Goal: Task Accomplishment & Management: Use online tool/utility

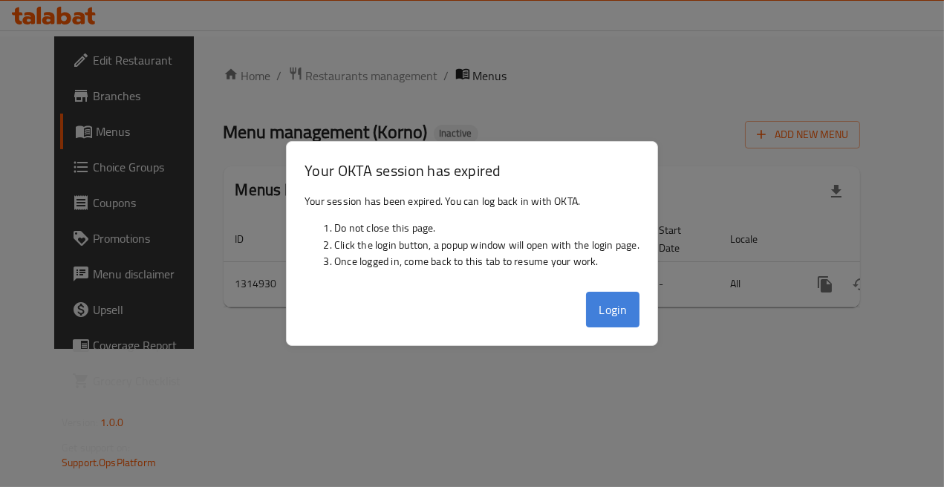
click at [612, 313] on button "Login" at bounding box center [612, 310] width 53 height 36
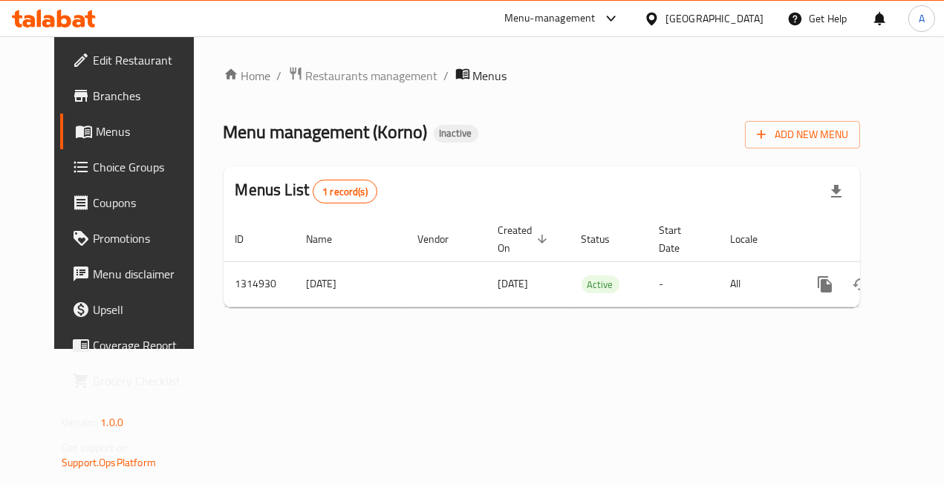
drag, startPoint x: 743, startPoint y: 17, endPoint x: 731, endPoint y: 33, distance: 20.2
click at [743, 18] on div "[GEOGRAPHIC_DATA]" at bounding box center [714, 18] width 98 height 16
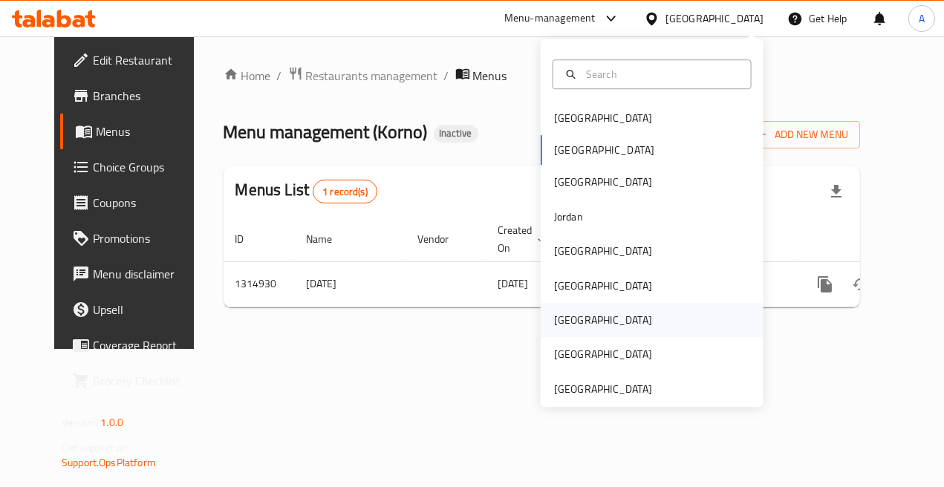
click at [573, 322] on div "Qatar" at bounding box center [603, 320] width 122 height 34
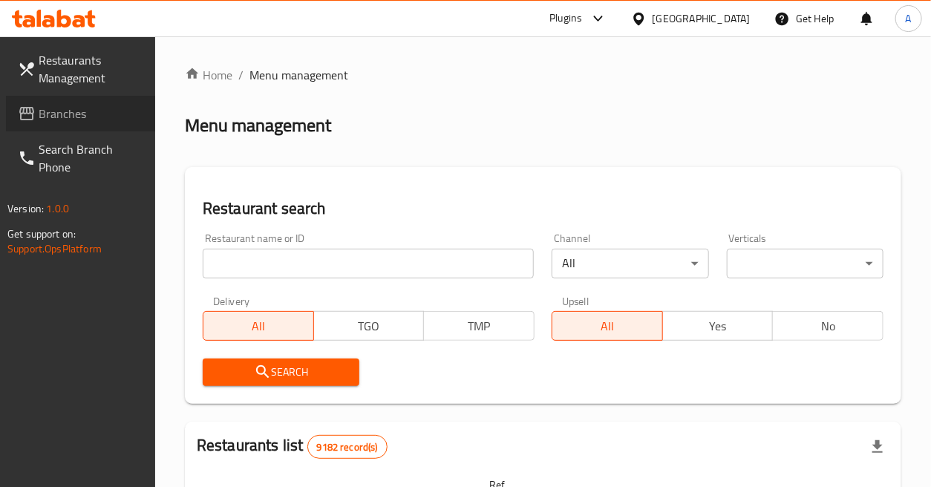
click at [100, 123] on link "Branches" at bounding box center [80, 114] width 149 height 36
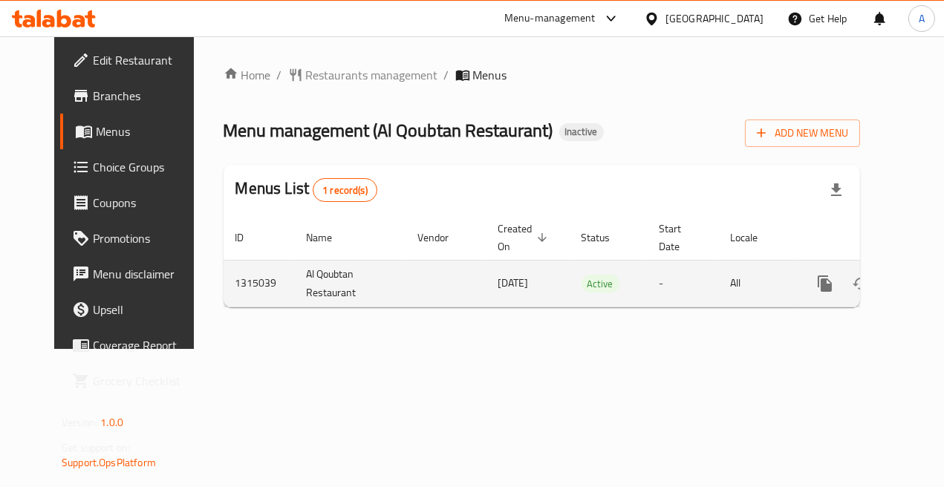
click at [923, 275] on icon "enhanced table" at bounding box center [932, 284] width 18 height 18
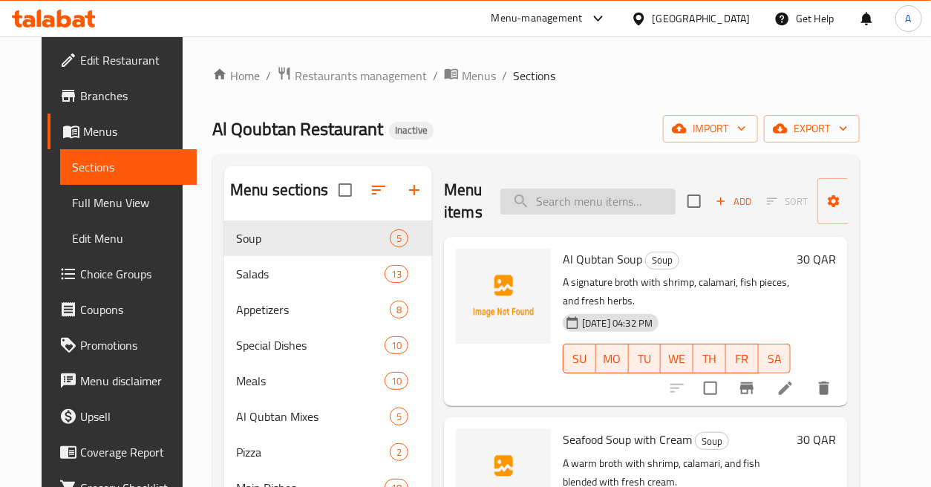
click at [614, 199] on input "search" at bounding box center [588, 202] width 175 height 26
paste input "Al Khour Trays"
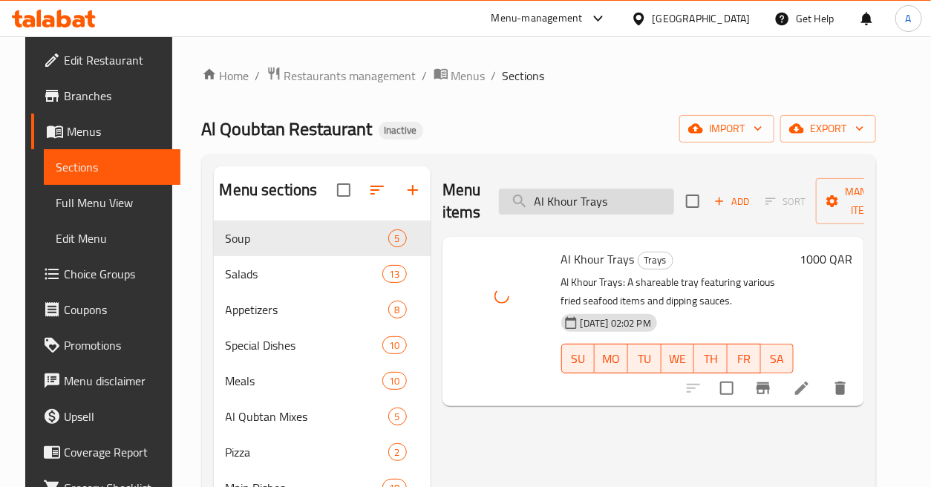
click at [641, 199] on input "Al Khour Trays" at bounding box center [586, 202] width 175 height 26
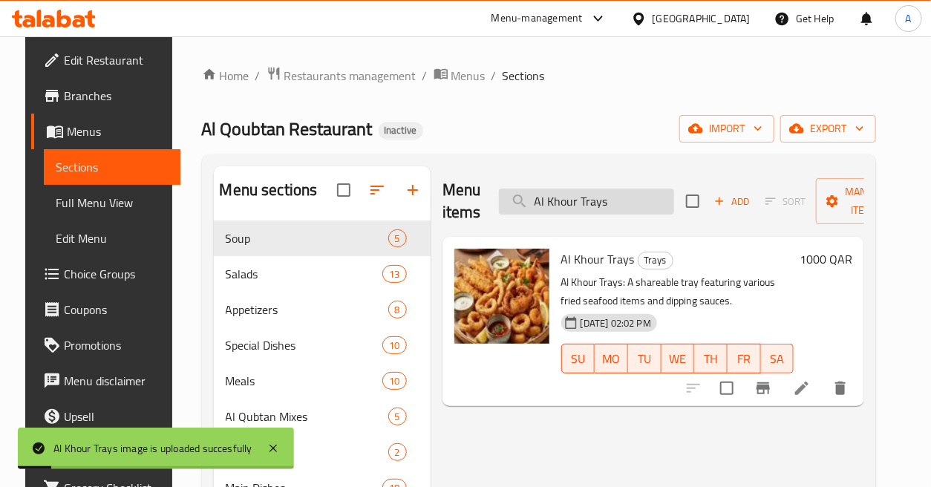
paste input "Qubtan Pot"
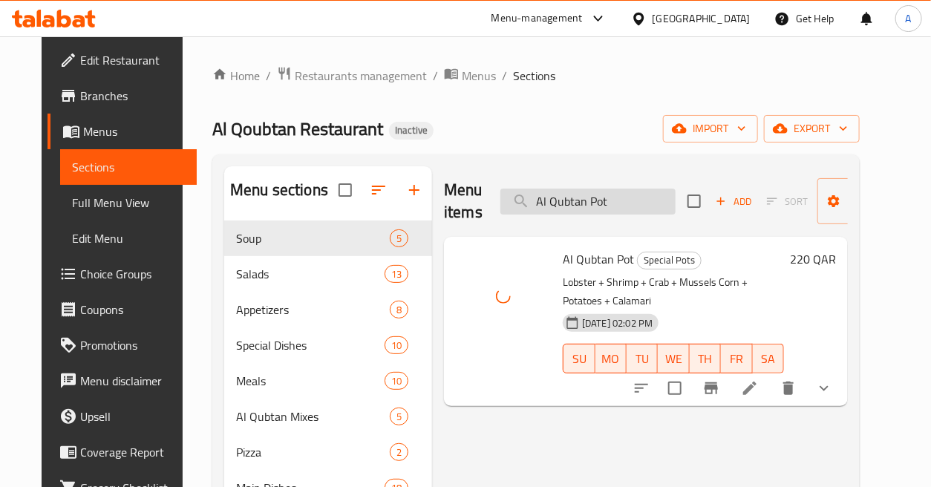
click at [617, 198] on input "Al Qubtan Pot" at bounding box center [588, 202] width 175 height 26
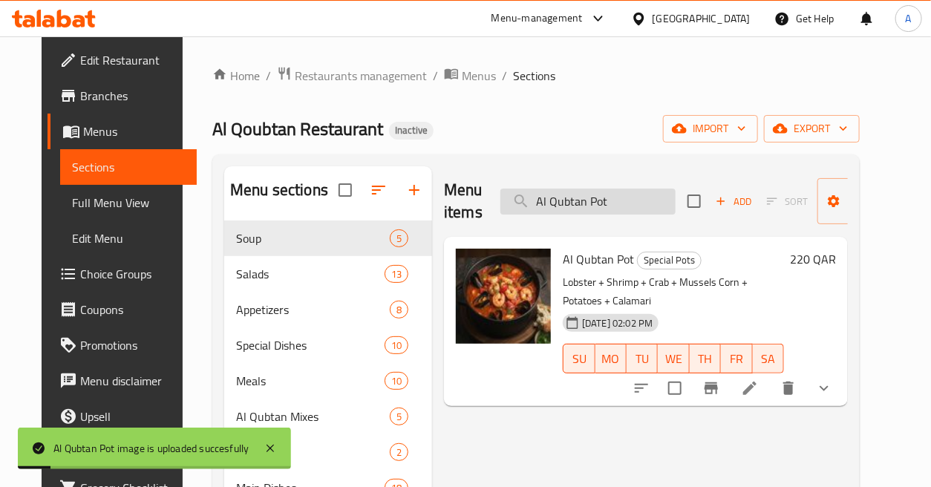
paste input "Soup"
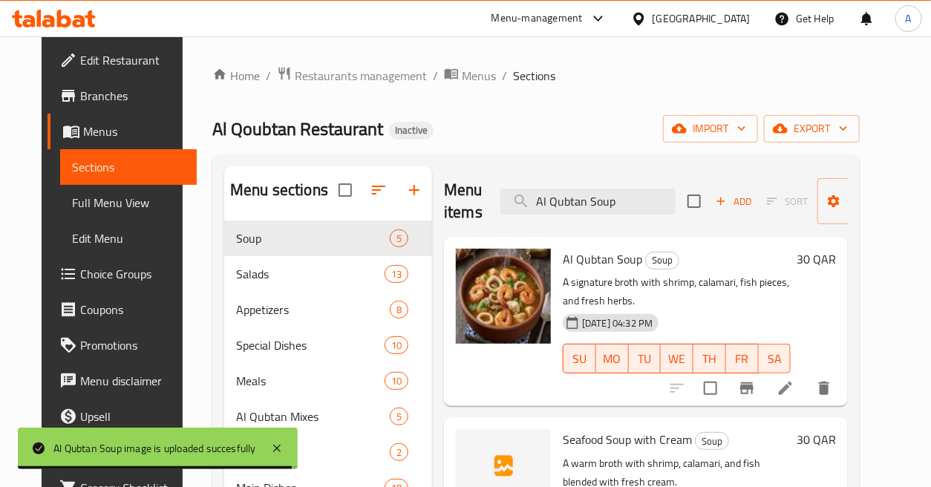
click at [796, 68] on ol "Home / Restaurants management / Menus / Sections" at bounding box center [536, 75] width 648 height 19
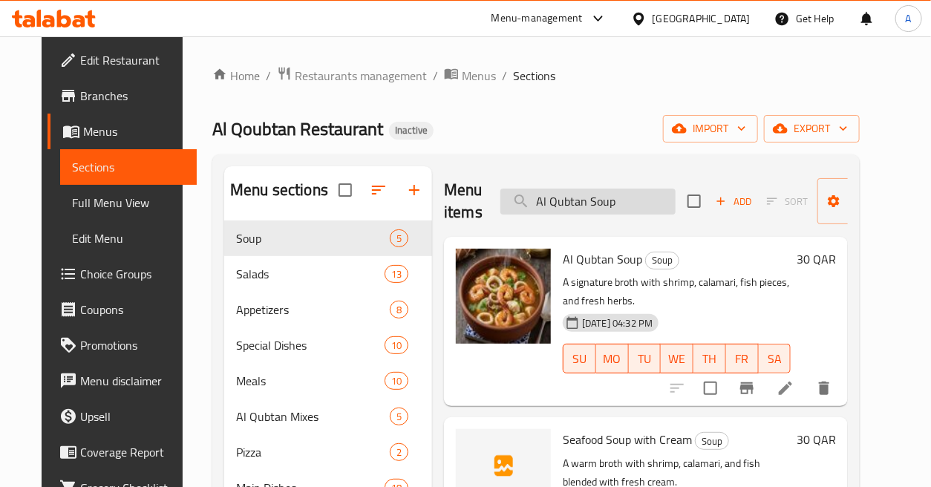
click at [613, 192] on input "Al Qubtan Soup" at bounding box center [588, 202] width 175 height 26
paste input "Trays"
click at [613, 192] on input "Al Qubtan Trays" at bounding box center [588, 202] width 175 height 26
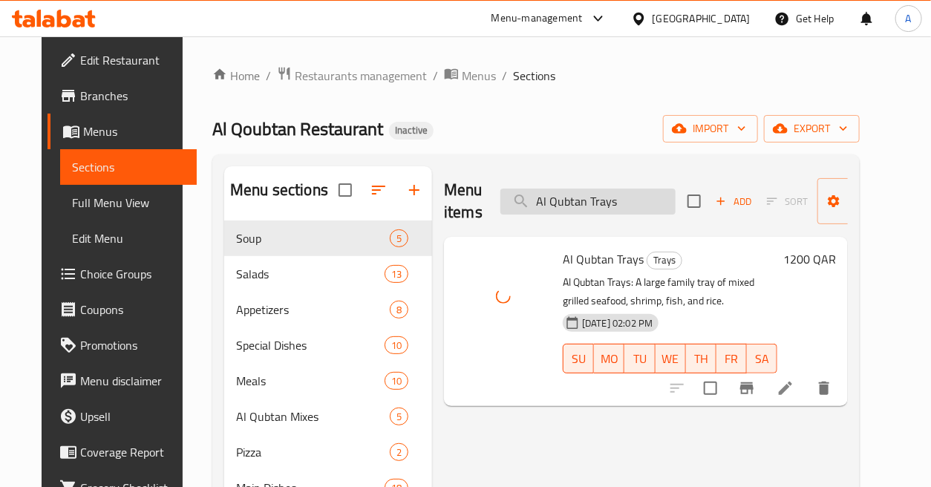
click at [640, 198] on input "Al Qubtan Trays" at bounding box center [588, 202] width 175 height 26
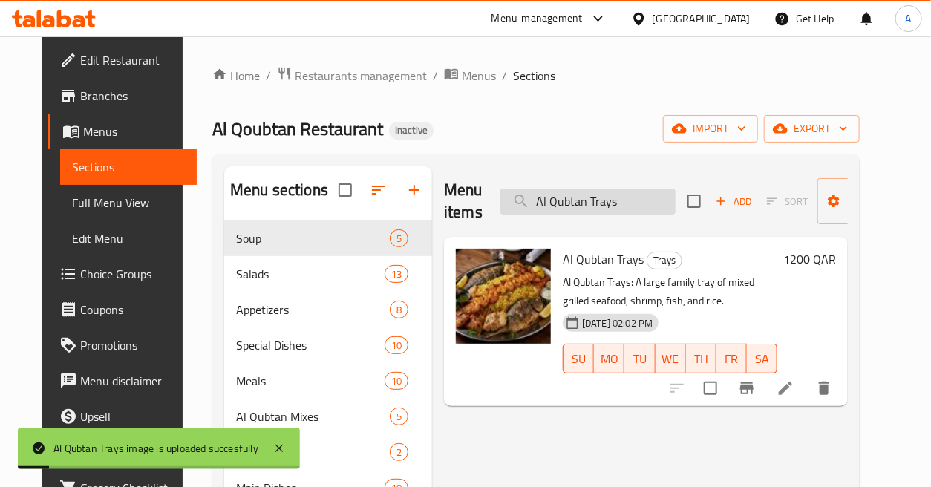
paste input "Sayad Pot"
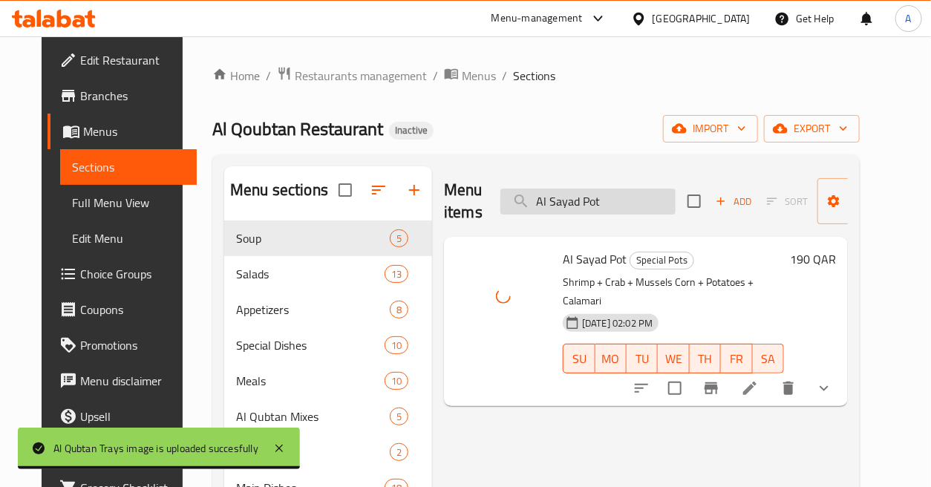
click at [641, 201] on input "Al Sayad Pot" at bounding box center [588, 202] width 175 height 26
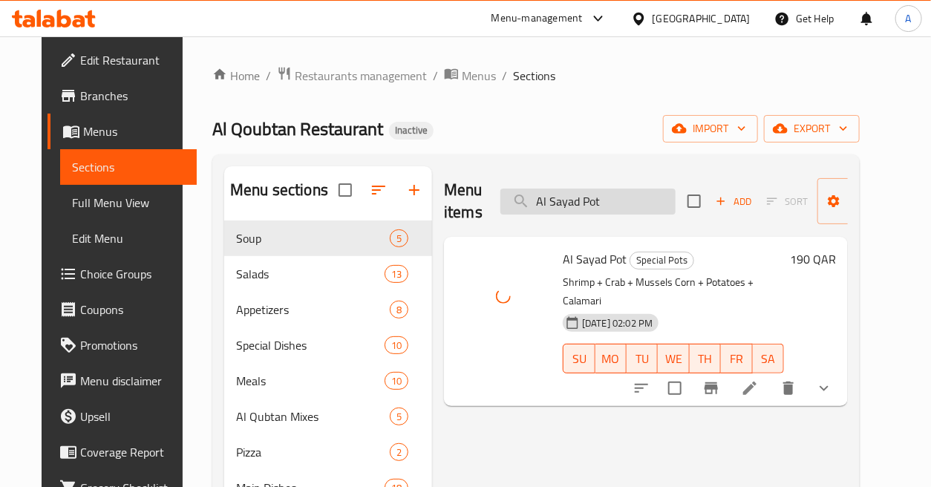
click at [641, 201] on input "Al Sayad Pot" at bounding box center [588, 202] width 175 height 26
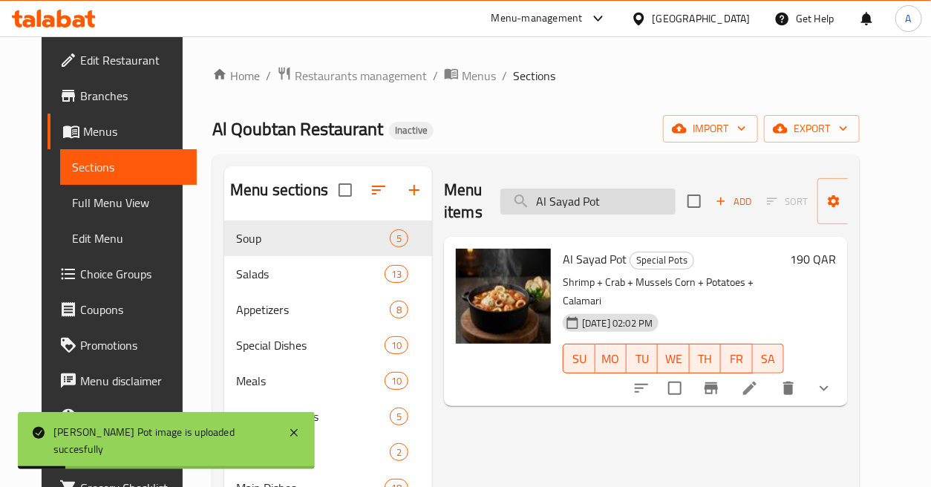
paste input "ultan"
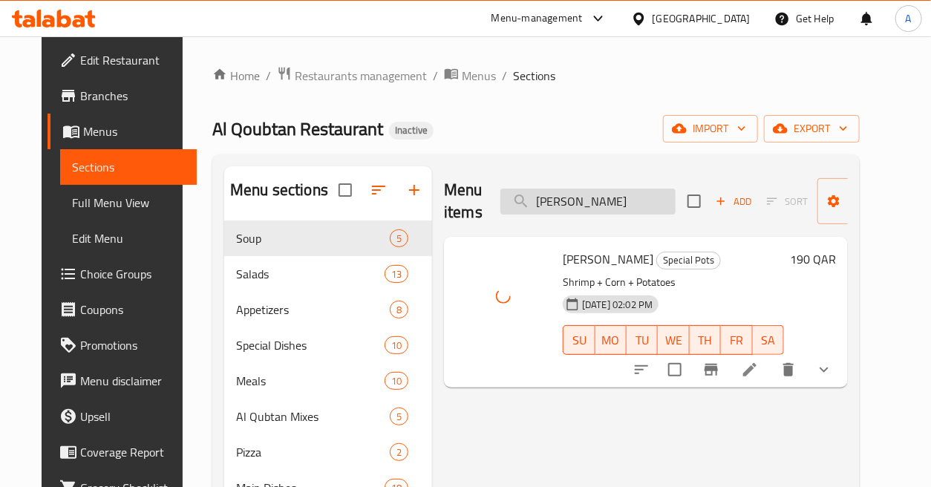
click at [625, 202] on input "[PERSON_NAME]" at bounding box center [588, 202] width 175 height 26
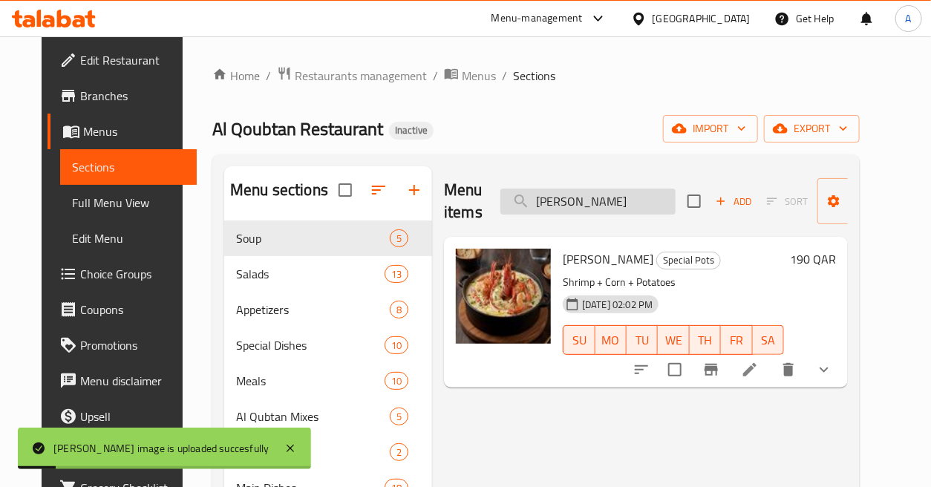
paste input "Trays"
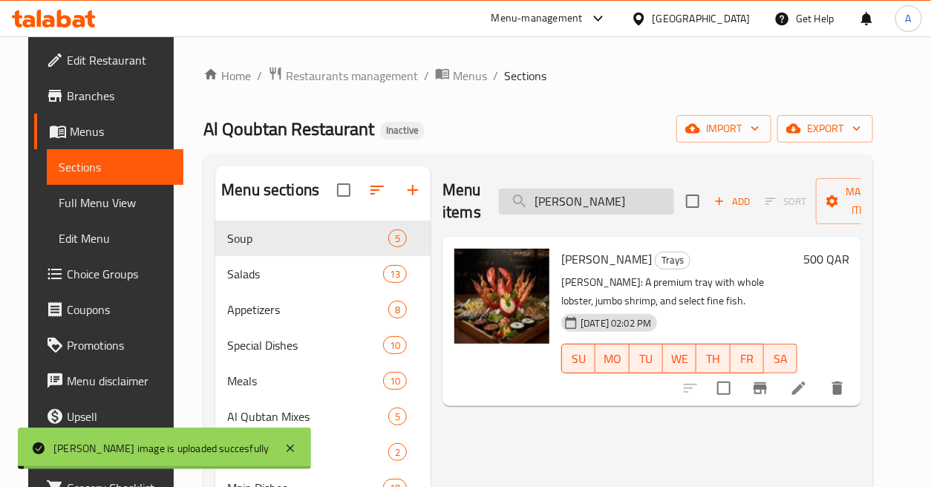
click at [633, 202] on input "[PERSON_NAME]" at bounding box center [586, 202] width 175 height 26
paste input "Zakhira"
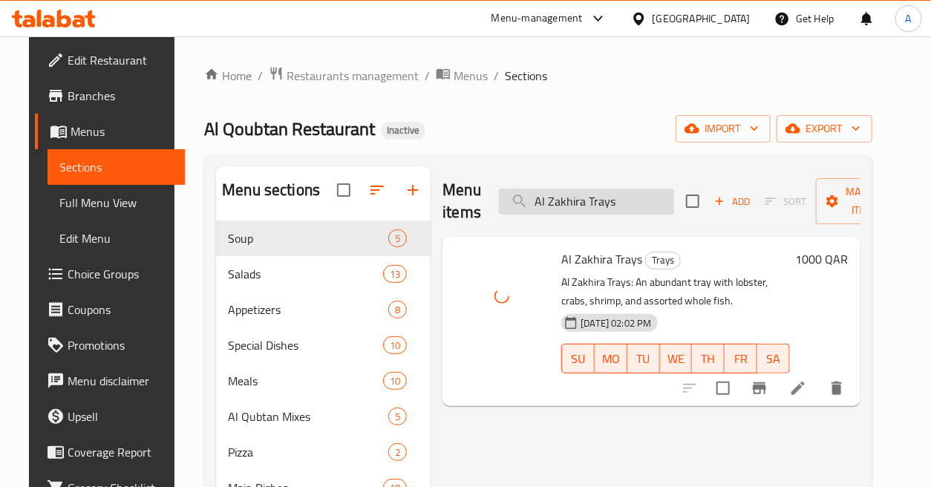
click at [632, 208] on input "Al Zakhira Trays" at bounding box center [586, 202] width 175 height 26
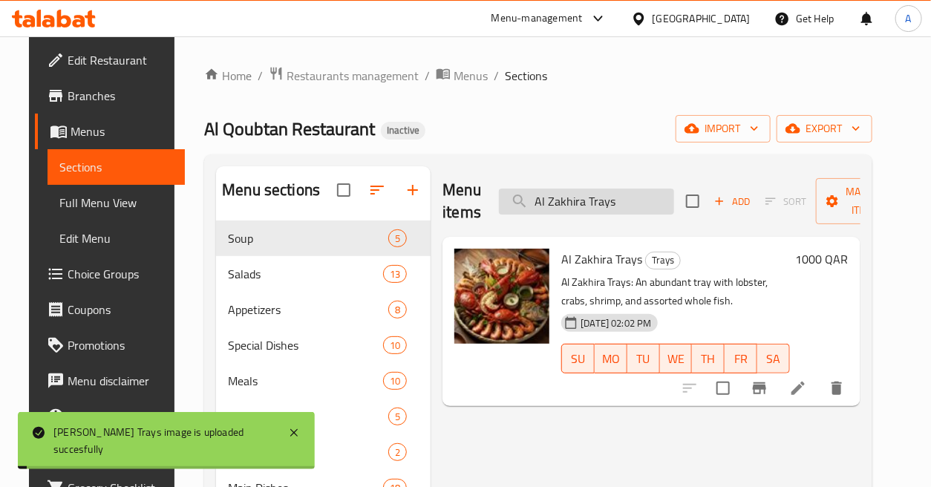
paste input "-Dhakira Mix"
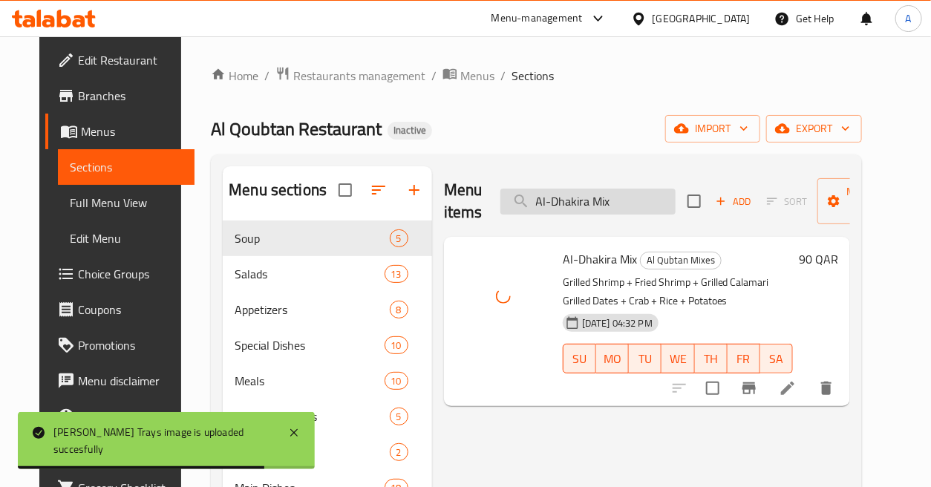
click at [621, 201] on input "Al-Dhakira Mix" at bounding box center [588, 202] width 175 height 26
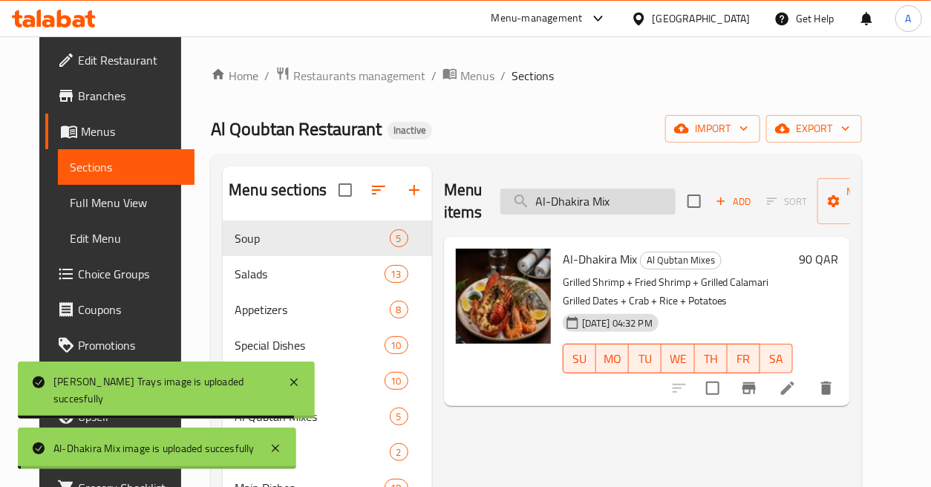
click at [621, 201] on input "Al-Dhakira Mix" at bounding box center [588, 202] width 175 height 26
paste input "mricano"
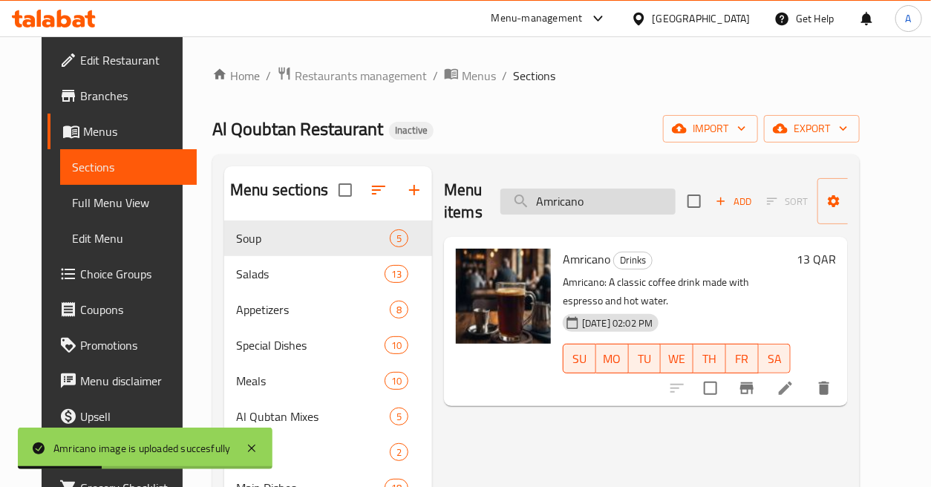
click at [628, 206] on input "Amricano" at bounding box center [588, 202] width 175 height 26
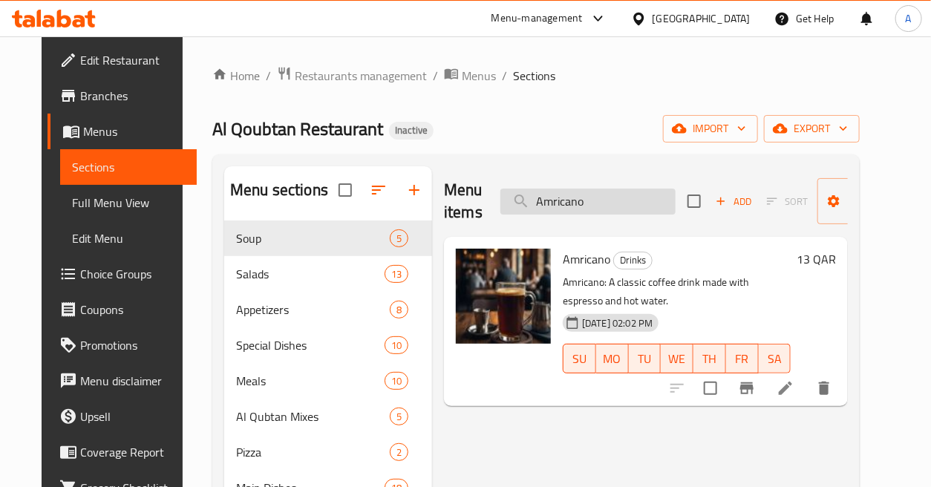
click at [629, 204] on input "Amricano" at bounding box center [588, 202] width 175 height 26
paste input "[PERSON_NAME]"
click at [629, 204] on input "[PERSON_NAME]" at bounding box center [588, 202] width 175 height 26
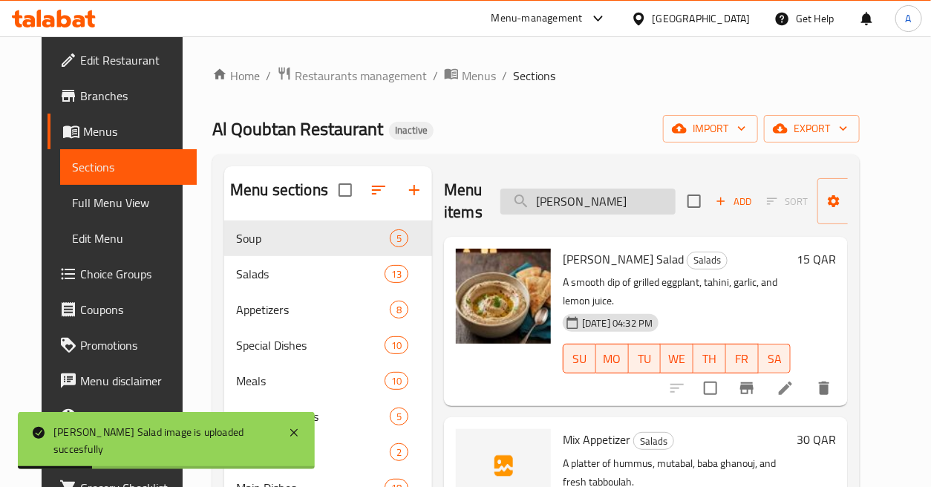
click at [664, 189] on input "[PERSON_NAME]" at bounding box center [588, 202] width 175 height 26
paste input "tarekh"
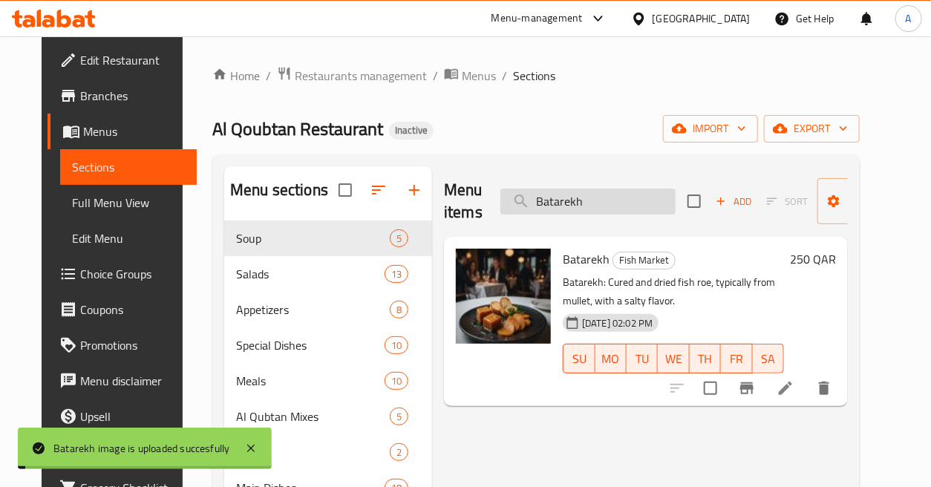
click at [622, 189] on input "Batarekh" at bounding box center [588, 202] width 175 height 26
click at [622, 198] on input "Batarekh" at bounding box center [588, 202] width 175 height 26
paste input "yila Seafood"
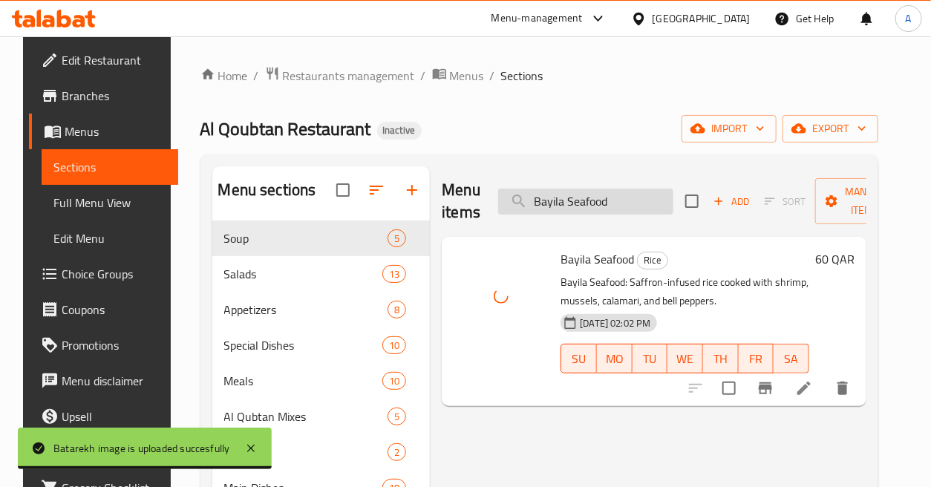
click at [632, 198] on input "Bayila Seafood" at bounding box center [585, 202] width 175 height 26
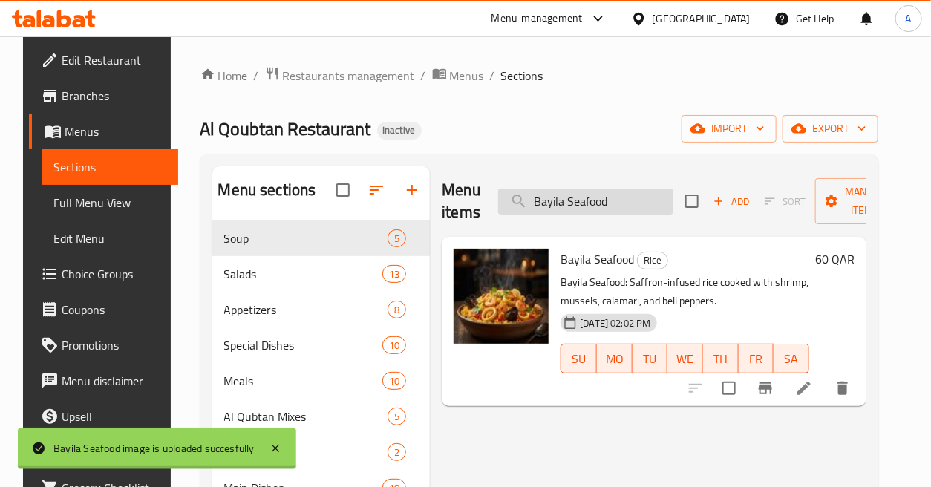
click at [632, 198] on input "Bayila Seafood" at bounding box center [585, 202] width 175 height 26
paste input "ig Water"
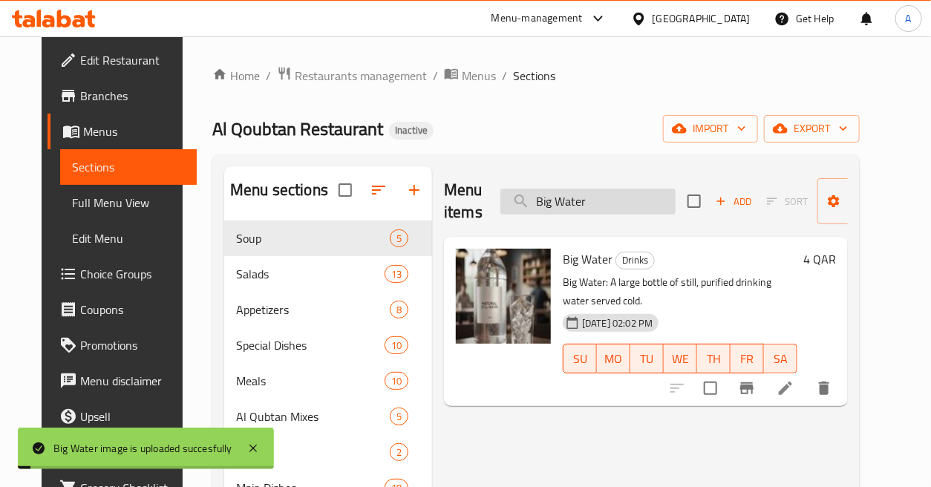
click at [602, 202] on input "Big Water" at bounding box center [588, 202] width 175 height 26
paste input "riyani Shrimp"
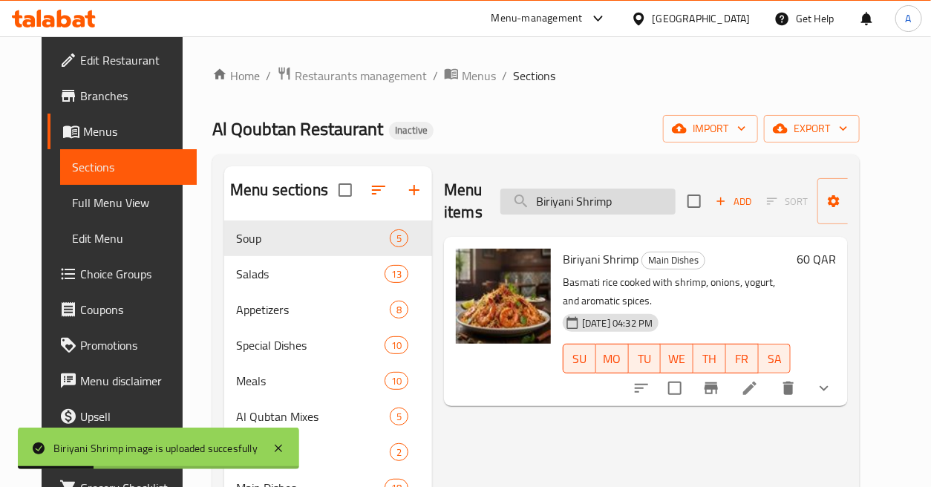
click at [622, 202] on input "Biriyani Shrimp" at bounding box center [588, 202] width 175 height 26
paste input "oulty Meal with Rice"
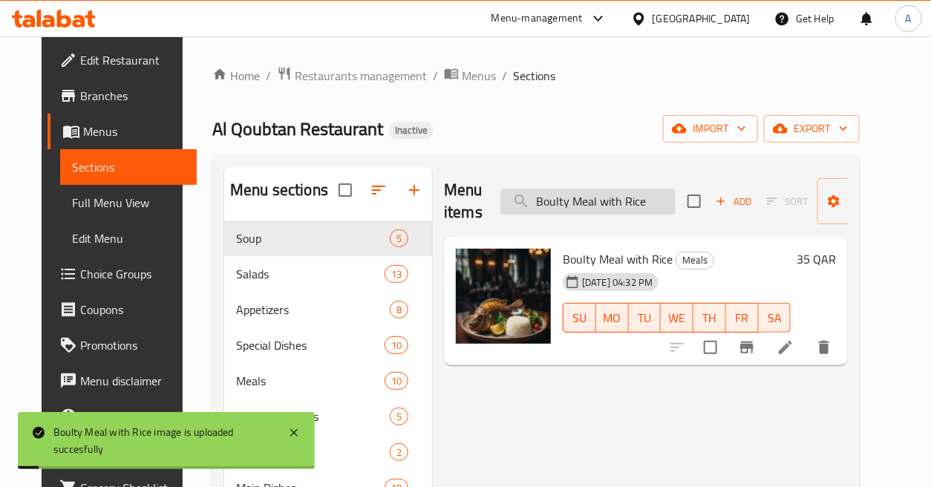
click at [603, 199] on input "Boulty Meal with Rice" at bounding box center [588, 202] width 175 height 26
paste input "riyani"
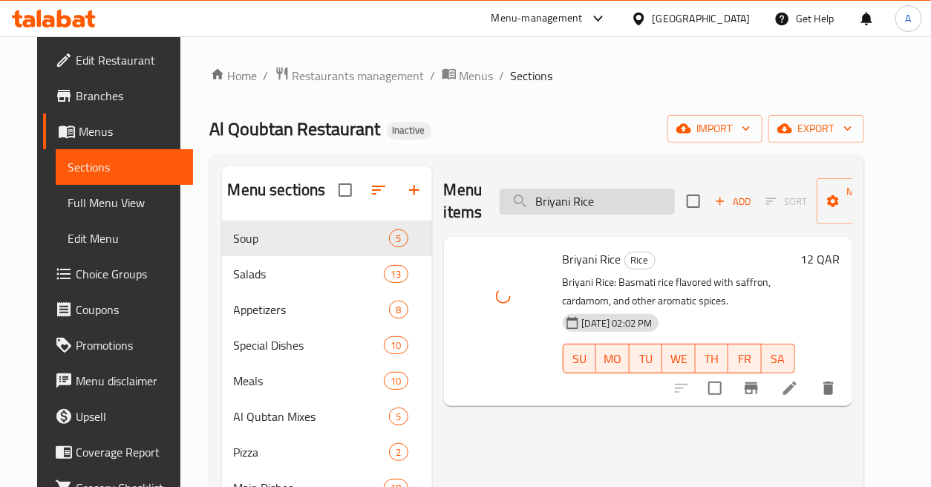
click at [622, 196] on input "Briyani Rice" at bounding box center [587, 202] width 175 height 26
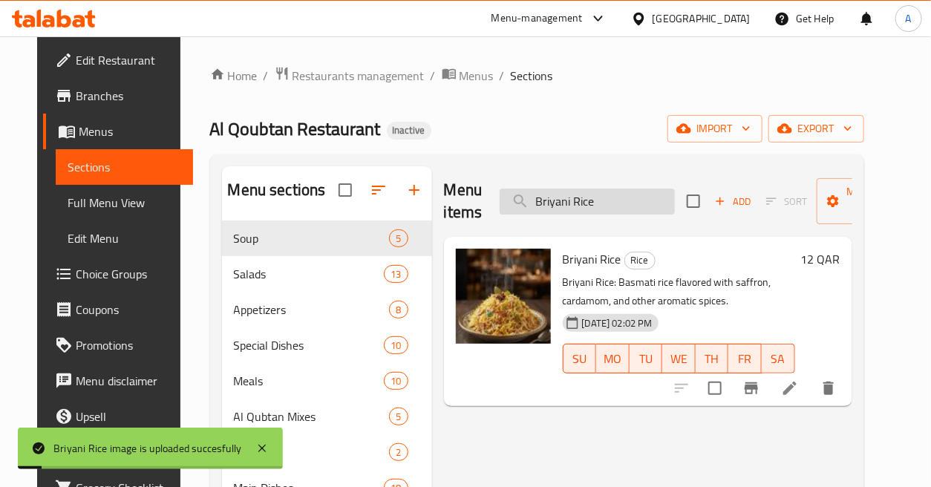
paste input "utter Fly Shrimp"
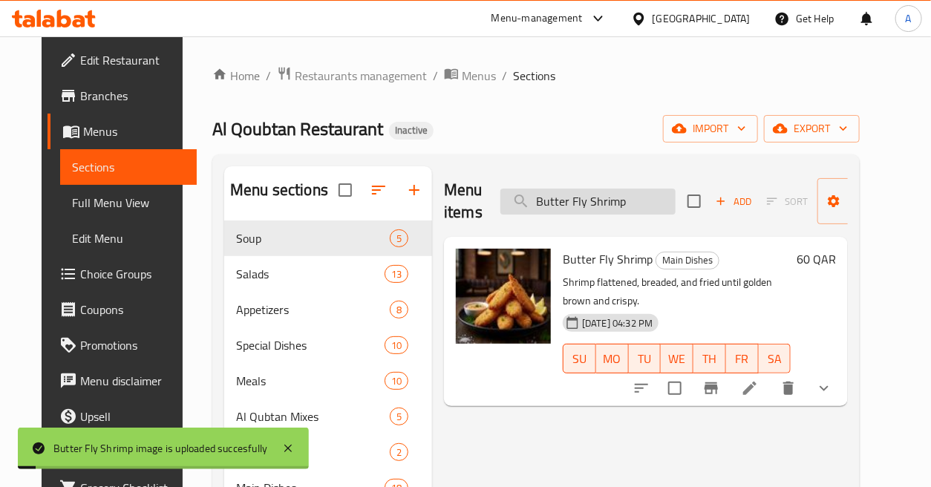
click at [624, 192] on input "Butter Fly Shrimp" at bounding box center [588, 202] width 175 height 26
paste input "Calamari Meal with Rice"
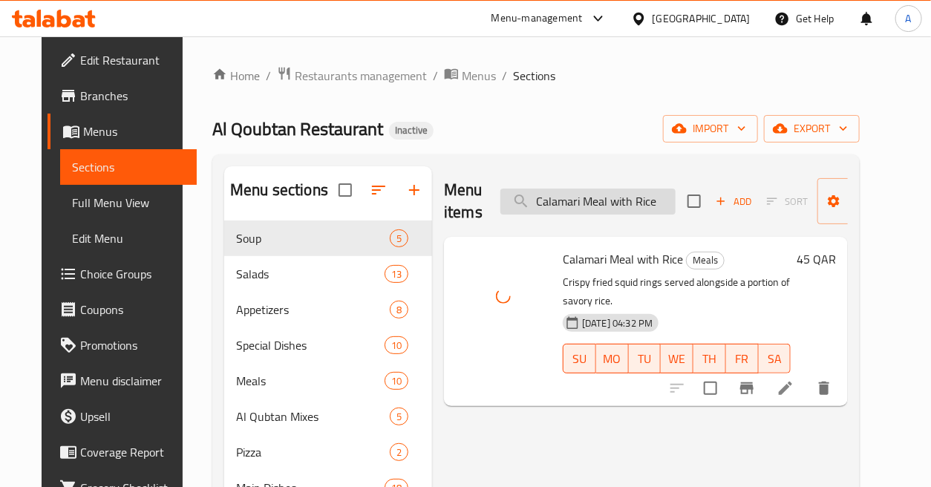
click at [615, 209] on input "Calamari Meal with Rice" at bounding box center [588, 202] width 175 height 26
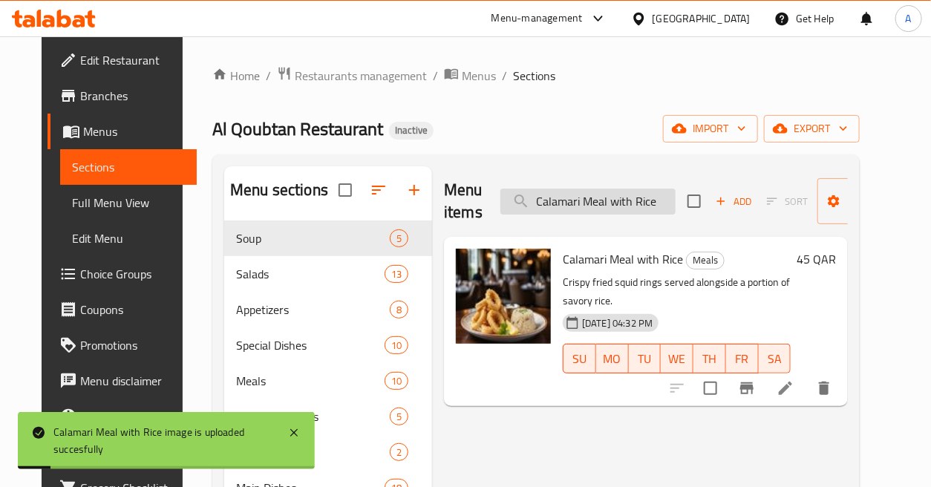
paste input "Sizzling"
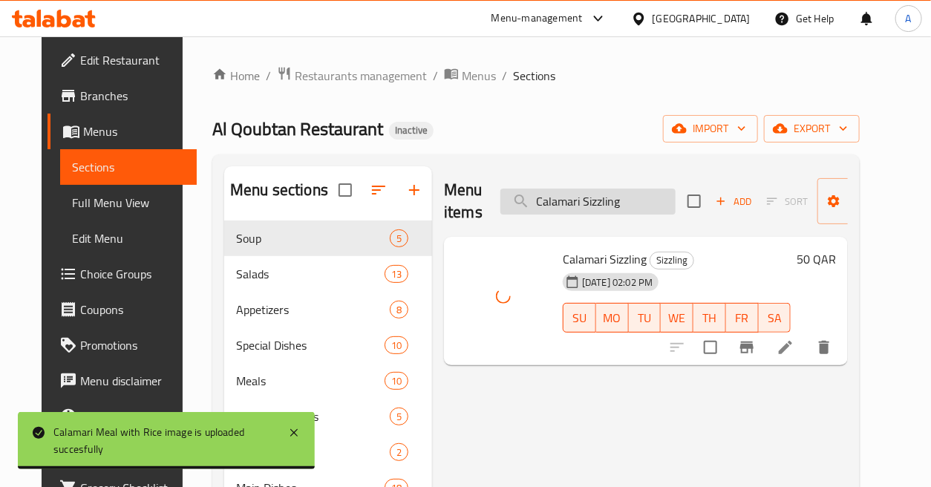
click at [609, 198] on input "Calamari Sizzling" at bounding box center [588, 202] width 175 height 26
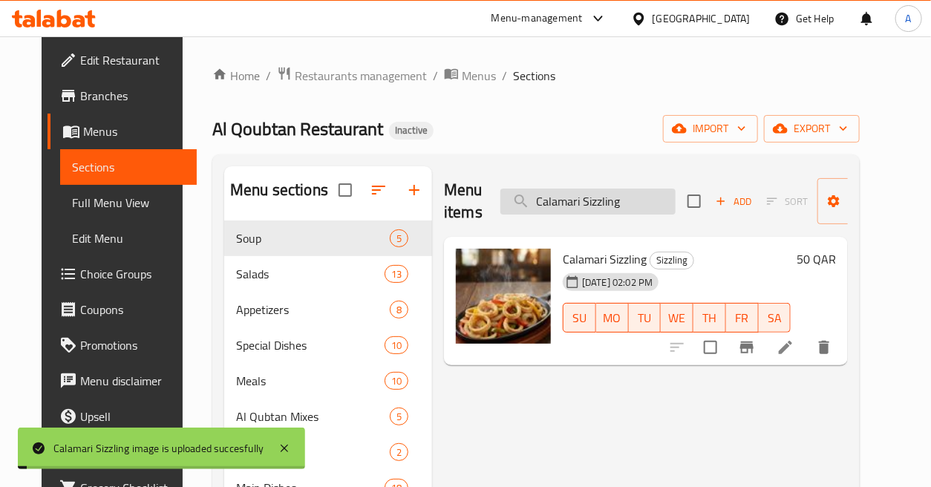
click at [609, 198] on input "Calamari Sizzling" at bounding box center [588, 202] width 175 height 26
paste input "search"
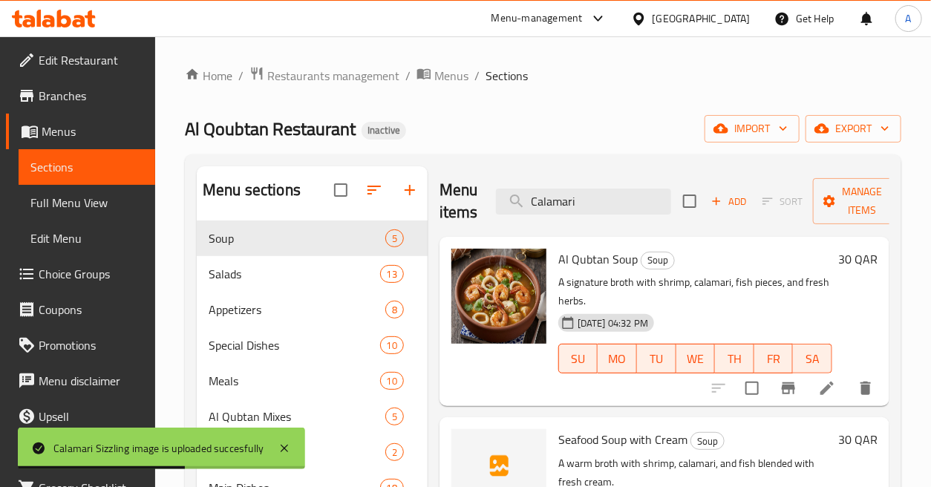
type input "Calamari"
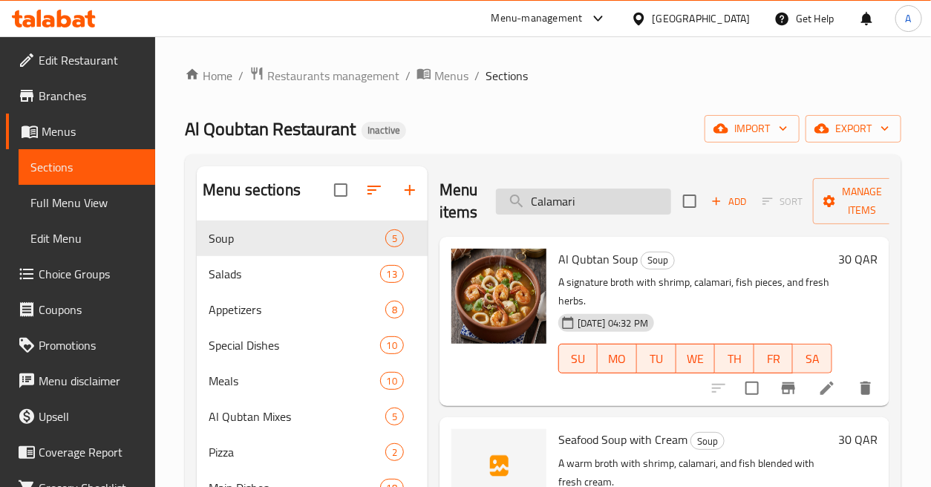
click at [613, 202] on input "Calamari" at bounding box center [583, 202] width 175 height 26
click at [359, 272] on span "13" at bounding box center [350, 274] width 22 height 14
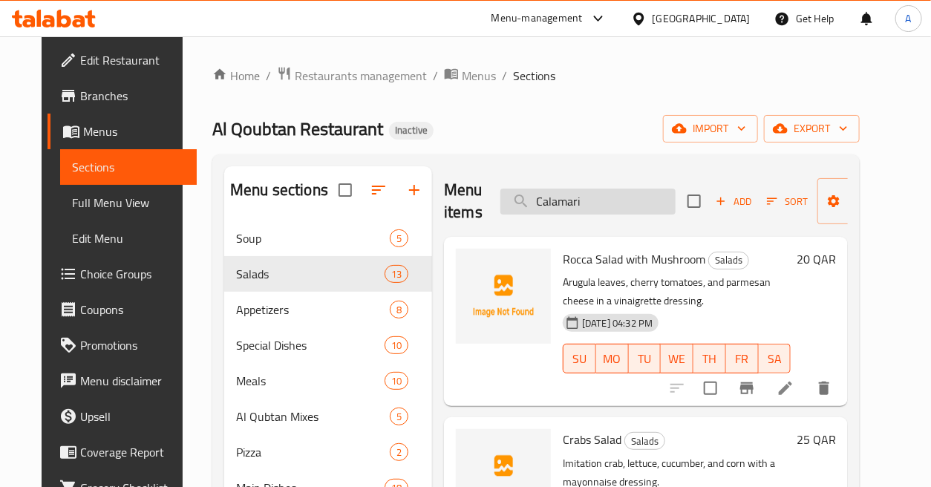
click at [610, 196] on input "Calamari" at bounding box center [588, 202] width 175 height 26
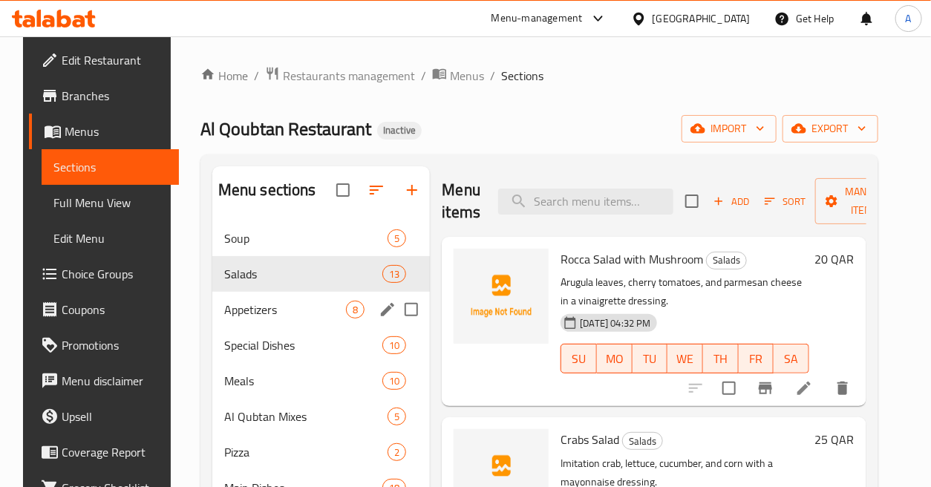
click at [336, 317] on span "Appetizers" at bounding box center [285, 310] width 123 height 18
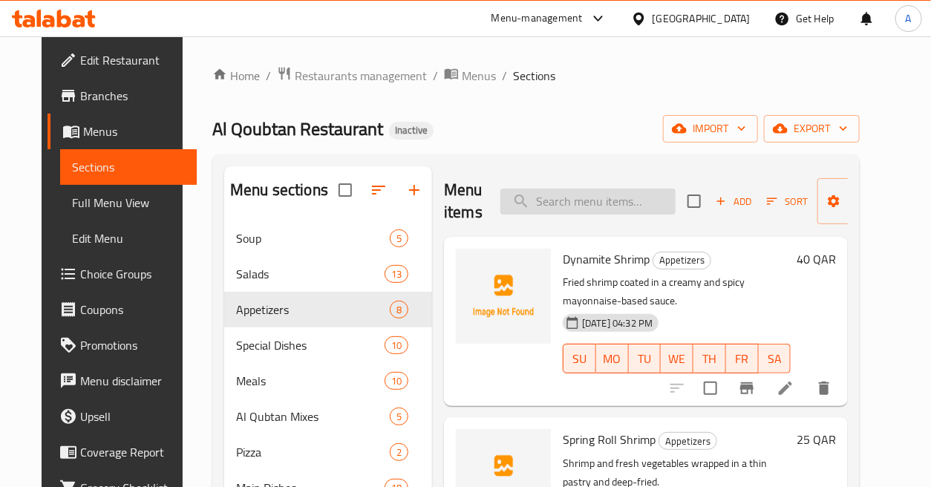
click at [585, 201] on input "search" at bounding box center [588, 202] width 175 height 26
paste input "Calamari"
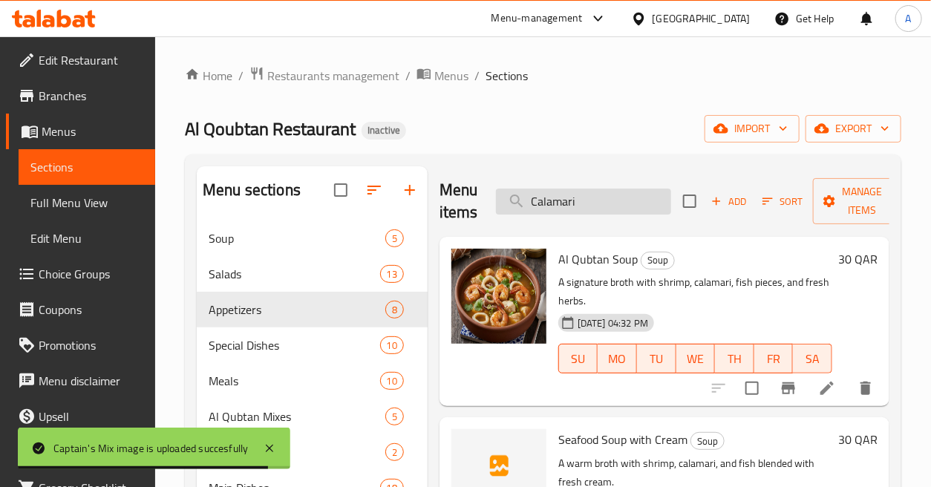
click at [632, 195] on input "Calamari" at bounding box center [583, 202] width 175 height 26
paste input "[PERSON_NAME] Ball"
click at [632, 195] on input "Calamari" at bounding box center [583, 202] width 175 height 26
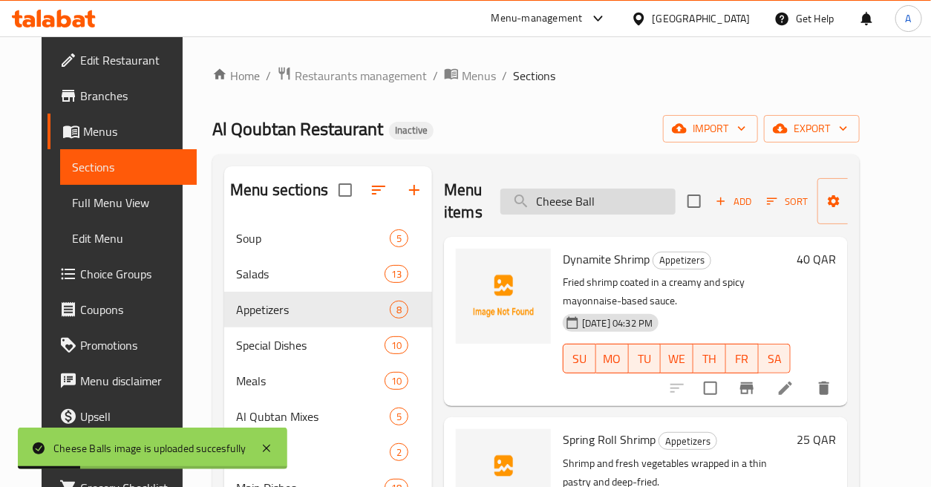
click at [622, 198] on input "Cheese Ball" at bounding box center [588, 202] width 175 height 26
paste input "ips"
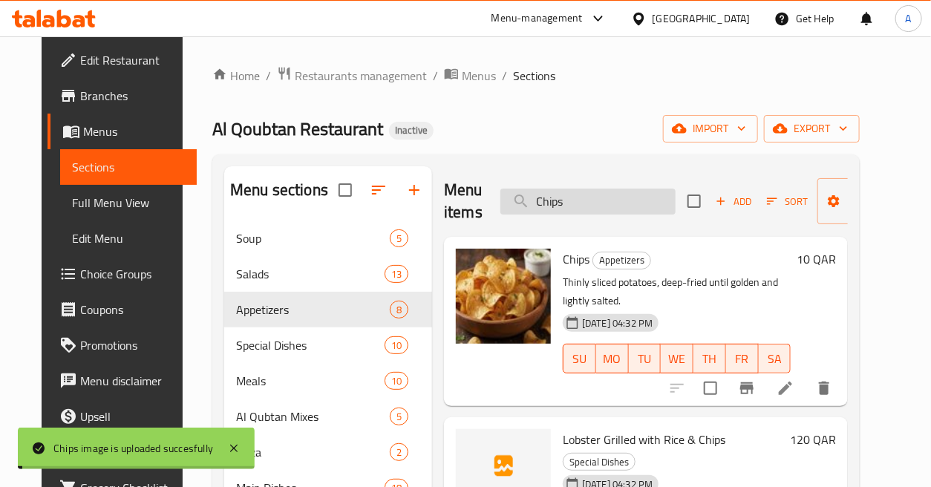
click at [611, 205] on input "Chips" at bounding box center [588, 202] width 175 height 26
paste input "lassic Mojito"
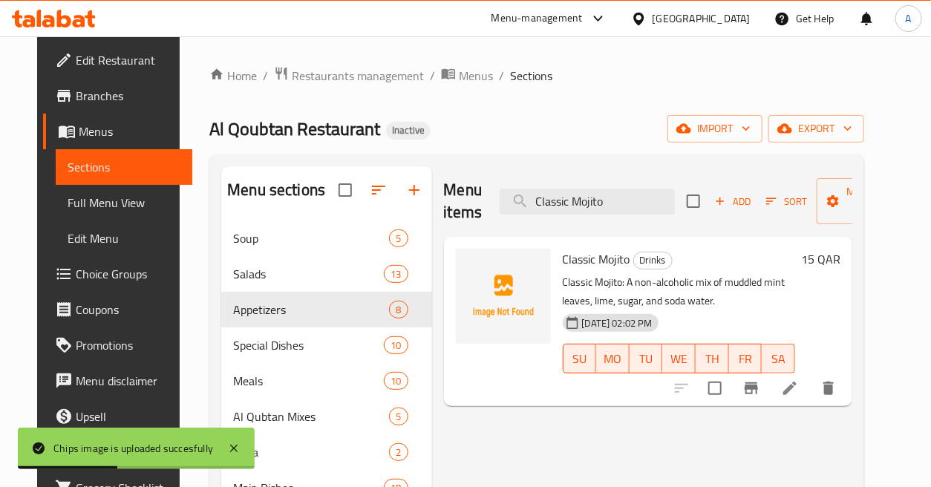
type input "Classic Mojito"
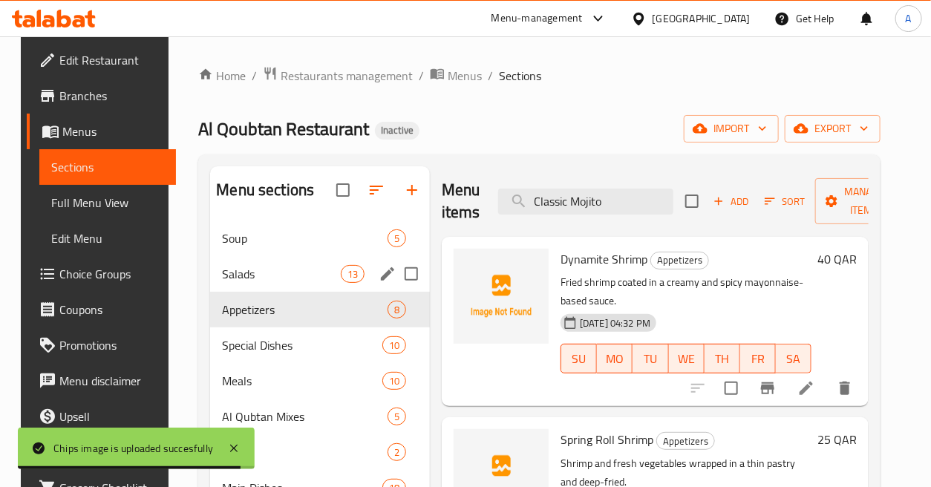
click at [331, 257] on div "Salads 13" at bounding box center [320, 274] width 220 height 36
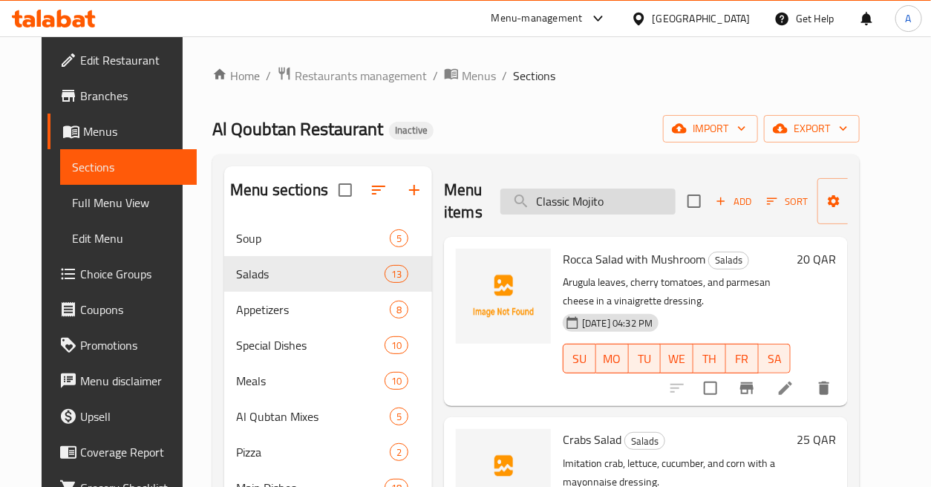
click at [617, 209] on input "Classic Mojito" at bounding box center [588, 202] width 175 height 26
paste input "search"
click at [617, 209] on input "Classic Mojito" at bounding box center [588, 202] width 175 height 26
click at [616, 209] on input "Classic Mojito" at bounding box center [588, 202] width 175 height 26
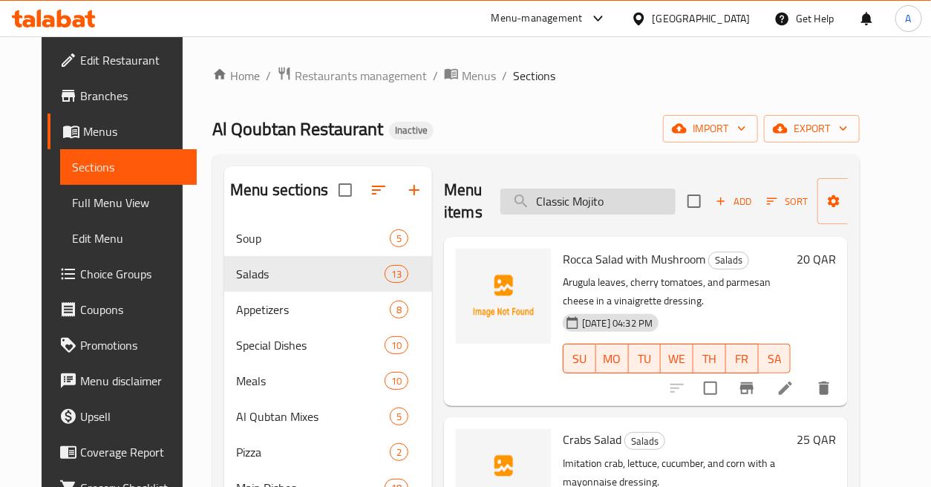
click at [615, 209] on input "Classic Mojito" at bounding box center [588, 202] width 175 height 26
click at [610, 215] on div "Menu items Add Sort Manage items" at bounding box center [646, 201] width 404 height 71
paste input "Classic Mojito"
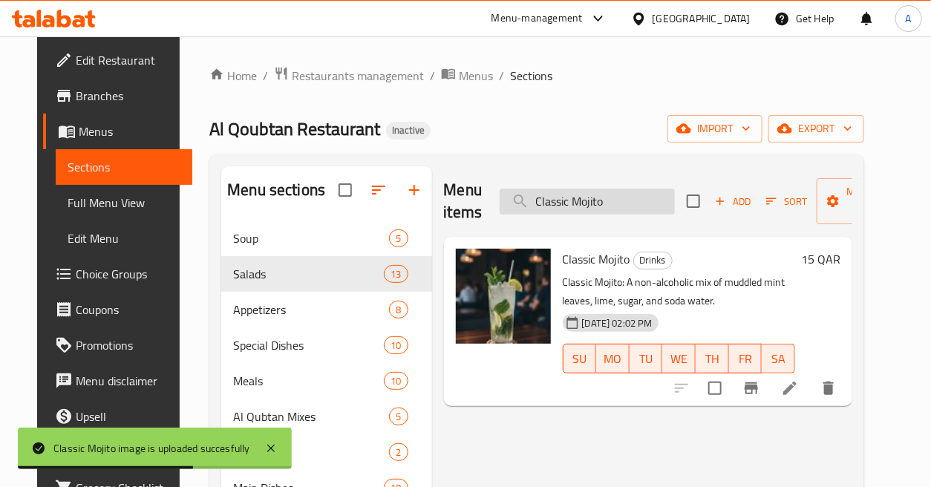
click at [629, 209] on input "Classic Mojito" at bounding box center [587, 202] width 175 height 26
paste input "oca Cola"
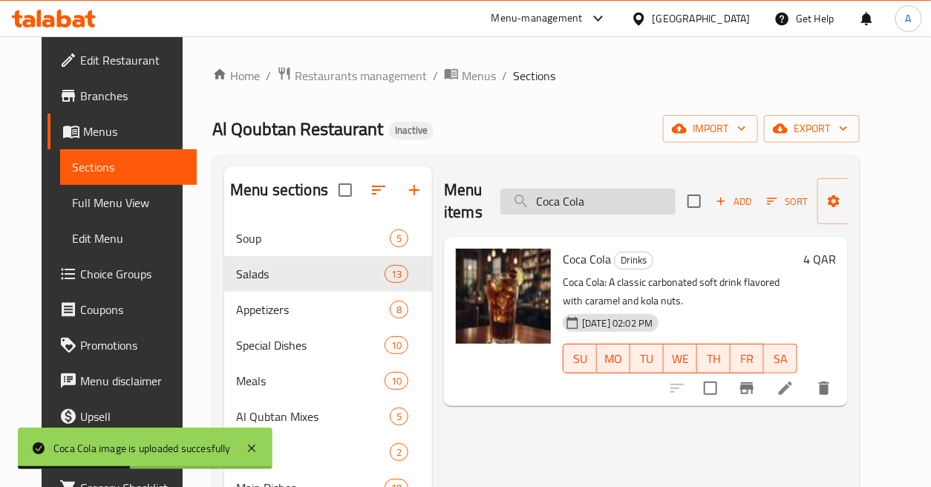
click at [625, 206] on input "Coca Cola" at bounding box center [588, 202] width 175 height 26
paste input "rab Salad"
click at [625, 206] on input "Coca Cola" at bounding box center [588, 202] width 175 height 26
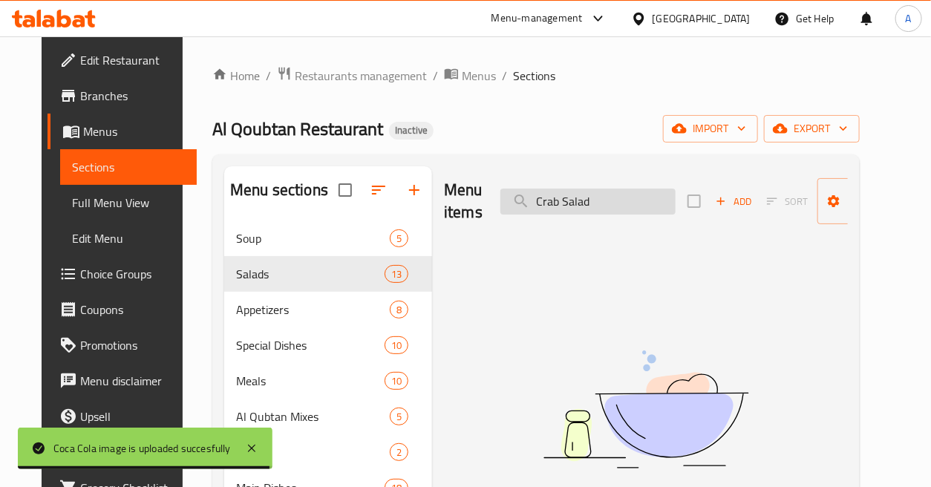
click at [617, 201] on input "Crab Salad" at bounding box center [588, 202] width 175 height 26
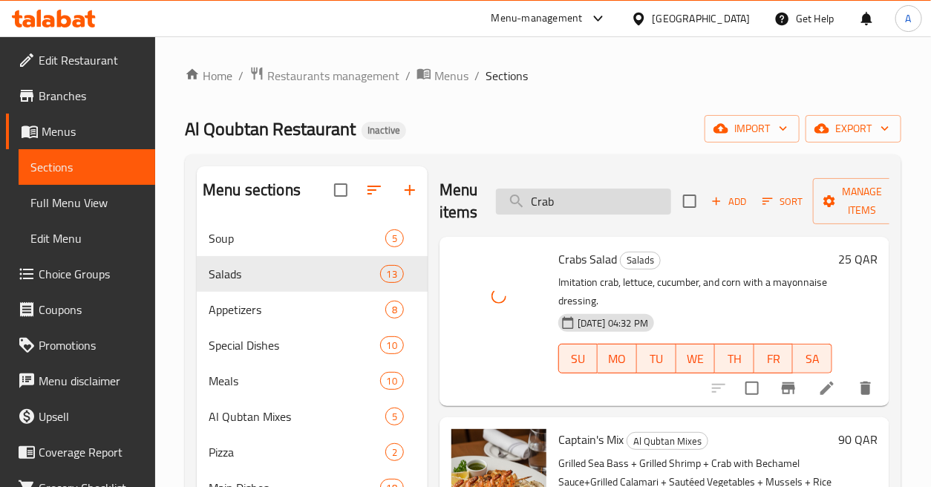
click at [629, 198] on input "Crab" at bounding box center [583, 202] width 175 height 26
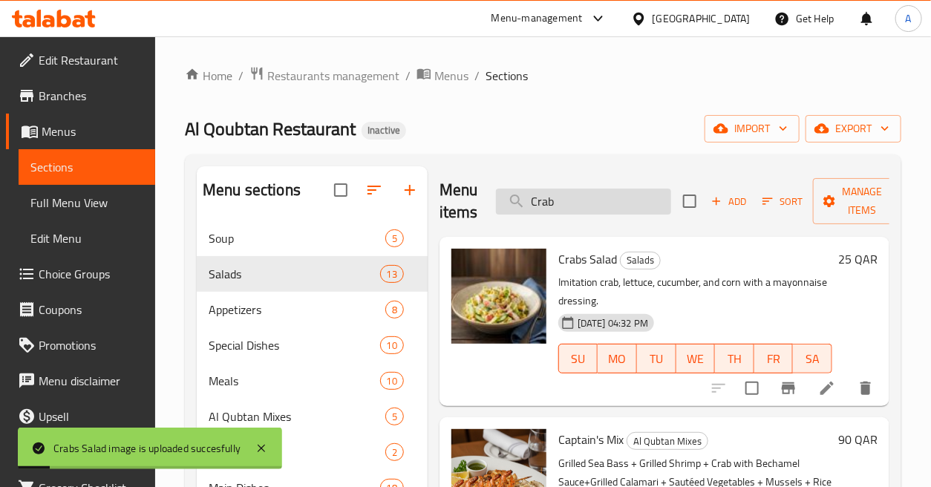
paste input "Sizzling"
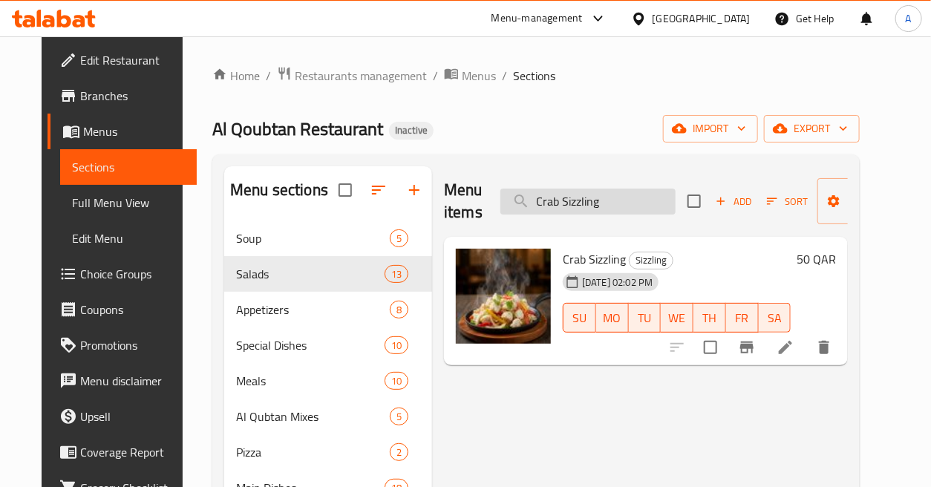
click at [659, 209] on input "Crab Sizzling" at bounding box center [588, 202] width 175 height 26
paste input "s"
click at [659, 209] on input "Crabs" at bounding box center [588, 202] width 175 height 26
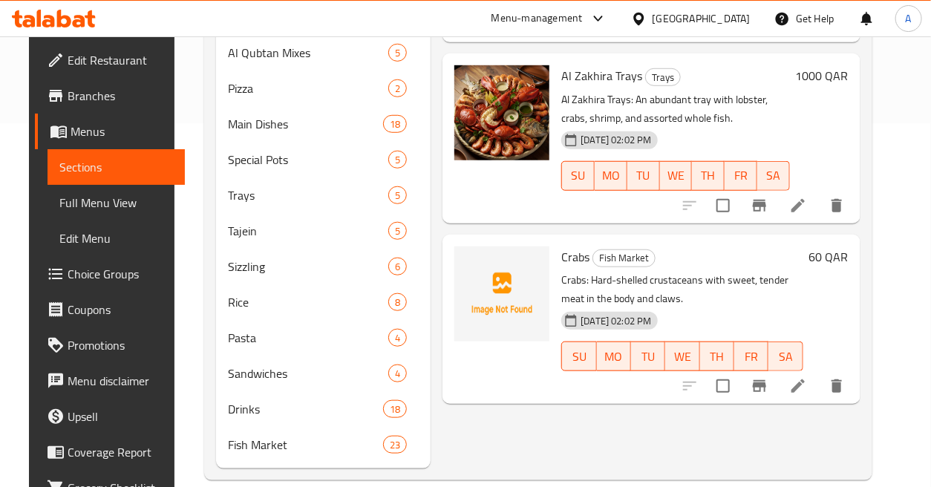
scroll to position [386, 0]
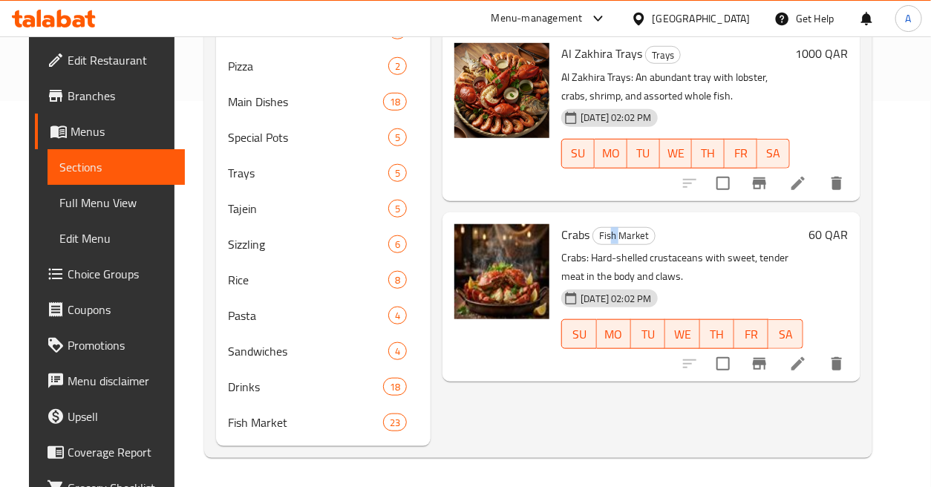
click at [607, 231] on span "Fish Market" at bounding box center [624, 235] width 62 height 17
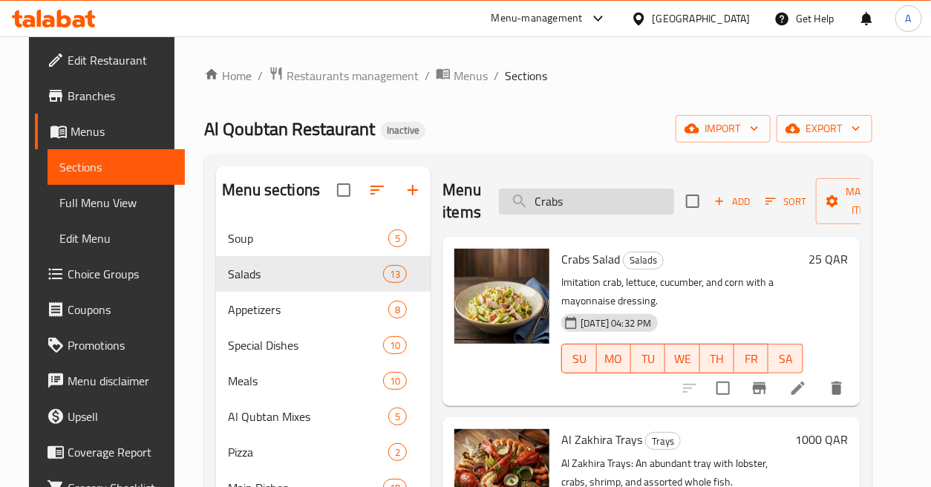
click at [605, 189] on input "Crabs" at bounding box center [586, 202] width 175 height 26
paste input "Denees Meal with Rice"
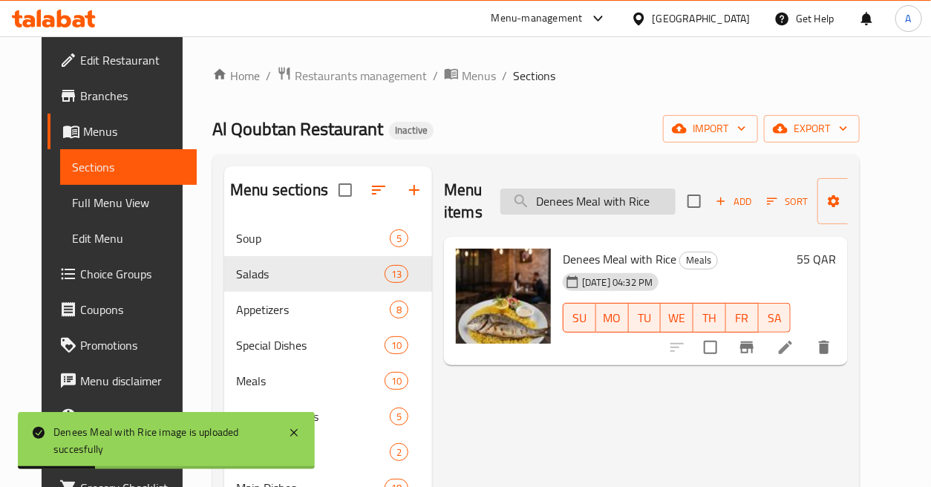
click at [584, 189] on input "Denees Meal with Rice" at bounding box center [588, 202] width 175 height 26
paste input "nis"
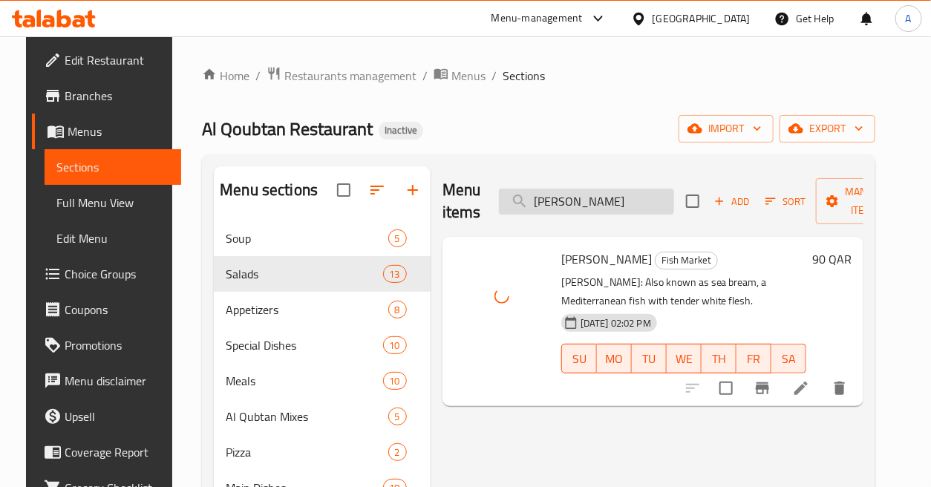
click at [640, 195] on input "[PERSON_NAME]" at bounding box center [586, 202] width 175 height 26
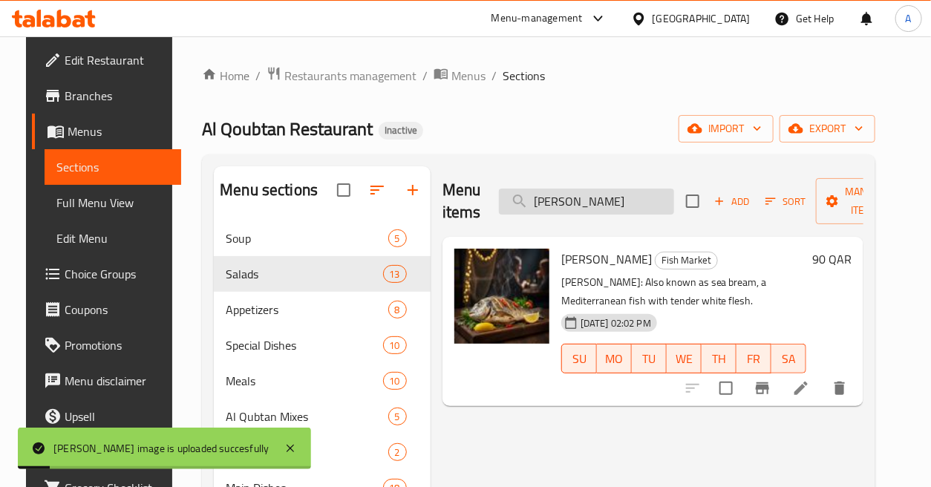
paste input "ynamite Shrimp"
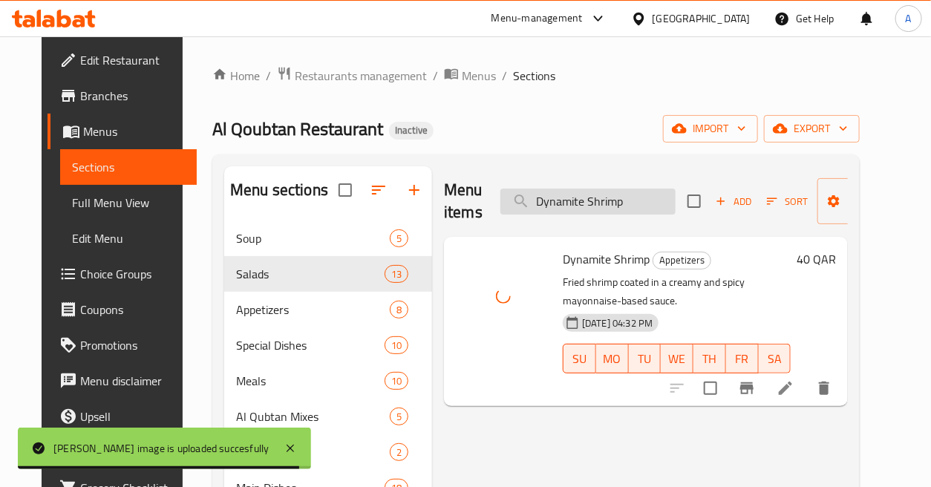
click at [637, 190] on input "Dynamite Shrimp" at bounding box center [588, 202] width 175 height 26
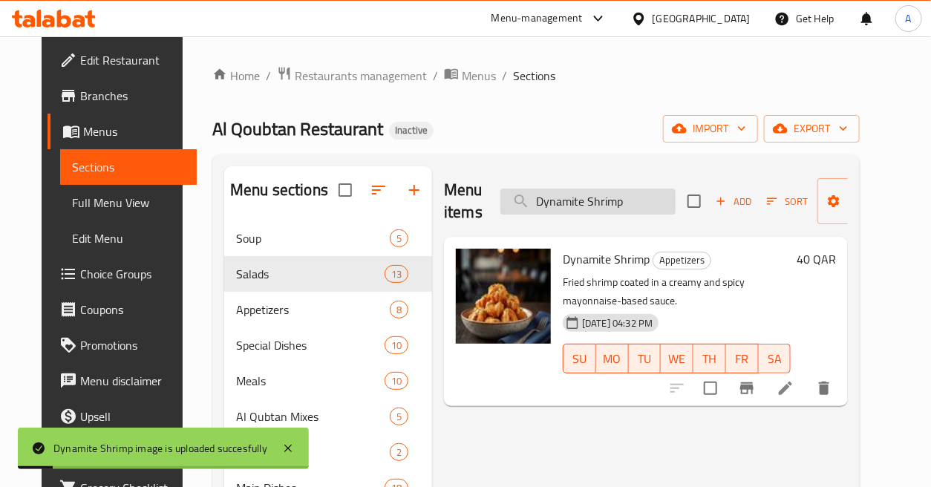
paste input "Espresso"
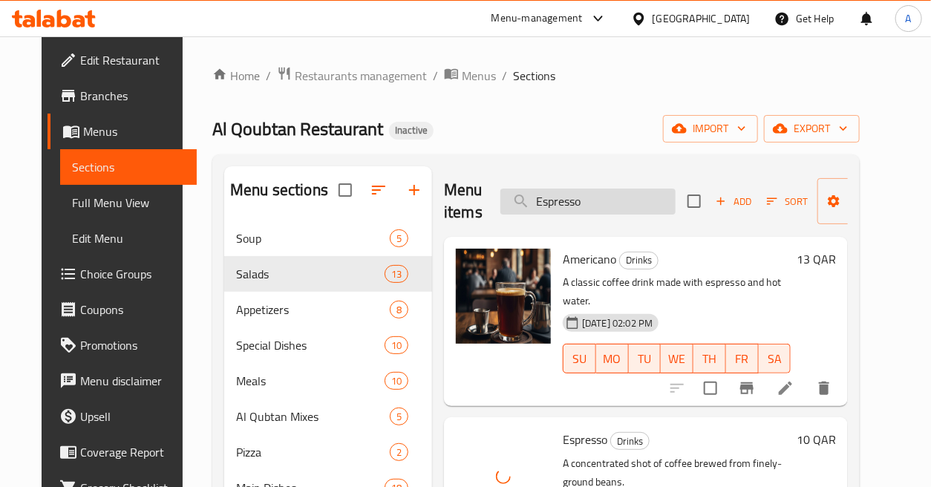
click at [619, 203] on input "Espresso" at bounding box center [588, 202] width 175 height 26
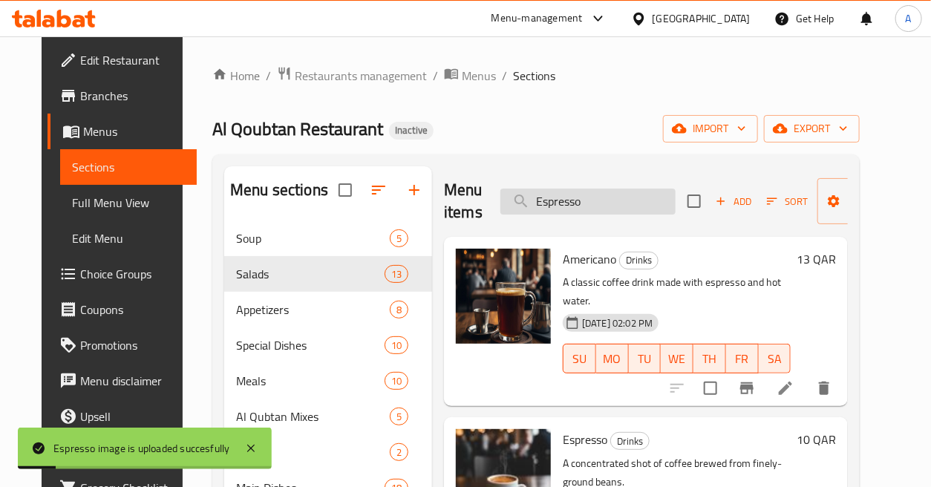
paste input "xtra Sweet Corn"
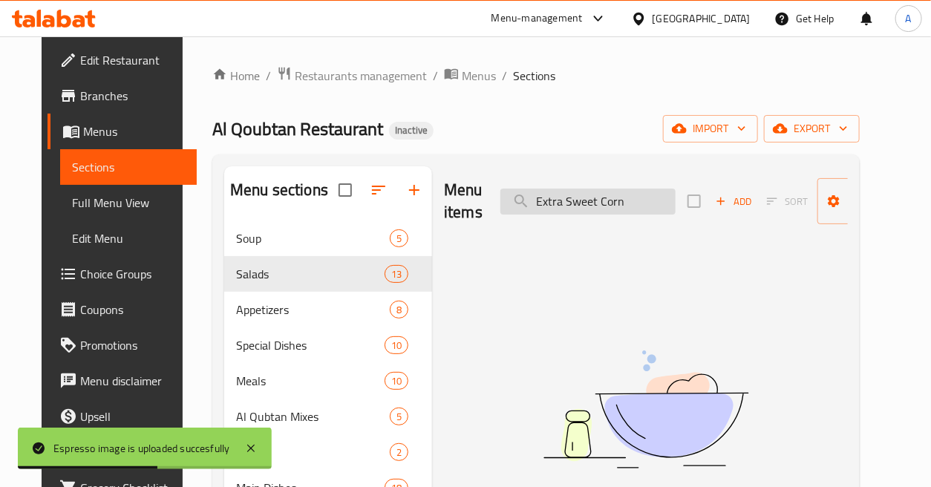
click at [607, 202] on input "Extra Sweet Corn" at bounding box center [588, 202] width 175 height 26
click at [607, 201] on input "Extra Sweet Corn" at bounding box center [588, 202] width 175 height 26
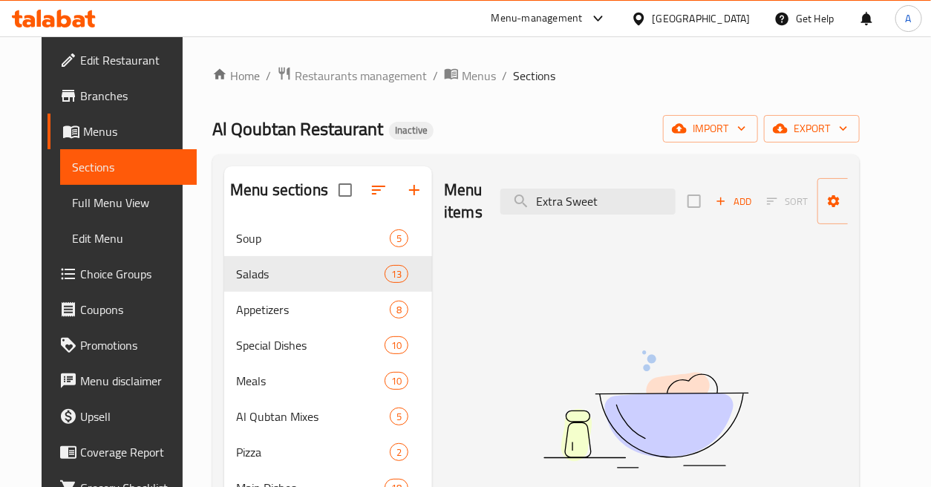
drag, startPoint x: 560, startPoint y: 195, endPoint x: 474, endPoint y: 232, distance: 93.8
click at [474, 232] on div "Menu items Extra Sweet Add Sort Manage items" at bounding box center [646, 201] width 404 height 71
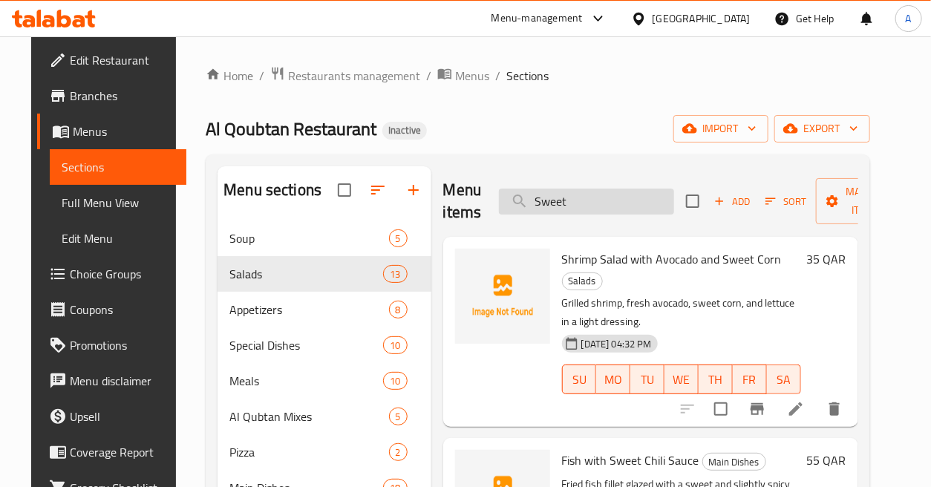
click at [576, 201] on input "Sweet" at bounding box center [586, 202] width 175 height 26
paste input "Extra Sweet Corn"
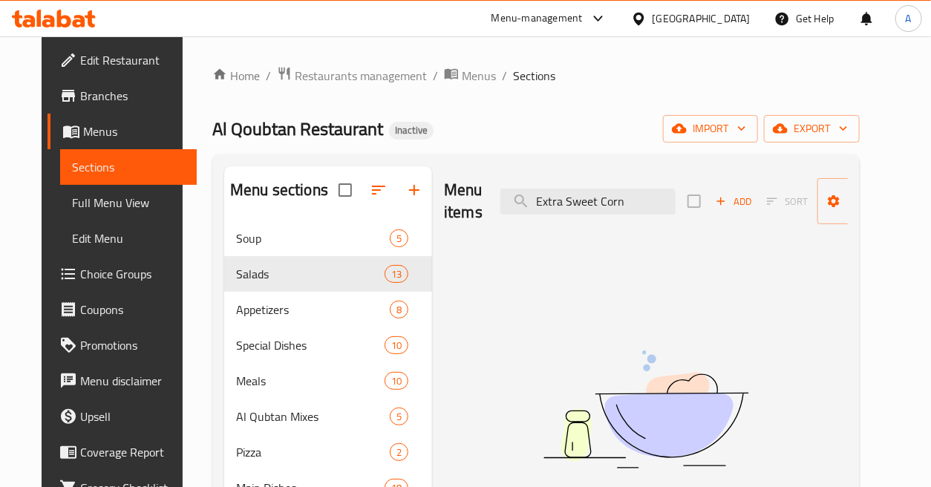
drag, startPoint x: 558, startPoint y: 198, endPoint x: 492, endPoint y: 228, distance: 72.8
click at [492, 228] on div "Menu items Extra Sweet Corn Add Sort Manage items" at bounding box center [646, 201] width 404 height 71
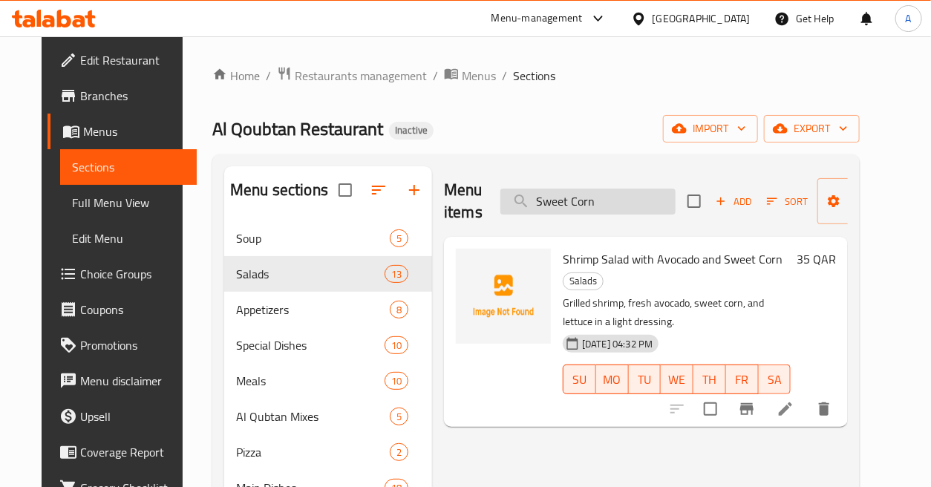
click at [536, 198] on input "Sweet Corn" at bounding box center [588, 202] width 175 height 26
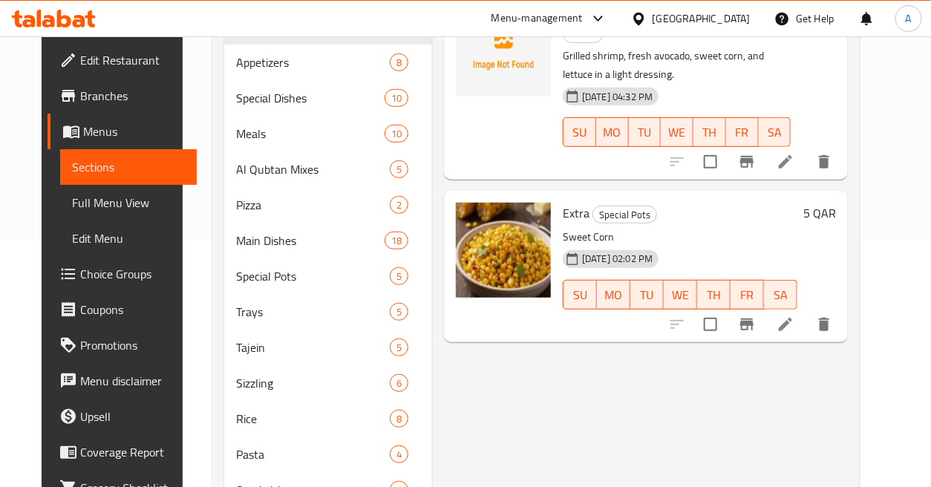
scroll to position [82, 0]
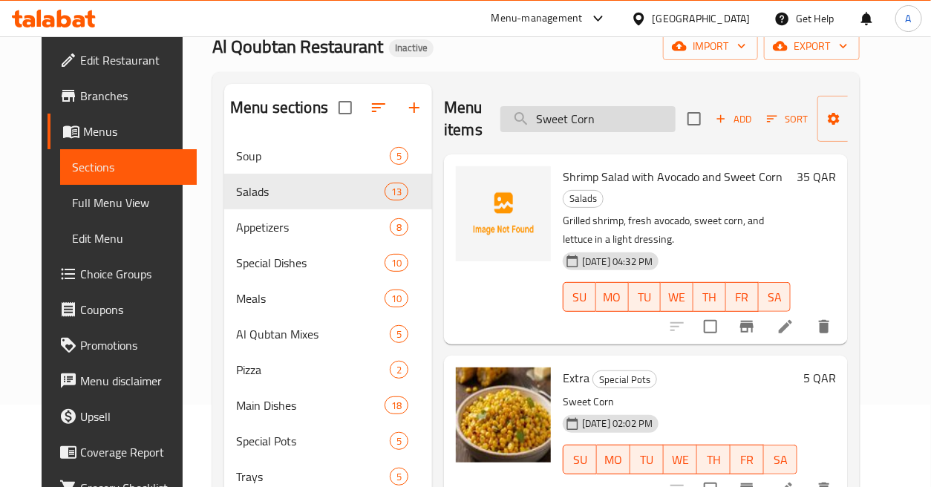
click at [620, 117] on input "Sweet Corn" at bounding box center [588, 119] width 175 height 26
paste input "Fatoush Salad"
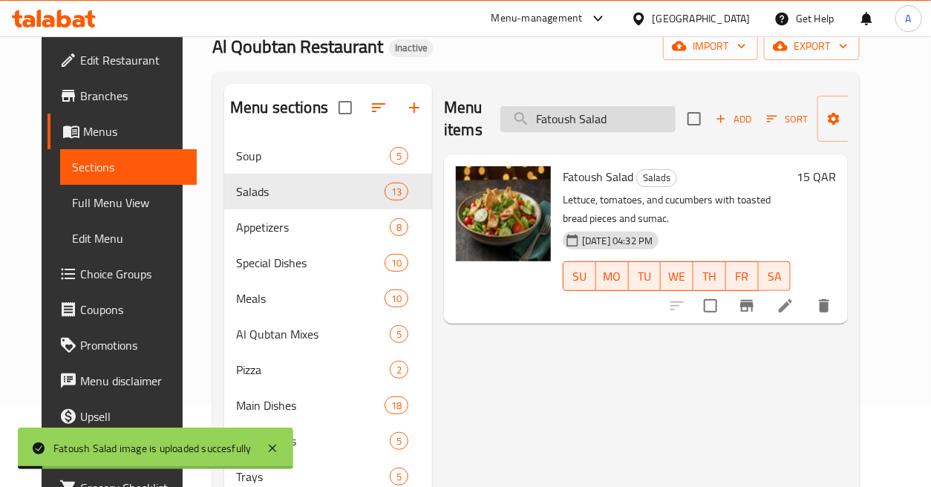
click at [633, 126] on input "Fatoush Salad" at bounding box center [588, 119] width 175 height 26
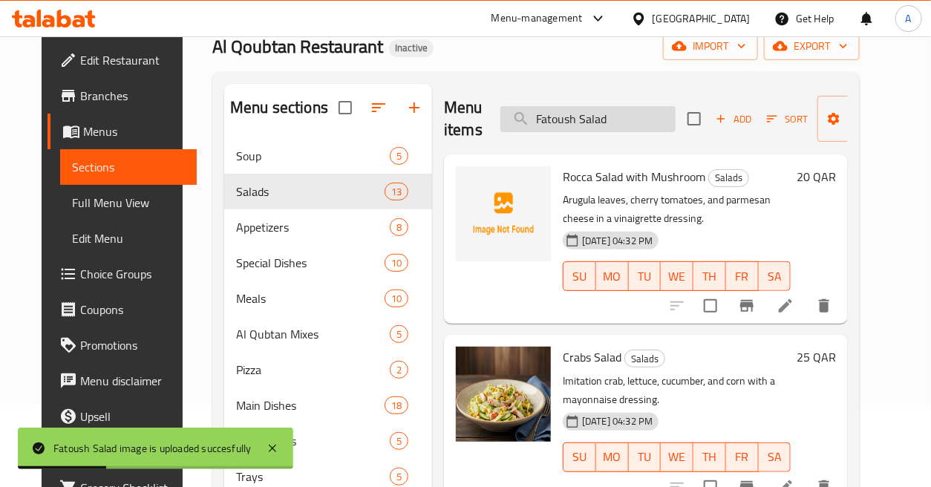
paste input "ettuccine [PERSON_NAME] with Salmon Mix Sause"
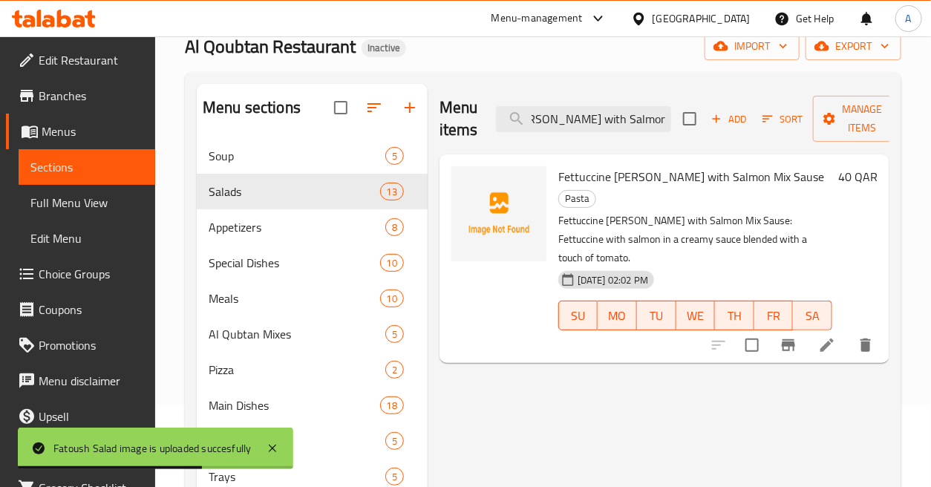
scroll to position [0, 0]
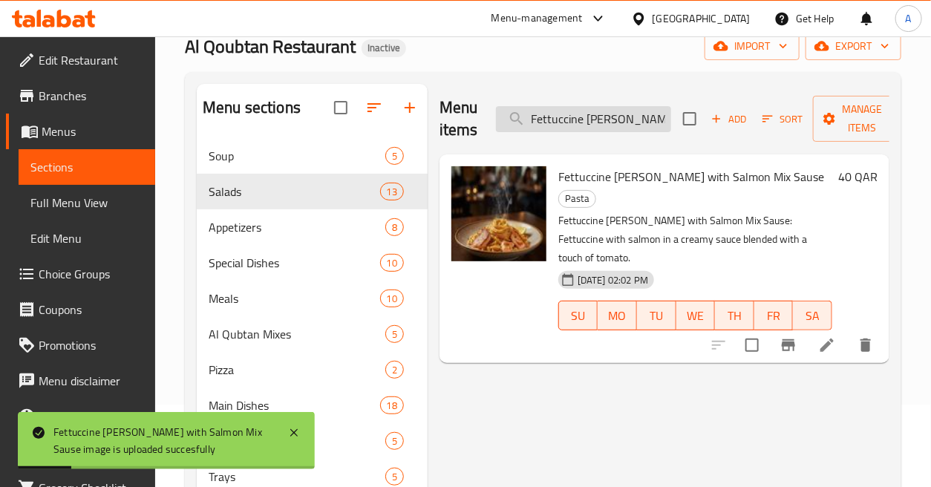
click at [633, 129] on input "Fettuccine [PERSON_NAME] with Salmon Mix Sause" at bounding box center [583, 119] width 175 height 26
paste input "ish & Chips"
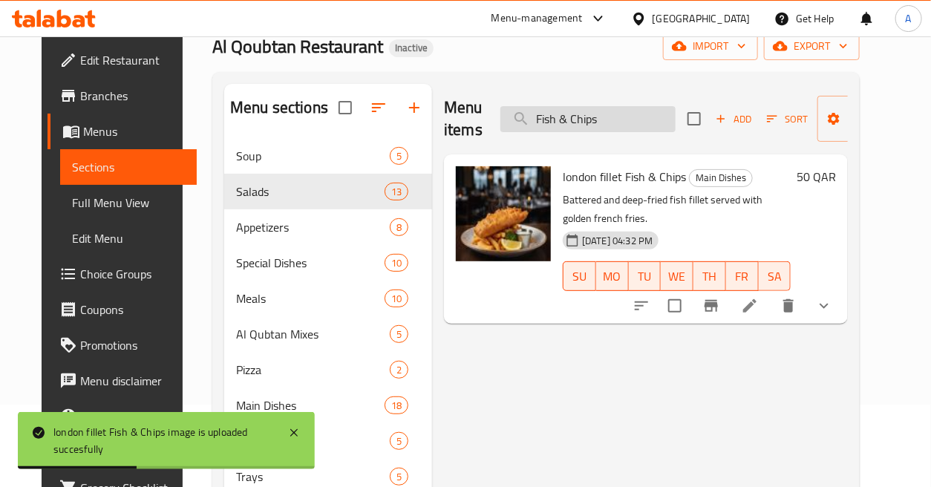
click at [630, 116] on input "Fish & Chips" at bounding box center [588, 119] width 175 height 26
paste input "Blue Cheese Sauce"
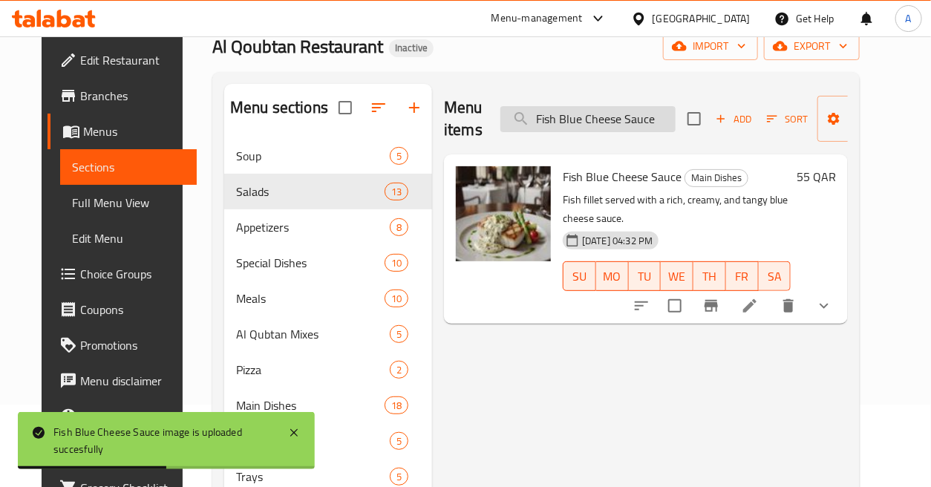
click at [581, 126] on input "Fish Blue Cheese Sauce" at bounding box center [588, 119] width 175 height 26
paste input "Fliet Grilled"
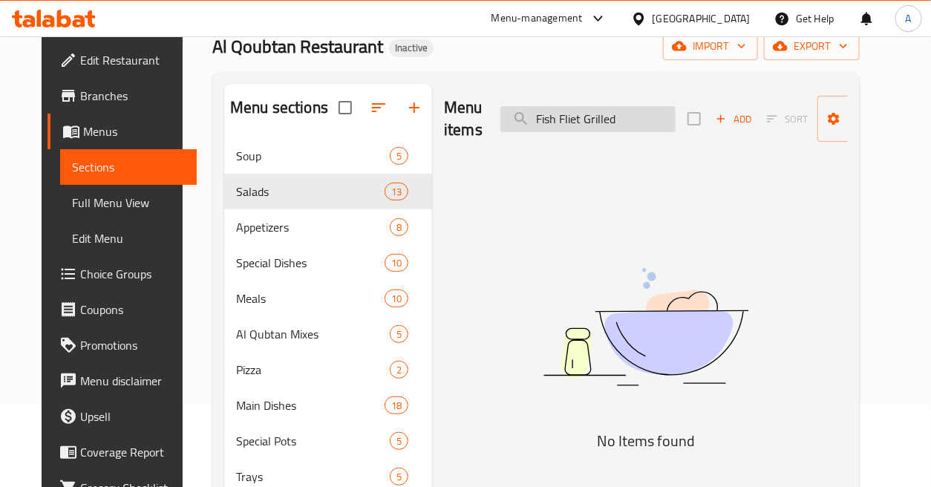
click at [628, 109] on input "Fish Fliet Grilled" at bounding box center [588, 119] width 175 height 26
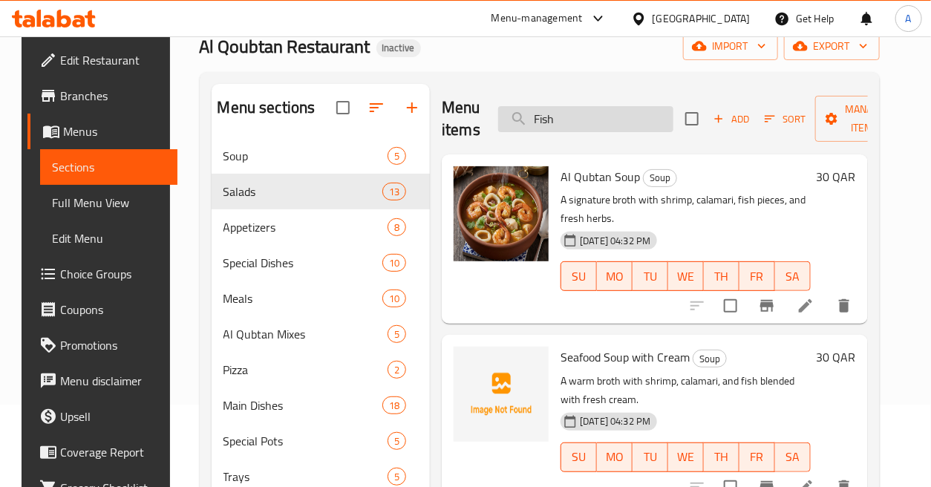
click at [625, 129] on input "Fish" at bounding box center [585, 119] width 175 height 26
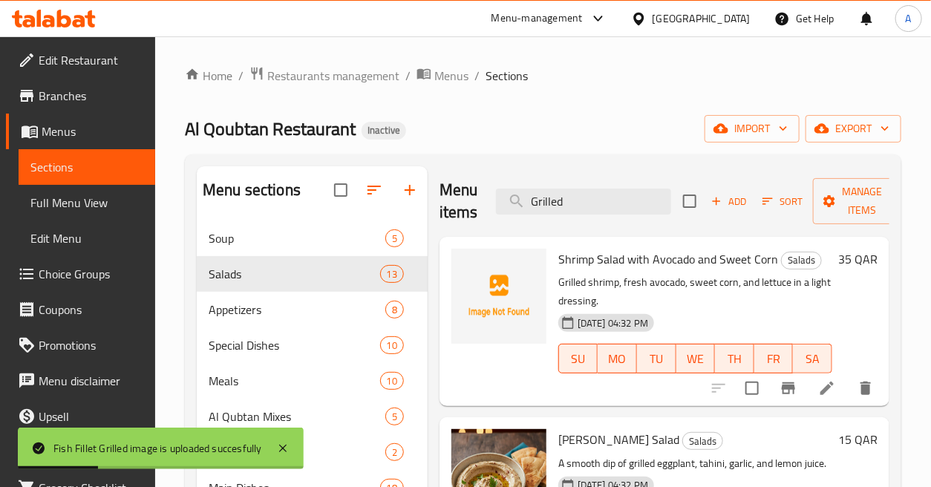
click at [637, 178] on div "Menu items Grilled Add Sort Manage items" at bounding box center [665, 201] width 450 height 71
click at [648, 211] on input "Grilled" at bounding box center [583, 202] width 175 height 26
paste input "Fish with Coconut Curry Sauce"
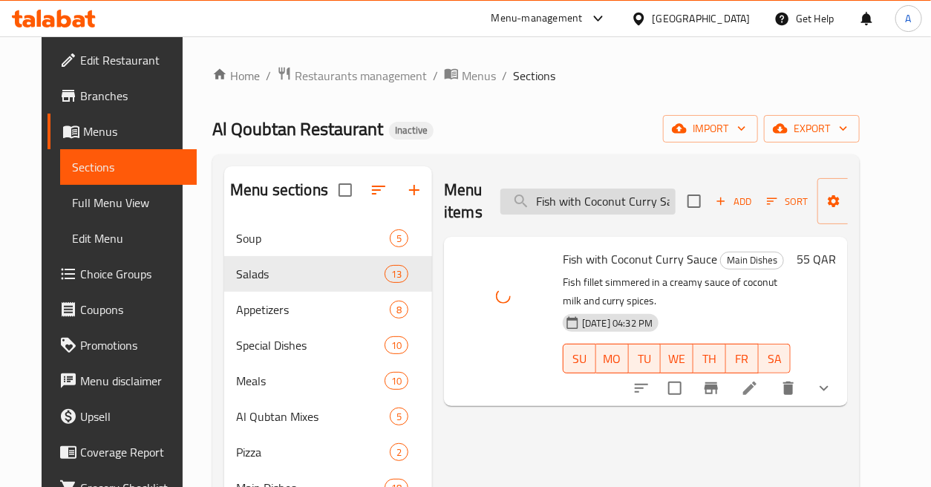
click at [641, 198] on input "Fish with Coconut Curry Sauce" at bounding box center [588, 202] width 175 height 26
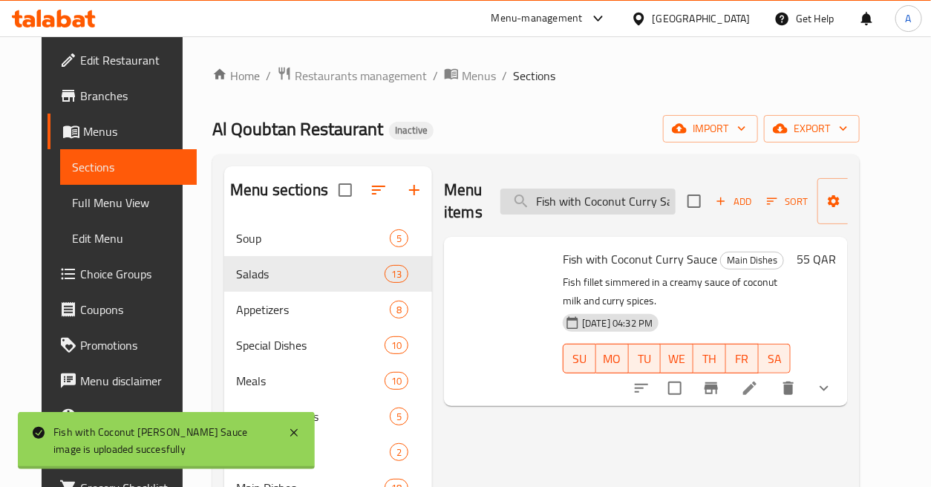
click at [641, 198] on input "Fish with Coconut Curry Sauce" at bounding box center [588, 202] width 175 height 26
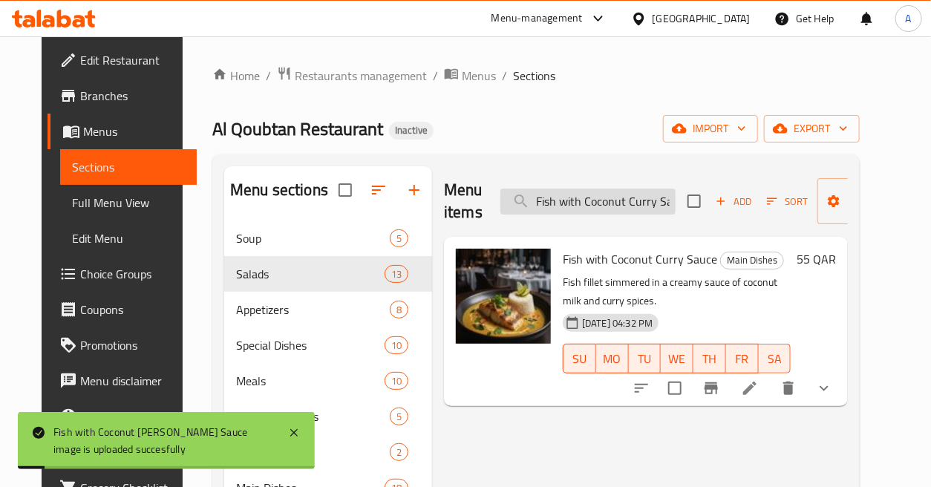
paste input "Herb Sauce with [PERSON_NAME]"
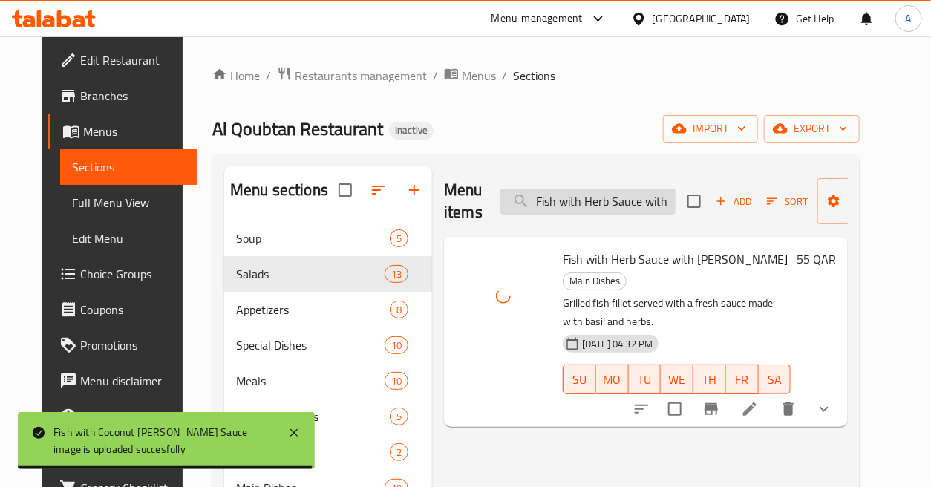
click at [581, 199] on input "Fish with Herb Sauce with [PERSON_NAME]" at bounding box center [588, 202] width 175 height 26
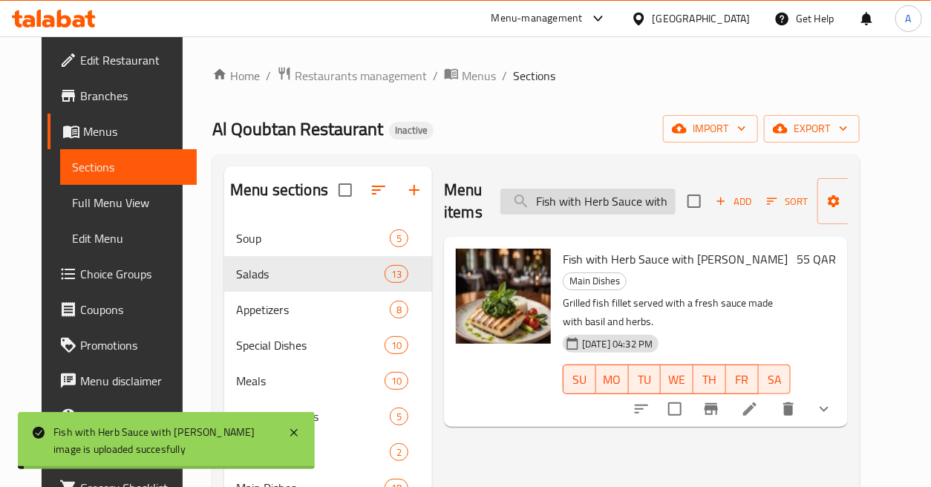
click at [581, 199] on input "Fish with Herb Sauce with [PERSON_NAME]" at bounding box center [588, 202] width 175 height 26
paste input "Sweet Chili Sauce"
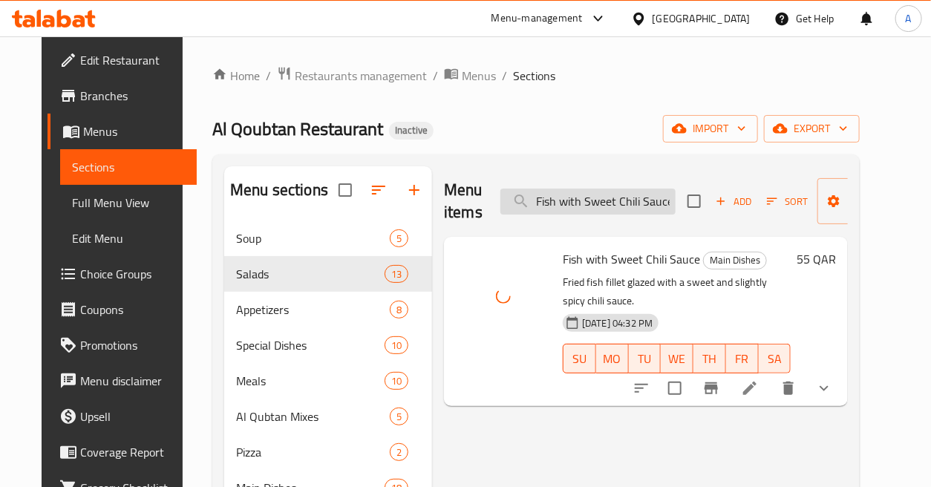
click at [605, 206] on input "Fish with Sweet Chili Sauce" at bounding box center [588, 202] width 175 height 26
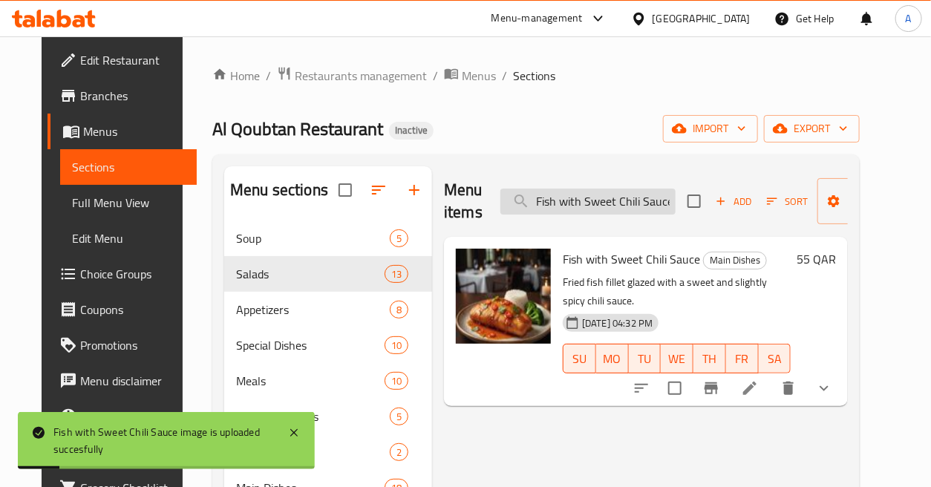
paste input "Thai Escabche Sua"
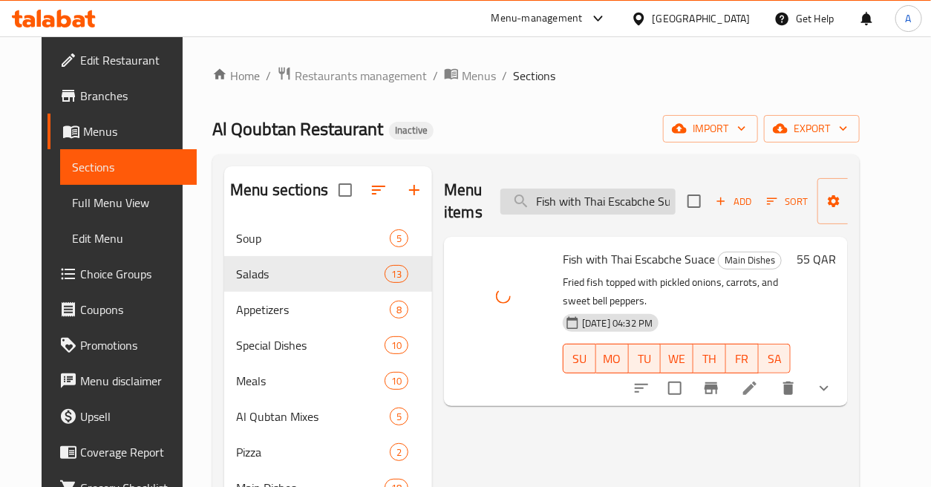
click at [619, 198] on input "Fish with Thai Escabche Suace" at bounding box center [588, 202] width 175 height 26
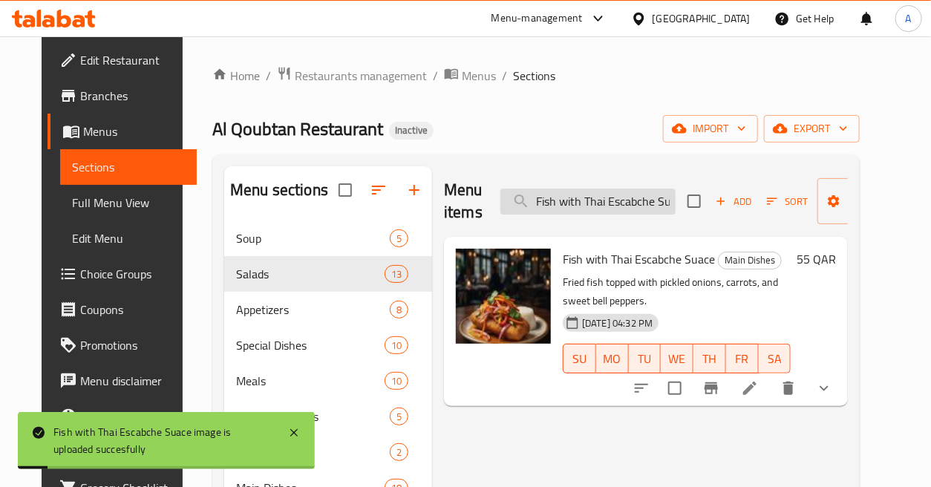
paste input "liet Roll Mix Seafood"
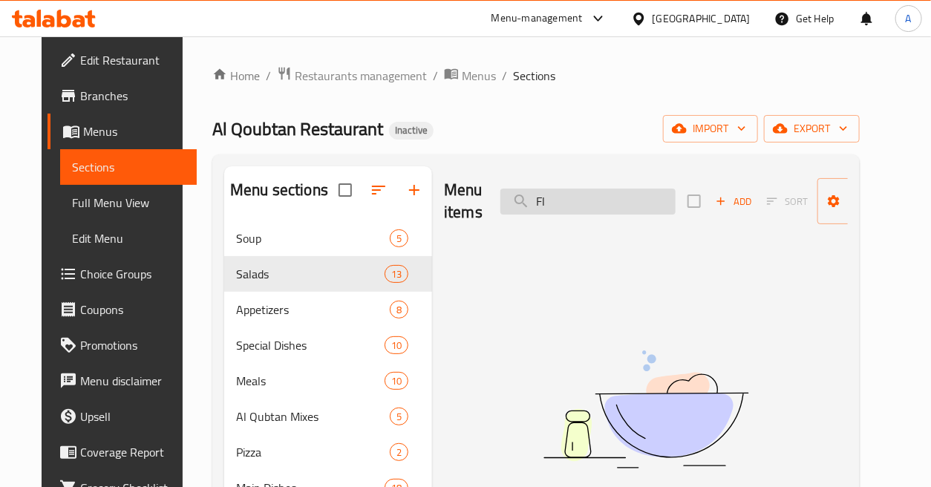
type input "F"
click at [642, 201] on input "search" at bounding box center [588, 202] width 175 height 26
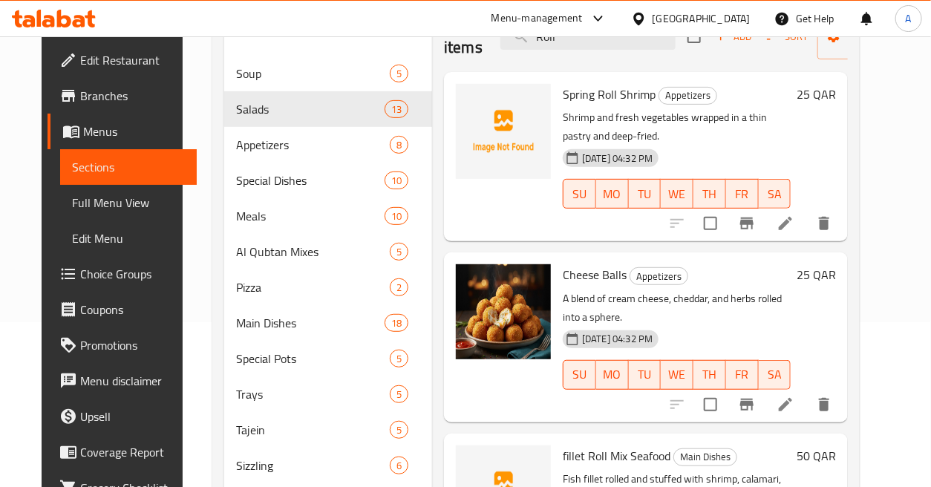
scroll to position [247, 0]
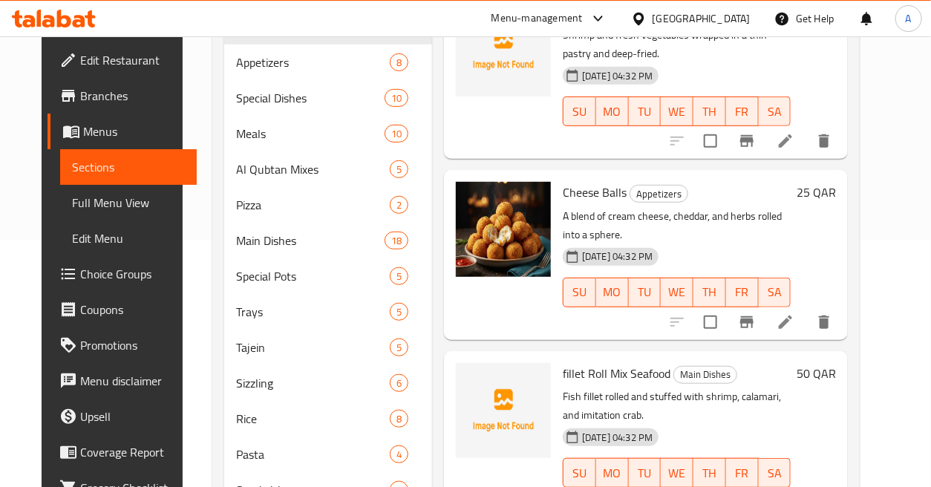
type input "Roll"
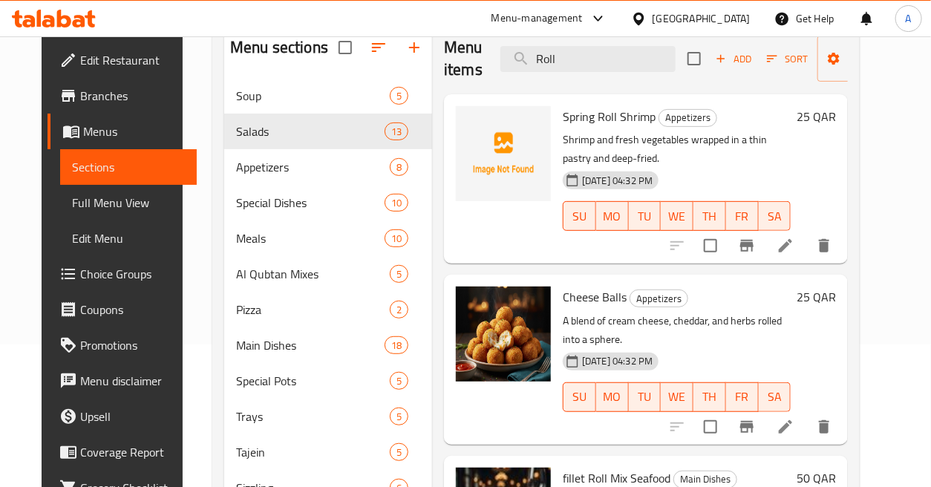
scroll to position [0, 0]
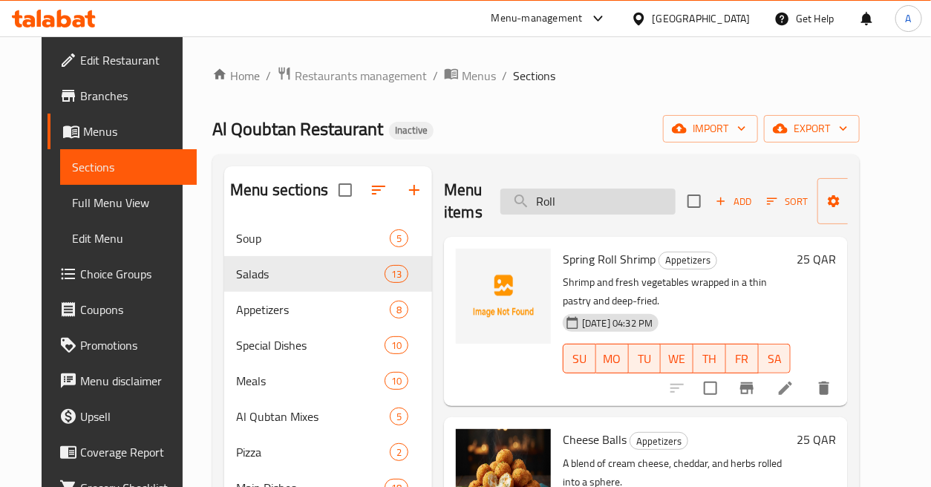
click at [628, 196] on input "Roll" at bounding box center [588, 202] width 175 height 26
paste input "search"
click at [628, 196] on input "search" at bounding box center [588, 202] width 175 height 26
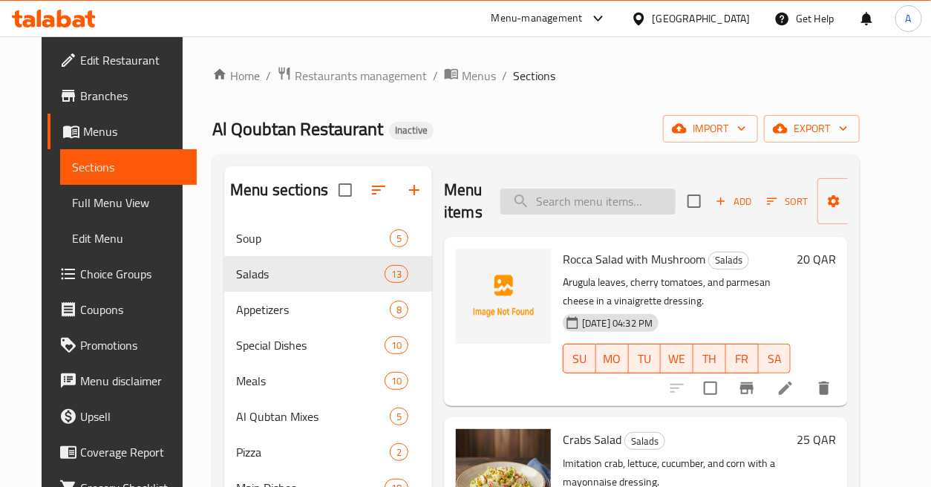
click at [633, 205] on input "search" at bounding box center [588, 202] width 175 height 26
paste input "search"
click at [612, 216] on div "Menu items Add Sort Manage items" at bounding box center [646, 201] width 404 height 71
click at [617, 208] on input "search" at bounding box center [588, 202] width 175 height 26
paste input "Fried Calamari with Potatoes"
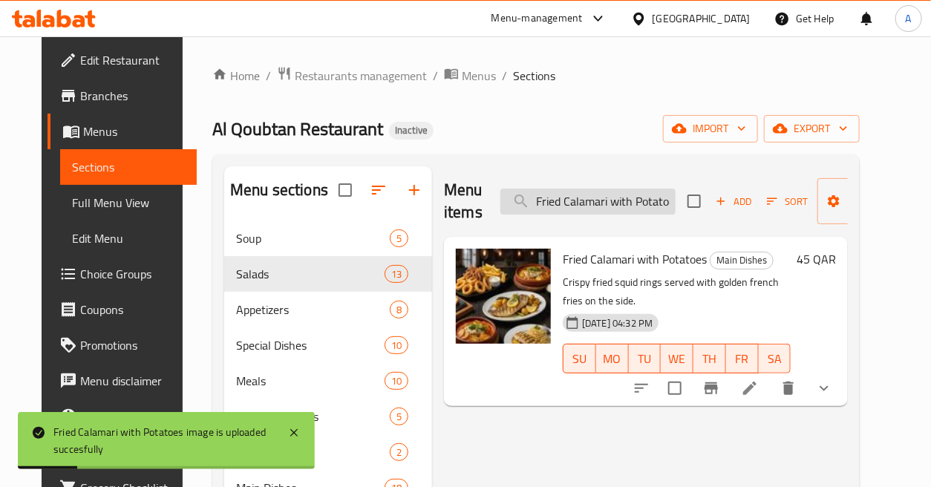
click at [650, 203] on input "Fried Calamari with Potatoes" at bounding box center [588, 202] width 175 height 26
paste input "Mix"
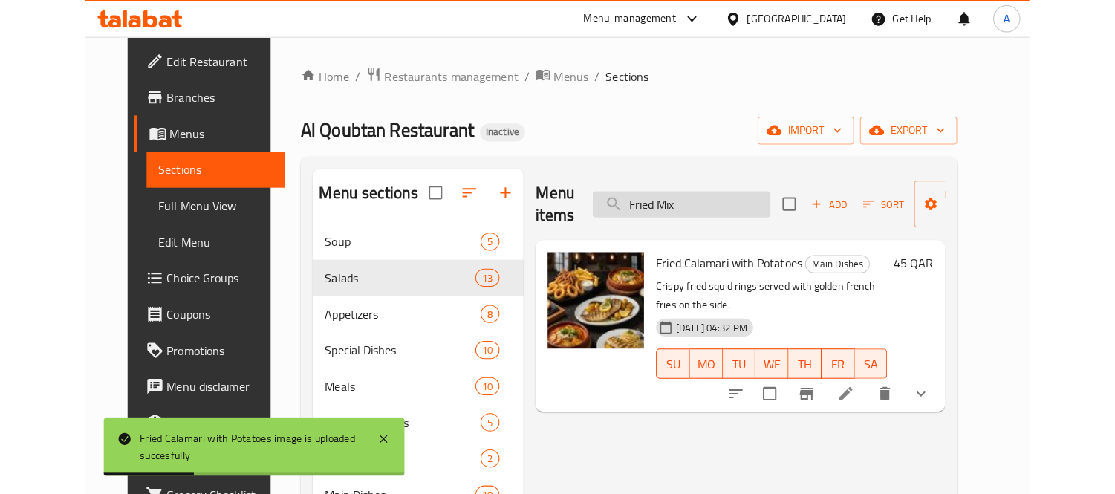
scroll to position [0, 0]
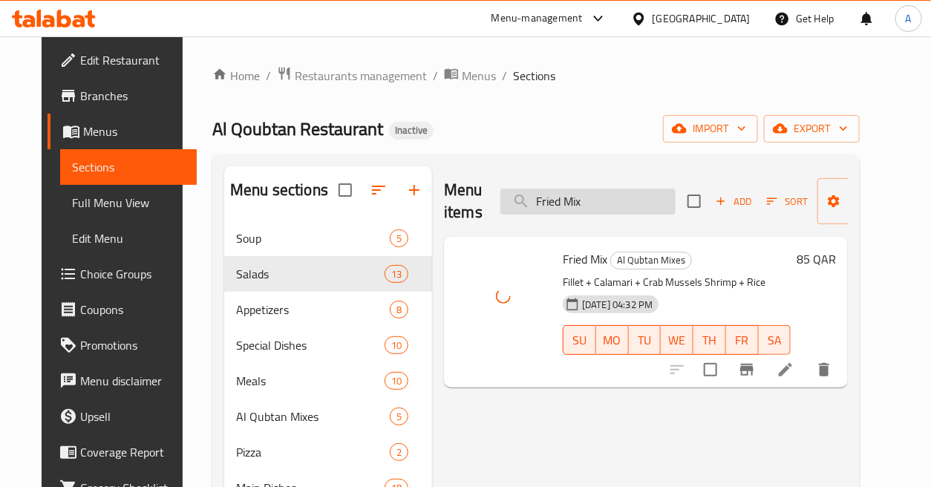
click at [590, 198] on input "Fried Mix" at bounding box center [588, 202] width 175 height 26
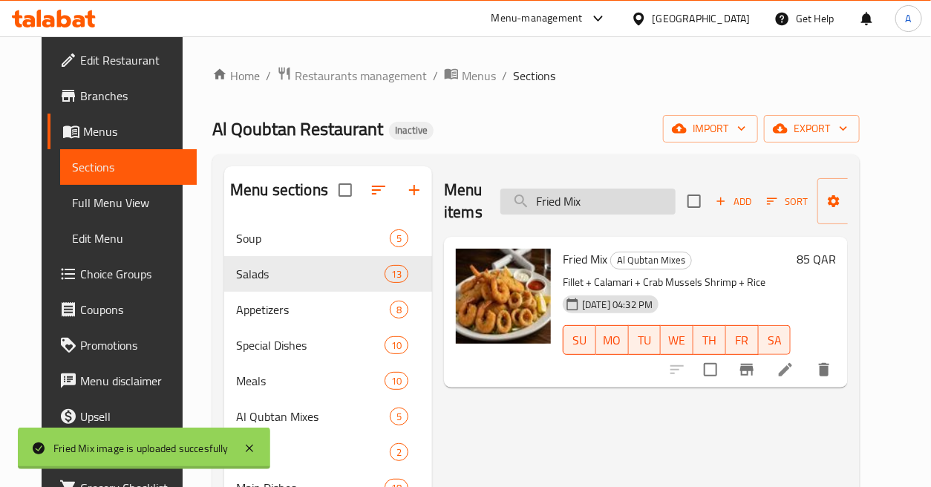
click at [590, 198] on input "Fried Mix" at bounding box center [588, 202] width 175 height 26
paste input "ying service per kilo"
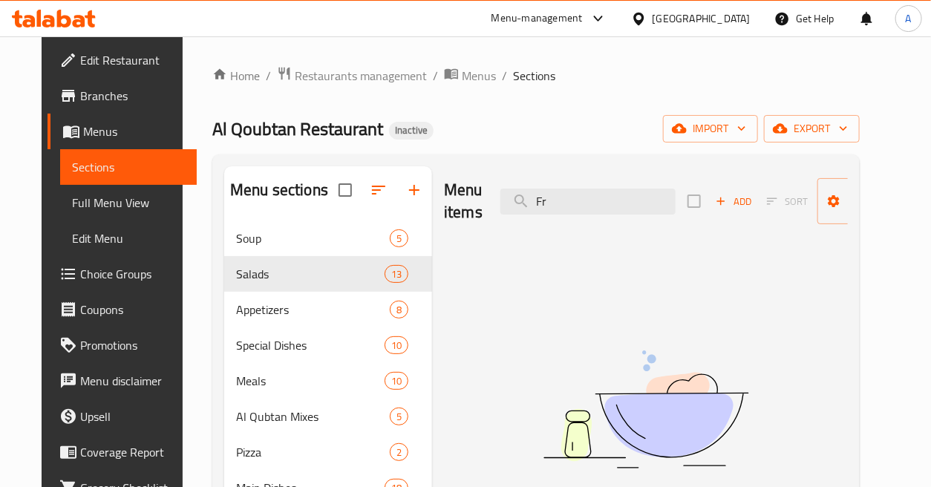
type input "F"
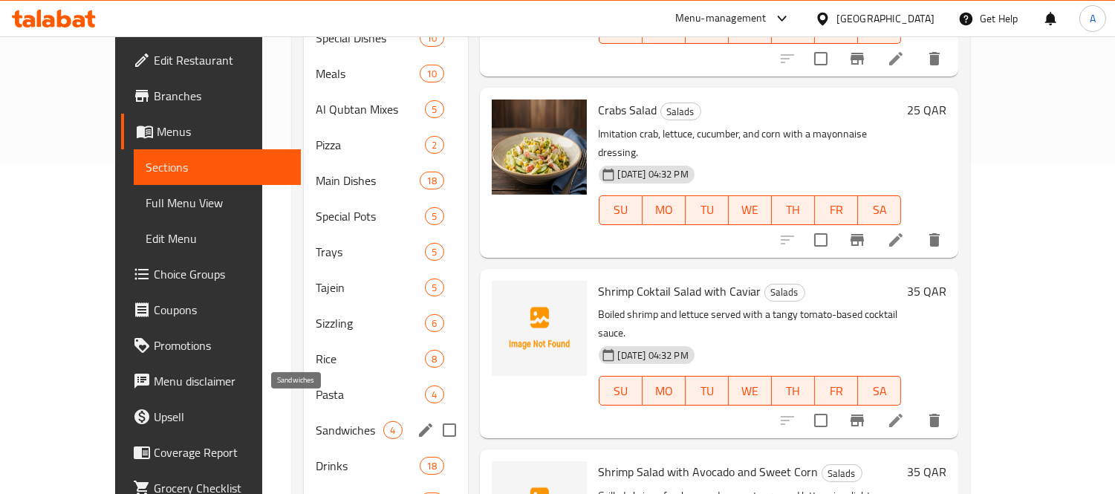
scroll to position [379, 0]
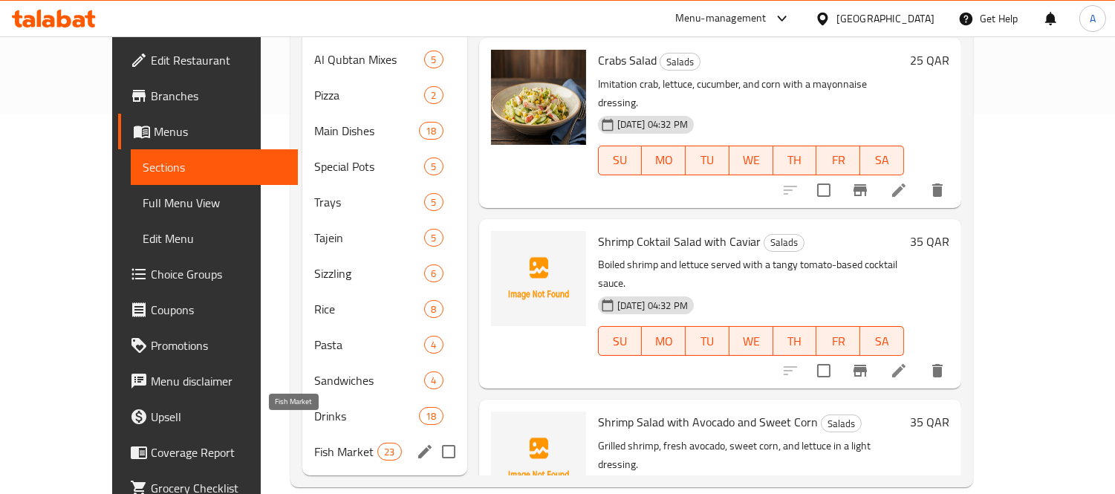
click at [314, 443] on span "Fish Market" at bounding box center [345, 452] width 63 height 18
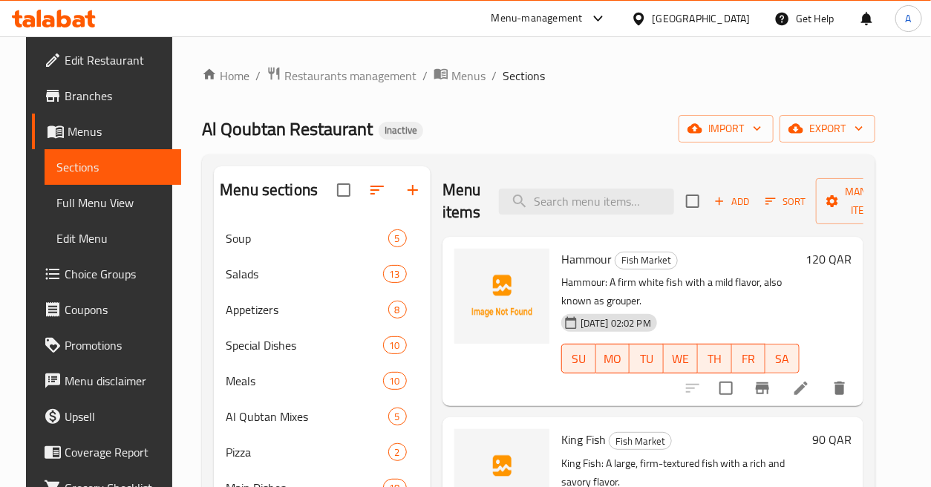
click at [610, 184] on div "Menu items Add Sort Manage items" at bounding box center [653, 201] width 421 height 71
click at [616, 199] on input "search" at bounding box center [586, 202] width 175 height 26
paste input "Green Salad"
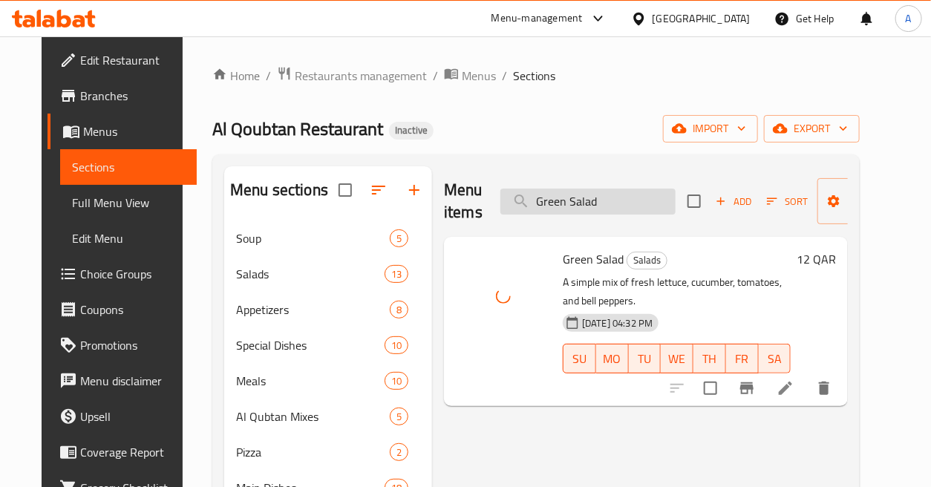
click at [639, 193] on input "Green Salad" at bounding box center [588, 202] width 175 height 26
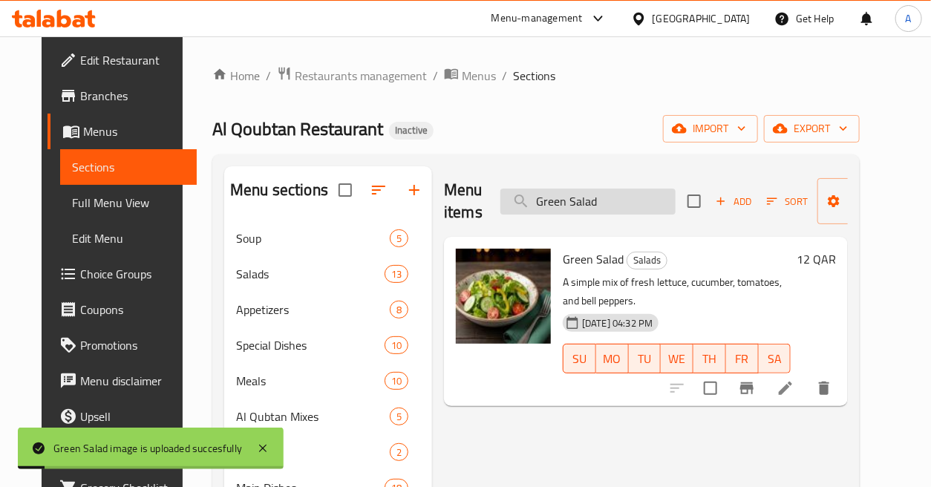
paste input "ill Shrimp"
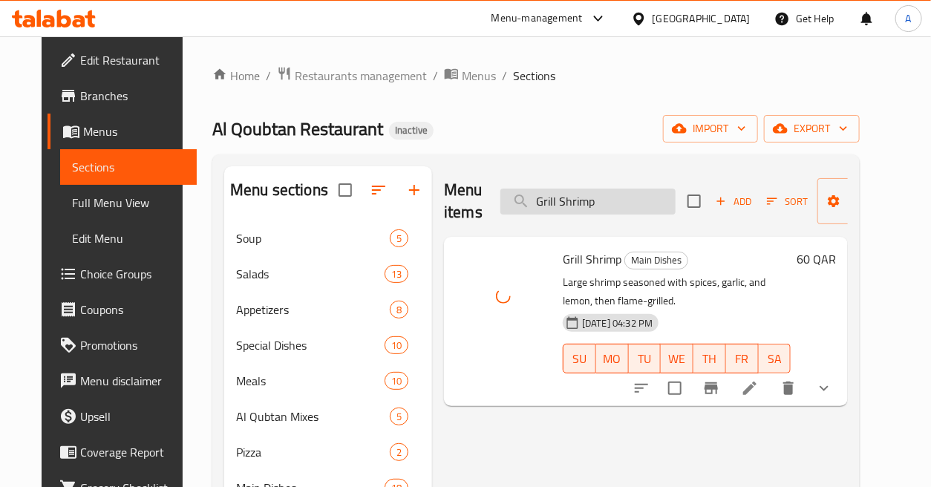
click at [611, 201] on input "Grill Shrimp" at bounding box center [588, 202] width 175 height 26
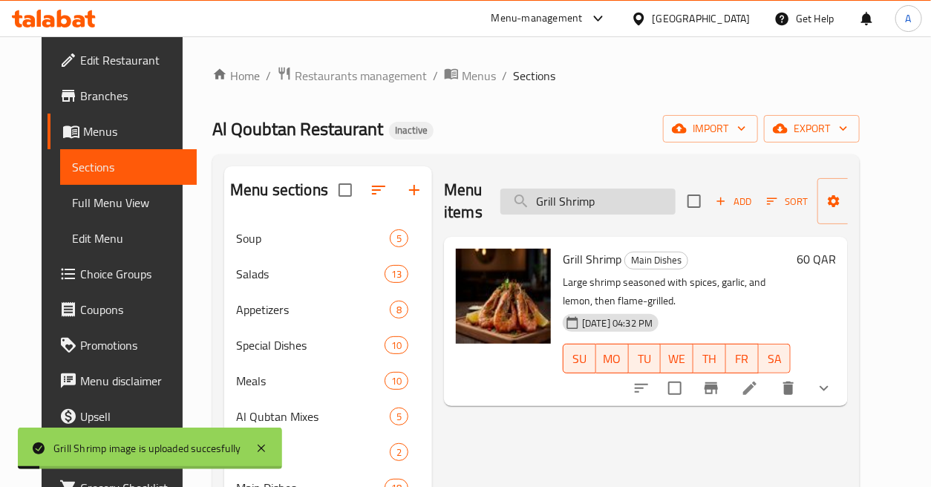
paste input "ing service per kilo"
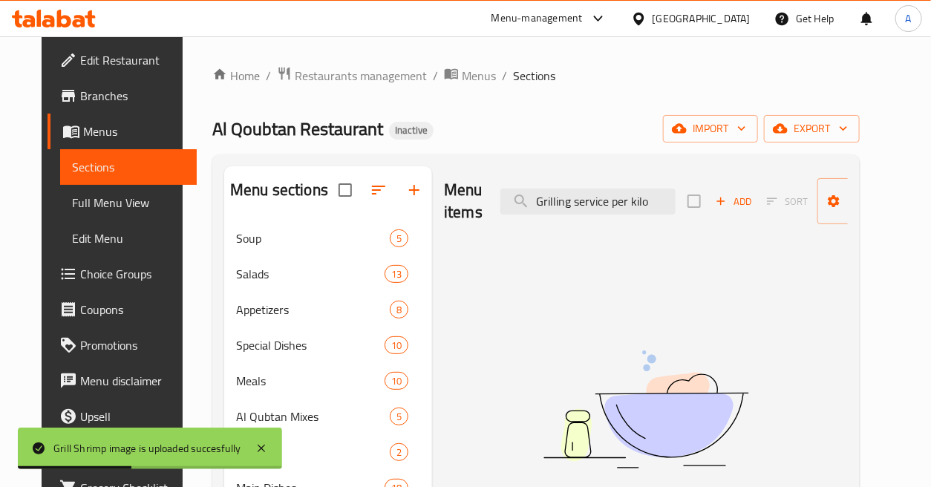
drag, startPoint x: 565, startPoint y: 198, endPoint x: 743, endPoint y: 219, distance: 179.4
click at [743, 219] on div "Menu items Grilling service per kilo Add Sort Manage items" at bounding box center [646, 201] width 404 height 71
type input "G"
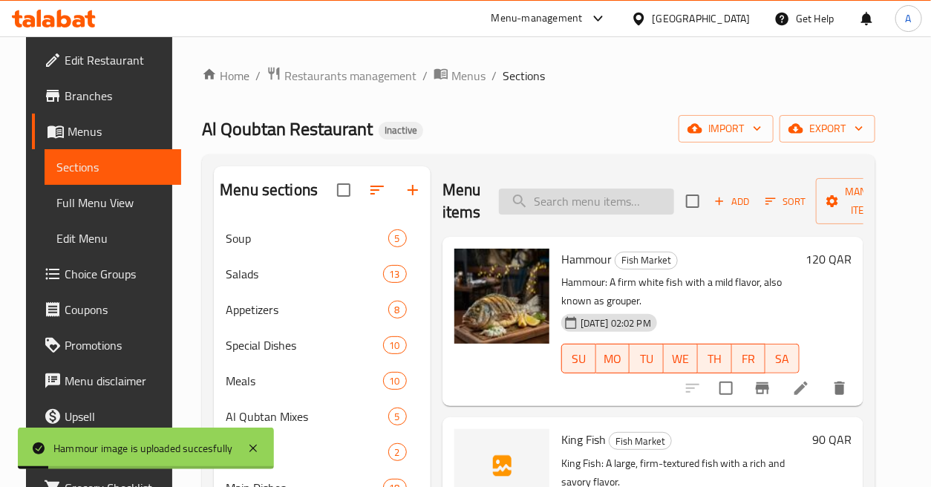
click at [614, 196] on input "search" at bounding box center [586, 202] width 175 height 26
paste input "Hamour Fliet Grilled Butter Lemon"
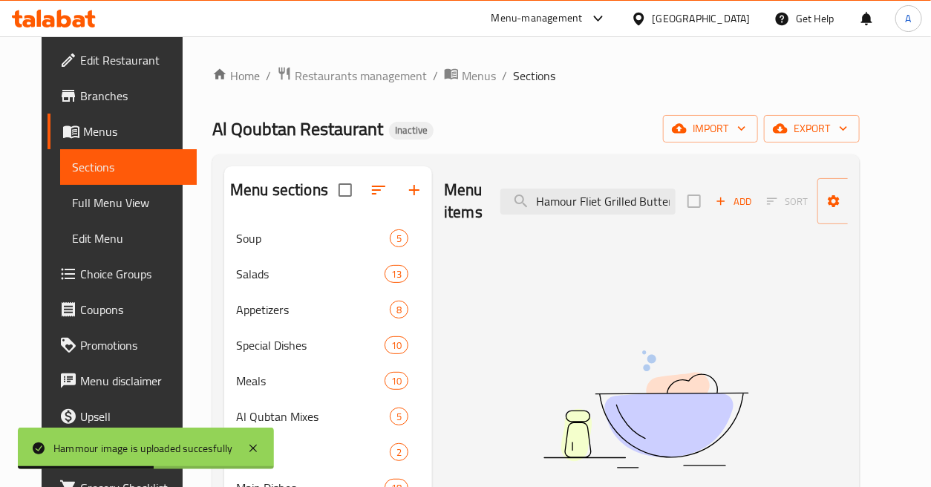
drag, startPoint x: 596, startPoint y: 198, endPoint x: 489, endPoint y: 202, distance: 107.8
click at [489, 202] on div "Menu items Hamour Fliet Grilled Butter Lemon Add Sort Manage items" at bounding box center [646, 201] width 404 height 71
click at [587, 203] on input "Hamour Fliet Grilled Butter Lemon" at bounding box center [588, 202] width 175 height 26
click at [614, 203] on input "Hamour Fliet Grilled Butter Lemon" at bounding box center [588, 202] width 175 height 26
drag, startPoint x: 576, startPoint y: 201, endPoint x: 492, endPoint y: 215, distance: 84.4
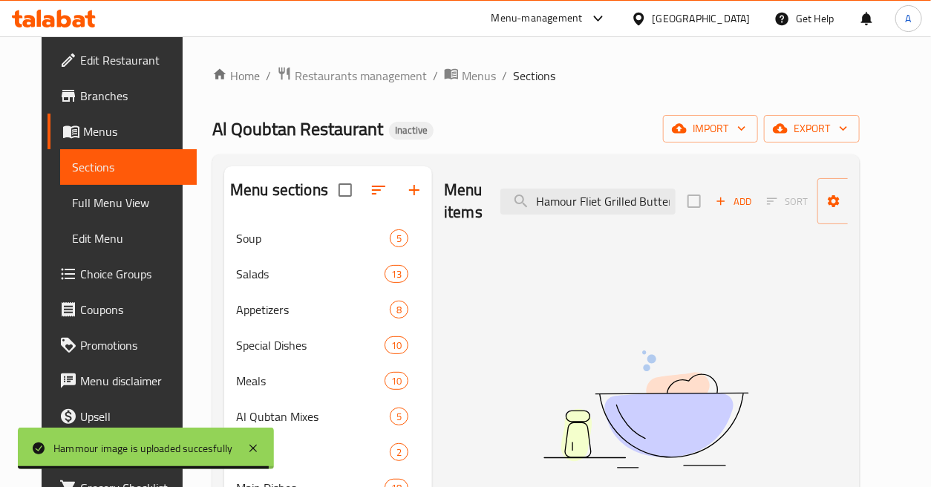
click at [493, 215] on div "Menu items Hamour Fliet Grilled Butter Lemon Add Sort Manage items" at bounding box center [646, 201] width 404 height 71
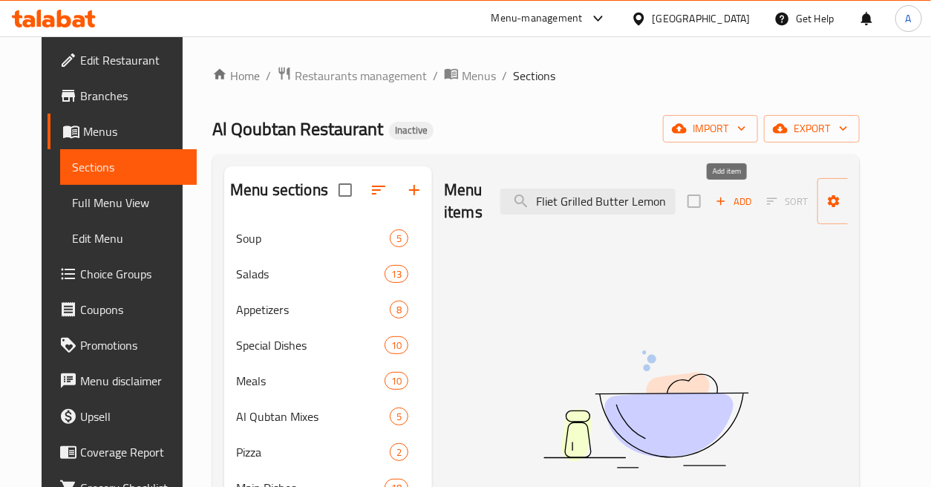
drag, startPoint x: 605, startPoint y: 203, endPoint x: 717, endPoint y: 209, distance: 111.5
click at [717, 209] on div "Menu items Fliet Grilled Butter Lemon Add Sort Manage items" at bounding box center [646, 201] width 404 height 71
click at [619, 199] on input "Fliet Grilled" at bounding box center [588, 202] width 175 height 26
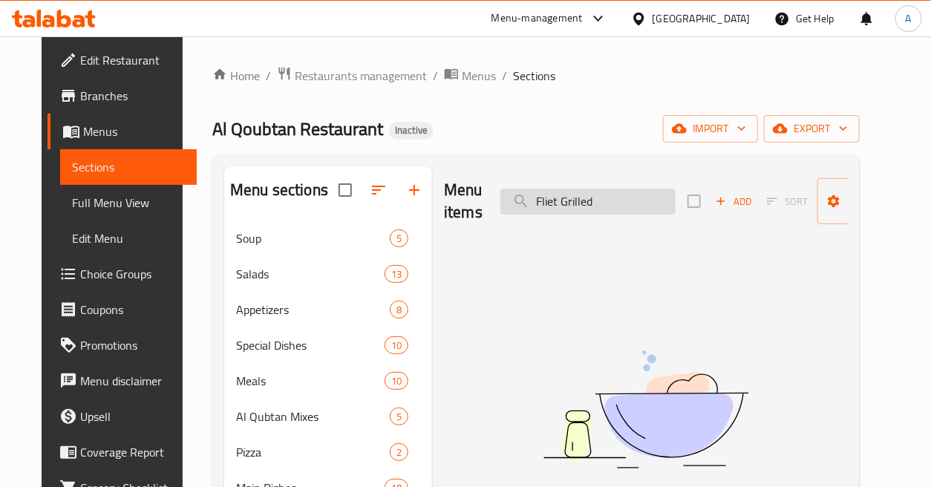
click at [648, 201] on input "Fliet Grilled" at bounding box center [588, 202] width 175 height 26
paste input "Hammour"
click at [648, 201] on input "Hammour" at bounding box center [588, 202] width 175 height 26
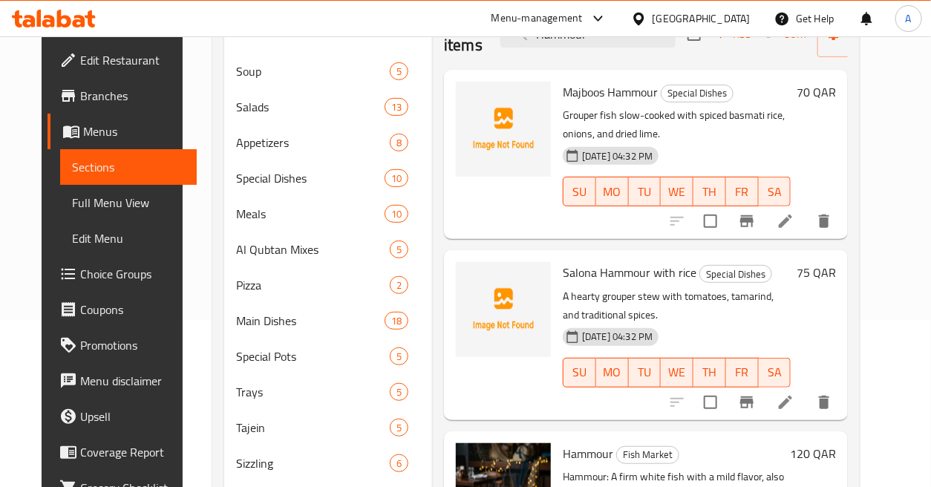
scroll to position [138, 0]
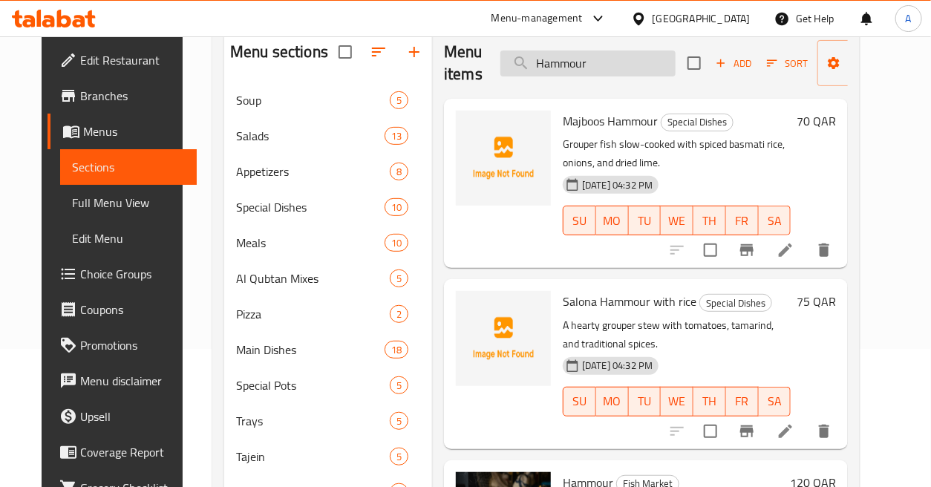
click at [634, 57] on input "Hammour" at bounding box center [588, 63] width 175 height 26
paste input "ra"
click at [634, 57] on input "Hamra" at bounding box center [588, 63] width 175 height 26
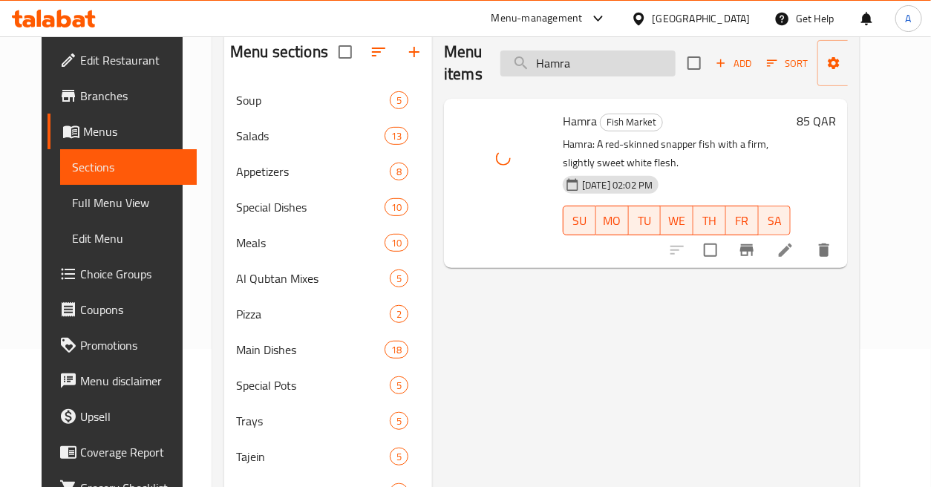
click at [622, 53] on input "Hamra" at bounding box center [588, 63] width 175 height 26
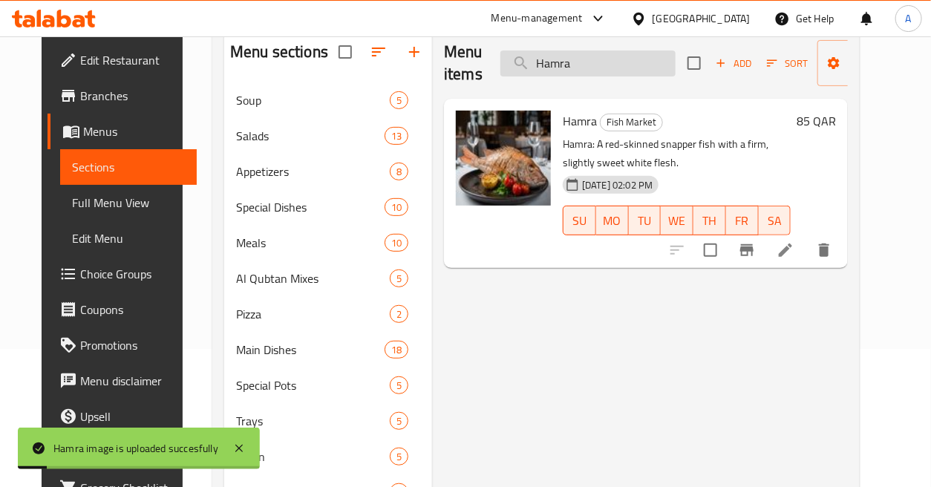
paste input "ummus"
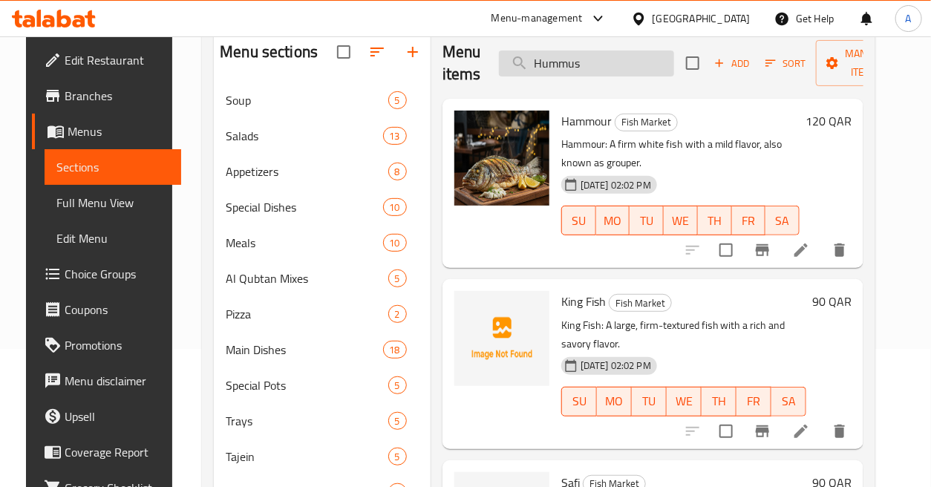
click at [645, 68] on input "Hummus" at bounding box center [586, 63] width 175 height 26
paste input "Jumbo Shrimp"
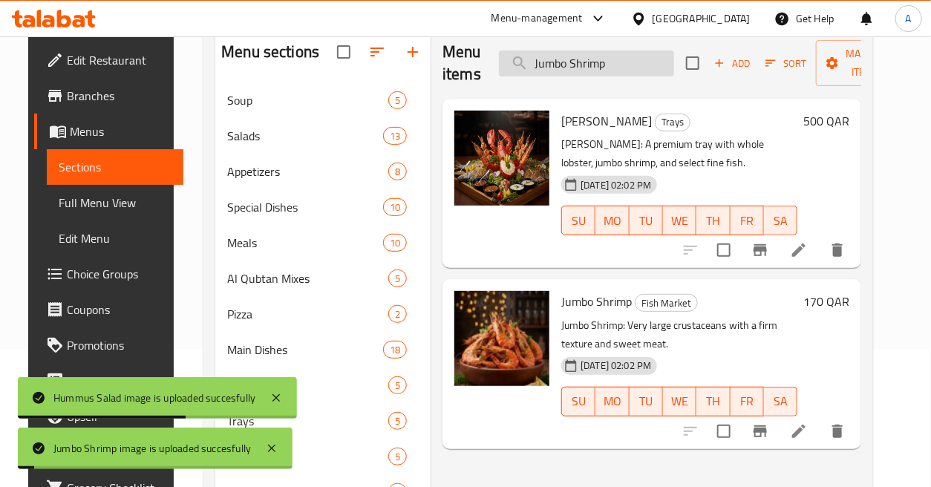
click at [632, 68] on input "Jumbo Shrimp" at bounding box center [586, 63] width 175 height 26
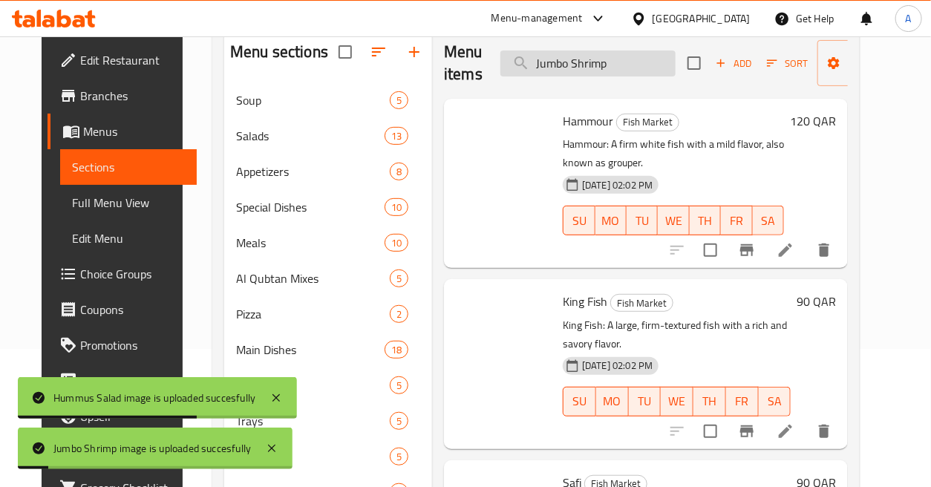
click at [632, 68] on input "Jumbo Shrimp" at bounding box center [588, 63] width 175 height 26
paste input "Kannad Salona"
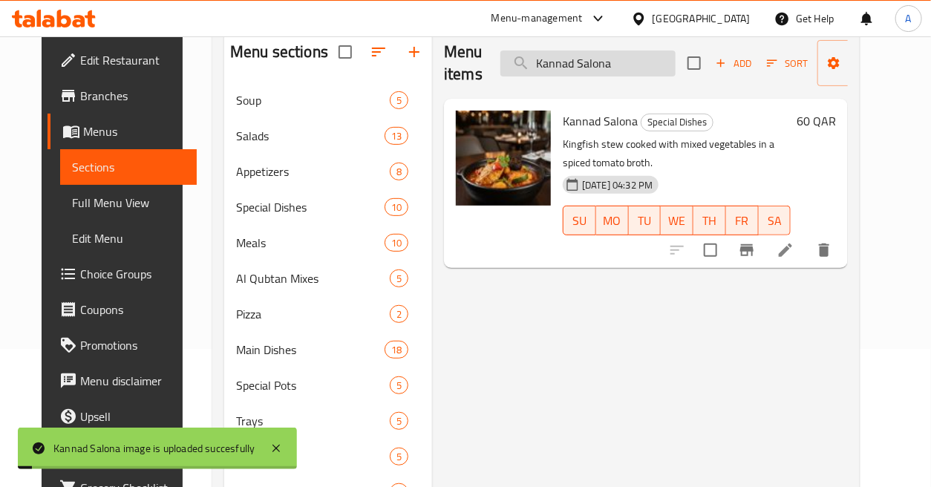
click at [646, 63] on input "Kannad Salona" at bounding box center [588, 63] width 175 height 26
paste input "hor Mix"
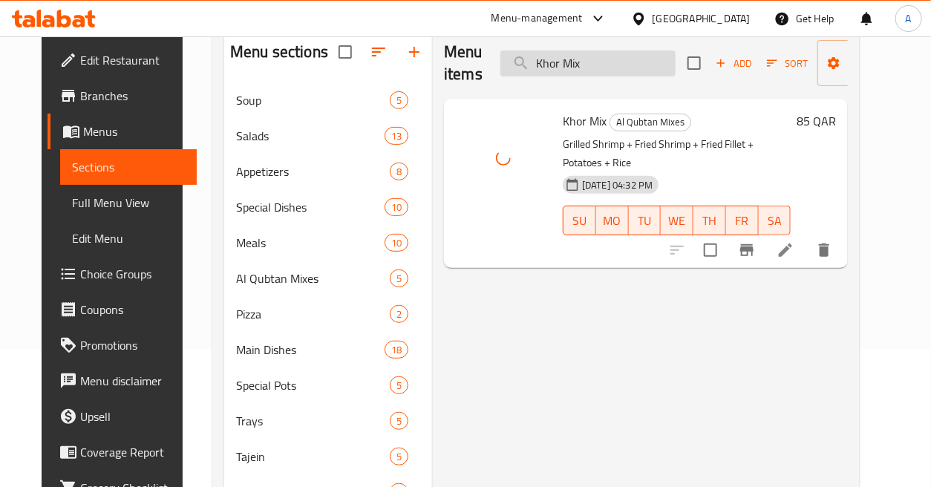
click at [647, 62] on input "Khor Mix" at bounding box center [588, 63] width 175 height 26
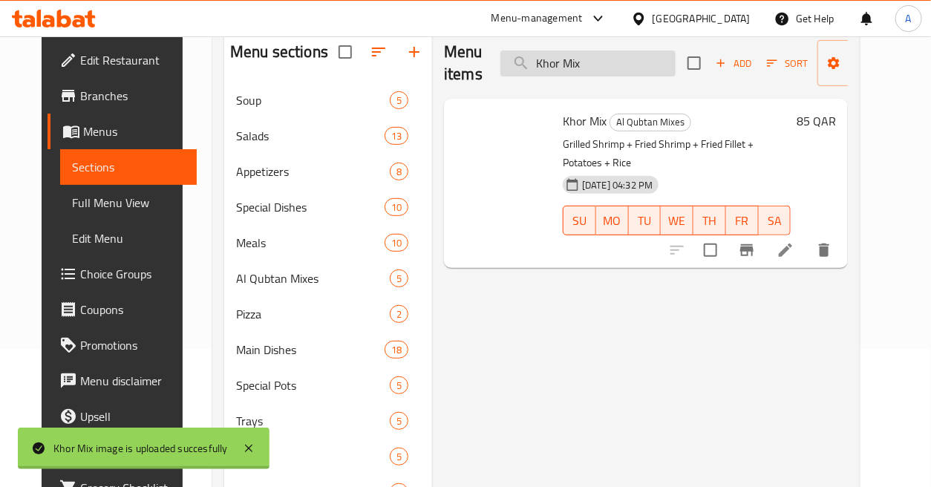
click at [647, 62] on input "Khor Mix" at bounding box center [588, 63] width 175 height 26
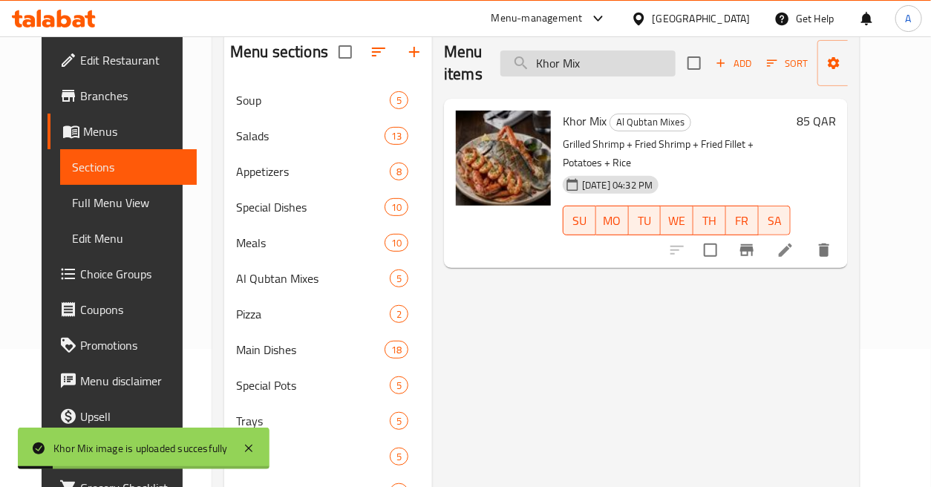
paste input "ing Fish"
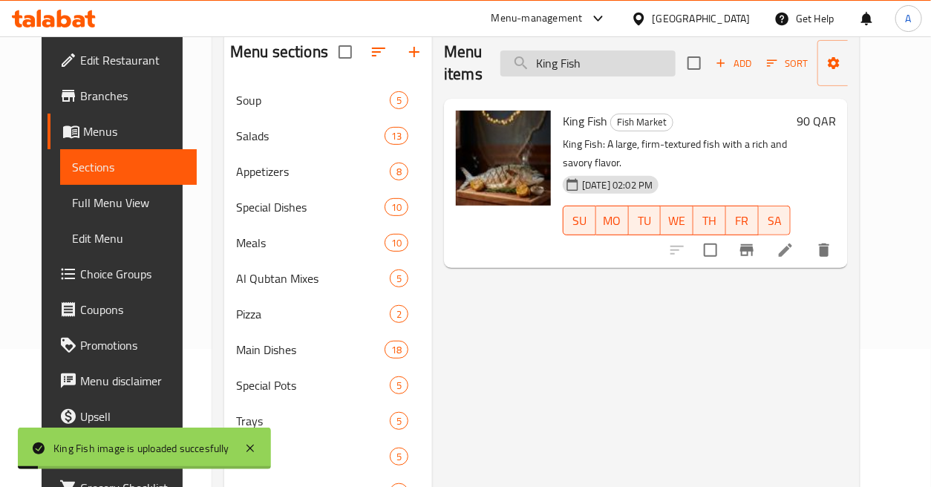
click at [645, 56] on input "King Fish" at bounding box center [588, 63] width 175 height 26
paste input "za"
click at [645, 56] on input "King Fish" at bounding box center [588, 63] width 175 height 26
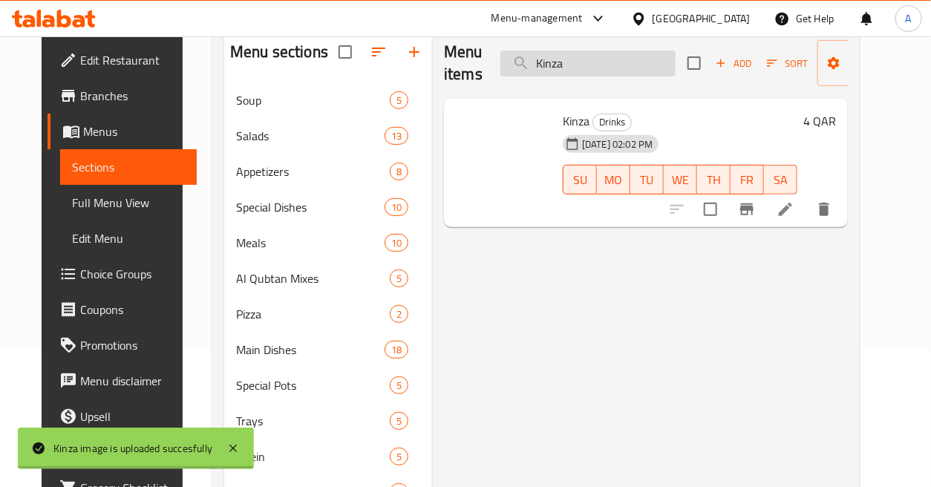
click at [602, 53] on input "Kinza" at bounding box center [588, 63] width 175 height 26
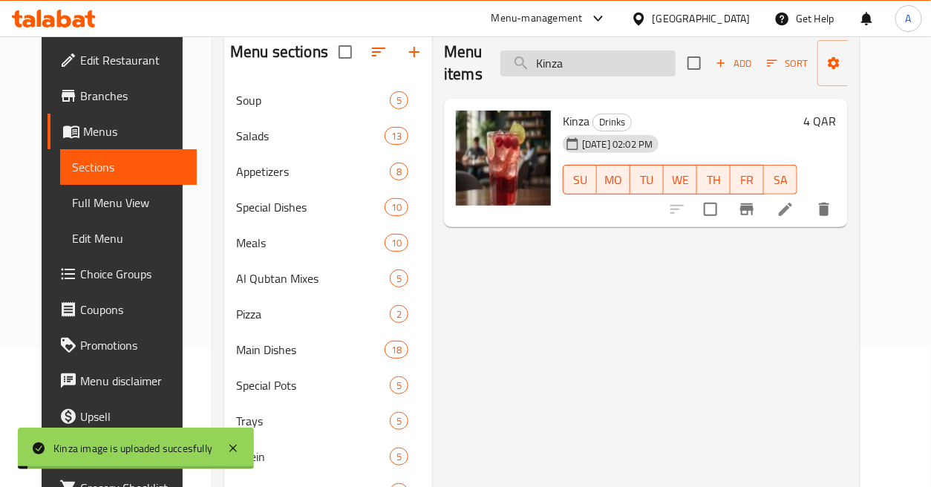
click at [602, 53] on input "Kinza" at bounding box center [588, 63] width 175 height 26
paste input "onafa Shrimp"
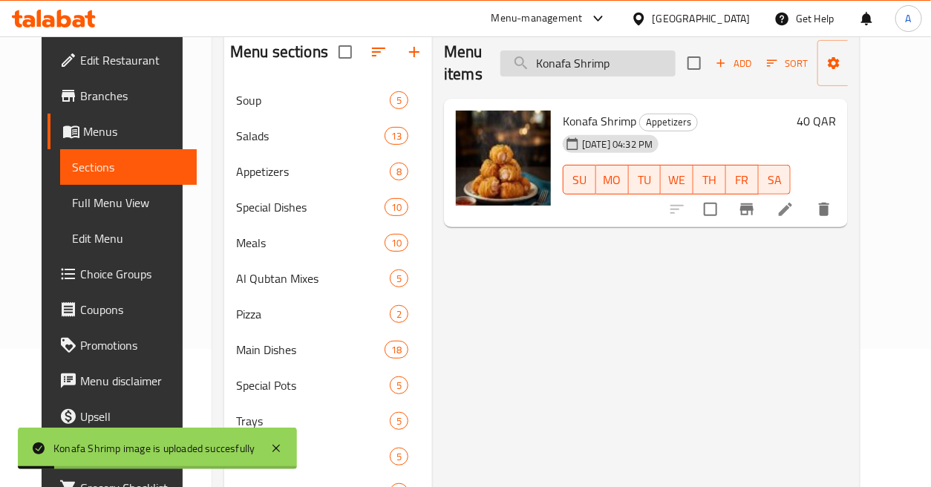
click at [645, 64] on input "Konafa Shrimp" at bounding box center [588, 63] width 175 height 26
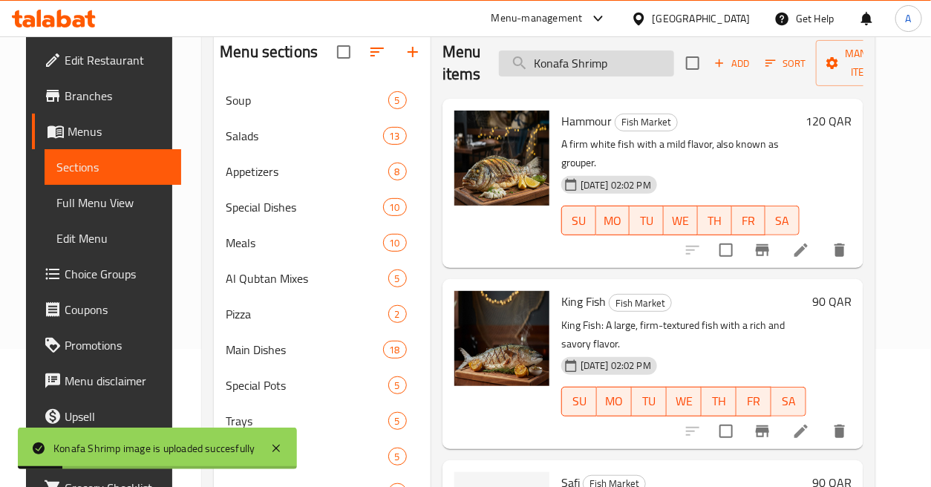
click at [645, 64] on input "Konafa Shrimp" at bounding box center [586, 63] width 175 height 26
paste input "ufer Meal with Rice"
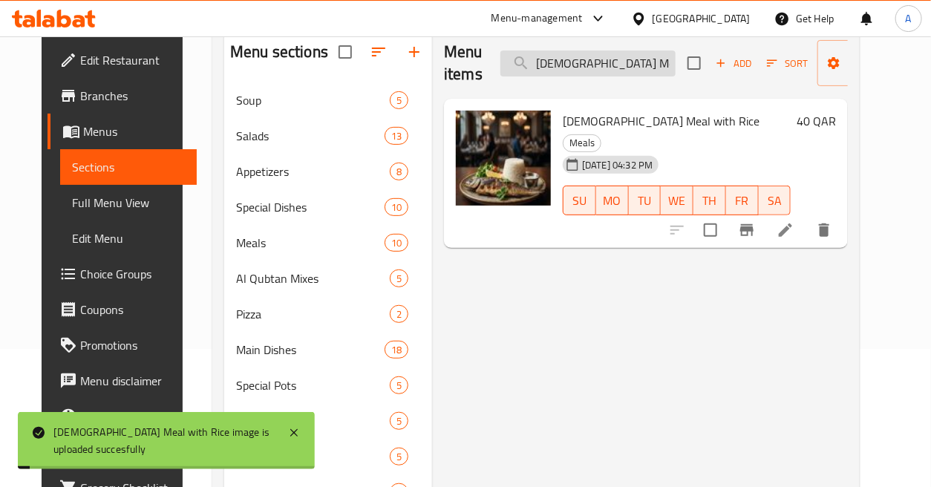
click at [648, 61] on input "[DEMOGRAPHIC_DATA] Meal with Rice" at bounding box center [588, 63] width 175 height 26
paste input "Laffan Trays"
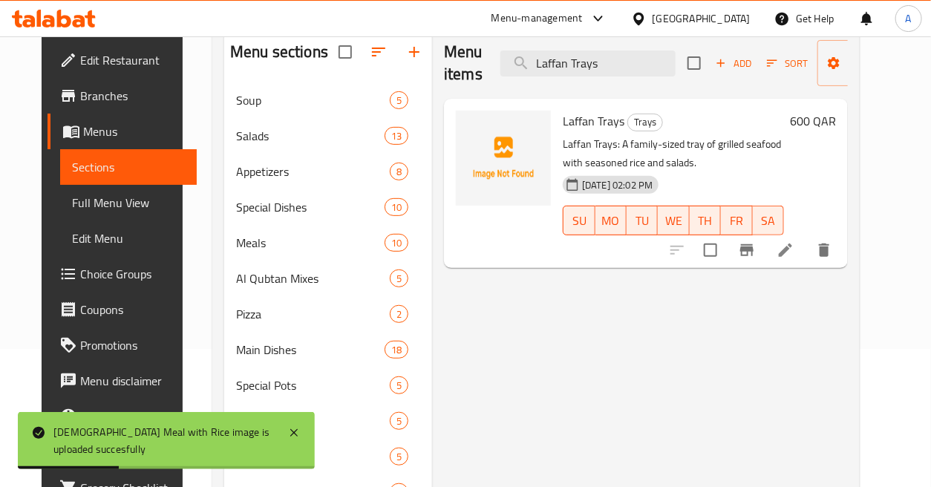
type input "Laffan Trays"
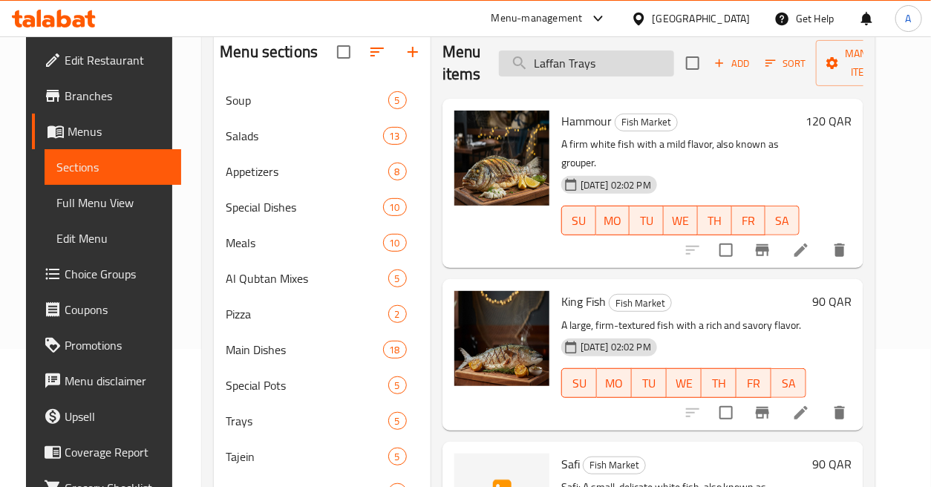
click at [635, 65] on input "Laffan Trays" at bounding box center [586, 63] width 175 height 26
paste input "Laffan Trays"
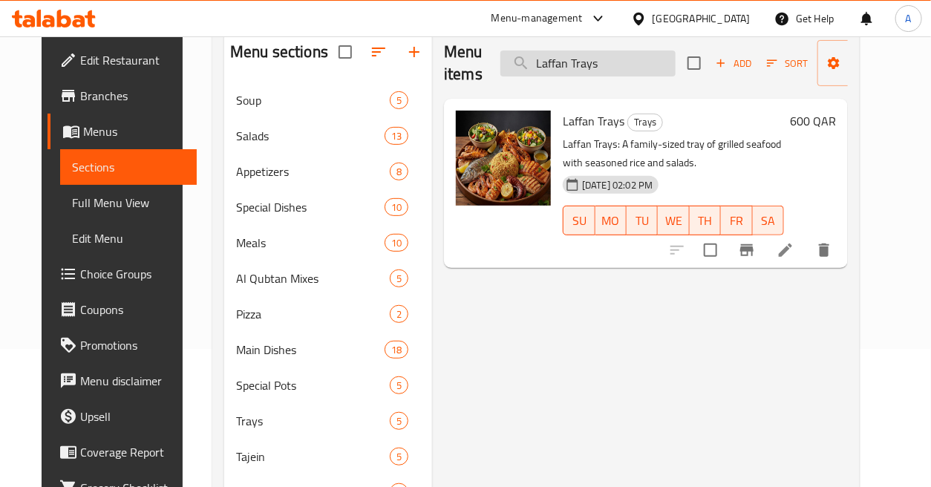
click at [619, 52] on input "Laffan Trays" at bounding box center [588, 63] width 175 height 26
paste input "tte"
click at [619, 52] on input "Laffan Trays" at bounding box center [588, 63] width 175 height 26
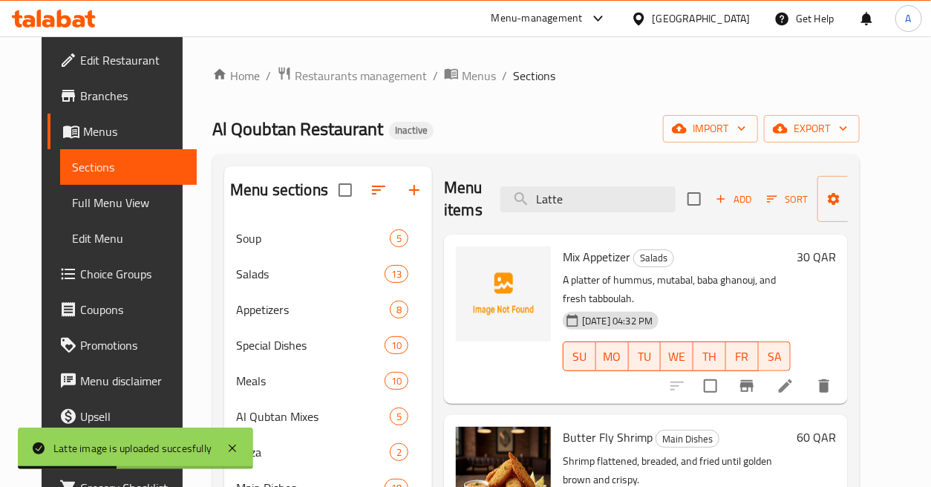
scroll to position [0, 0]
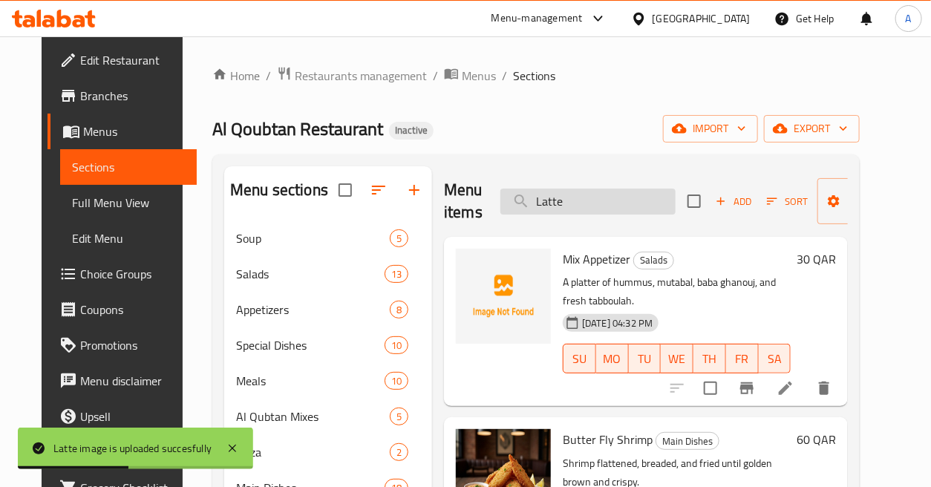
click at [664, 206] on input "Latte" at bounding box center [588, 202] width 175 height 26
paste input "emon with Mint Juic"
click at [664, 206] on input "Lemon with Mint Juice" at bounding box center [588, 202] width 175 height 26
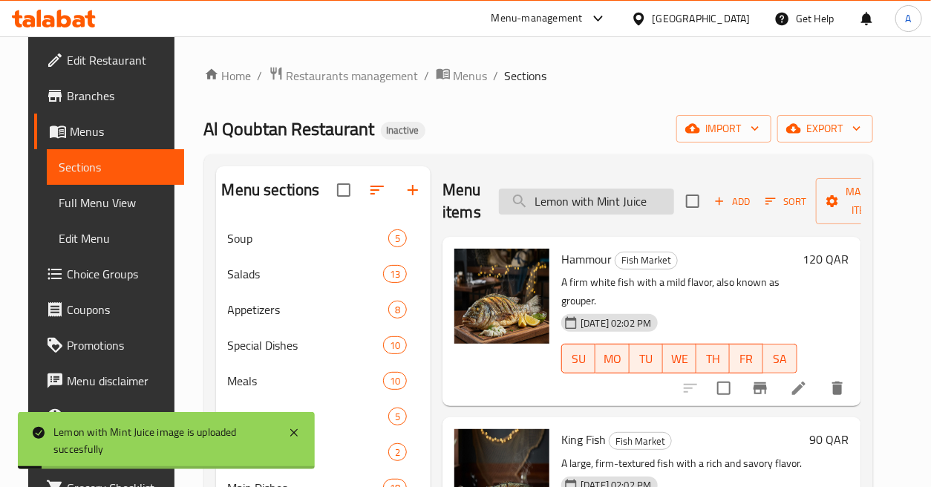
click at [654, 202] on input "Lemon with Mint Juice" at bounding box center [586, 202] width 175 height 26
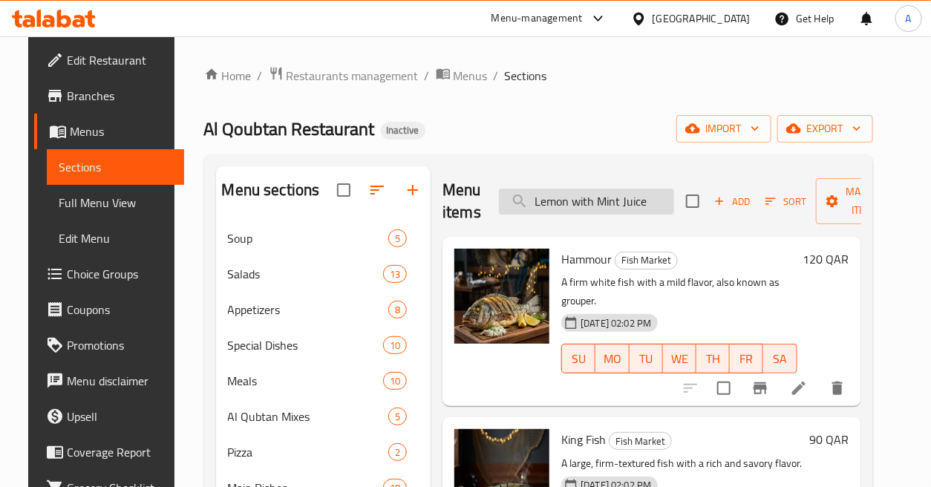
paste input "intl Soup"
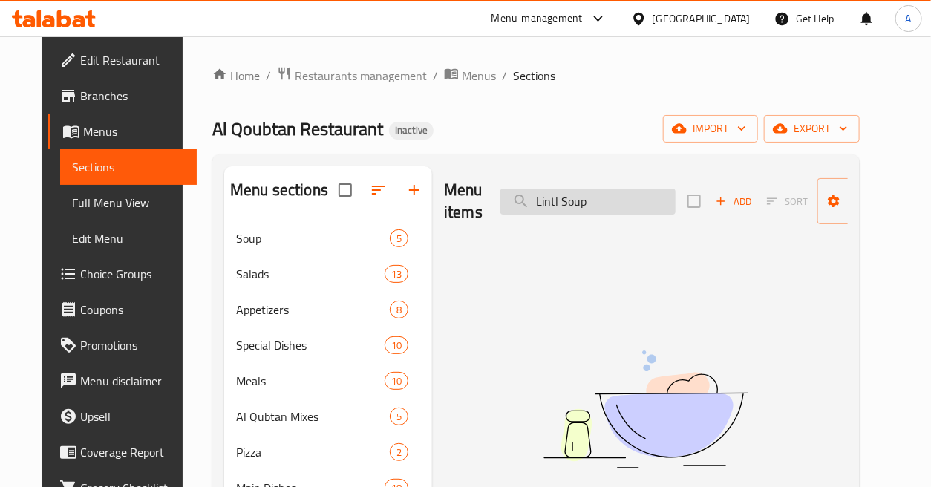
click at [591, 196] on input "Lintl Soup" at bounding box center [588, 202] width 175 height 26
type input "L"
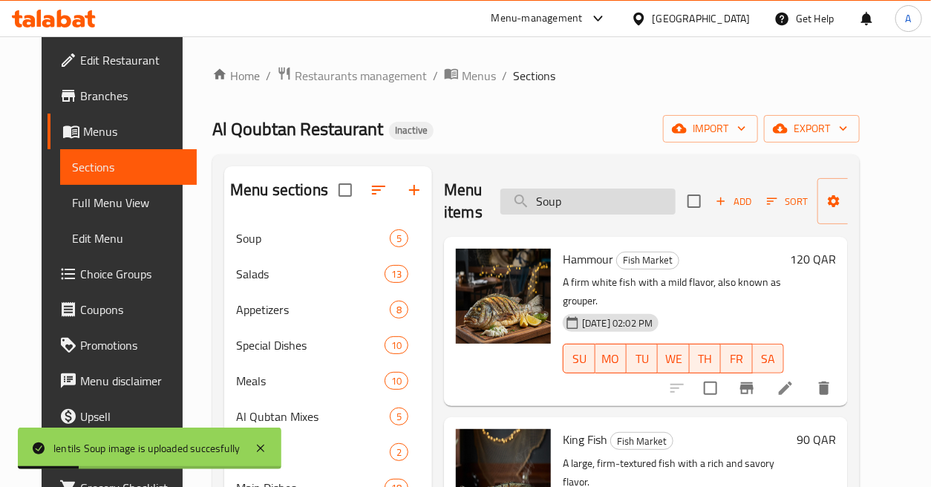
click at [643, 206] on input "Soup" at bounding box center [588, 202] width 175 height 26
paste input "Lobster Bashamel with Rice & Chips"
click at [643, 206] on input "Soup" at bounding box center [588, 202] width 175 height 26
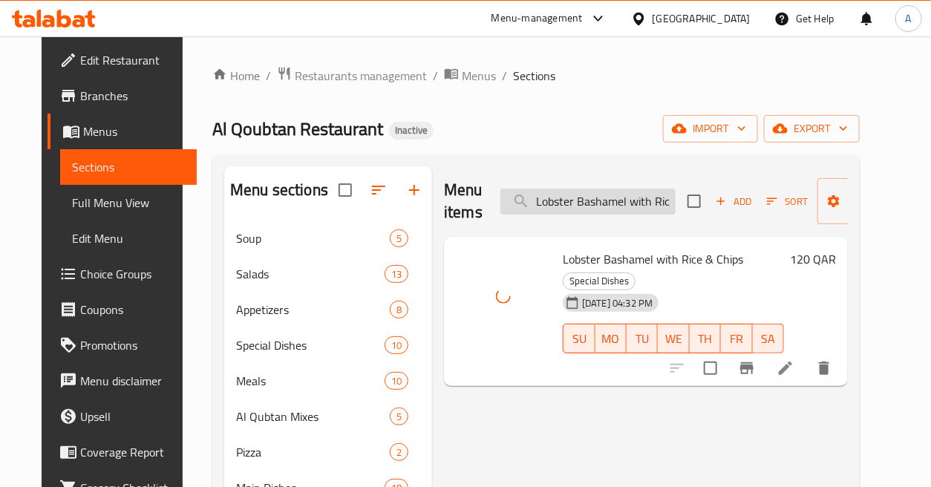
click at [647, 199] on input "Lobster Bashamel with Rice & Chips" at bounding box center [588, 202] width 175 height 26
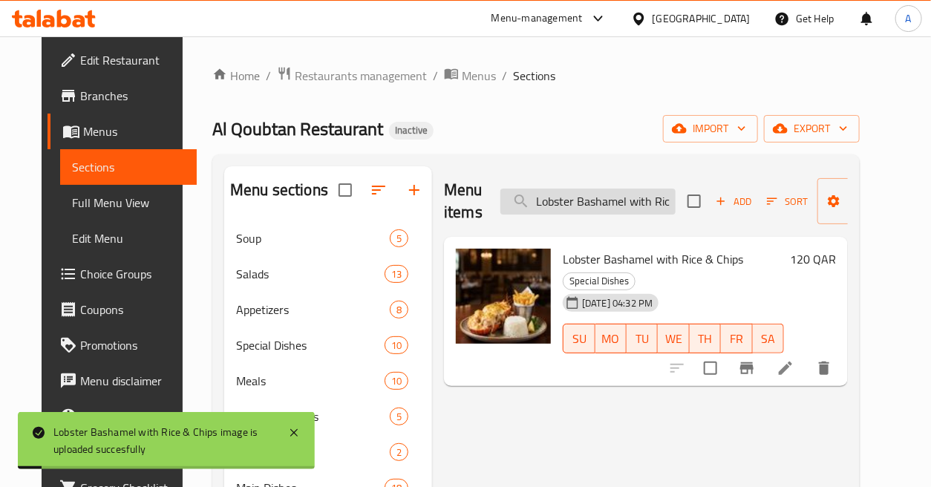
paste input "Grilled"
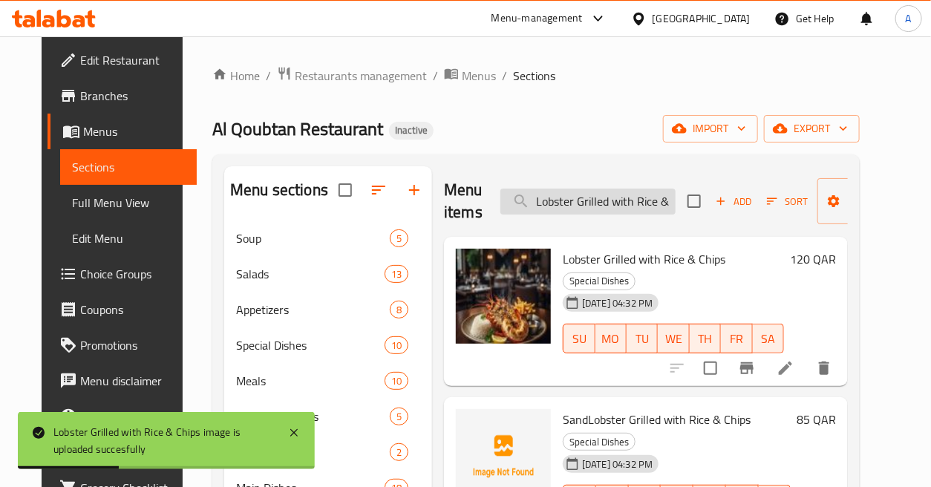
click at [625, 195] on input "Lobster Grilled with Rice & Chips" at bounding box center [588, 202] width 175 height 26
paste input "Lobster"
click at [633, 204] on input "Lobster Grilled LobsterRice & Chips" at bounding box center [588, 202] width 175 height 26
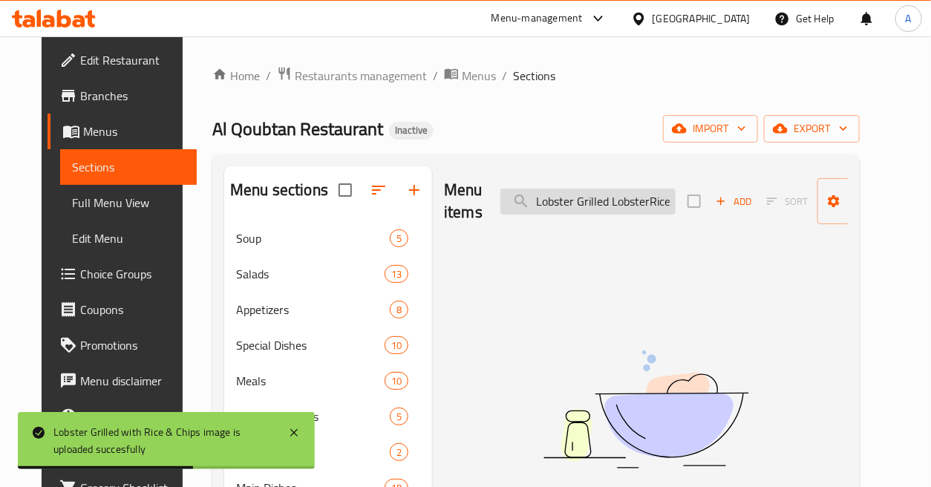
click at [633, 205] on input "Lobster Grilled LobsterRice & Chips" at bounding box center [588, 202] width 175 height 26
paste input "search"
click at [633, 205] on input "Lobster" at bounding box center [588, 202] width 175 height 26
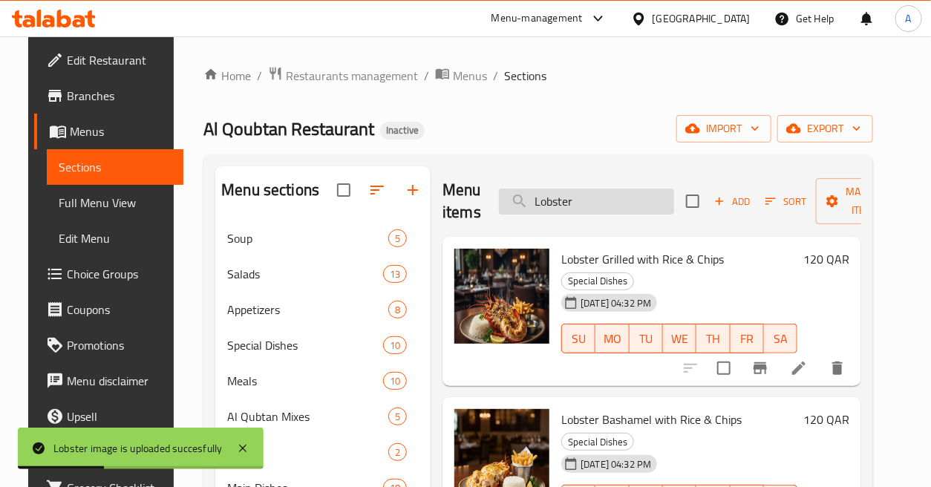
click at [645, 199] on input "Lobster" at bounding box center [586, 202] width 175 height 26
paste input "Macboos Rice"
click at [645, 199] on input "Macboos Rice" at bounding box center [586, 202] width 175 height 26
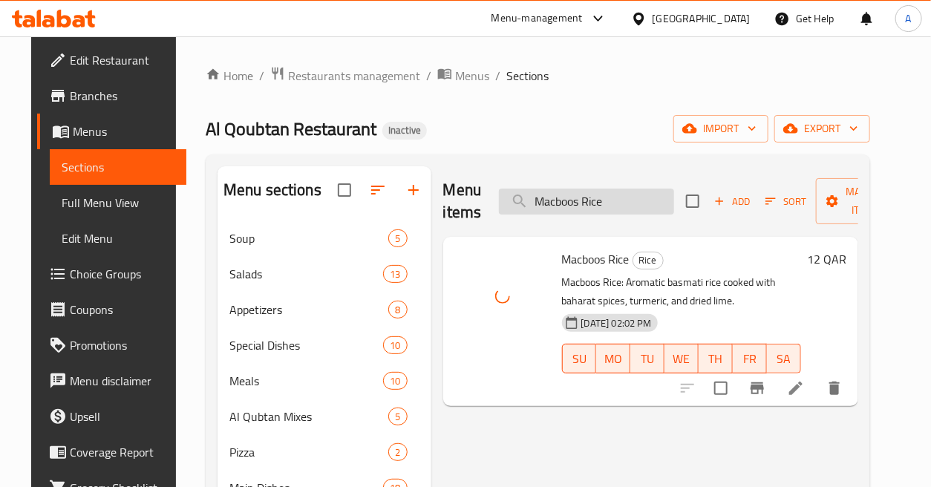
click at [639, 209] on input "Macboos Rice" at bounding box center [586, 202] width 175 height 26
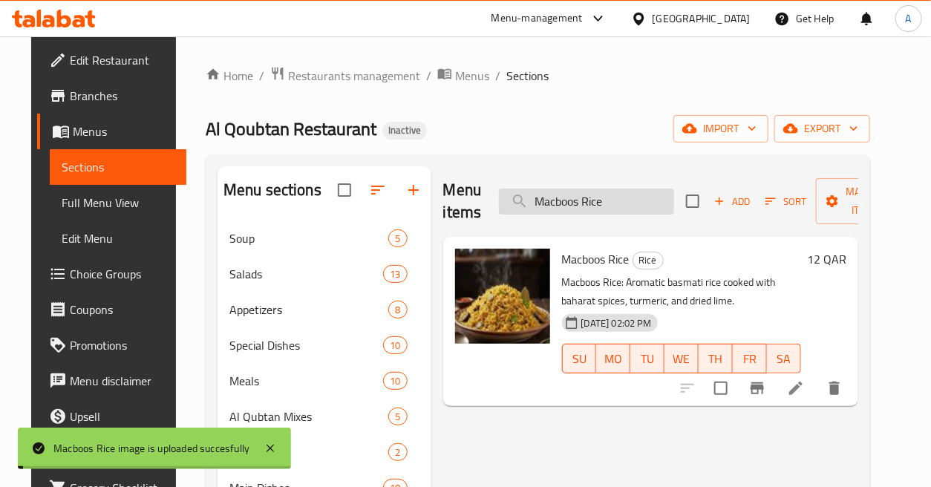
click at [639, 209] on input "Macboos Rice" at bounding box center [586, 202] width 175 height 26
paste input "jboos Hammour"
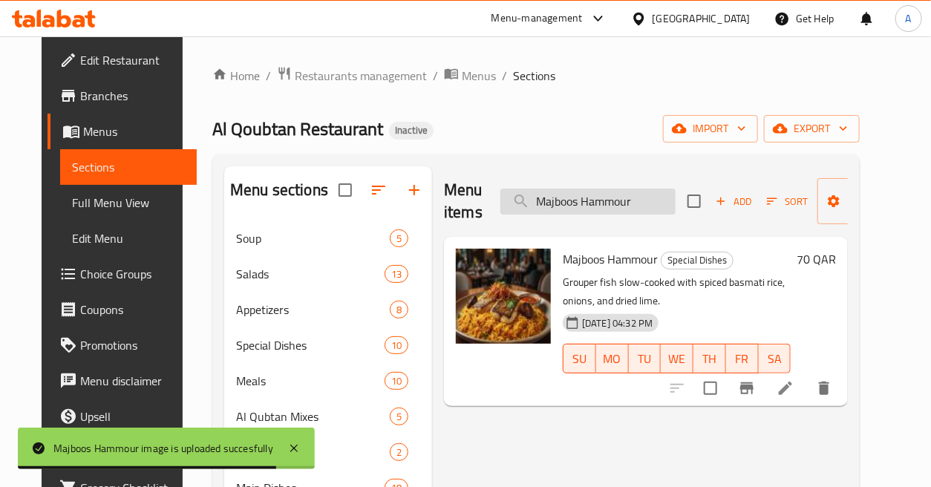
click at [641, 195] on input "Majboos Hammour" at bounding box center [588, 202] width 175 height 26
paste input "Kannad"
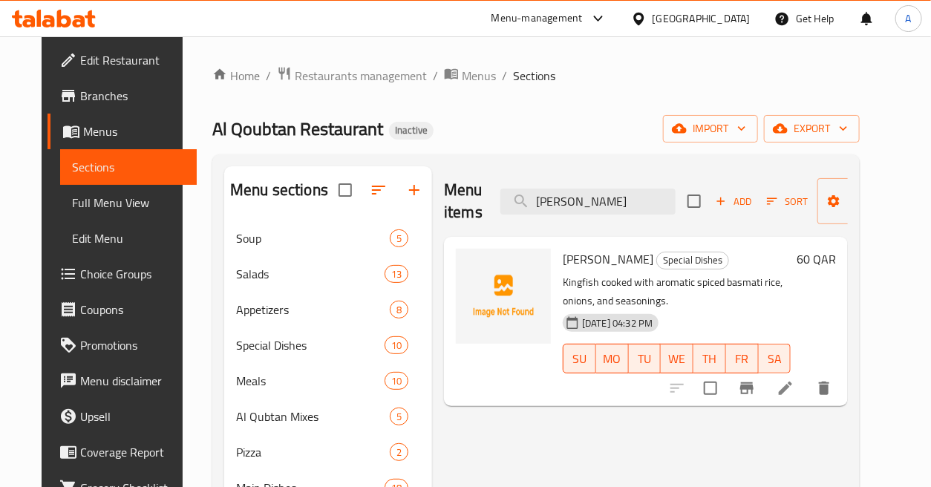
type input "[PERSON_NAME]"
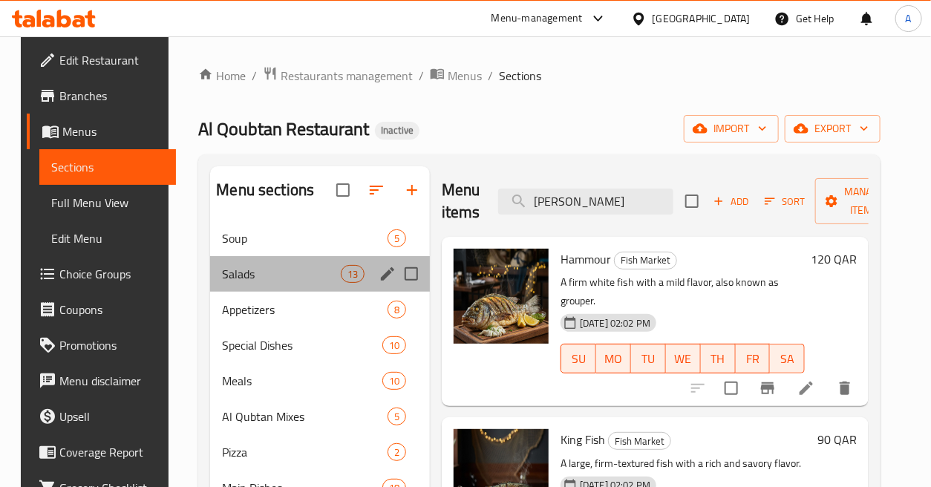
click at [323, 261] on div "Salads 13" at bounding box center [320, 274] width 220 height 36
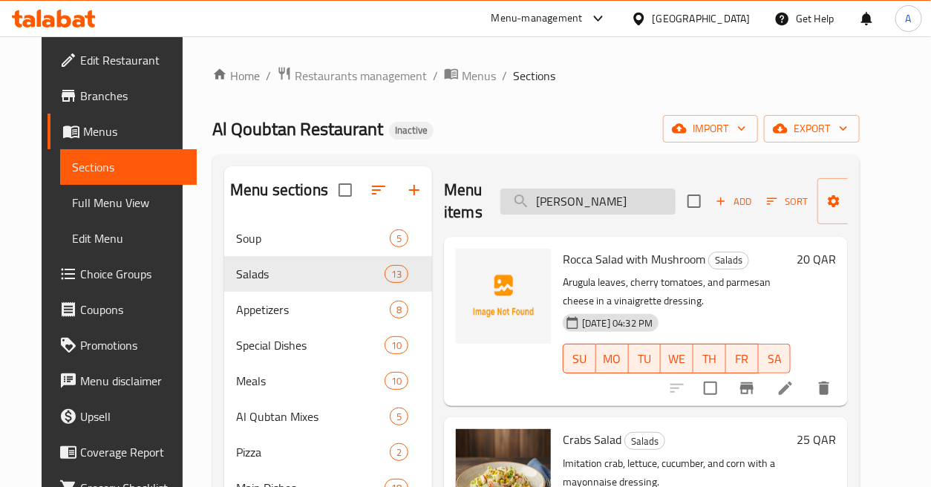
click at [573, 201] on input "[PERSON_NAME]" at bounding box center [588, 202] width 175 height 26
click at [616, 205] on input "search" at bounding box center [588, 202] width 175 height 26
paste input "[PERSON_NAME]"
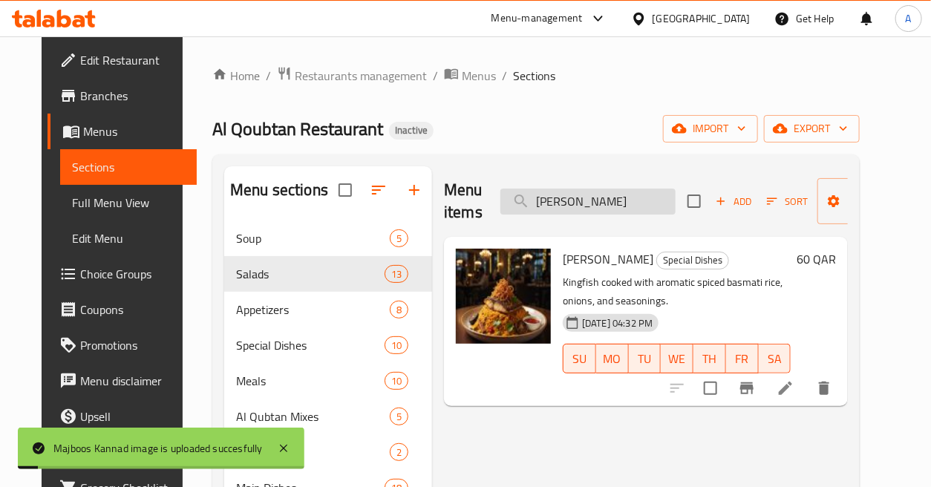
click at [645, 196] on input "[PERSON_NAME]" at bounding box center [588, 202] width 175 height 26
paste input "ngo Juice"
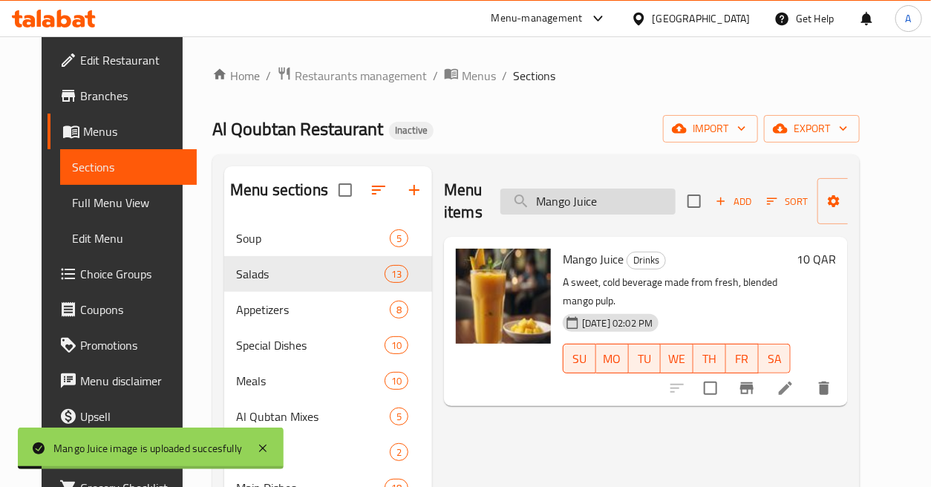
click at [589, 199] on input "Mango Juice" at bounding box center [588, 202] width 175 height 26
paste input "search"
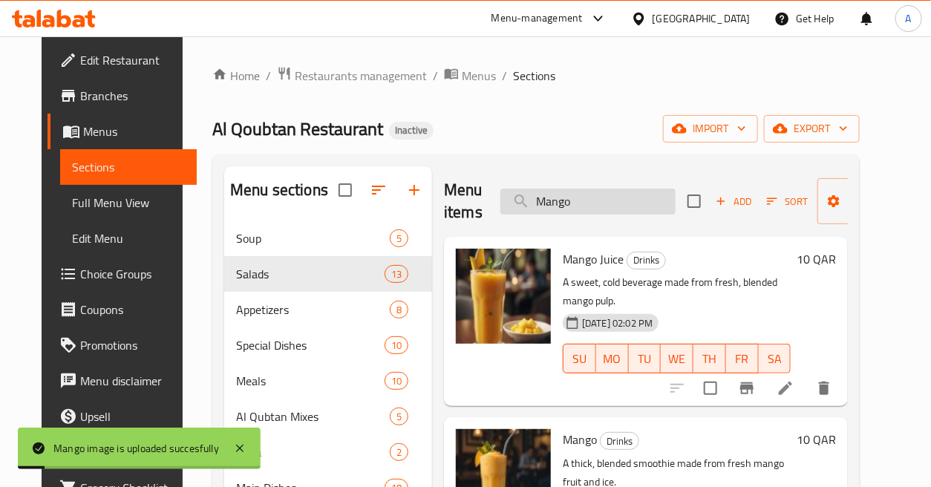
click at [628, 201] on input "Mango" at bounding box center [588, 202] width 175 height 26
paste input "rgherita Pizza"
click at [628, 201] on input "[PERSON_NAME]" at bounding box center [588, 202] width 175 height 26
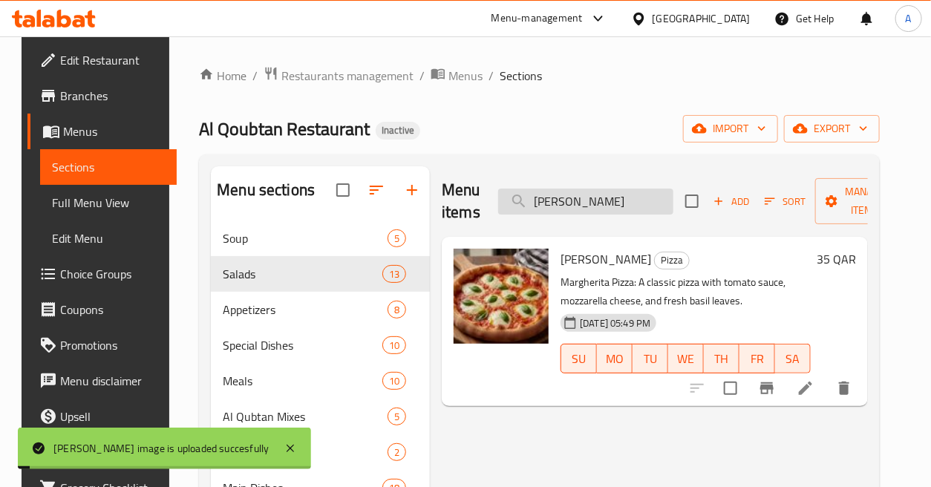
click at [649, 196] on input "[PERSON_NAME]" at bounding box center [585, 202] width 175 height 26
paste input "edium Shrimp"
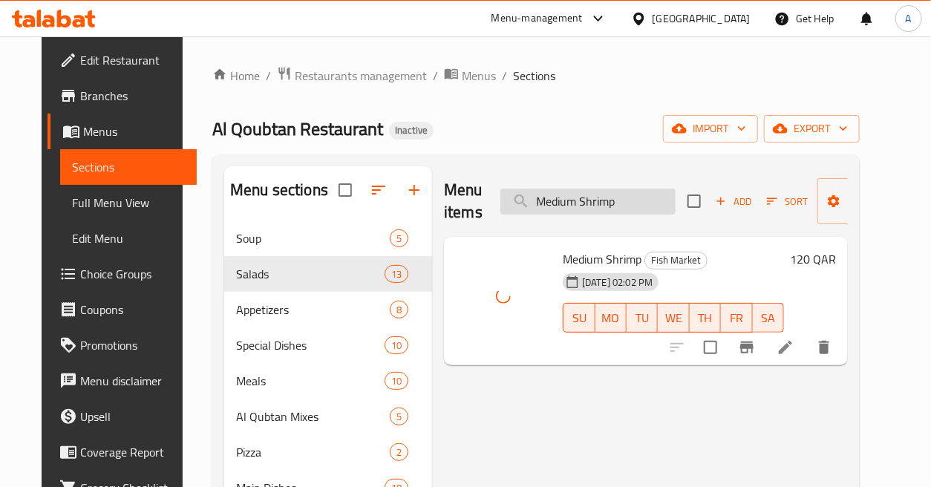
click at [651, 209] on input "Medium Shrimp" at bounding box center [588, 202] width 175 height 26
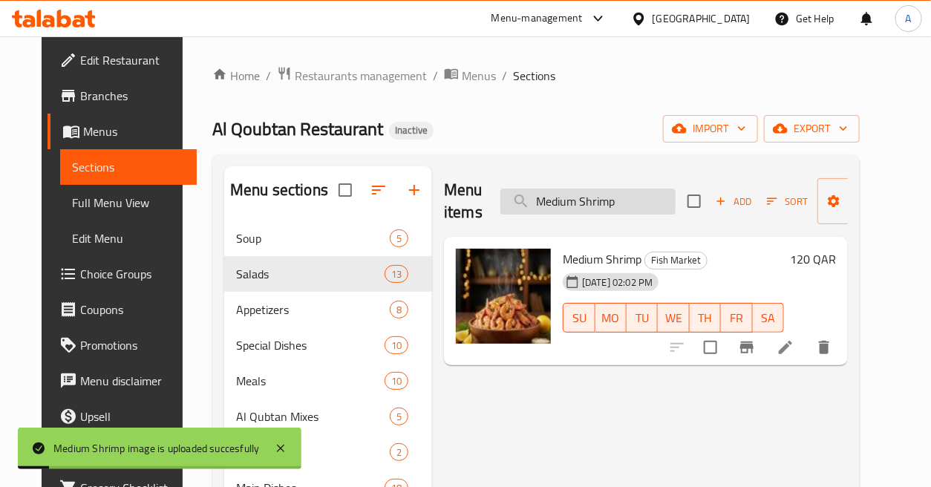
paste input "ini Pot"
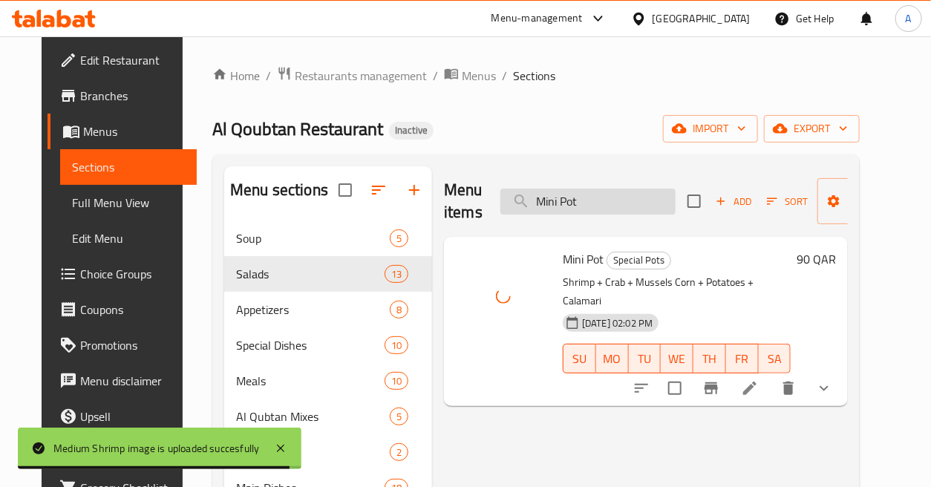
click at [619, 203] on input "Mini Pot" at bounding box center [588, 202] width 175 height 26
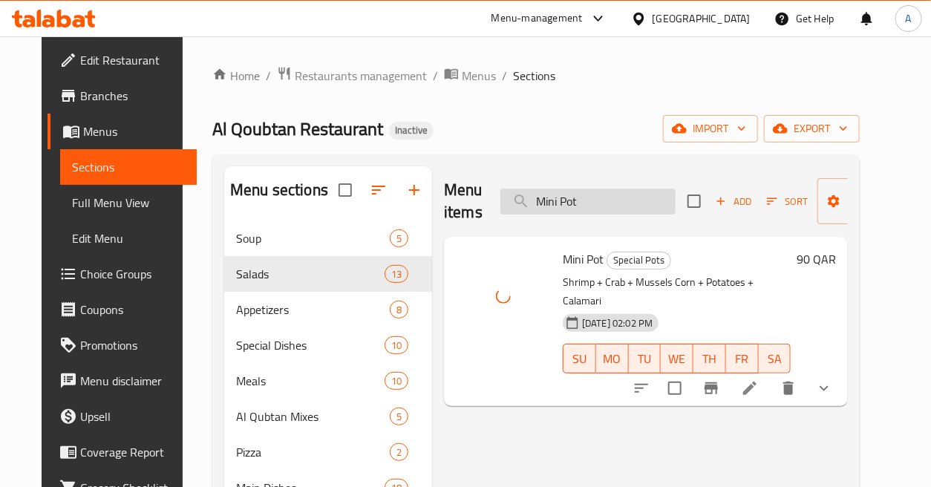
click at [619, 203] on input "Mini Pot" at bounding box center [588, 202] width 175 height 26
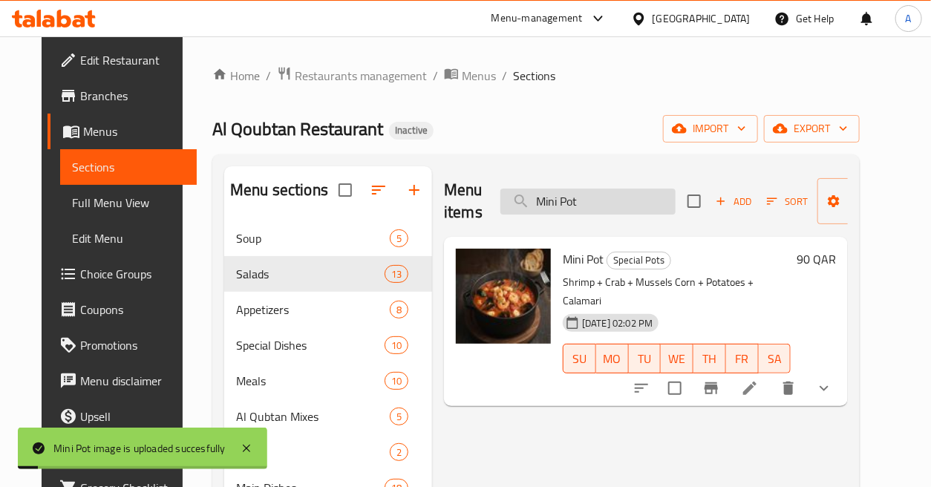
paste input "x Appetizer"
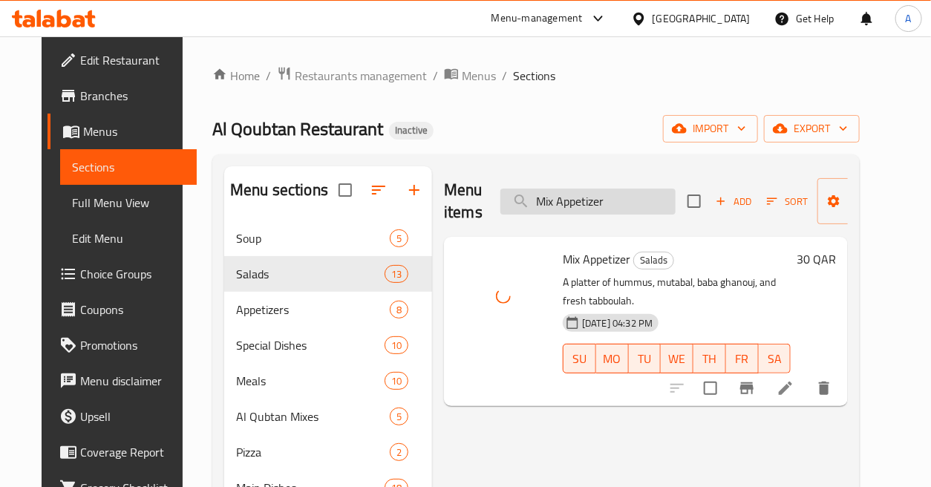
click at [630, 191] on input "Mix Appetizer" at bounding box center [588, 202] width 175 height 26
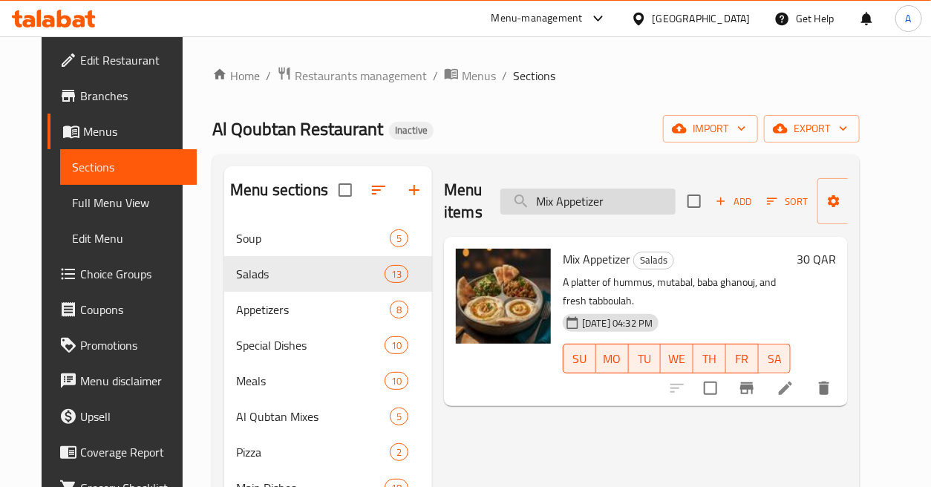
click at [636, 201] on input "Mix Appetizer" at bounding box center [588, 202] width 175 height 26
paste input "Rice Seafood Kingvzz"
click at [636, 201] on input "Mix Rice Seafood Kingvzz" at bounding box center [588, 202] width 175 height 26
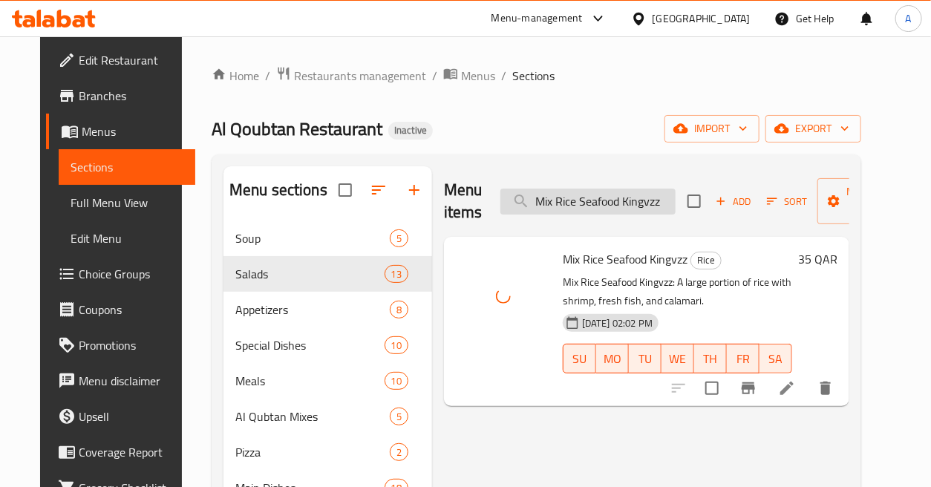
click at [616, 202] on input "Mix Rice Seafood Kingvzz" at bounding box center [588, 202] width 175 height 26
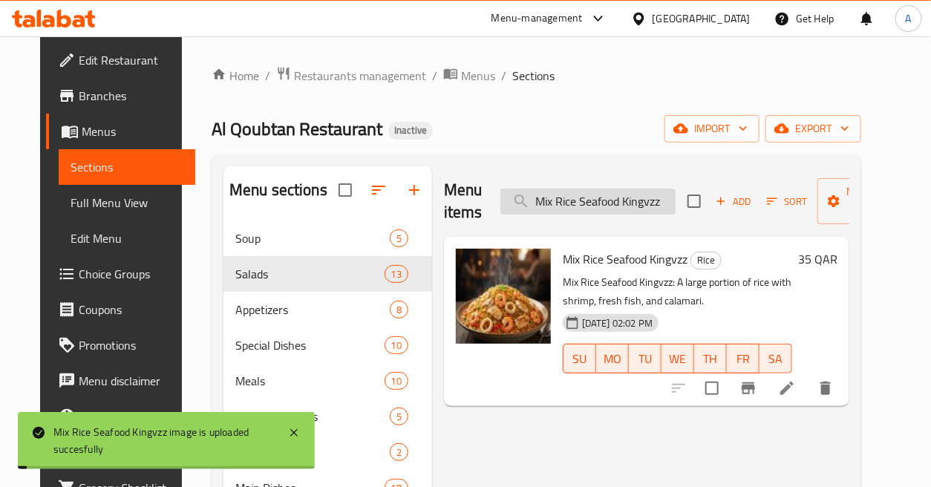
click at [616, 202] on input "Mix Rice Seafood Kingvzz" at bounding box center [588, 202] width 175 height 26
paste input "Seafood BBQ"
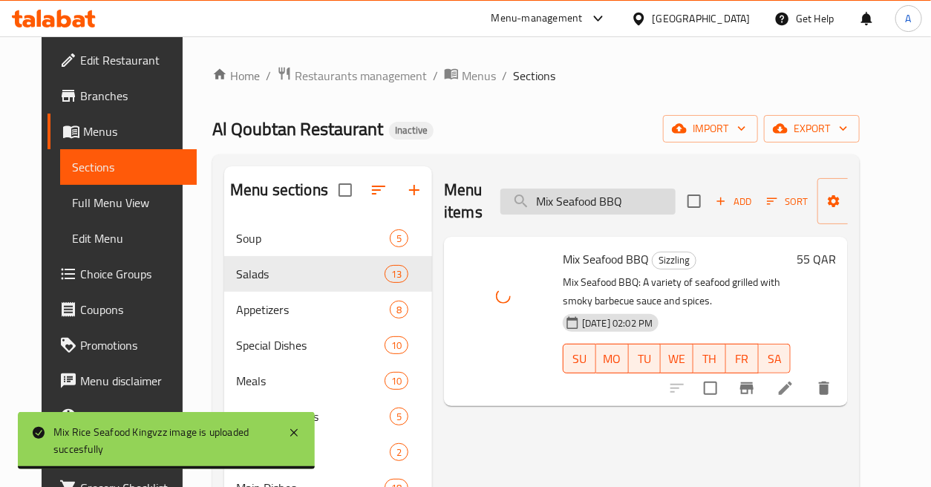
click at [641, 203] on input "Mix Seafood BBQ" at bounding box center [588, 202] width 175 height 26
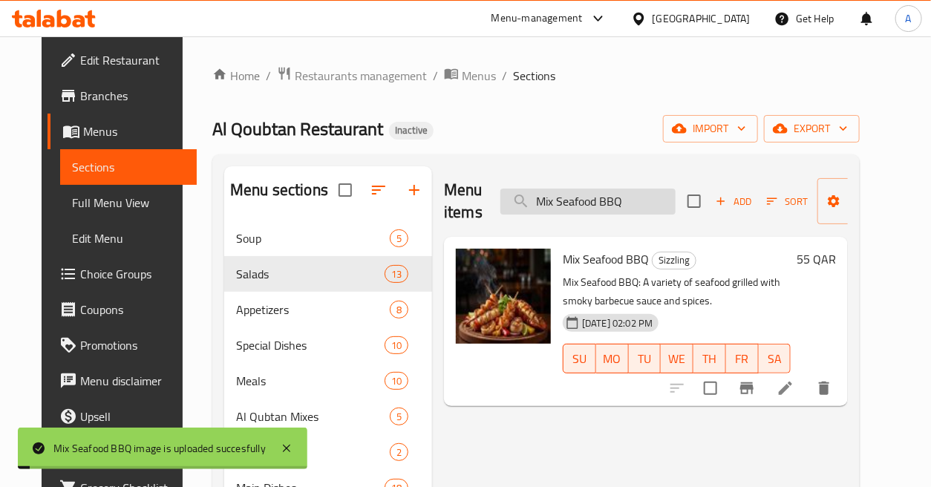
click at [641, 203] on input "Mix Seafood BBQ" at bounding box center [588, 202] width 175 height 26
paste input "Grilled Fahjita"
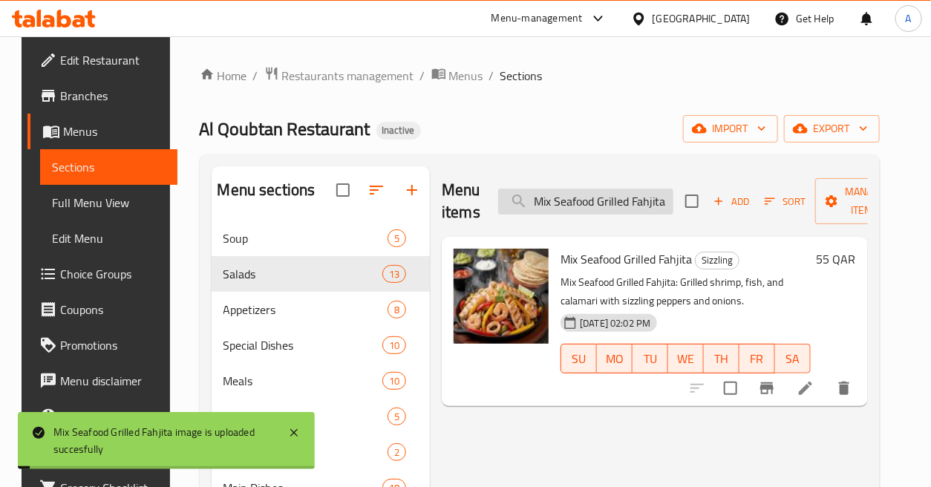
click at [604, 206] on input "Mix Seafood Grilled Fahjita" at bounding box center [585, 202] width 175 height 26
paste input "Pizz"
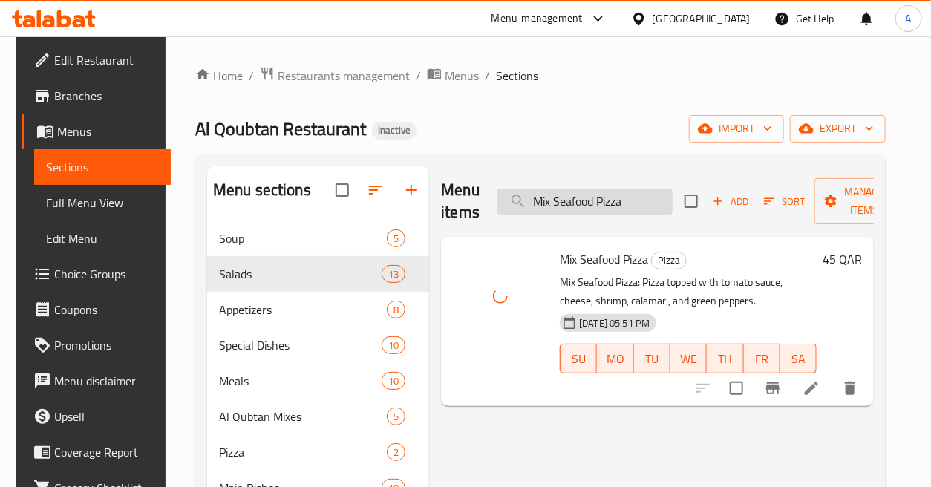
click at [650, 196] on input "Mix Seafood Pizza" at bounding box center [585, 202] width 175 height 26
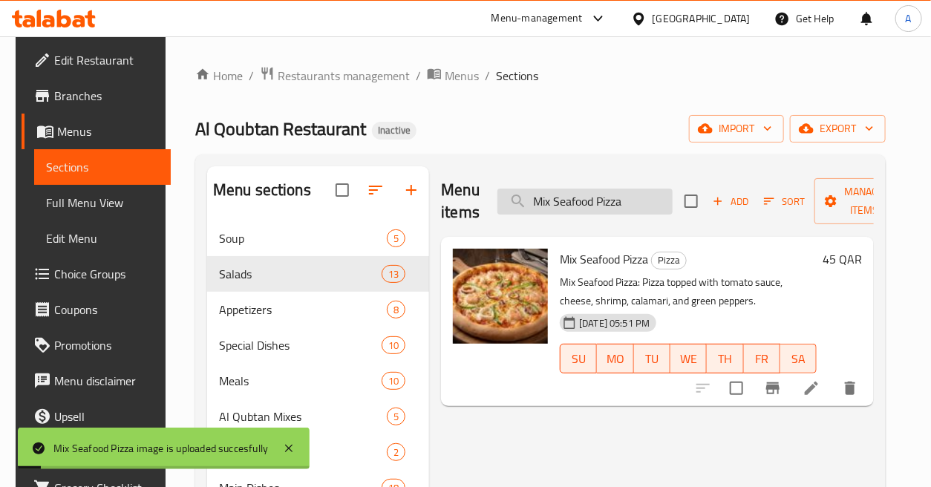
paste input "Sizzling"
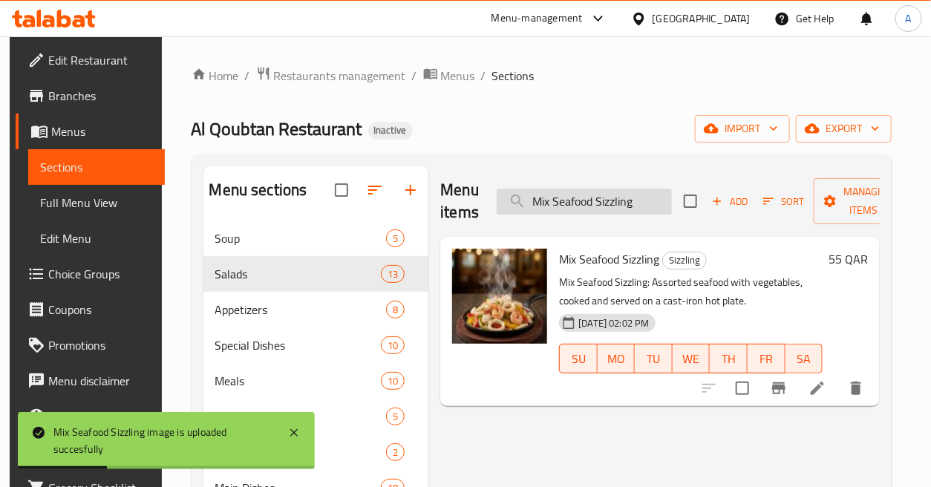
click at [607, 191] on input "Mix Seafood Sizzling" at bounding box center [584, 202] width 175 height 26
paste input "tabaq Kannad"
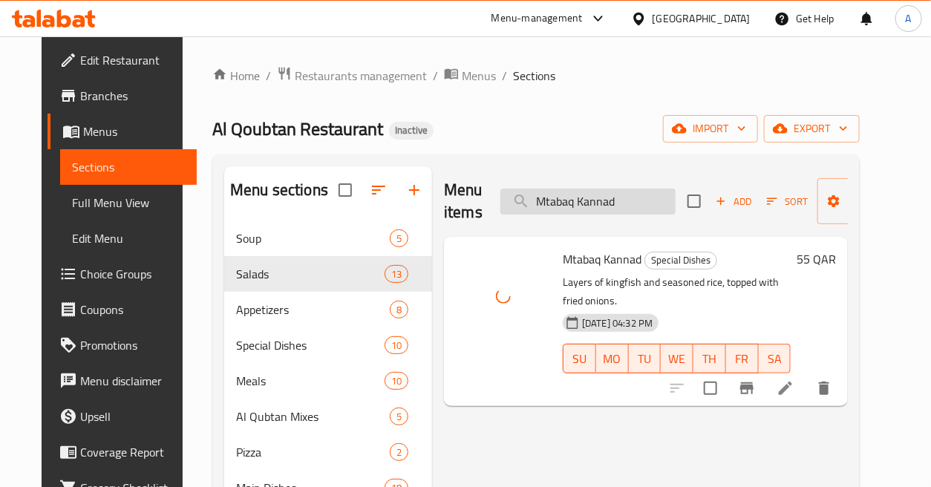
click at [648, 206] on input "Mtabaq Kannad" at bounding box center [588, 202] width 175 height 26
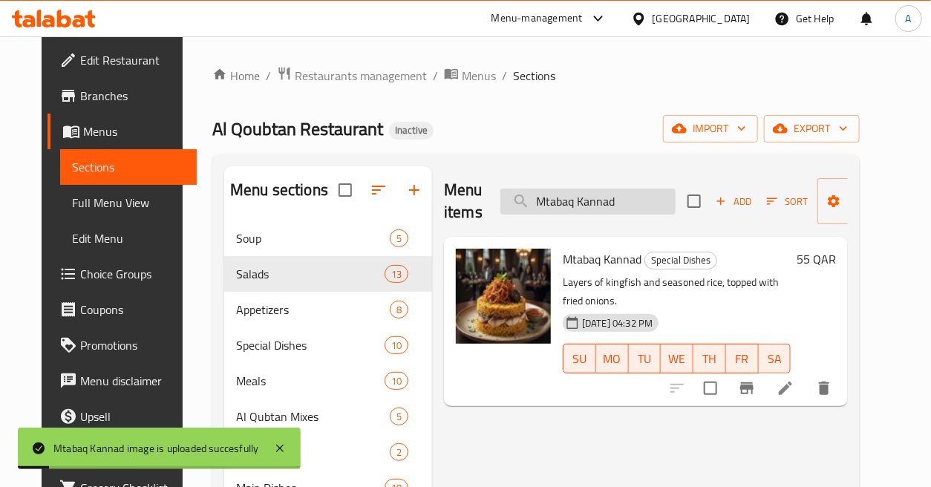
paste input "Safi"
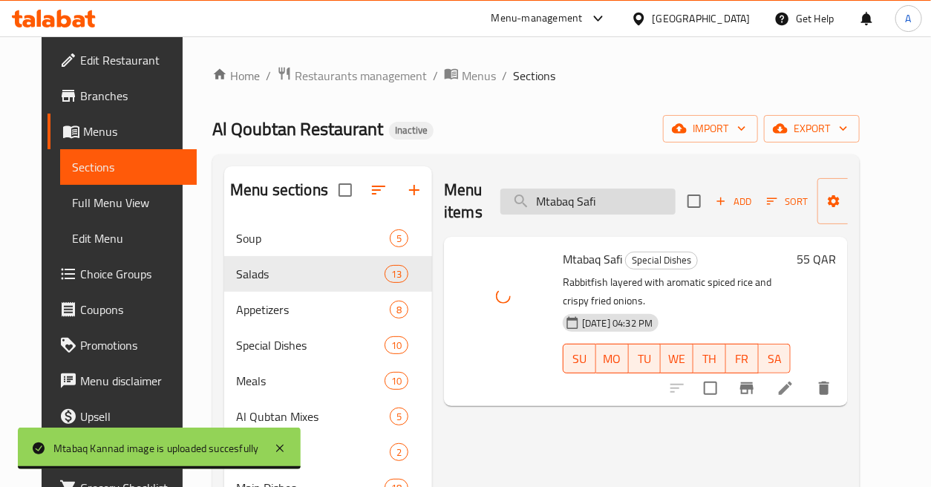
click at [613, 203] on input "Mtabaq Safi" at bounding box center [588, 202] width 175 height 26
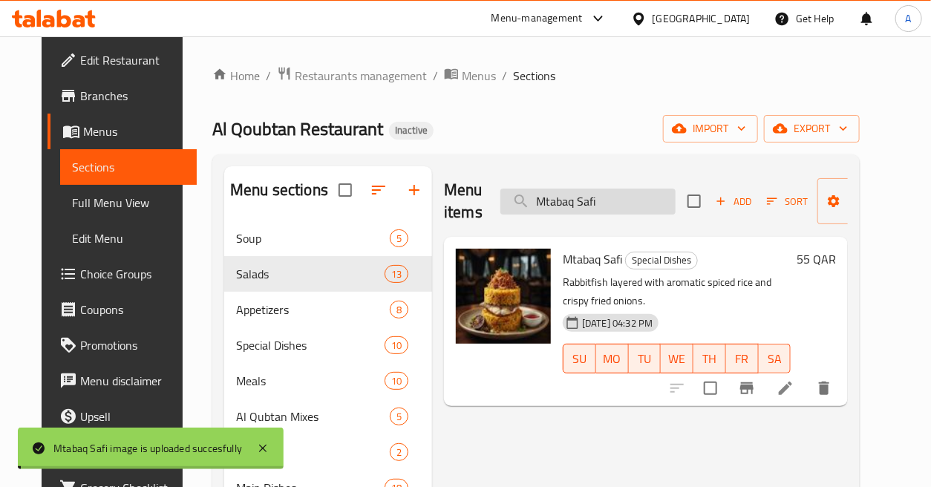
click at [613, 203] on input "Mtabaq Safi" at bounding box center [588, 202] width 175 height 26
paste input "ushroom Soup with Shrimp"
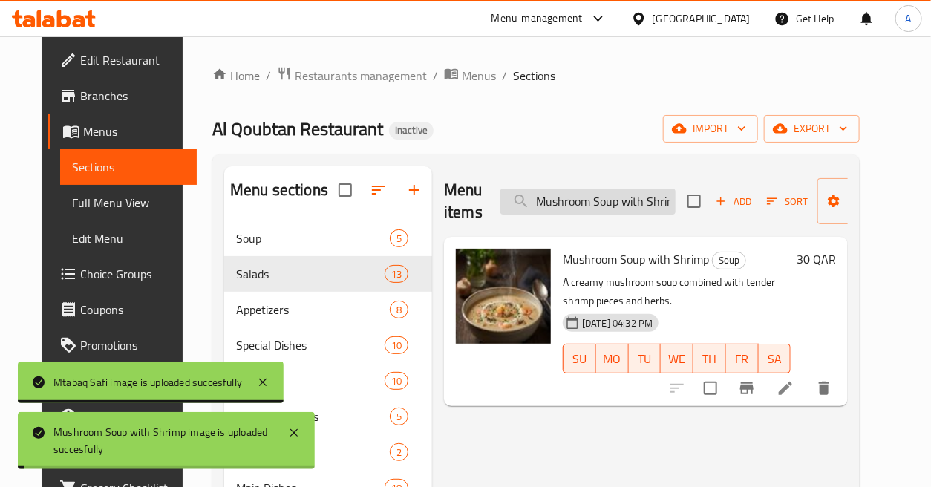
click at [625, 201] on input "Mushroom Soup with Shrimp" at bounding box center [588, 202] width 175 height 26
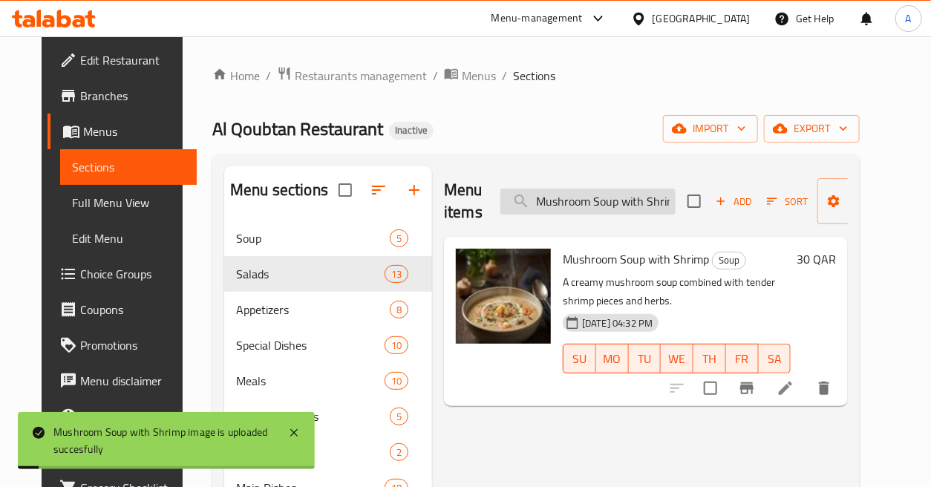
click at [625, 201] on input "Mushroom Soup with Shrimp" at bounding box center [588, 202] width 175 height 26
paste input "sels"
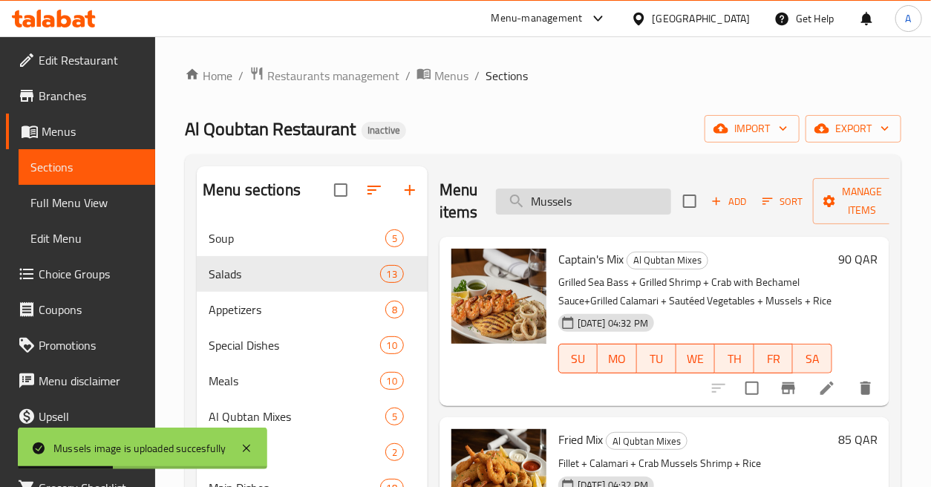
click at [639, 206] on input "Mussels" at bounding box center [583, 202] width 175 height 26
paste input "tabal"
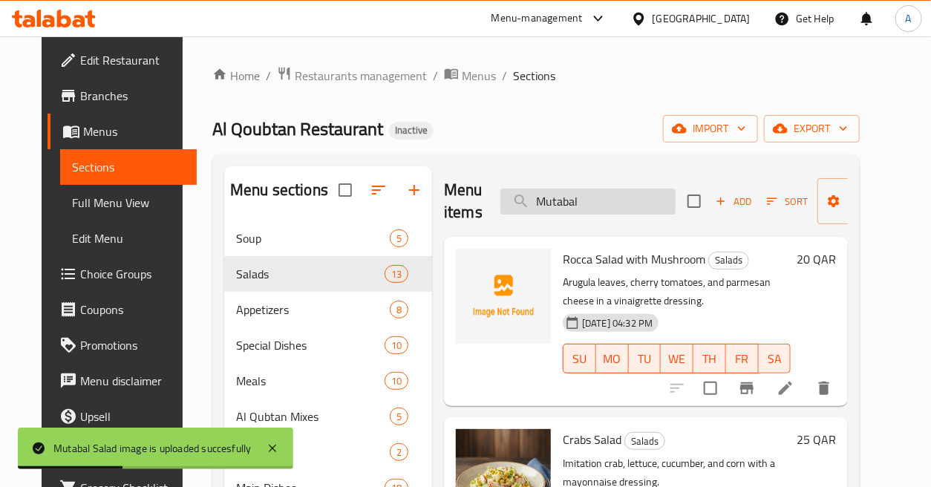
click at [599, 201] on input "Mutabal" at bounding box center [588, 202] width 175 height 26
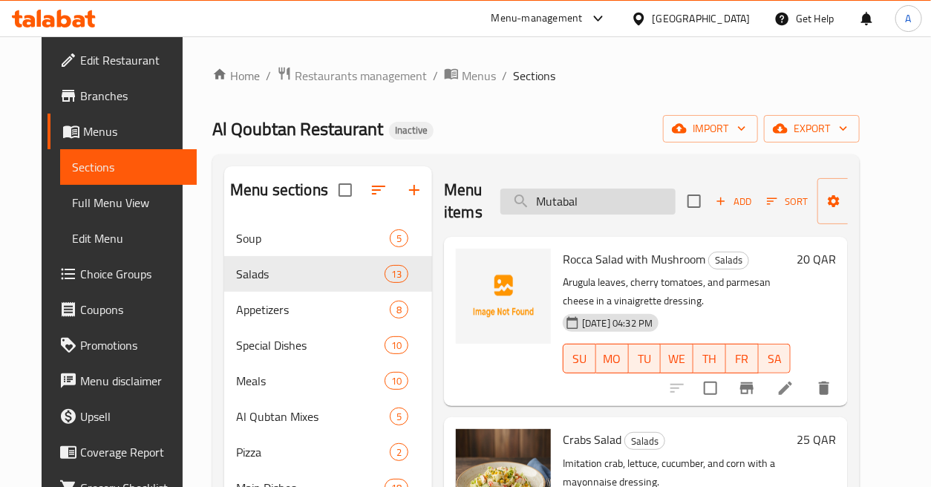
paste input "Pasta Fettuccine Shrimp"
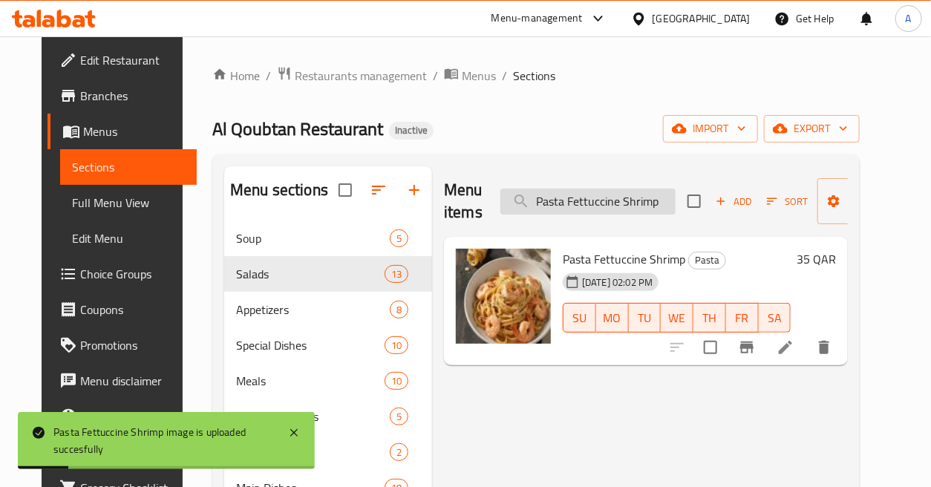
click at [647, 194] on input "Pasta Fettuccine Shrimp" at bounding box center [588, 202] width 175 height 26
paste input "Penna Seafood white Sause"
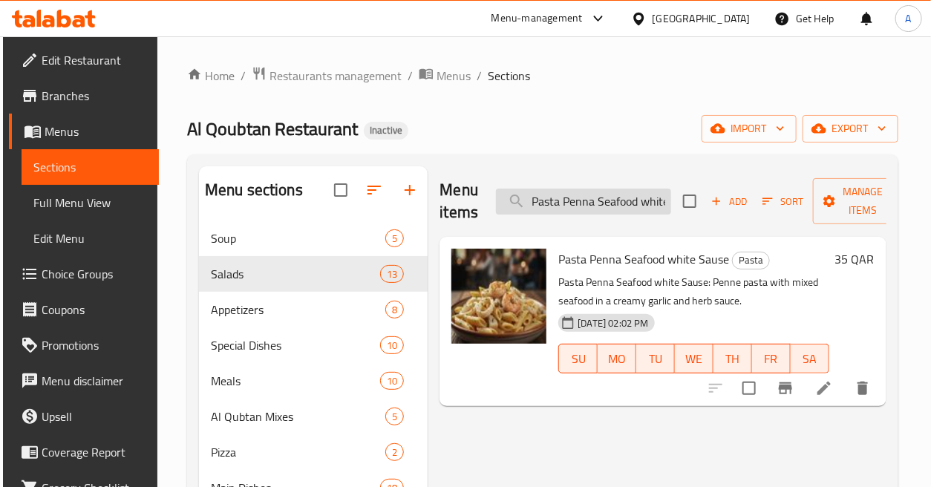
click at [613, 203] on input "Pasta Penna Seafood white Sause" at bounding box center [583, 202] width 175 height 26
paste input "epsi"
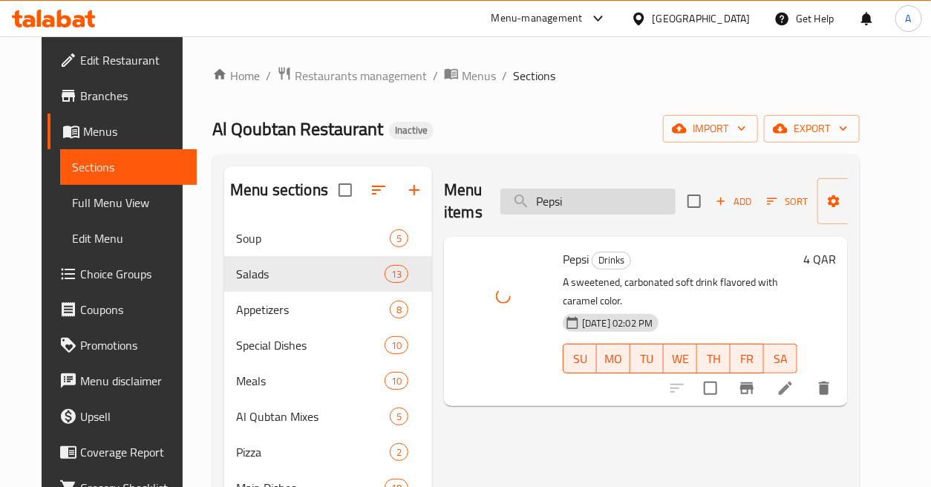
click at [621, 203] on input "Pepsi" at bounding box center [588, 202] width 175 height 26
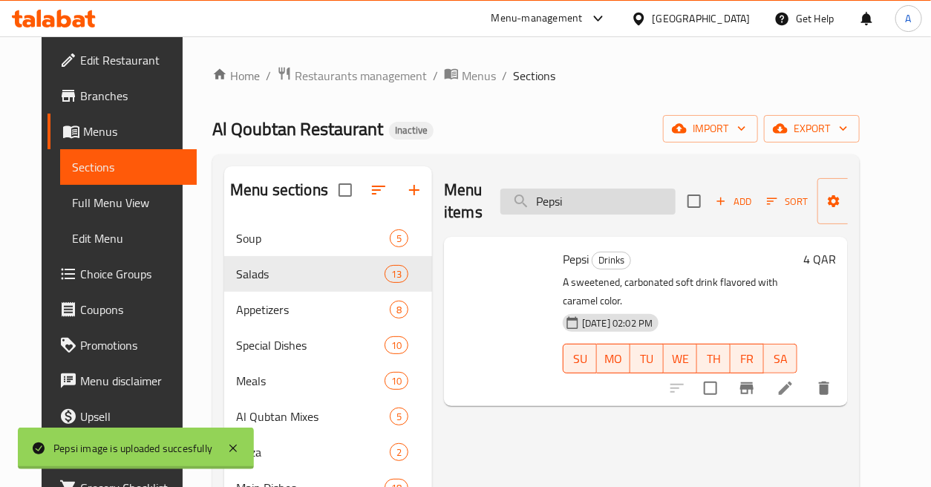
click at [621, 203] on input "Pepsi" at bounding box center [588, 202] width 175 height 26
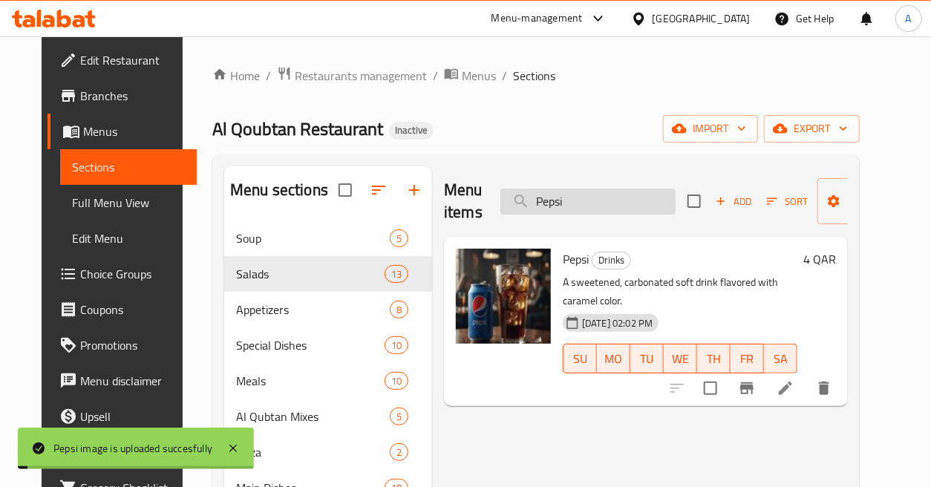
click at [621, 203] on input "Pepsi" at bounding box center [588, 202] width 175 height 26
paste input "ickled Eggplant"
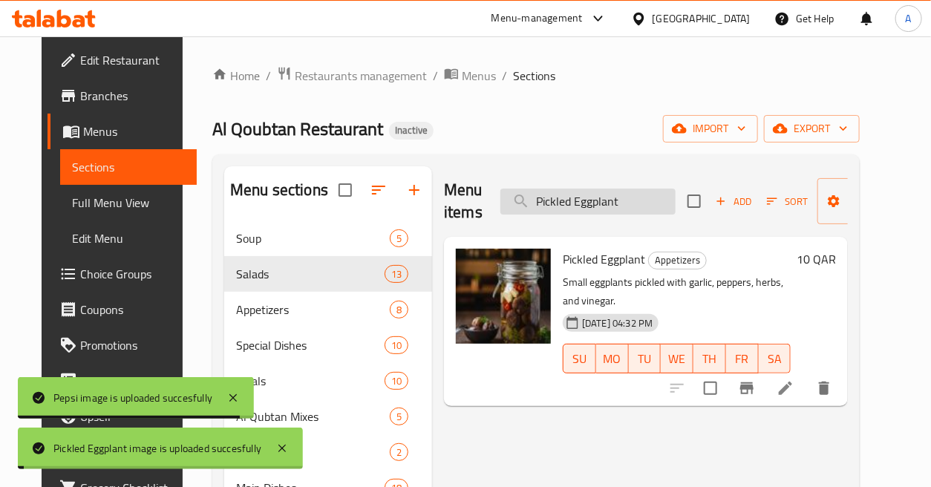
click at [633, 205] on input "Pickled Eggplant" at bounding box center [588, 202] width 175 height 26
paste input "Tomatoes"
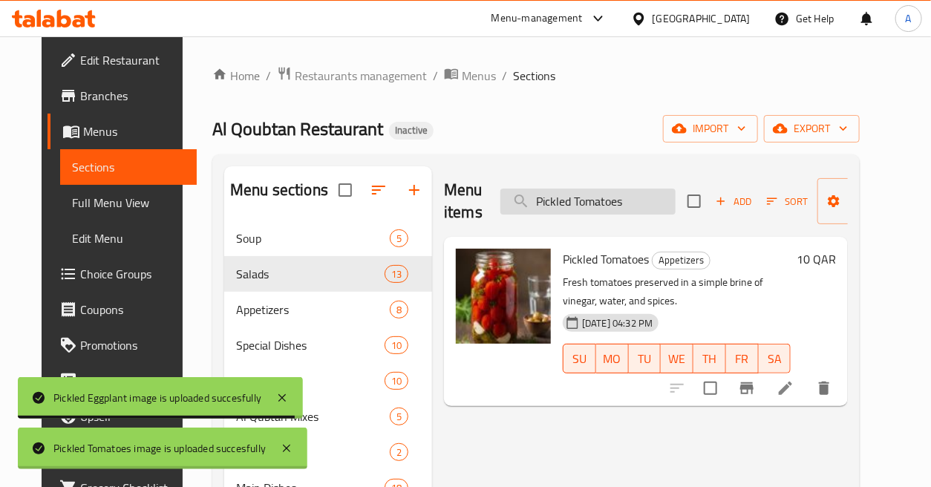
click at [620, 198] on input "Pickled Tomatoes" at bounding box center [588, 202] width 175 height 26
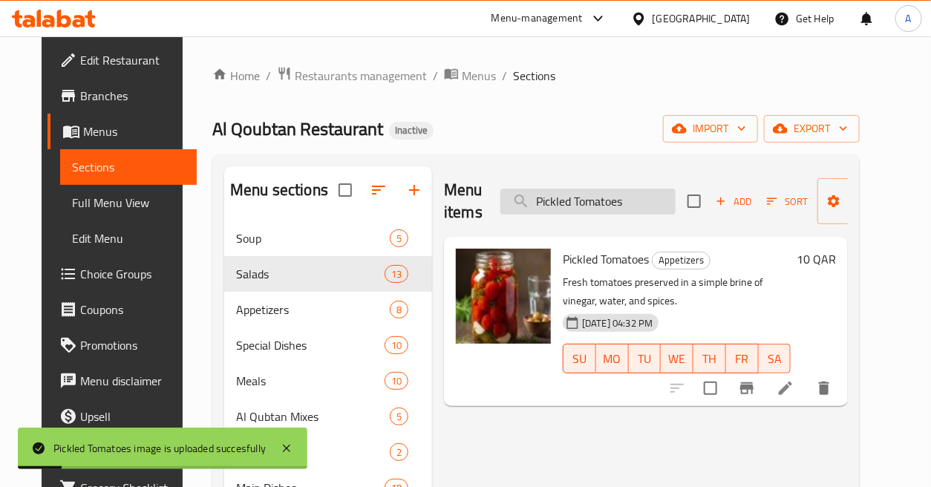
paste
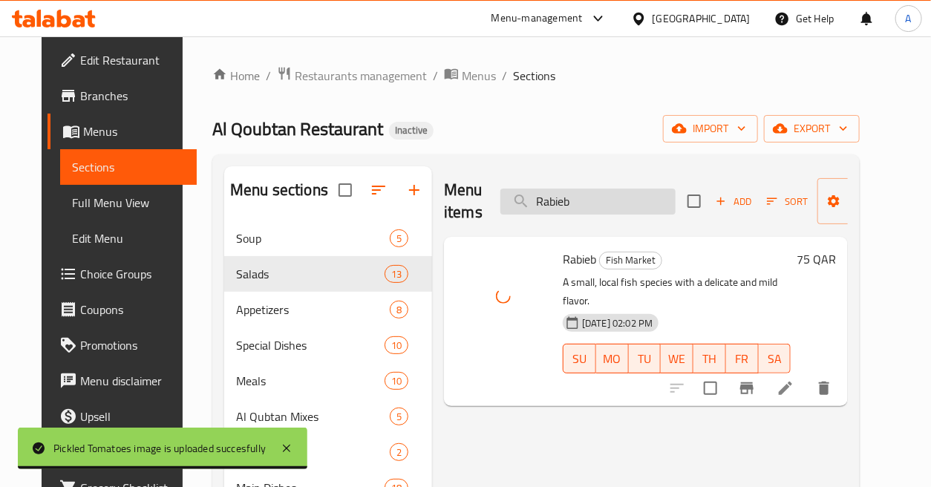
click at [627, 195] on input "Rabieb" at bounding box center [588, 202] width 175 height 26
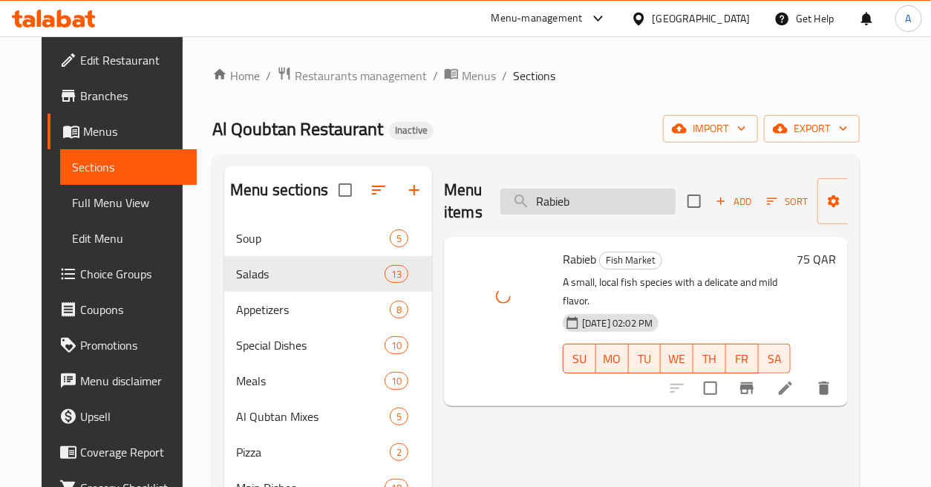
click at [627, 195] on input "Rabieb" at bounding box center [588, 202] width 175 height 26
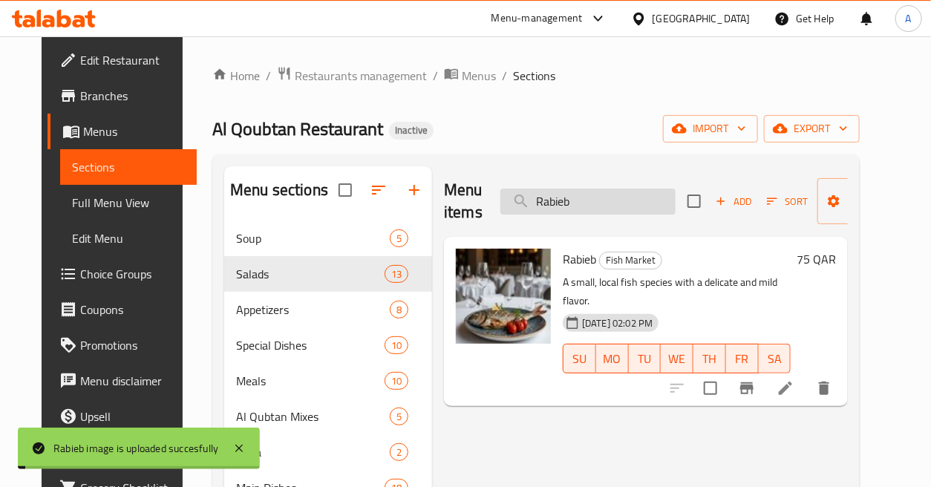
click at [627, 195] on input "Rabieb" at bounding box center [588, 202] width 175 height 26
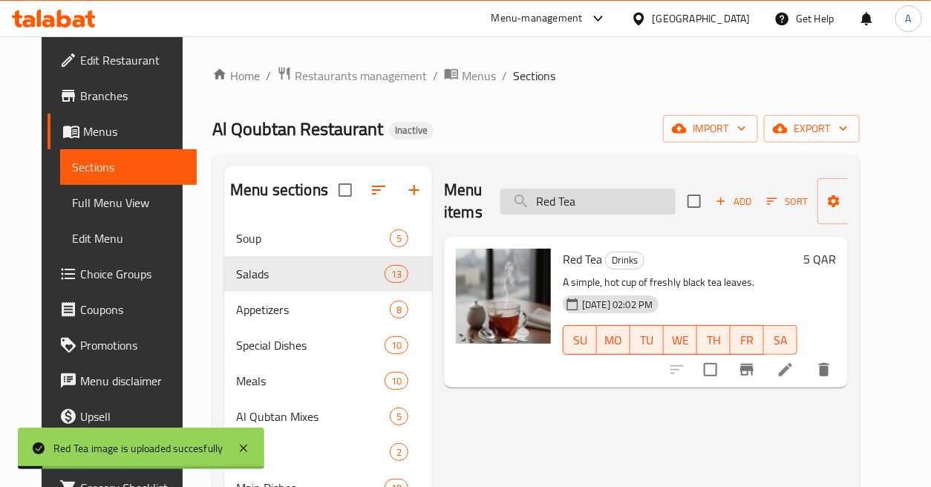
click at [624, 203] on input "Red Tea" at bounding box center [588, 202] width 175 height 26
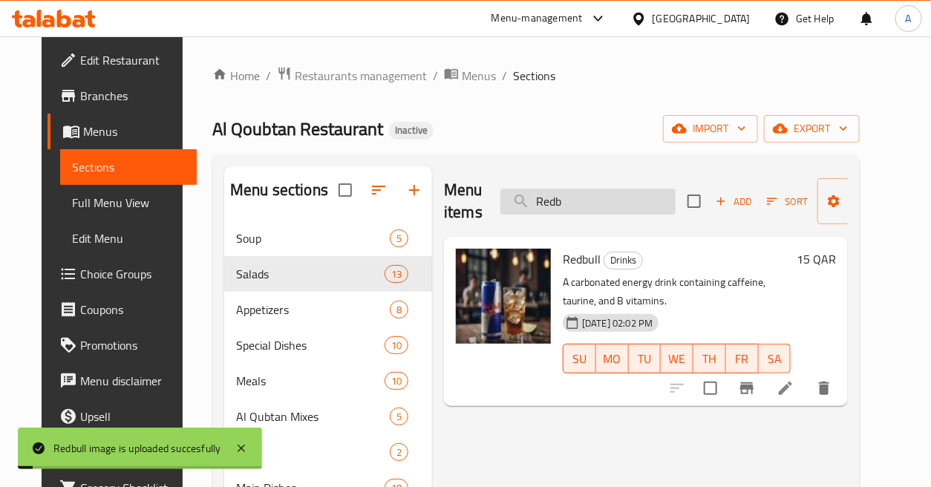
click at [596, 193] on input "Redb" at bounding box center [588, 202] width 175 height 26
click at [596, 193] on input "Rocca Salad" at bounding box center [588, 202] width 175 height 26
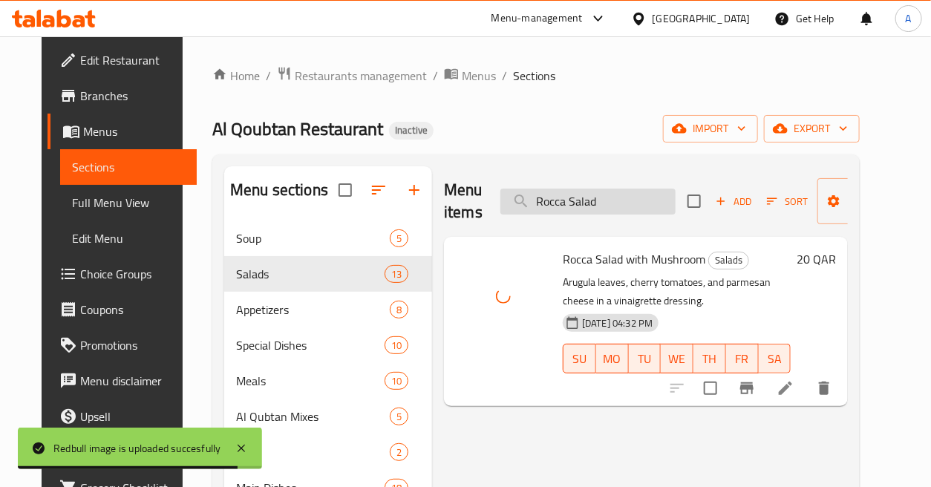
click at [610, 205] on input "Rocca Salad" at bounding box center [588, 202] width 175 height 26
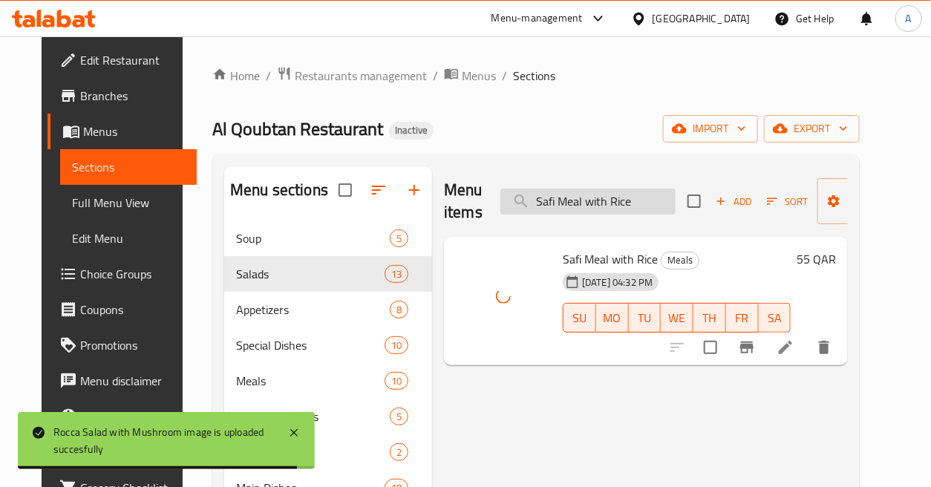
click at [628, 202] on input "Safi Meal with Rice" at bounding box center [588, 202] width 175 height 26
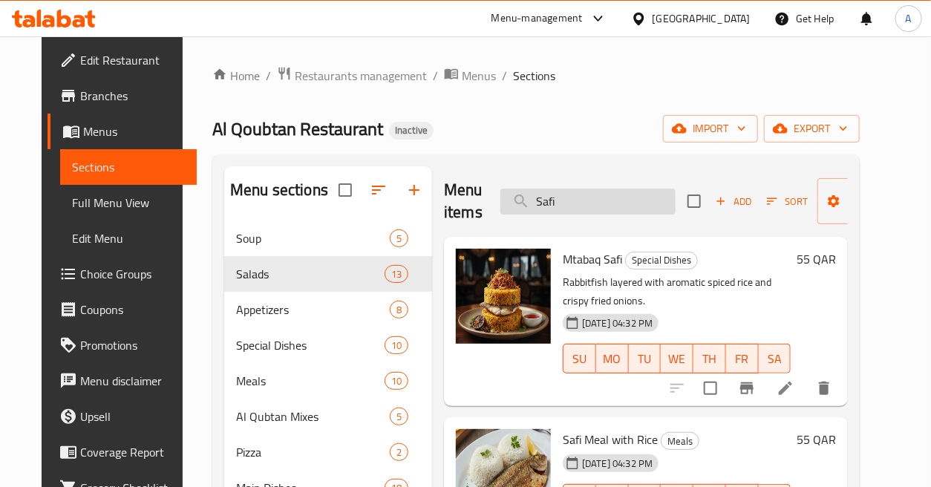
click at [602, 203] on input "Safi" at bounding box center [588, 202] width 175 height 26
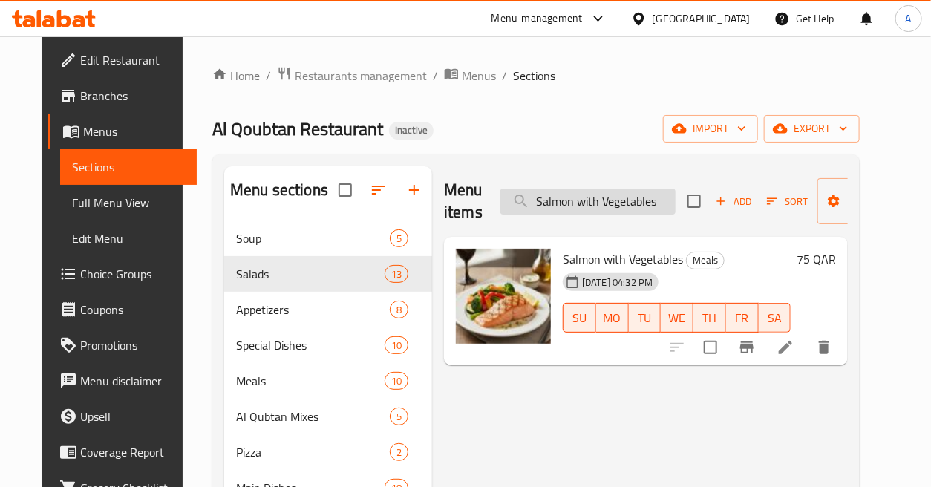
click at [640, 198] on input "Salmon with Vegetables" at bounding box center [588, 202] width 175 height 26
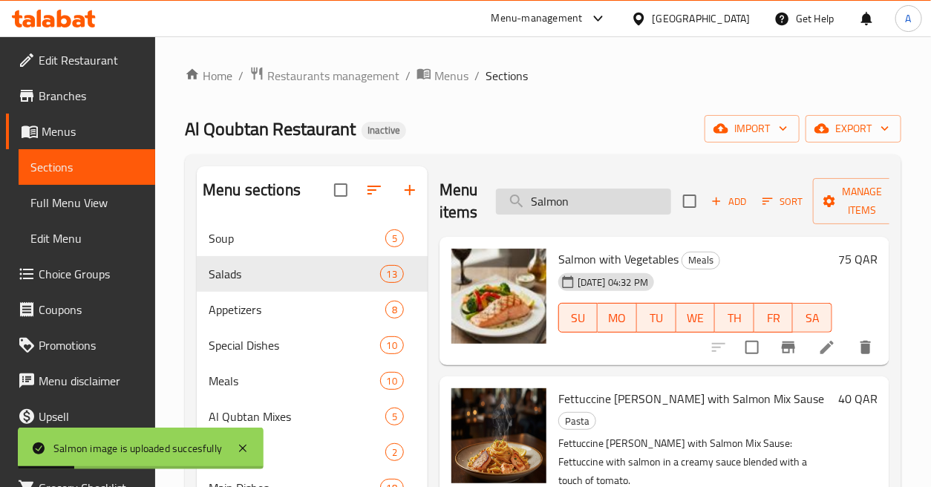
click at [648, 202] on input "Salmon" at bounding box center [583, 202] width 175 height 26
click at [648, 203] on input "Salmon" at bounding box center [583, 202] width 175 height 26
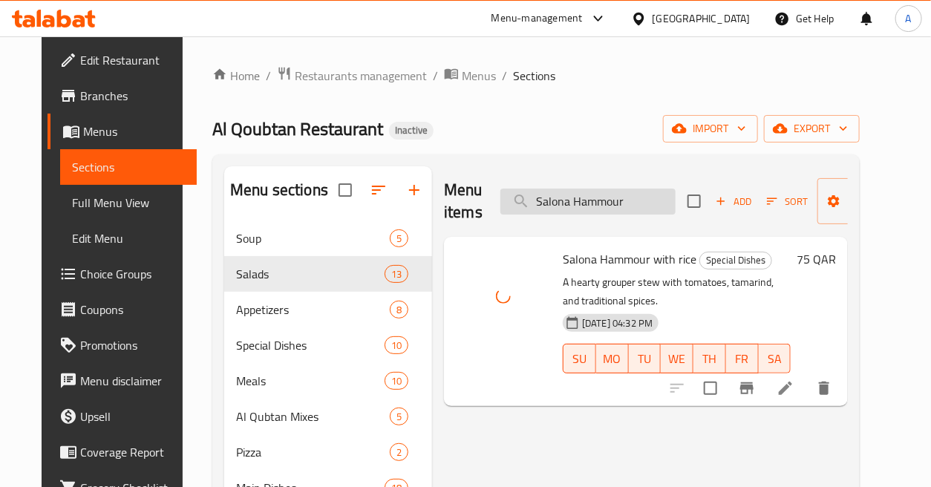
click at [647, 203] on input "Salona Hammour" at bounding box center [588, 202] width 175 height 26
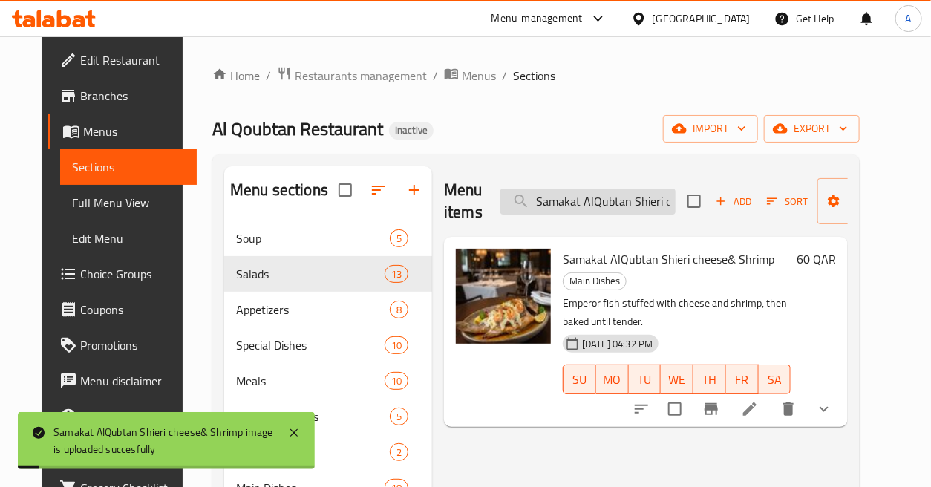
click at [604, 206] on input "Samakat AlQubtan Shieri cheese& Shrimp" at bounding box center [588, 202] width 175 height 26
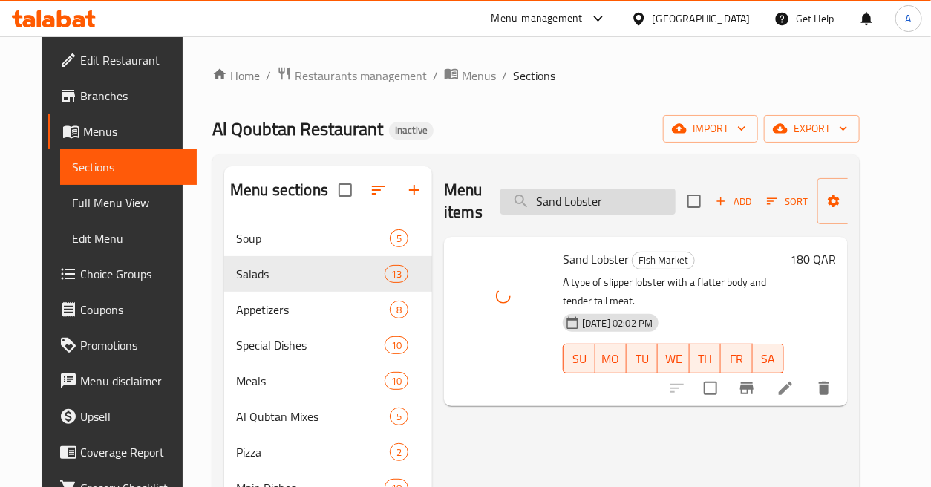
click at [604, 199] on input "Sand Lobster" at bounding box center [588, 202] width 175 height 26
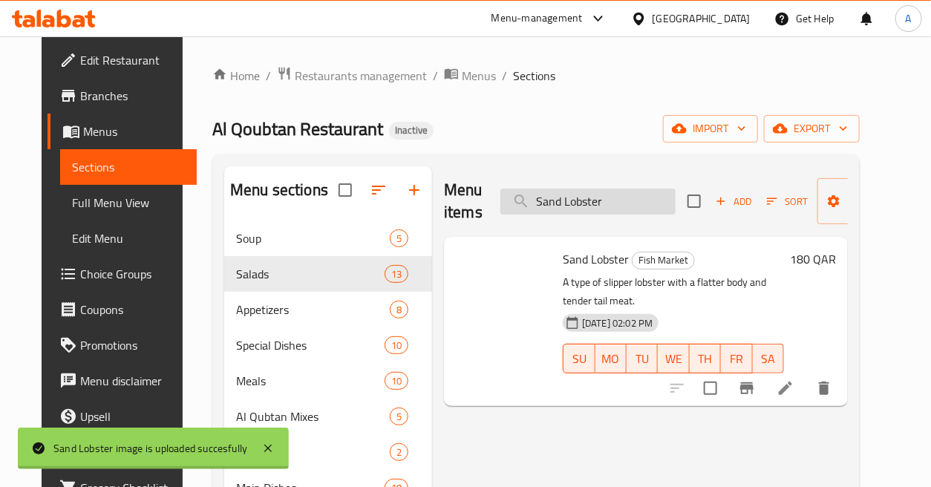
click at [604, 201] on input "Sand Lobster" at bounding box center [588, 202] width 175 height 26
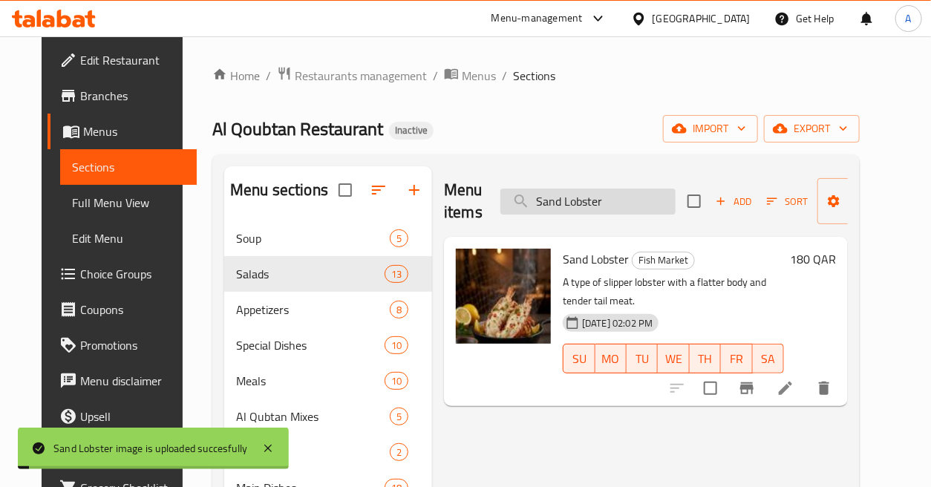
click at [605, 203] on input "Sand Lobster" at bounding box center [588, 202] width 175 height 26
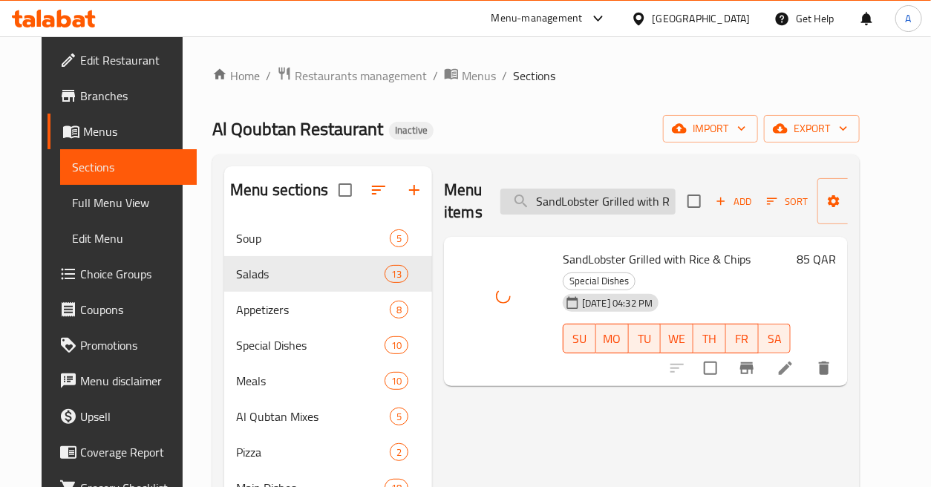
click at [591, 210] on input "SandLobster Grilled with Rice & Chips" at bounding box center [588, 202] width 175 height 26
click at [637, 201] on input "SandLobster Saffron with Rice & Chips" at bounding box center [588, 202] width 175 height 26
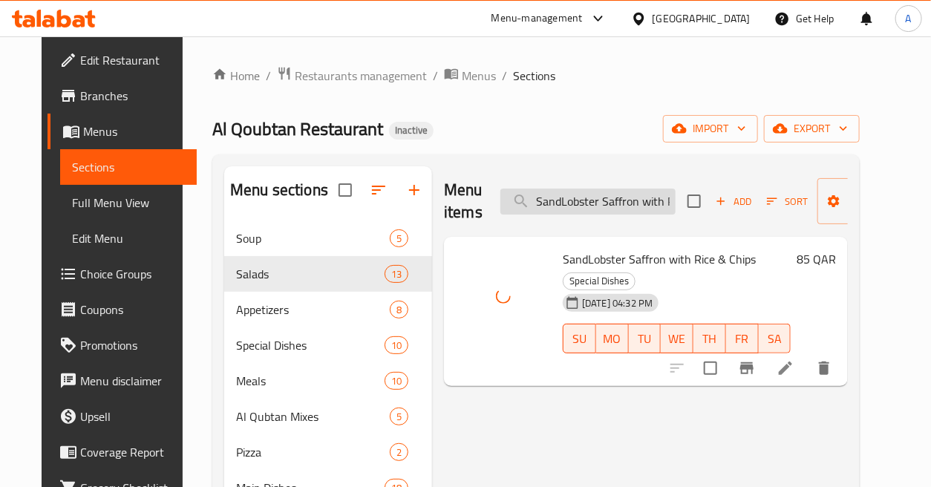
click at [637, 201] on input "SandLobster Saffron with Rice & Chips" at bounding box center [588, 202] width 175 height 26
click at [641, 198] on input "SandLobster Saffron with Rice & Chips" at bounding box center [588, 202] width 175 height 26
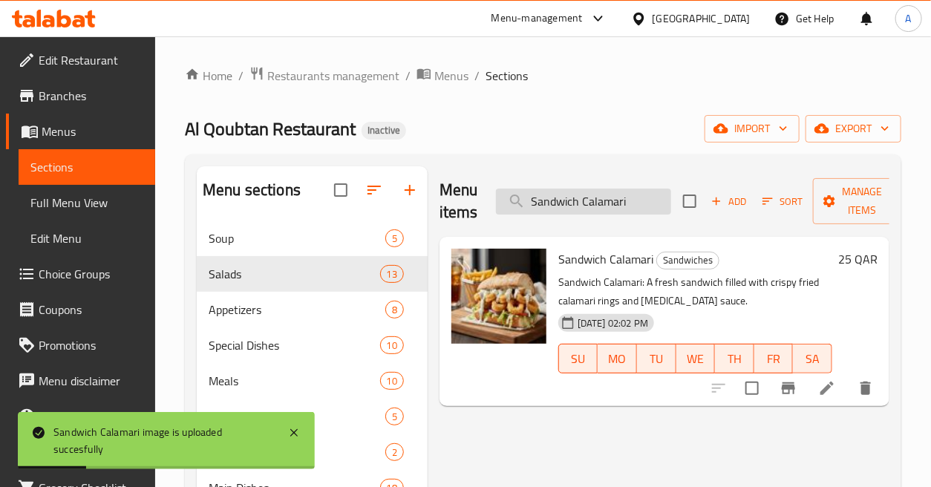
click at [642, 206] on input "Sandwich Calamari" at bounding box center [583, 202] width 175 height 26
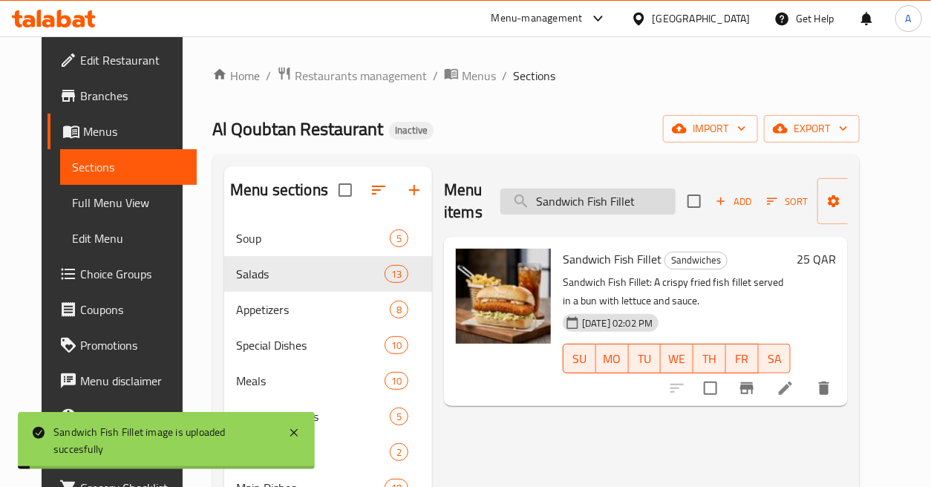
click at [625, 198] on input "Sandwich Fish Fillet" at bounding box center [588, 202] width 175 height 26
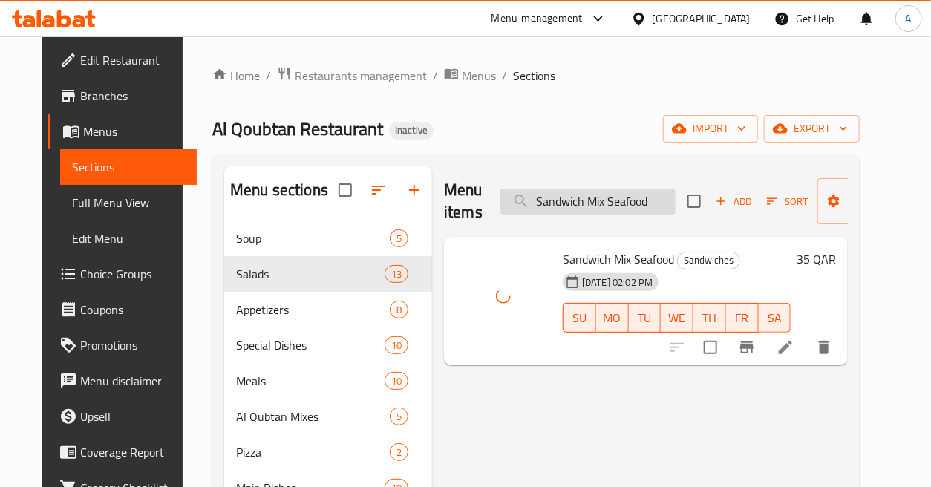
click at [654, 199] on input "Sandwich Mix Seafood" at bounding box center [588, 202] width 175 height 26
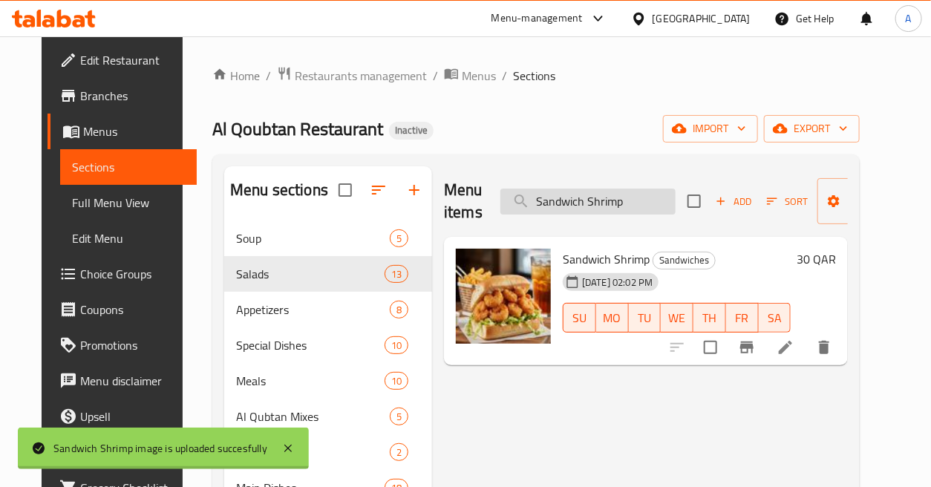
click at [643, 195] on input "Sandwich Shrimp" at bounding box center [588, 202] width 175 height 26
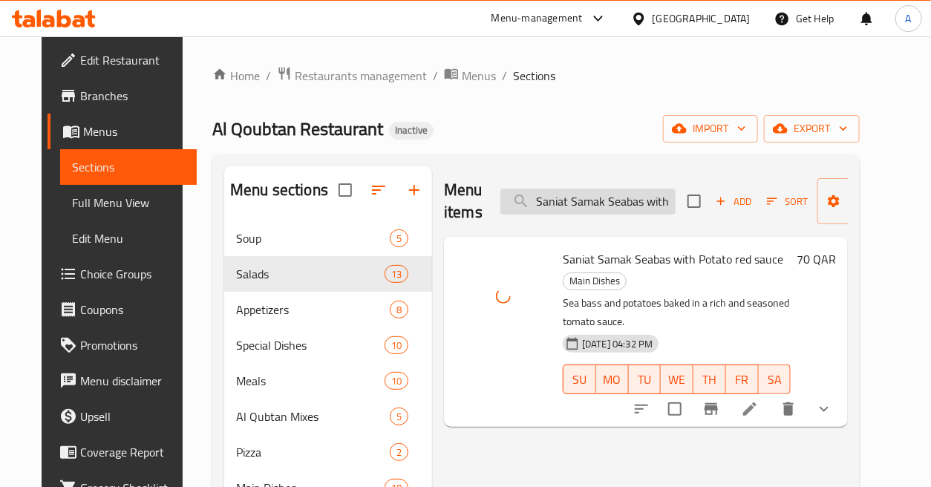
click at [637, 201] on input "Saniat Samak Seabas with Potato red sauce" at bounding box center [588, 202] width 175 height 26
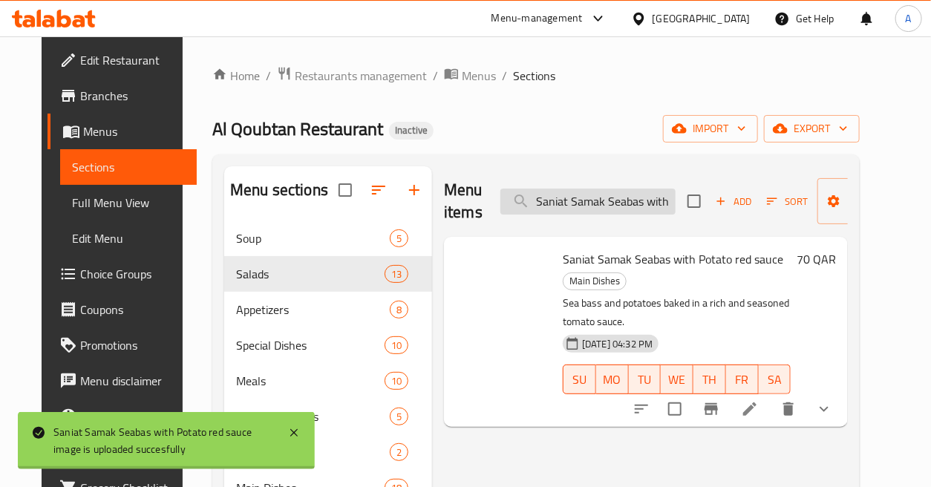
click at [637, 201] on input "Saniat Samak Seabas with Potato red sauce" at bounding box center [588, 202] width 175 height 26
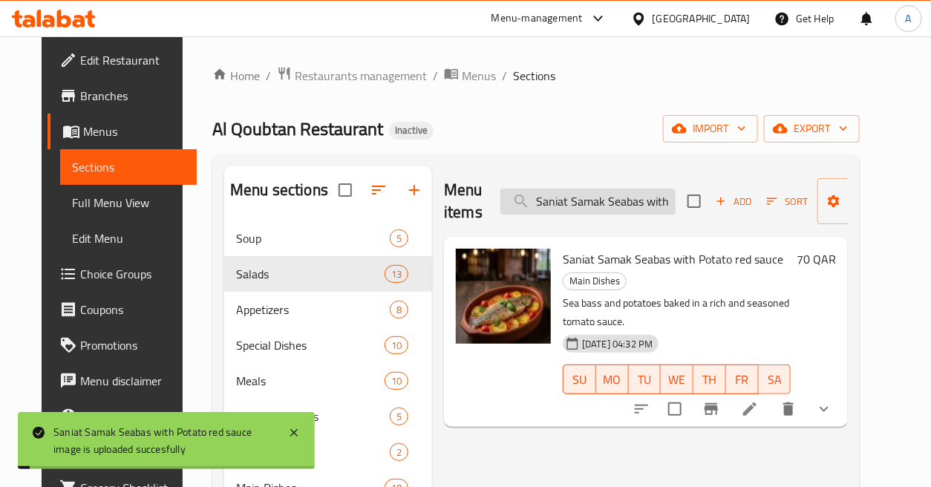
click at [637, 201] on input "Saniat Samak Seabas with Potato red sauce" at bounding box center [588, 202] width 175 height 26
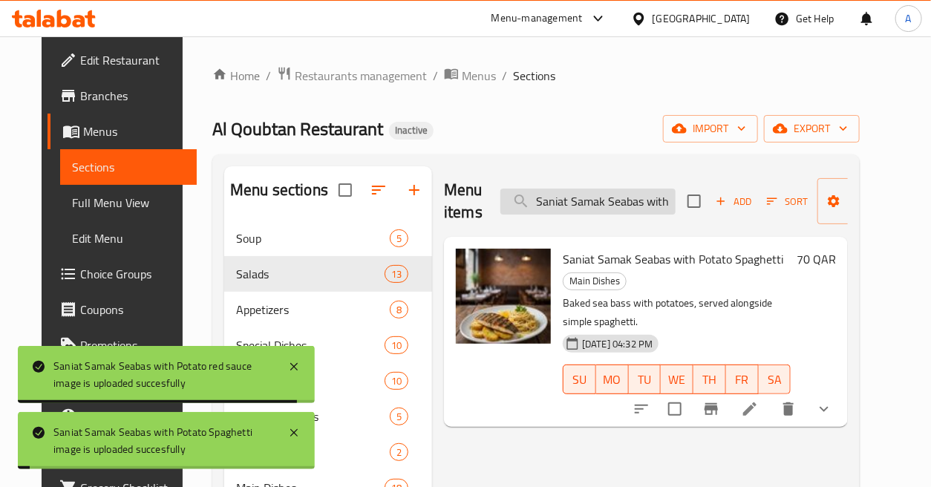
click at [633, 203] on input "Saniat Samak Seabas with Potato Spaghetti" at bounding box center [588, 202] width 175 height 26
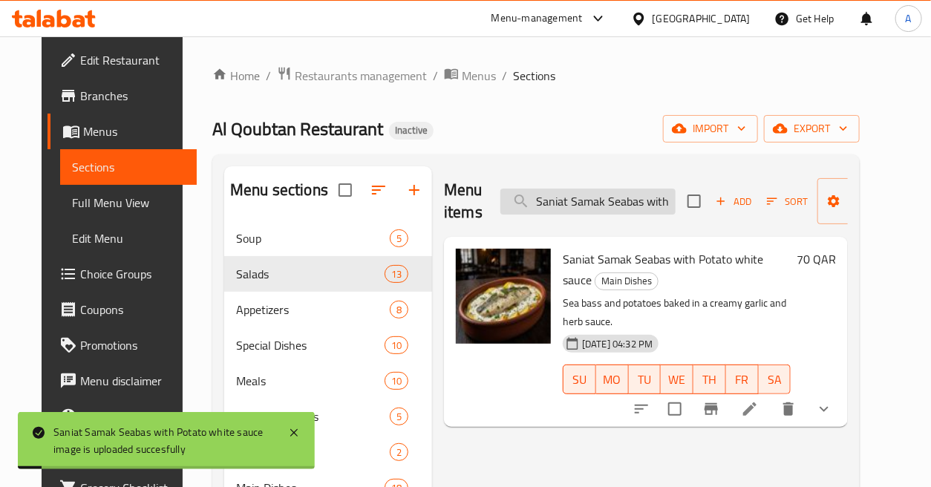
click at [587, 197] on input "Saniat Samak Seabas with Potato white sauce" at bounding box center [588, 202] width 175 height 26
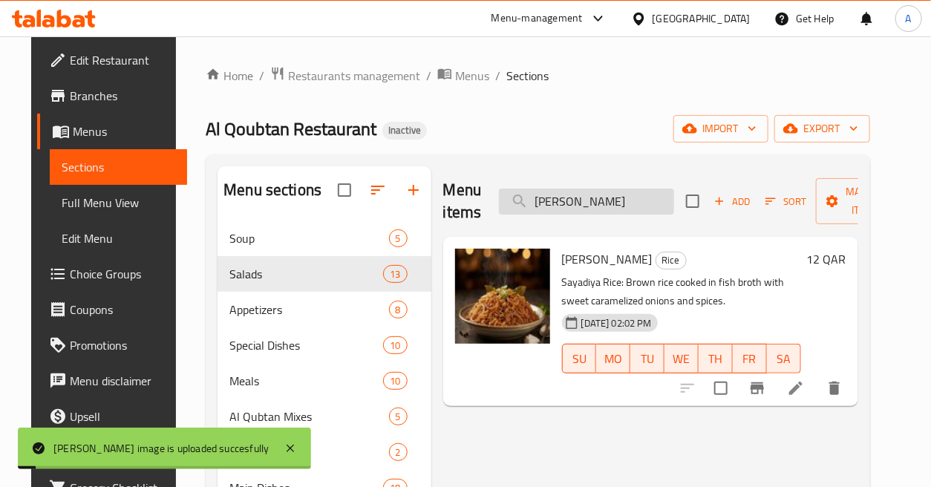
click at [619, 201] on input "[PERSON_NAME]" at bounding box center [586, 202] width 175 height 26
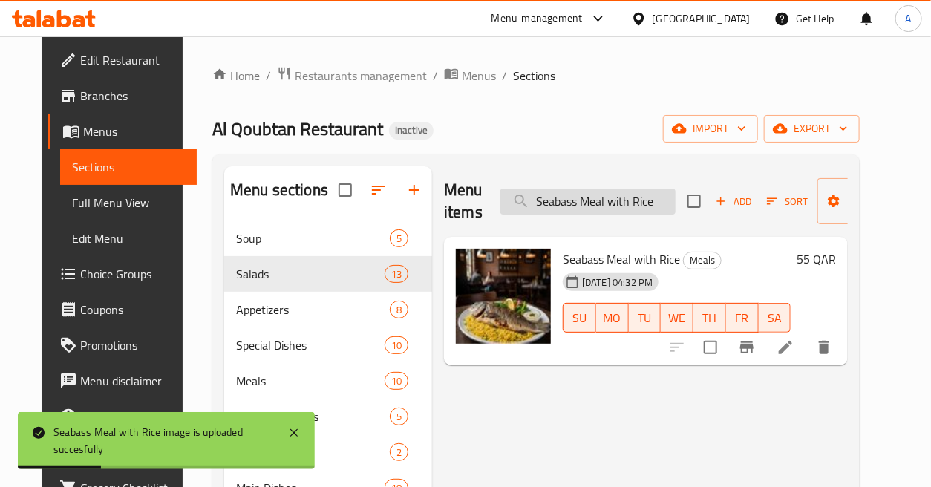
click at [625, 205] on input "Seabass Meal with Rice" at bounding box center [588, 202] width 175 height 26
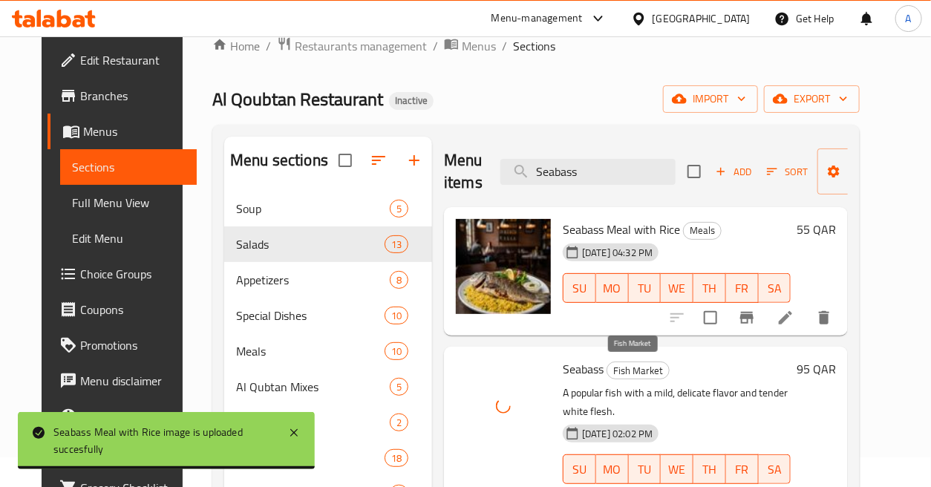
scroll to position [82, 0]
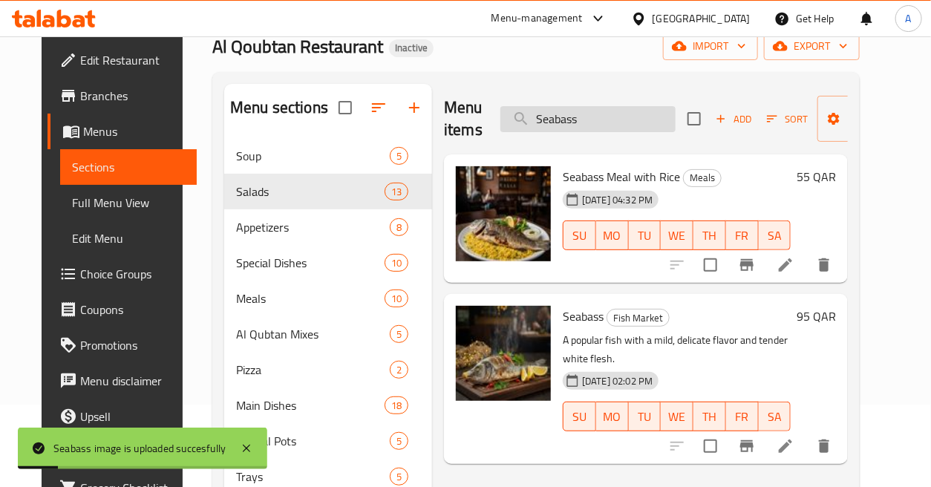
click at [617, 123] on input "Seabass" at bounding box center [588, 119] width 175 height 26
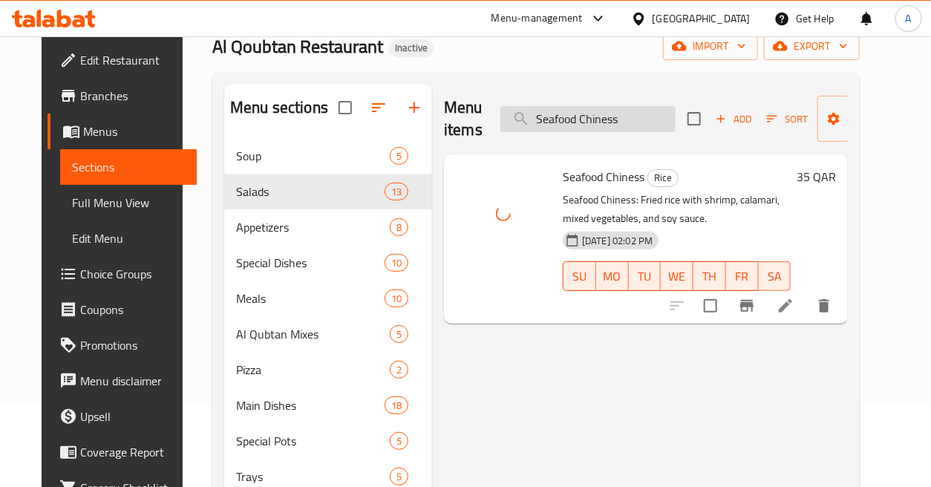
click at [654, 120] on input "Seafood Chiness" at bounding box center [588, 119] width 175 height 26
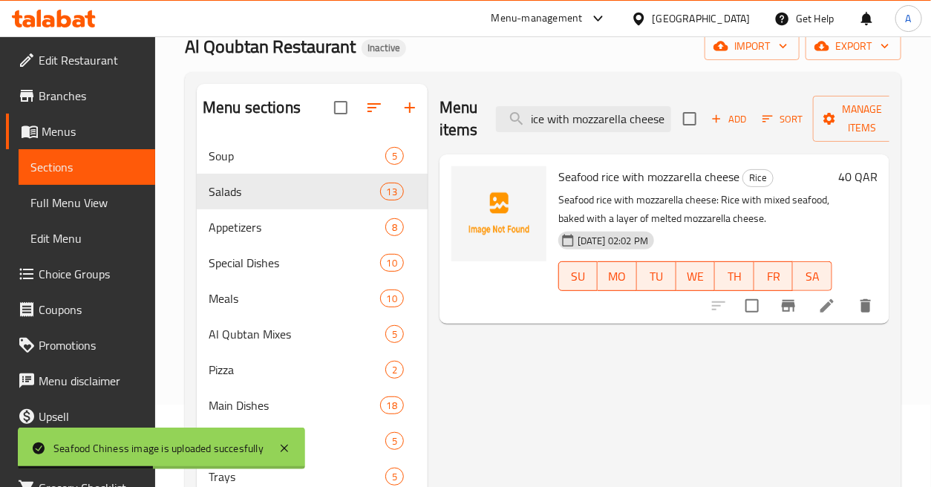
scroll to position [0, 0]
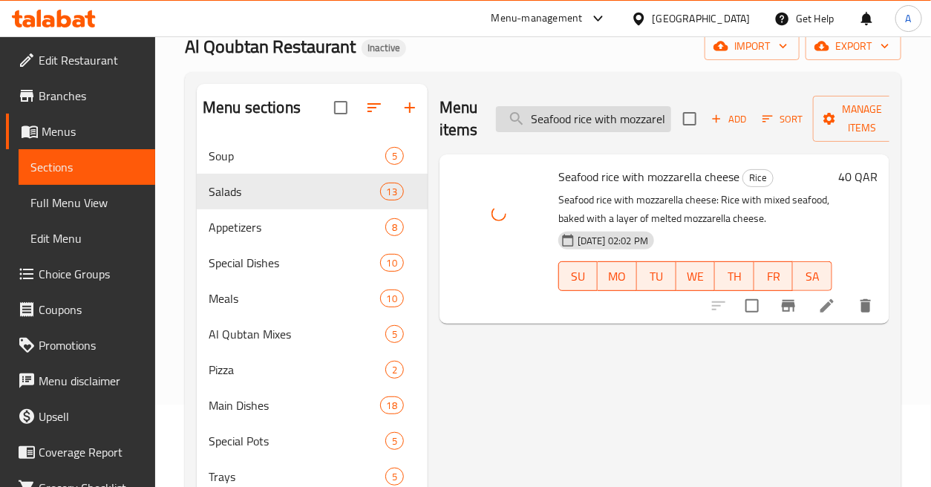
click at [630, 117] on input "Seafood rice with mozzarella cheese" at bounding box center [583, 119] width 175 height 26
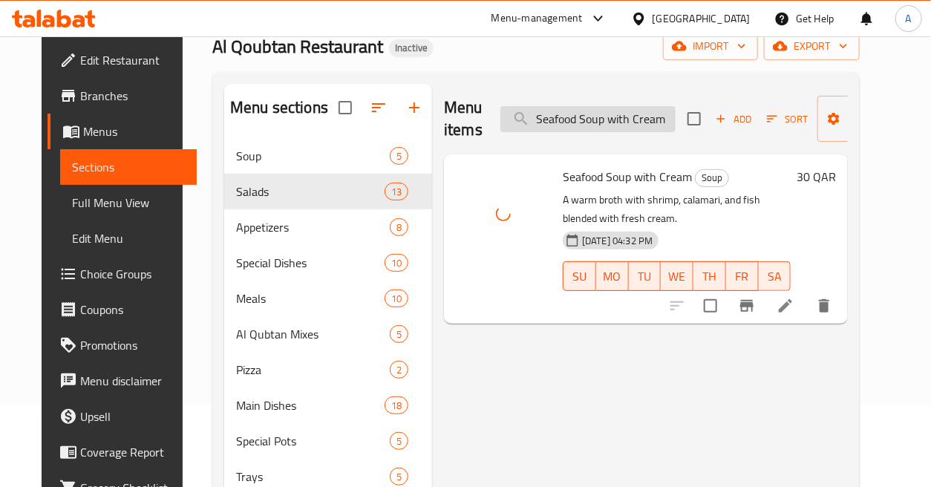
click at [620, 114] on input "Seafood Soup with Cream" at bounding box center [588, 119] width 175 height 26
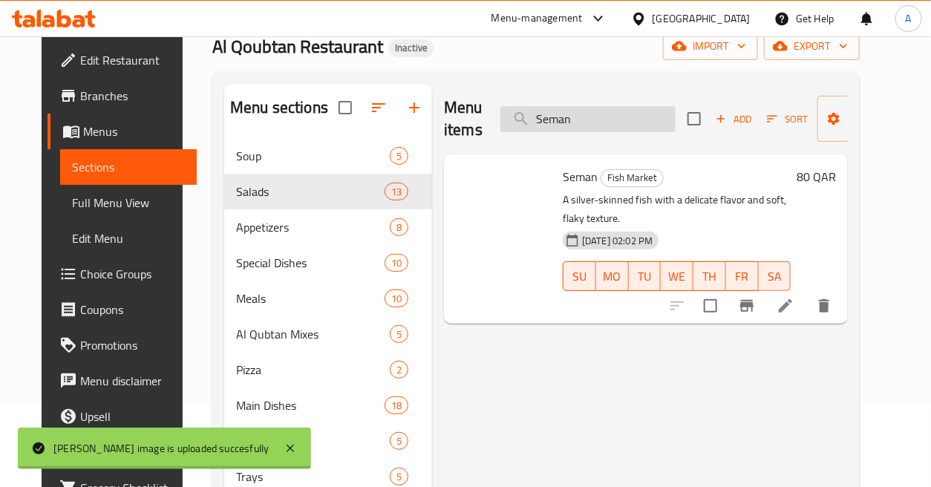
click at [605, 116] on input "Seman" at bounding box center [588, 119] width 175 height 26
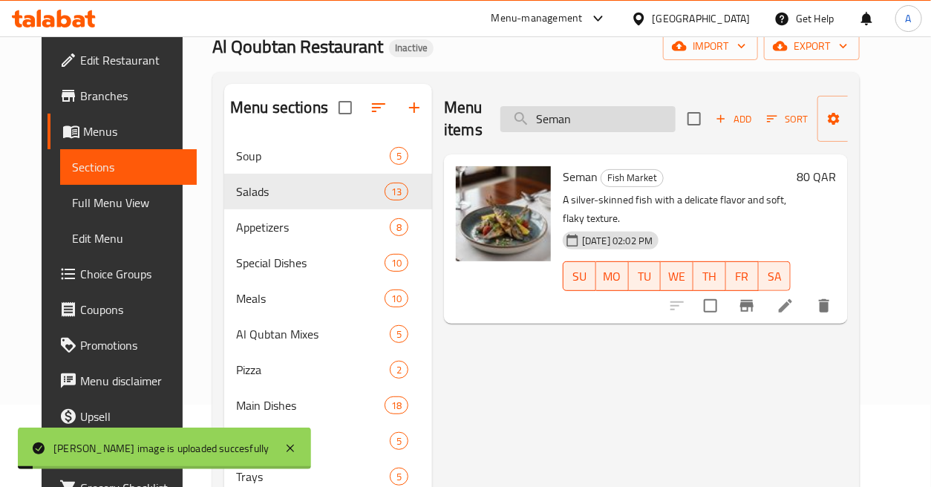
click at [605, 116] on input "Seman" at bounding box center [588, 119] width 175 height 26
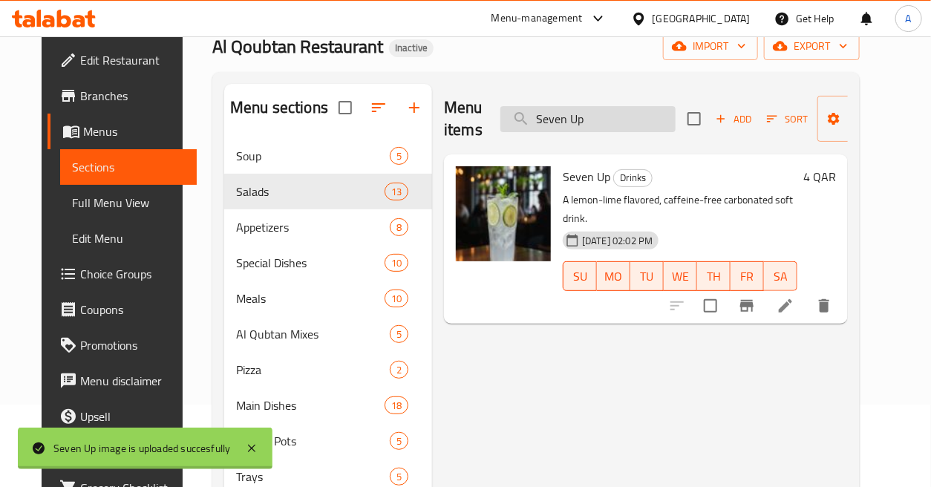
click at [637, 123] on input "Seven Up" at bounding box center [588, 119] width 175 height 26
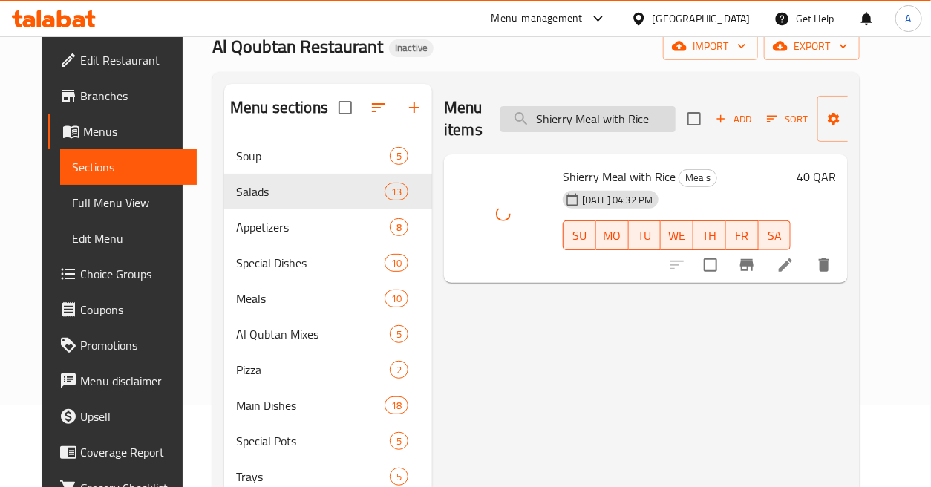
click at [629, 123] on input "Shierry Meal with Rice" at bounding box center [588, 119] width 175 height 26
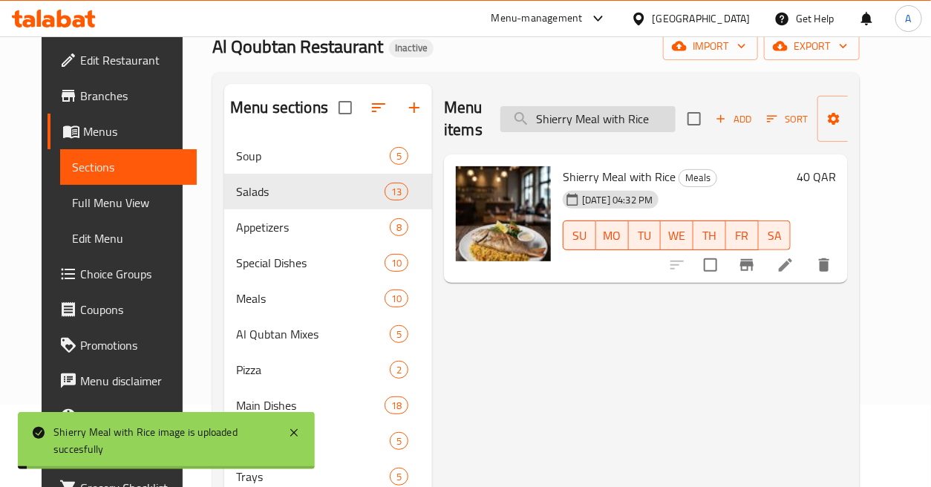
click at [629, 123] on input "Shierry Meal with Rice" at bounding box center [588, 119] width 175 height 26
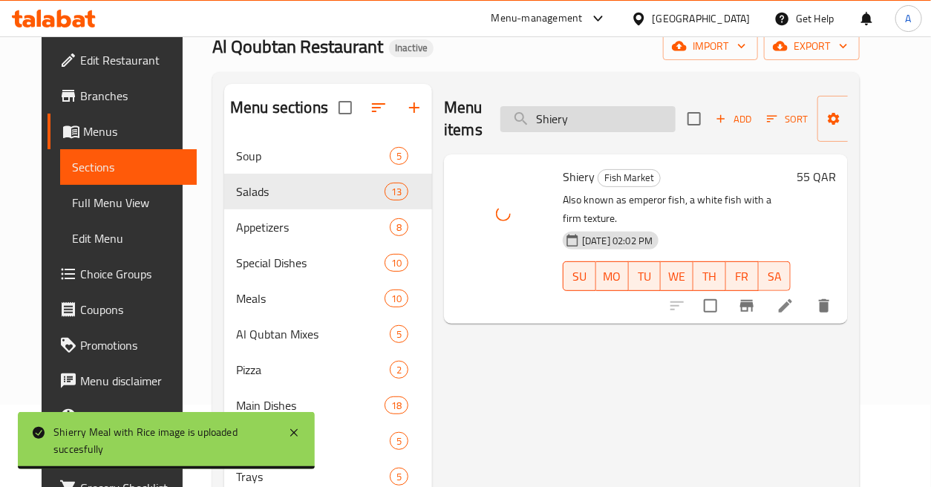
click at [618, 127] on input "Shiery" at bounding box center [588, 119] width 175 height 26
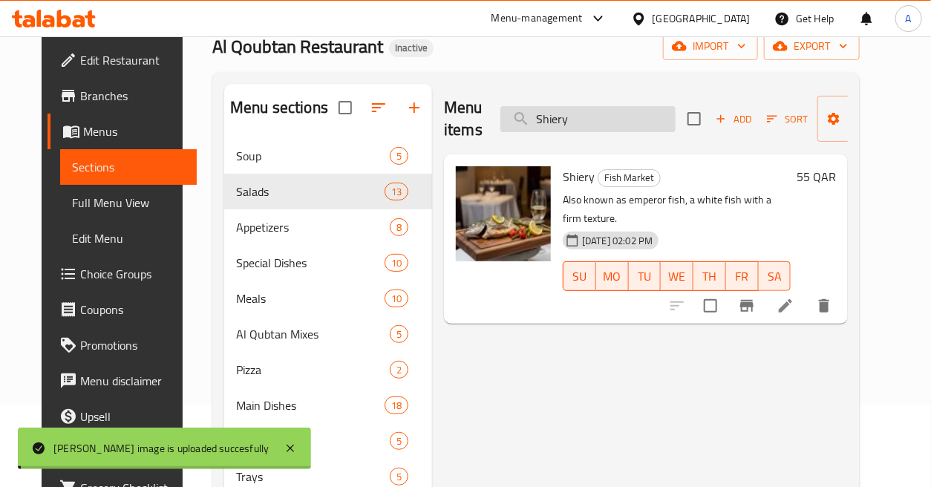
click at [618, 127] on input "Shiery" at bounding box center [588, 119] width 175 height 26
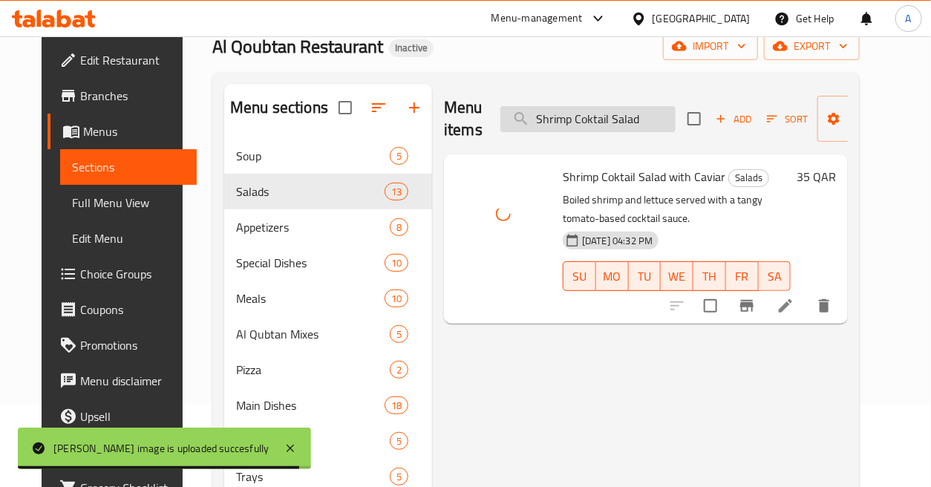
click at [642, 117] on input "Shrimp Coktail Salad" at bounding box center [588, 119] width 175 height 26
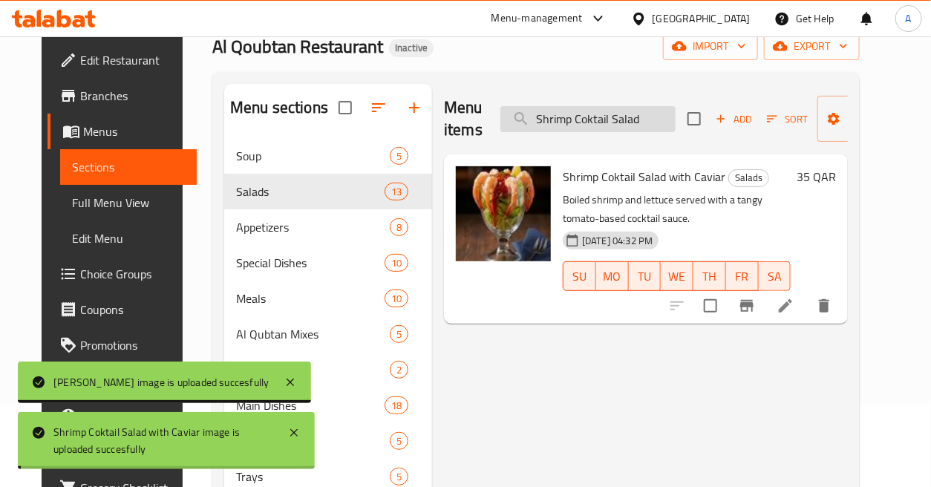
click at [642, 117] on input "Shrimp Coktail Salad" at bounding box center [588, 119] width 175 height 26
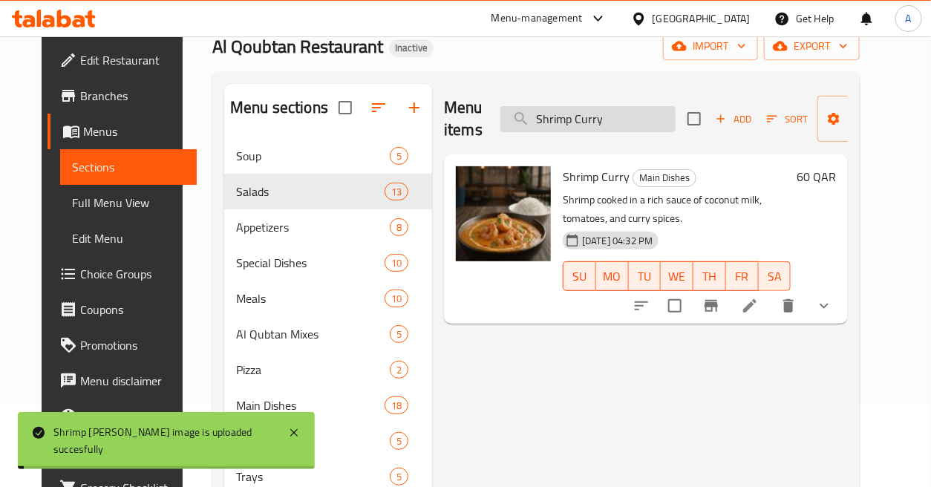
click at [659, 124] on input "Shrimp Curry" at bounding box center [588, 119] width 175 height 26
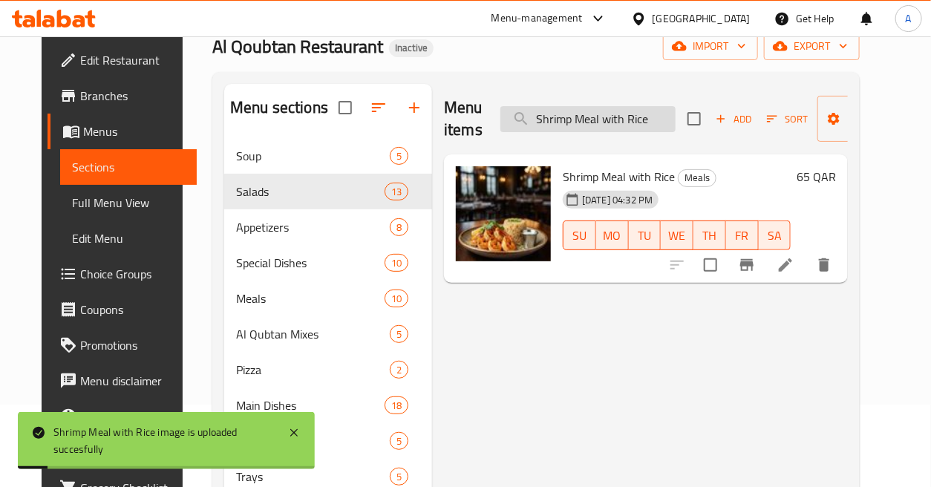
click at [644, 106] on input "Shrimp Meal with Rice" at bounding box center [588, 119] width 175 height 26
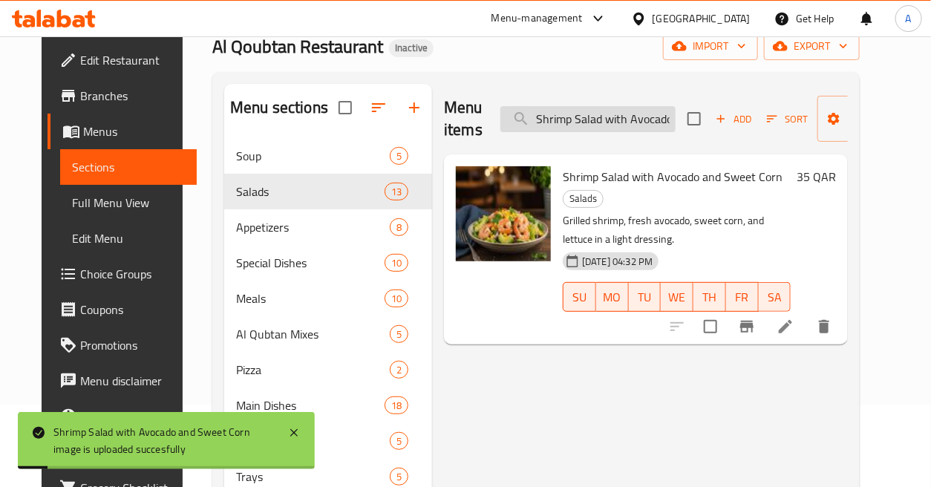
click at [628, 111] on input "Shrimp Salad with Avocado and Sweet Corn" at bounding box center [588, 119] width 175 height 26
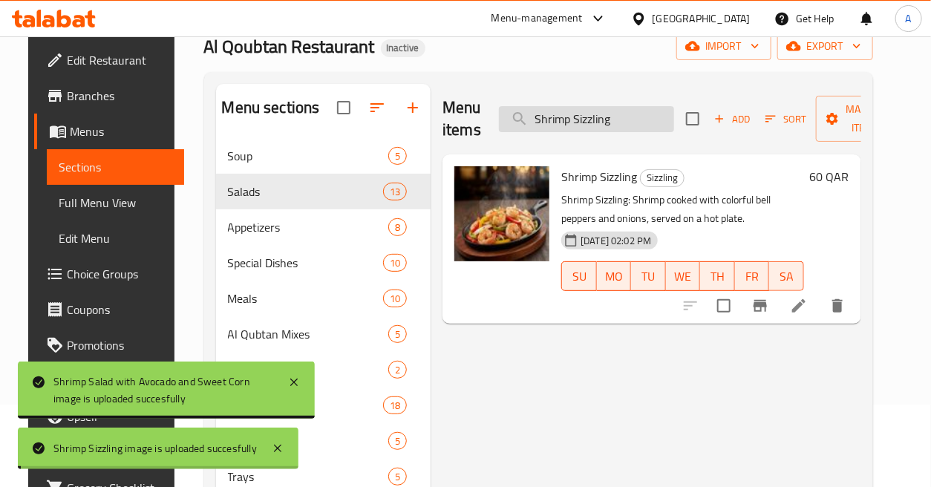
click at [628, 122] on input "Shrimp Sizzling" at bounding box center [586, 119] width 175 height 26
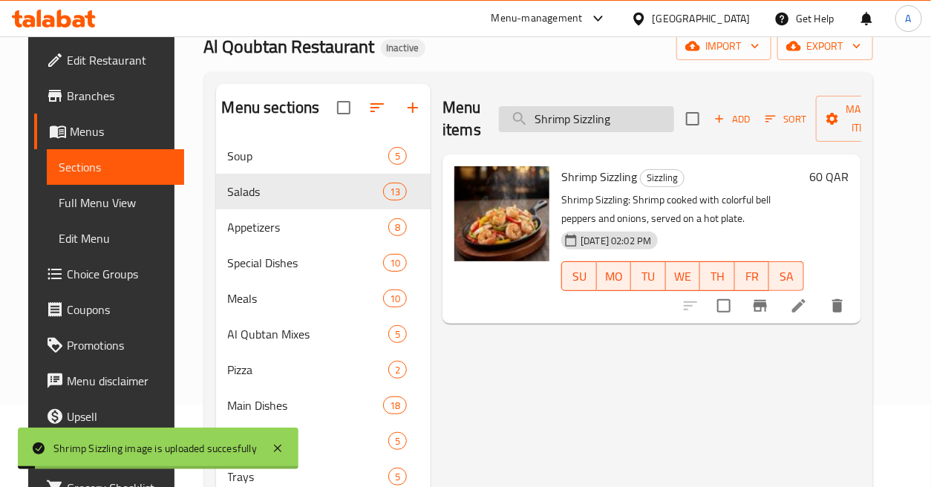
click at [628, 122] on input "Shrimp Sizzling" at bounding box center [586, 119] width 175 height 26
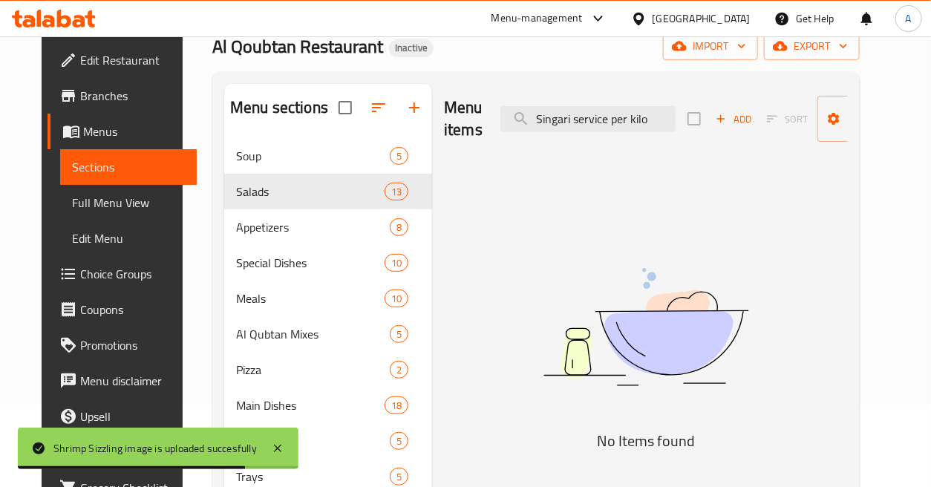
drag, startPoint x: 566, startPoint y: 117, endPoint x: 733, endPoint y: 125, distance: 167.3
click at [733, 125] on div "Menu items Singari service per kilo Add Sort Manage items" at bounding box center [646, 119] width 404 height 71
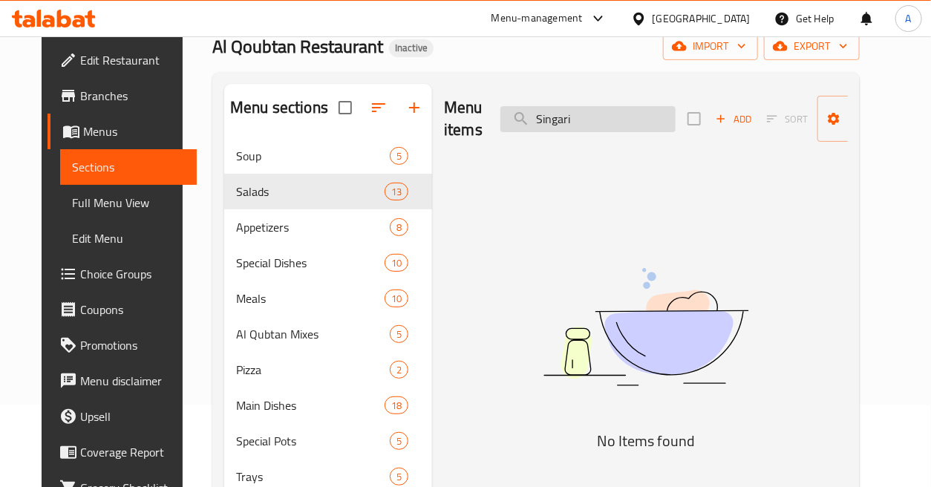
click at [581, 115] on input "Singari" at bounding box center [588, 119] width 175 height 26
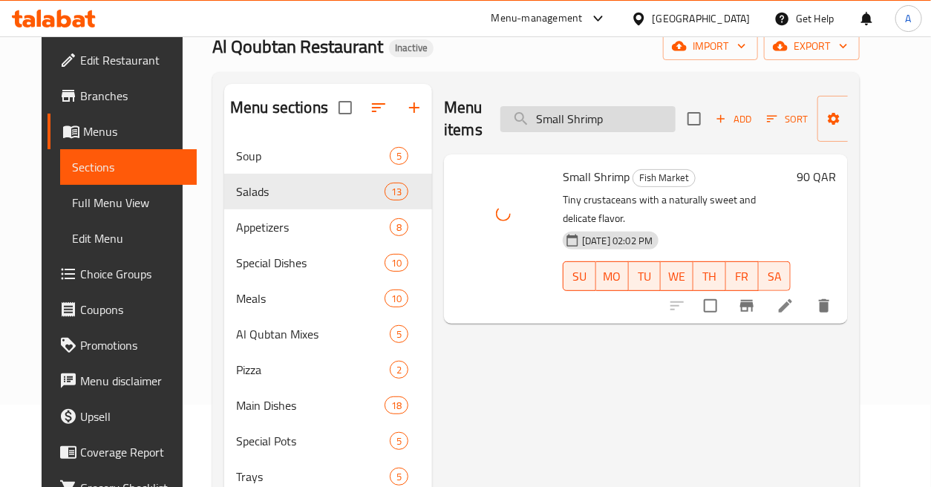
click at [612, 130] on input "Small Shrimp" at bounding box center [588, 119] width 175 height 26
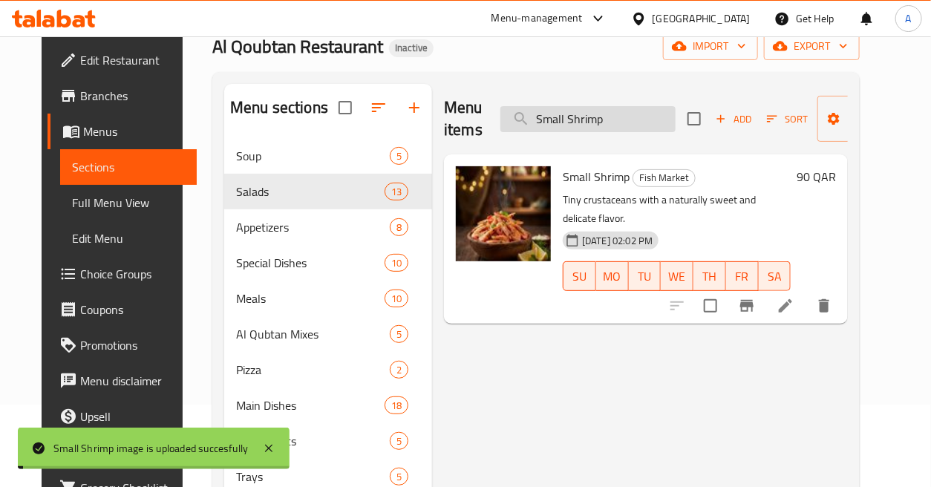
click at [612, 130] on input "Small Shrimp" at bounding box center [588, 119] width 175 height 26
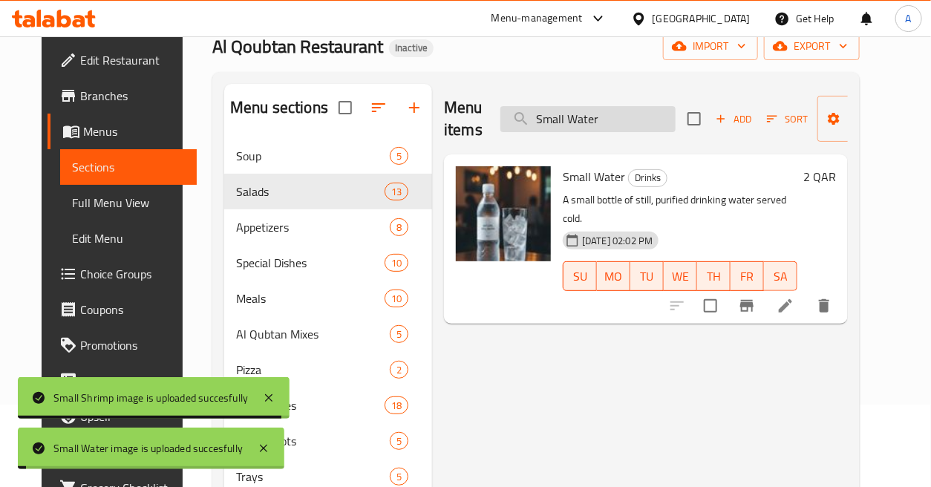
click at [645, 122] on input "Small Water" at bounding box center [588, 119] width 175 height 26
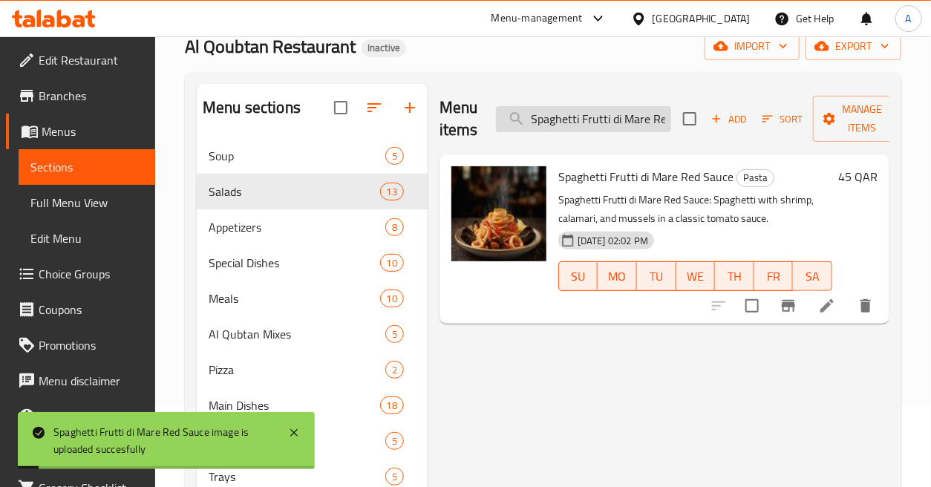
click at [652, 123] on input "Spaghetti Frutti di Mare Red Sauce" at bounding box center [583, 119] width 175 height 26
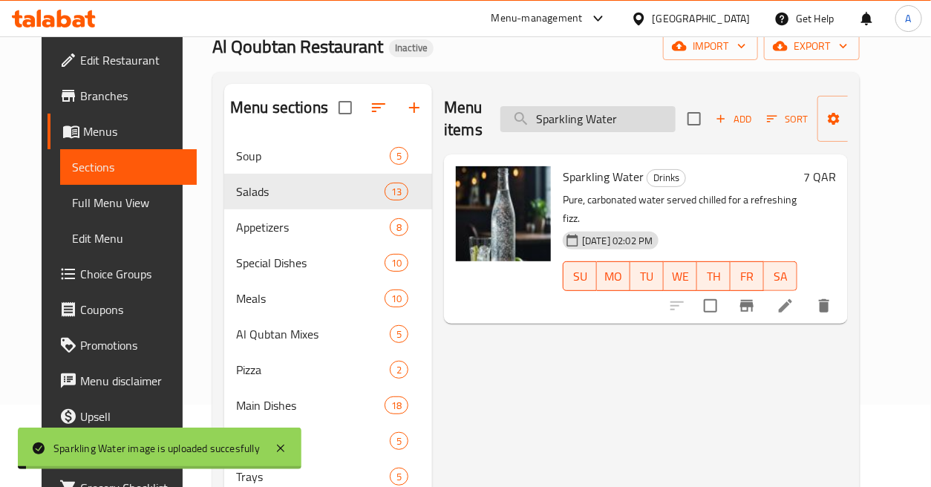
click at [622, 109] on input "Sparkling Water" at bounding box center [588, 119] width 175 height 26
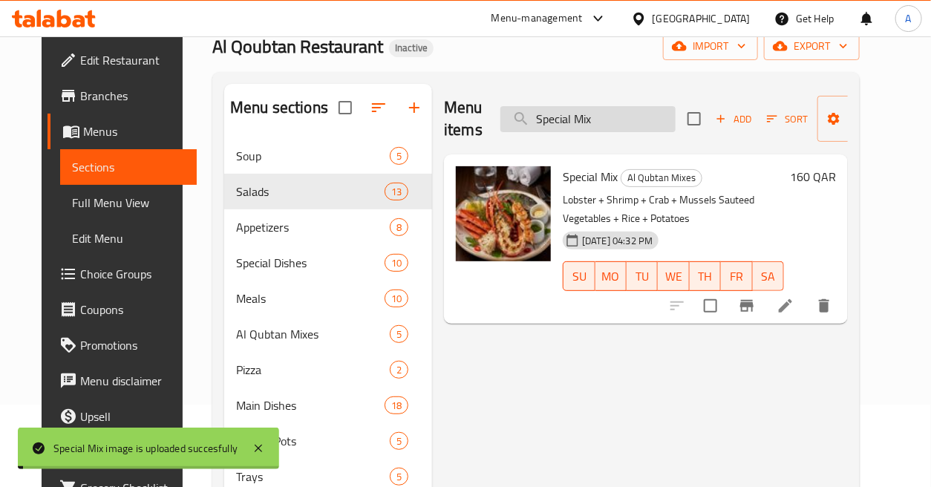
click at [620, 114] on input "Special Mix" at bounding box center [588, 119] width 175 height 26
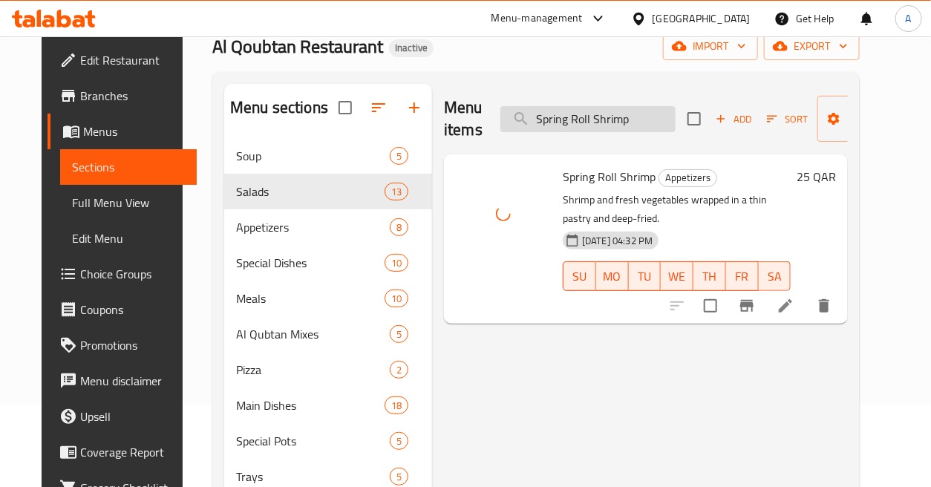
click at [636, 119] on input "Spring Roll Shrimp" at bounding box center [588, 119] width 175 height 26
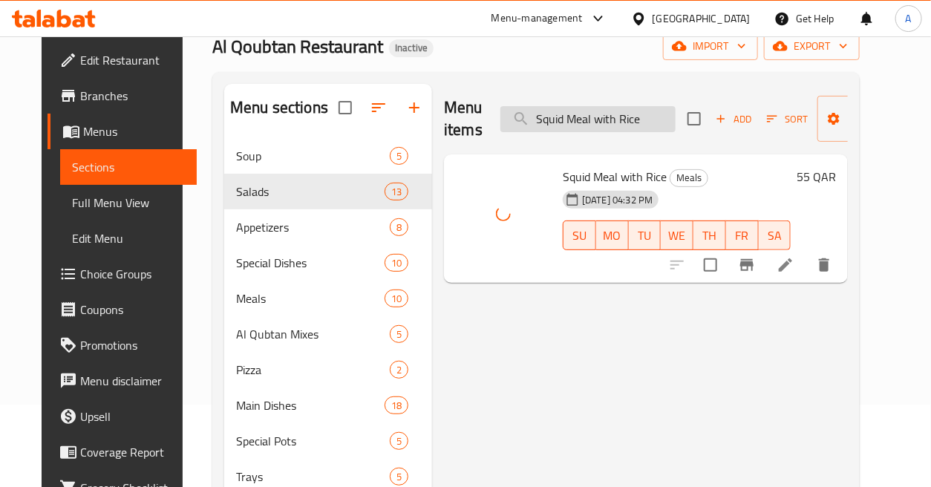
click at [664, 117] on input "Squid Meal with Rice" at bounding box center [588, 119] width 175 height 26
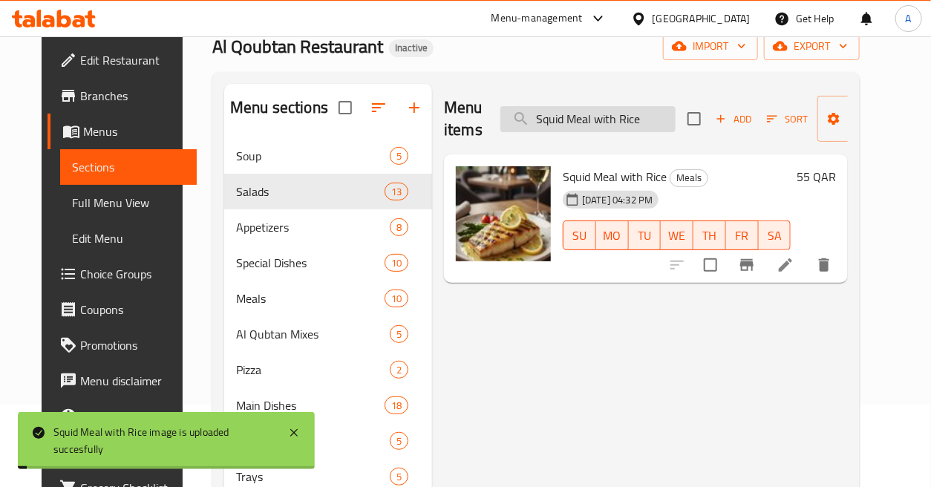
click at [664, 117] on input "Squid Meal with Rice" at bounding box center [588, 119] width 175 height 26
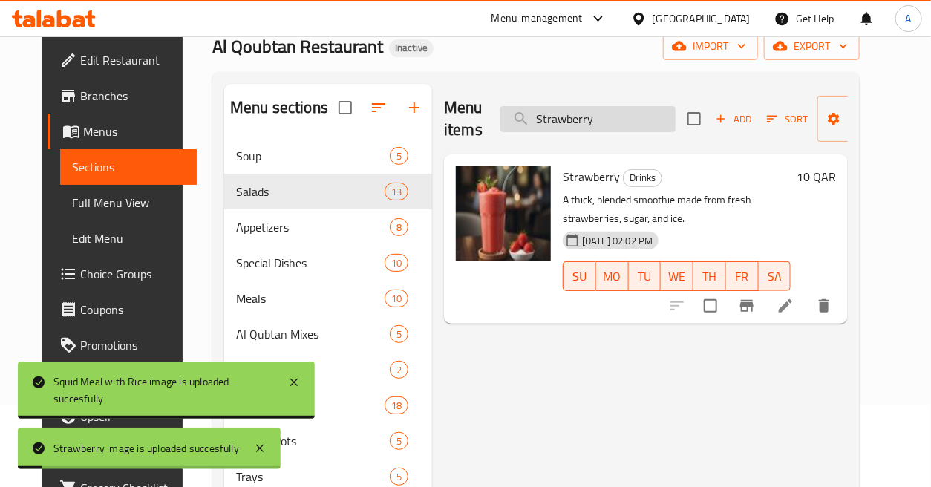
click at [611, 120] on input "Strawberry" at bounding box center [588, 119] width 175 height 26
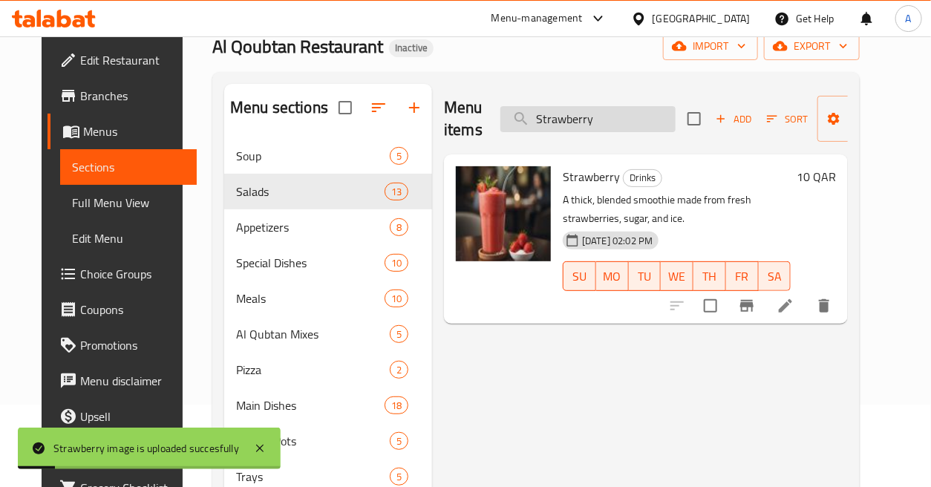
click at [611, 120] on input "Strawberry" at bounding box center [588, 119] width 175 height 26
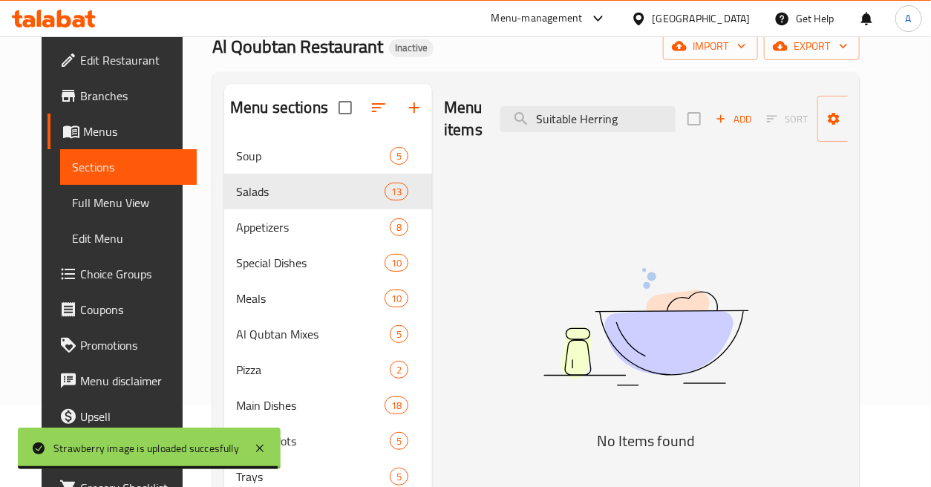
drag, startPoint x: 576, startPoint y: 115, endPoint x: 462, endPoint y: 135, distance: 115.4
click at [463, 135] on div "Menu items Suitable [PERSON_NAME] Add Sort Manage items" at bounding box center [646, 119] width 404 height 71
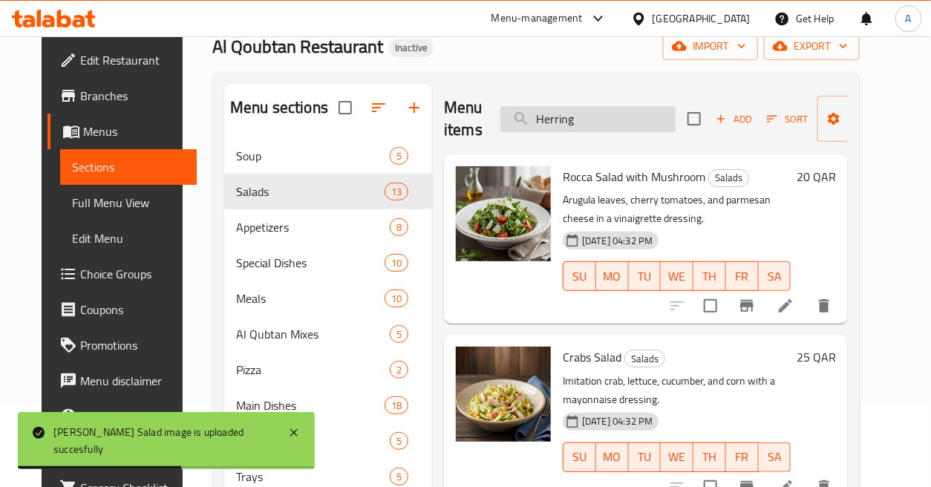
click at [615, 117] on input "Herring" at bounding box center [588, 119] width 175 height 26
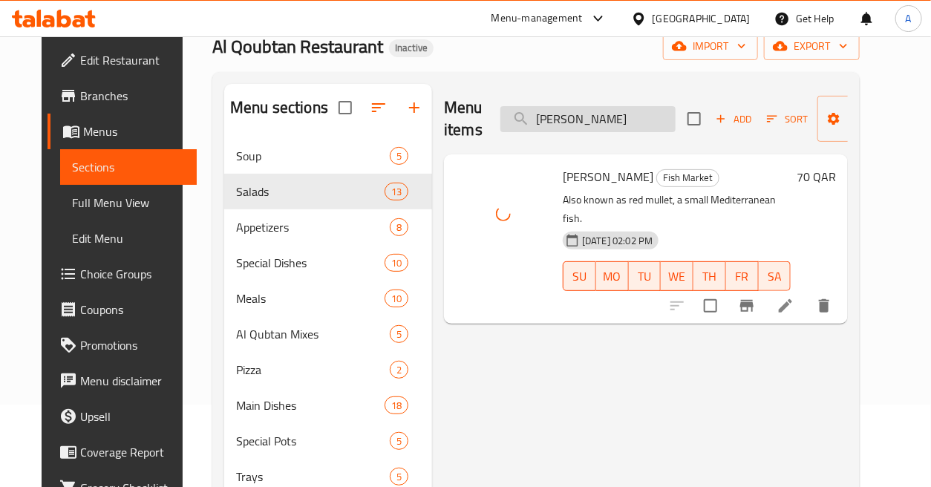
click at [632, 116] on input "[PERSON_NAME]" at bounding box center [588, 119] width 175 height 26
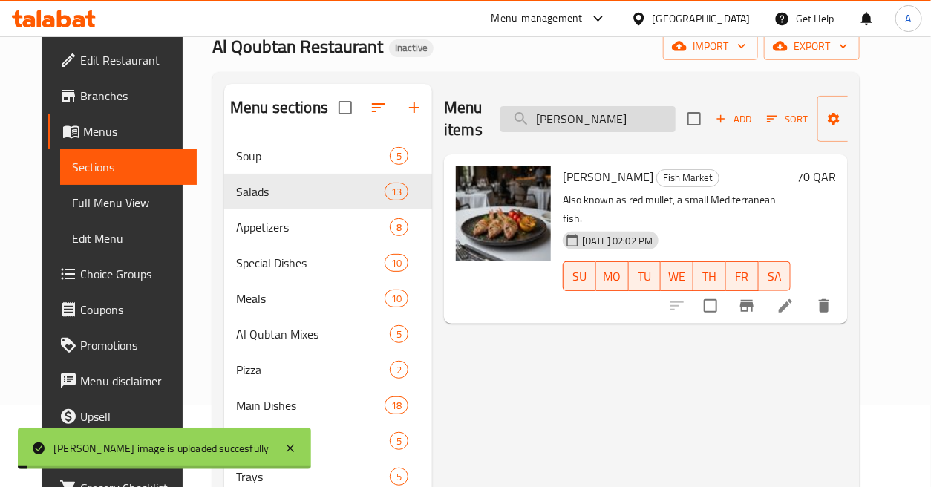
click at [632, 116] on input "[PERSON_NAME]" at bounding box center [588, 119] width 175 height 26
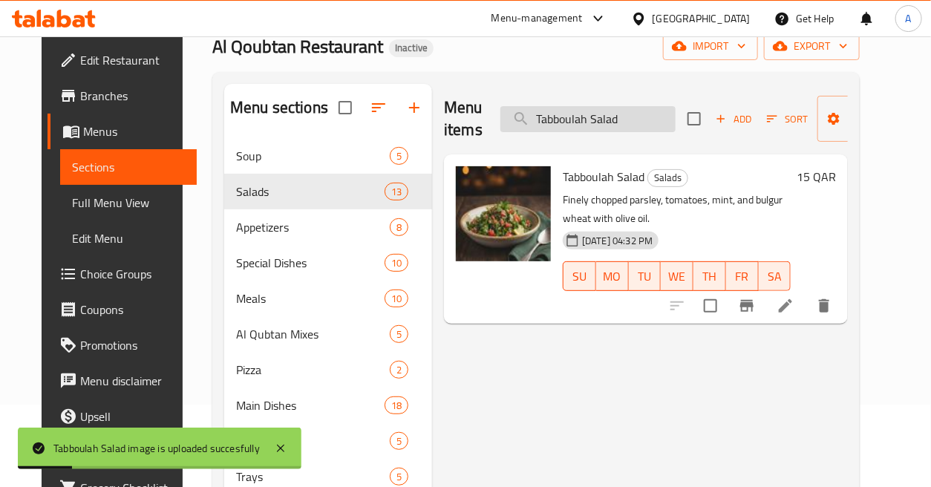
click at [633, 120] on input "Tabboulah Salad" at bounding box center [588, 119] width 175 height 26
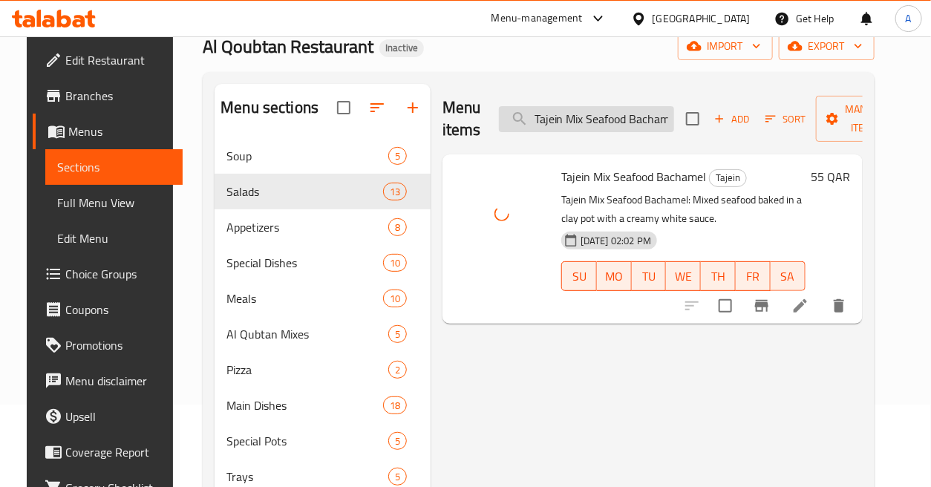
click at [592, 120] on input "Tajein Mix Seafood Bachamel" at bounding box center [586, 119] width 175 height 26
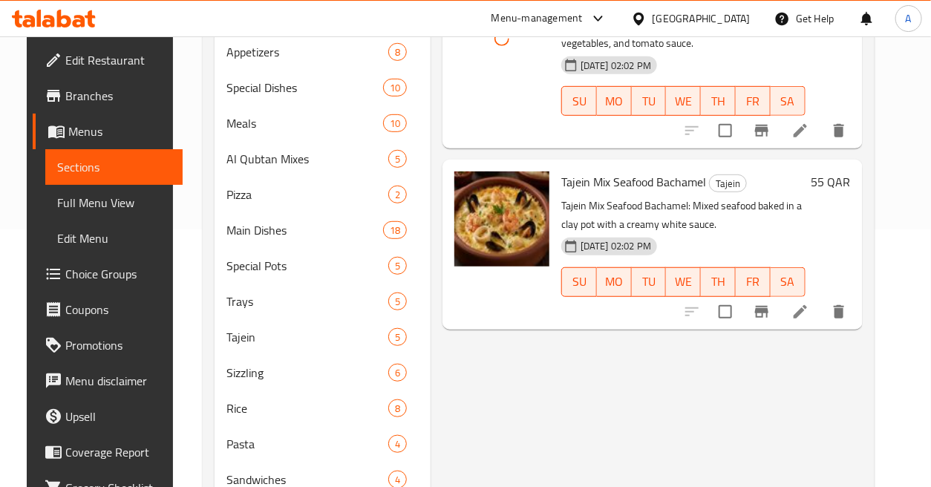
scroll to position [138, 0]
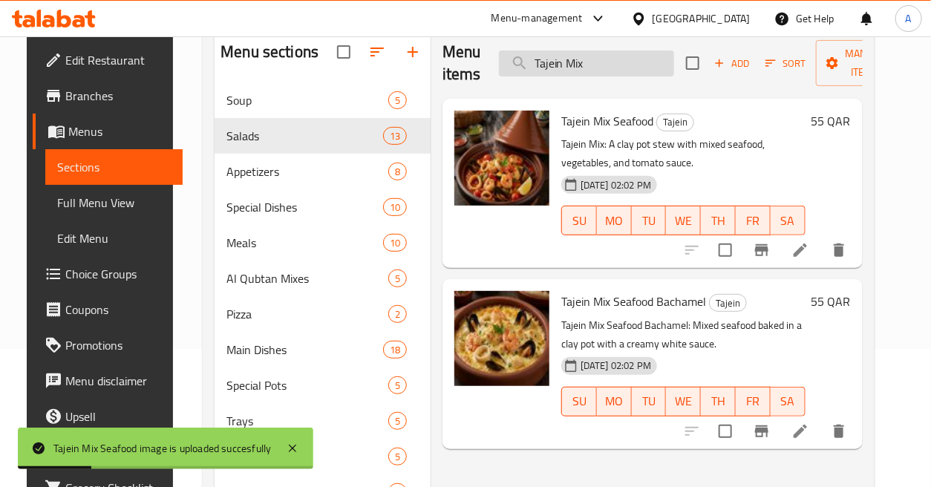
click at [618, 65] on input "Tajein Mix" at bounding box center [586, 63] width 175 height 26
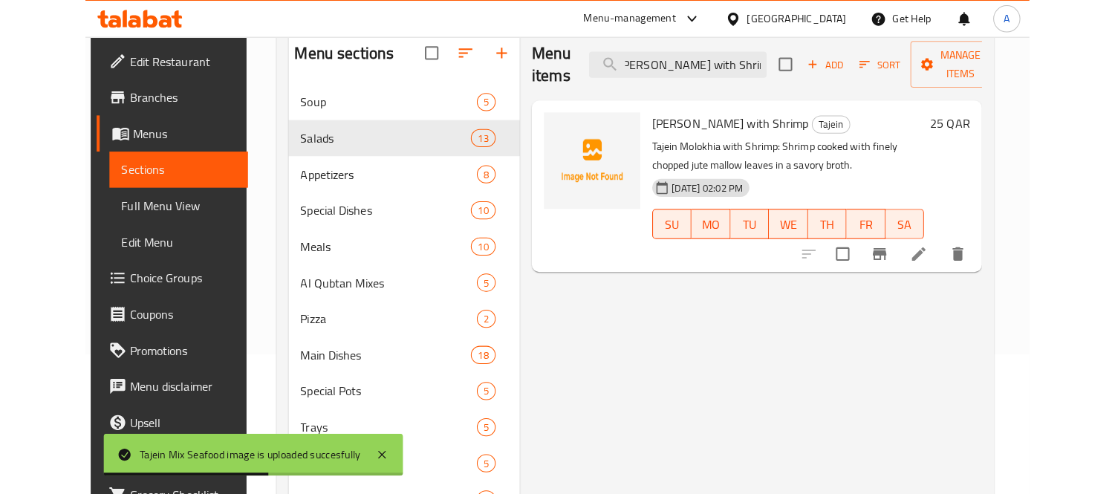
scroll to position [0, 0]
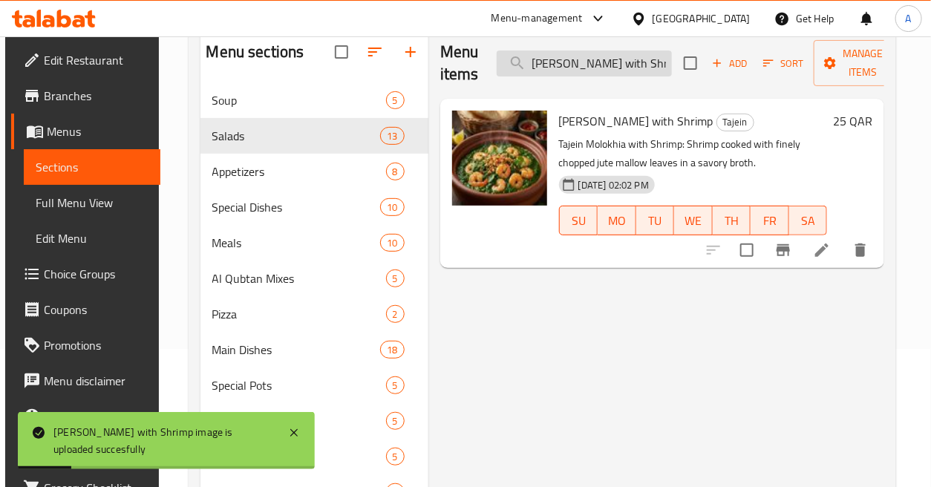
click at [607, 73] on input "[PERSON_NAME] with Shrimp" at bounding box center [584, 63] width 175 height 26
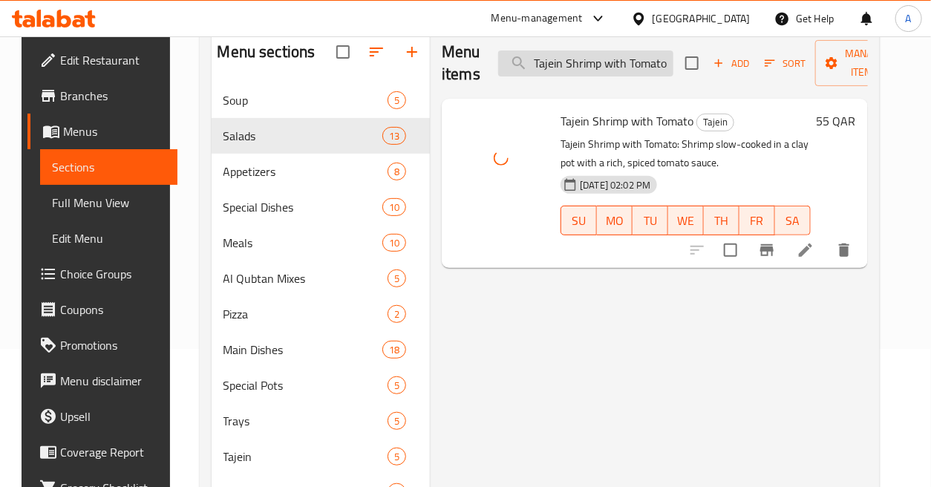
click at [651, 68] on input "Tajein Shrimp with Tomato" at bounding box center [585, 63] width 175 height 26
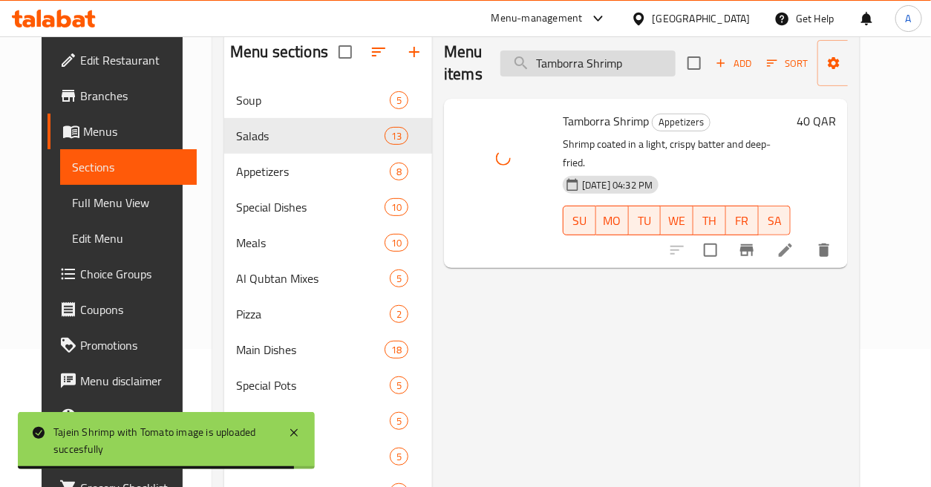
click at [632, 61] on input "Tamborra Shrimp" at bounding box center [588, 63] width 175 height 26
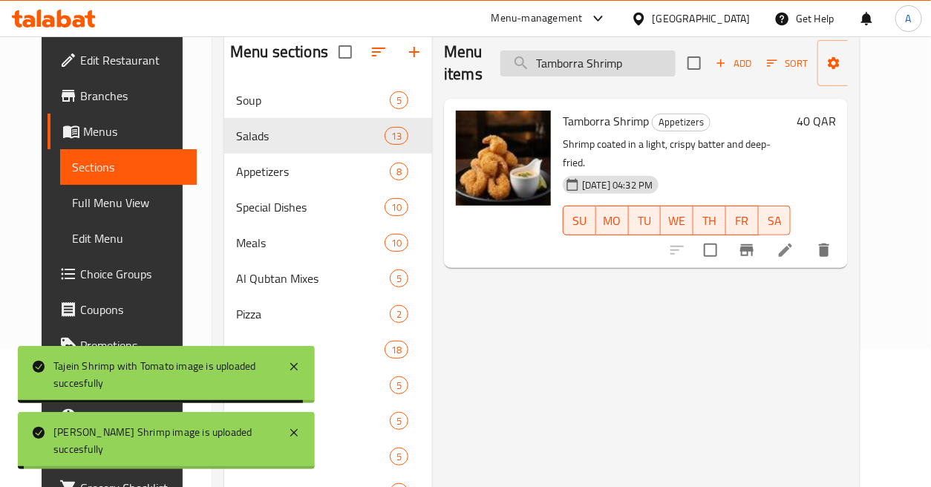
click at [632, 61] on input "Tamborra Shrimp" at bounding box center [588, 63] width 175 height 26
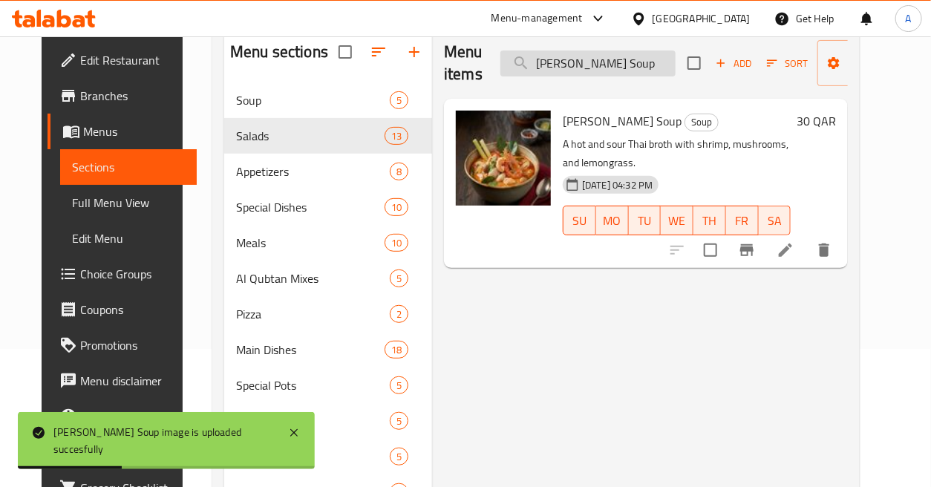
click at [661, 73] on input "[PERSON_NAME] Soup" at bounding box center [588, 63] width 175 height 26
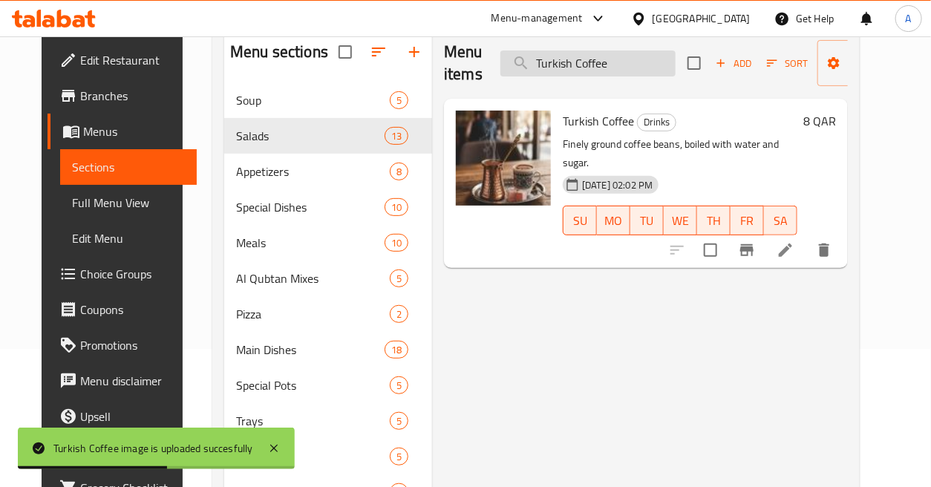
click at [636, 53] on input "Turkish Coffee" at bounding box center [588, 63] width 175 height 26
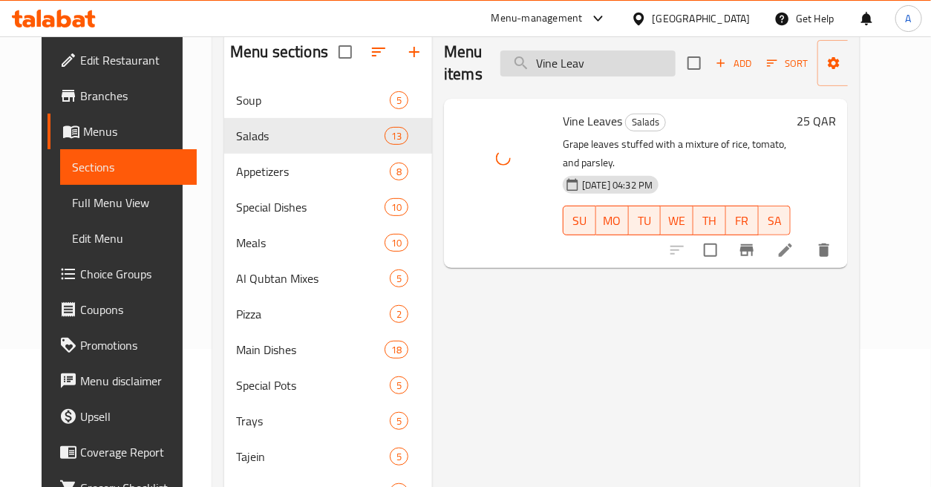
click at [637, 62] on input "Vine Leav" at bounding box center [588, 63] width 175 height 26
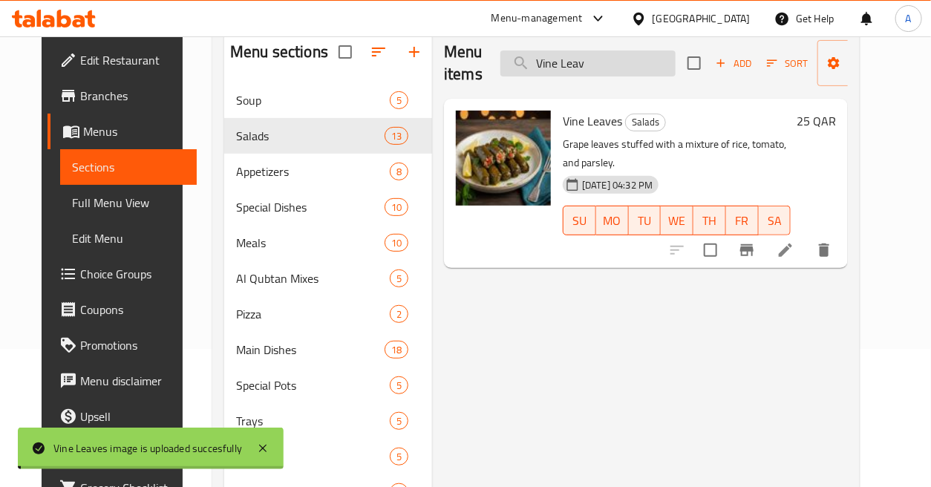
click at [637, 62] on input "Vine Leav" at bounding box center [588, 63] width 175 height 26
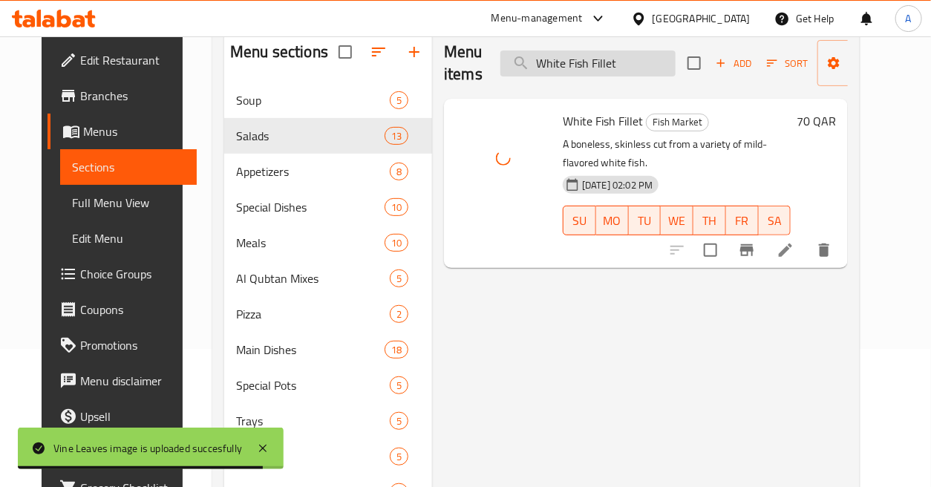
click at [644, 60] on input "White Fish Fillet" at bounding box center [588, 63] width 175 height 26
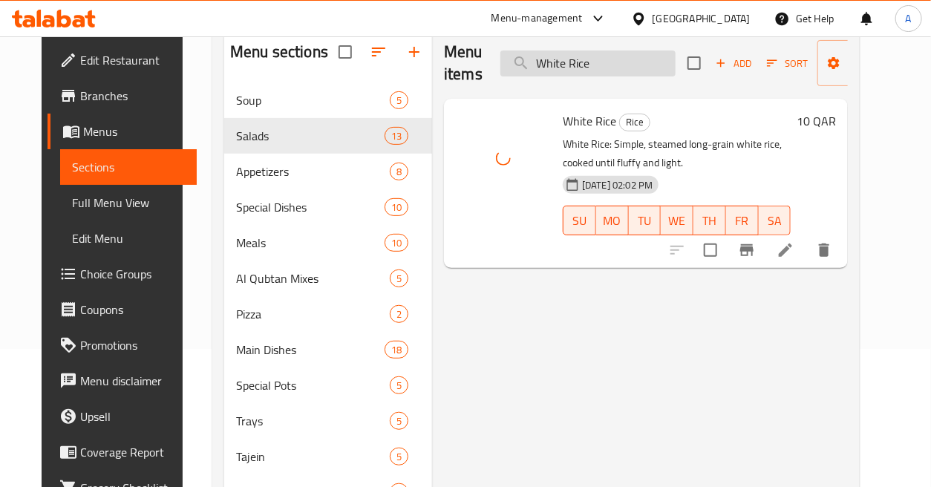
click at [631, 65] on input "White Rice" at bounding box center [588, 63] width 175 height 26
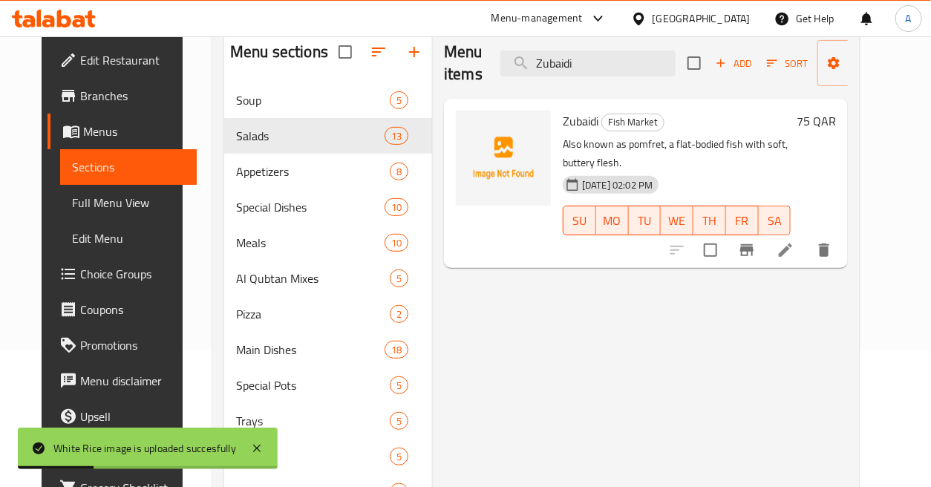
type input "Zubaidi"
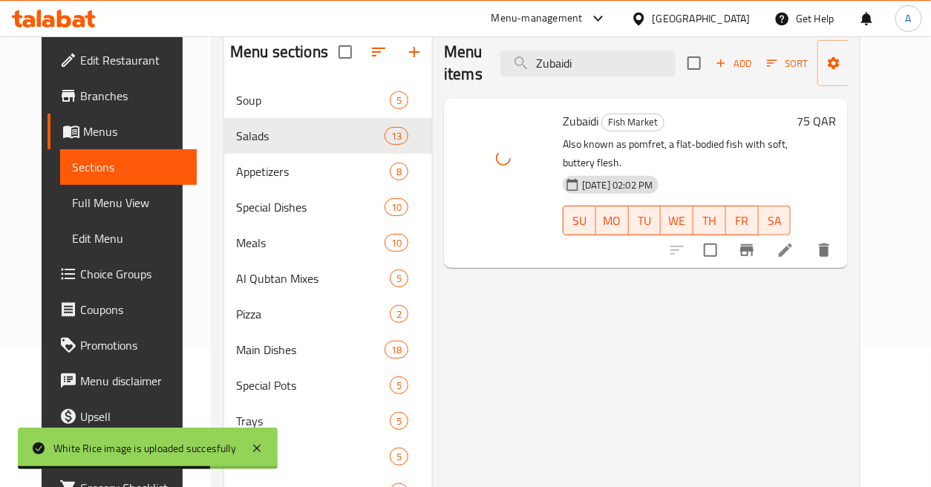
click at [640, 320] on div "Menu items Zubaidi Add Sort Manage items Zubaidi Fish Market Also known as pomf…" at bounding box center [640, 361] width 416 height 666
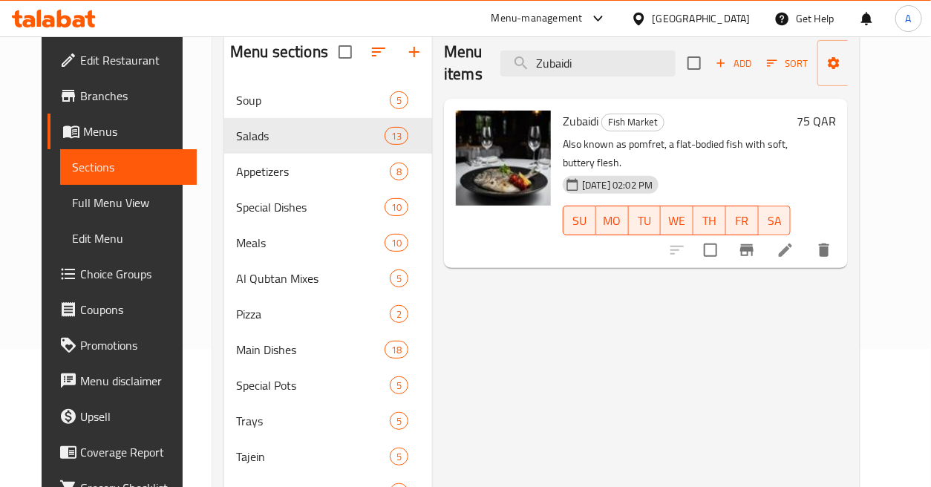
click at [654, 92] on div "Menu items Zubaidi Add Sort Manage items" at bounding box center [646, 63] width 404 height 71
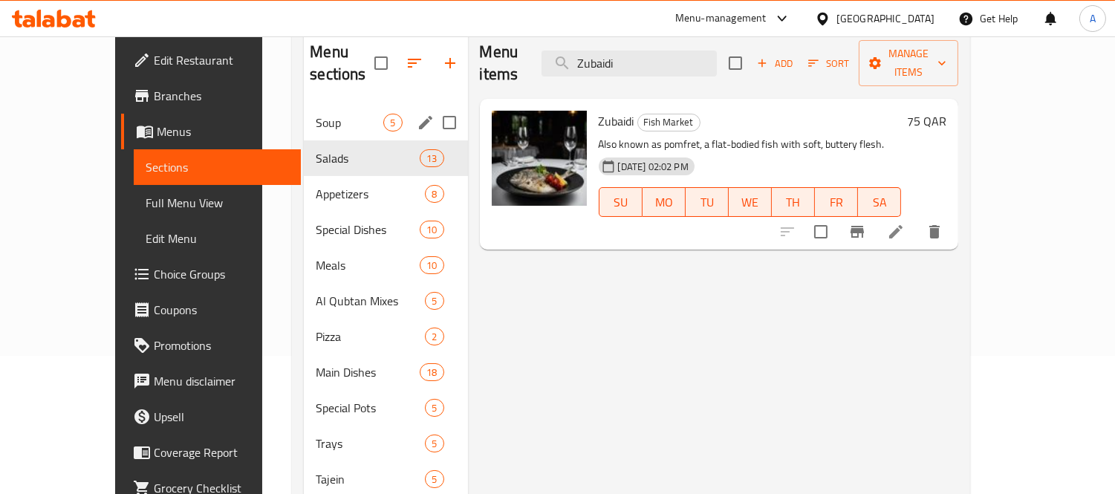
click at [320, 114] on span "Soup" at bounding box center [350, 123] width 68 height 18
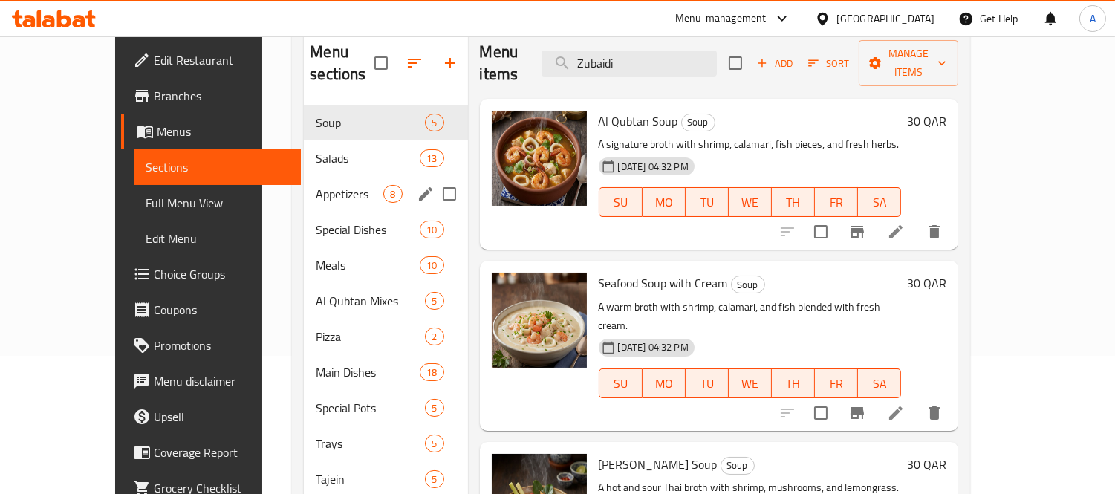
click at [316, 185] on span "Appetizers" at bounding box center [350, 194] width 68 height 18
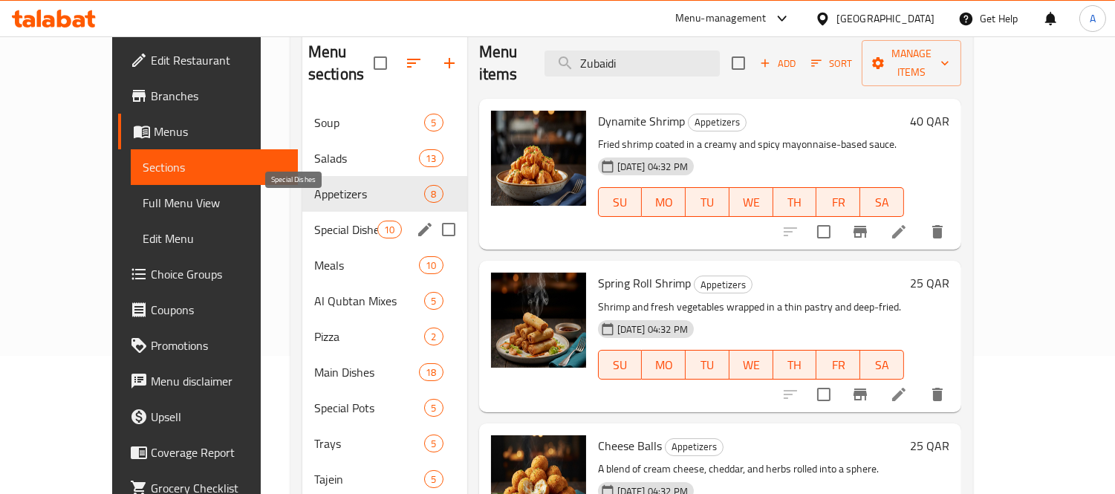
click at [314, 221] on span "Special Dishes" at bounding box center [345, 230] width 63 height 18
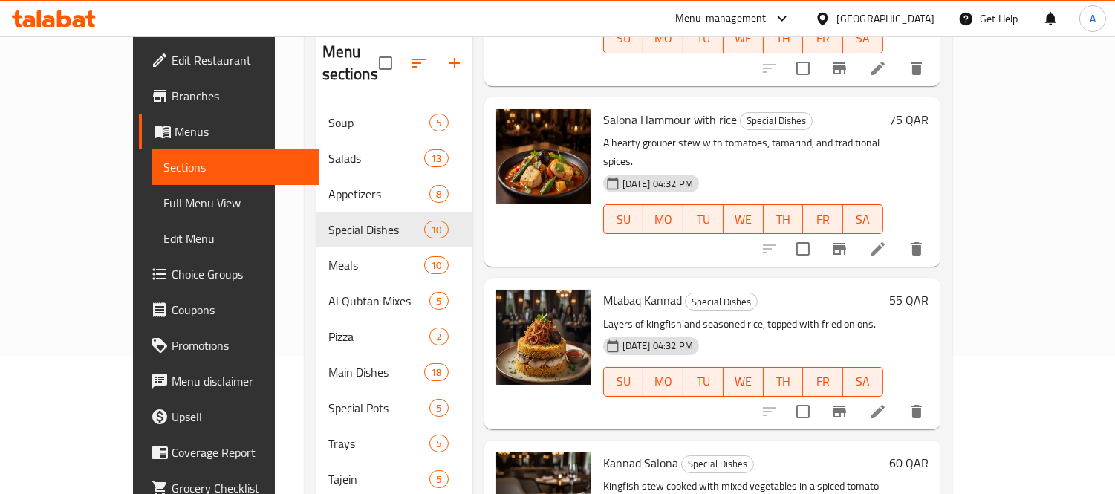
scroll to position [904, 0]
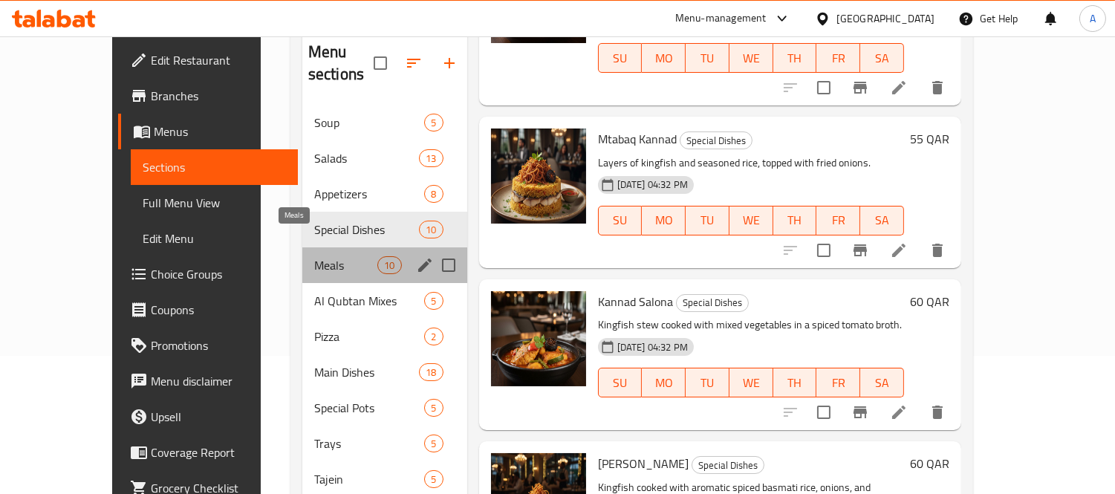
click at [314, 256] on span "Meals" at bounding box center [345, 265] width 63 height 18
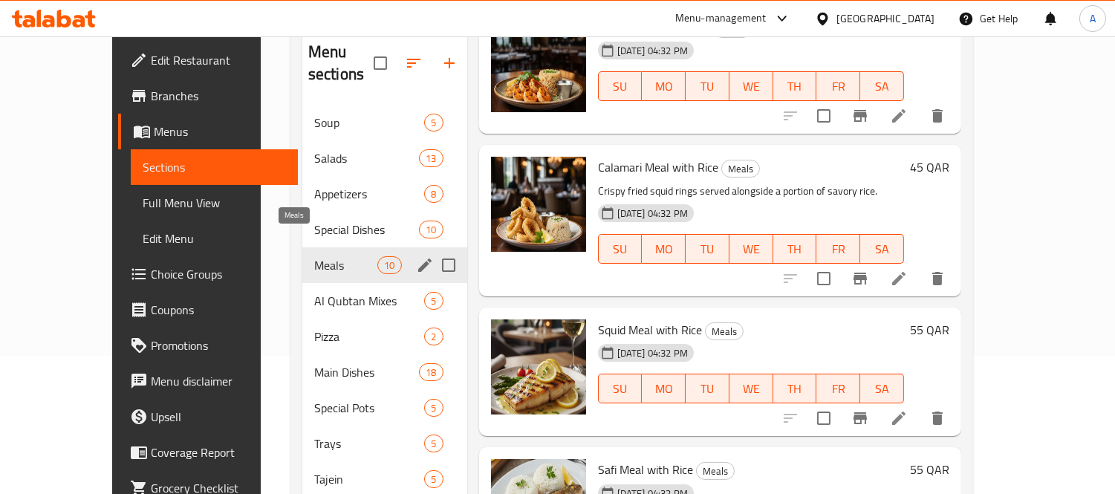
scroll to position [792, 0]
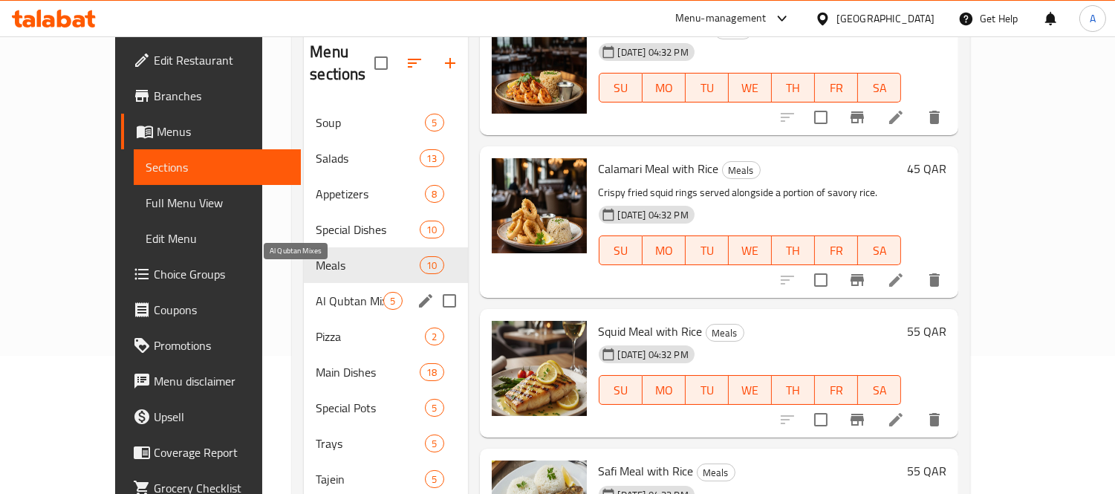
click at [316, 292] on span "Al Qubtan Mixes" at bounding box center [350, 301] width 68 height 18
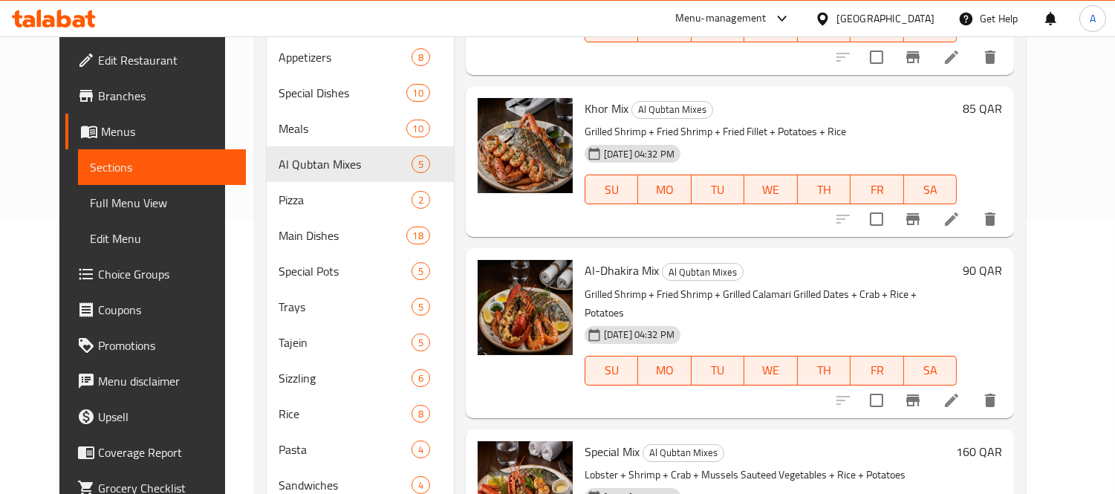
scroll to position [379, 0]
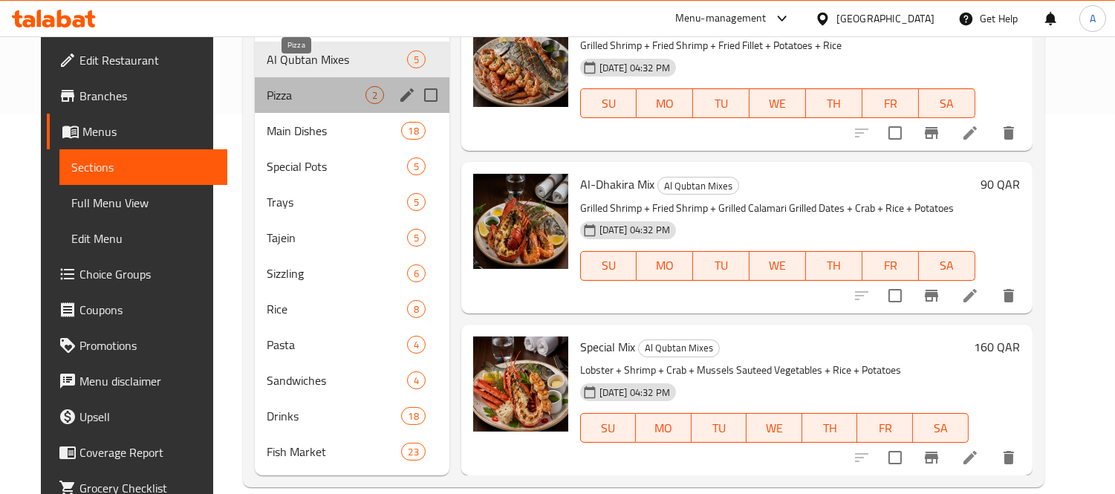
click at [280, 86] on span "Pizza" at bounding box center [316, 95] width 98 height 18
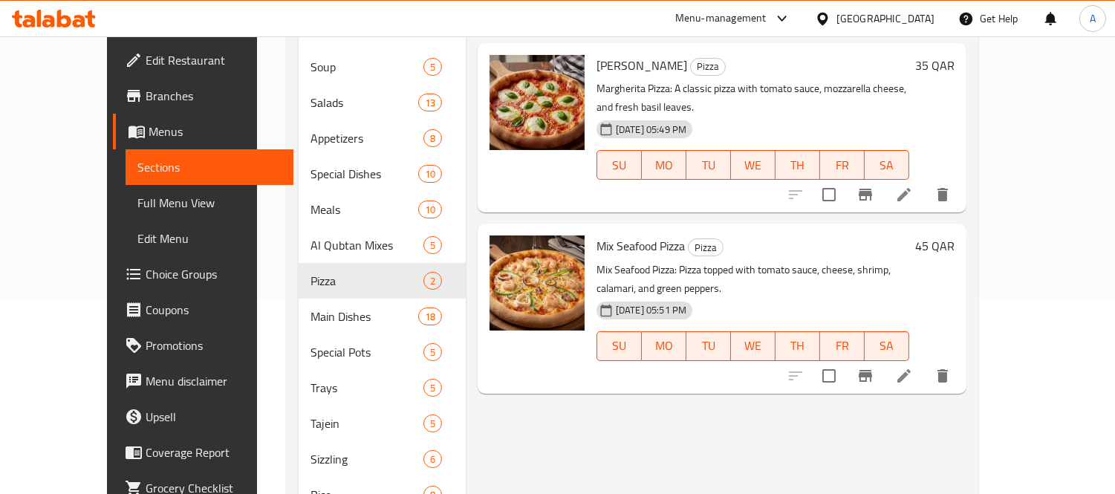
scroll to position [379, 0]
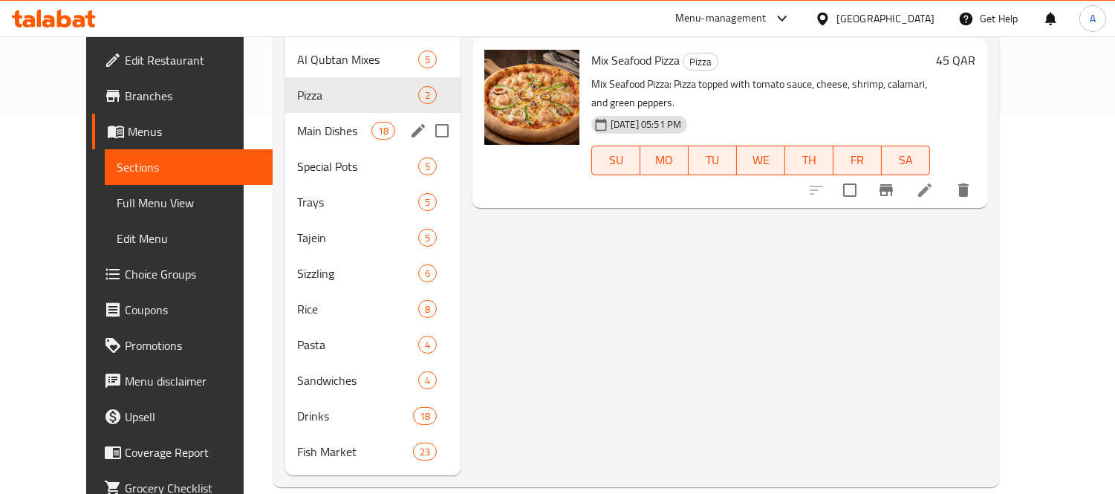
click at [300, 122] on span "Main Dishes" at bounding box center [334, 131] width 74 height 18
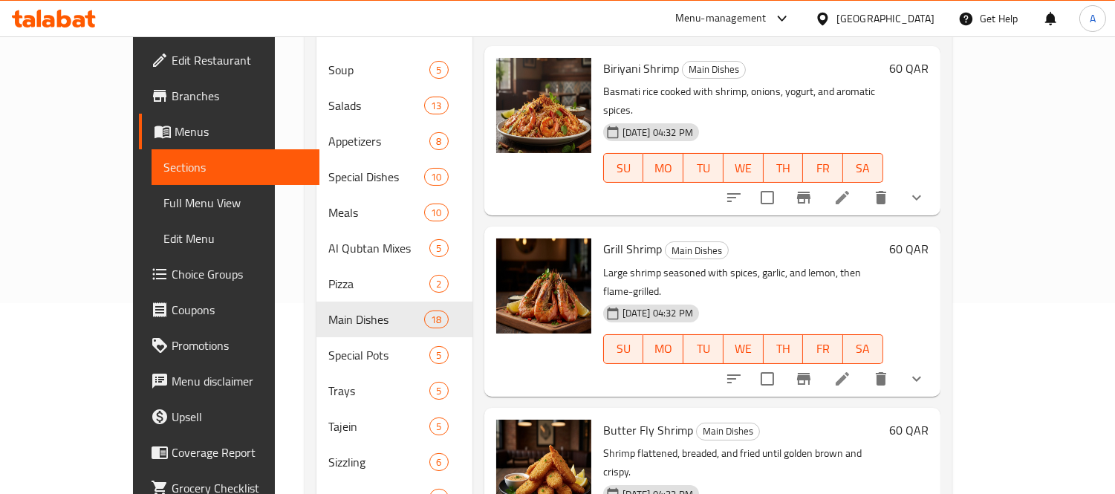
scroll to position [379, 0]
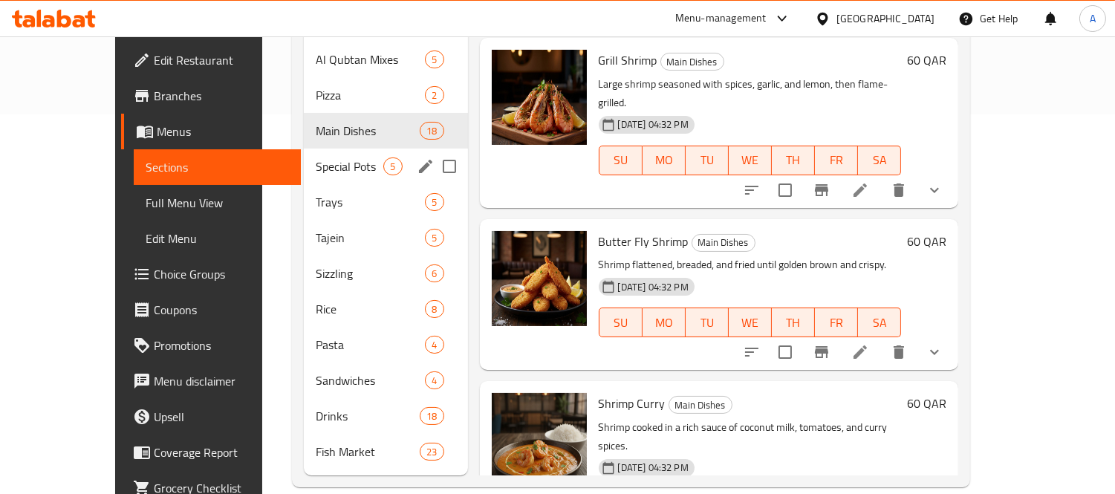
click at [320, 157] on span "Special Pots" at bounding box center [350, 166] width 68 height 18
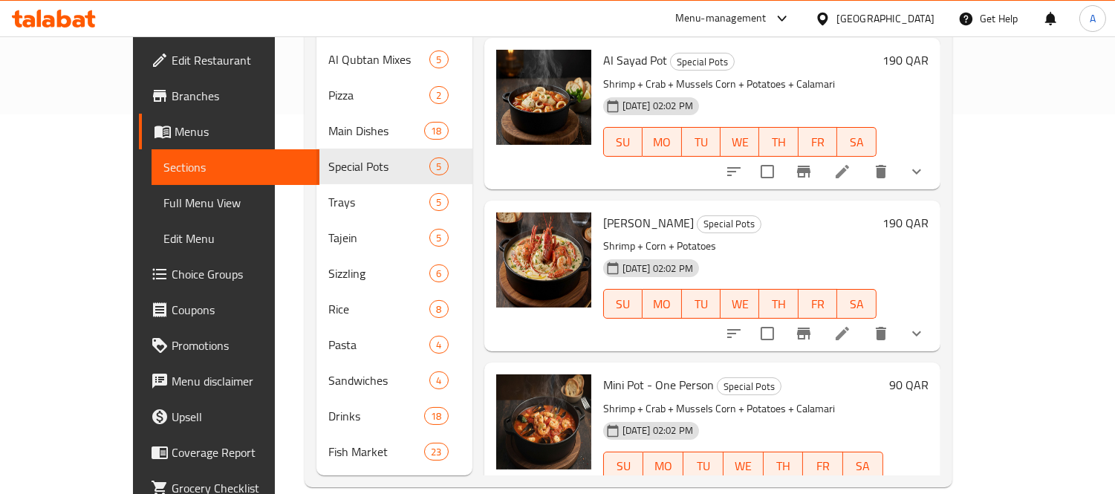
scroll to position [181, 0]
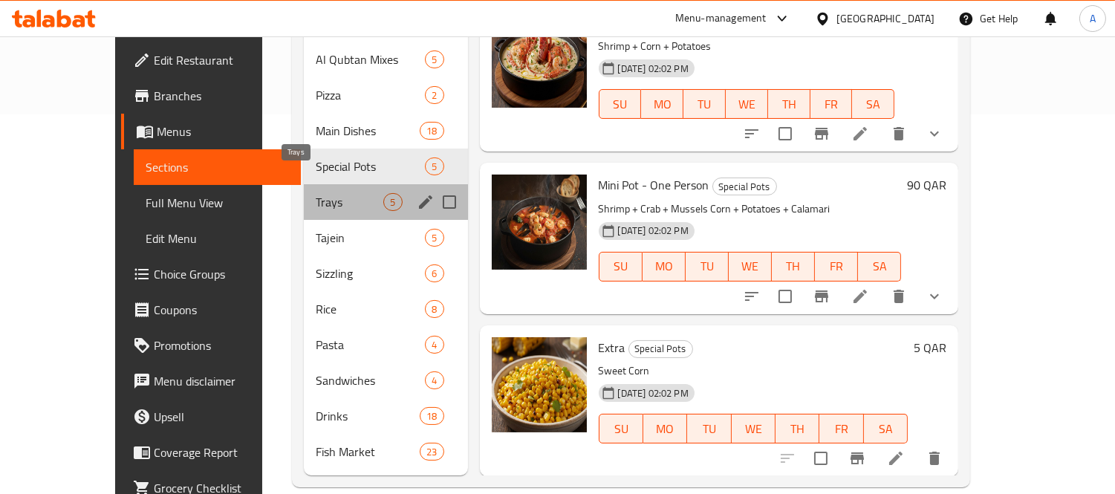
click at [316, 193] on span "Trays" at bounding box center [350, 202] width 68 height 18
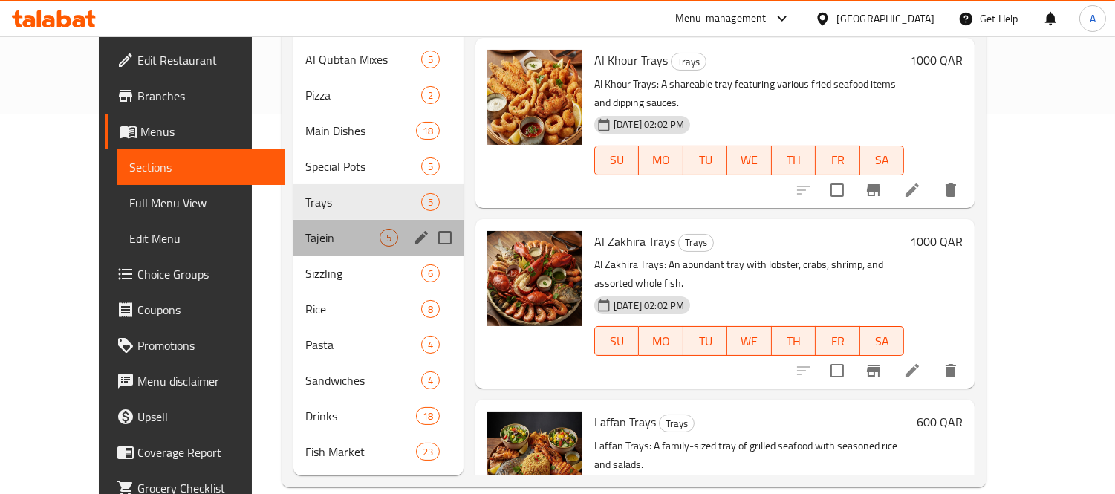
drag, startPoint x: 355, startPoint y: 223, endPoint x: 396, endPoint y: 243, distance: 45.5
click at [356, 224] on div "Tajein 5" at bounding box center [378, 238] width 170 height 36
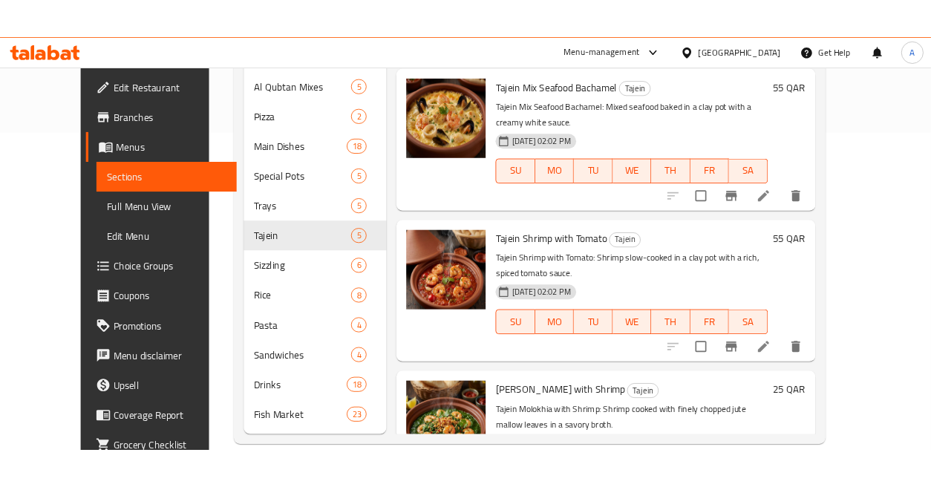
scroll to position [201, 0]
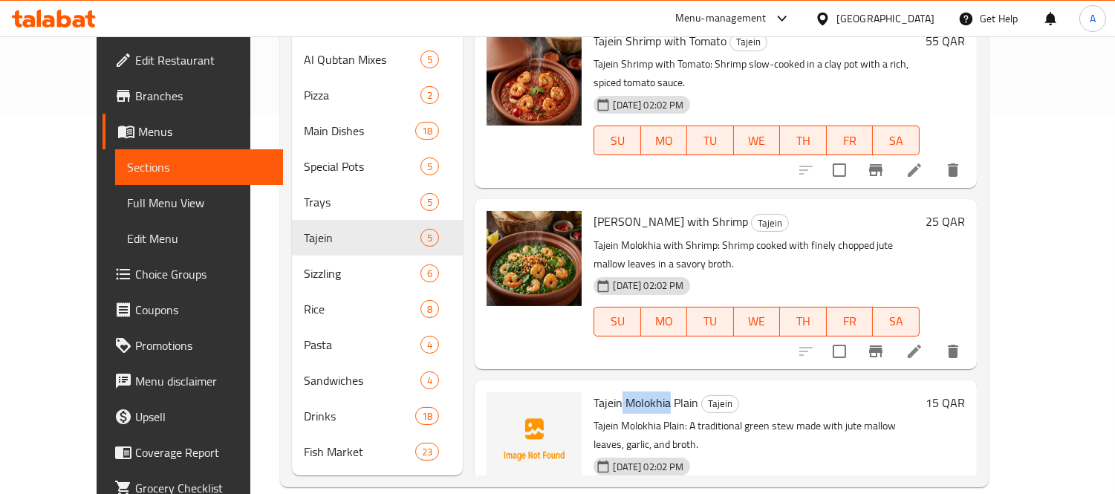
drag, startPoint x: 609, startPoint y: 324, endPoint x: 647, endPoint y: 324, distance: 37.9
click at [647, 391] on span "Tajein Molokhia Plain" at bounding box center [645, 402] width 105 height 22
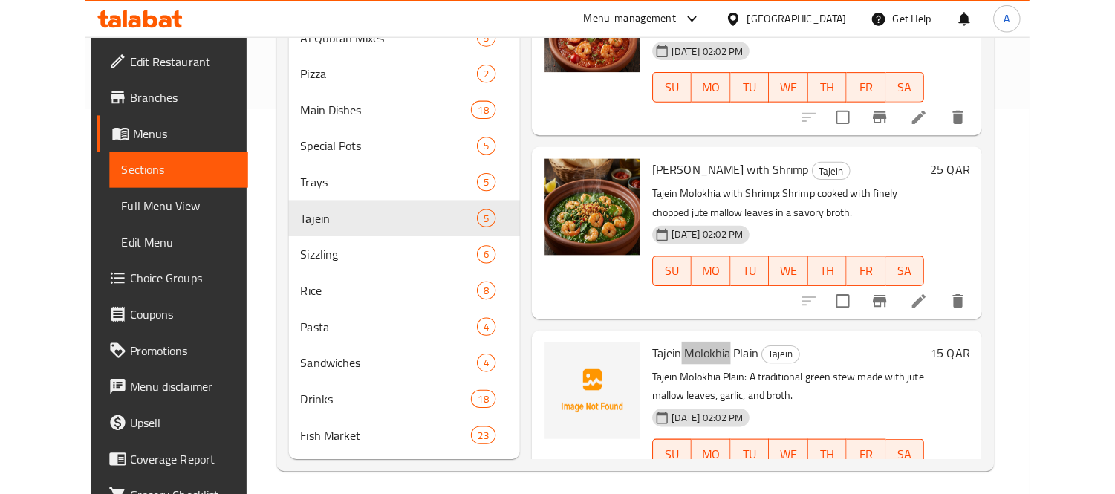
scroll to position [309, 0]
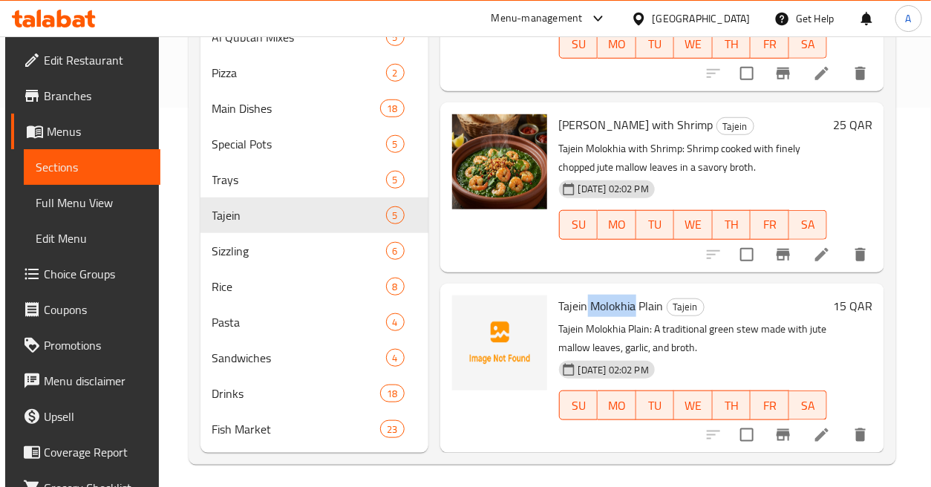
click at [429, 95] on div "Menu items Zubaidi Add Sort Manage items Tajein Mix Seafood Tajein Tajein Mix: …" at bounding box center [657, 120] width 456 height 666
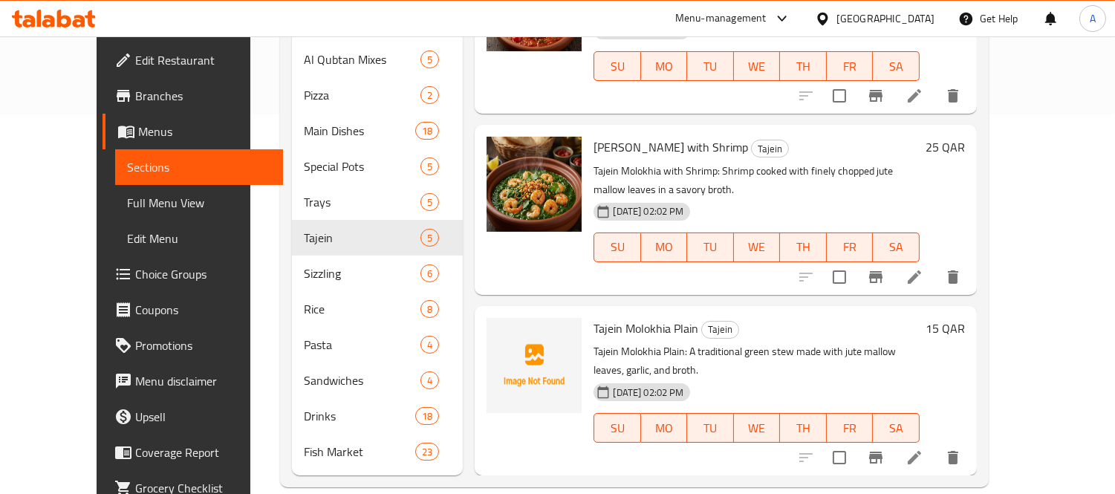
scroll to position [201, 0]
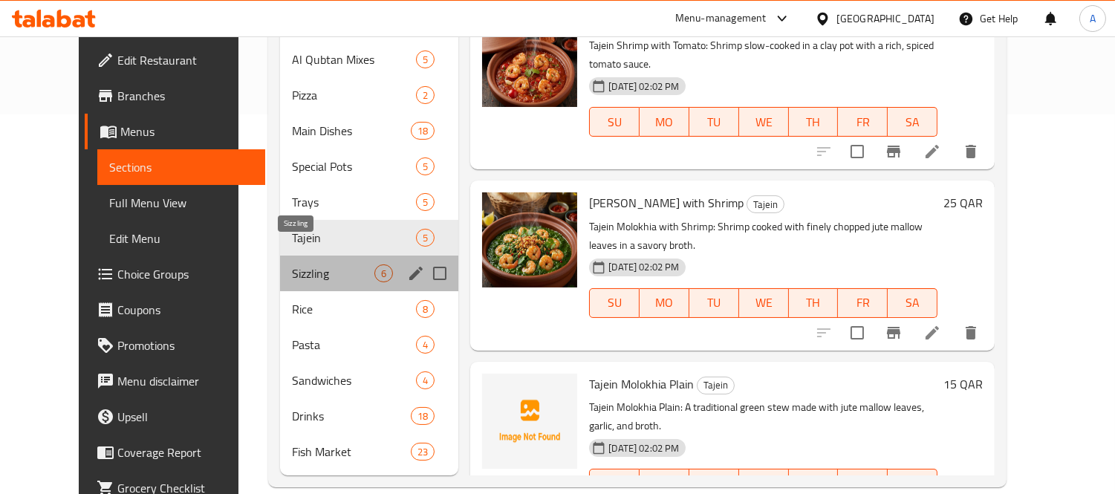
click at [307, 264] on span "Sizzling" at bounding box center [333, 273] width 82 height 18
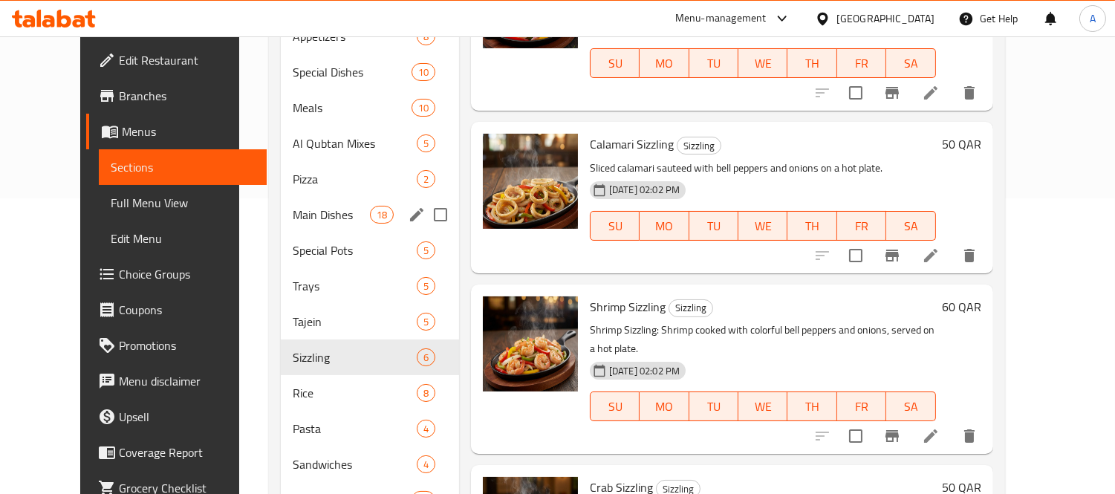
scroll to position [379, 0]
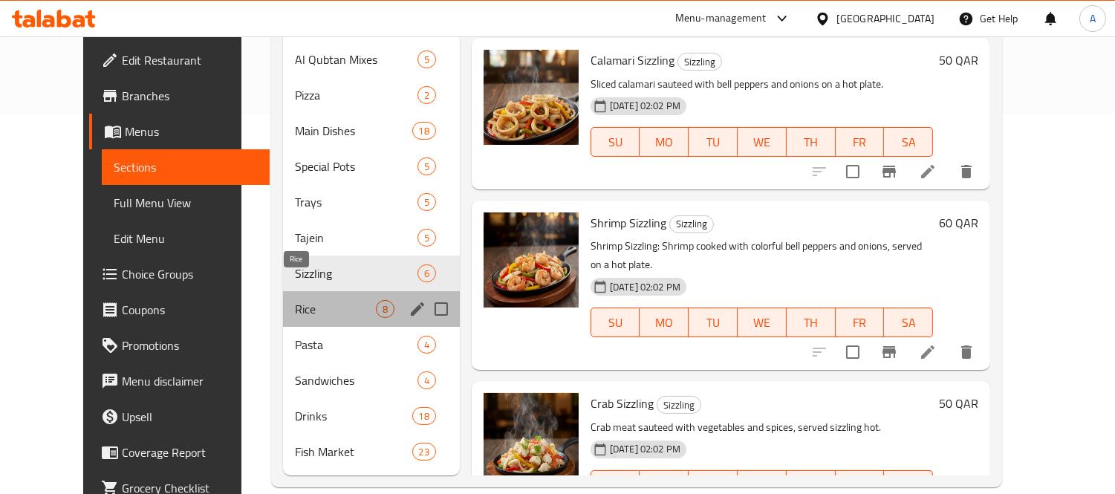
click at [295, 300] on span "Rice" at bounding box center [335, 309] width 81 height 18
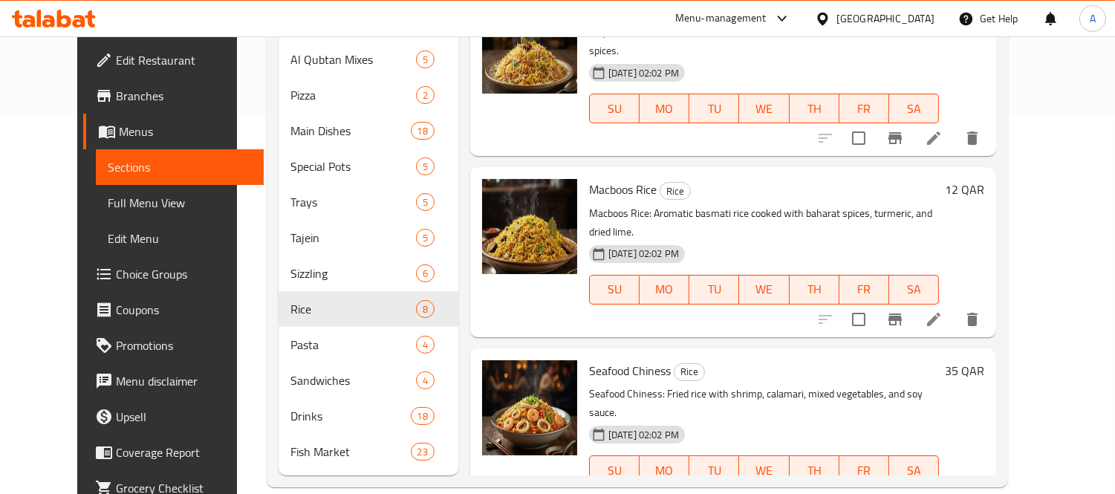
scroll to position [687, 0]
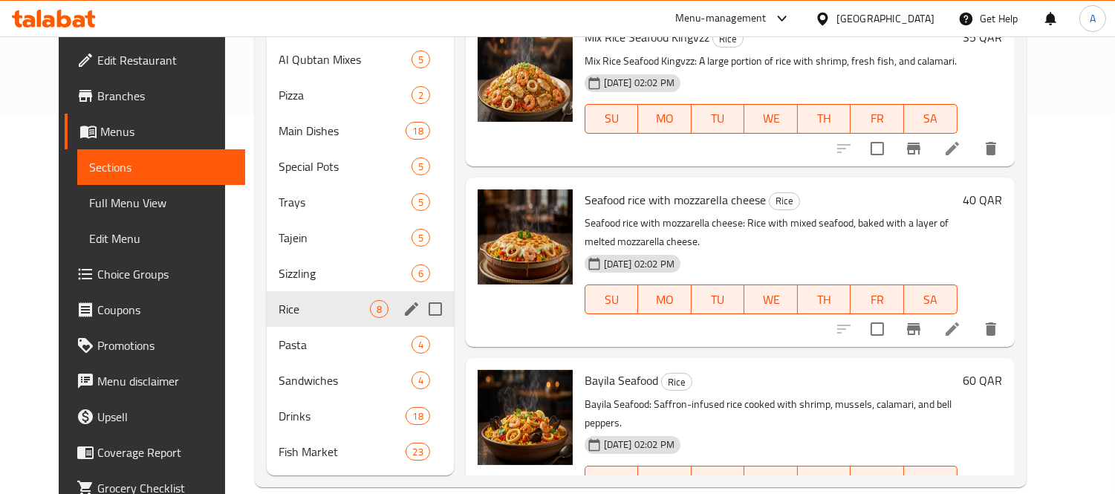
click at [295, 298] on div "Rice 8" at bounding box center [360, 309] width 187 height 36
click at [293, 336] on span "Pasta" at bounding box center [323, 345] width 91 height 18
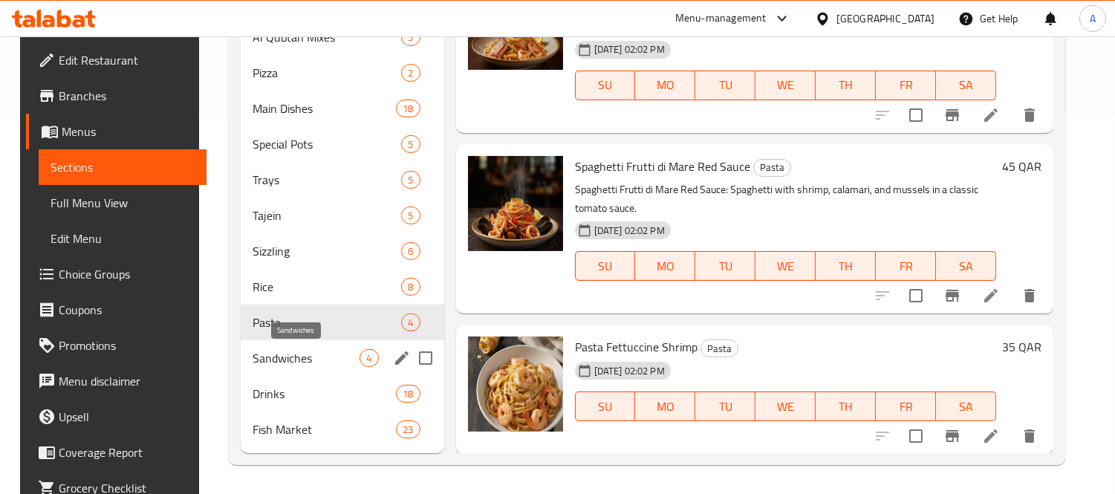
click at [295, 364] on span "Sandwiches" at bounding box center [305, 358] width 107 height 18
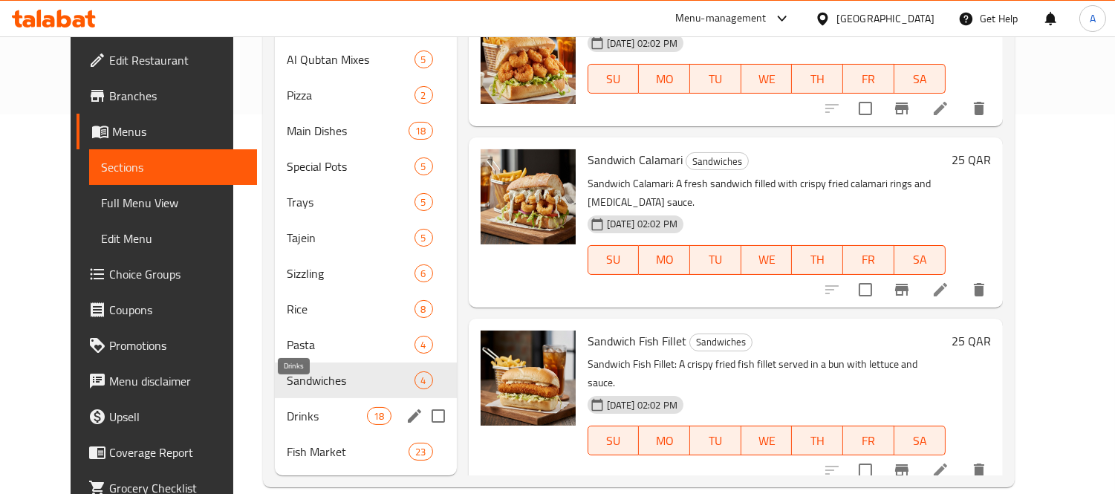
click at [307, 407] on span "Drinks" at bounding box center [327, 416] width 81 height 18
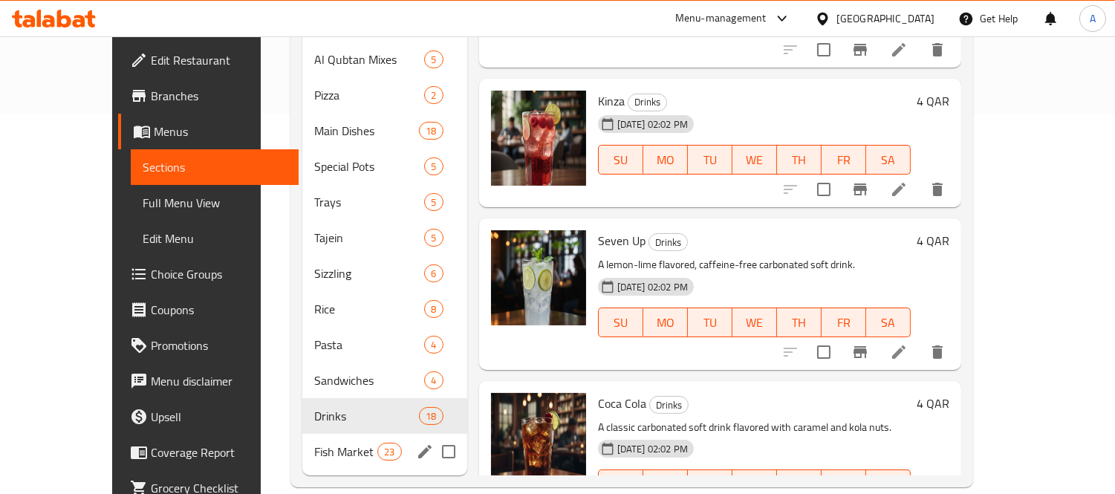
click at [314, 443] on span "Fish Market" at bounding box center [345, 452] width 63 height 18
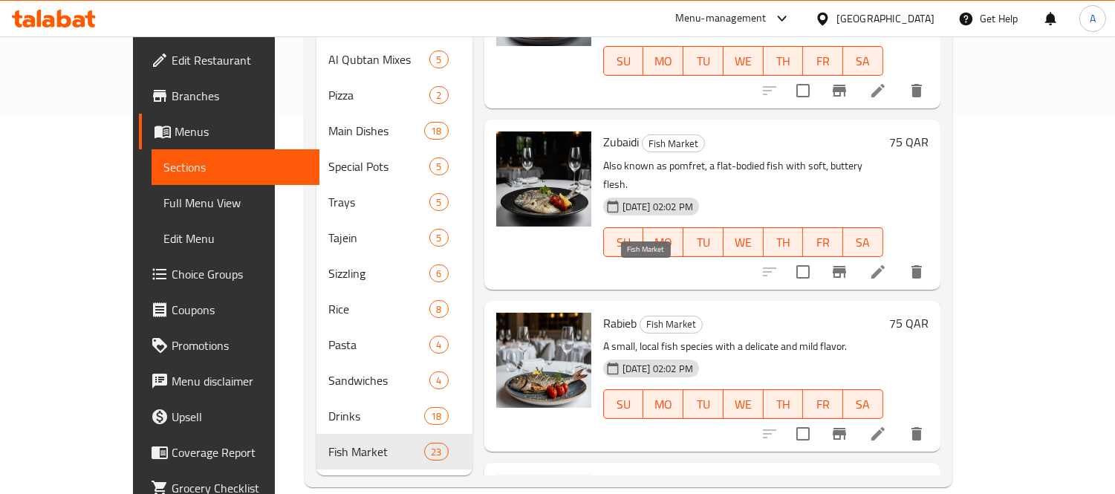
click at [603, 474] on span "Calamari" at bounding box center [625, 485] width 44 height 22
copy h6 "Calamari"
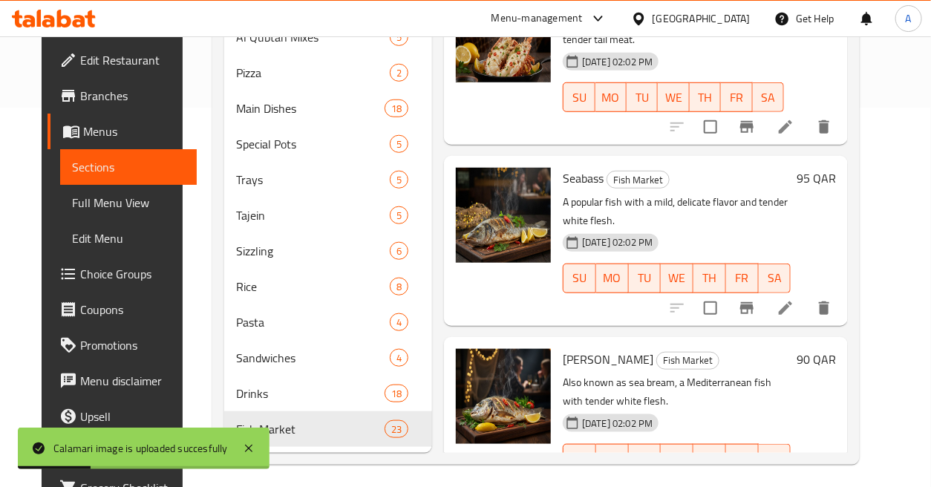
scroll to position [1535, 0]
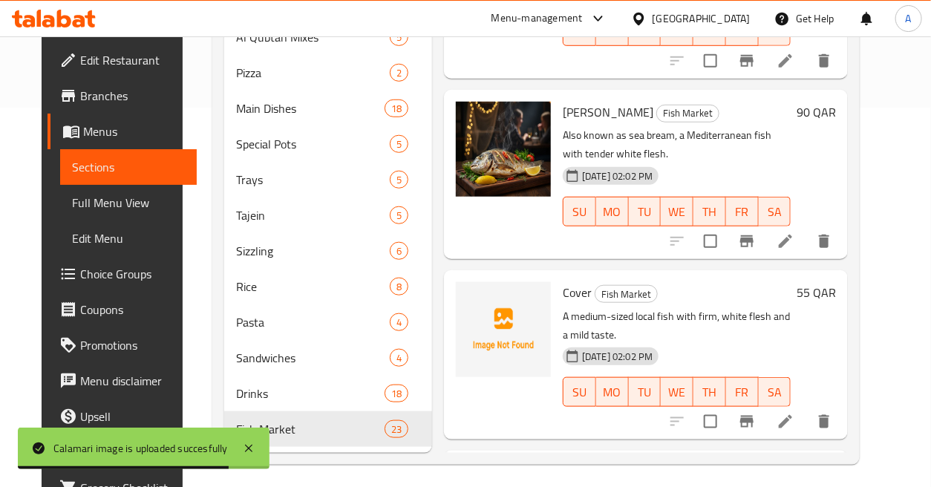
click at [575, 281] on span "Cover" at bounding box center [577, 292] width 29 height 22
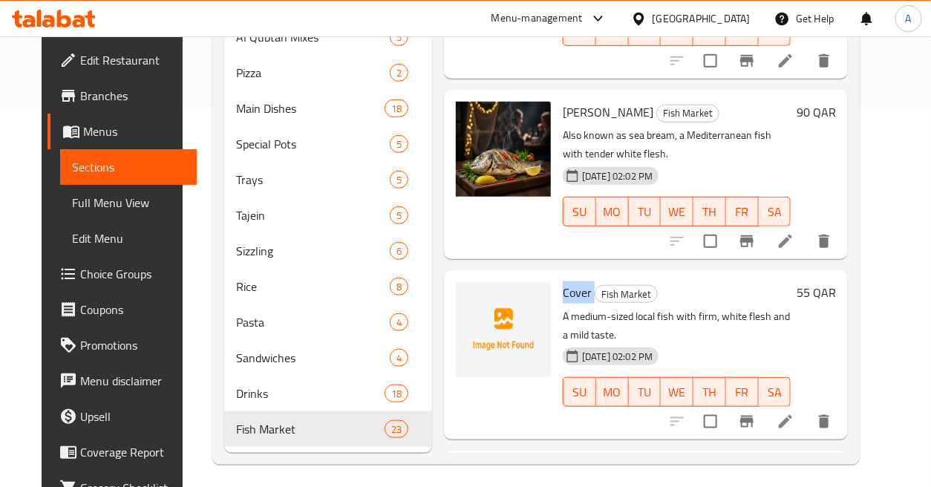
copy h6 "Cover"
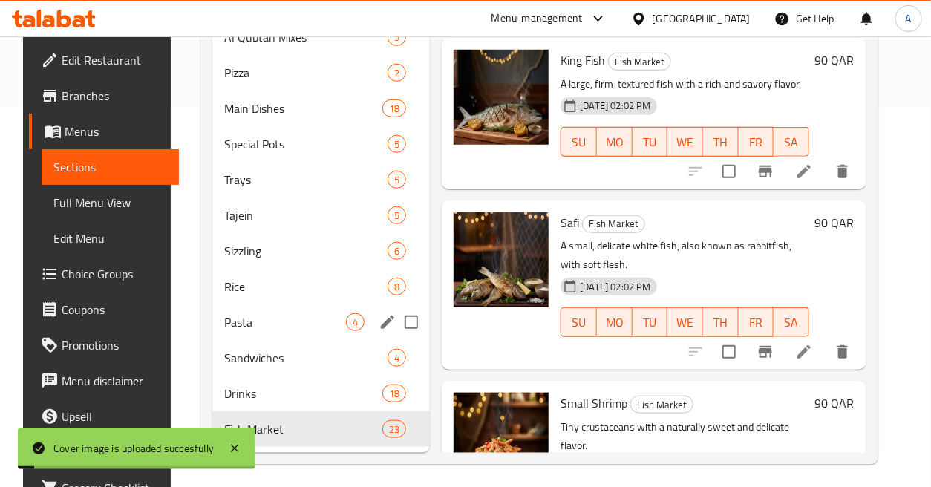
scroll to position [386, 0]
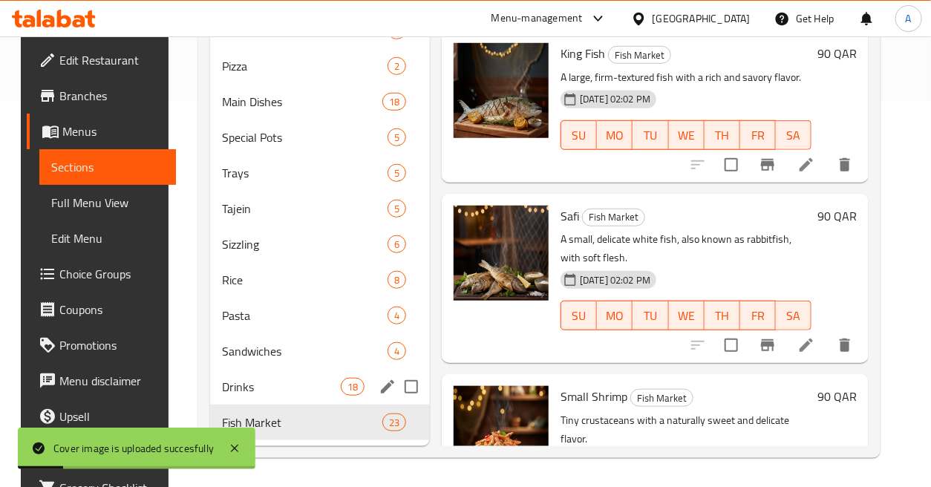
click at [278, 394] on span "Drinks" at bounding box center [281, 387] width 118 height 18
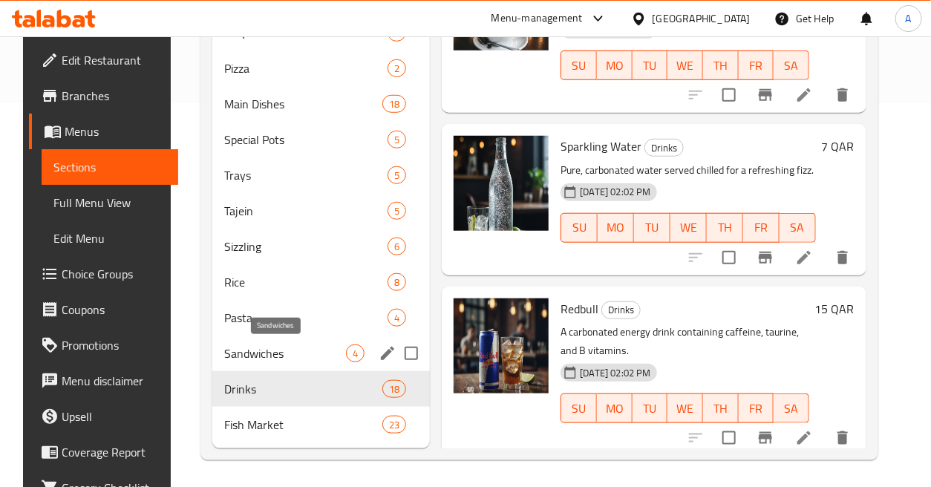
scroll to position [386, 0]
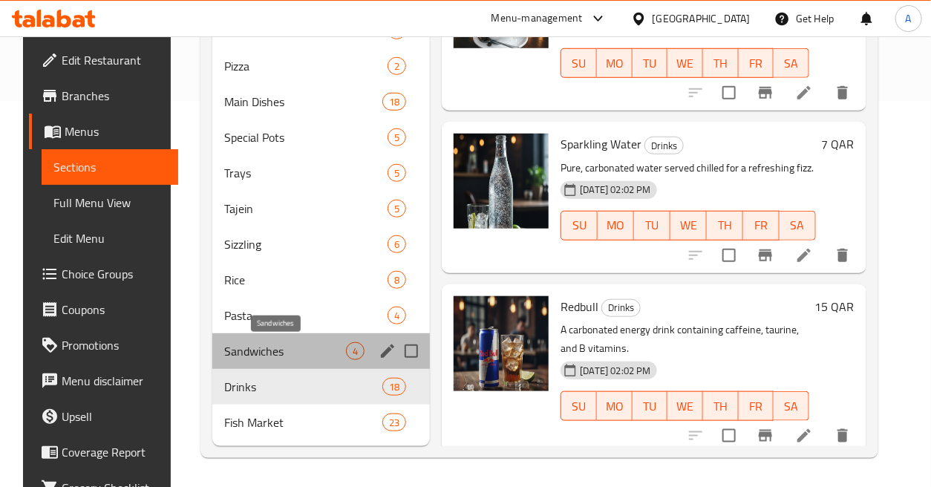
click at [287, 347] on span "Sandwiches" at bounding box center [285, 351] width 123 height 18
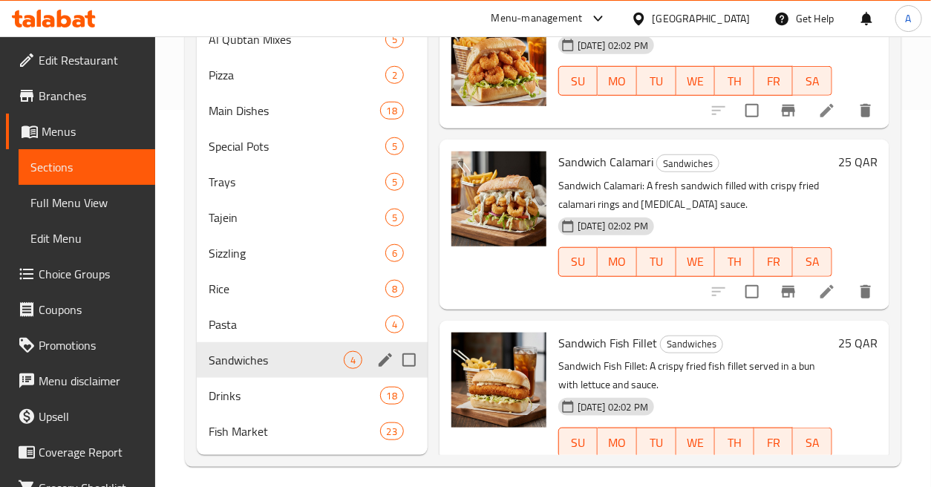
scroll to position [386, 0]
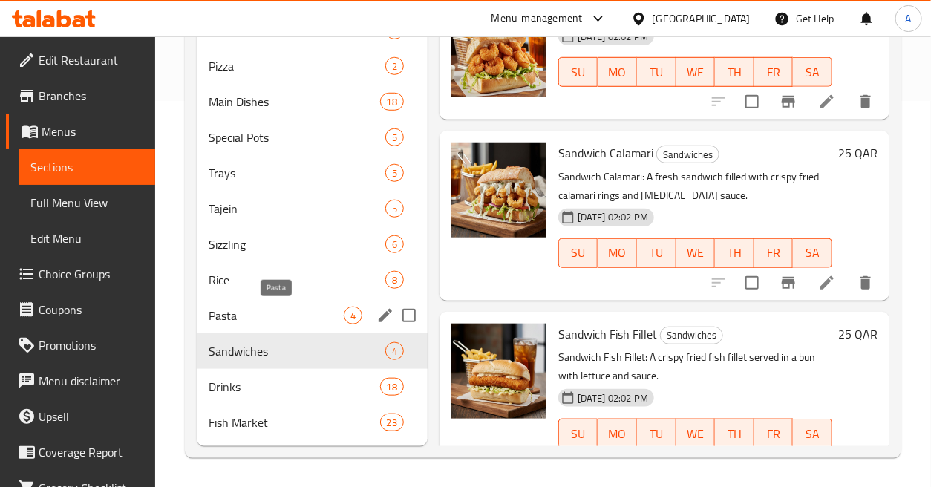
click at [278, 320] on span "Pasta" at bounding box center [276, 316] width 135 height 18
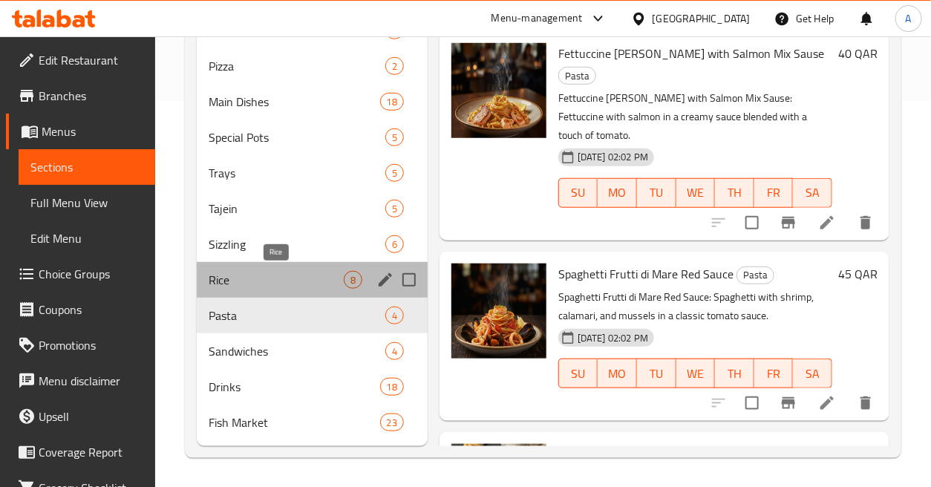
click at [291, 281] on span "Rice" at bounding box center [276, 280] width 135 height 18
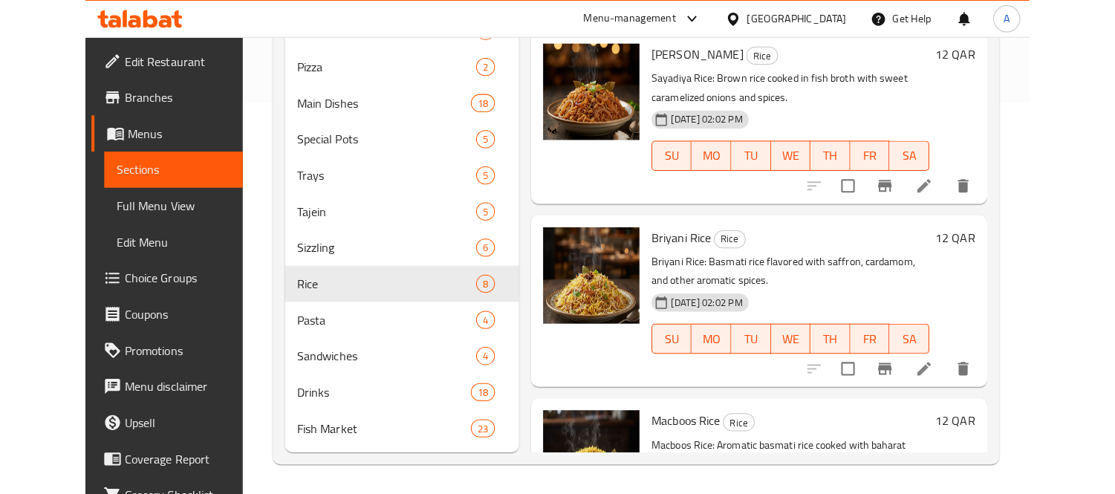
scroll to position [379, 0]
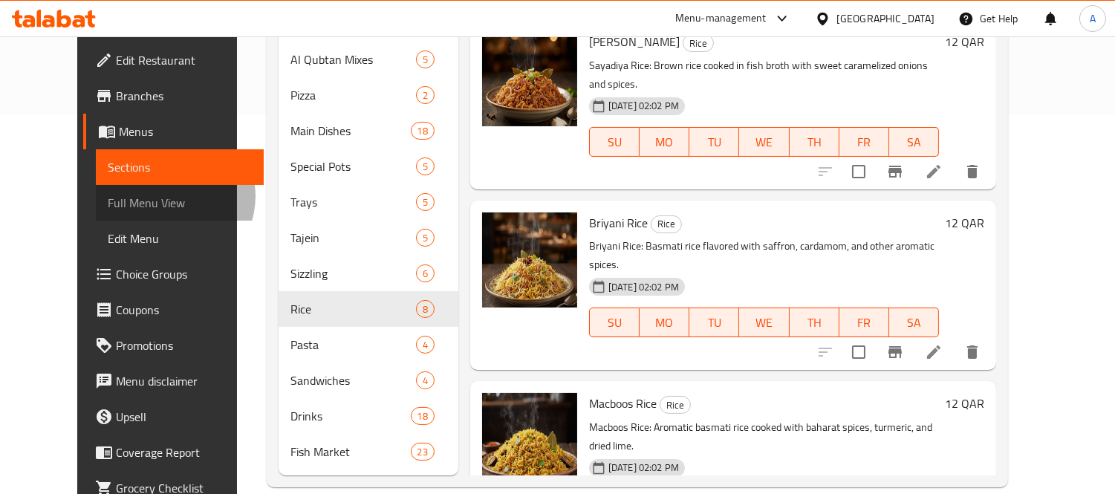
click at [108, 196] on span "Full Menu View" at bounding box center [180, 203] width 144 height 18
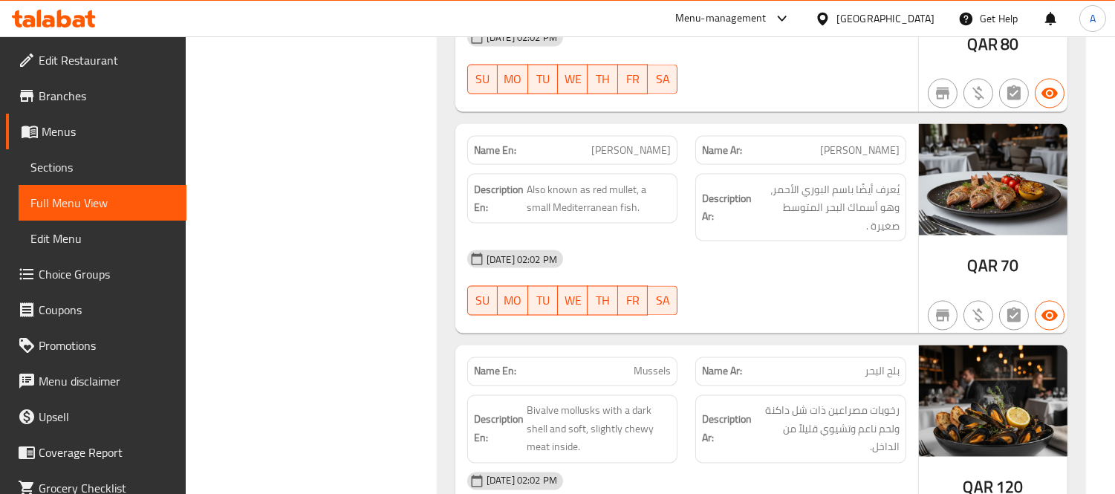
scroll to position [34615, 0]
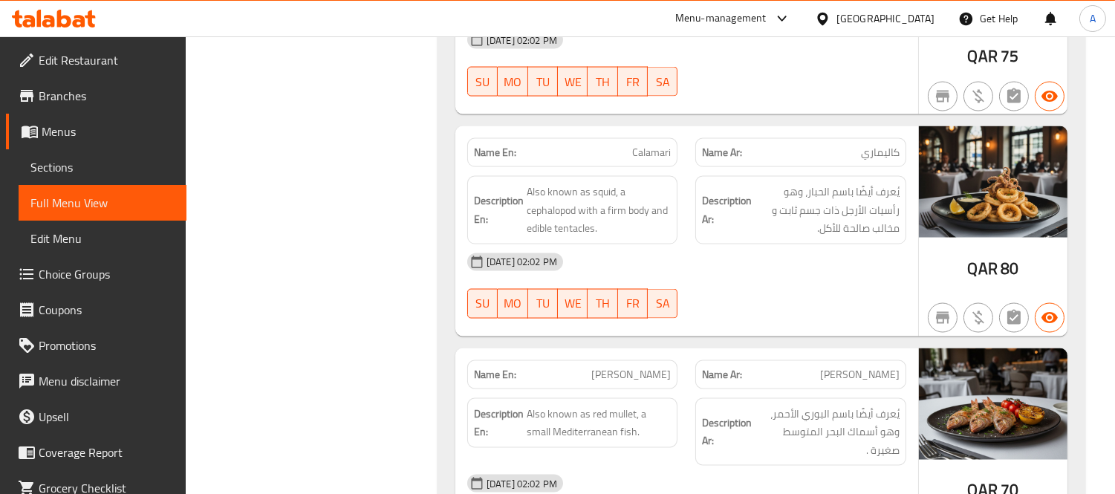
click at [922, 22] on div "[GEOGRAPHIC_DATA]" at bounding box center [885, 18] width 98 height 16
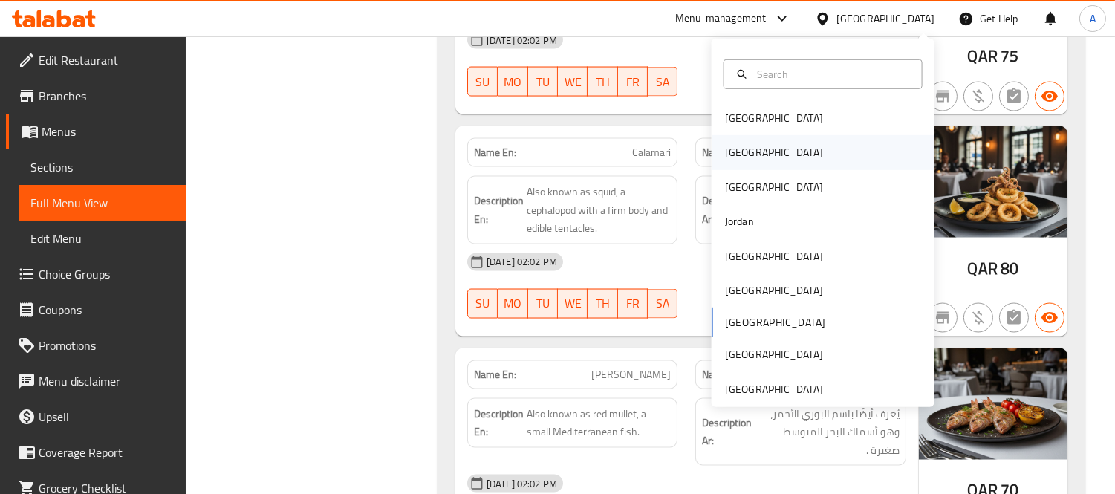
click at [740, 152] on div "[GEOGRAPHIC_DATA]" at bounding box center [774, 153] width 122 height 34
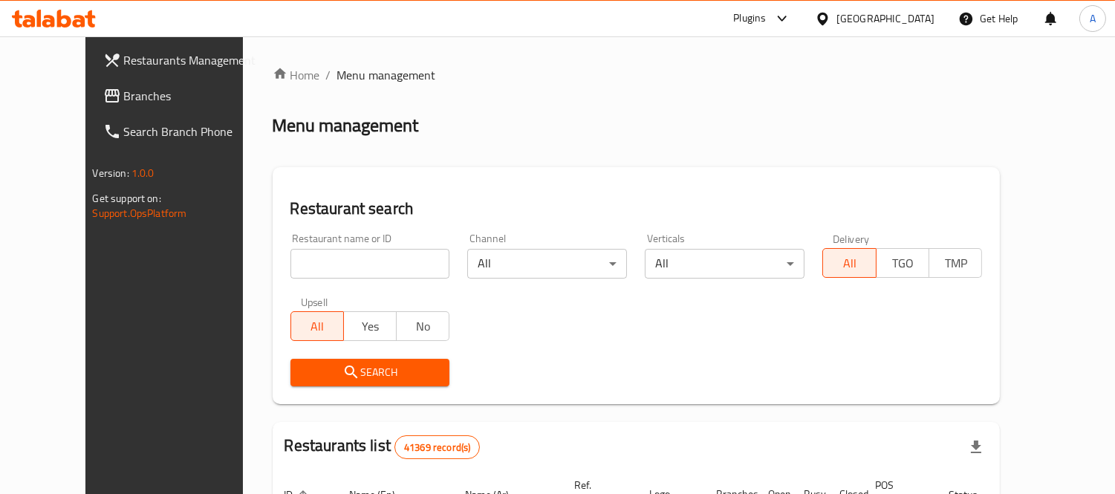
click at [103, 102] on span at bounding box center [113, 96] width 21 height 18
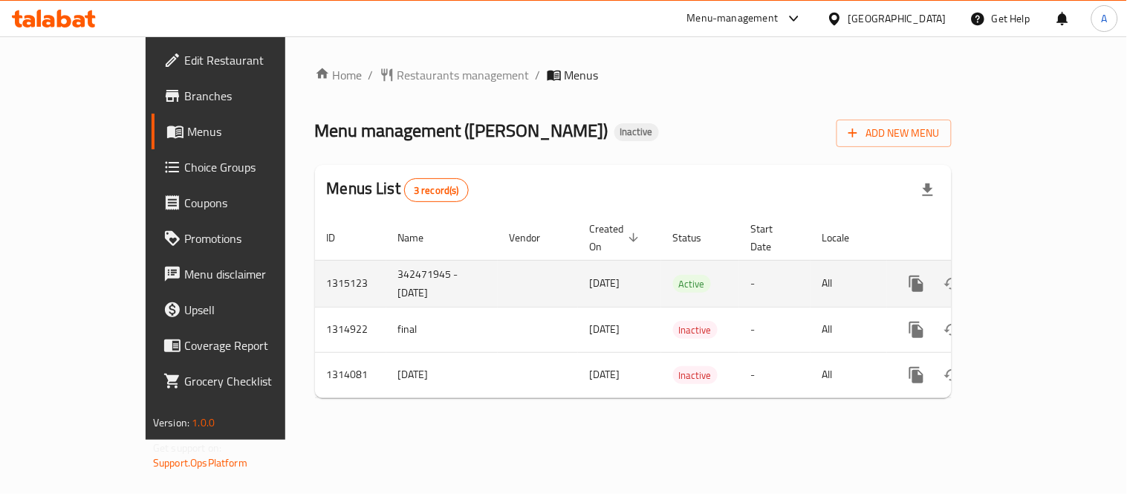
click at [1032, 276] on icon "enhanced table" at bounding box center [1023, 284] width 18 height 18
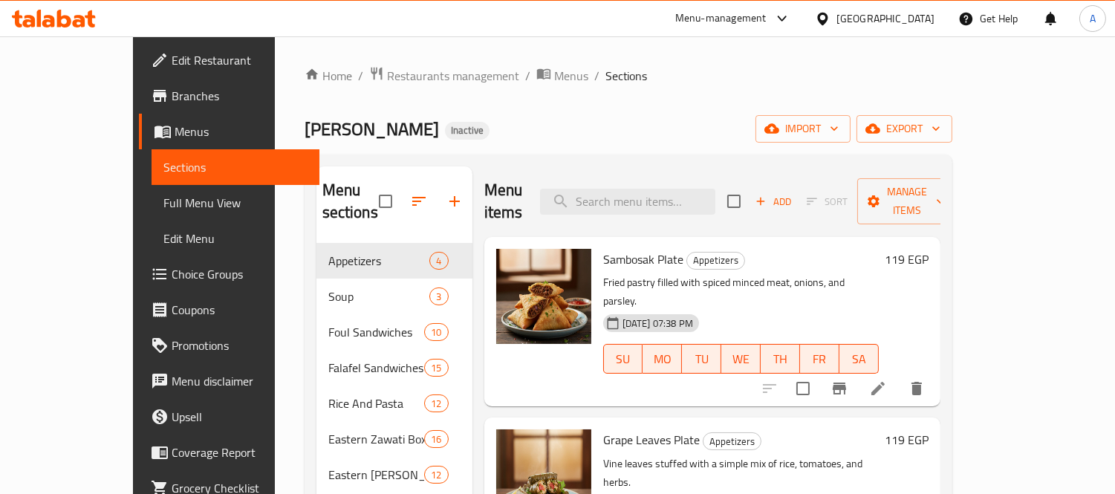
click at [798, 128] on div "Zawati Inactive import export" at bounding box center [628, 128] width 648 height 27
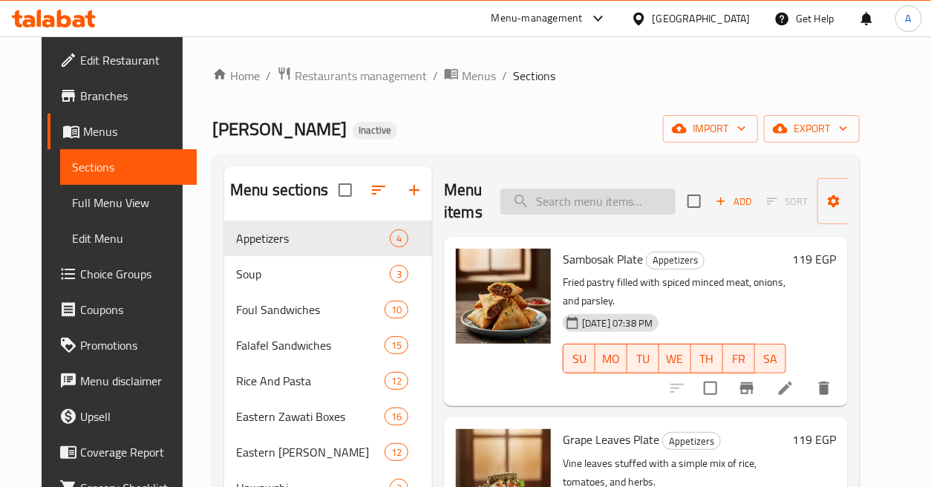
click at [629, 189] on input "search" at bounding box center [588, 202] width 175 height 26
click at [639, 197] on input "search" at bounding box center [588, 202] width 175 height 26
paste input "Egg Omelette with Cheese"
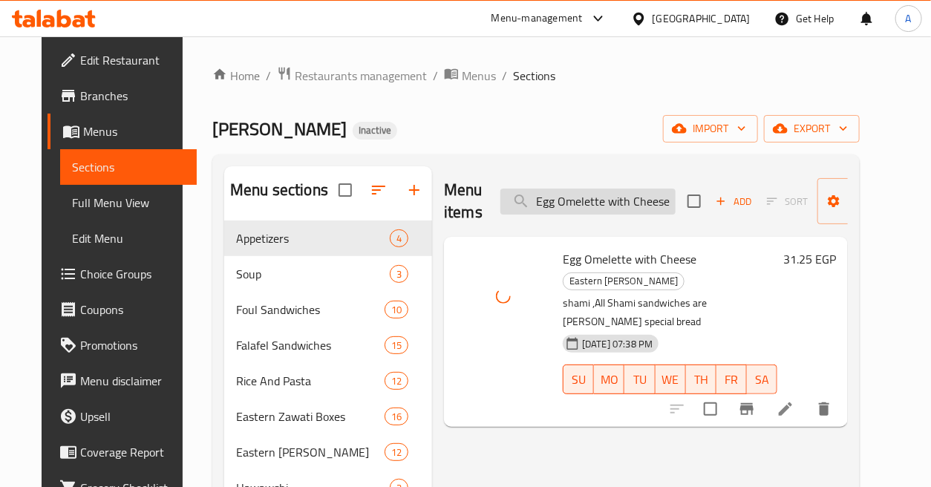
click at [619, 199] on input "Egg Omelette with Cheese" at bounding box center [588, 202] width 175 height 26
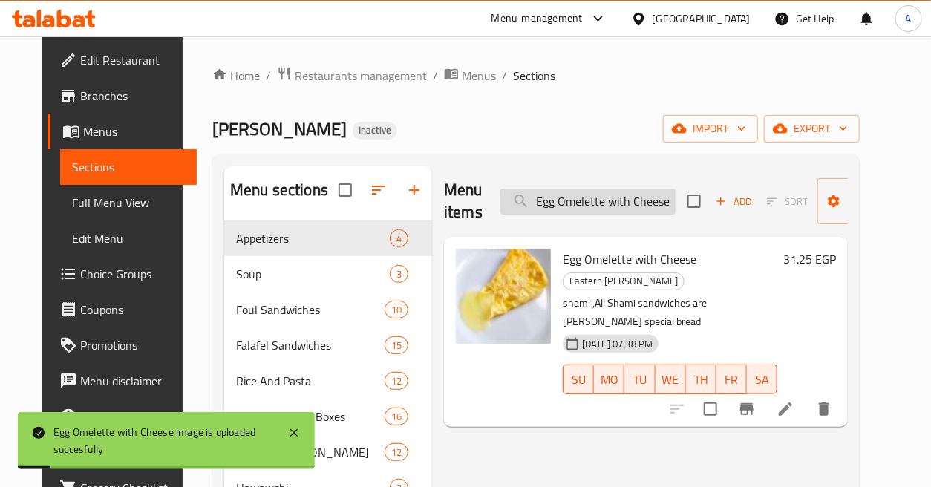
paste input "flafel with boiled egg"
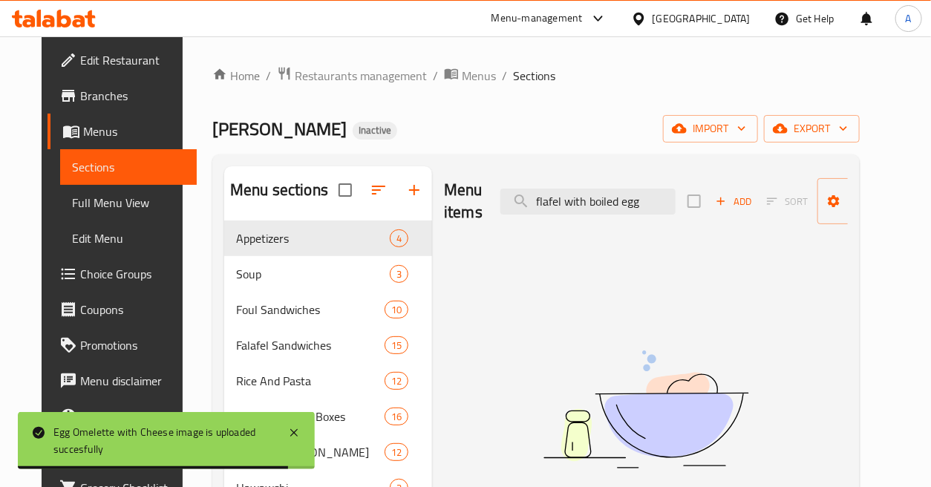
drag, startPoint x: 615, startPoint y: 197, endPoint x: 720, endPoint y: 202, distance: 105.6
click at [720, 202] on div "Menu items flafel with boiled egg Add Sort Manage items" at bounding box center [646, 201] width 404 height 71
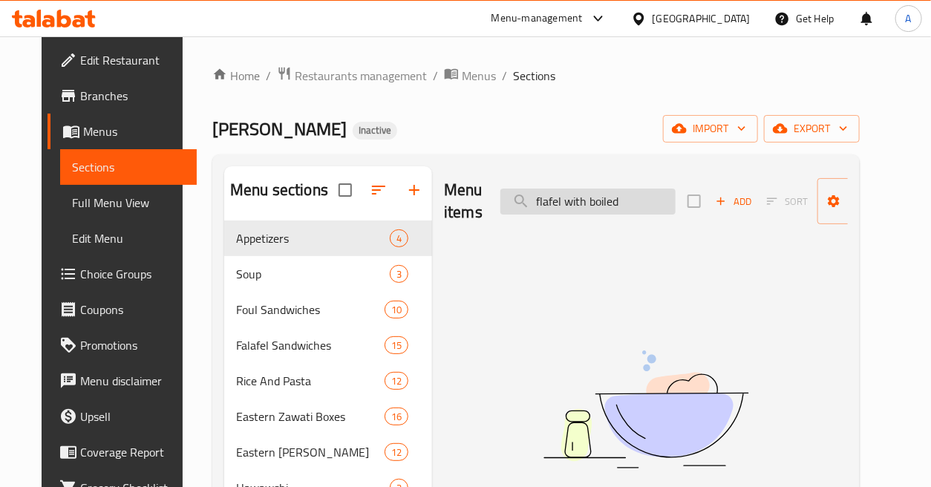
click at [568, 198] on input "flafel with boiled" at bounding box center [588, 202] width 175 height 26
click at [576, 198] on input "Flafel" at bounding box center [588, 202] width 175 height 26
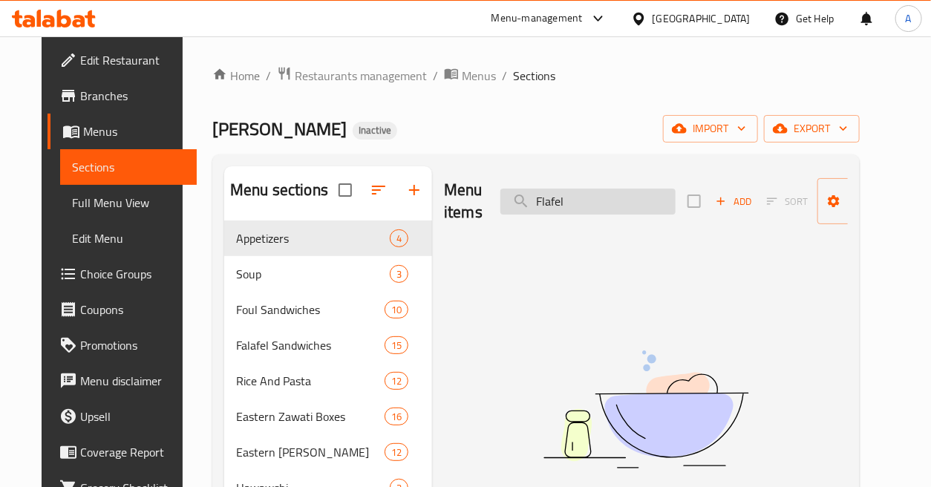
click at [576, 198] on input "Flafel" at bounding box center [588, 202] width 175 height 26
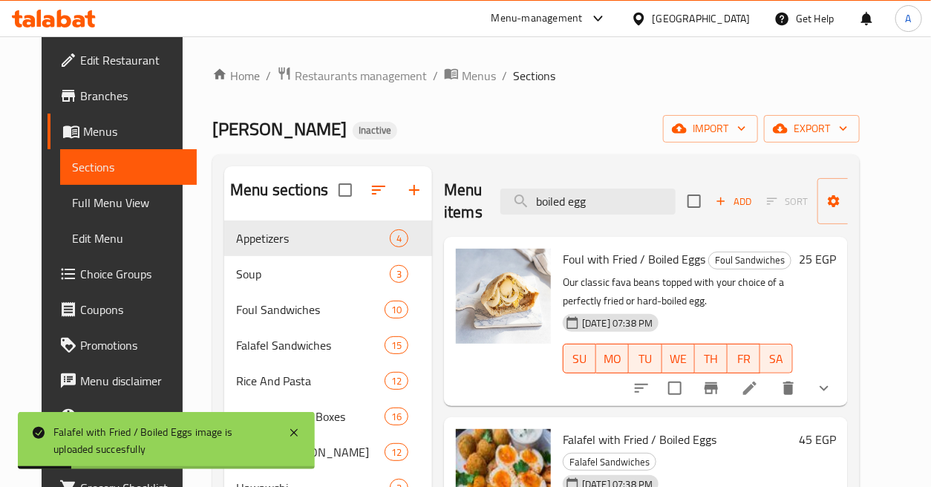
click at [637, 186] on div "Menu items boiled egg Add Sort Manage items" at bounding box center [646, 201] width 404 height 71
click at [639, 197] on input "boiled egg" at bounding box center [588, 202] width 175 height 26
paste input "Fried Cheese"
click at [639, 197] on input "boiled egg" at bounding box center [588, 202] width 175 height 26
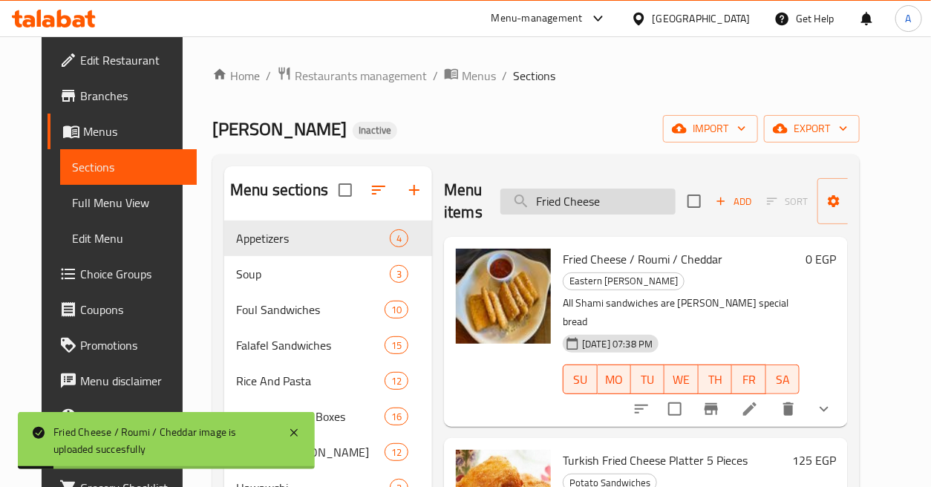
click at [643, 209] on input "Fried Cheese" at bounding box center [588, 202] width 175 height 26
paste input "Omelett"
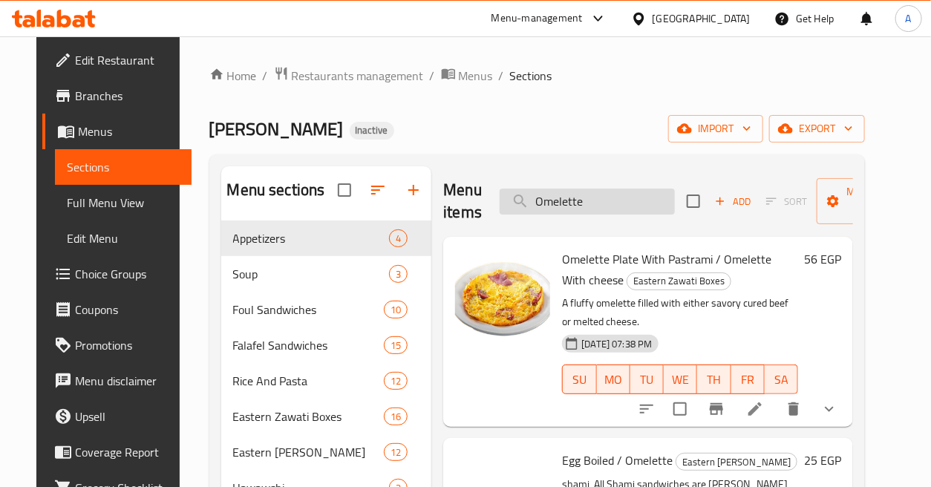
click at [612, 194] on input "Omelette" at bounding box center [587, 202] width 175 height 26
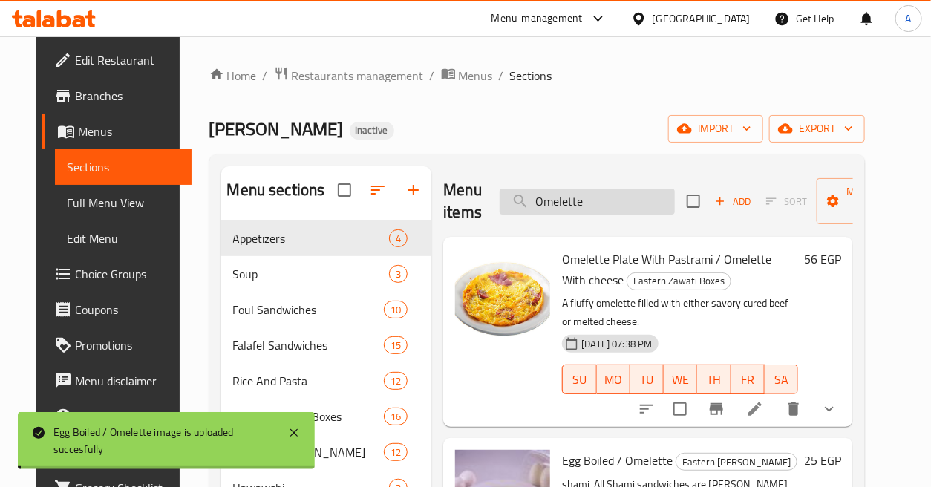
paste input "Potatoes with Eggs"
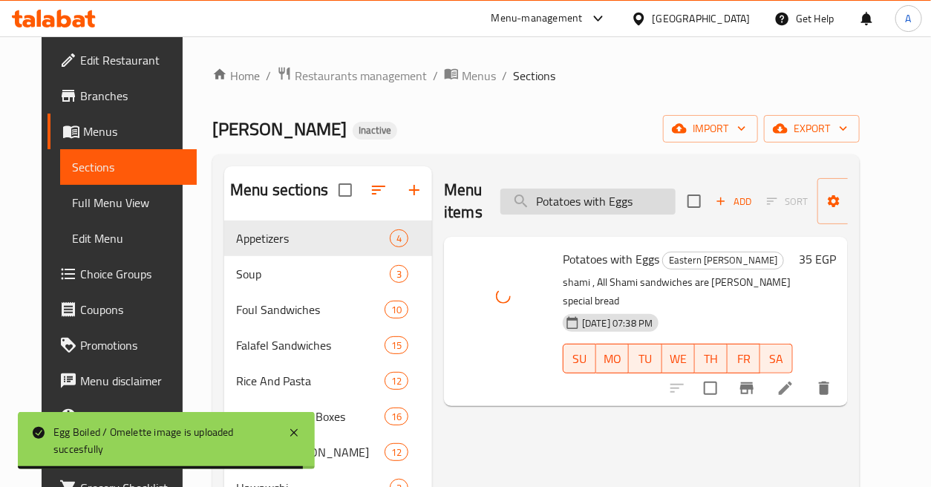
click at [641, 198] on input "Potatoes with Eggs" at bounding box center [588, 202] width 175 height 26
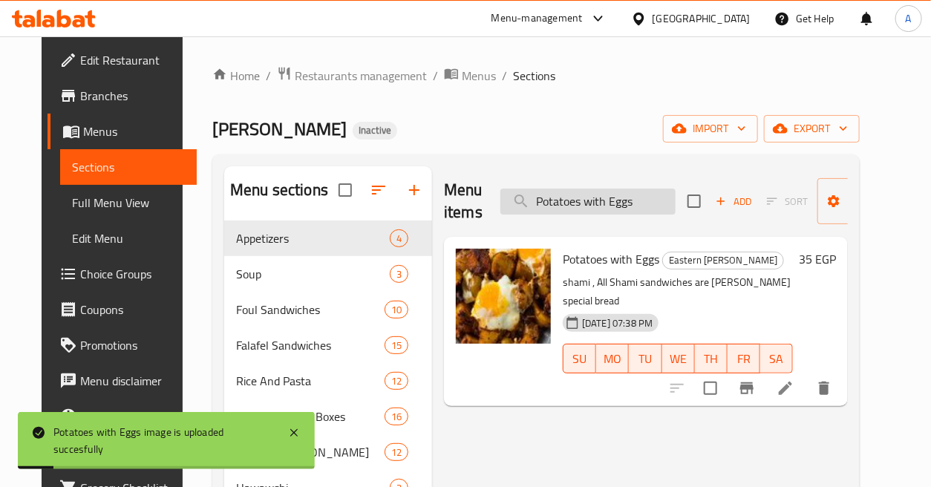
paste input "Ketchup and Mayonnaise"
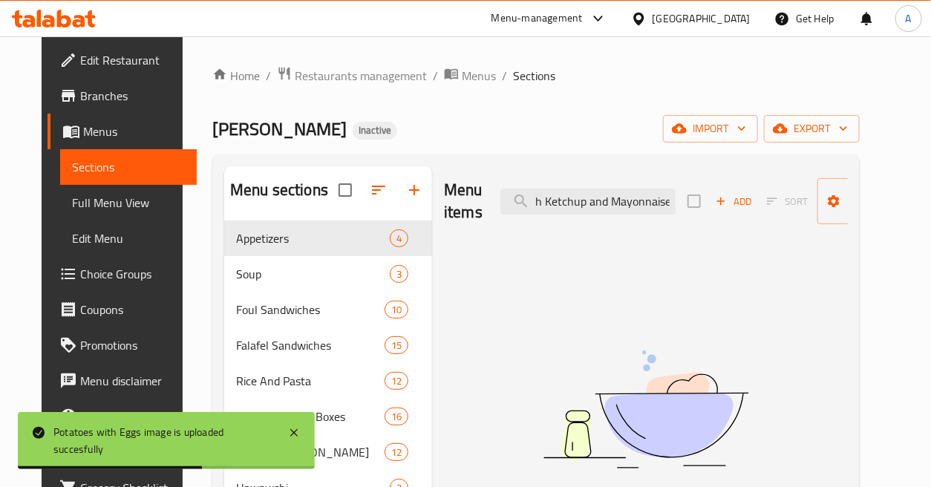
scroll to position [0, 65]
drag, startPoint x: 587, startPoint y: 203, endPoint x: 777, endPoint y: 204, distance: 190.1
click at [777, 204] on div "Menu items Potatoes with Ketchup and Mayonnaise Add Sort Manage items" at bounding box center [646, 201] width 404 height 71
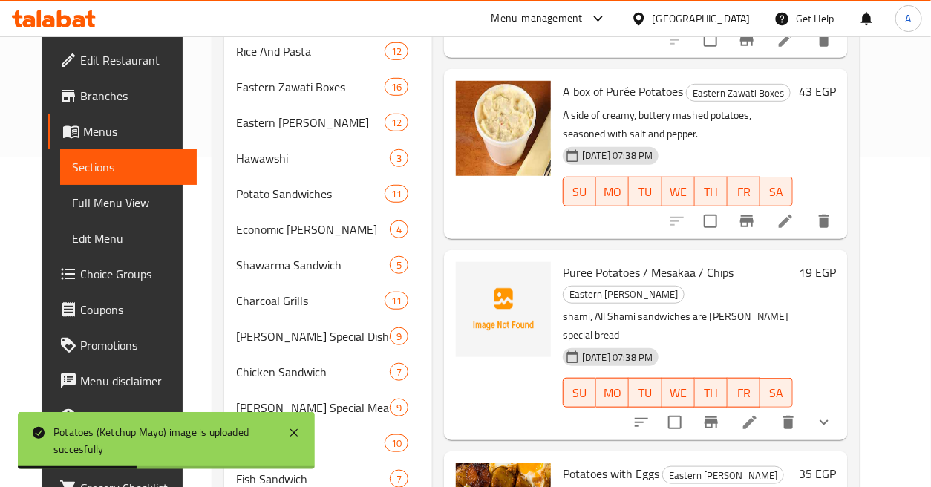
scroll to position [0, 0]
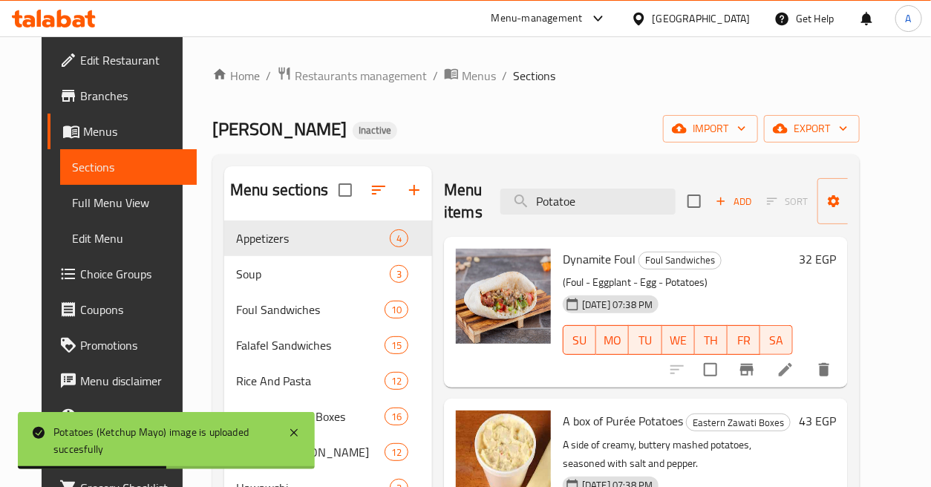
click at [612, 215] on div "Menu items Potatoe Add Sort Manage items" at bounding box center [646, 201] width 404 height 71
click at [624, 205] on input "Potatoe" at bounding box center [588, 202] width 175 height 26
paste input "Sausage with Sauc"
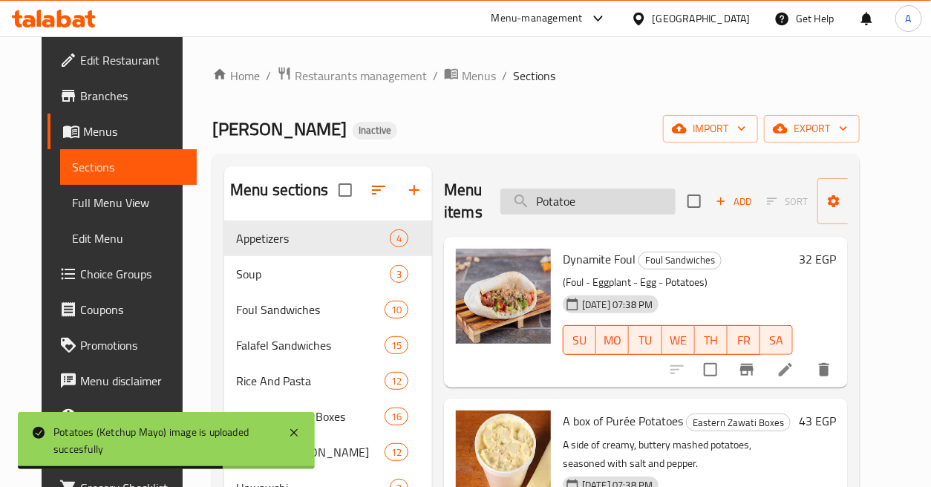
click at [624, 205] on input "Potatoe" at bounding box center [588, 202] width 175 height 26
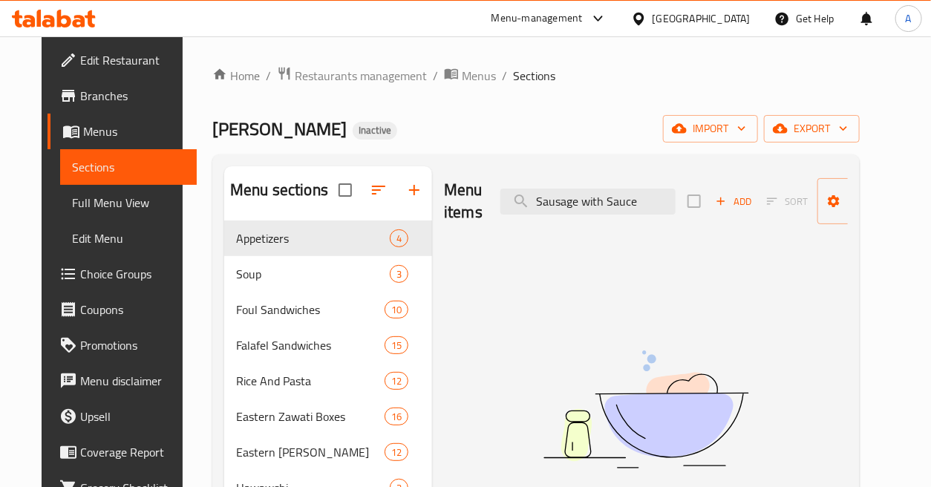
drag, startPoint x: 582, startPoint y: 209, endPoint x: 738, endPoint y: 214, distance: 156.0
click at [738, 214] on div "Menu items Sausage with Sauce Add Sort Manage items" at bounding box center [646, 201] width 404 height 71
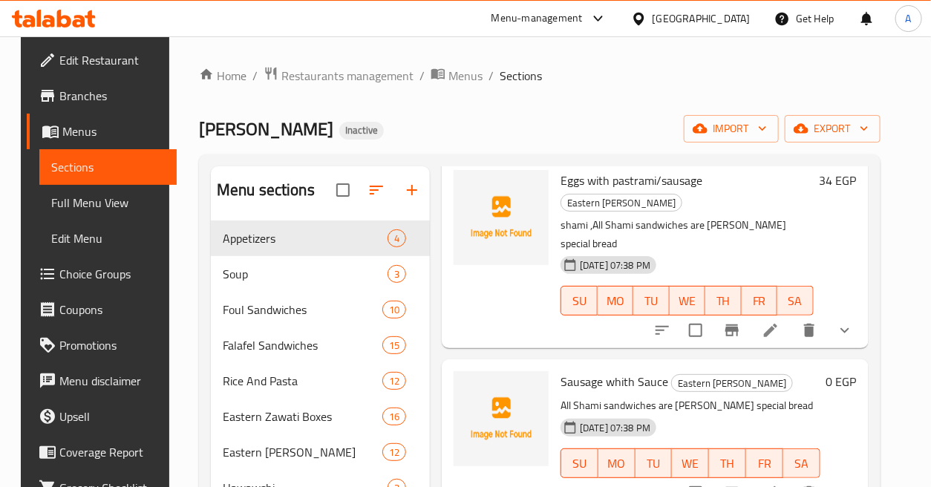
scroll to position [743, 0]
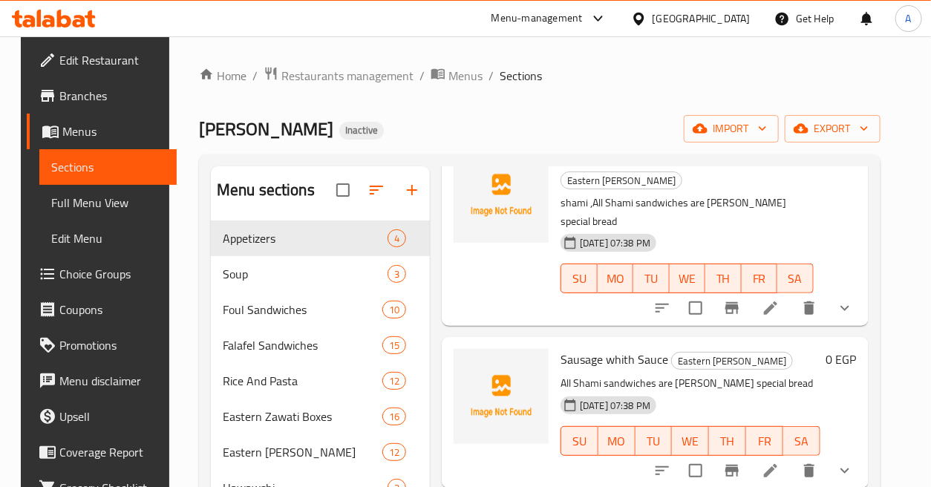
type input "Sausage"
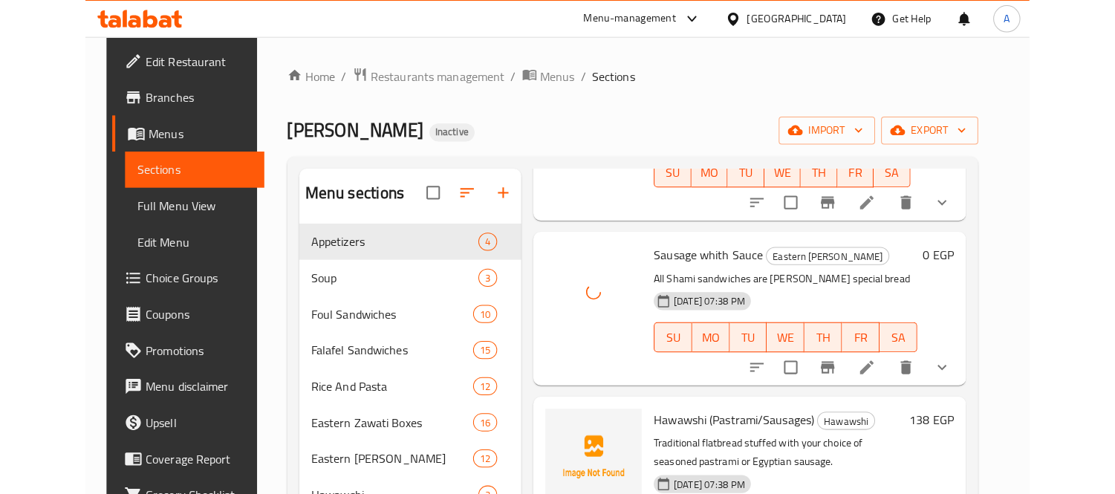
scroll to position [1072, 0]
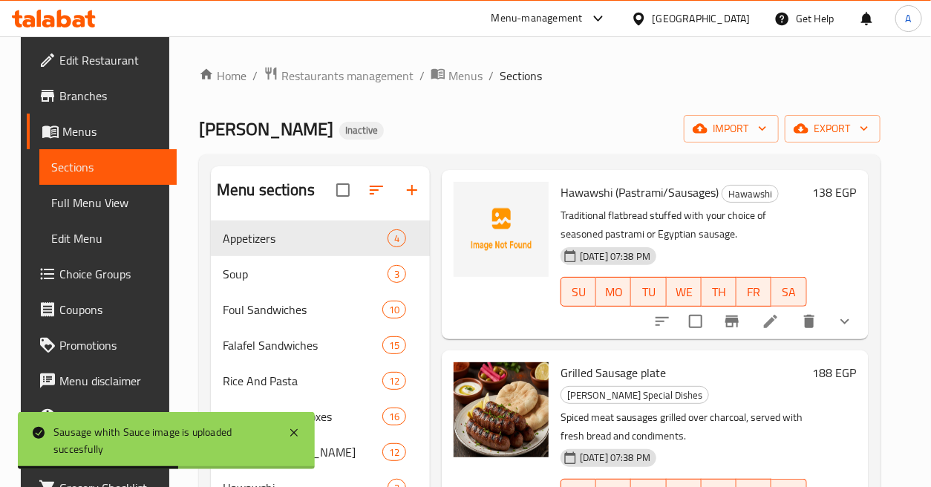
click at [685, 79] on ol "Home / Restaurants management / Menus / Sections" at bounding box center [540, 75] width 682 height 19
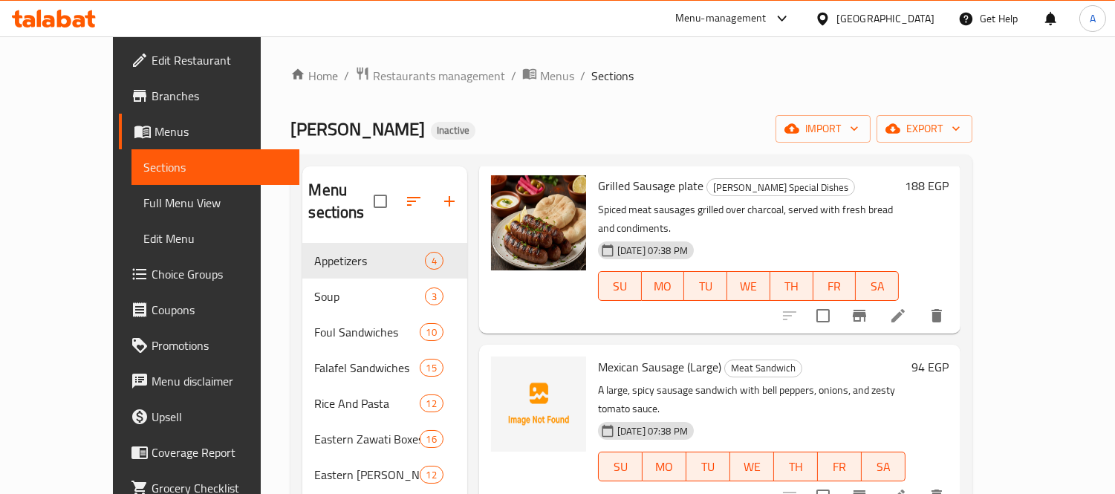
scroll to position [1345, 0]
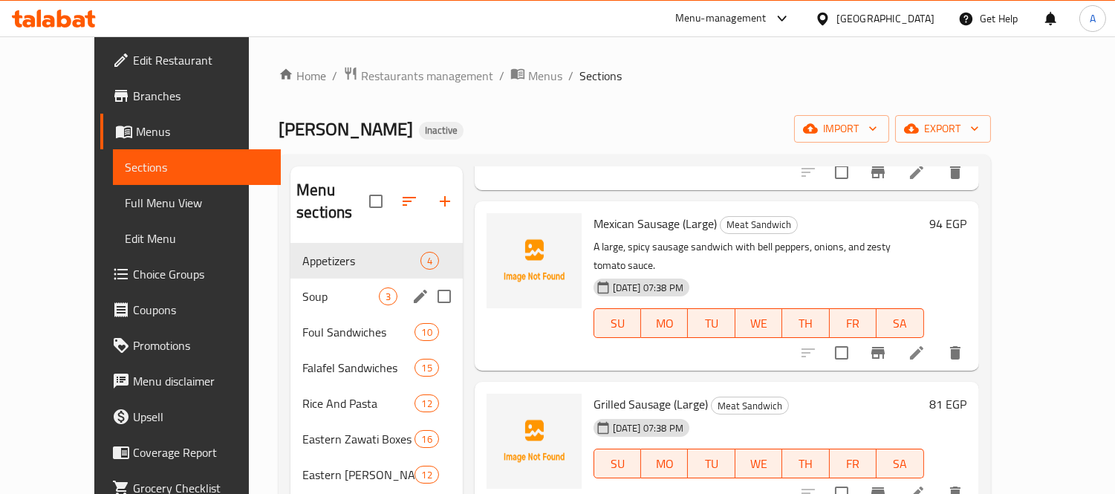
click at [302, 287] on span "Soup" at bounding box center [340, 296] width 76 height 18
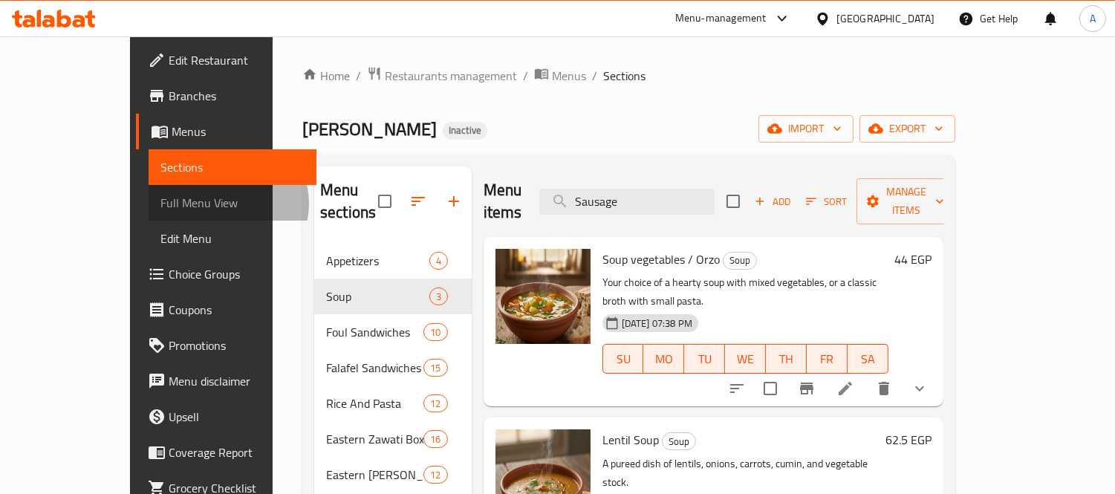
drag, startPoint x: 97, startPoint y: 203, endPoint x: 781, endPoint y: 94, distance: 692.6
click at [160, 203] on span "Full Menu View" at bounding box center [232, 203] width 144 height 18
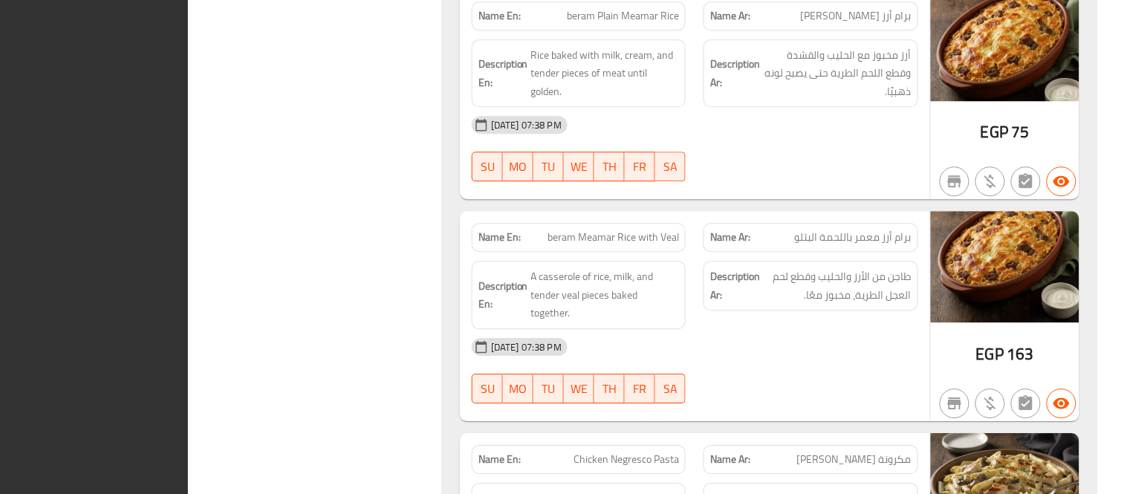
scroll to position [9971, 0]
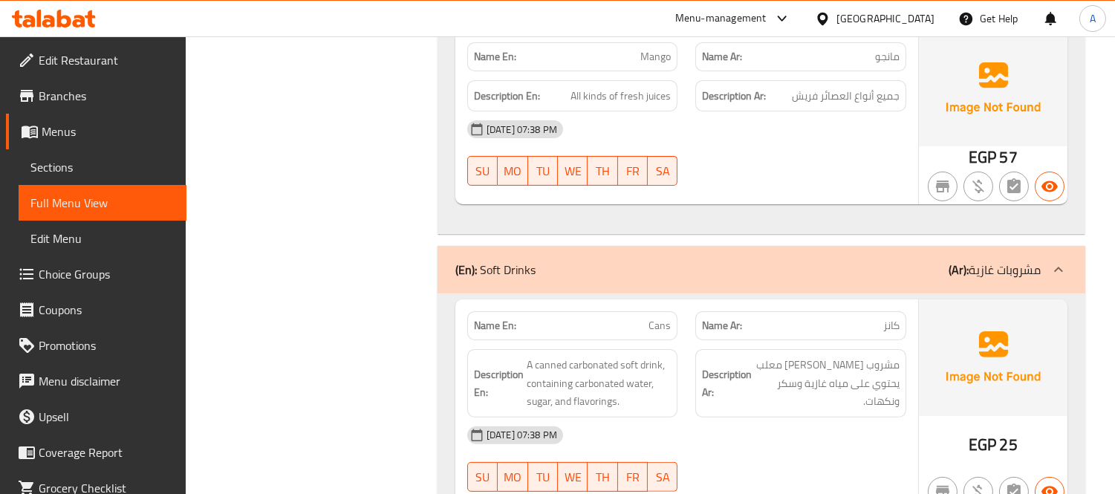
click at [921, 19] on div "[GEOGRAPHIC_DATA]" at bounding box center [885, 18] width 98 height 16
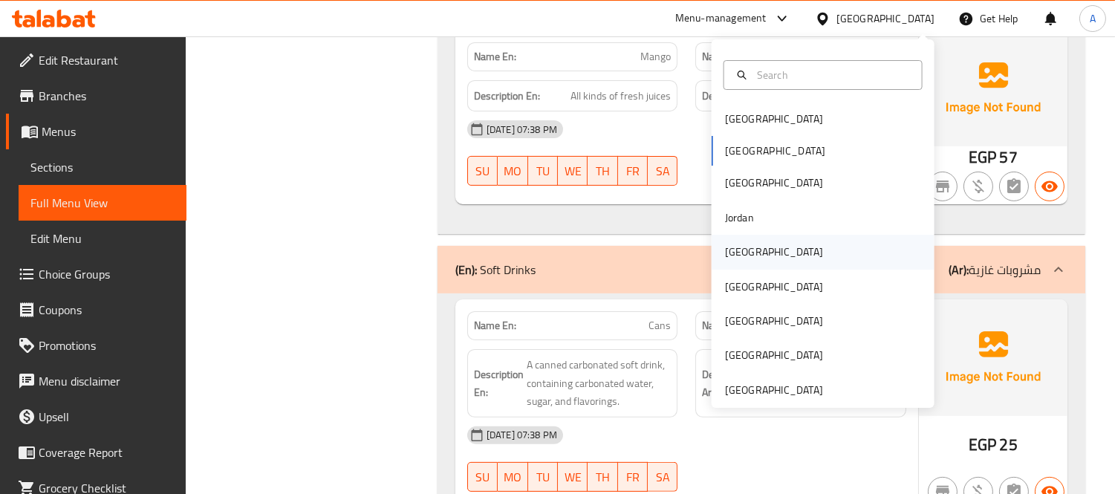
click at [741, 255] on div "[GEOGRAPHIC_DATA]" at bounding box center [774, 252] width 98 height 16
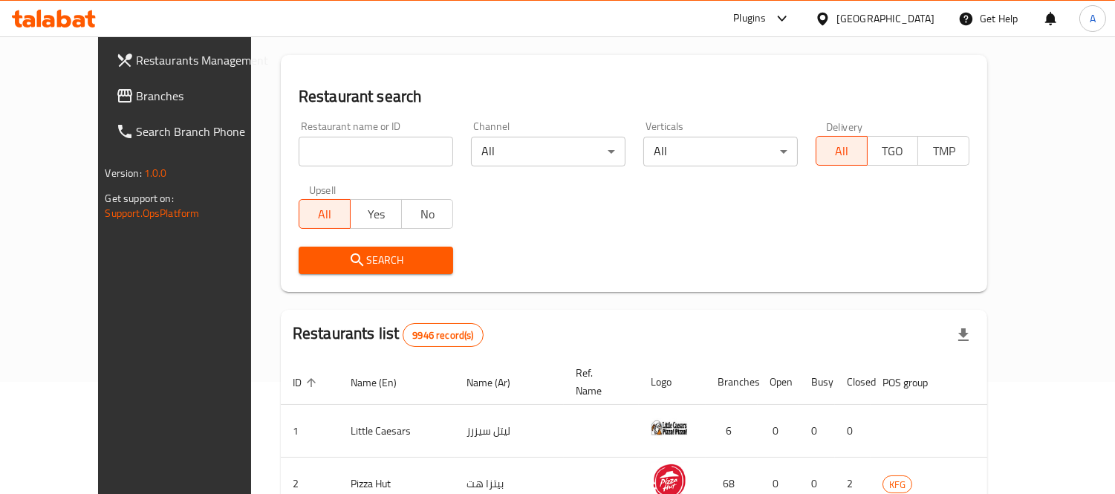
scroll to position [616, 0]
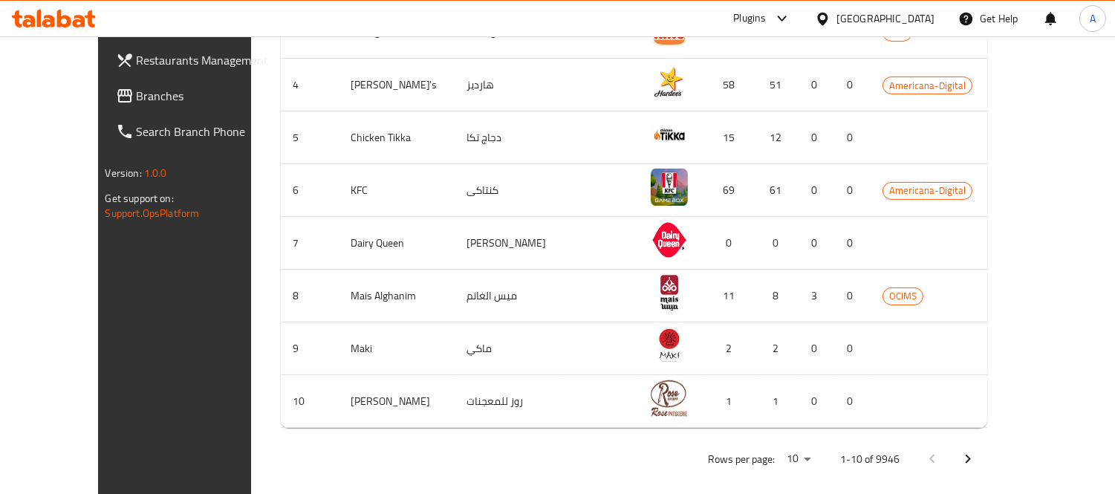
click at [137, 94] on span "Branches" at bounding box center [205, 96] width 136 height 18
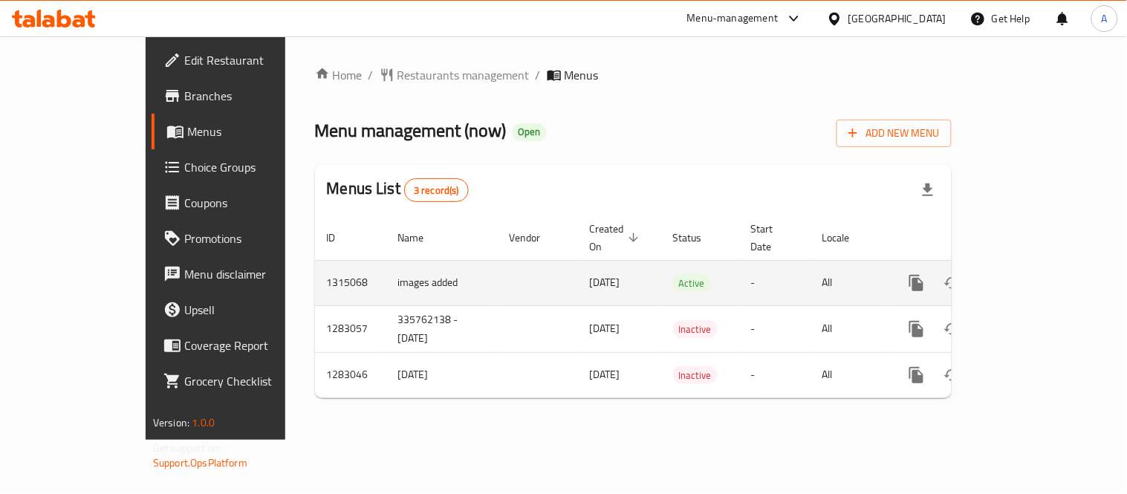
click at [1032, 275] on icon "enhanced table" at bounding box center [1023, 283] width 18 height 18
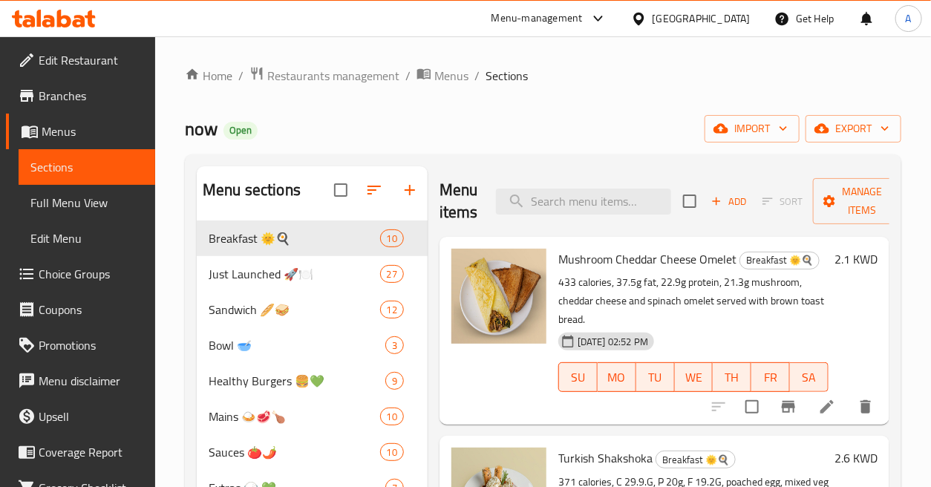
click at [607, 100] on div "Home / Restaurants management / Menus / Sections now Open import export Menu se…" at bounding box center [543, 419] width 717 height 707
click at [622, 191] on input "search" at bounding box center [583, 202] width 175 height 26
paste input "Apricot turkey sandwich"
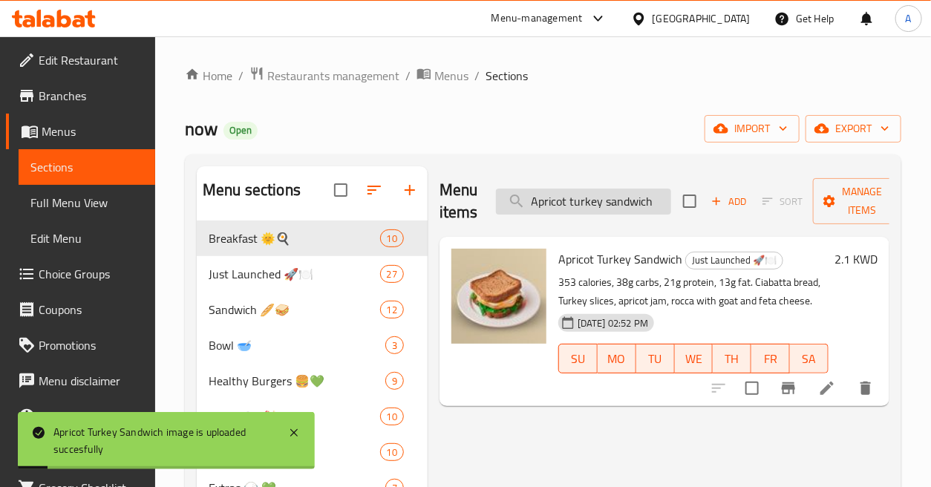
click at [610, 198] on input "Apricot turkey sandwich" at bounding box center [583, 202] width 175 height 26
paste input "uthentic Chicken Biryani"
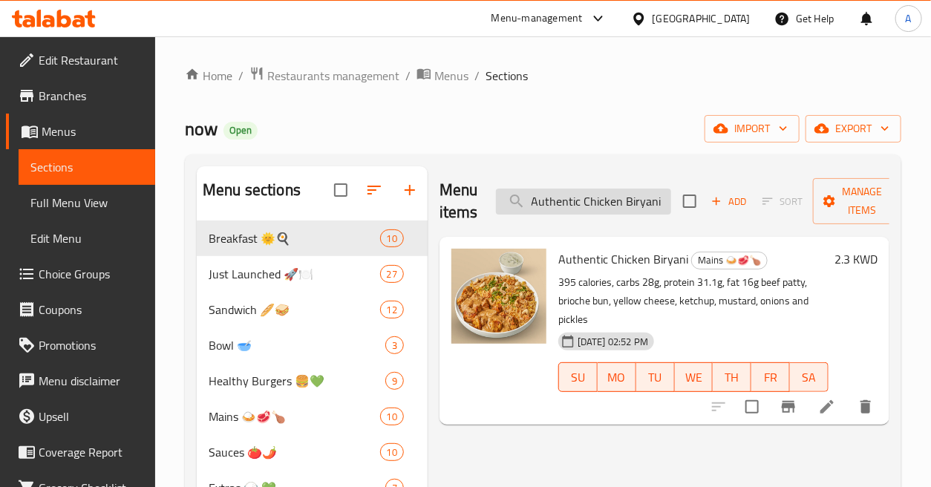
click at [635, 201] on input "Authentic Chicken Biryani" at bounding box center [583, 202] width 175 height 26
paste input "search"
click at [583, 203] on input "Authentic Chicken Biryani" at bounding box center [583, 202] width 175 height 26
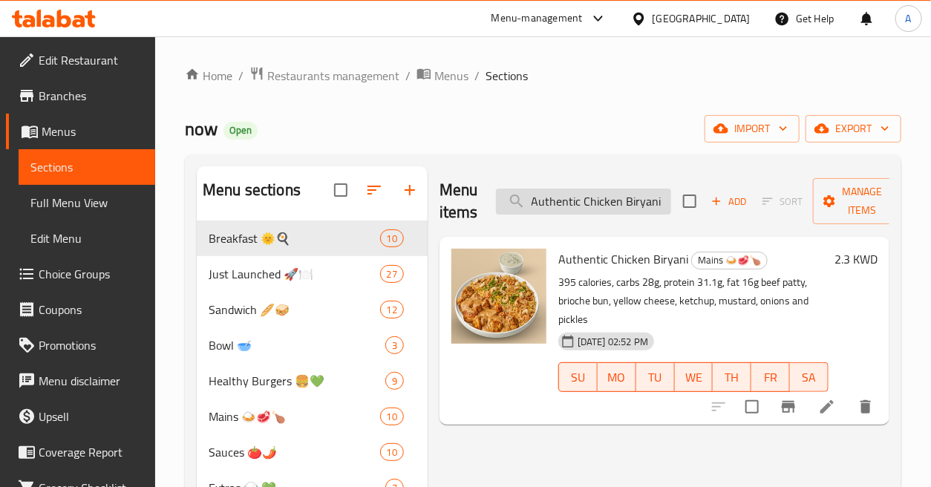
click at [583, 203] on input "Authentic Chicken Biryani" at bounding box center [583, 202] width 175 height 26
paste input "vocado Slices"
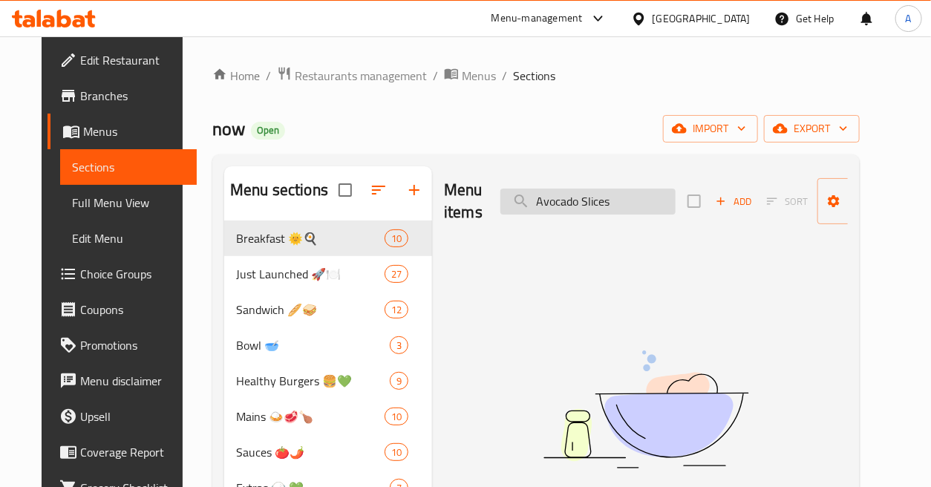
click at [628, 201] on input "Avocado Slices" at bounding box center [588, 202] width 175 height 26
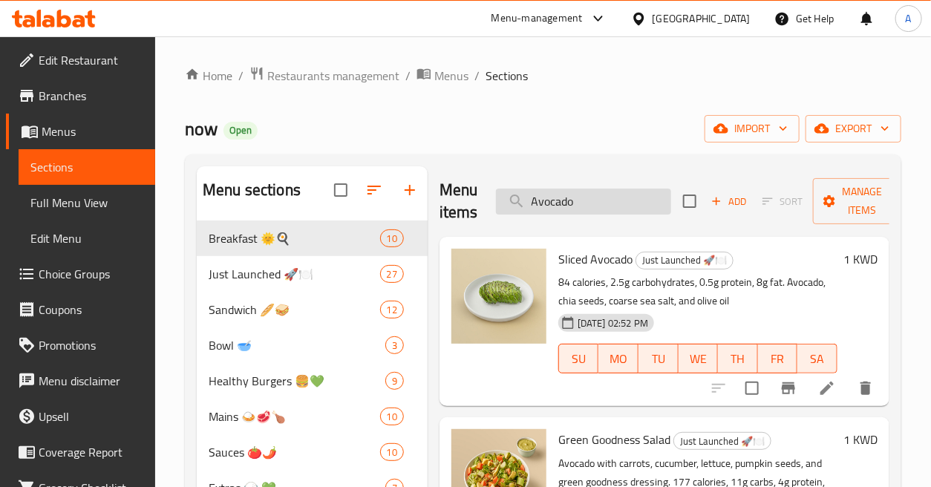
click at [611, 206] on input "Avocado" at bounding box center [583, 202] width 175 height 26
paste input "Banana Bread"
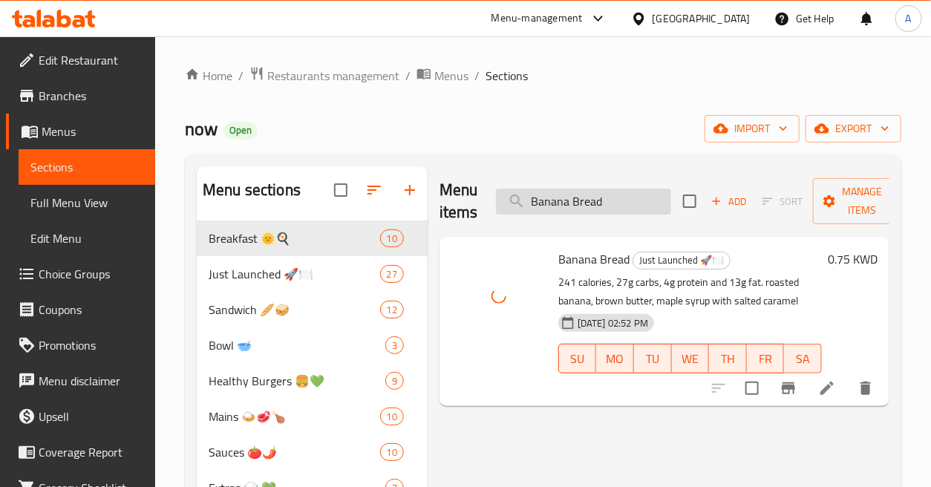
click at [632, 205] on input "Banana Bread" at bounding box center [583, 202] width 175 height 26
click at [639, 199] on input "Banana Bread" at bounding box center [583, 202] width 175 height 26
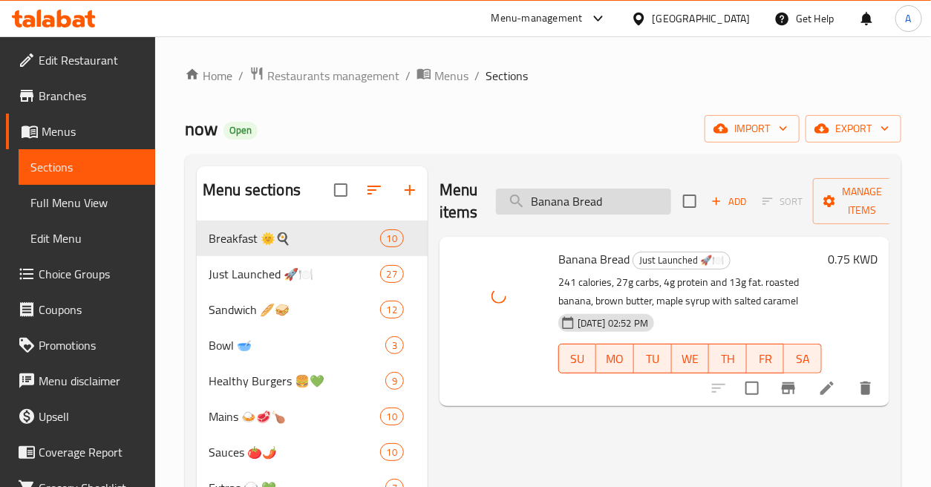
click at [639, 199] on input "Banana Bread" at bounding box center [583, 202] width 175 height 26
paste input "Chocolate Pudding"
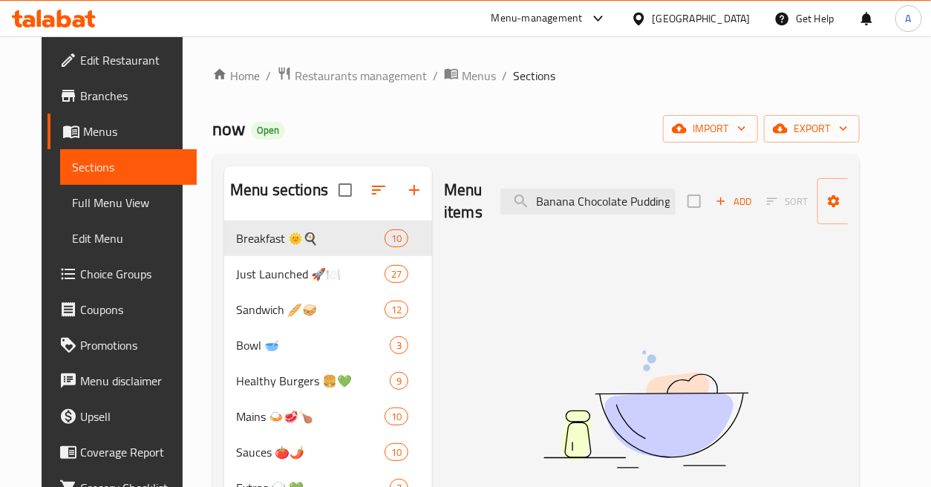
scroll to position [0, 1]
drag, startPoint x: 621, startPoint y: 198, endPoint x: 695, endPoint y: 198, distance: 74.3
click at [695, 198] on div "Menu items Banana Chocolate Pudding Add Sort Manage items" at bounding box center [646, 201] width 404 height 71
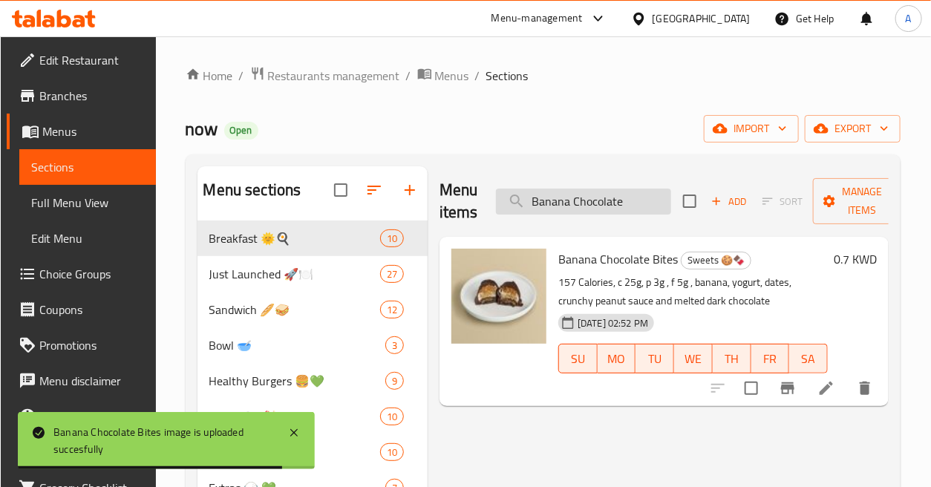
click at [606, 189] on input "Banana Chocolate" at bounding box center [583, 202] width 175 height 26
paste input "bbq sauc"
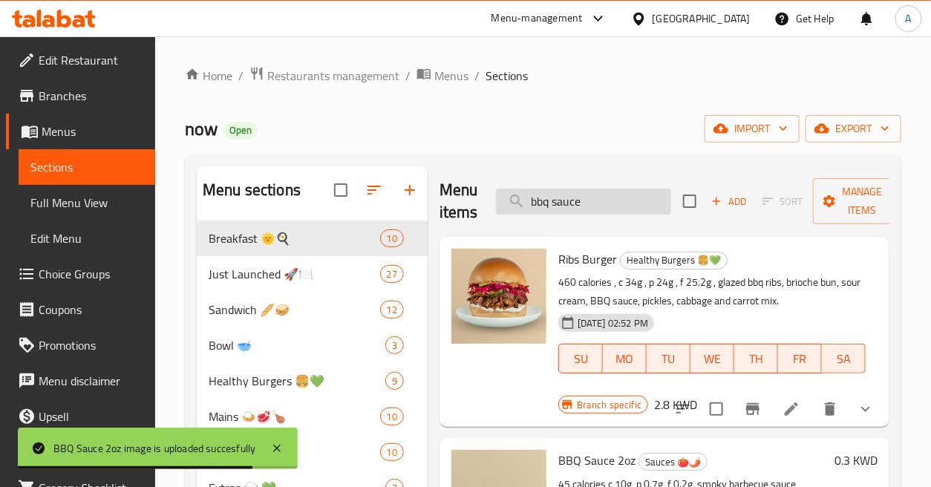
click at [609, 197] on input "bbq sauce" at bounding box center [583, 202] width 175 height 26
paste input "Beef Tikka 100g"
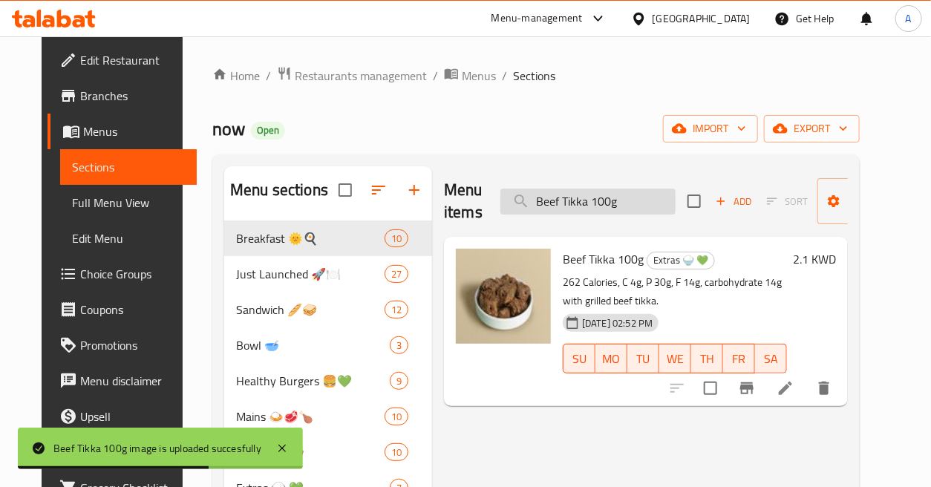
click at [650, 209] on input "Beef Tikka 100g" at bounding box center [588, 202] width 175 height 26
paste input "rry Ricotta Croissant"
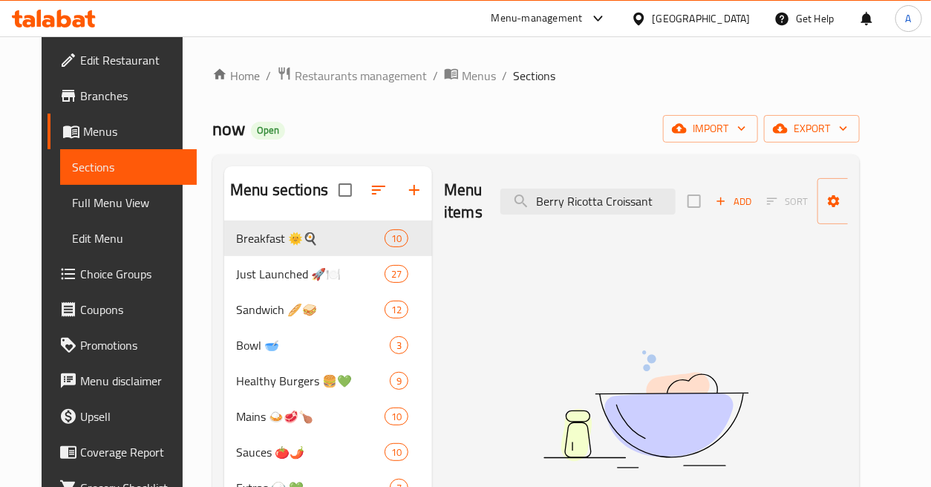
drag, startPoint x: 597, startPoint y: 201, endPoint x: 709, endPoint y: 219, distance: 113.7
click at [708, 219] on div "Menu items Berry Ricotta Croissant Add Sort Manage items" at bounding box center [646, 201] width 404 height 71
click at [590, 198] on input "Berry Ricotta" at bounding box center [588, 202] width 175 height 26
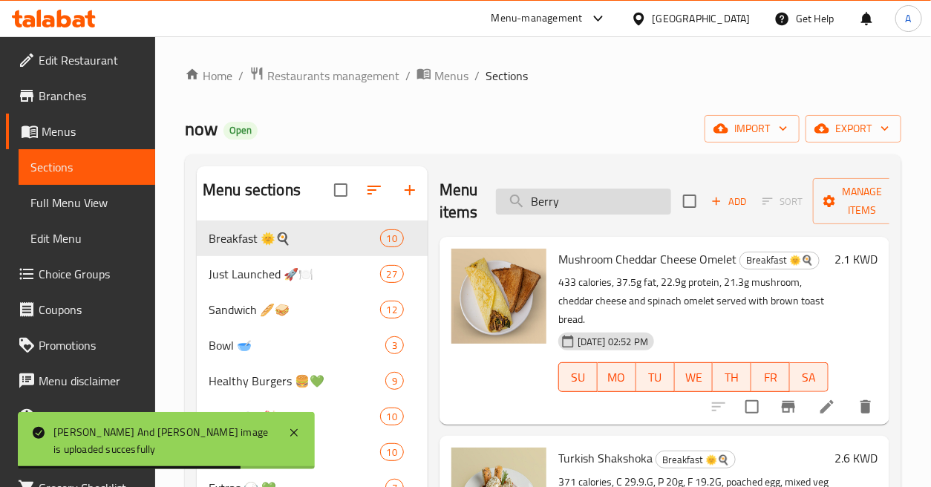
click at [622, 193] on input "Berry" at bounding box center [583, 202] width 175 height 26
paste input "Ricotta Croissant"
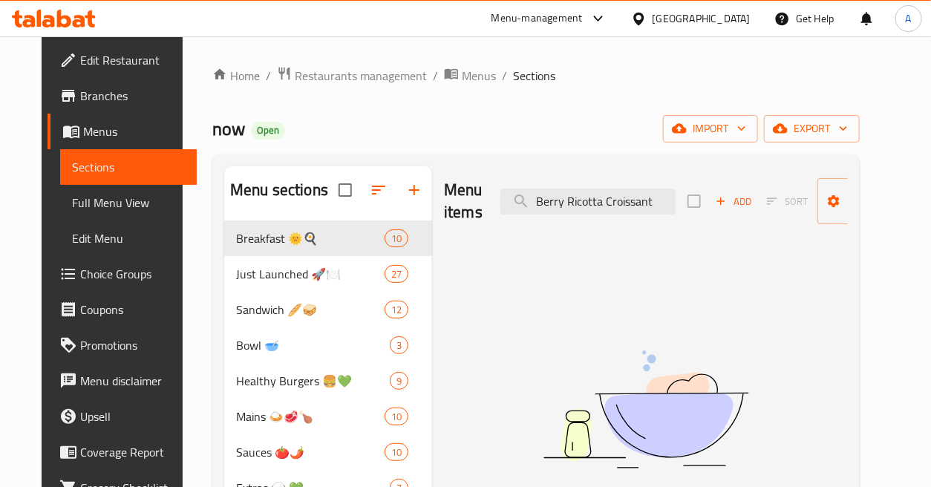
drag, startPoint x: 585, startPoint y: 204, endPoint x: 721, endPoint y: 213, distance: 136.2
click at [721, 213] on div "Menu items Berry Ricotta Croissant Add Sort Manage items" at bounding box center [646, 201] width 404 height 71
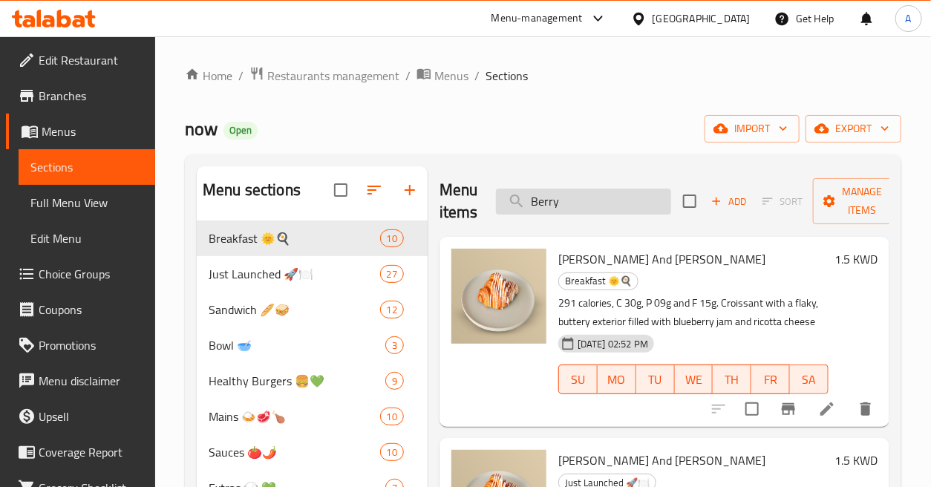
click at [637, 201] on input "Berry" at bounding box center [583, 202] width 175 height 26
paste input "ig Moo"
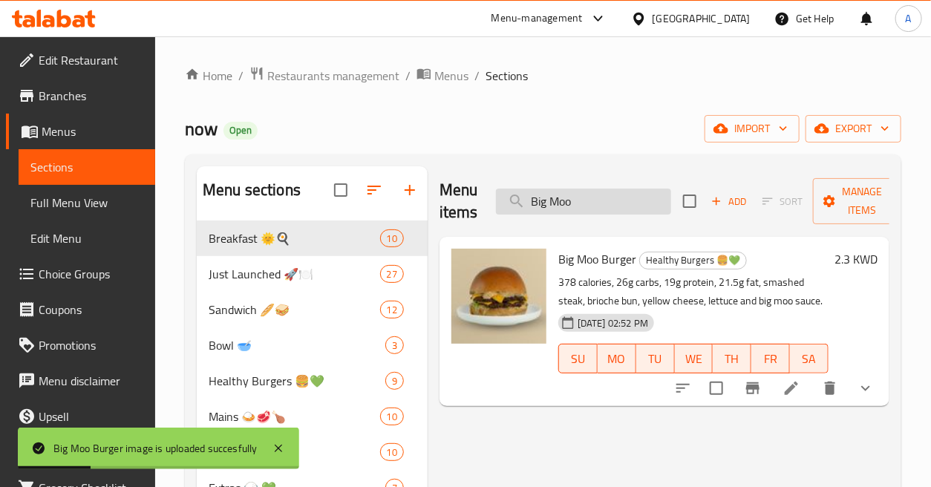
click at [616, 201] on input "Big Moo" at bounding box center [583, 202] width 175 height 26
paste input "reakfast tacos"
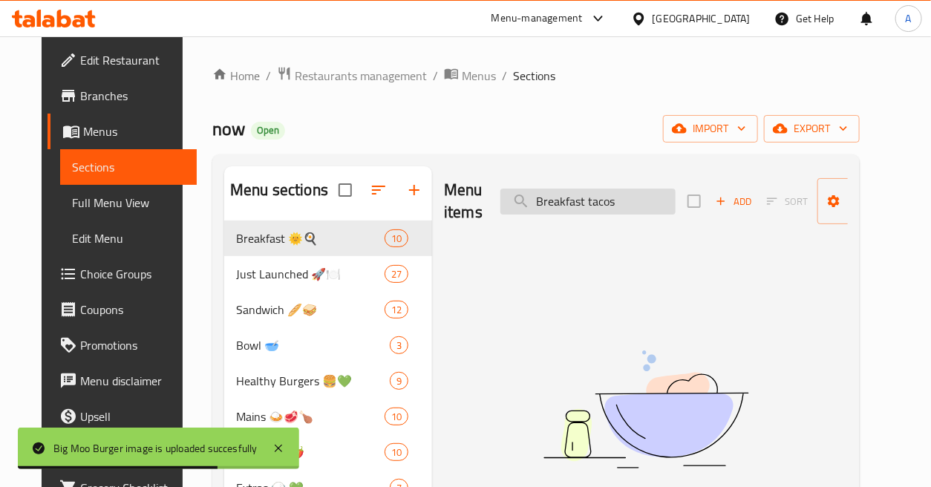
click at [602, 206] on input "Breakfast tacos" at bounding box center [588, 202] width 175 height 26
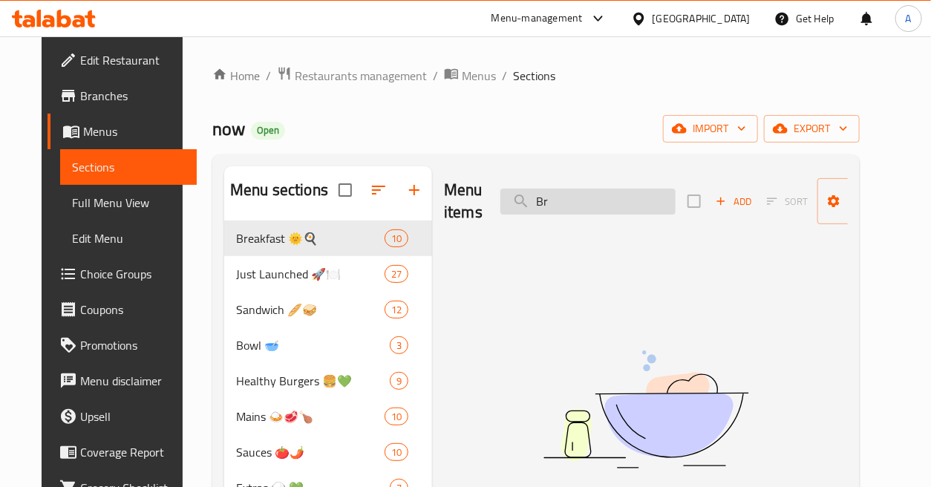
type input "B"
paste input "Breakfast tacos"
click at [625, 187] on div "Menu items tacos Add Sort Manage items" at bounding box center [646, 201] width 404 height 71
click at [656, 212] on input "tacos" at bounding box center [588, 202] width 175 height 26
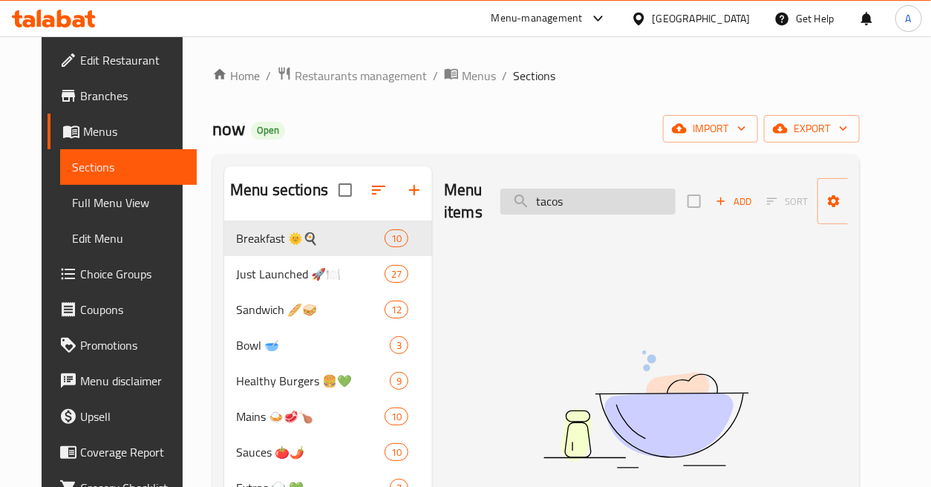
click at [656, 212] on input "tacos" at bounding box center [588, 202] width 175 height 26
click at [627, 202] on input "Tacos" at bounding box center [588, 202] width 175 height 26
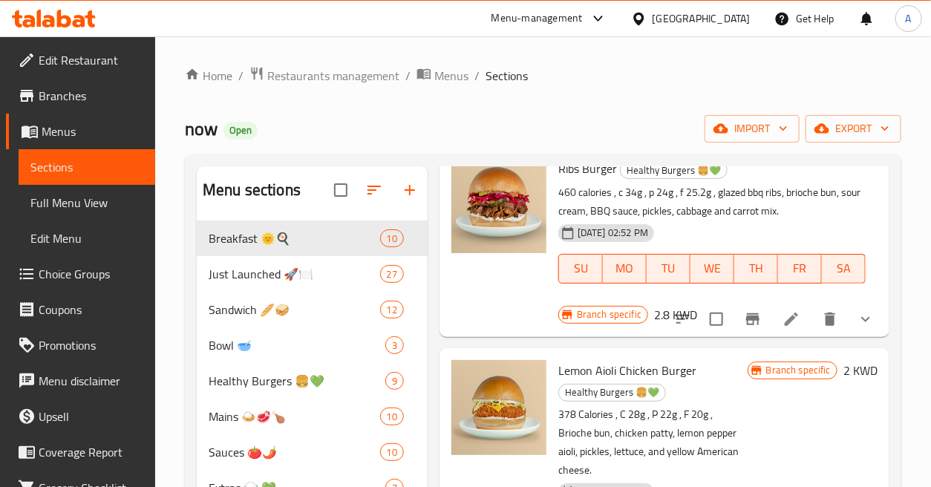
scroll to position [11222, 0]
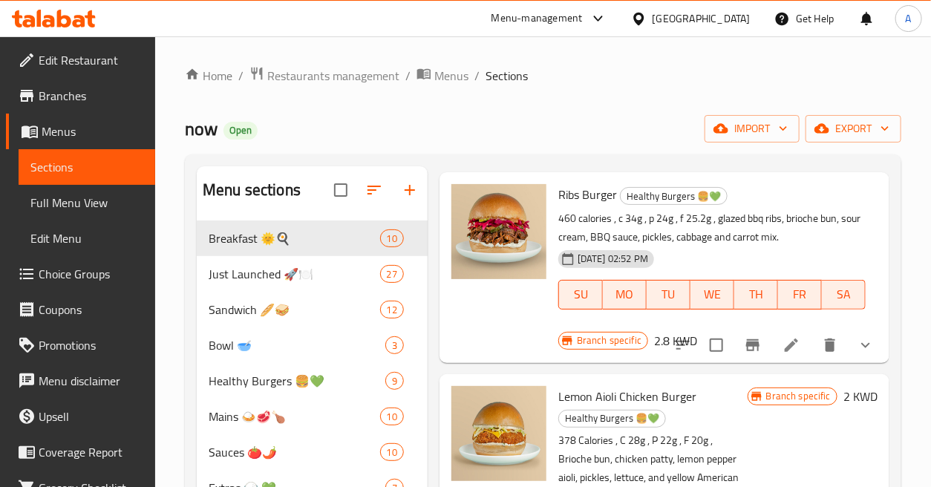
click at [706, 66] on ol "Home / Restaurants management / Menus / Sections" at bounding box center [543, 75] width 717 height 19
click at [282, 246] on span "Breakfast 🌞🍳" at bounding box center [274, 238] width 130 height 18
click at [292, 278] on span "Just Launched 🚀🍽️" at bounding box center [274, 274] width 130 height 18
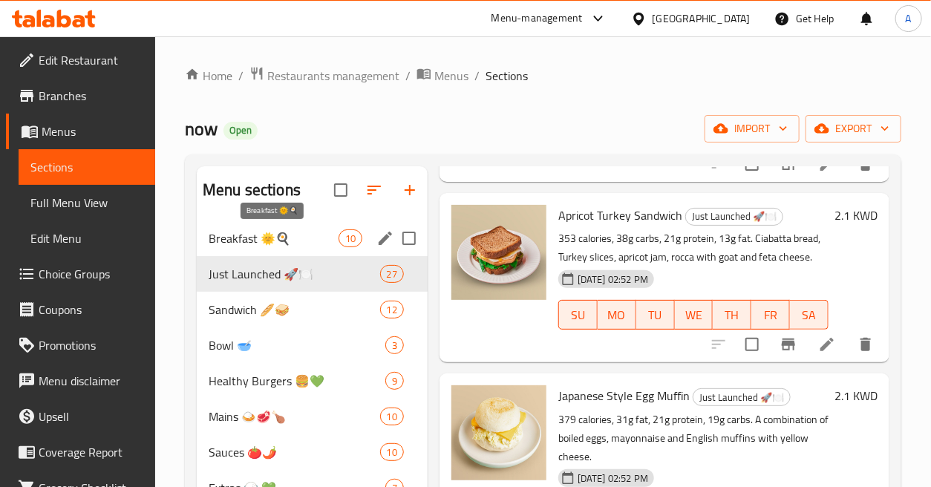
scroll to position [4780, 0]
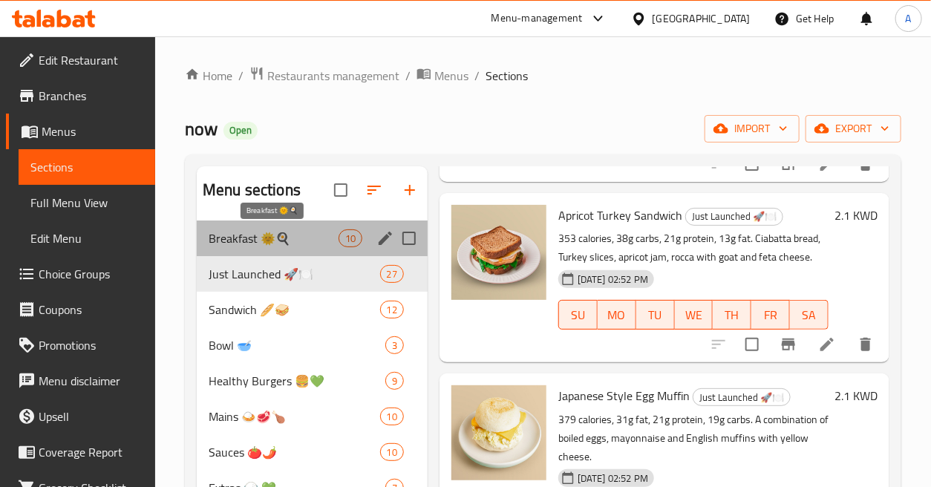
click at [301, 235] on span "Breakfast 🌞🍳" at bounding box center [274, 238] width 130 height 18
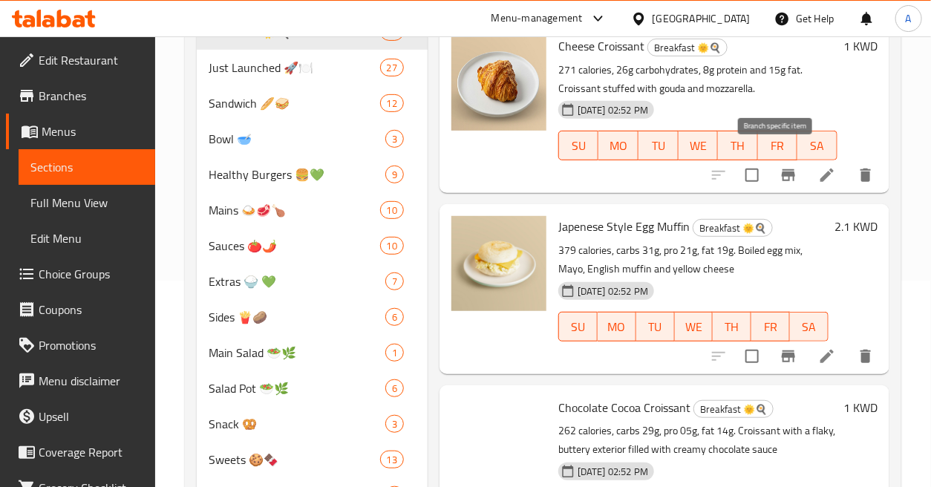
scroll to position [315, 0]
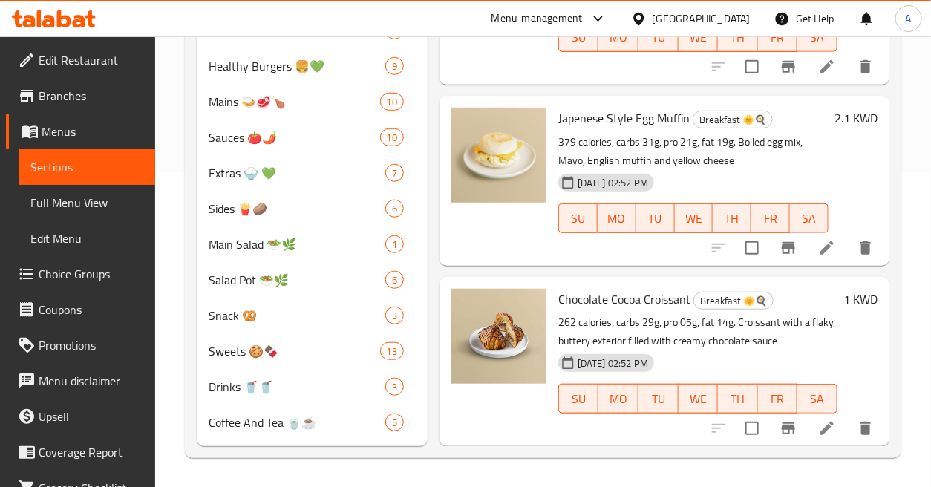
click at [429, 260] on div "Menu items T Add Sort Manage items Mushroom Cheddar Cheese Omelet Breakfast 🌞🍳 …" at bounding box center [659, 148] width 462 height 595
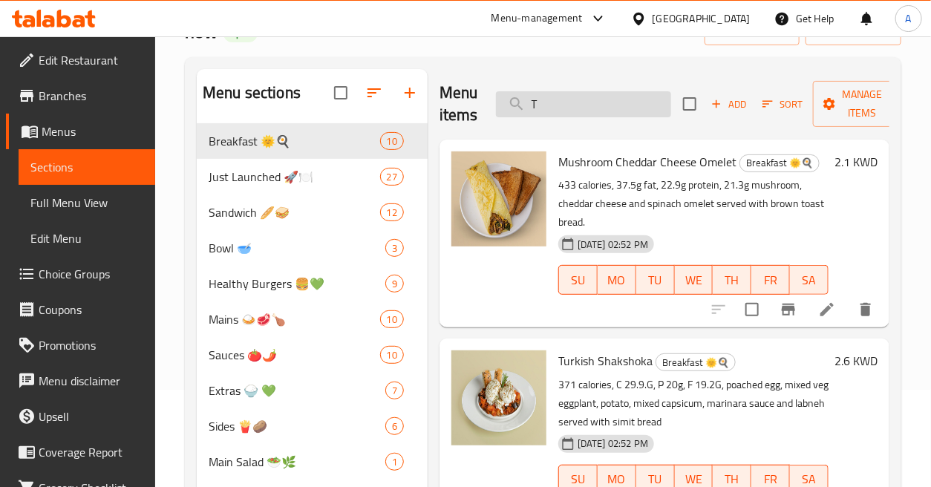
scroll to position [0, 0]
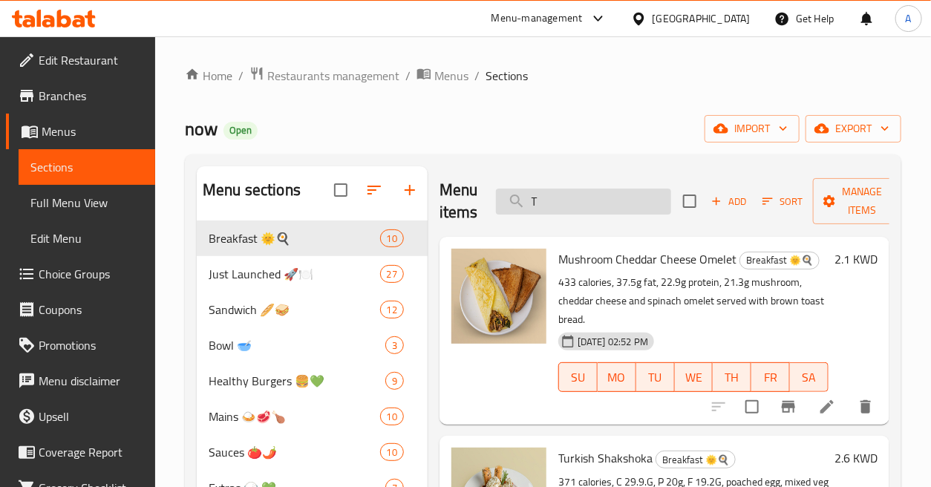
click at [577, 191] on input "T" at bounding box center [583, 202] width 175 height 26
paste input "Brookie"
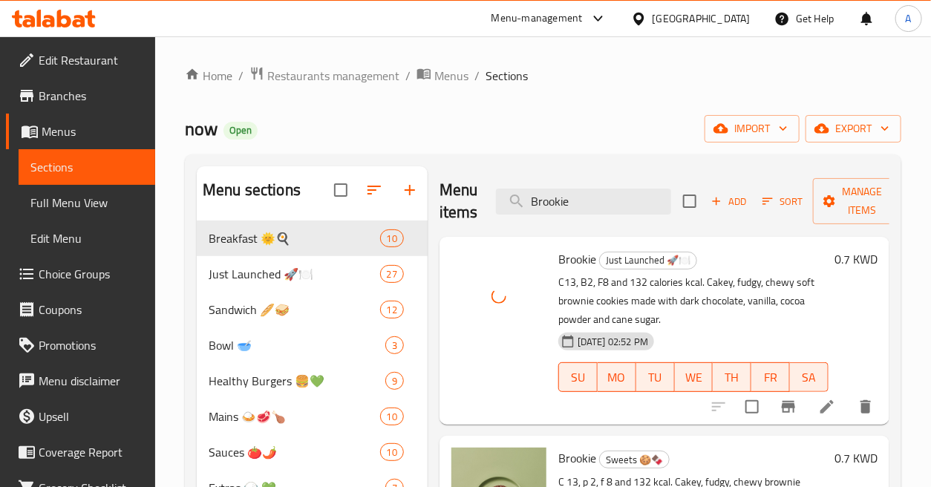
click at [545, 123] on div "now Open import export" at bounding box center [543, 128] width 717 height 27
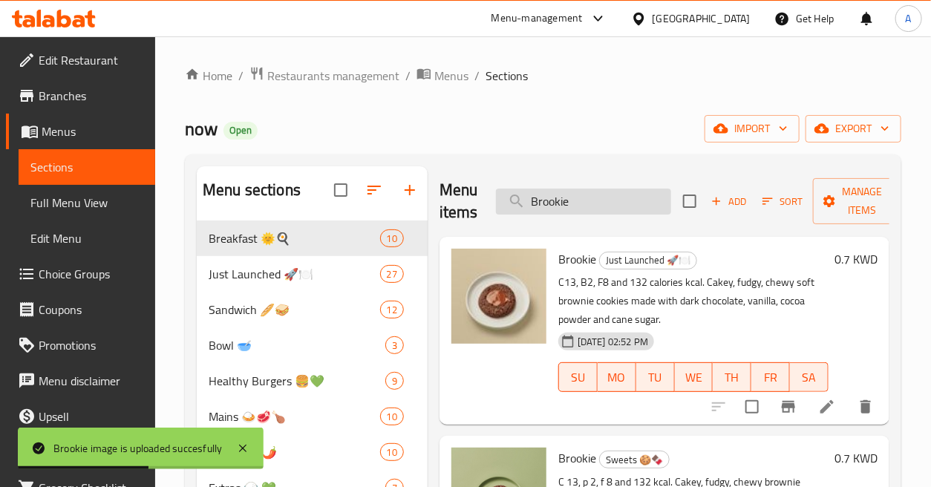
click at [605, 201] on input "Brookie" at bounding box center [583, 202] width 175 height 26
paste input "wnie Bites"
click at [605, 201] on input "Brownie Bites" at bounding box center [583, 202] width 175 height 26
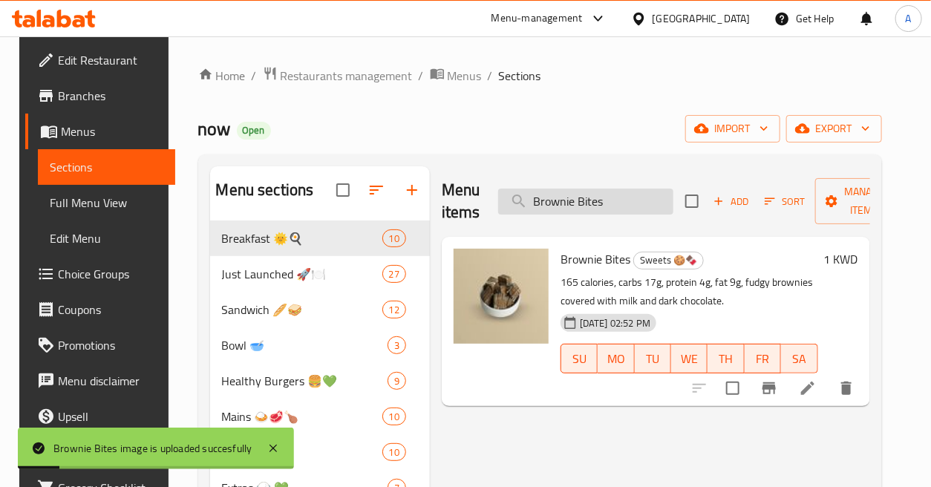
click at [627, 201] on input "Brownie Bites" at bounding box center [585, 202] width 175 height 26
paste input "urghul Rice 100g"
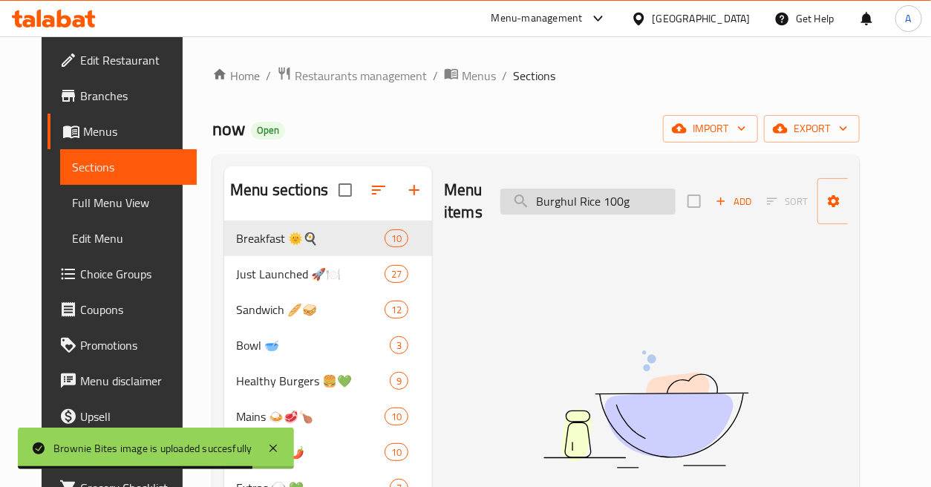
drag, startPoint x: 595, startPoint y: 203, endPoint x: 656, endPoint y: 201, distance: 61.7
click at [651, 202] on input "Burghul Rice 100g" at bounding box center [588, 202] width 175 height 26
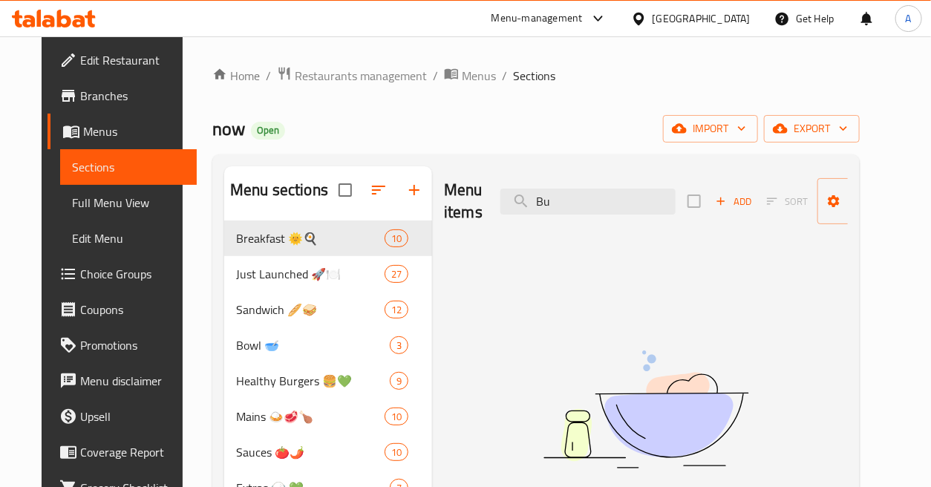
type input "B"
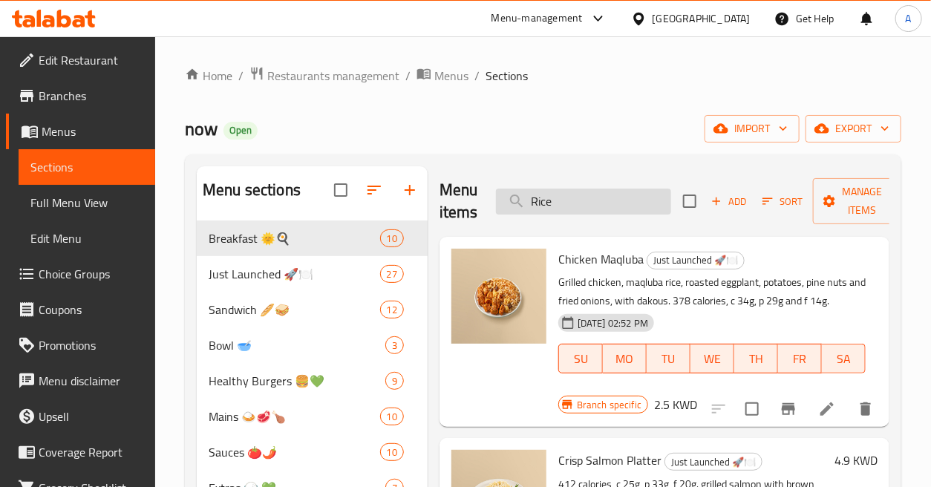
click at [625, 193] on input "Rice" at bounding box center [583, 202] width 175 height 26
paste input "caramel sea salt almonds"
click at [625, 193] on input "caramel sea salt almonds" at bounding box center [583, 202] width 175 height 26
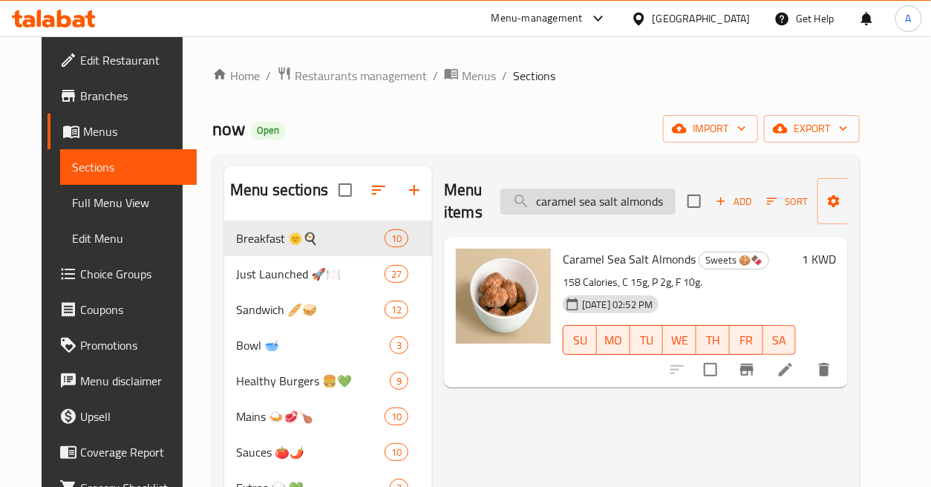
click at [634, 202] on input "caramel sea salt almonds" at bounding box center [588, 202] width 175 height 26
paste input "Caramelized onion Aioli"
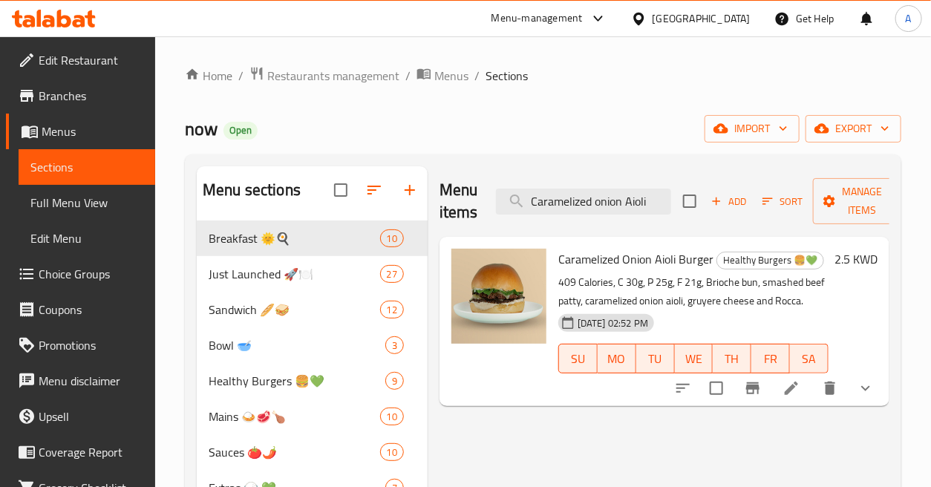
type input "Caramelized onion Aioli"
click at [648, 198] on input "Caramelized onion Aioli" at bounding box center [583, 202] width 175 height 26
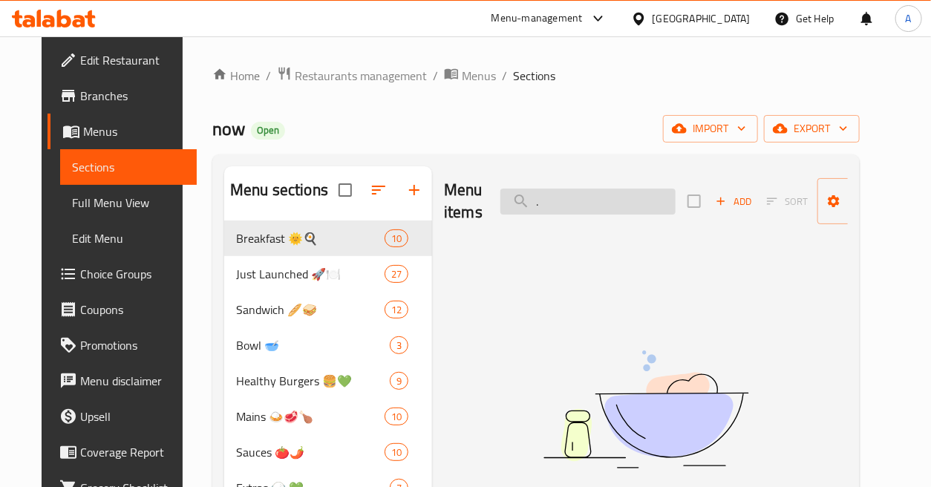
click at [648, 197] on input "." at bounding box center [588, 202] width 175 height 26
paste input "Chamomile peppermint tea"
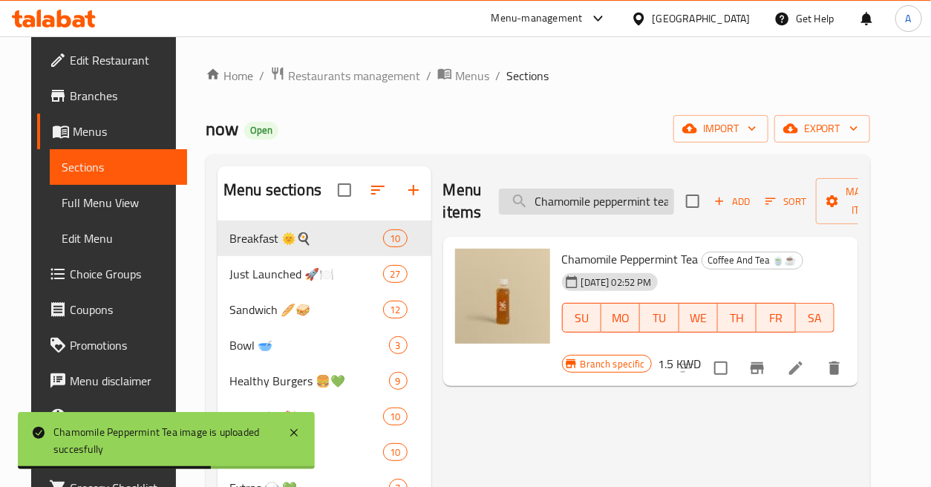
click at [580, 205] on input "Chamomile peppermint tea" at bounding box center [586, 202] width 175 height 26
paste input "eese croissant"
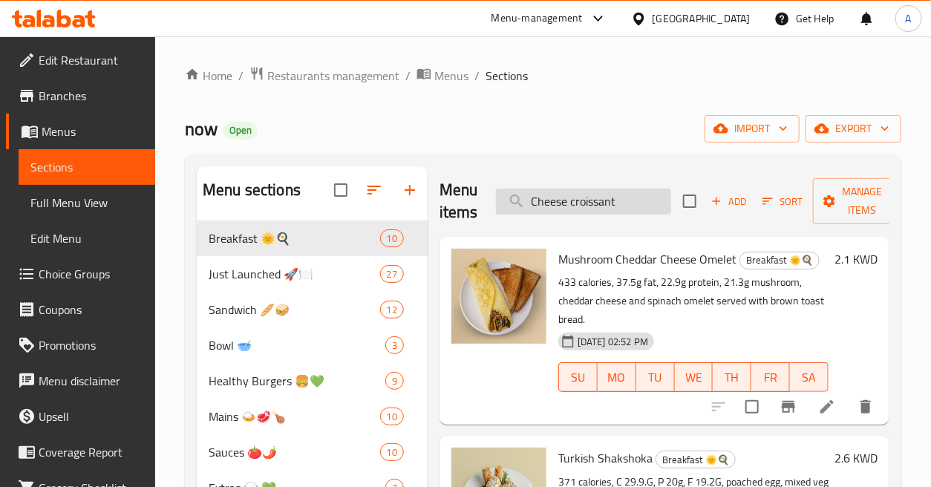
click at [617, 204] on input "Cheese croissant" at bounding box center [583, 202] width 175 height 26
paste input "icken caesar salad"
click at [617, 204] on input "Chicken caesar salad" at bounding box center [583, 202] width 175 height 26
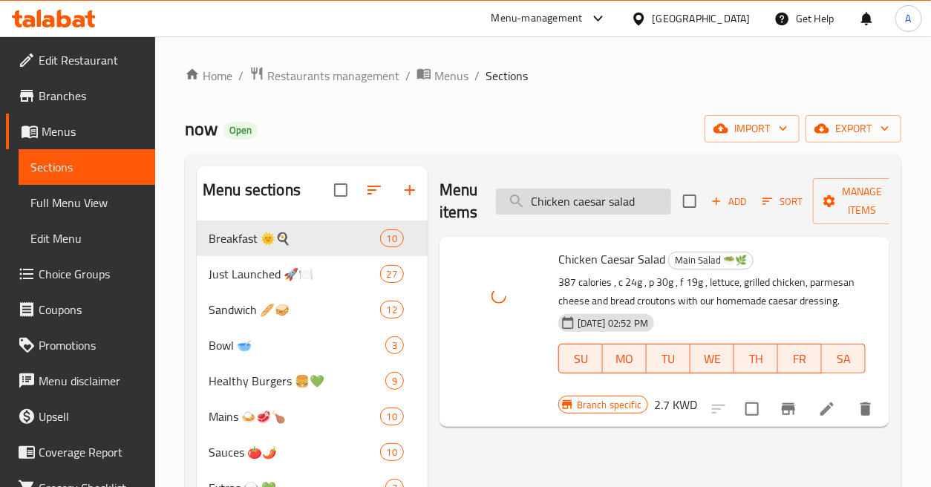
click at [582, 198] on input "Chicken caesar salad" at bounding box center [583, 202] width 175 height 26
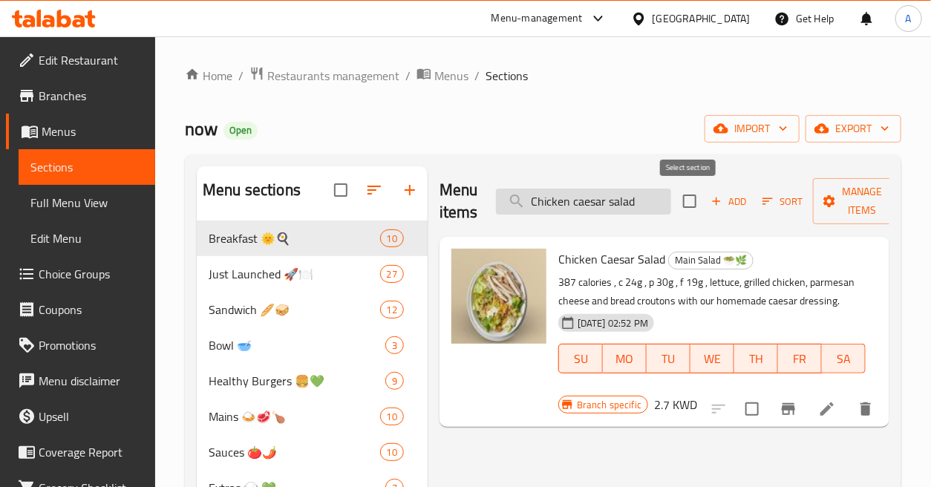
click at [663, 205] on input "Chicken caesar salad" at bounding box center [583, 202] width 175 height 26
paste input "Club Sandwich"
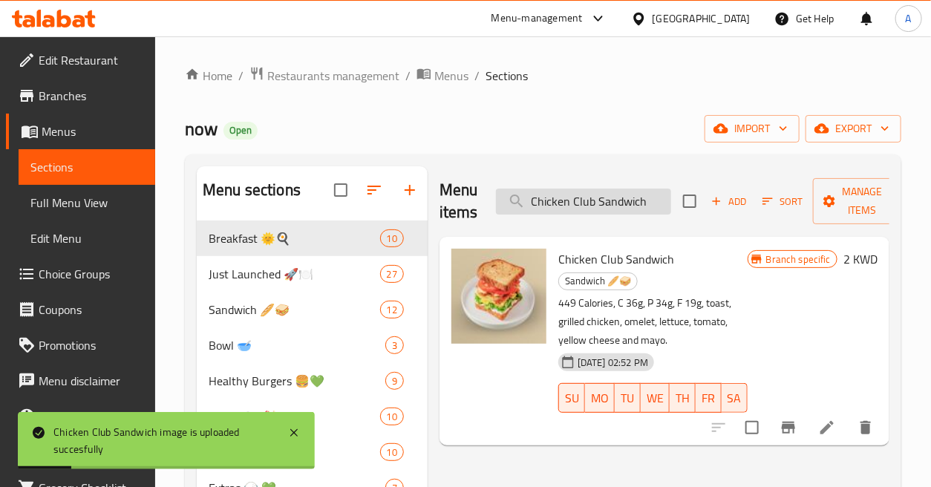
click at [625, 201] on input "Chicken Club Sandwich" at bounding box center [583, 202] width 175 height 26
paste input "chicken maqlouba"
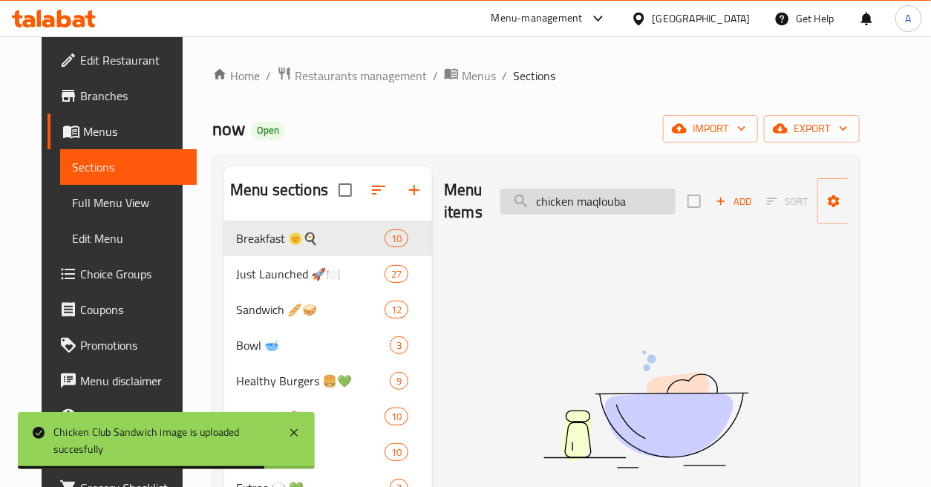
click at [596, 196] on input "chicken maqlouba" at bounding box center [588, 202] width 175 height 26
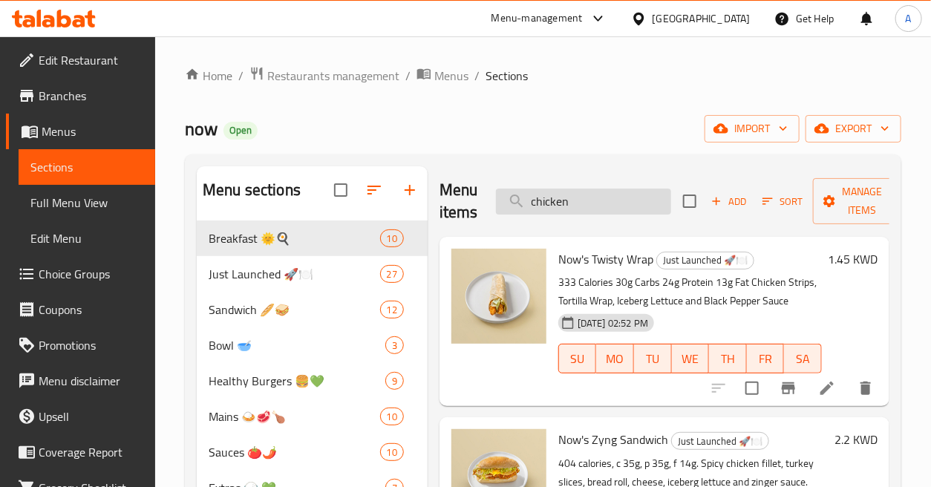
click at [641, 203] on input "chicken" at bounding box center [583, 202] width 175 height 26
paste input "Chicken Nuggets with Sweet Chilli"
click at [641, 203] on input "chicken" at bounding box center [583, 202] width 175 height 26
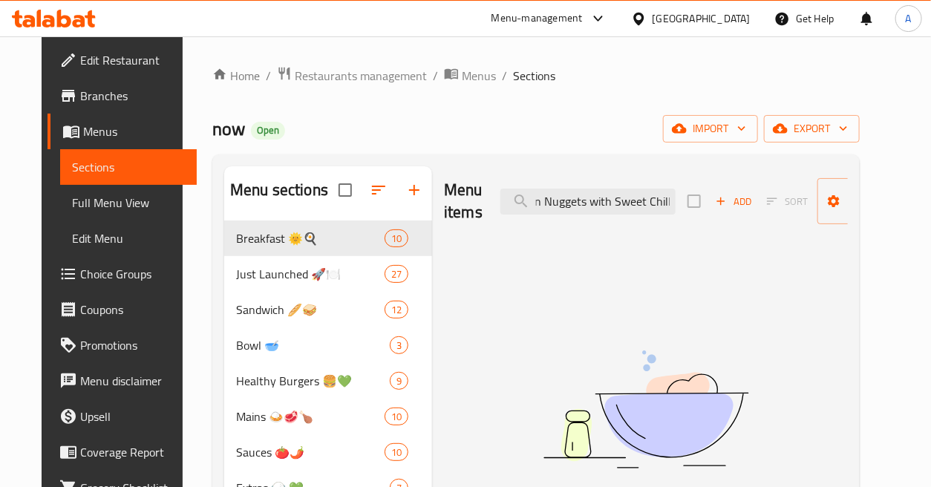
scroll to position [0, 35]
drag, startPoint x: 589, startPoint y: 198, endPoint x: 717, endPoint y: 202, distance: 127.8
click at [717, 202] on div "Menu items Chicken Nuggets with Sweet Chilli Add Sort Manage items" at bounding box center [646, 201] width 404 height 71
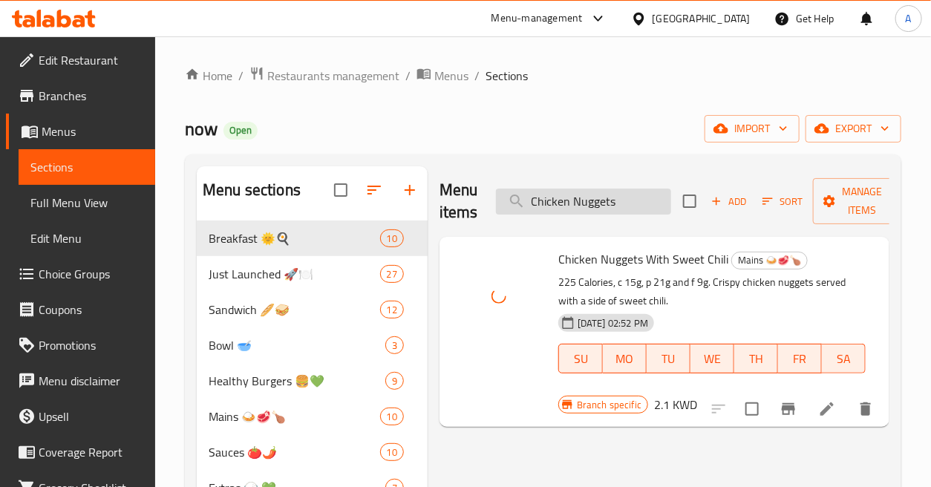
click at [633, 197] on input "Chicken Nuggets" at bounding box center [583, 202] width 175 height 26
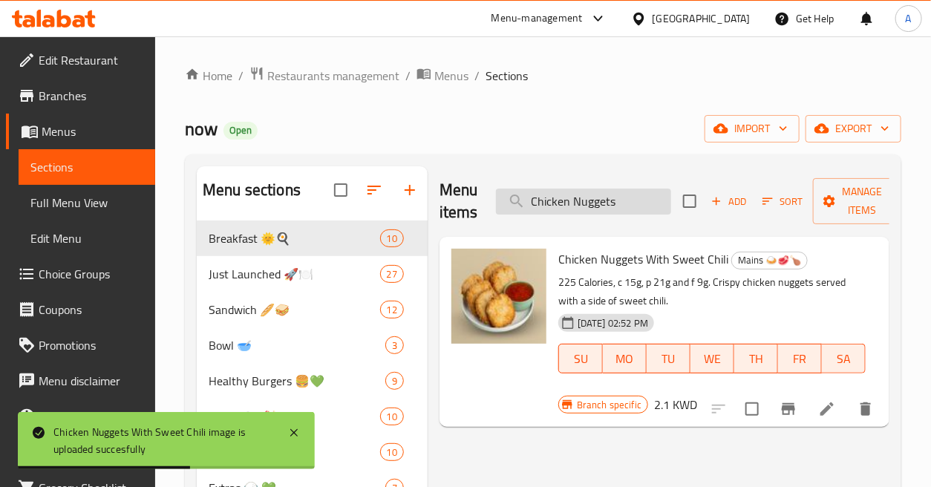
paste input "Shawarma bowel"
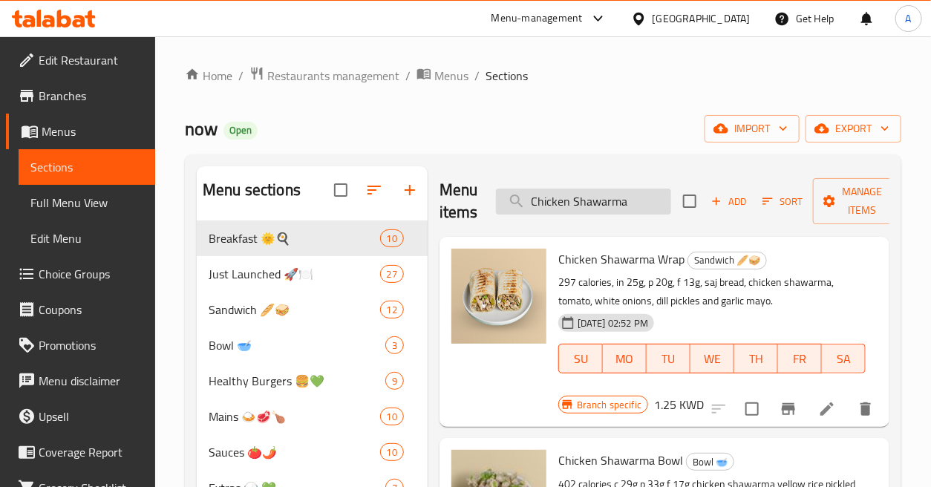
click at [650, 201] on input "Chicken Shawarma" at bounding box center [583, 202] width 175 height 26
paste input "bowel"
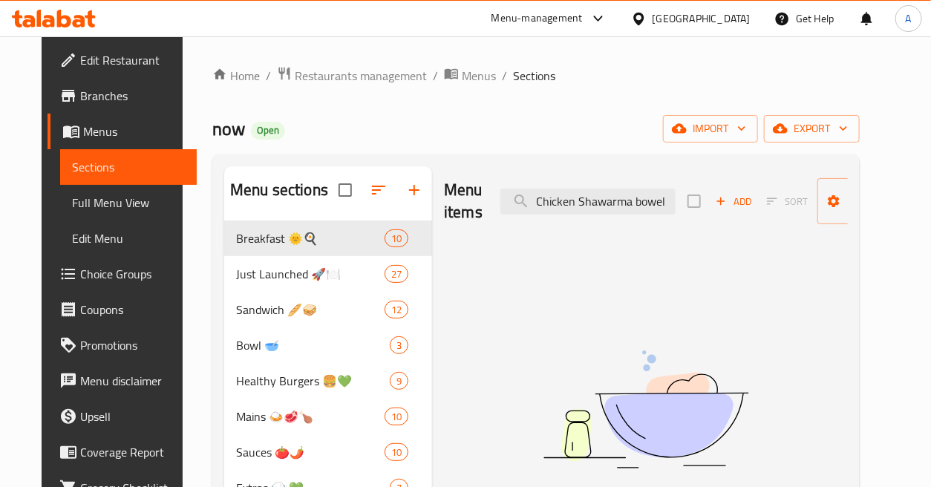
drag, startPoint x: 628, startPoint y: 203, endPoint x: 684, endPoint y: 210, distance: 56.9
click at [683, 210] on div "Menu items Chicken Shawarma bowel Add Sort Manage items" at bounding box center [646, 201] width 404 height 71
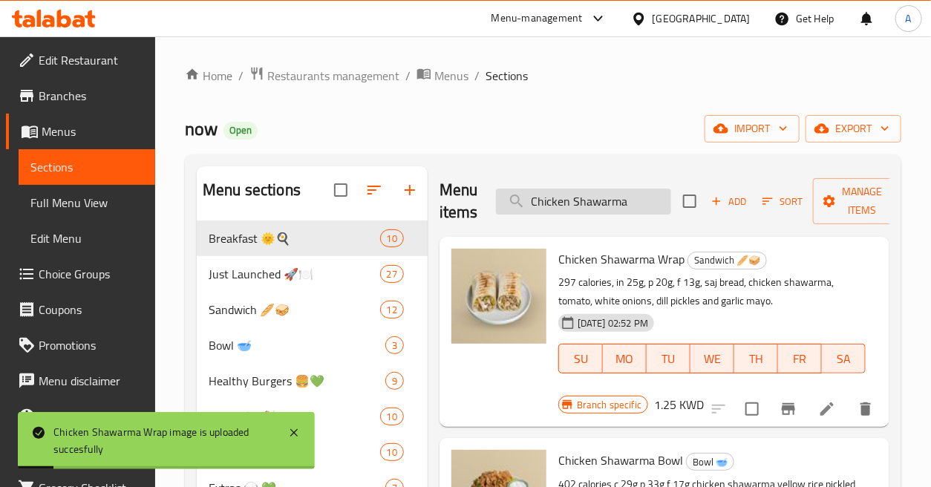
click at [628, 209] on input "Chicken Shawarma" at bounding box center [583, 202] width 175 height 26
paste input "ish TAouk Wrap"
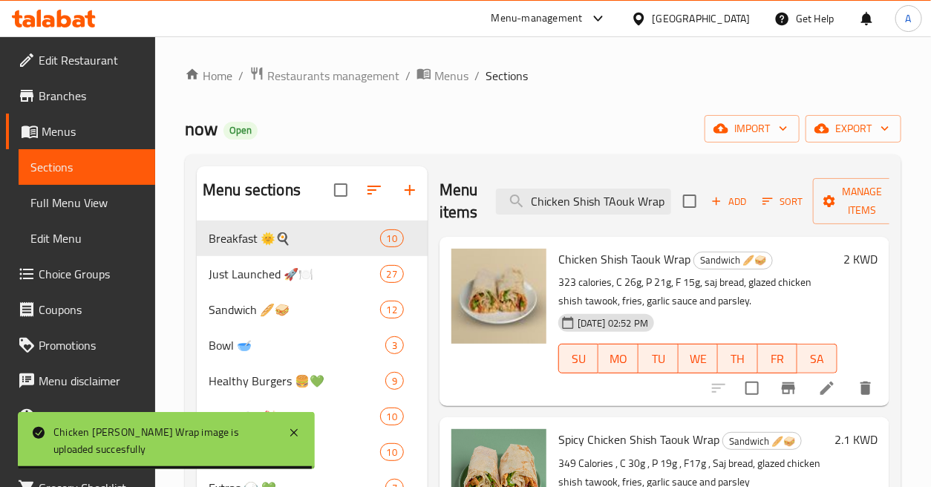
click at [633, 217] on div "Menu items Chicken Shish TAouk Wrap Add Sort Manage items" at bounding box center [665, 201] width 450 height 71
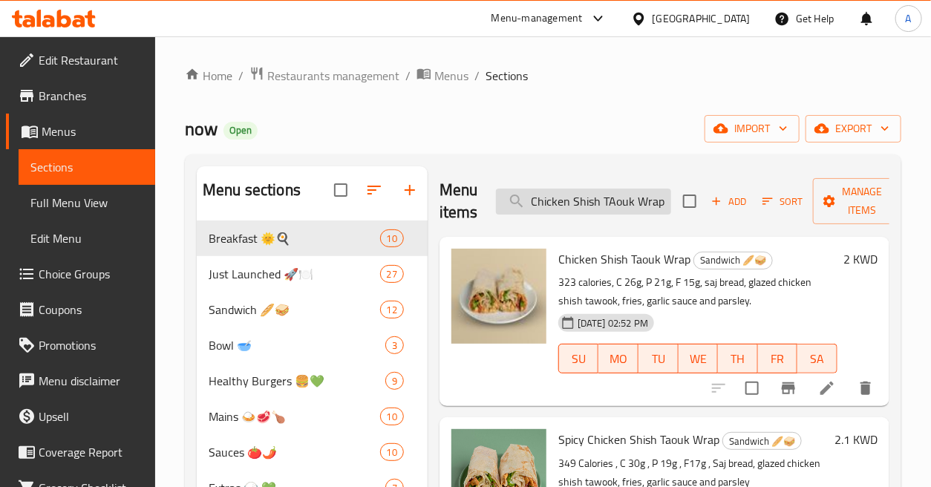
click at [633, 210] on input "Chicken Shish TAouk Wrap" at bounding box center [583, 202] width 175 height 26
click at [633, 209] on input "Chicken Shish TAouk Wrap" at bounding box center [583, 202] width 175 height 26
paste input "chicken shish taouq 100g"
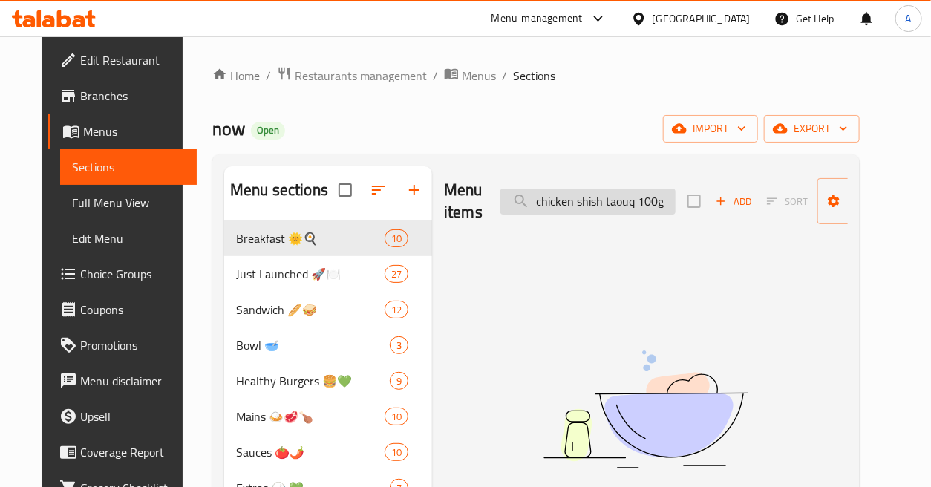
click at [633, 195] on input "chicken shish taouq 100g" at bounding box center [588, 202] width 175 height 26
drag, startPoint x: 628, startPoint y: 209, endPoint x: 708, endPoint y: 254, distance: 92.1
click at [708, 254] on div "Menu items chicken shish taouq 100g Add Sort Manage items No Items found" at bounding box center [640, 463] width 416 height 595
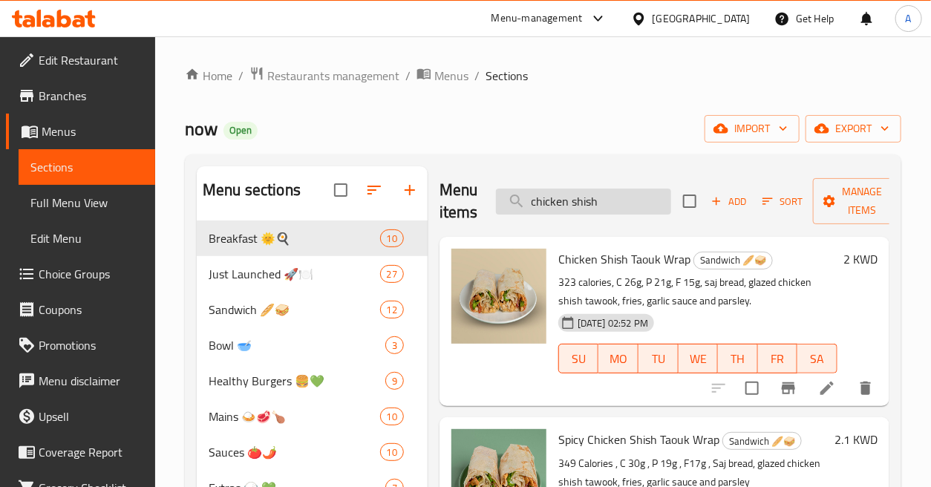
click at [612, 196] on input "chicken shish" at bounding box center [583, 202] width 175 height 26
paste input "taouq 100g"
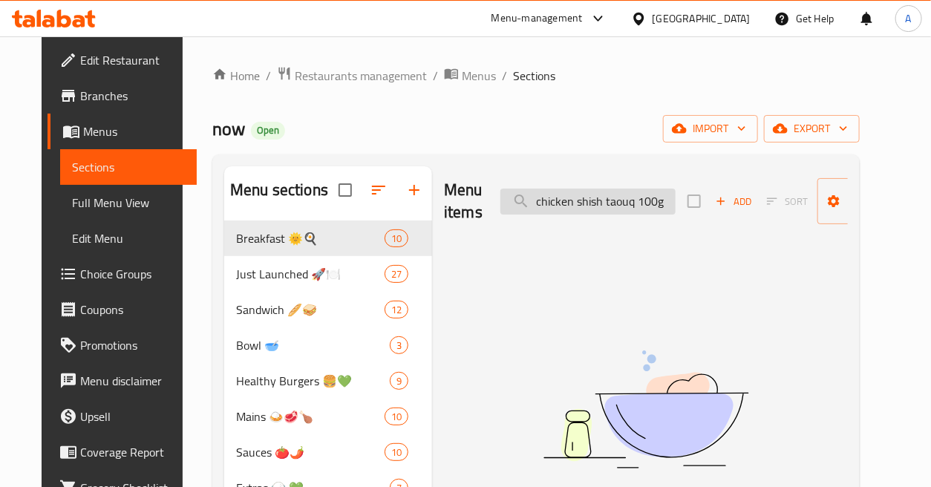
click at [558, 190] on input "chicken shish taouq 100g" at bounding box center [588, 202] width 175 height 26
paste input "Chicken Tenders"
click at [558, 190] on input "Chicken Tenders" at bounding box center [588, 202] width 175 height 26
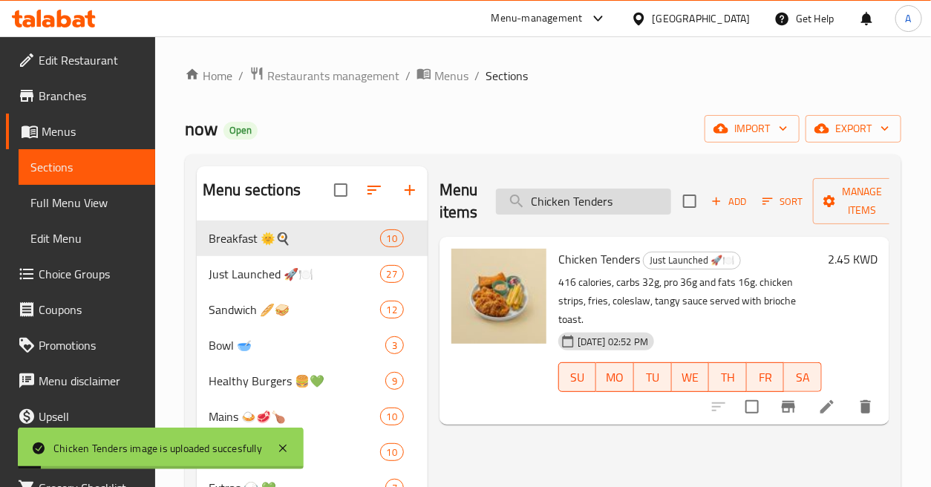
click at [625, 198] on input "Chicken Tenders" at bounding box center [583, 202] width 175 height 26
paste input "chimichuri beef and mushroom rice"
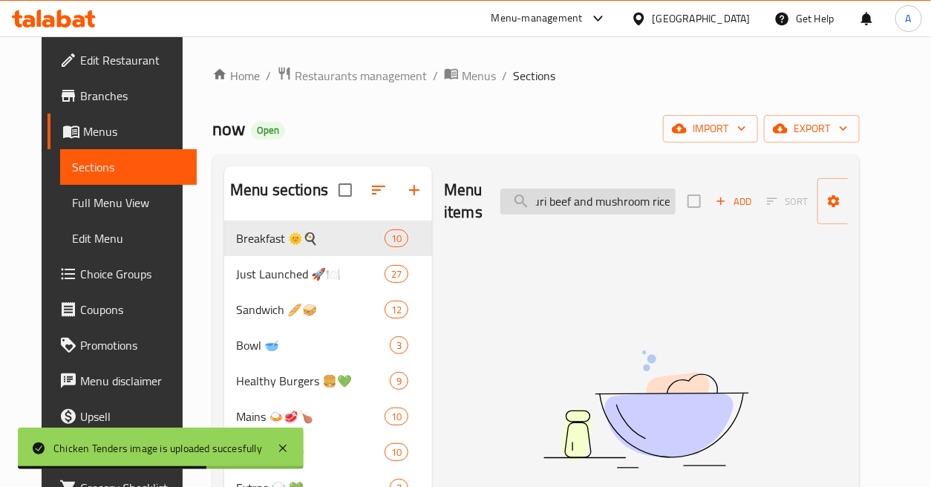
click at [642, 195] on input "chimichuri beef and mushroom rice" at bounding box center [588, 202] width 175 height 26
click at [659, 198] on input "chimichuri beef and mushroom rice" at bounding box center [588, 202] width 175 height 26
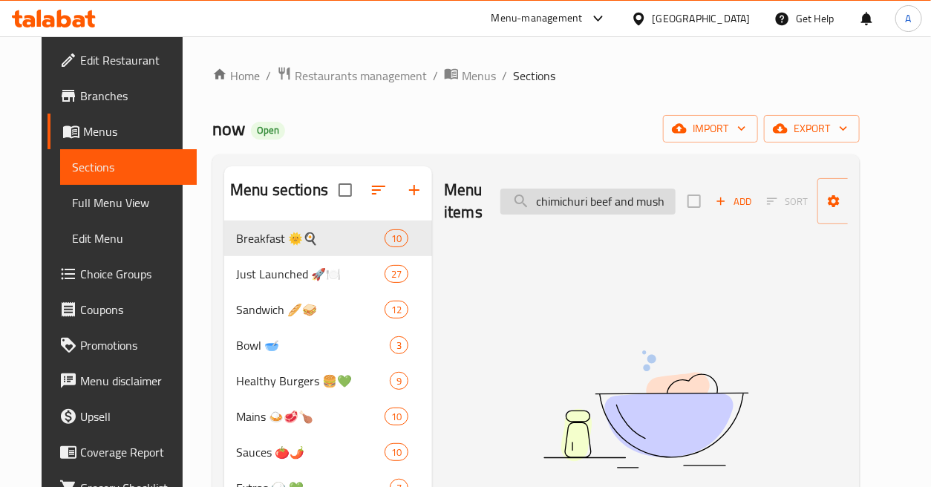
scroll to position [0, 0]
drag, startPoint x: 587, startPoint y: 201, endPoint x: 434, endPoint y: 209, distance: 152.5
click at [434, 209] on div "Menu items chimichuri beef Add Sort Manage items No Items found" at bounding box center [640, 463] width 416 height 595
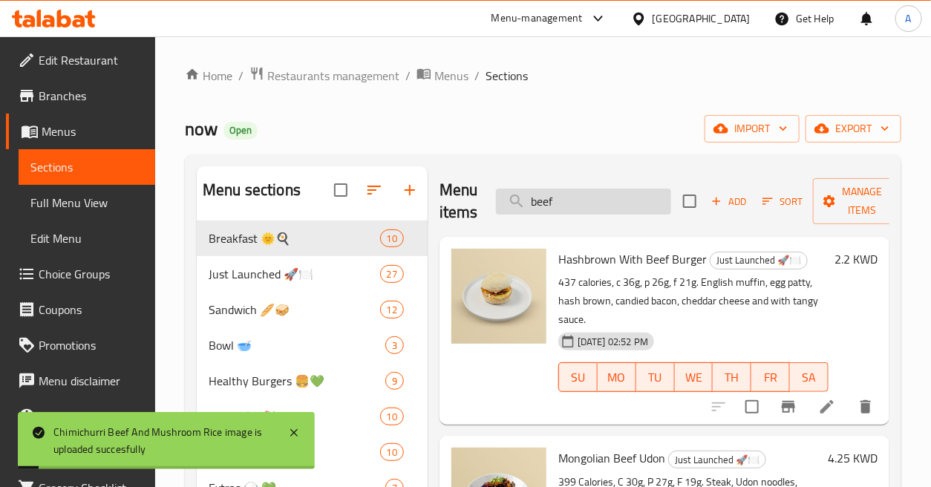
click at [605, 212] on input "beef" at bounding box center [583, 202] width 175 height 26
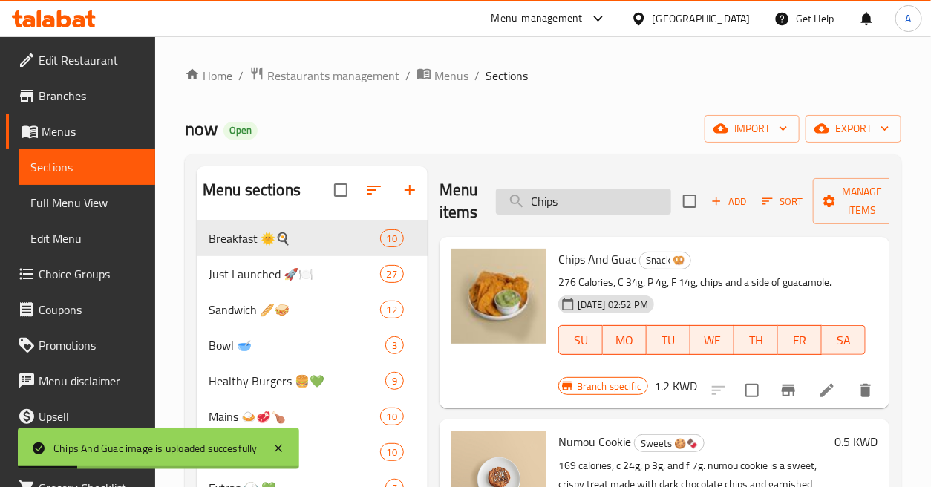
click at [575, 203] on input "Chips" at bounding box center [583, 202] width 175 height 26
paste input "ocolate chia pudding"
click at [575, 203] on input "Chips" at bounding box center [583, 202] width 175 height 26
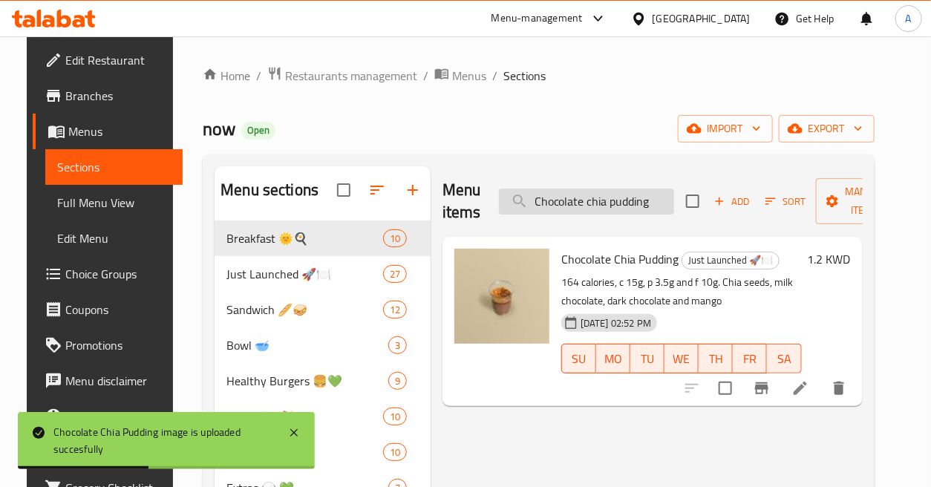
click at [610, 205] on input "Chocolate chia pudding" at bounding box center [586, 202] width 175 height 26
paste input "roissant"
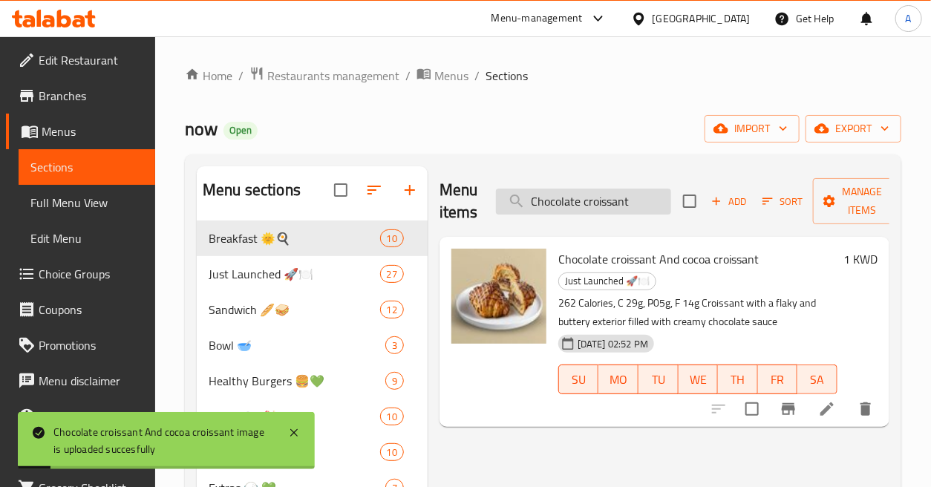
click at [650, 198] on input "Chocolate croissant" at bounding box center [583, 202] width 175 height 26
paste input "Pudding"
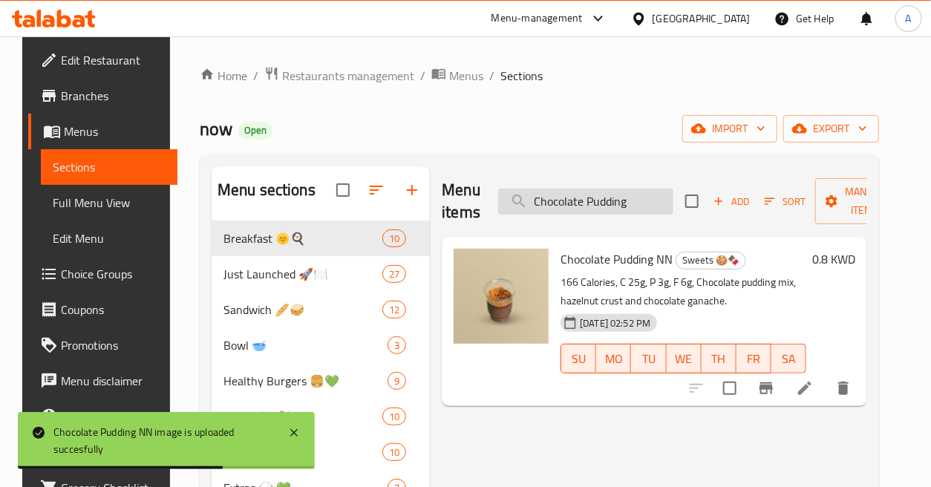
click at [624, 206] on input "Chocolate Pudding" at bounding box center [585, 202] width 175 height 26
paste input "lassic tabbouleh"
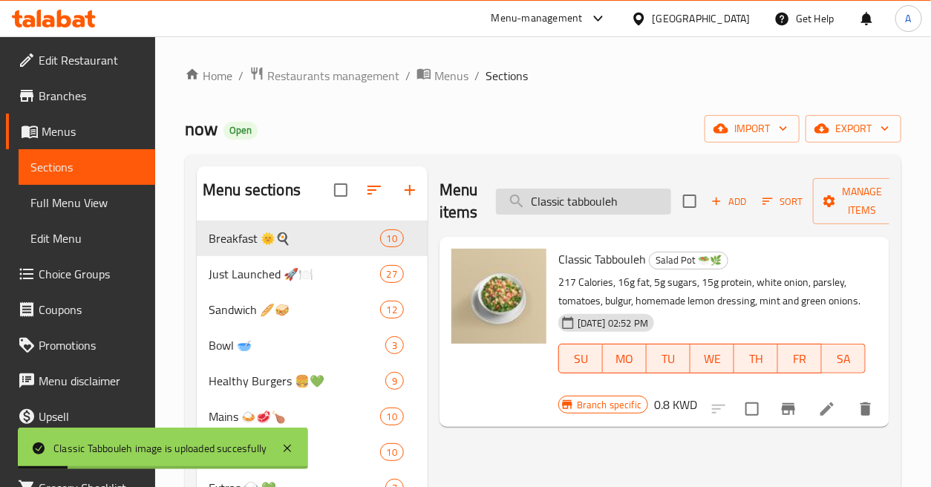
click at [642, 199] on input "Classic tabbouleh" at bounding box center [583, 202] width 175 height 26
paste input "s Smashed Burger_"
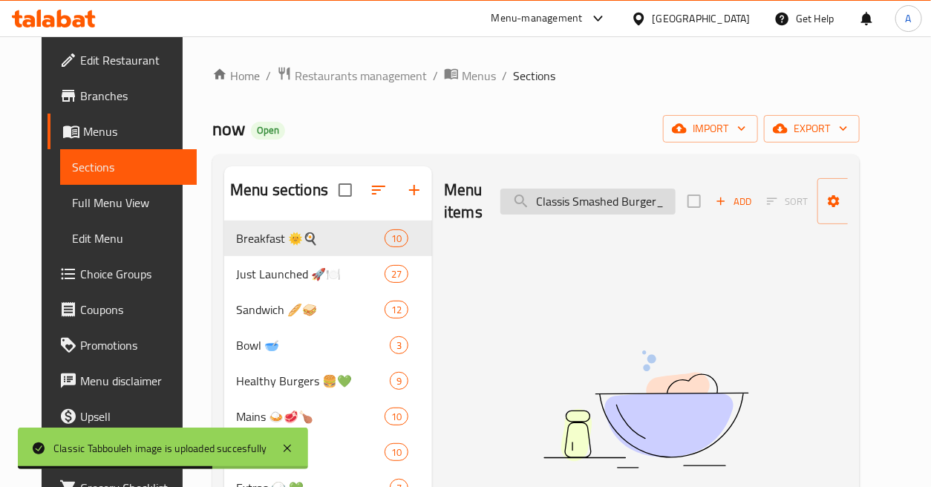
drag, startPoint x: 656, startPoint y: 199, endPoint x: 645, endPoint y: 206, distance: 14.0
click at [645, 206] on input "Classis Smashed Burger_" at bounding box center [588, 202] width 175 height 26
click at [664, 206] on input "Classis Smashed Burger_" at bounding box center [588, 202] width 175 height 26
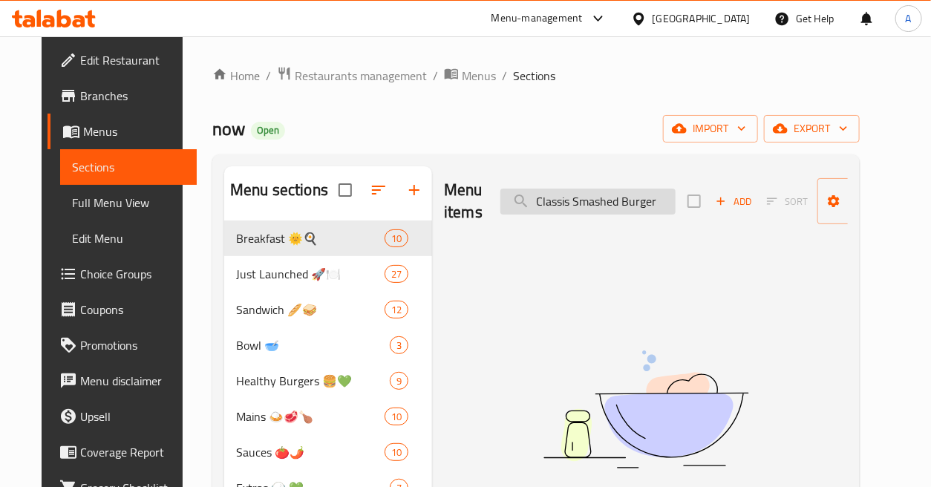
click at [643, 205] on input "Classis Smashed Burger" at bounding box center [588, 202] width 175 height 26
click at [566, 202] on input "Classis Smashed" at bounding box center [588, 202] width 175 height 26
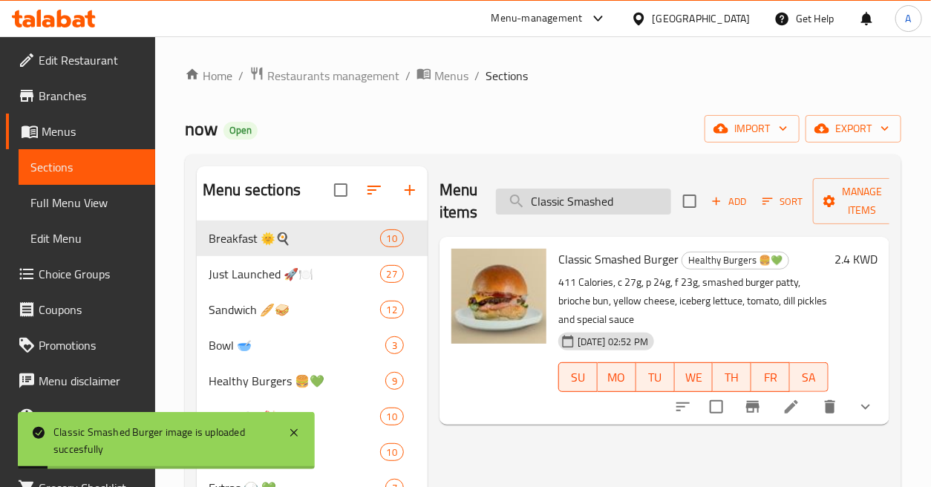
click at [617, 196] on input "Classic Smashed" at bounding box center [583, 202] width 175 height 26
paste input "cold brew"
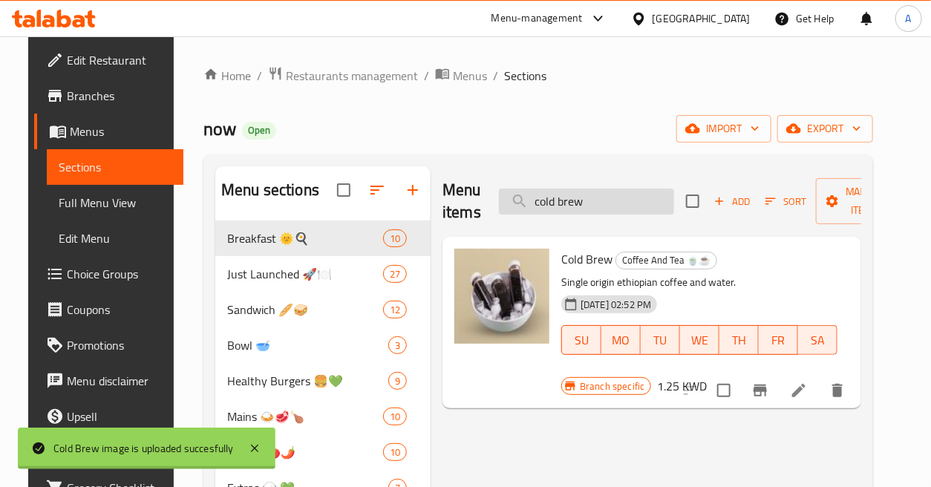
click at [615, 203] on input "cold brew" at bounding box center [586, 202] width 175 height 26
paste input "Cookie Dough Oatmeal"
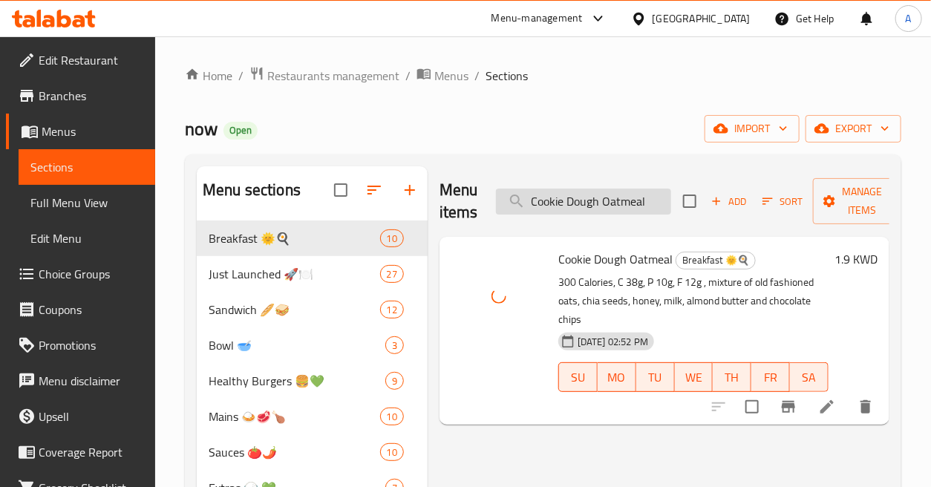
click at [627, 199] on input "Cookie Dough Oatmeal" at bounding box center [583, 202] width 175 height 26
paste input "reamy Peper and Thyme Steak"
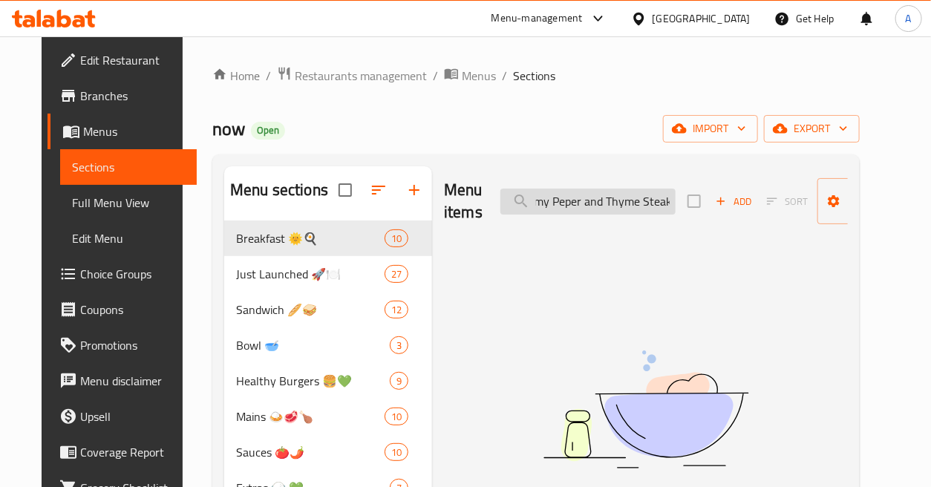
click at [646, 204] on input "Creamy Peper and Thyme Steak" at bounding box center [588, 202] width 175 height 26
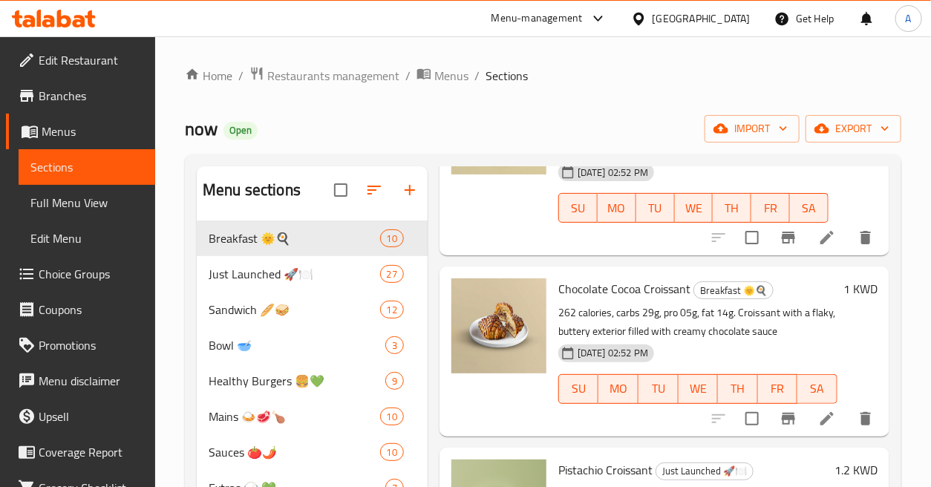
scroll to position [0, 0]
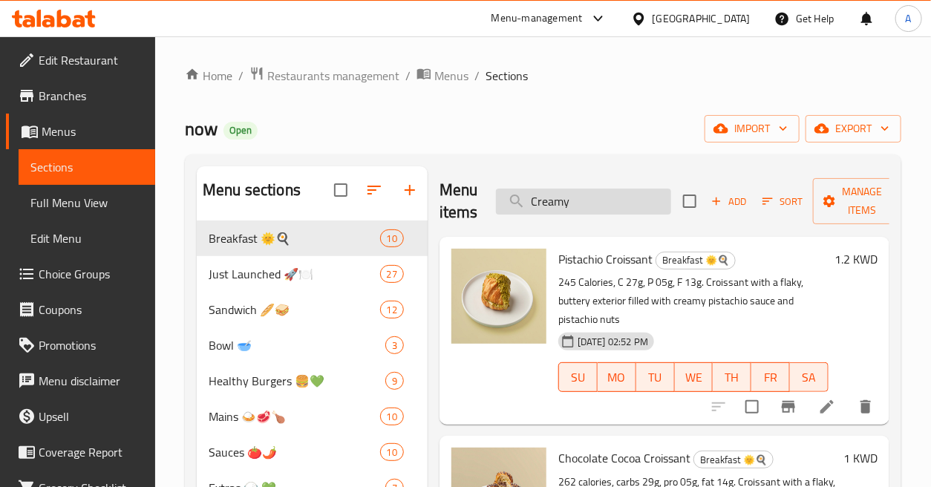
click at [610, 209] on input "Creamy" at bounding box center [583, 202] width 175 height 26
paste input "crisp salmon platter"
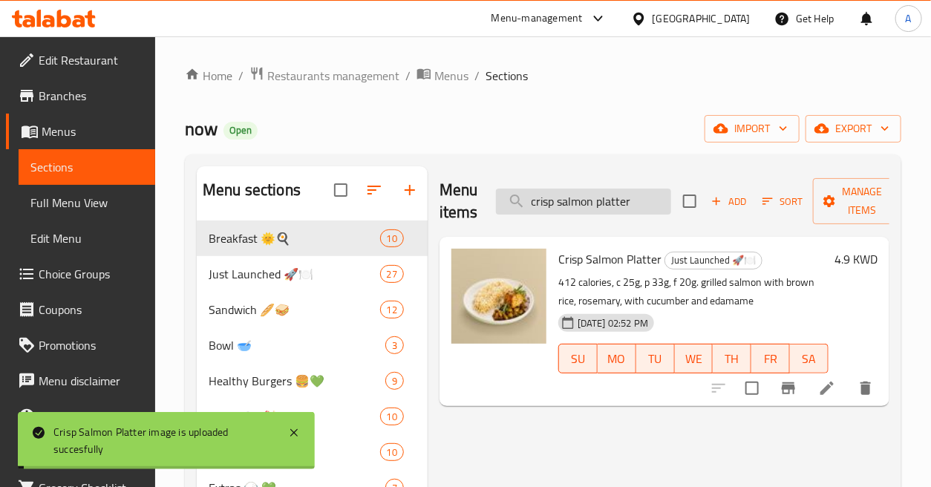
click at [648, 197] on input "crisp salmon platter" at bounding box center [583, 202] width 175 height 26
paste input "Crispy Honey Butter Chicken"
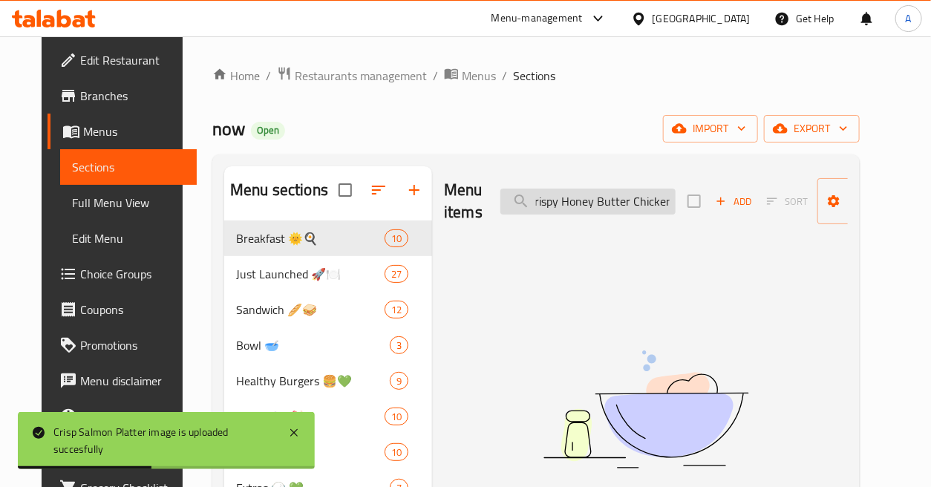
click at [633, 195] on input "Crispy Honey Butter Chicken" at bounding box center [588, 202] width 175 height 26
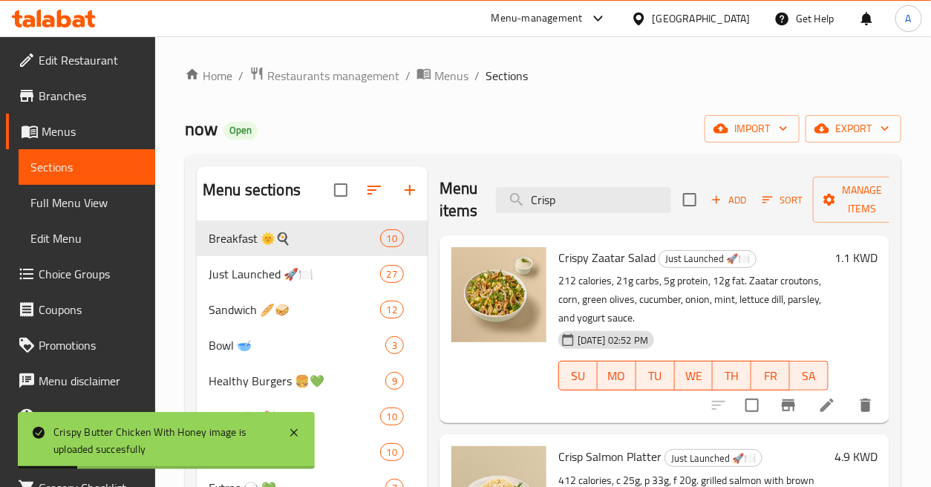
scroll to position [0, 0]
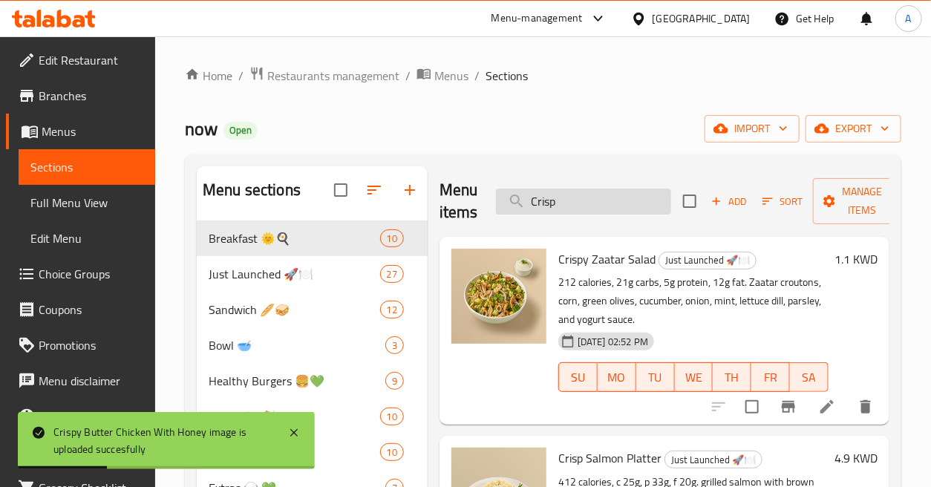
click at [603, 206] on input "Crisp" at bounding box center [583, 202] width 175 height 26
paste input "y Zaatar Salad"
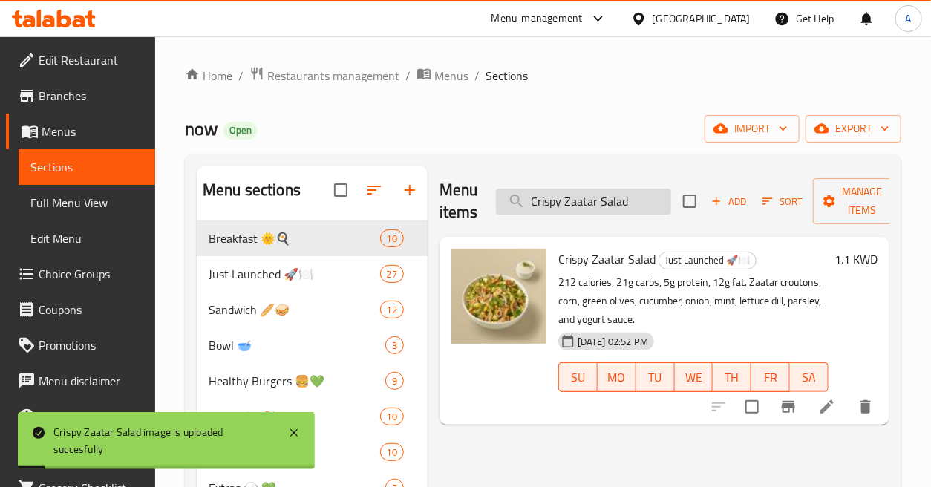
click at [642, 201] on input "Crispy Zaatar Salad" at bounding box center [583, 202] width 175 height 26
paste input "unchy Biscuit"
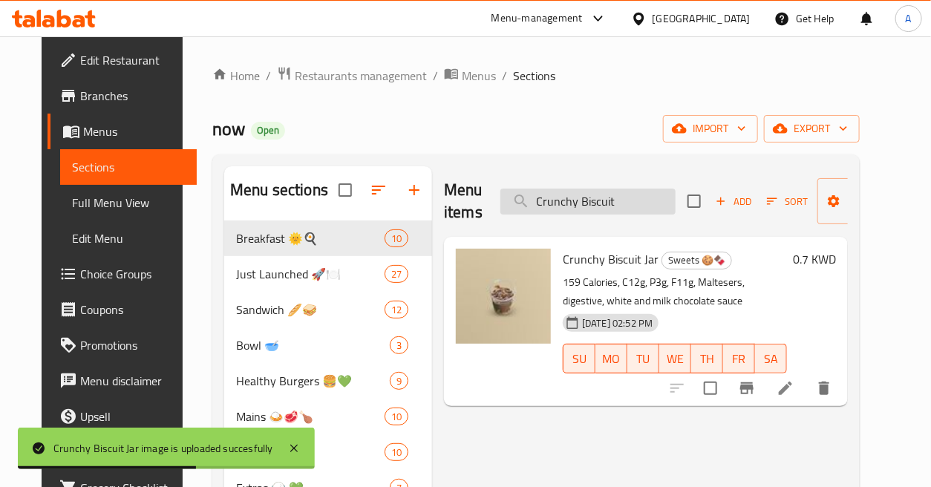
click at [639, 199] on input "Crunchy Biscuit" at bounding box center [588, 202] width 175 height 26
paste input "Double Chesse Burger"
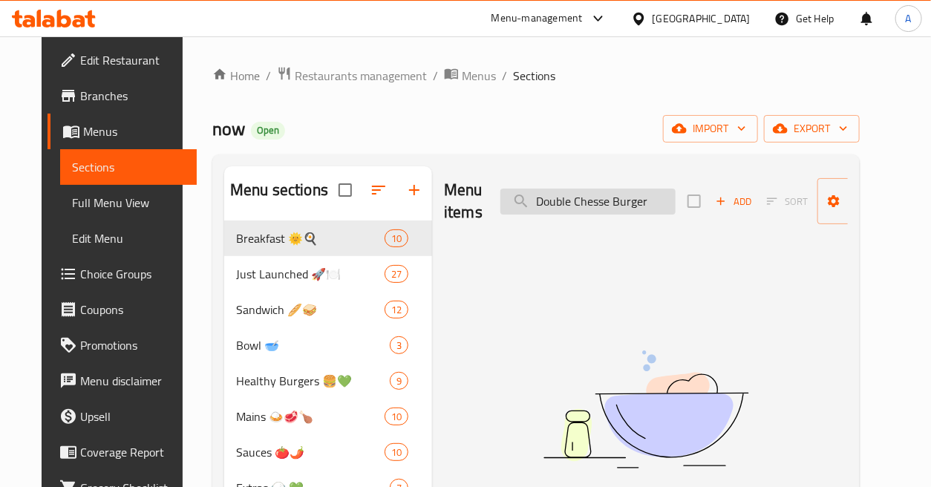
click at [614, 197] on input "Double Chesse Burger" at bounding box center [588, 202] width 175 height 26
click at [593, 205] on input "Double Chesse" at bounding box center [588, 202] width 175 height 26
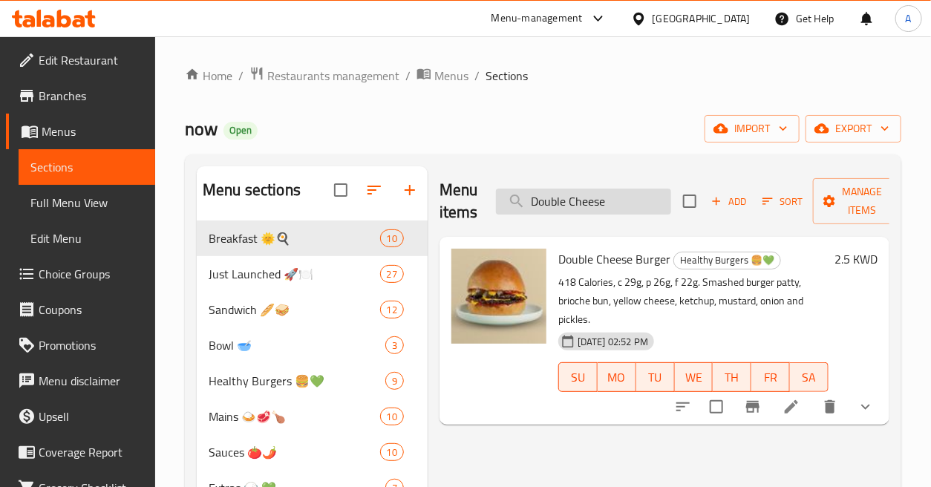
click at [617, 195] on input "Double Cheese" at bounding box center [583, 202] width 175 height 26
paste input "egg burger"
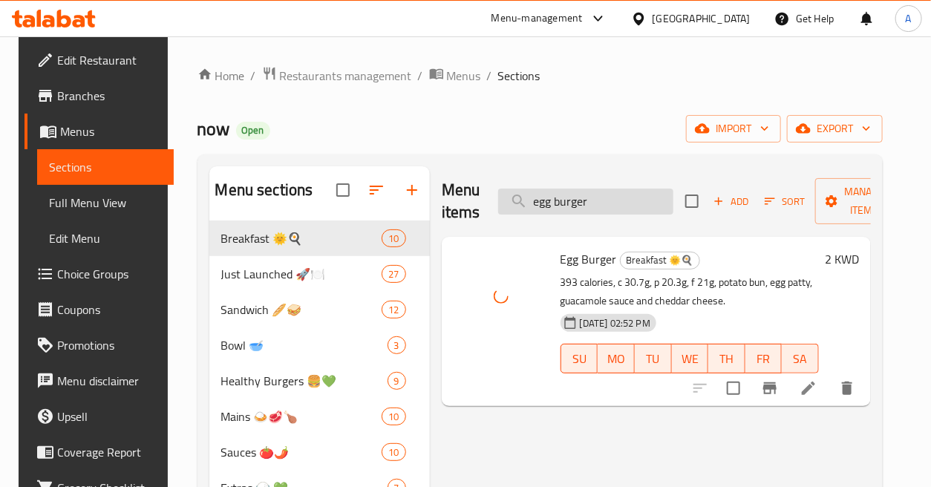
click at [602, 205] on input "egg burger" at bounding box center [585, 202] width 175 height 26
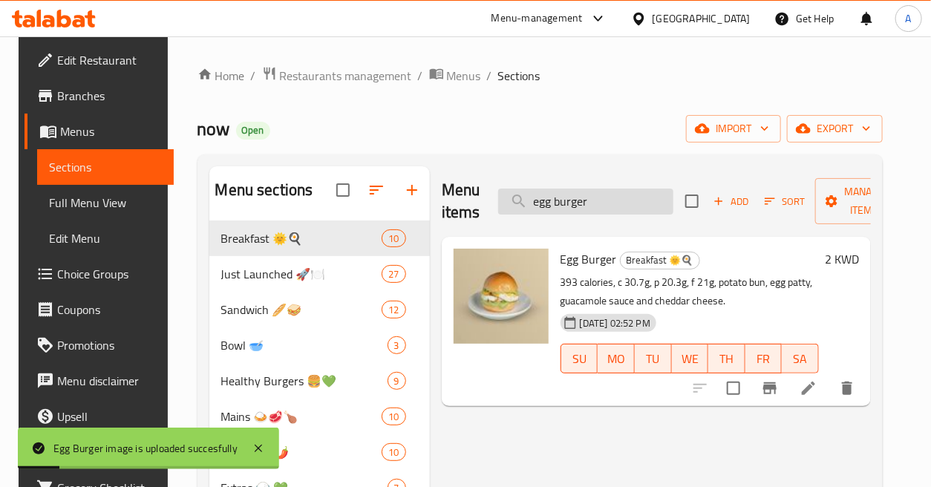
paste input "Egg mushroom bacon"
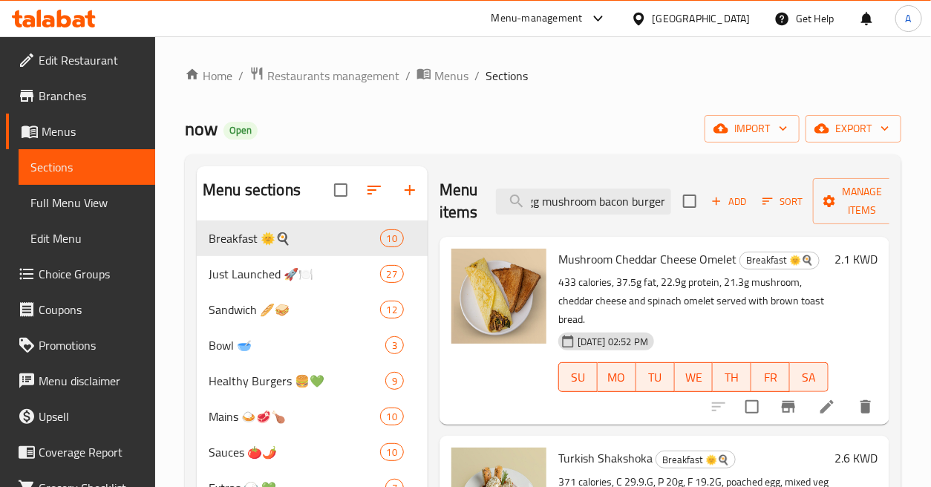
drag, startPoint x: 600, startPoint y: 201, endPoint x: 759, endPoint y: 211, distance: 159.3
click at [759, 211] on div "Menu items Egg mushroom bacon burger Add Sort Manage items" at bounding box center [665, 201] width 450 height 71
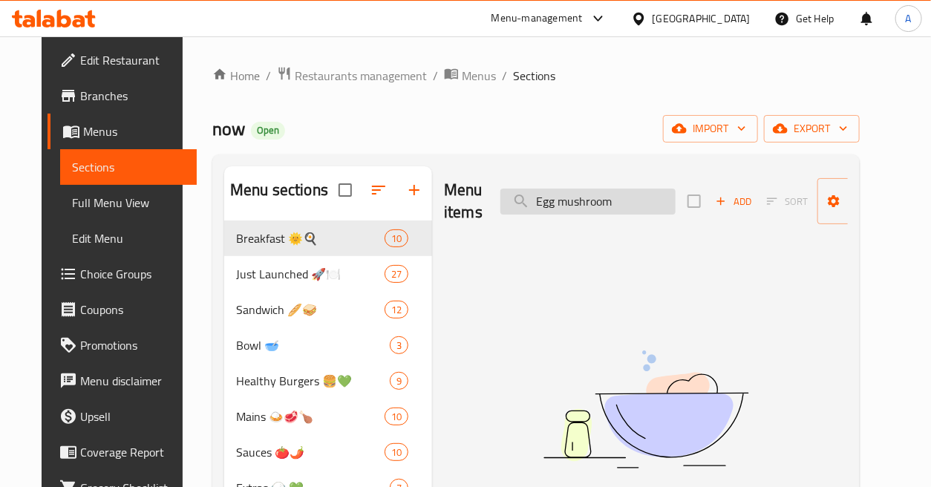
click at [584, 206] on input "Egg mushroom" at bounding box center [588, 202] width 175 height 26
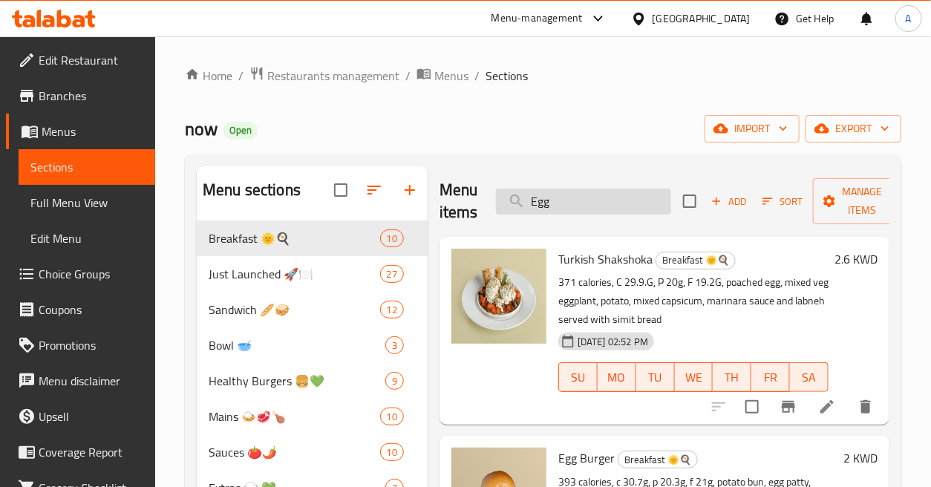
click at [637, 195] on input "Egg" at bounding box center [583, 202] width 175 height 26
paste input "Fattoush"
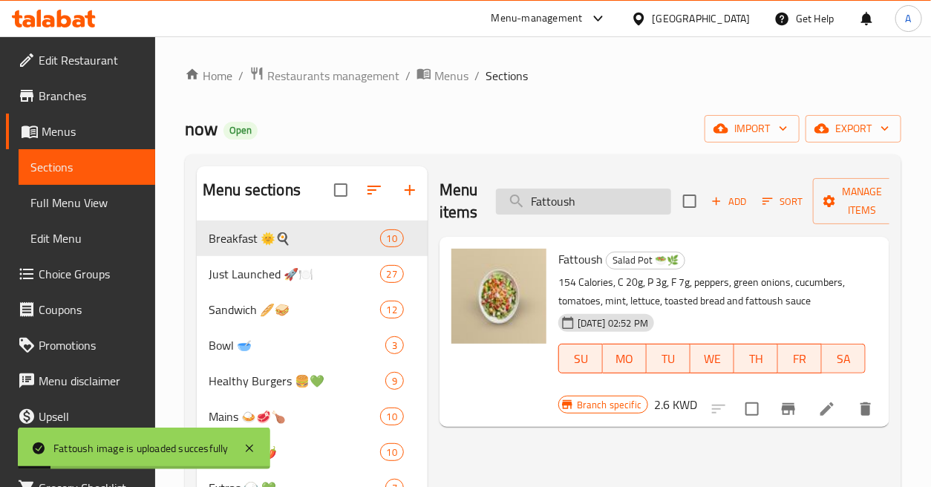
click at [640, 195] on input "Fattoush" at bounding box center [583, 202] width 175 height 26
paste input "ries with BBQ Sauce"
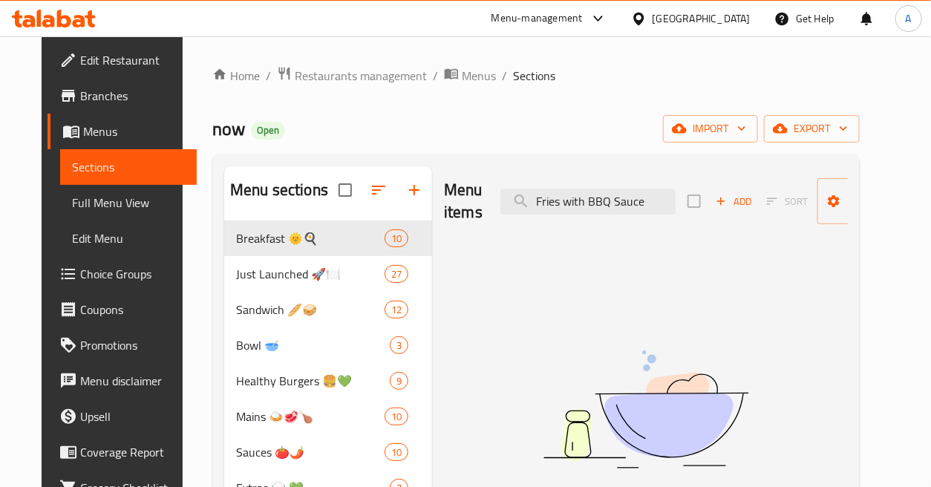
drag, startPoint x: 559, startPoint y: 202, endPoint x: 711, endPoint y: 223, distance: 152.9
click at [711, 223] on div "Menu items Fries with BBQ Sauce Add Sort Manage items" at bounding box center [646, 201] width 404 height 71
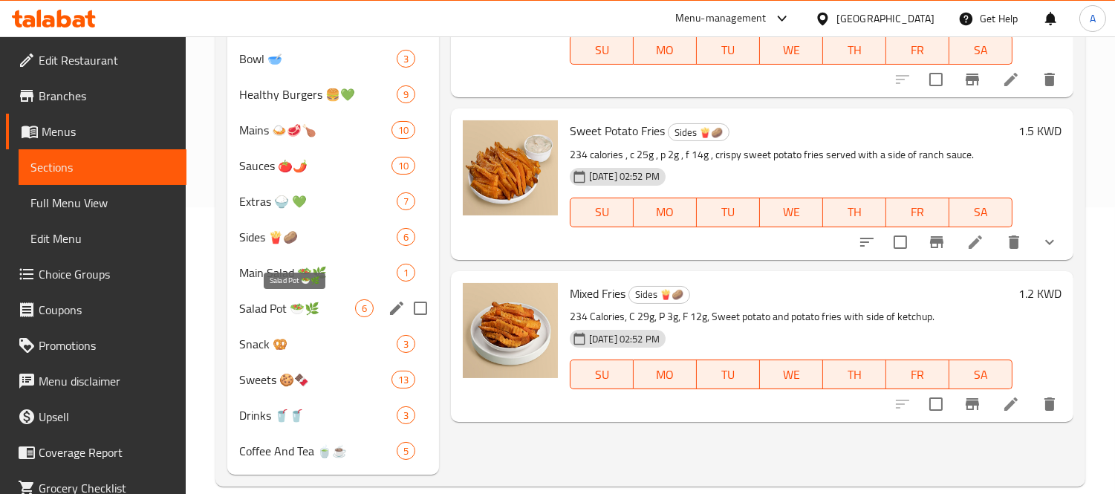
scroll to position [308, 0]
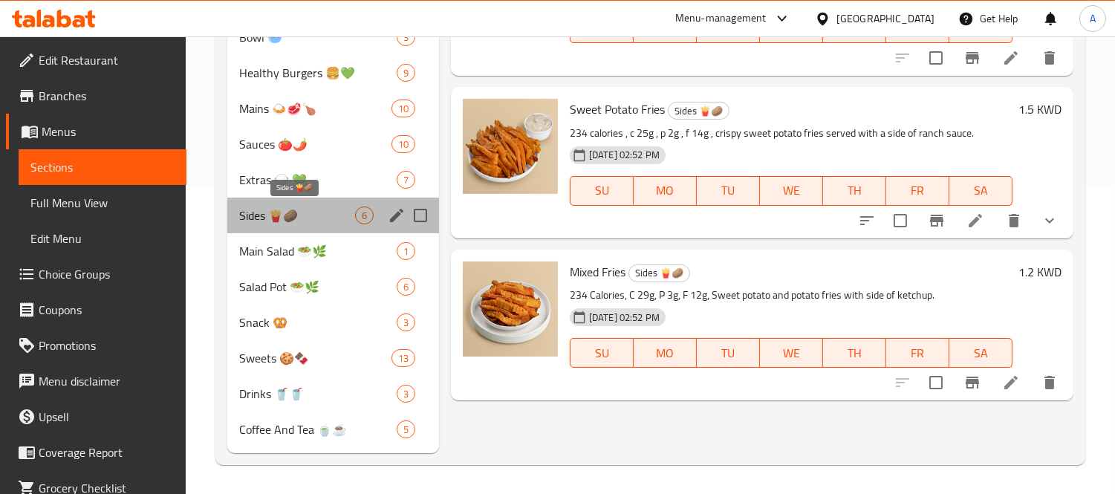
click at [330, 209] on span "Sides 🍟🥔" at bounding box center [297, 215] width 116 height 18
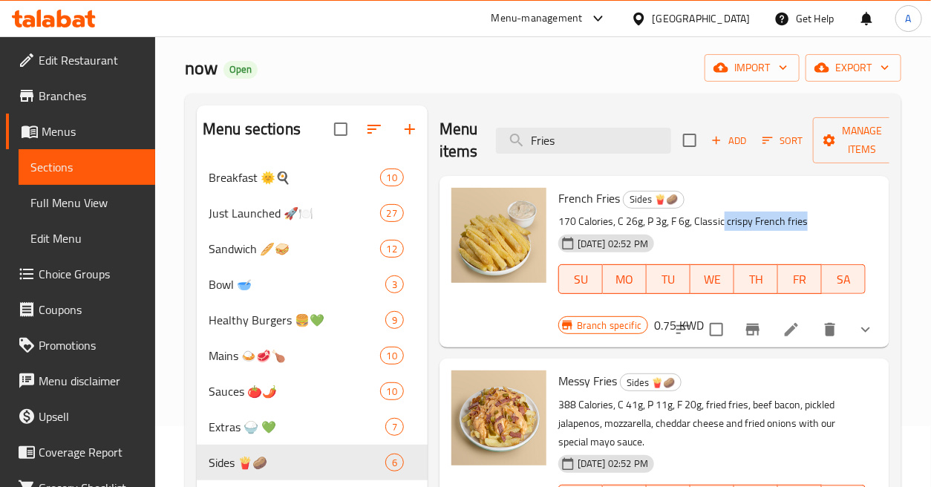
click at [841, 223] on p "170 Calories, C 26g, P 3g, F 6g, Classic crispy French fries" at bounding box center [711, 221] width 307 height 19
click at [832, 251] on div "29-09-2025 02:52 PM SU MO TU WE TH FR SA" at bounding box center [712, 269] width 319 height 80
click at [857, 329] on icon "show more" at bounding box center [866, 330] width 18 height 18
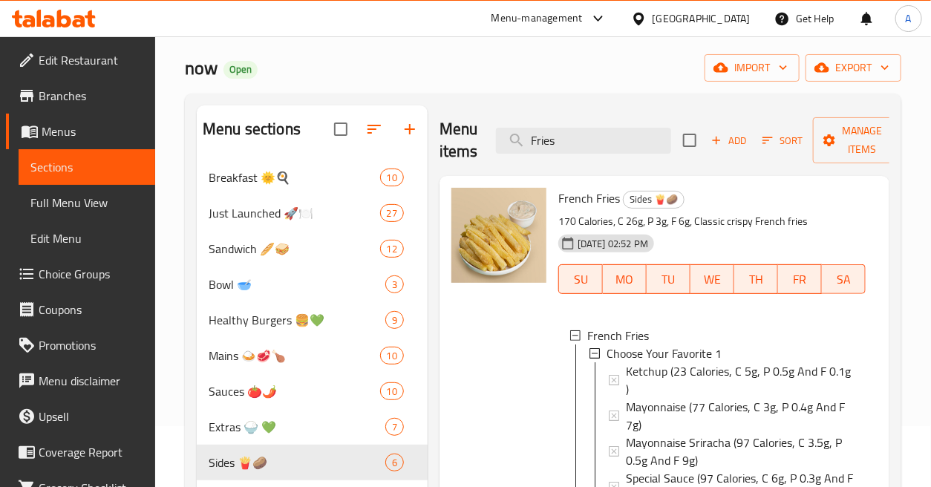
scroll to position [1, 0]
click at [840, 198] on h6 "French Fries Sides 🍟🥔" at bounding box center [711, 198] width 307 height 21
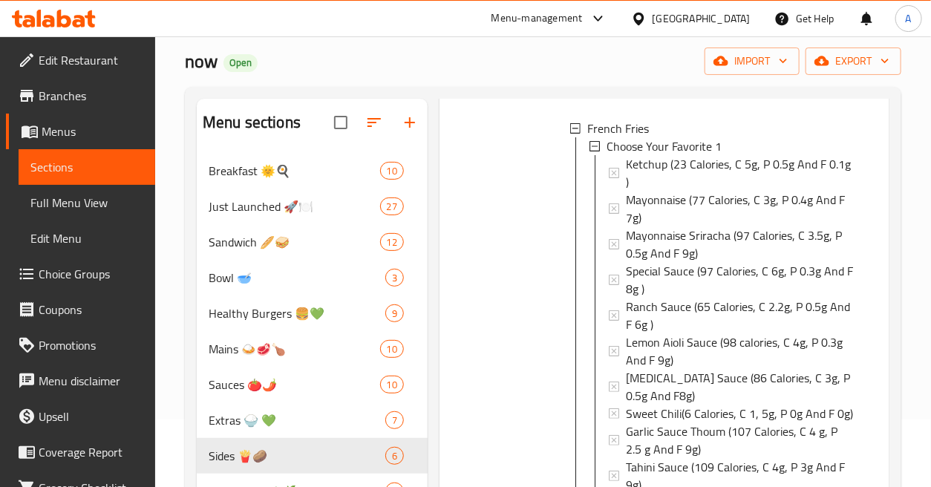
scroll to position [0, 0]
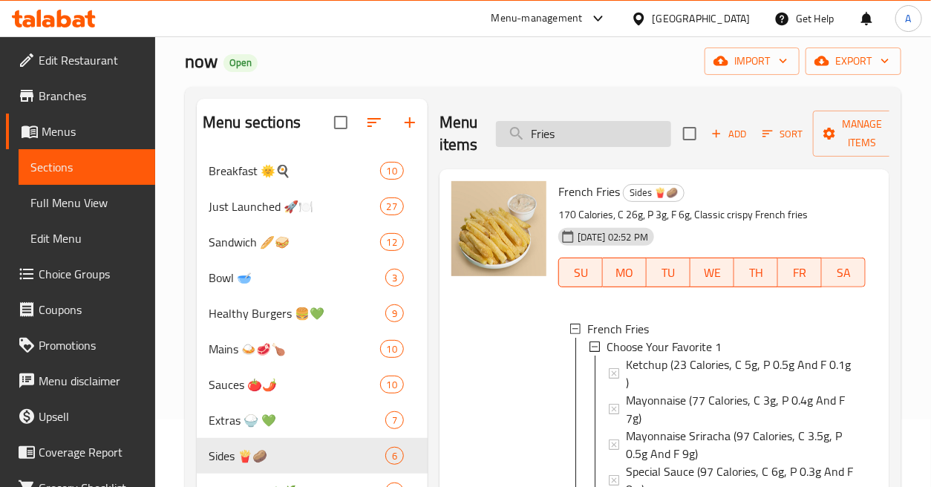
click at [626, 141] on input "Fries" at bounding box center [583, 134] width 175 height 26
paste input "green cola lemon lime"
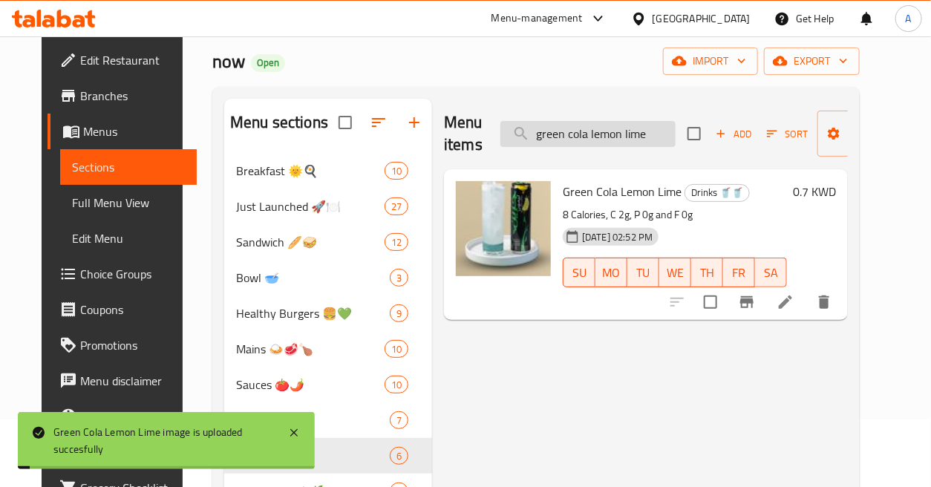
click at [595, 127] on input "green cola lemon lime" at bounding box center [588, 134] width 175 height 26
paste input "Green Cola"
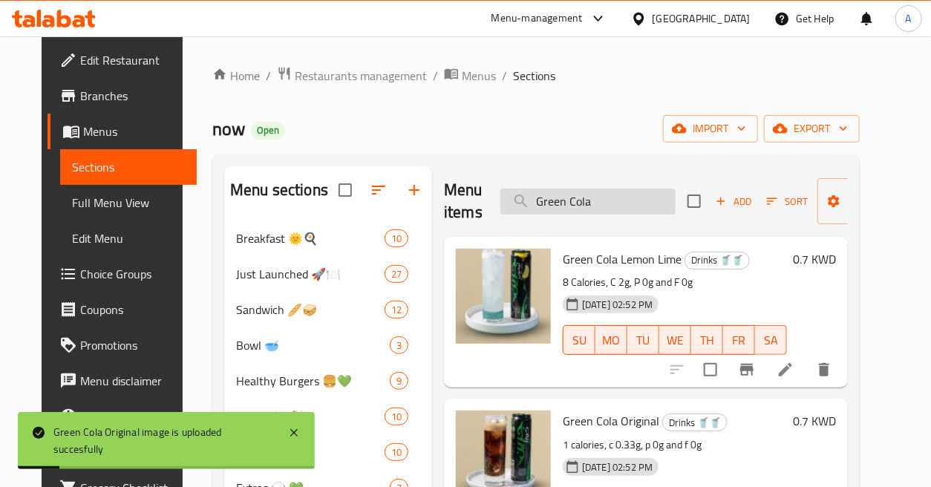
click at [634, 195] on input "Green Cola" at bounding box center [588, 202] width 175 height 26
paste input "Goodnes Salad"
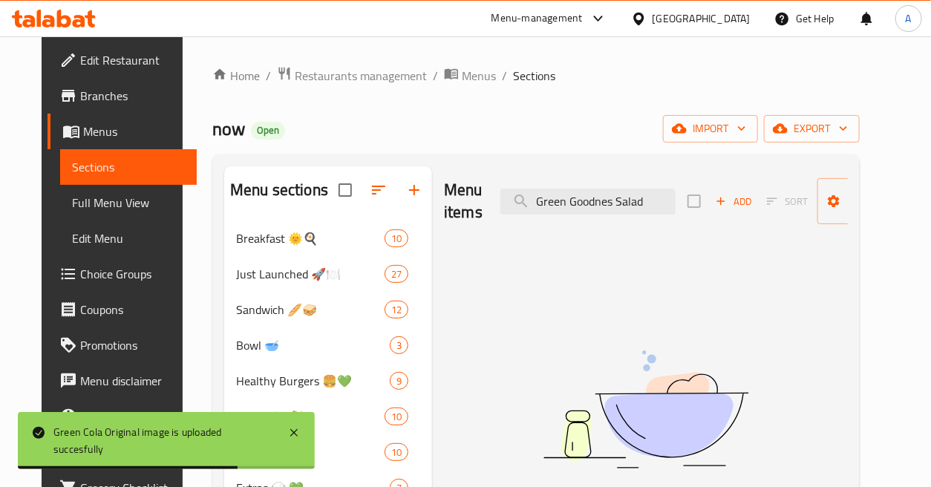
drag, startPoint x: 607, startPoint y: 201, endPoint x: 691, endPoint y: 204, distance: 84.0
click at [691, 204] on div "Menu items Green Goodnes Salad Add Sort Manage items" at bounding box center [646, 201] width 404 height 71
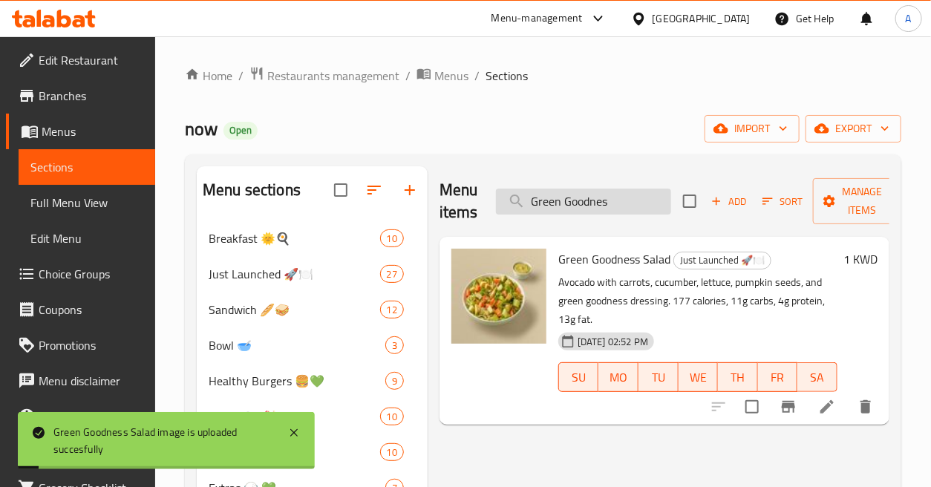
click at [628, 206] on input "Green Goodnes" at bounding box center [583, 202] width 175 height 26
paste input "green mojito cola"
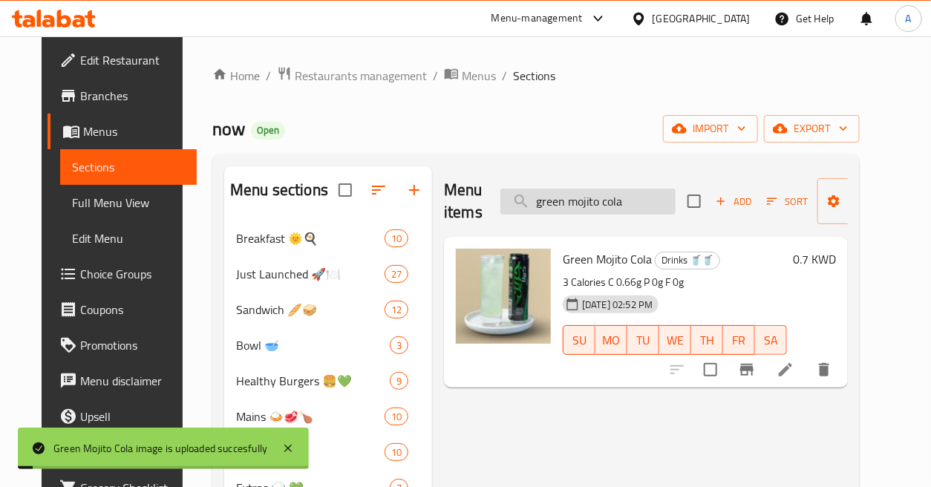
click at [619, 206] on input "green mojito cola" at bounding box center [588, 202] width 175 height 26
paste input "Halloumi Sandwich"
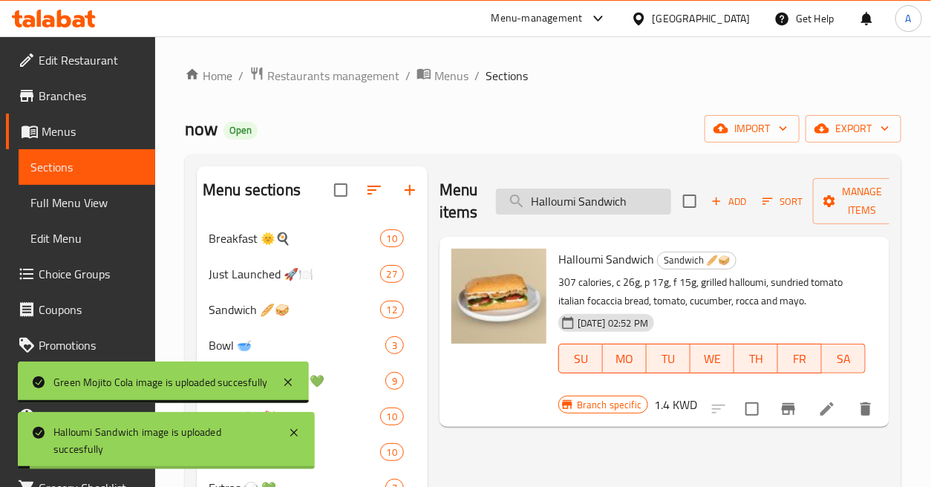
click at [642, 198] on input "Halloumi Sandwich" at bounding box center [583, 202] width 175 height 26
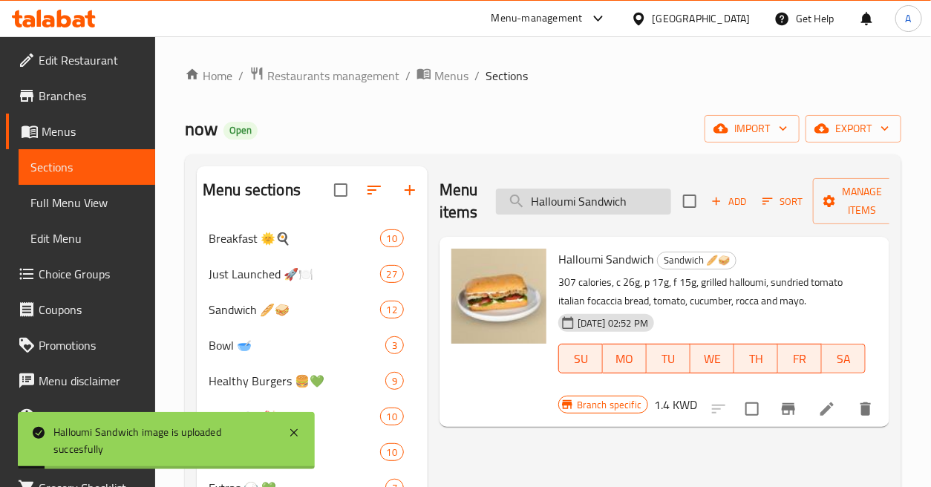
click at [642, 198] on input "Halloumi Sandwich" at bounding box center [583, 202] width 175 height 26
paste input "sh browns"
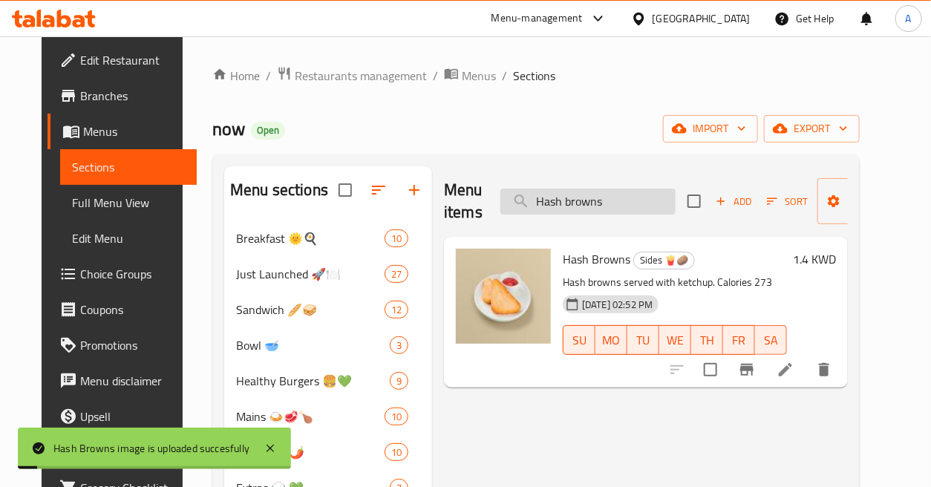
click at [610, 202] on input "Hash browns" at bounding box center [588, 202] width 175 height 26
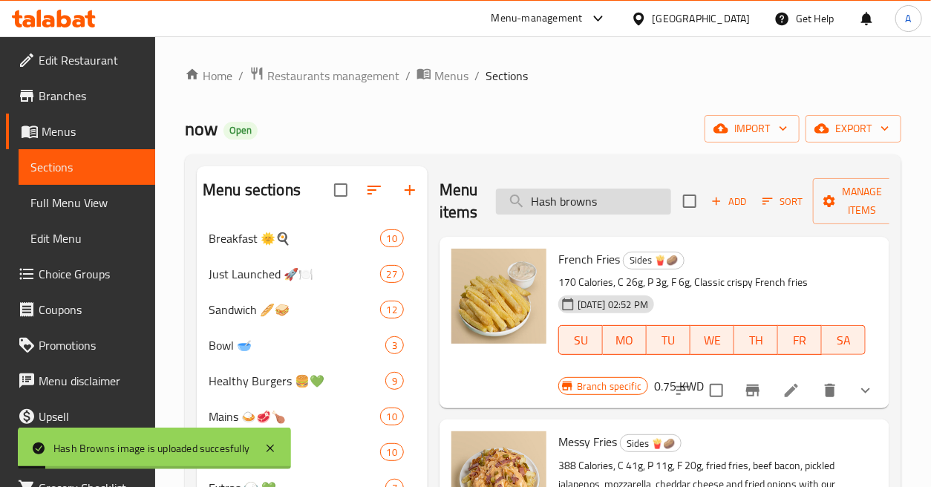
click at [610, 202] on input "Hash browns" at bounding box center [583, 202] width 175 height 26
paste input "brown Bacon Burger"
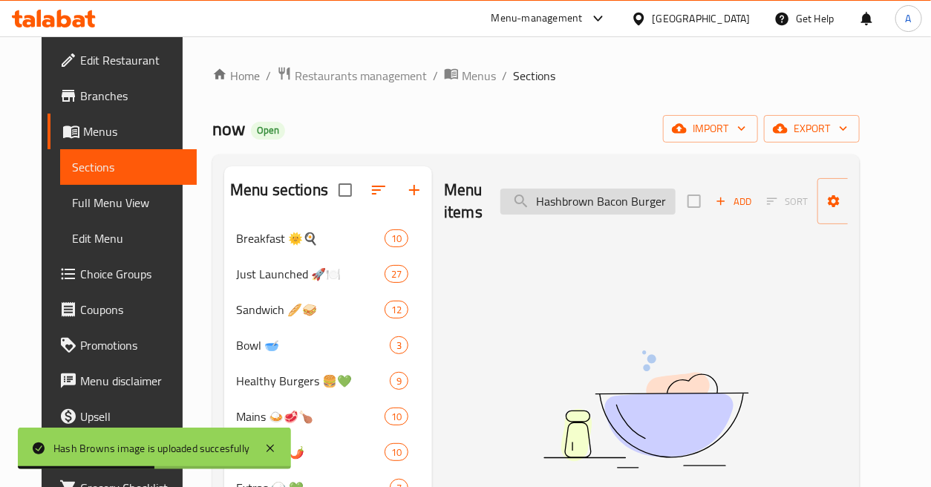
click at [635, 198] on input "Hashbrown Bacon Burger" at bounding box center [588, 202] width 175 height 26
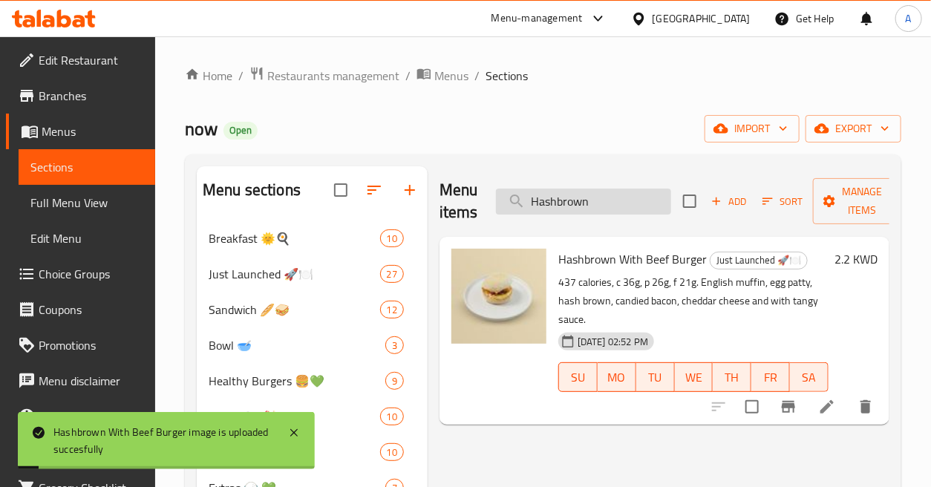
click at [592, 196] on input "Hashbrown" at bounding box center [583, 202] width 175 height 26
paste input "hawaiian chicken platter"
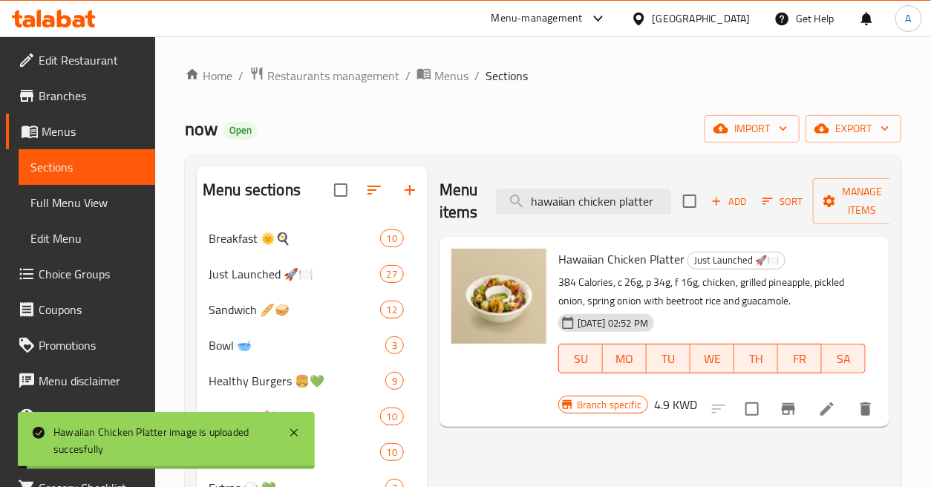
click at [630, 176] on div "Menu items hawaiian chicken platter Add Sort Manage items" at bounding box center [665, 201] width 450 height 71
click at [650, 202] on input "hawaiian chicken platter" at bounding box center [583, 202] width 175 height 26
paste input "HOT BUFFALO CHICKEN"
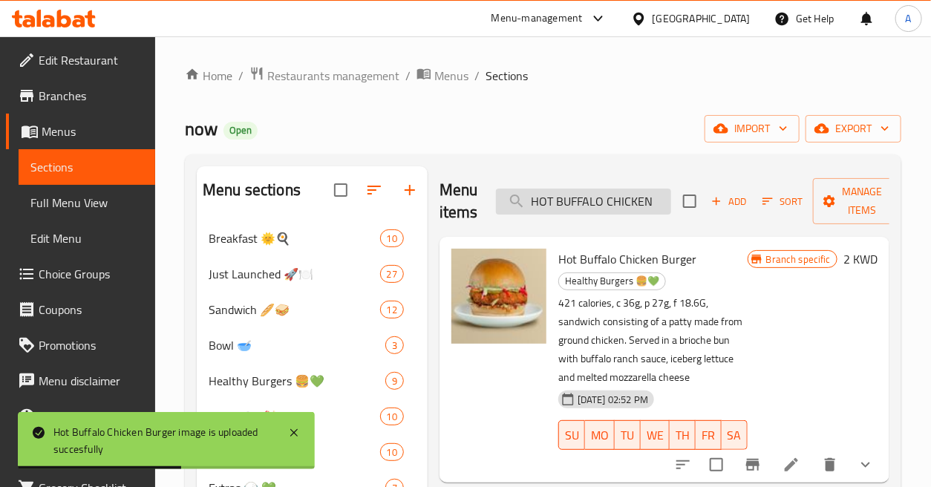
click at [663, 205] on input "HOT BUFFALO CHICKEN" at bounding box center [583, 202] width 175 height 26
paste input "iced latte"
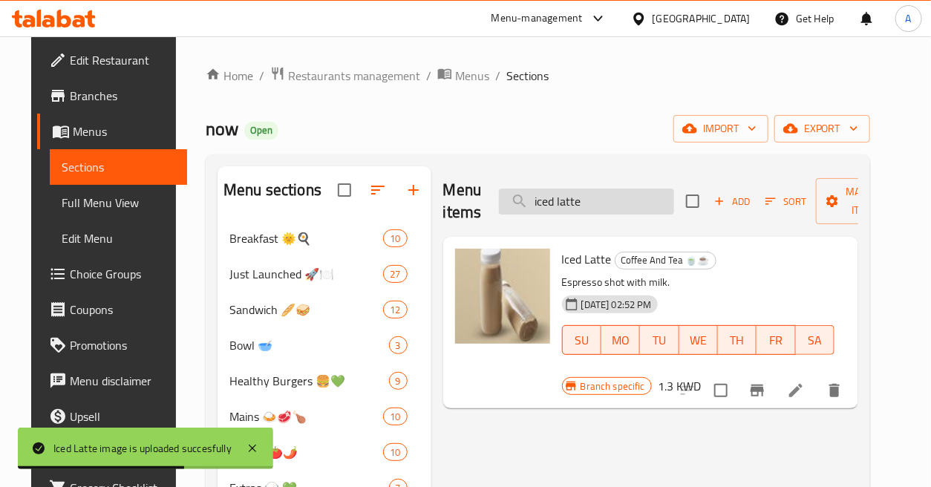
click at [639, 196] on input "iced latte" at bounding box center [586, 202] width 175 height 26
paste input "talian pesto chicken pasta"
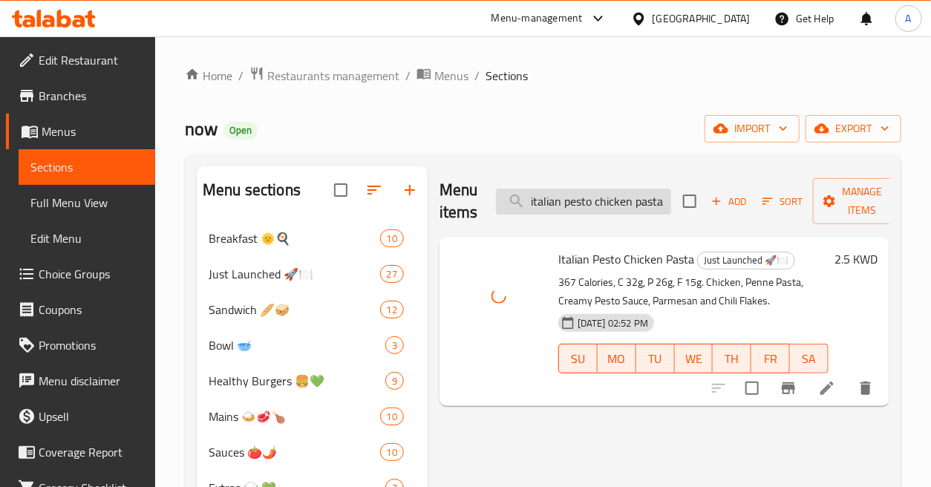
click at [658, 201] on input "italian pesto chicken pasta" at bounding box center [583, 202] width 175 height 26
paste input "Japanese pancake"
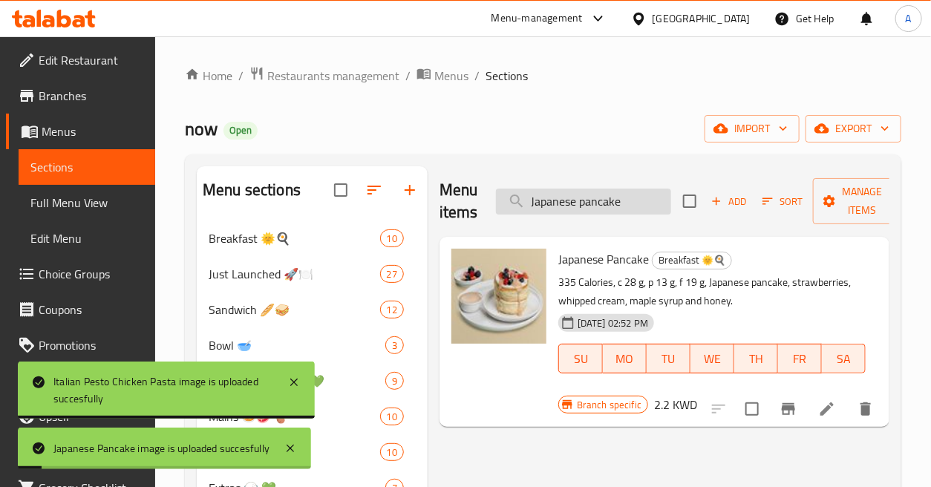
click at [654, 202] on input "Japanese pancake" at bounding box center [583, 202] width 175 height 26
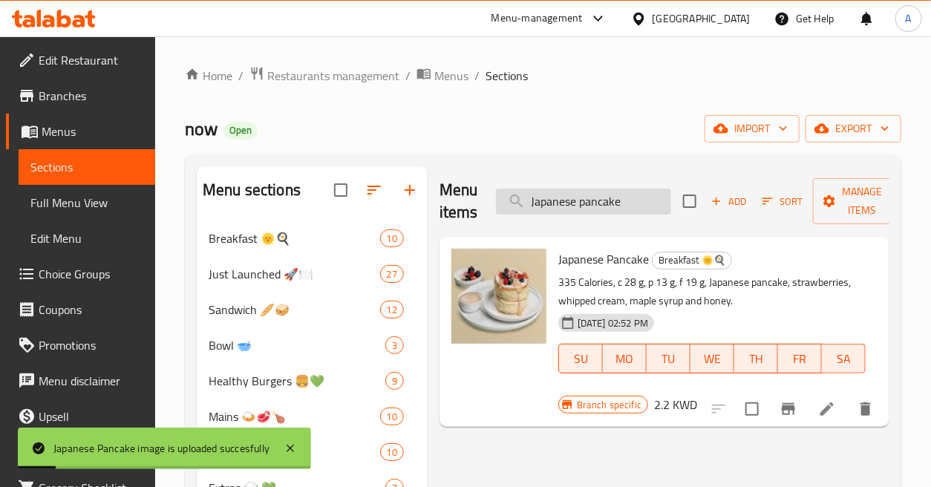
click at [654, 202] on input "Japanese pancake" at bounding box center [583, 202] width 175 height 26
paste input "style egg muffin"
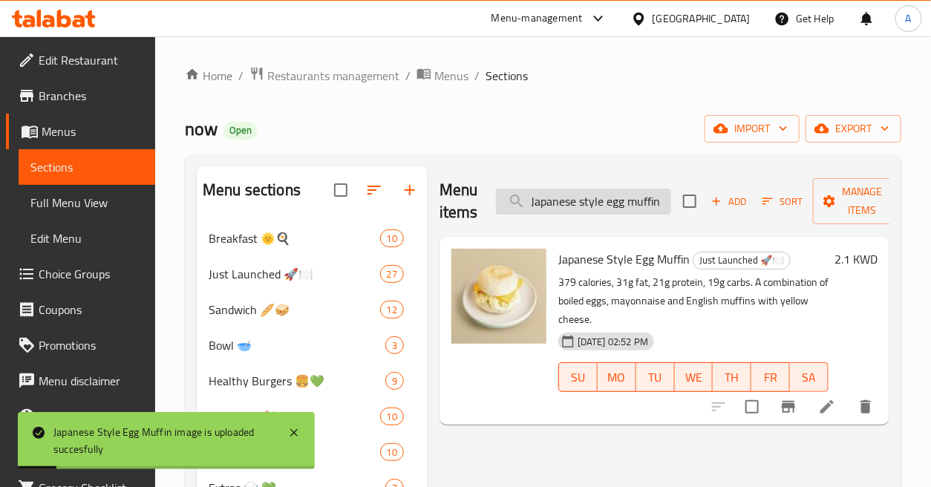
click at [640, 205] on input "Japanese style egg muffin" at bounding box center [583, 202] width 175 height 26
click at [639, 205] on input "Japanese style egg muffin" at bounding box center [583, 202] width 175 height 26
paste input "Ketchup Sauce"
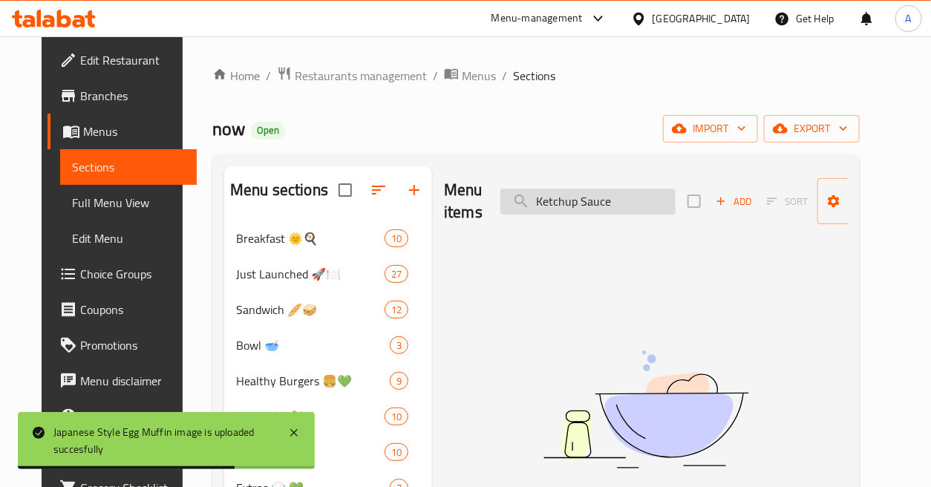
click at [596, 201] on input "Ketchup Sauce" at bounding box center [588, 202] width 175 height 26
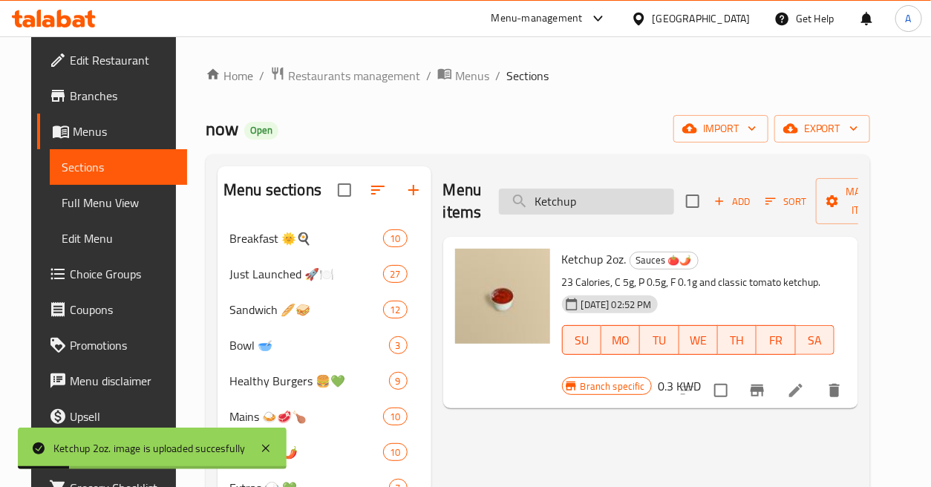
click at [628, 189] on input "Ketchup" at bounding box center [586, 202] width 175 height 26
paste input "Labna zaatar sandwich"
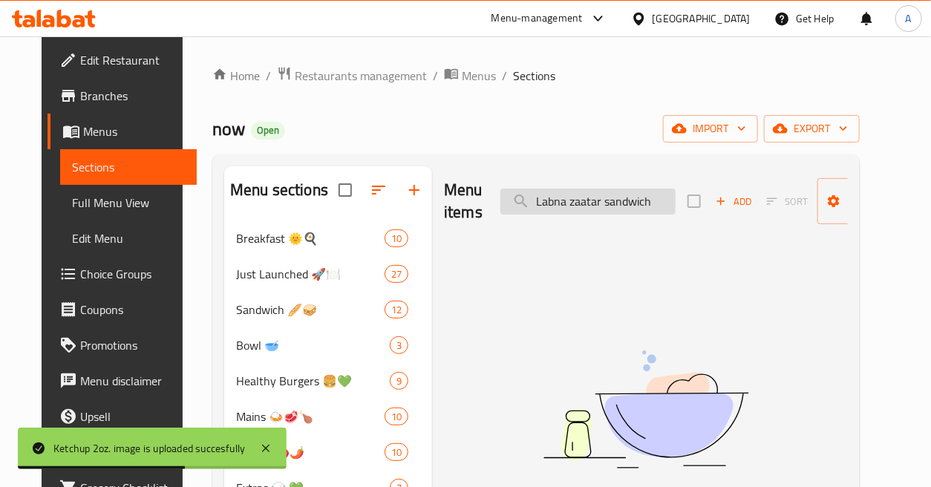
click at [625, 198] on input "Labna zaatar sandwich" at bounding box center [588, 202] width 175 height 26
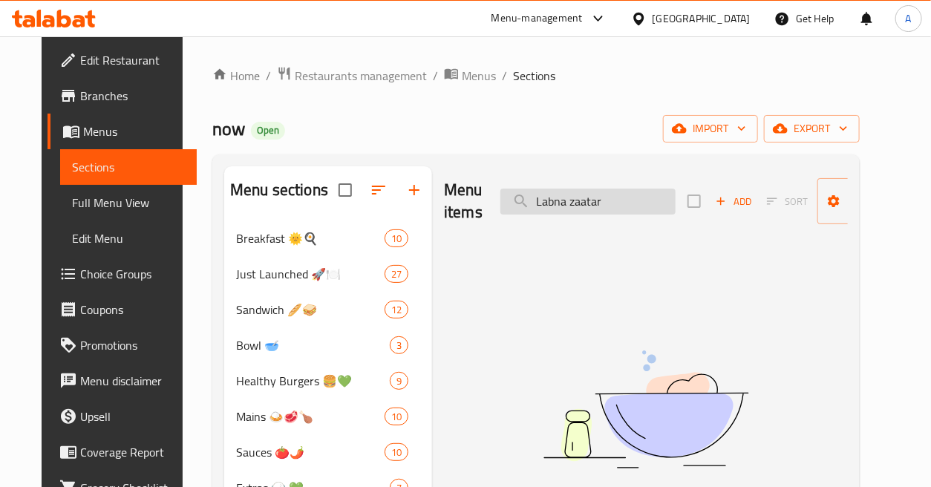
click at [567, 201] on input "Labna zaatar" at bounding box center [588, 202] width 175 height 26
click at [593, 205] on input "Labna aatar" at bounding box center [588, 202] width 175 height 26
click at [585, 204] on input "Labna aatar" at bounding box center [588, 202] width 175 height 26
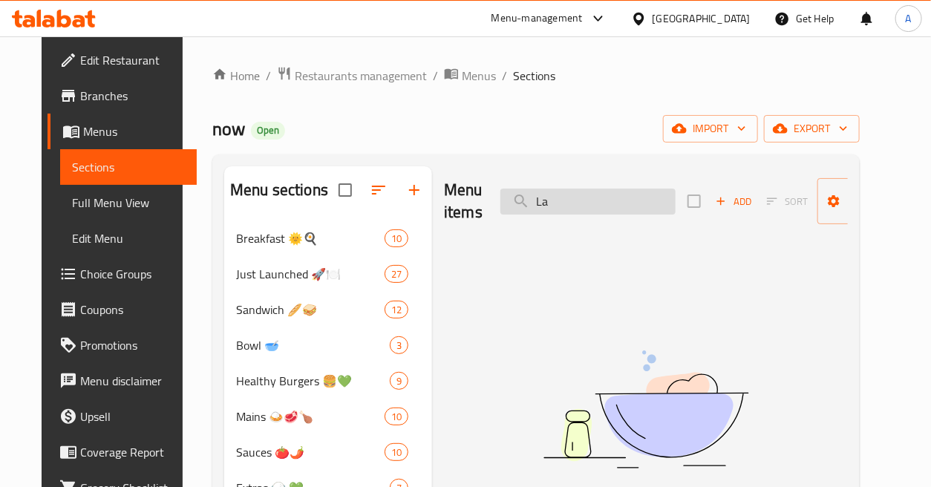
type input "L"
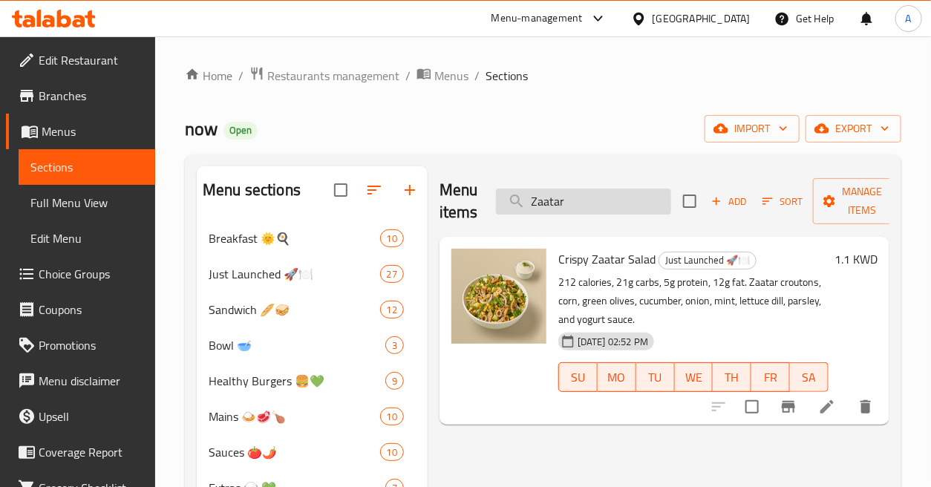
click at [603, 198] on input "Zaatar" at bounding box center [583, 202] width 175 height 26
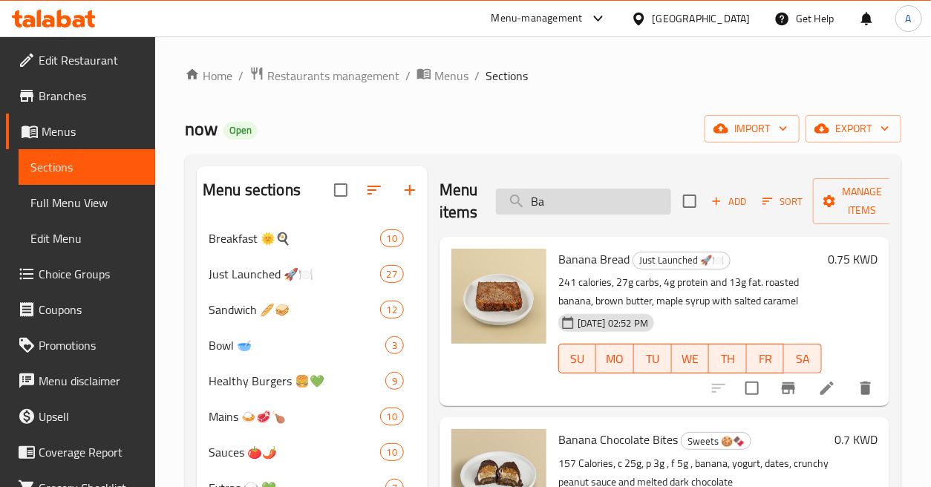
type input "B"
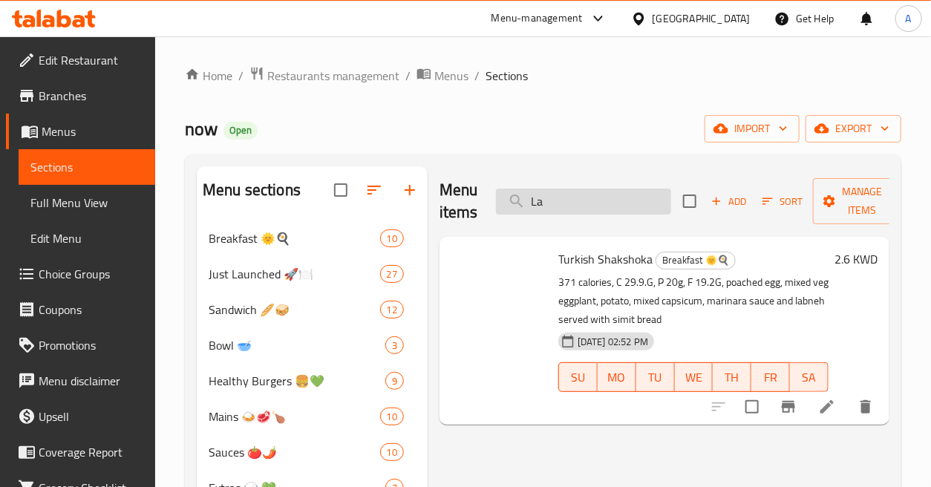
type input "L"
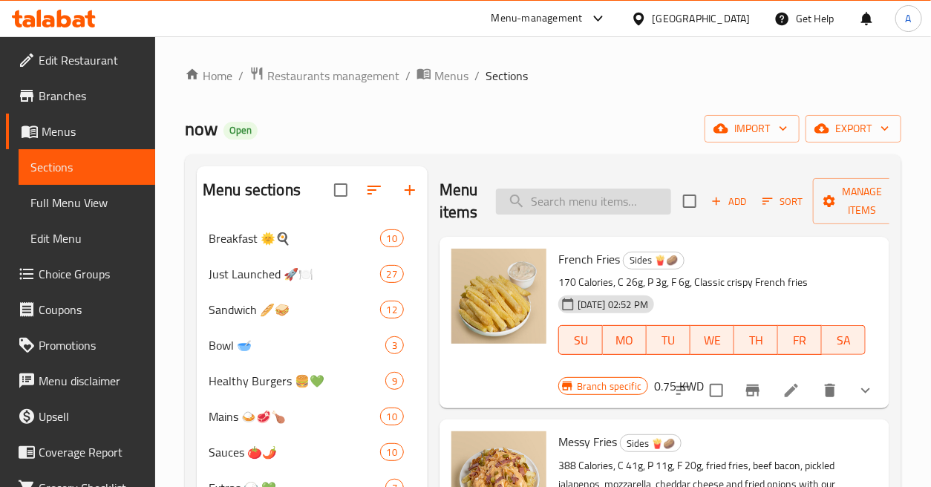
click at [607, 205] on input "search" at bounding box center [583, 202] width 175 height 26
paste input "Lemon Aioli Chicken Burger"
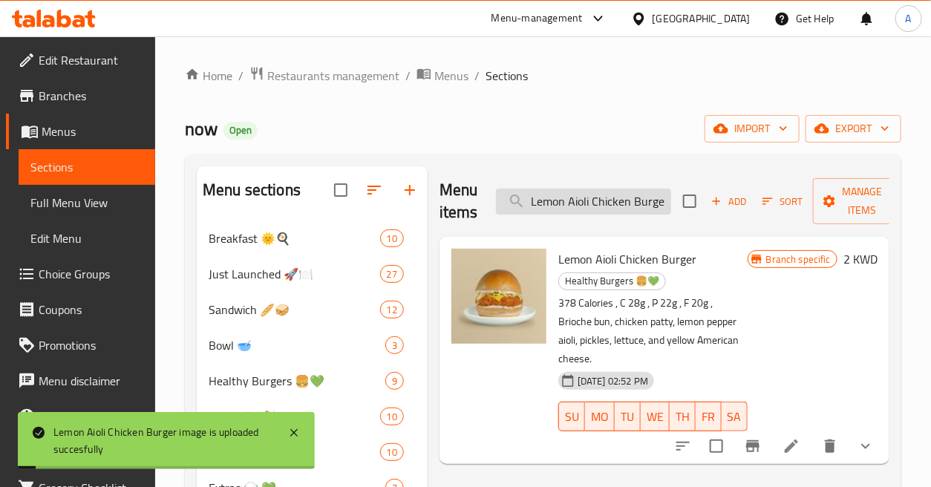
click at [625, 208] on input "Lemon Aioli Chicken Burger" at bounding box center [583, 202] width 175 height 26
paste input "lemon aioli sauce"
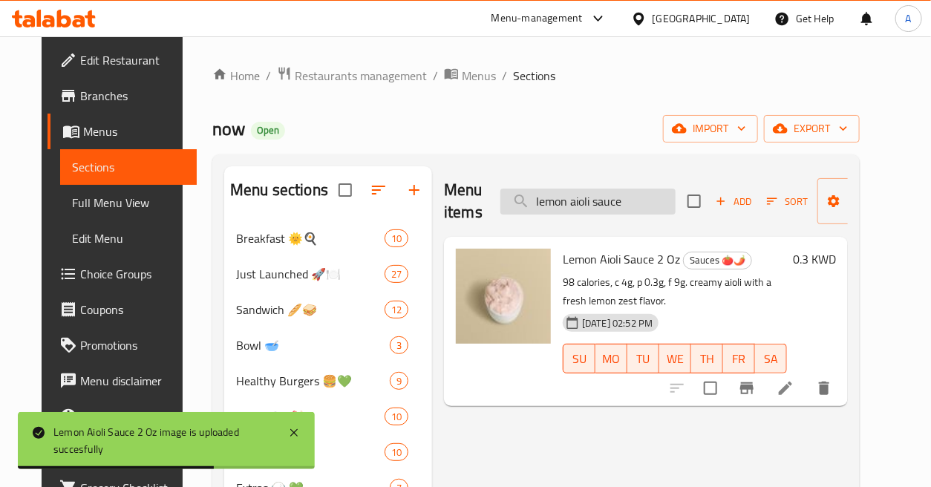
click at [634, 201] on input "lemon aioli sauce" at bounding box center [588, 202] width 175 height 26
paste input "Machbous Ribs"
click at [634, 201] on input "Machbous Ribs" at bounding box center [588, 202] width 175 height 26
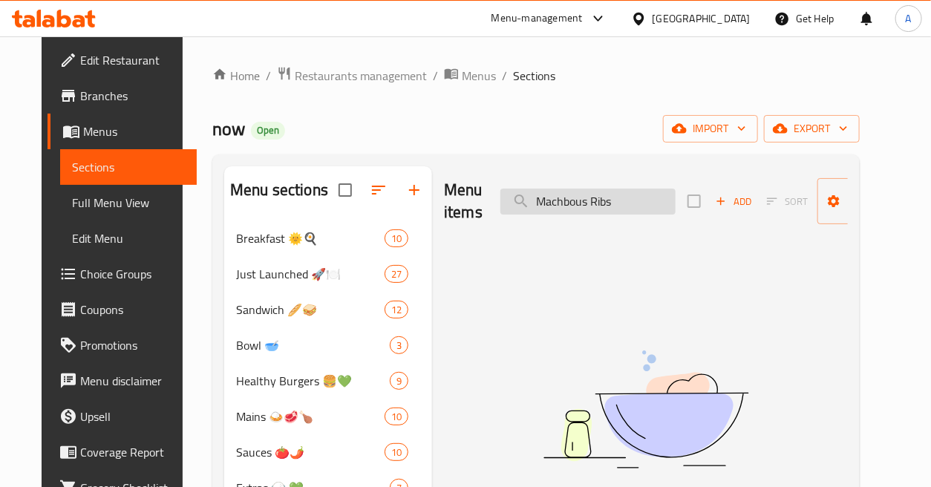
click at [594, 198] on input "Machbous Ribs" at bounding box center [588, 202] width 175 height 26
type input "Machbous"
drag, startPoint x: 532, startPoint y: 197, endPoint x: 518, endPoint y: 203, distance: 15.6
click at [518, 203] on input "Machbous" at bounding box center [588, 202] width 175 height 26
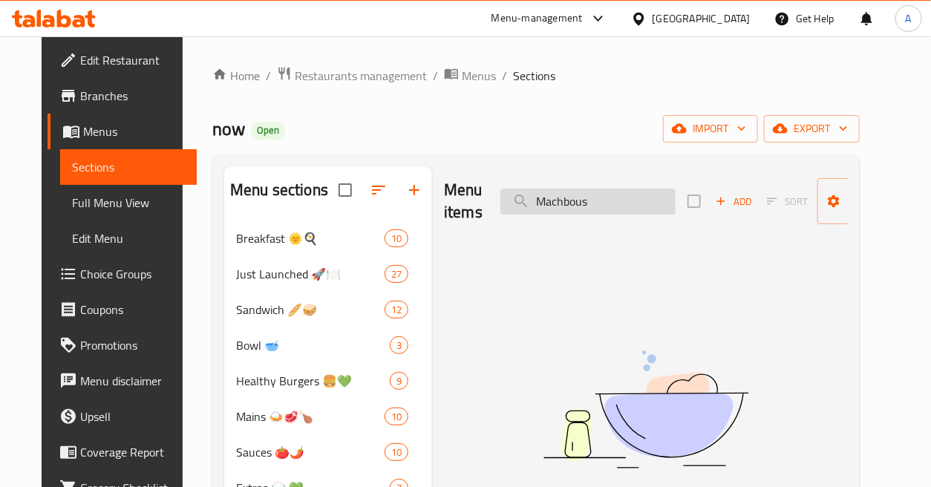
click at [566, 202] on input "Machbous" at bounding box center [588, 202] width 175 height 26
click at [594, 202] on input "Machbous" at bounding box center [588, 202] width 175 height 26
type input "M"
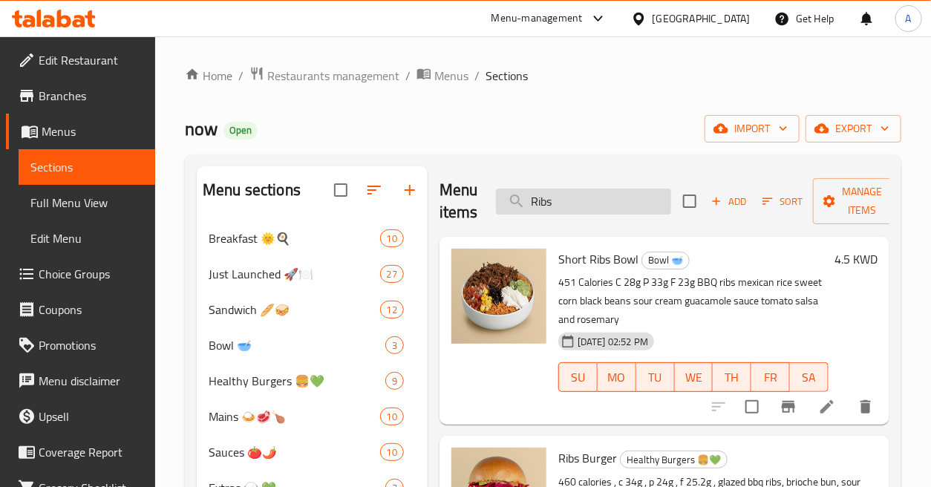
click at [610, 201] on input "Ribs" at bounding box center [583, 202] width 175 height 26
paste input "Maple Kale Salad"
click at [610, 201] on input "Ribs" at bounding box center [583, 202] width 175 height 26
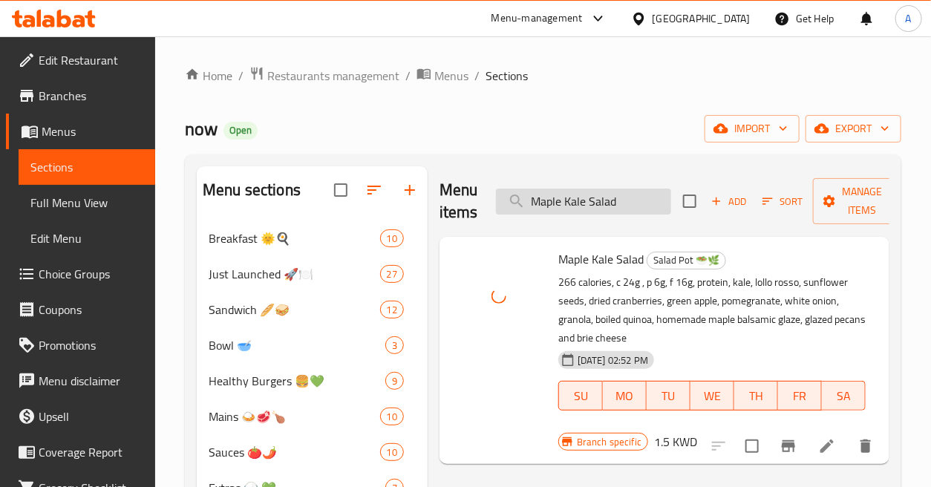
click at [625, 198] on input "Maple Kale Salad" at bounding box center [583, 202] width 175 height 26
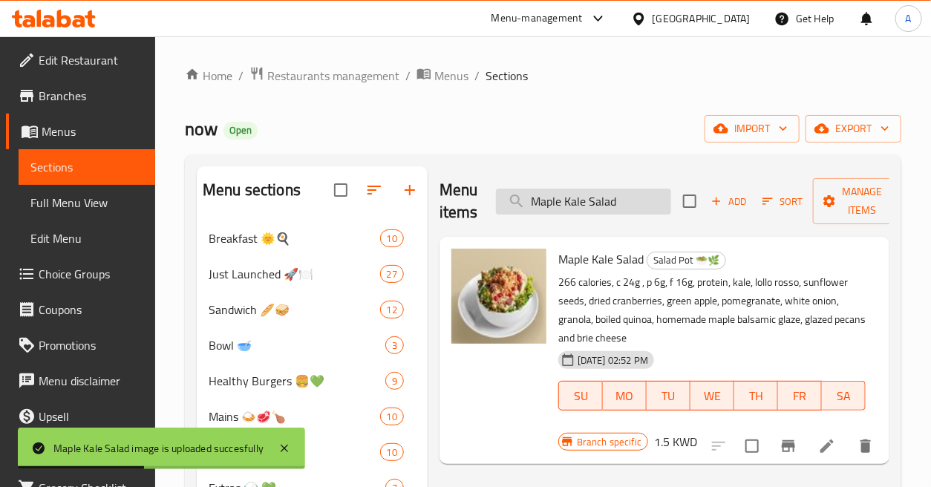
click at [649, 197] on input "Maple Kale Salad" at bounding box center [583, 202] width 175 height 26
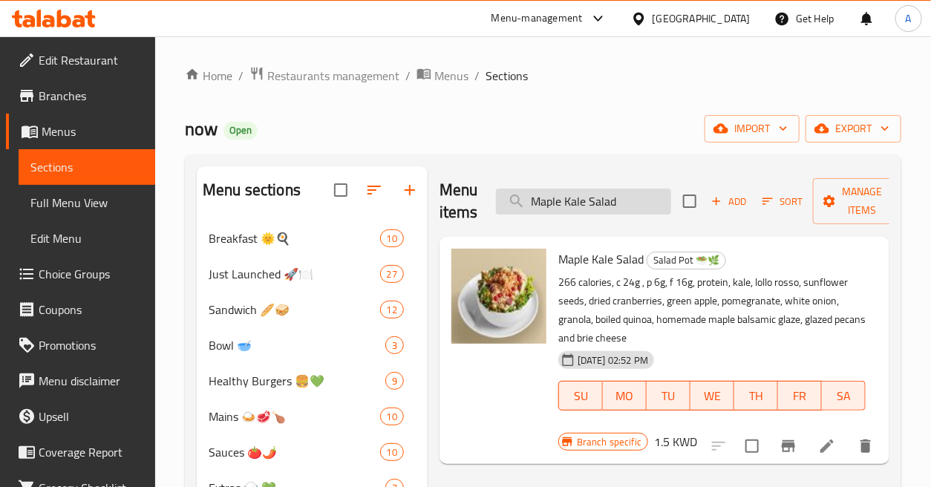
click at [645, 210] on input "Maple Kale Salad" at bounding box center [583, 202] width 175 height 26
paste input "shed Potato 100g_"
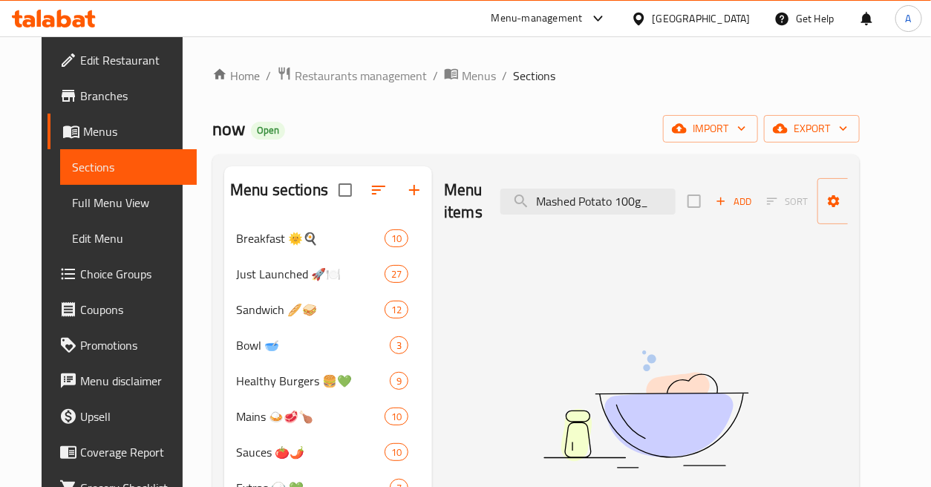
drag, startPoint x: 613, startPoint y: 199, endPoint x: 696, endPoint y: 217, distance: 85.1
click at [696, 217] on div "Menu items Mashed Potato 100g_ Add Sort Manage items" at bounding box center [646, 201] width 404 height 71
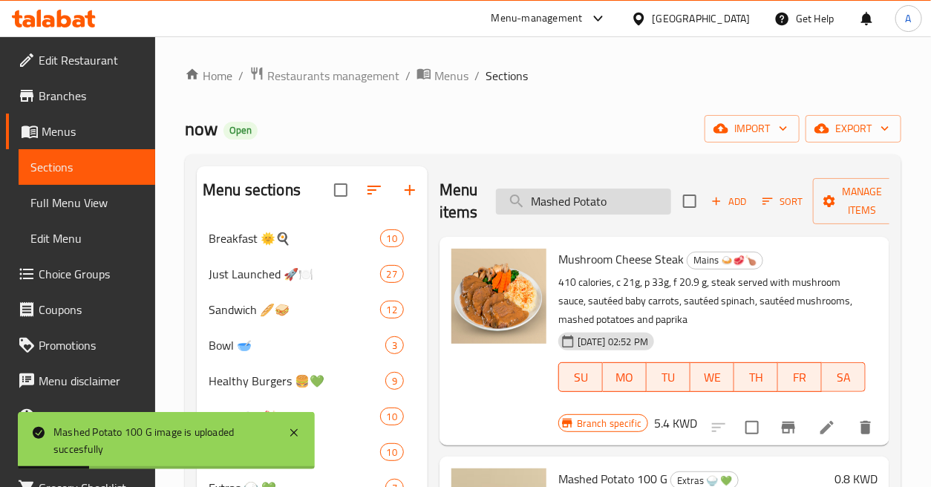
click at [639, 199] on input "Mashed Potato" at bounding box center [583, 202] width 175 height 26
paste input "mayo sriracha"
click at [639, 199] on input "Mashed Potato" at bounding box center [583, 202] width 175 height 26
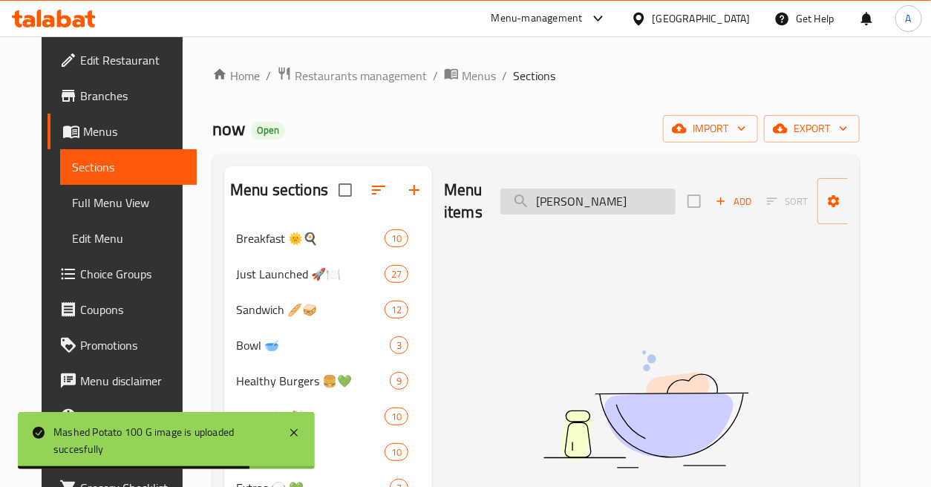
drag, startPoint x: 587, startPoint y: 208, endPoint x: 661, endPoint y: 205, distance: 74.3
click at [661, 205] on input "mayo sriracha" at bounding box center [588, 202] width 175 height 26
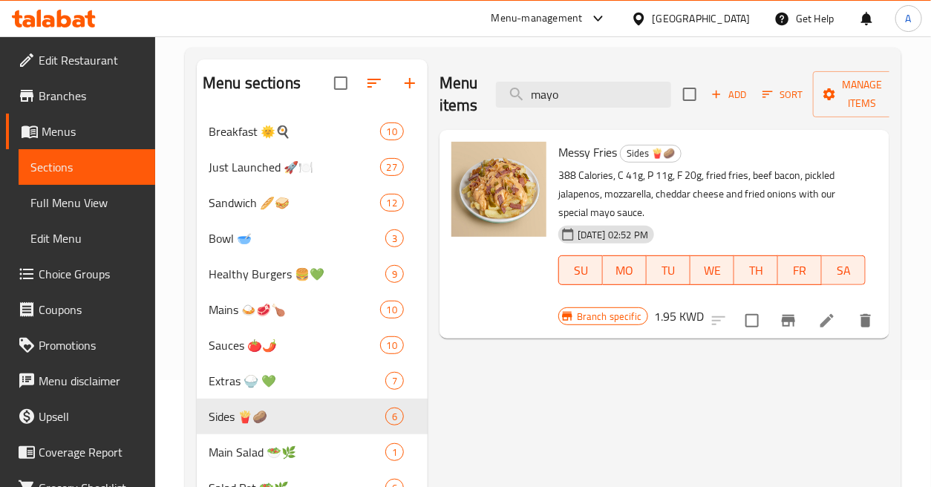
scroll to position [82, 0]
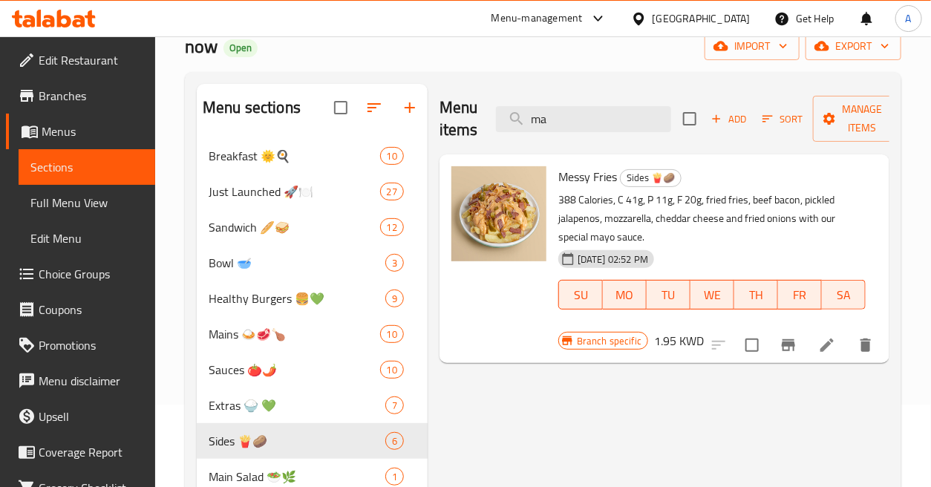
type input "m"
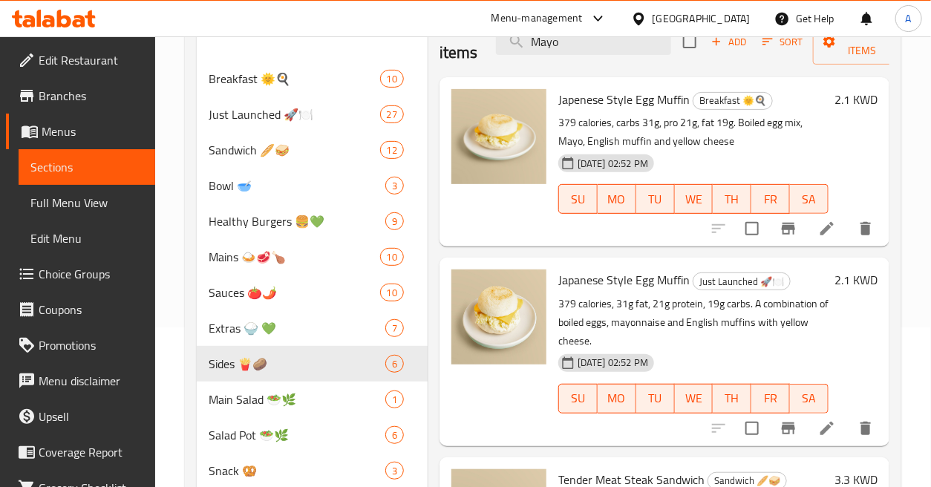
scroll to position [0, 0]
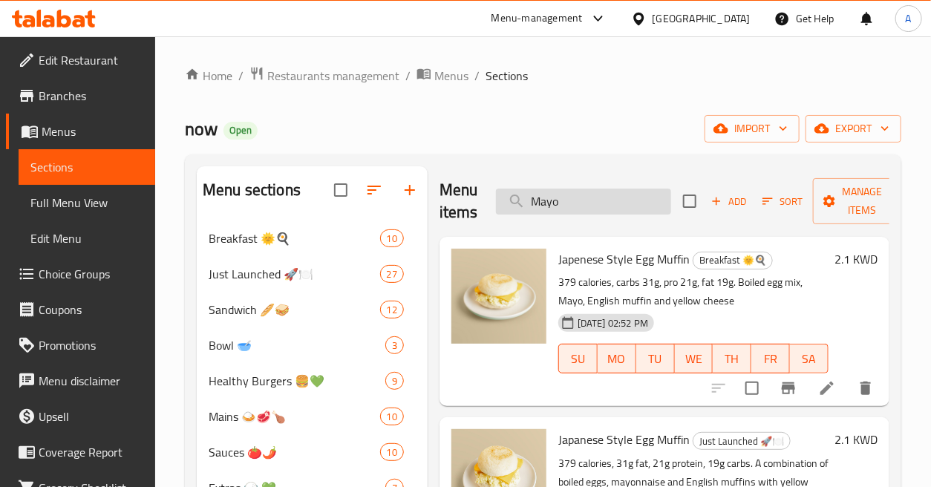
click at [613, 198] on input "Mayo" at bounding box center [583, 202] width 175 height 26
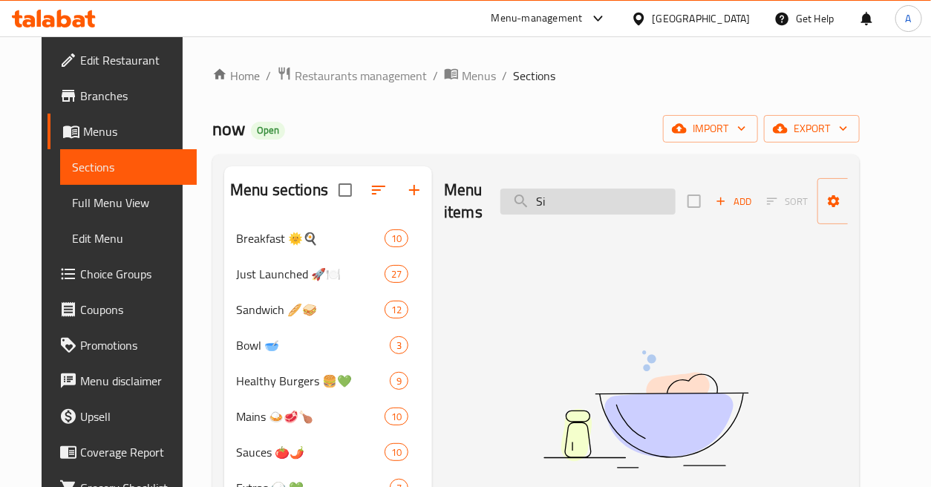
type input "S"
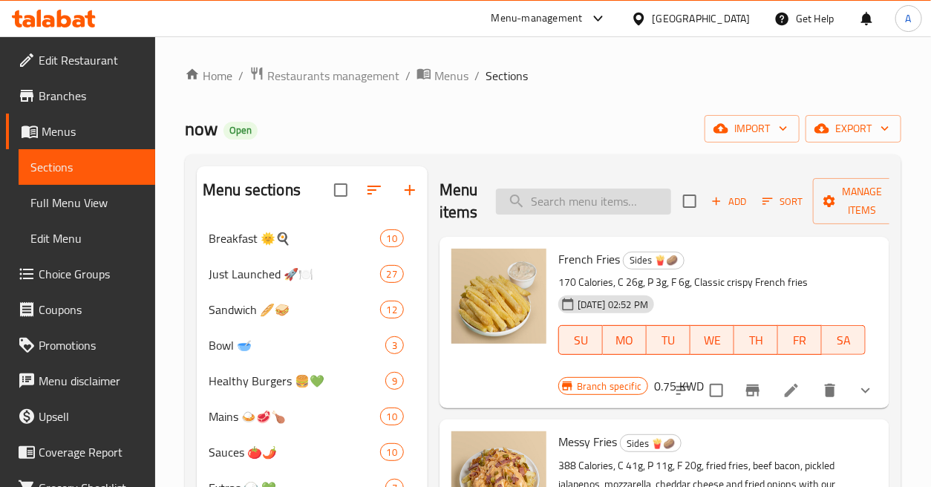
click at [610, 189] on input "search" at bounding box center [583, 202] width 175 height 26
paste input "mayochi chicken burger"
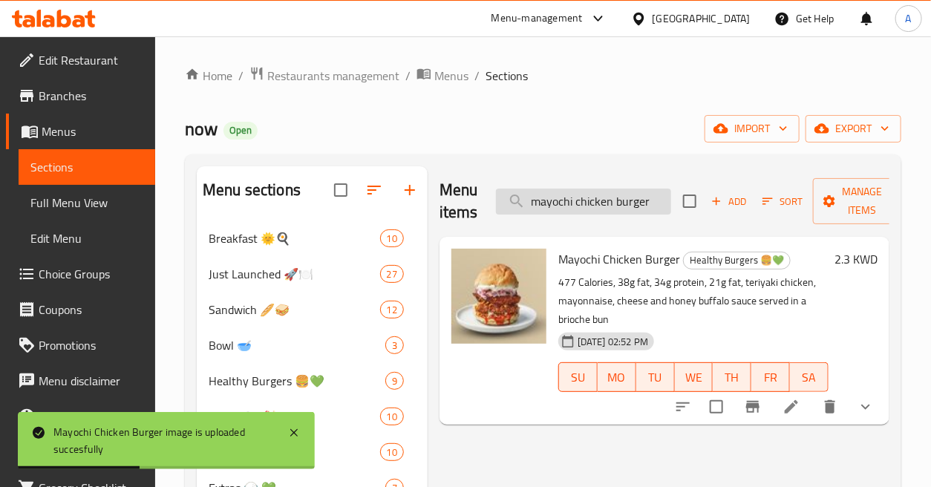
click at [621, 202] on input "mayochi chicken burger" at bounding box center [583, 202] width 175 height 26
paste input "Mayonnaise sauce"
click at [621, 202] on input "mayochi chicken burger" at bounding box center [583, 202] width 175 height 26
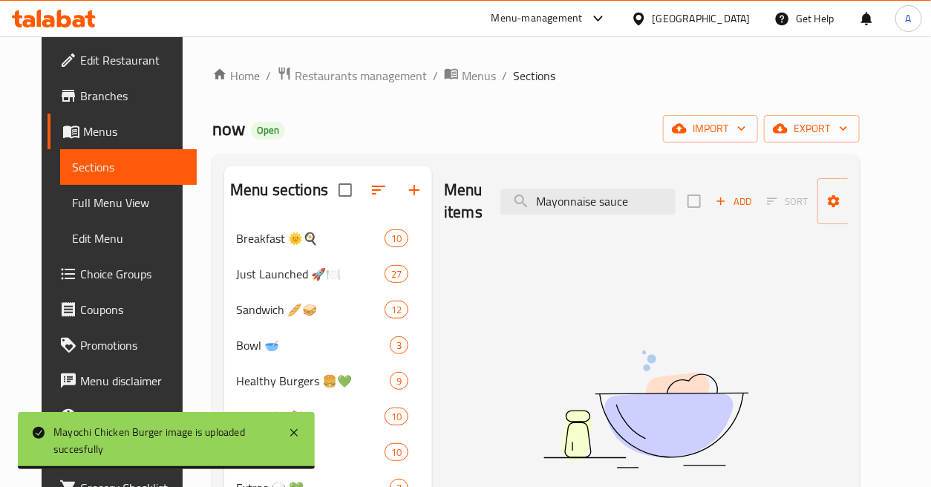
drag, startPoint x: 588, startPoint y: 203, endPoint x: 714, endPoint y: 201, distance: 126.3
click at [714, 201] on div "Menu items Mayonnaise sauce Add Sort Manage items" at bounding box center [646, 201] width 404 height 71
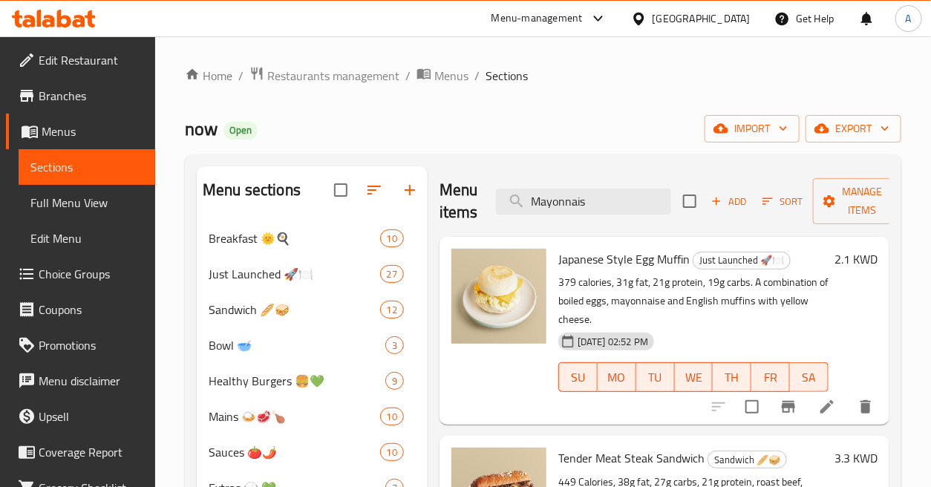
drag, startPoint x: 559, startPoint y: 203, endPoint x: 674, endPoint y: 209, distance: 114.6
click at [674, 209] on div "Menu items Mayonnais Add Sort Manage items" at bounding box center [665, 201] width 450 height 71
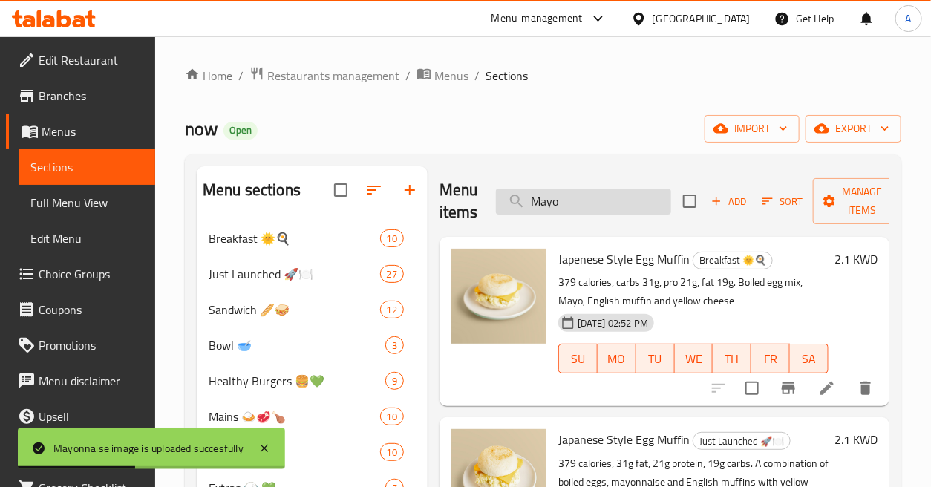
click at [628, 212] on input "Mayo" at bounding box center [583, 202] width 175 height 26
paste input "editerrenan Chicken Bowl"
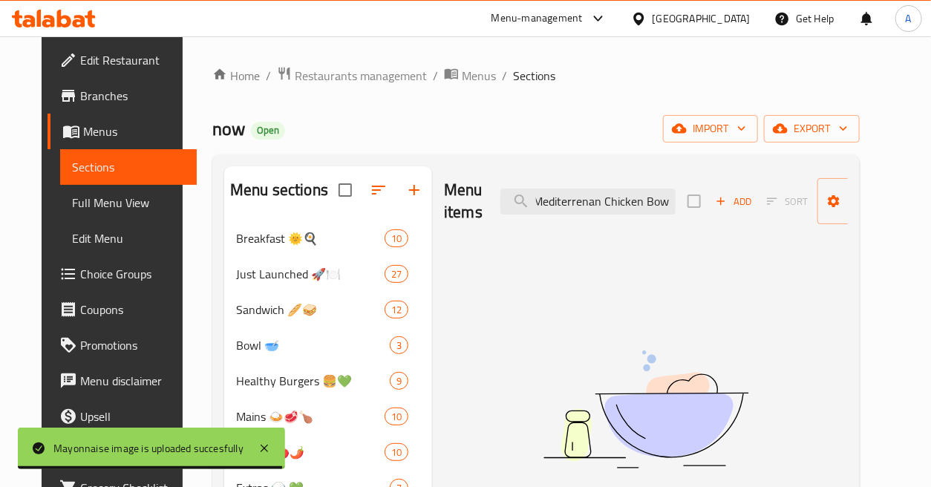
scroll to position [0, 4]
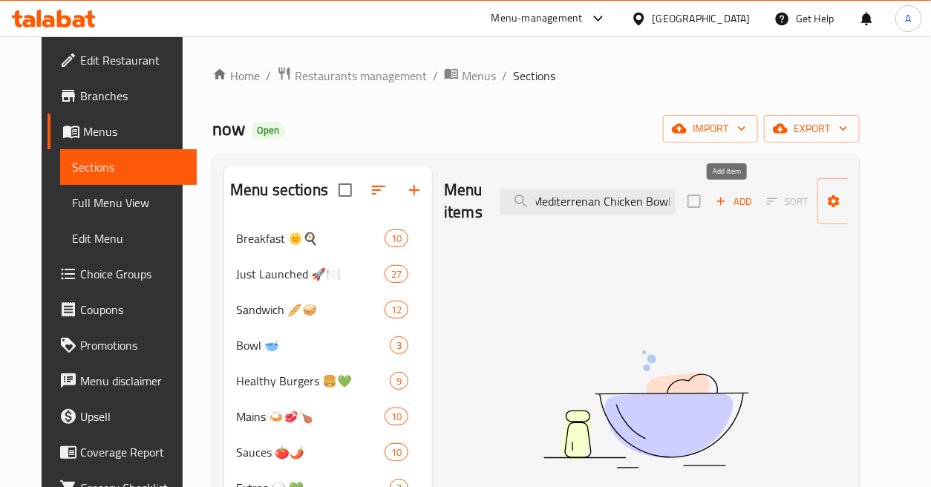
drag, startPoint x: 650, startPoint y: 203, endPoint x: 703, endPoint y: 204, distance: 53.5
click at [703, 204] on div "Menu items Mediterrenan Chicken Bowl Add Sort Manage items" at bounding box center [646, 201] width 404 height 71
drag, startPoint x: 530, startPoint y: 198, endPoint x: 522, endPoint y: 203, distance: 9.3
click at [522, 203] on input "Mediterrenan" at bounding box center [588, 202] width 175 height 26
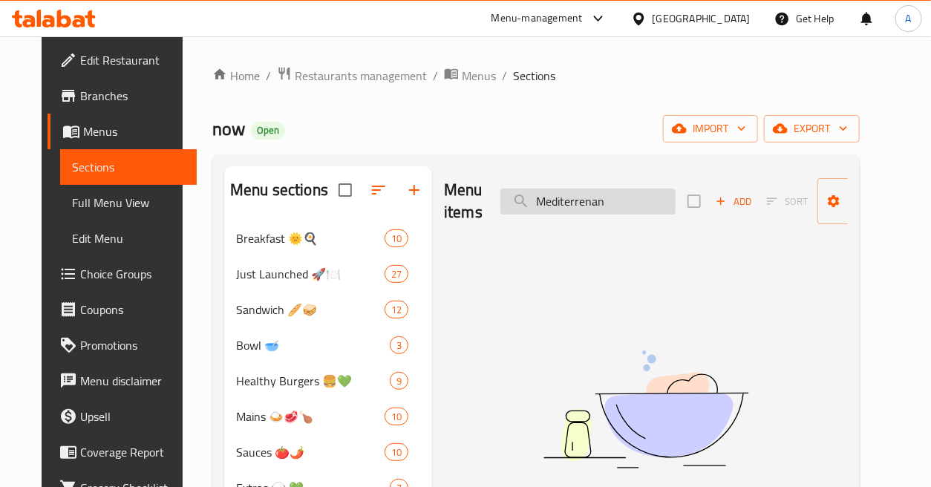
click at [580, 199] on input "Mediterrenan" at bounding box center [588, 202] width 175 height 26
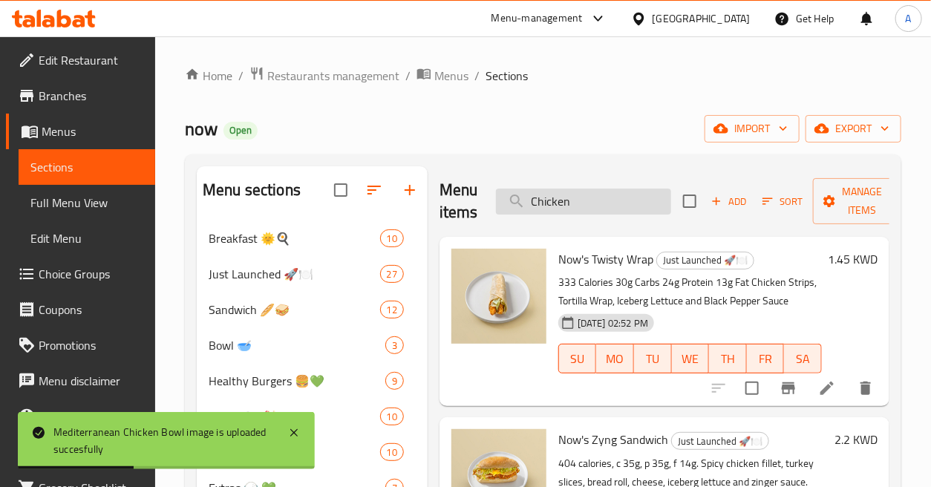
click at [625, 203] on input "Chicken" at bounding box center [583, 202] width 175 height 26
paste input "Messy Fries"
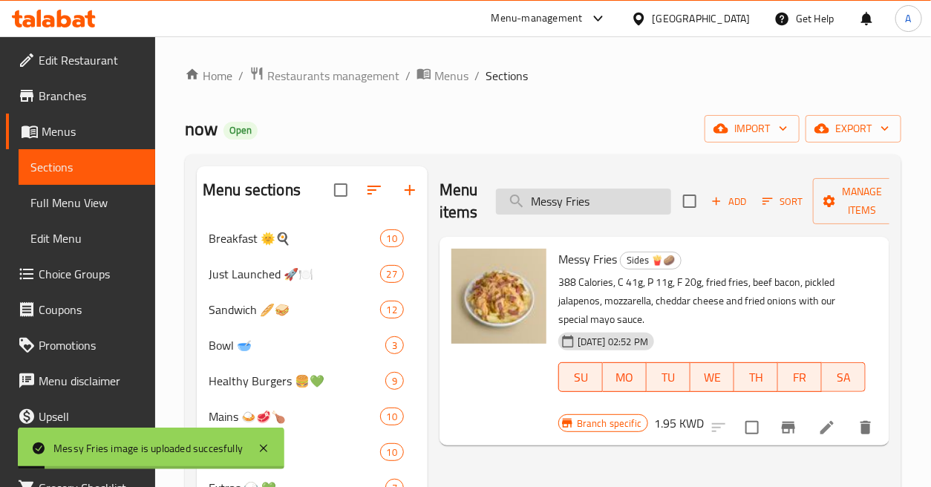
click at [651, 194] on input "Messy Fries" at bounding box center [583, 202] width 175 height 26
paste input "xican Meat Bowl"
click at [651, 194] on input "Messy Fries" at bounding box center [583, 202] width 175 height 26
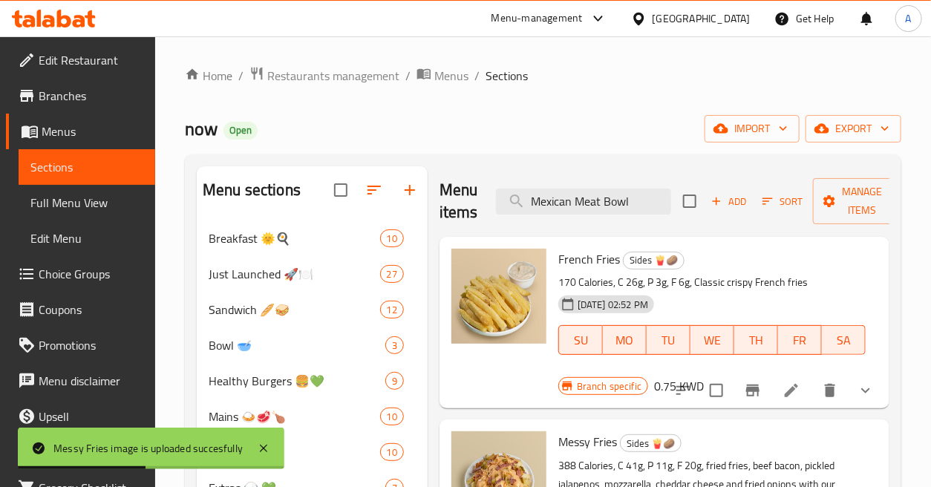
type input "Mexican Meat Bowl"
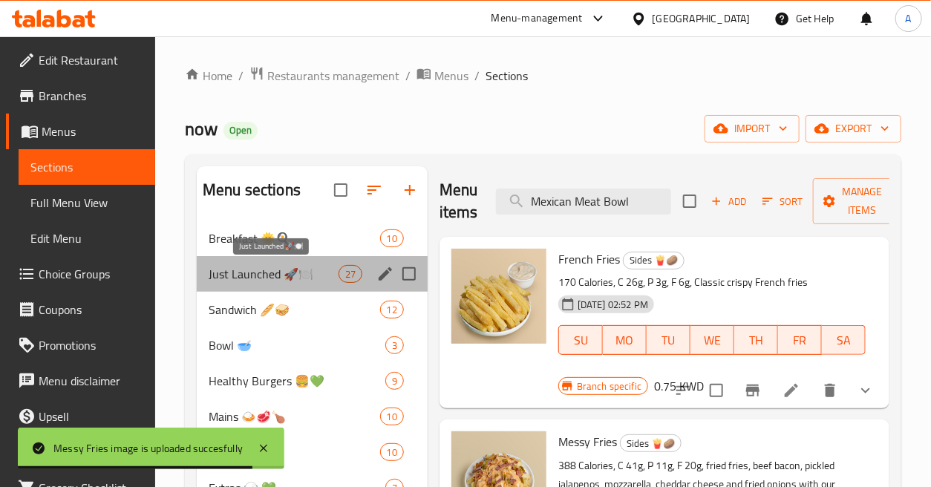
click at [305, 273] on span "Just Launched 🚀🍽️" at bounding box center [274, 274] width 130 height 18
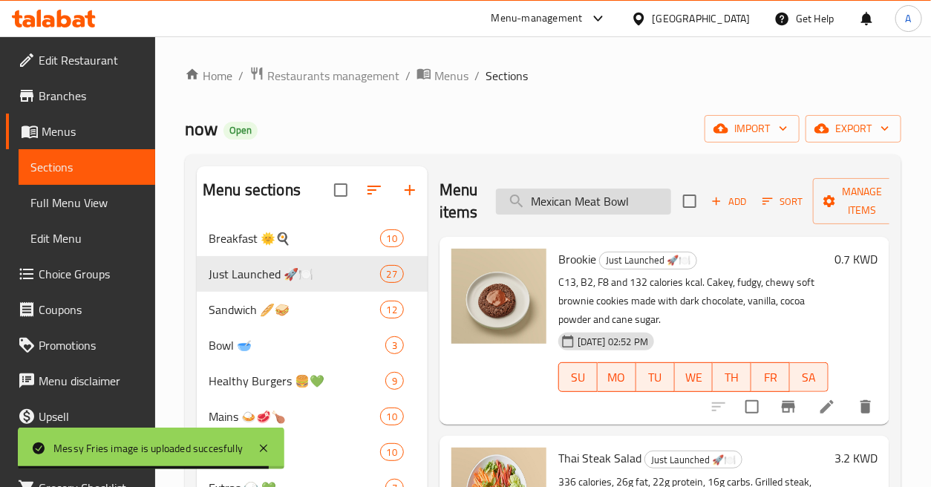
click at [584, 193] on input "Mexican Meat Bowl" at bounding box center [583, 202] width 175 height 26
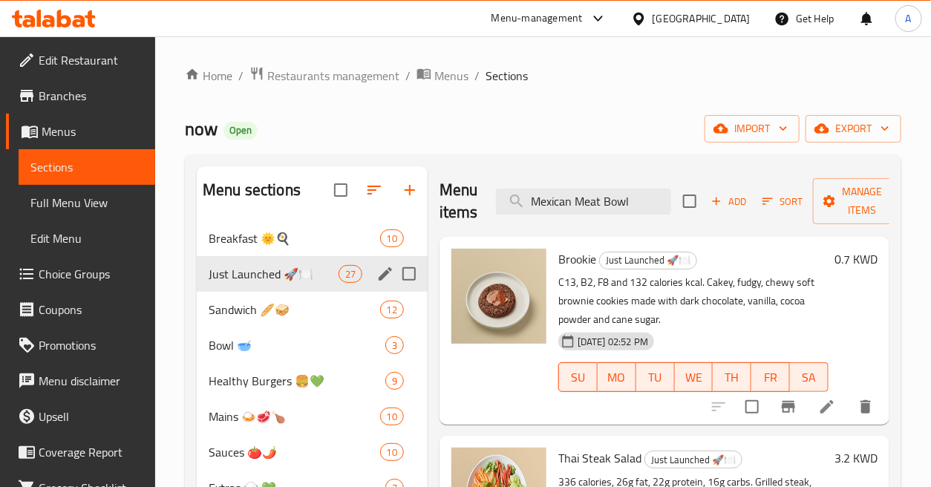
click at [298, 244] on span "Breakfast 🌞🍳" at bounding box center [295, 238] width 172 height 18
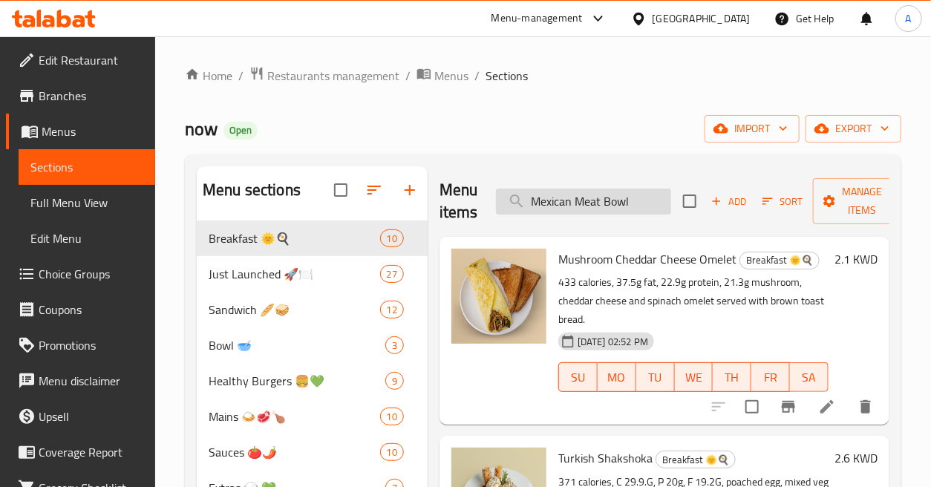
click at [587, 205] on input "Mexican Meat Bowl" at bounding box center [583, 202] width 175 height 26
click at [570, 201] on input "search" at bounding box center [583, 202] width 175 height 26
paste input "Mexican Meat Bowl"
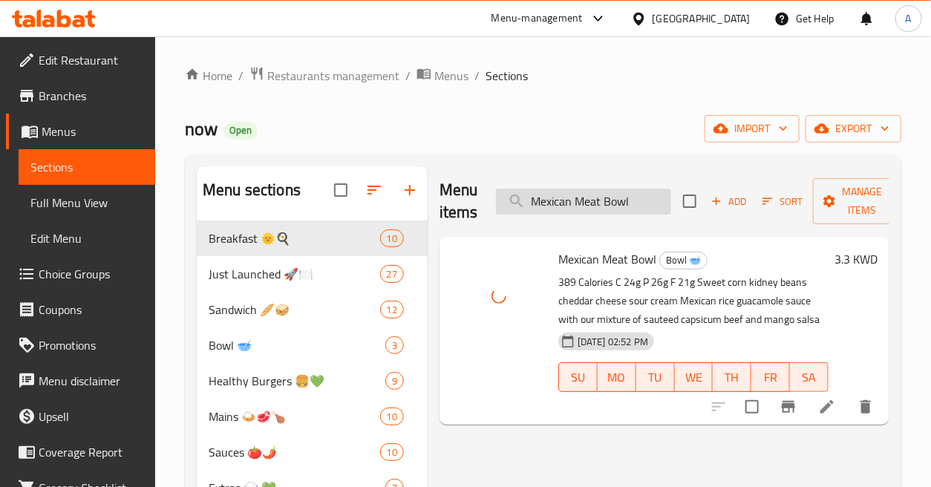
click at [639, 201] on input "Mexican Meat Bowl" at bounding box center [583, 202] width 175 height 26
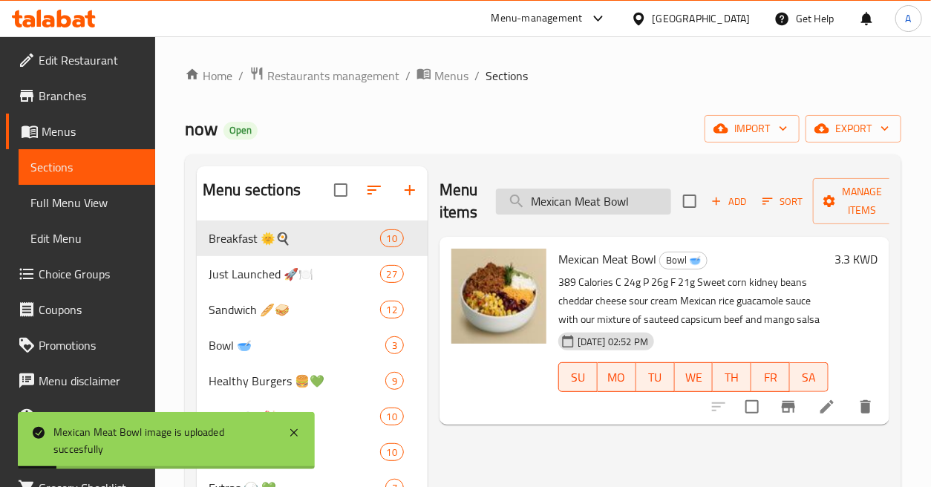
paste input "Nacho Salad"
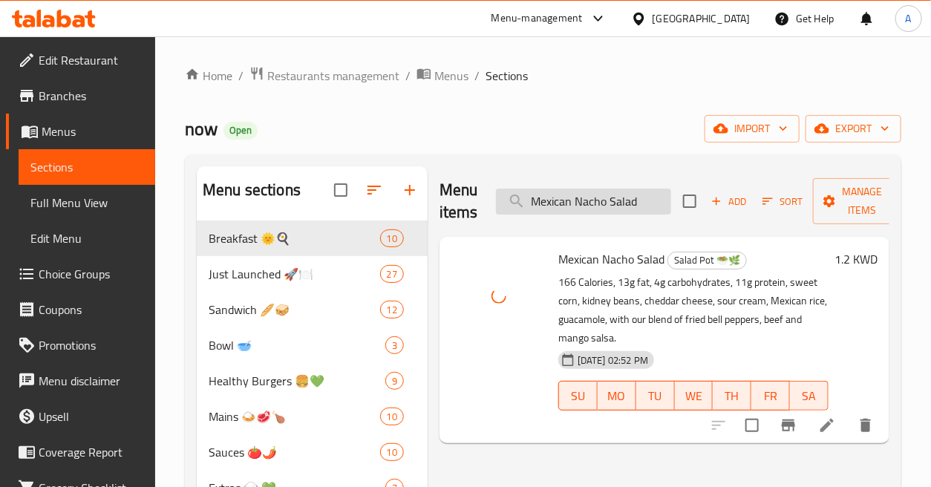
click at [649, 213] on input "Mexican Nacho Salad" at bounding box center [583, 202] width 175 height 26
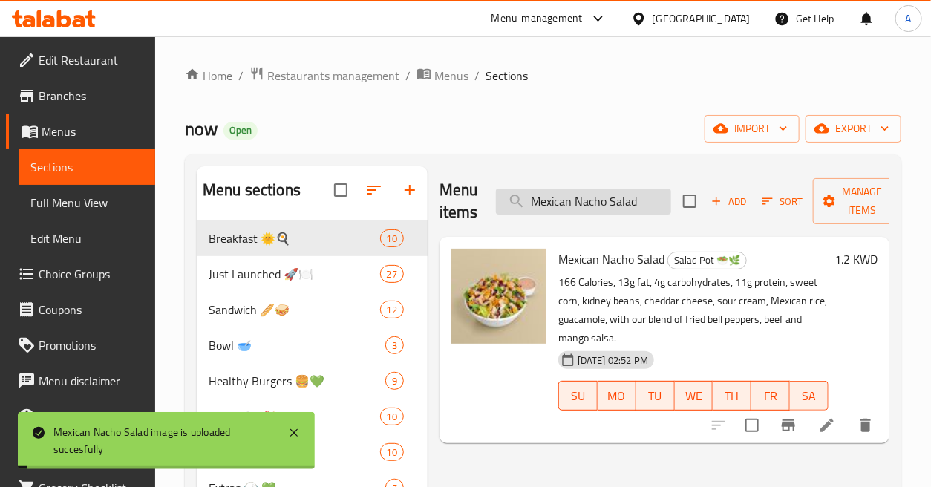
click at [649, 213] on input "Mexican Nacho Salad" at bounding box center [583, 202] width 175 height 26
paste input "ilk Chocolate Jar_"
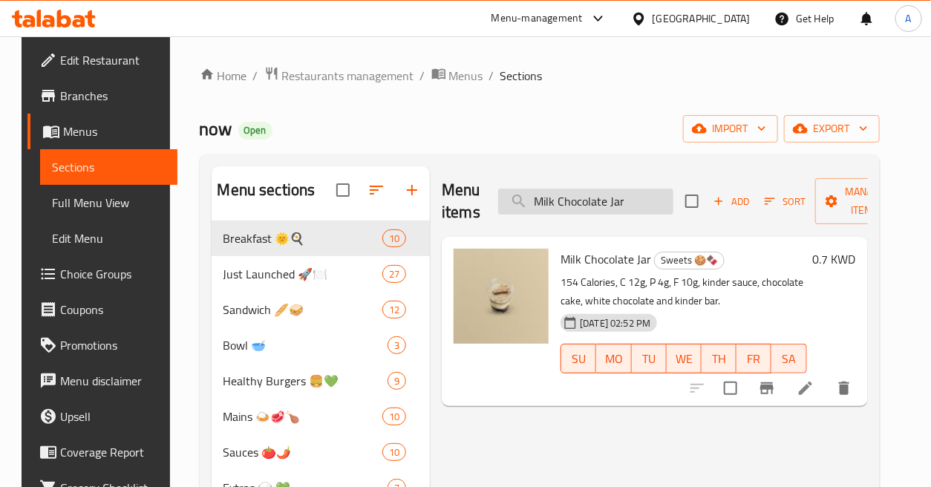
click at [619, 204] on input "Milk Chocolate Jar" at bounding box center [585, 202] width 175 height 26
paste input "mixed fries"
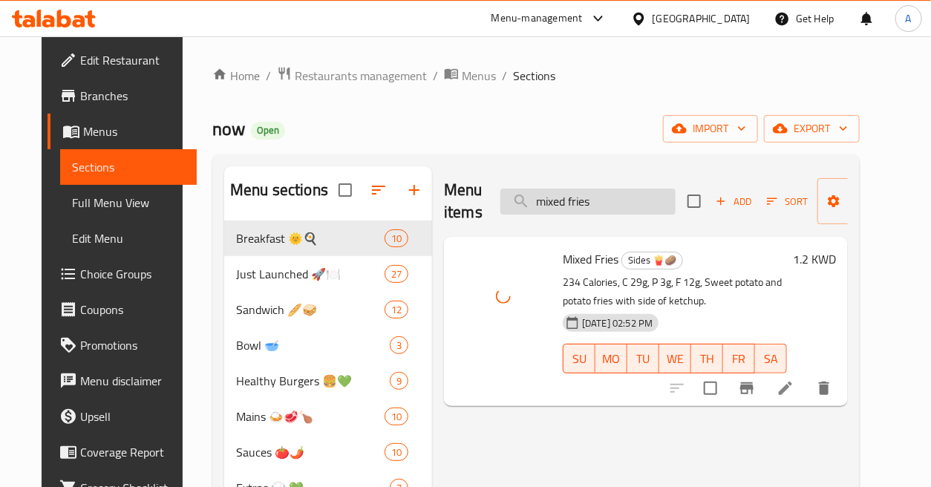
click at [614, 203] on input "mixed fries" at bounding box center [588, 202] width 175 height 26
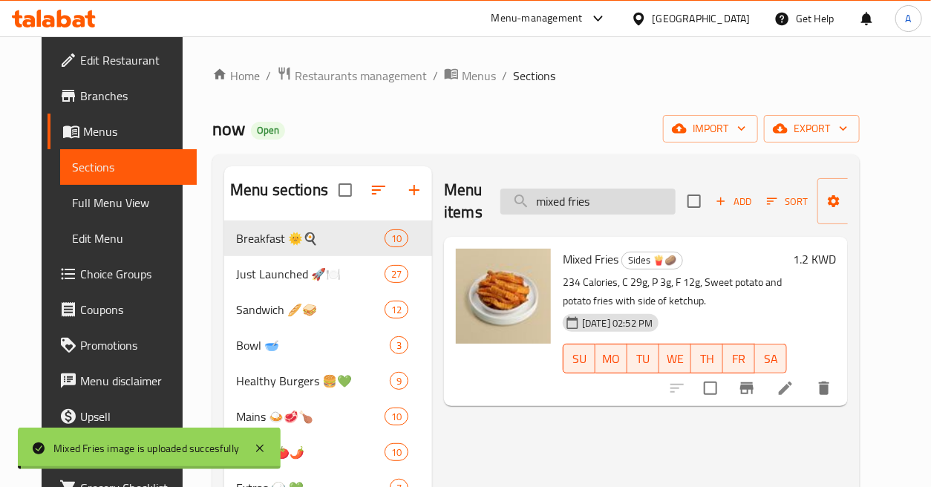
click at [614, 203] on input "mixed fries" at bounding box center [588, 202] width 175 height 26
paste input "grill"
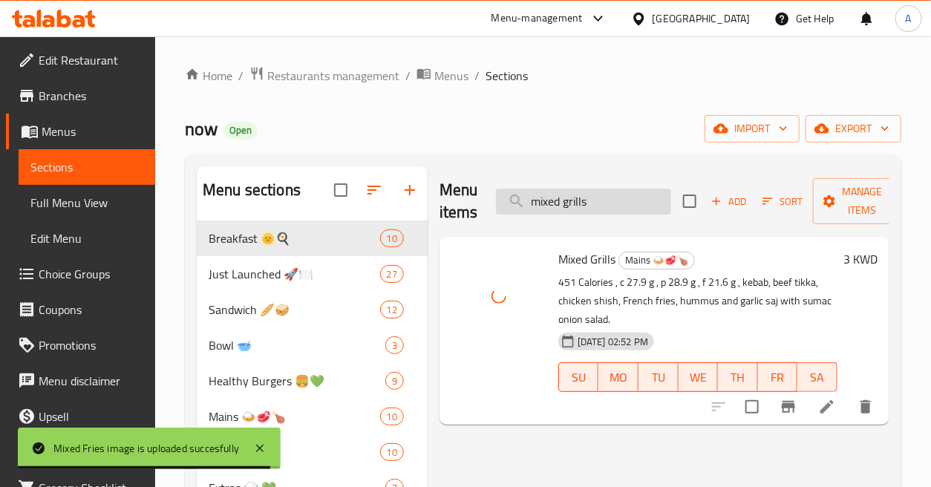
click at [611, 212] on input "mixed grills" at bounding box center [583, 202] width 175 height 26
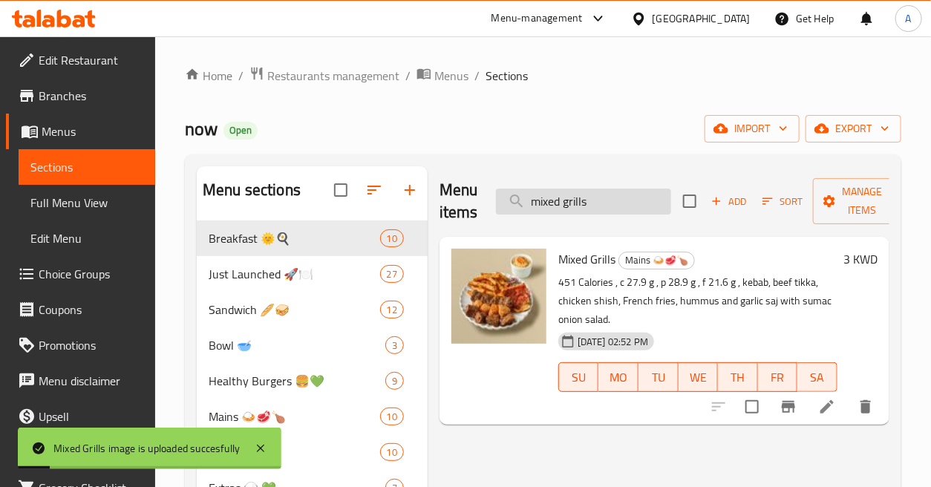
paste input "Mongolian Beef Udon_"
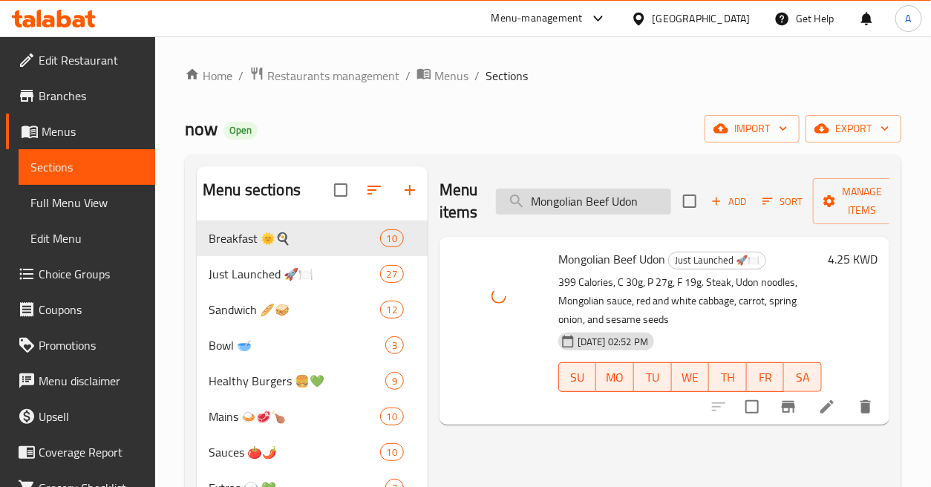
click at [654, 197] on input "Mongolian Beef Udon" at bounding box center [583, 202] width 175 height 26
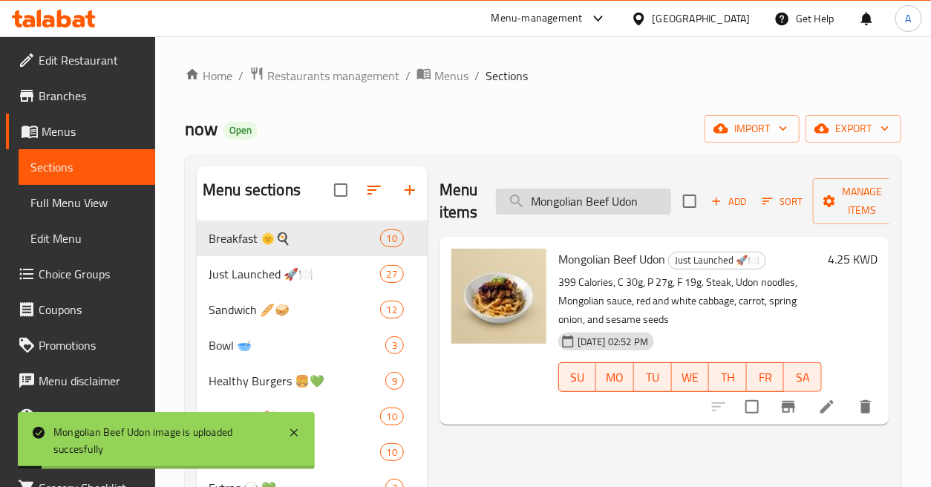
paste input "zzarella Mel"
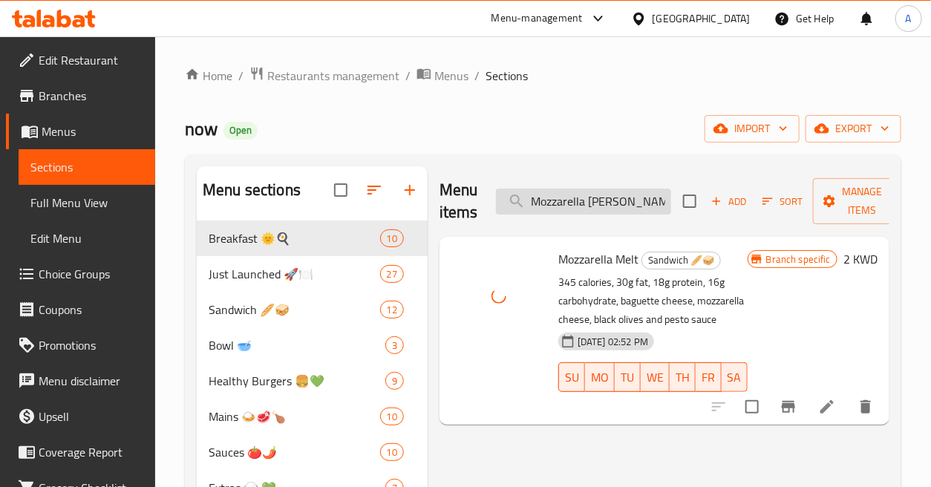
click at [629, 201] on input "Mozzarella Mel" at bounding box center [583, 202] width 175 height 26
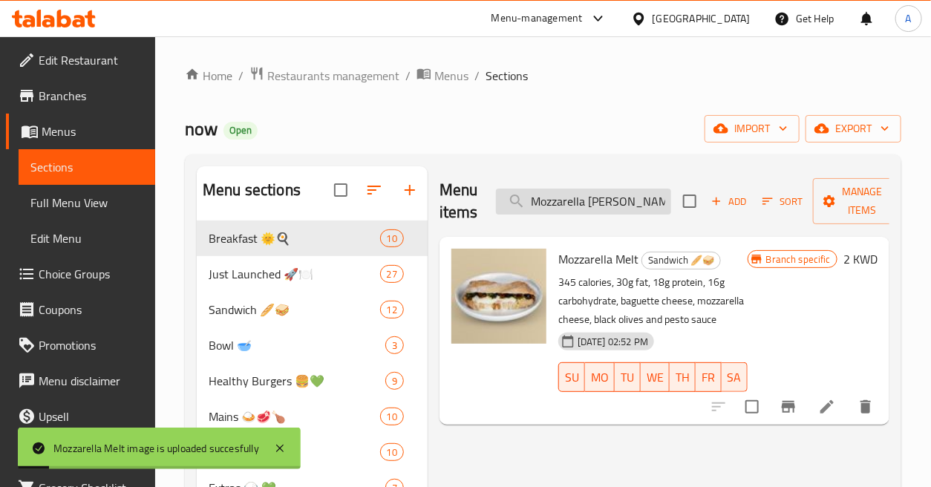
paste input "ushroom & Swiss Smashed Burger"
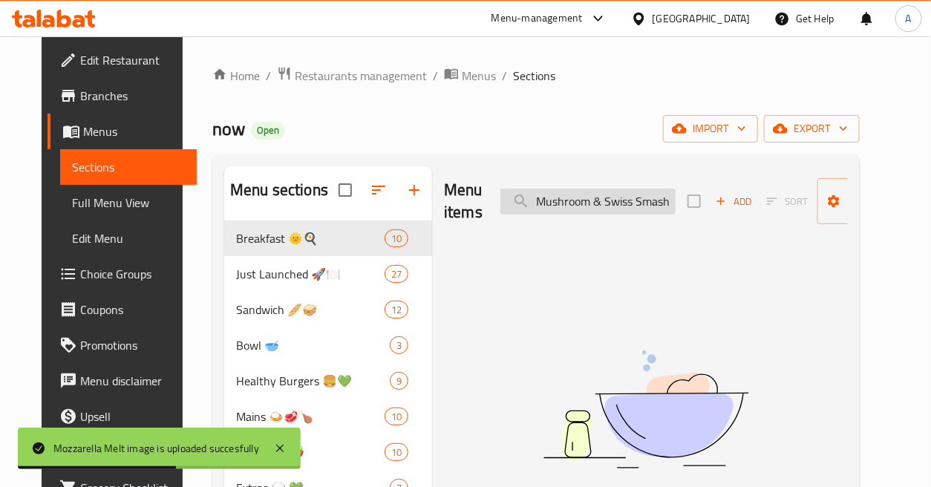
drag, startPoint x: 587, startPoint y: 208, endPoint x: 506, endPoint y: 210, distance: 80.2
click at [506, 210] on input "Mushroom & Swiss Smashed Burger" at bounding box center [588, 202] width 175 height 26
click at [615, 209] on input "Mushroom & Swiss Smashed Burger" at bounding box center [588, 202] width 175 height 26
drag, startPoint x: 602, startPoint y: 201, endPoint x: 529, endPoint y: 206, distance: 73.0
click at [529, 206] on input "Mushroom & Swiss Smashed Burger" at bounding box center [588, 202] width 175 height 26
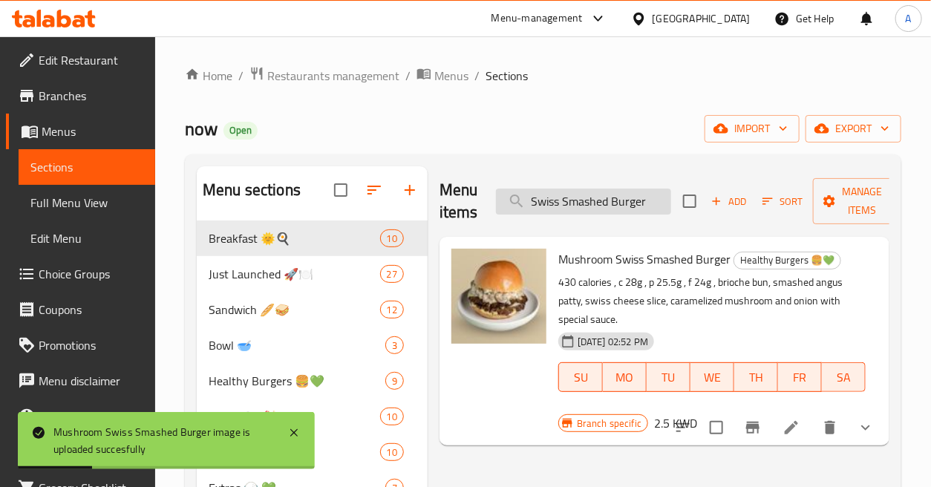
click at [651, 196] on input "Swiss Smashed Burger" at bounding box center [583, 202] width 175 height 26
paste input "Mushroom cheddar cheese omelet"
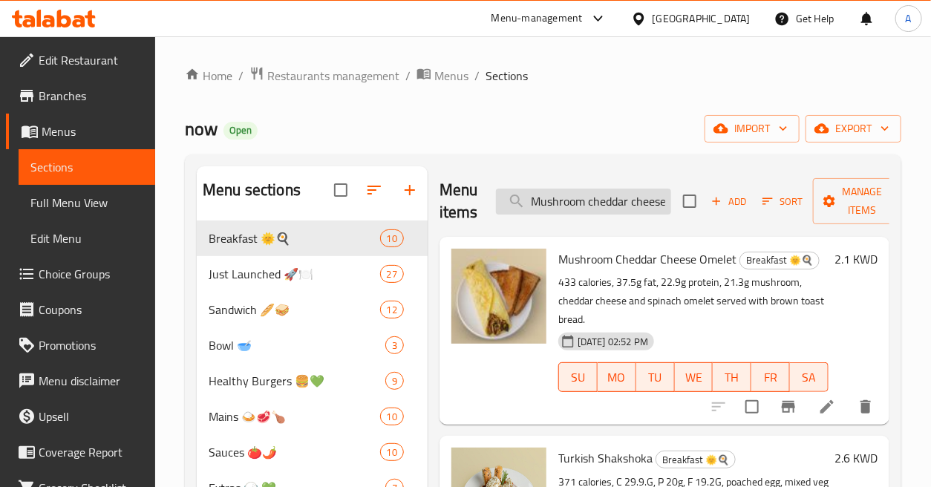
click at [644, 199] on input "Mushroom cheddar cheese omelet" at bounding box center [583, 202] width 175 height 26
paste input "Steak"
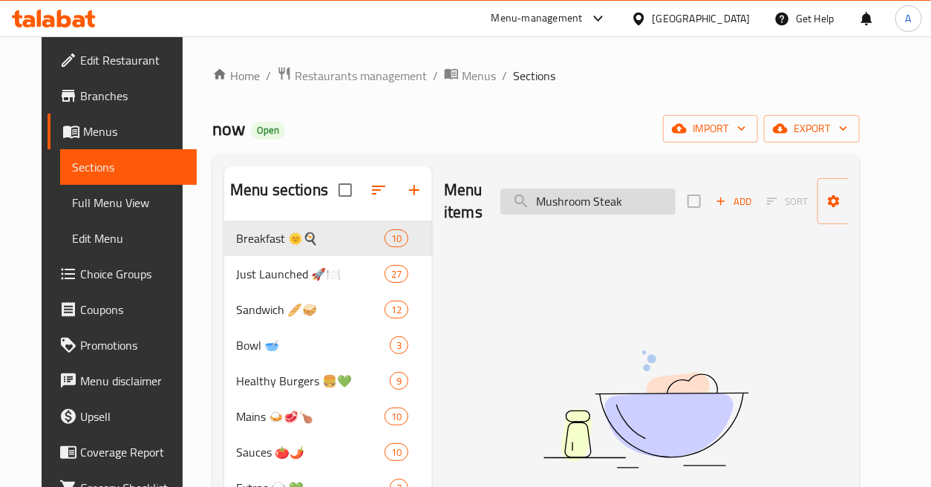
click at [607, 201] on input "Mushroom Steak" at bounding box center [588, 202] width 175 height 26
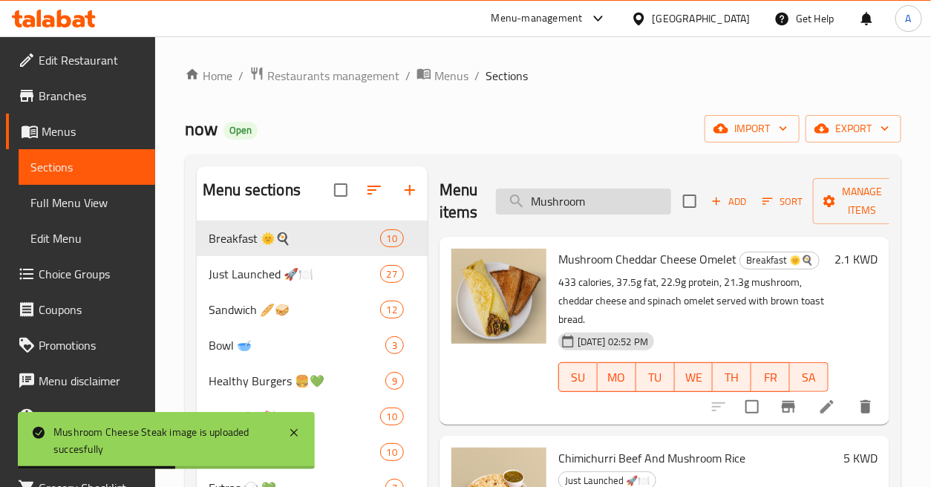
click at [626, 199] on input "Mushroom" at bounding box center [583, 202] width 175 height 26
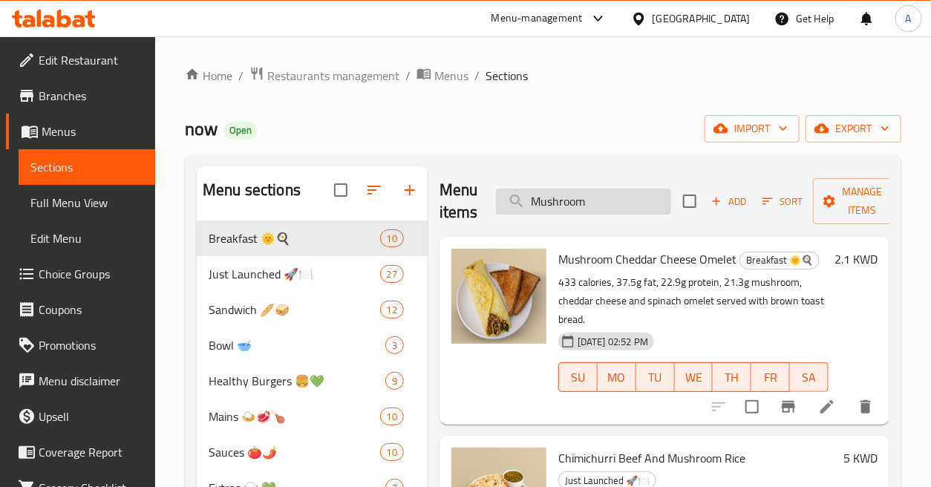
paste input "Now’s Twisty Wrap"
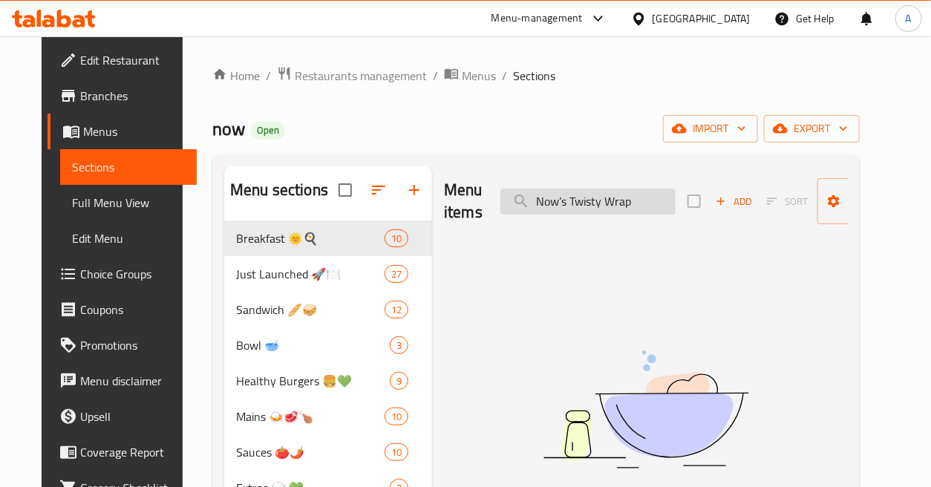
click at [613, 201] on input "Now’s Twisty Wrap" at bounding box center [588, 202] width 175 height 26
click at [518, 212] on input "Now’s Twisty" at bounding box center [588, 202] width 175 height 26
click at [564, 205] on input "Now’s Twisty" at bounding box center [588, 202] width 175 height 26
drag, startPoint x: 564, startPoint y: 201, endPoint x: 509, endPoint y: 212, distance: 56.2
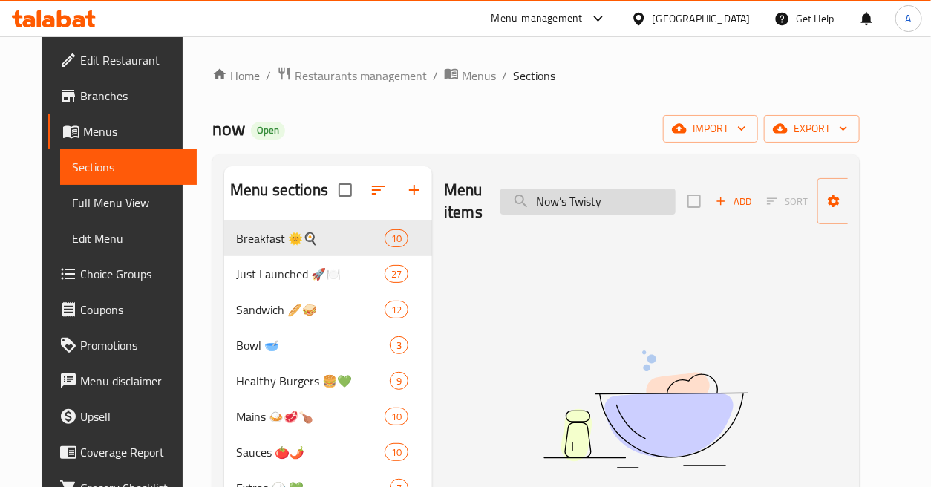
click at [509, 212] on input "Now’s Twisty" at bounding box center [588, 202] width 175 height 26
click at [584, 203] on input "Now’s Twisty" at bounding box center [588, 202] width 175 height 26
drag, startPoint x: 567, startPoint y: 198, endPoint x: 484, endPoint y: 208, distance: 83.0
click at [484, 208] on div "Menu items Now’s Twisty Add Sort Manage items" at bounding box center [646, 201] width 404 height 71
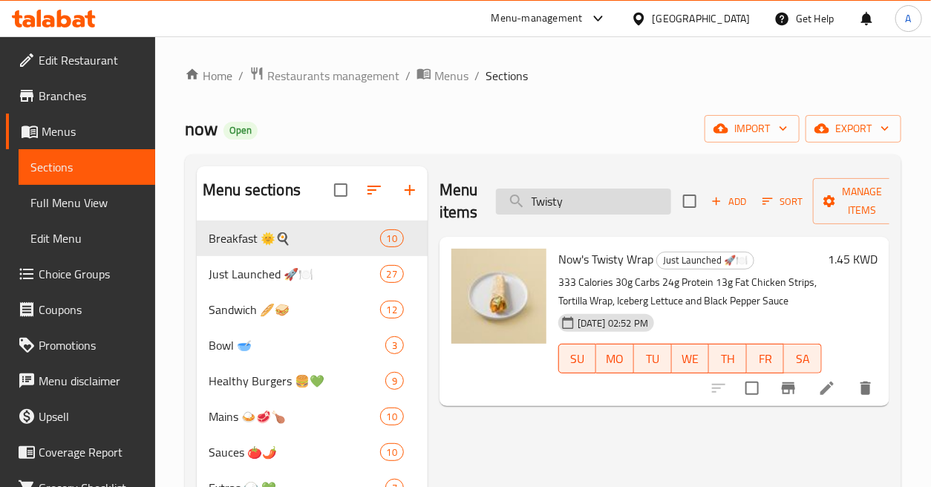
click at [634, 208] on input "Twisty" at bounding box center [583, 202] width 175 height 26
paste input "Now’s Zyng Sandwich"
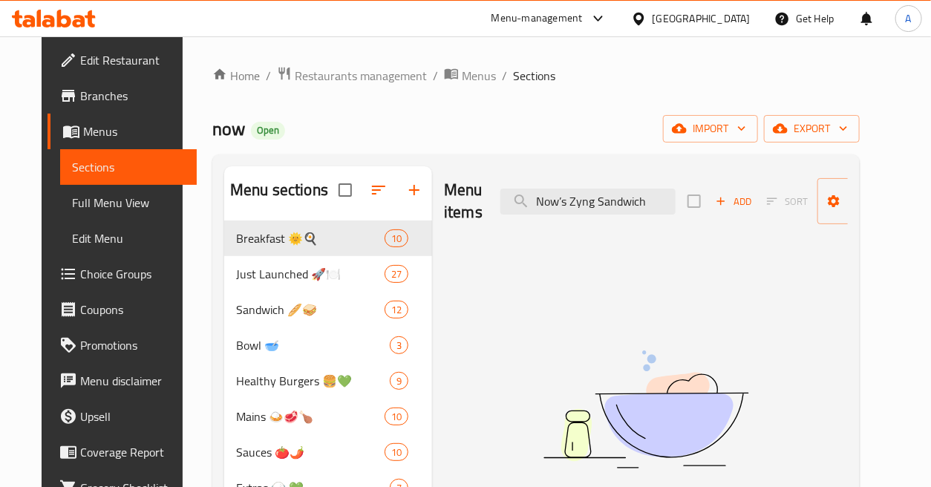
drag, startPoint x: 562, startPoint y: 201, endPoint x: 716, endPoint y: 206, distance: 153.8
click at [716, 206] on div "Menu items Now’s Zyng Sandwich Add Sort Manage items" at bounding box center [646, 201] width 404 height 71
type input "Now’s"
click at [595, 204] on input "Now’s" at bounding box center [588, 202] width 175 height 26
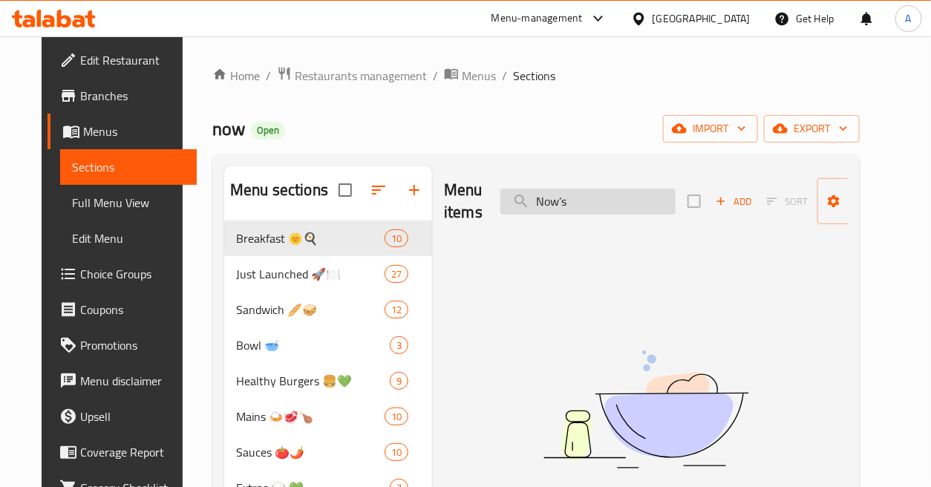
click at [595, 204] on input "Now’s" at bounding box center [588, 202] width 175 height 26
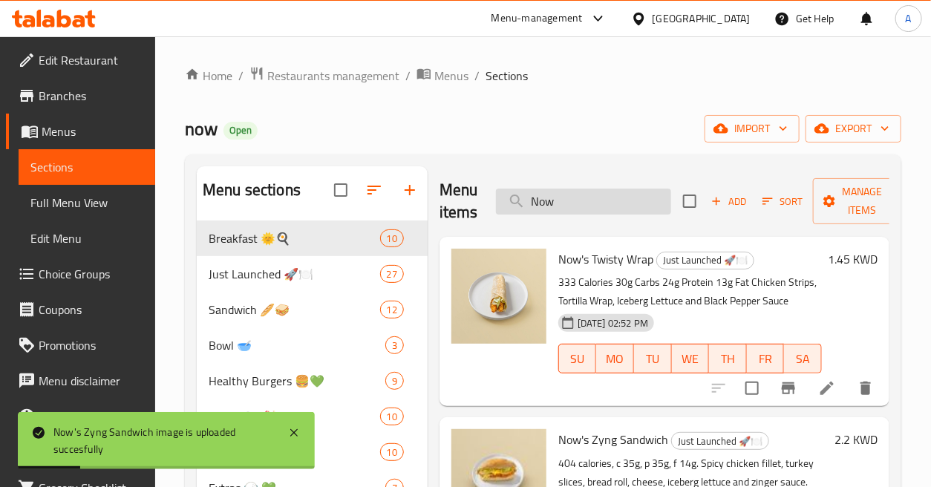
click at [602, 206] on input "Now" at bounding box center [583, 202] width 175 height 26
paste input "umou cookie"
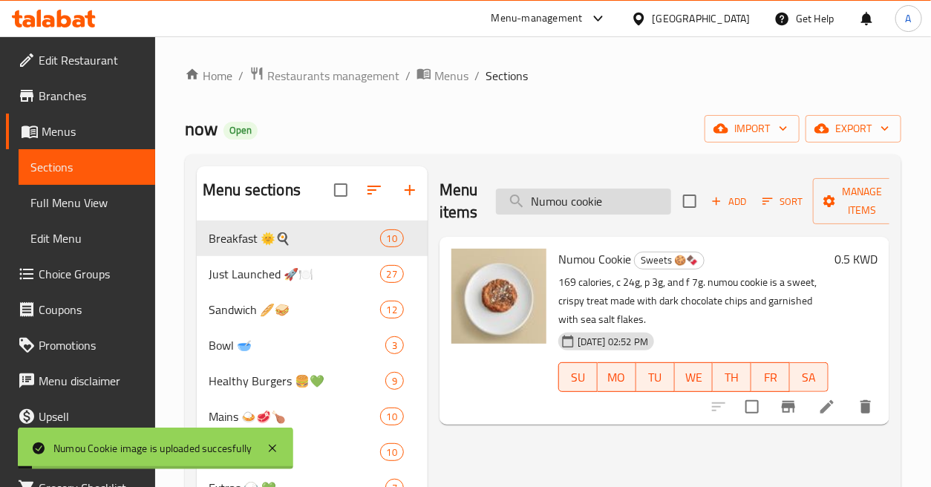
click at [611, 193] on input "Numou cookie" at bounding box center [583, 202] width 175 height 26
paste input "Onion Rings"
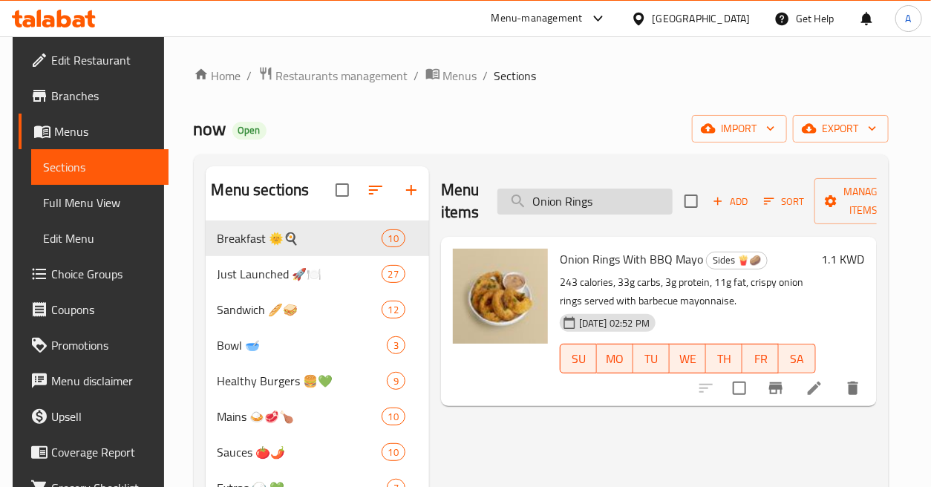
click at [583, 196] on input "Onion Rings" at bounding box center [585, 202] width 175 height 26
paste input "PastramiSandwich"
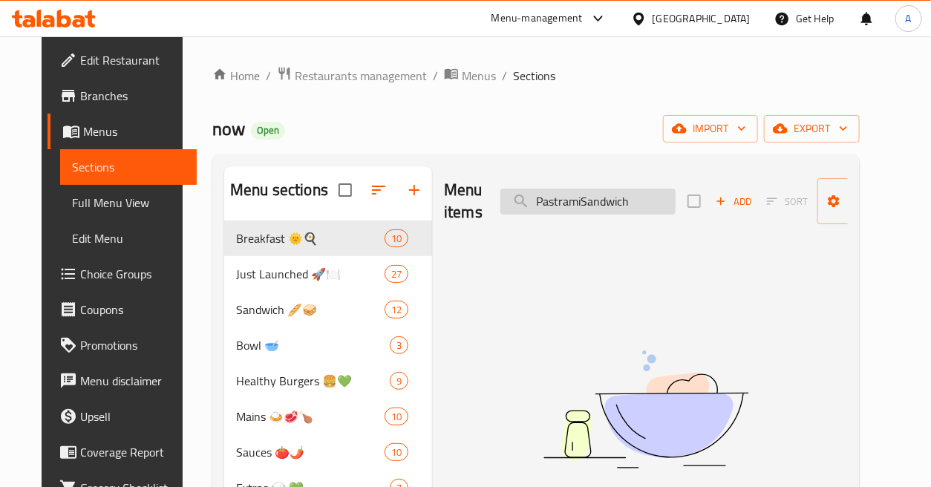
click at [573, 195] on input "PastramiSandwich" at bounding box center [588, 202] width 175 height 26
click at [581, 201] on input "PastramiSandwich" at bounding box center [588, 202] width 175 height 26
click at [577, 203] on input "PastramiSandwich" at bounding box center [588, 202] width 175 height 26
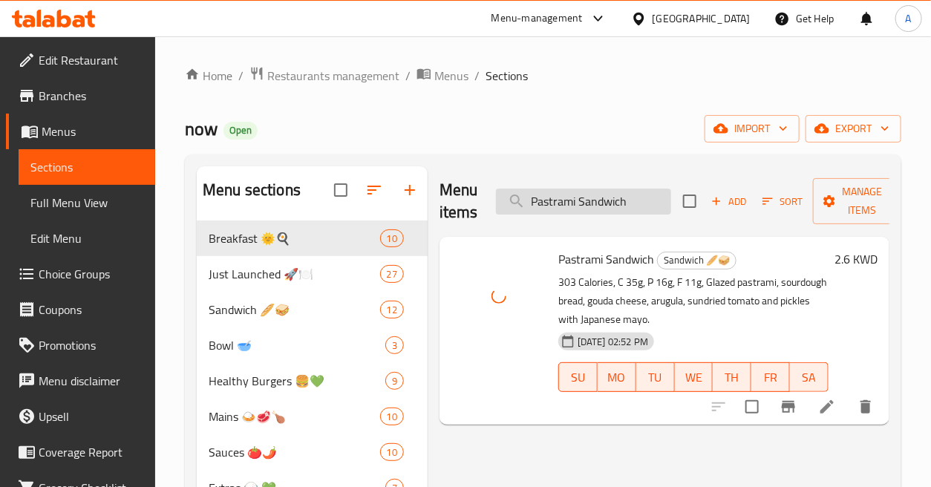
click at [643, 199] on input "Pastrami Sandwich" at bounding box center [583, 202] width 175 height 26
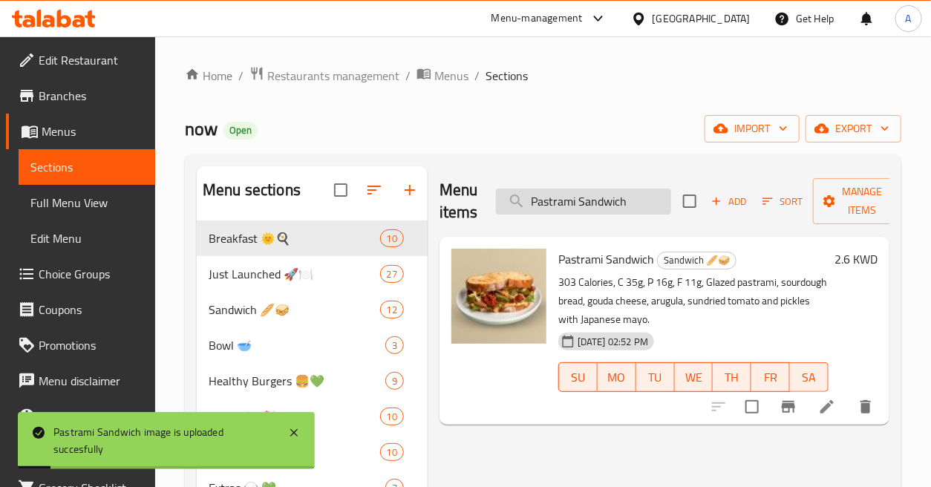
paste input "B Energy Bites"
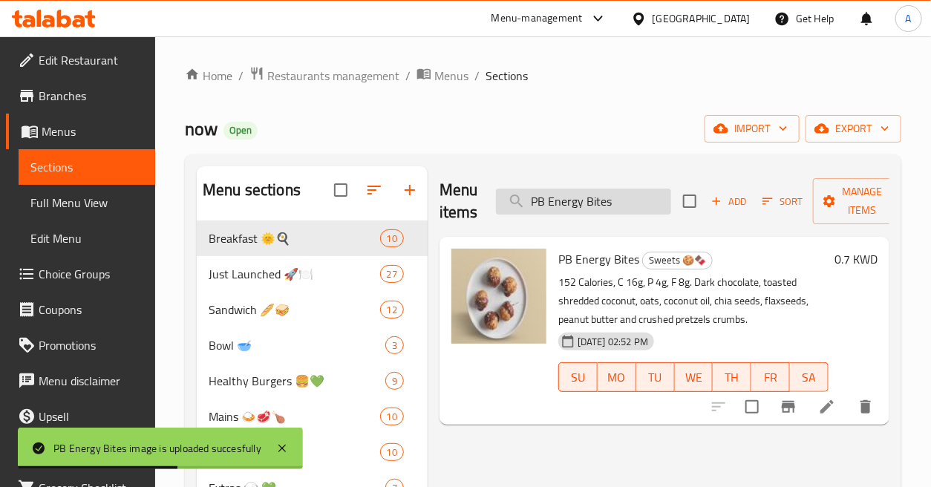
click at [642, 198] on input "PB Energy Bites" at bounding box center [583, 202] width 175 height 26
paste input "eanut"
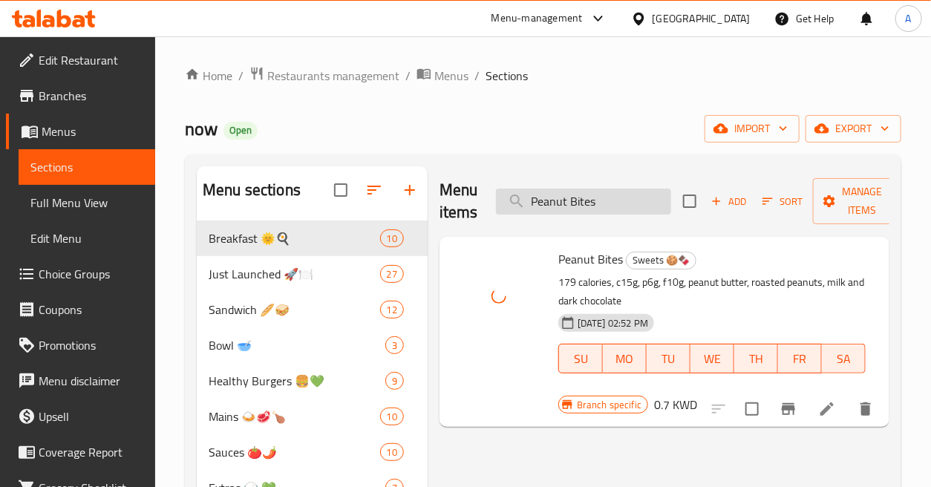
click at [649, 190] on input "Peanut Bites" at bounding box center [583, 202] width 175 height 26
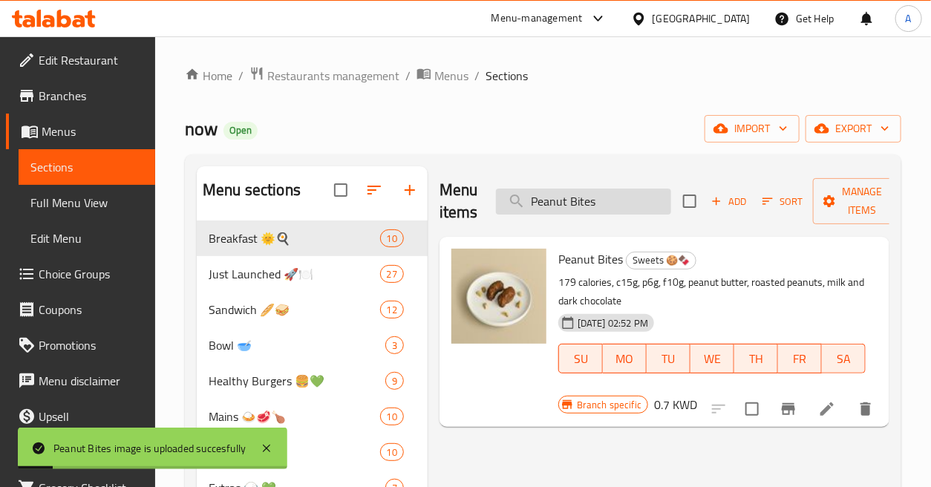
paste input "utter Greek Yogurt"
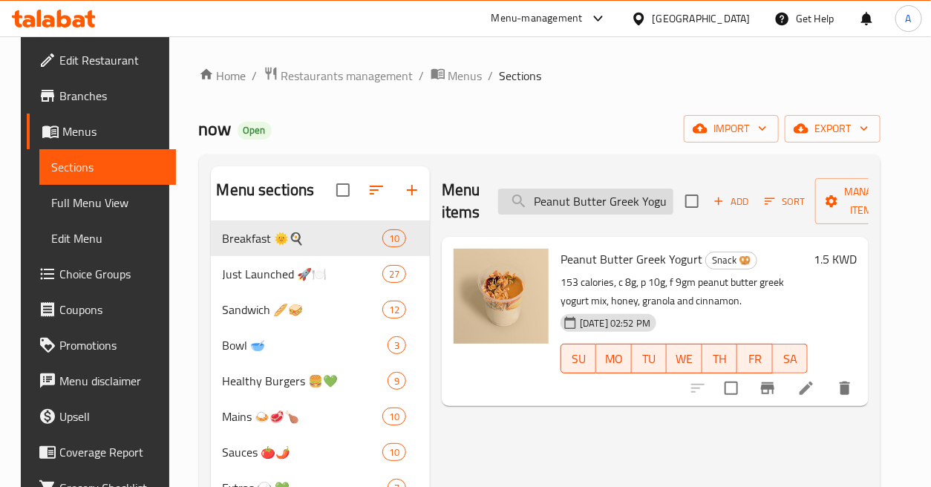
click at [622, 199] on input "Peanut Butter Greek Yogurt" at bounding box center [585, 202] width 175 height 26
drag, startPoint x: 600, startPoint y: 199, endPoint x: 716, endPoint y: 203, distance: 115.9
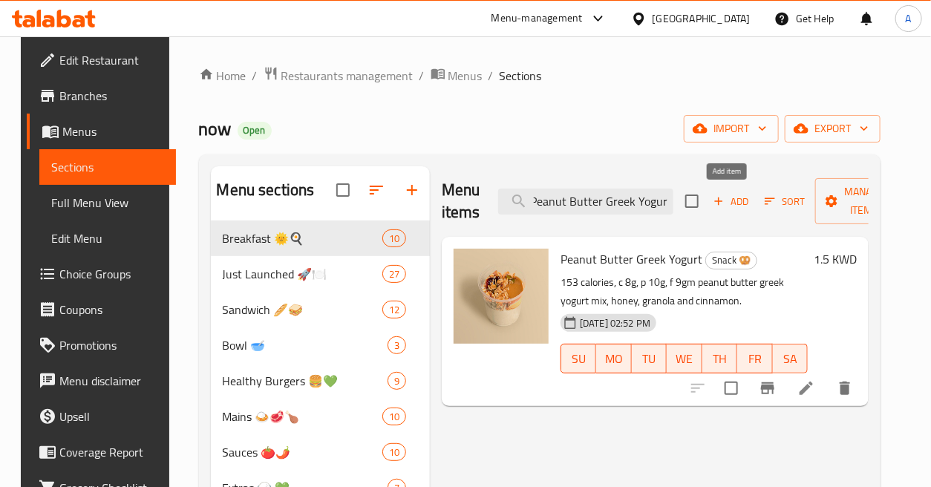
click at [716, 203] on div "Menu items Peanut Butter Greek Yogurt Add Sort Manage items" at bounding box center [655, 201] width 427 height 71
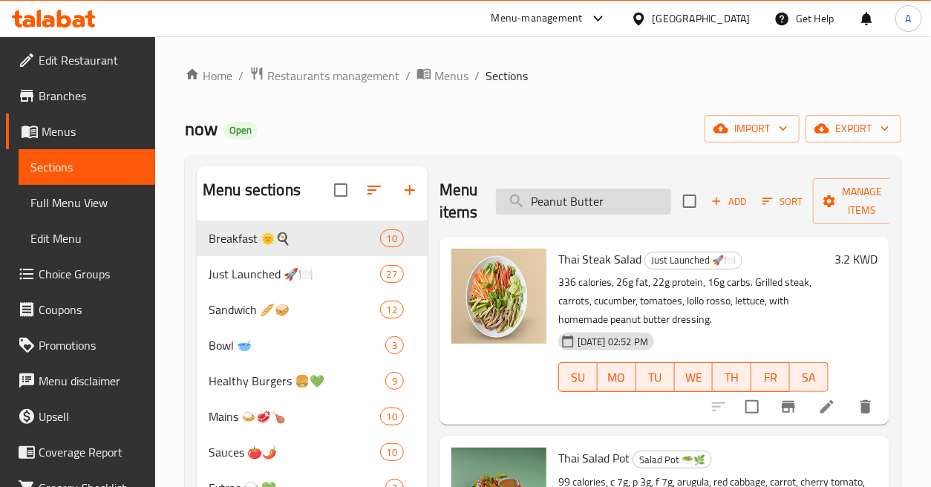
click at [618, 199] on input "Peanut Butter" at bounding box center [583, 202] width 175 height 26
click at [633, 198] on input "Peanut Butter" at bounding box center [583, 202] width 175 height 26
click at [570, 202] on input "Peanut Butter" at bounding box center [583, 202] width 175 height 26
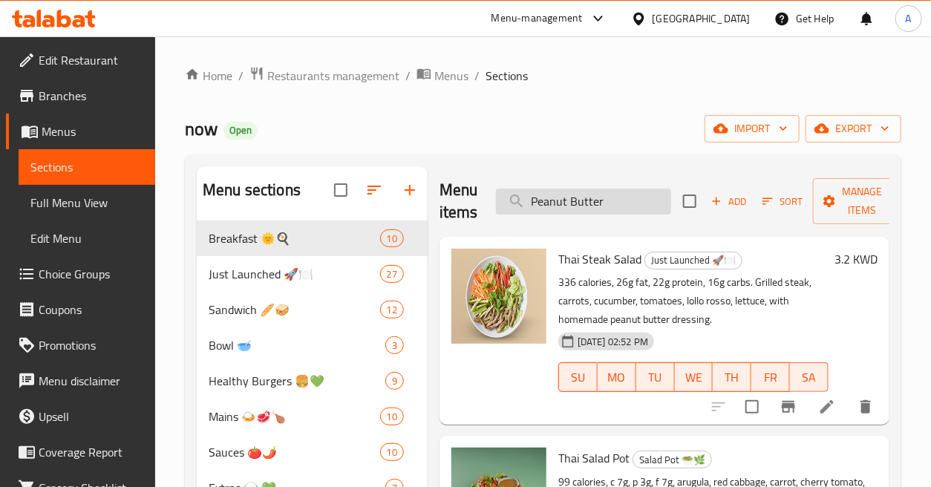
click at [570, 202] on input "Peanut Butter" at bounding box center [583, 202] width 175 height 26
click at [613, 205] on input "Peanut" at bounding box center [583, 202] width 175 height 26
paste input "Butter Greek Yogurt"
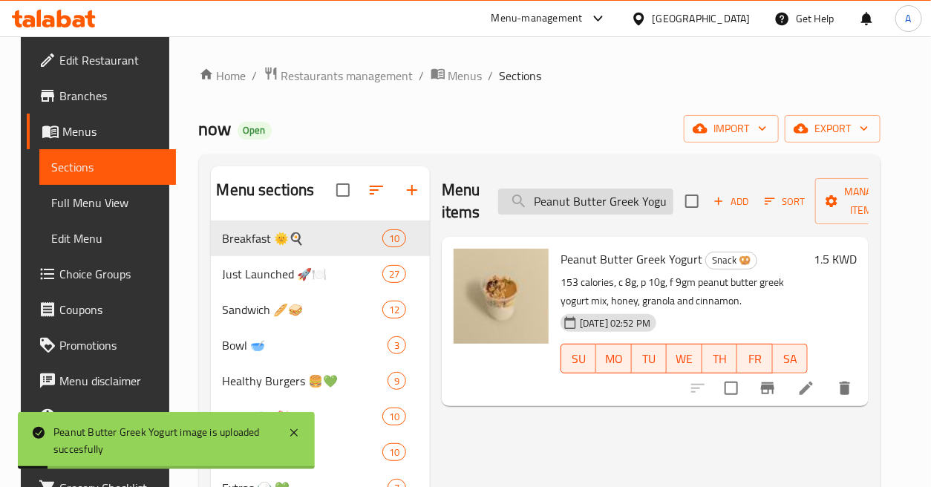
click at [628, 204] on input "Peanut Butter Greek Yogurt" at bounding box center [585, 202] width 175 height 26
paste input "nne Pasta 100g"
click at [628, 204] on input "Peanut Butter Greek Yogurt" at bounding box center [585, 202] width 175 height 26
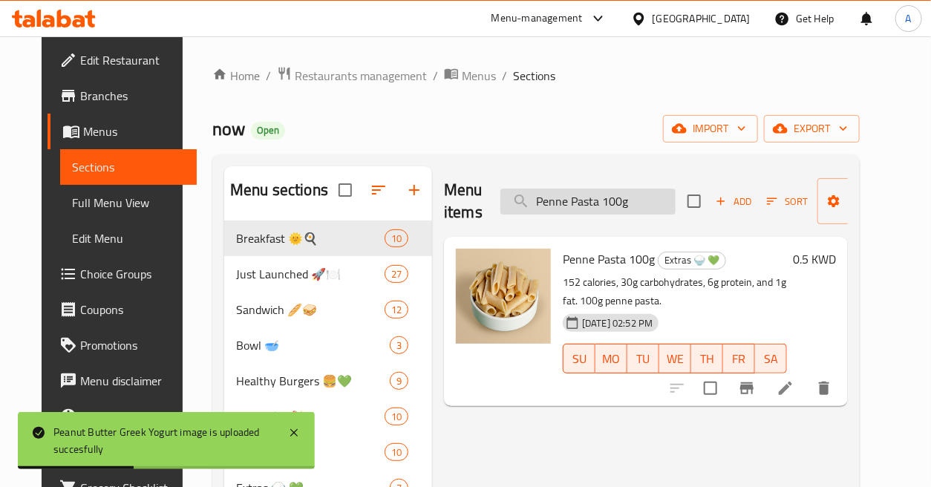
click at [616, 201] on input "Penne Pasta 100g" at bounding box center [588, 202] width 175 height 26
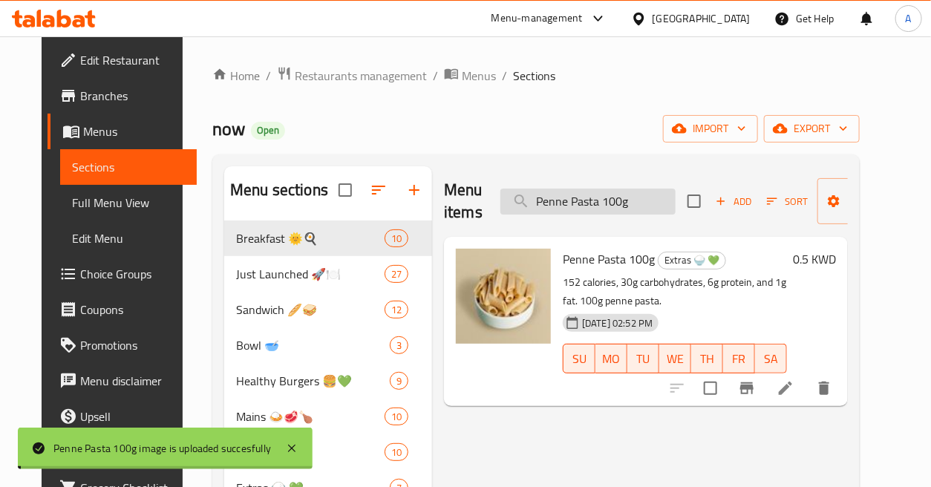
drag, startPoint x: 597, startPoint y: 190, endPoint x: 605, endPoint y: 191, distance: 7.5
click at [597, 190] on input "Penne Pasta 100g" at bounding box center [588, 202] width 175 height 26
click at [610, 191] on input "Penne Pasta 100g" at bounding box center [588, 202] width 175 height 26
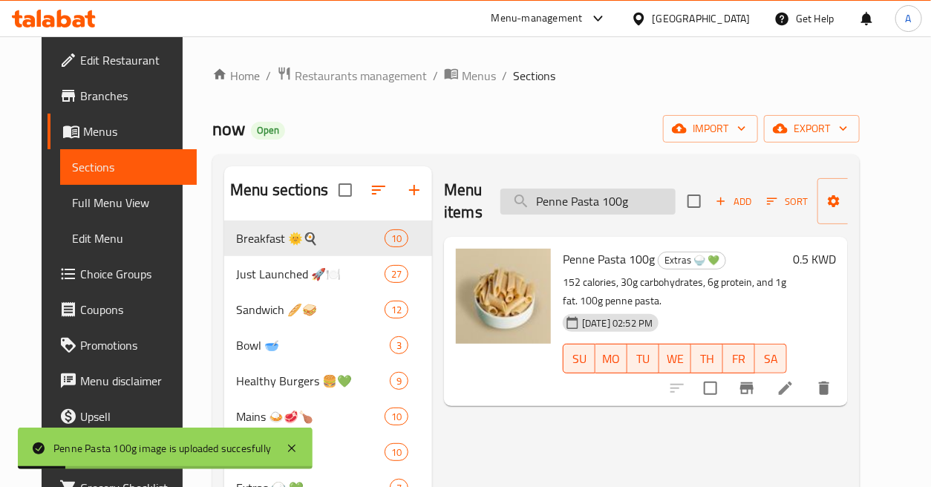
paste input "ink Penne Pasta"
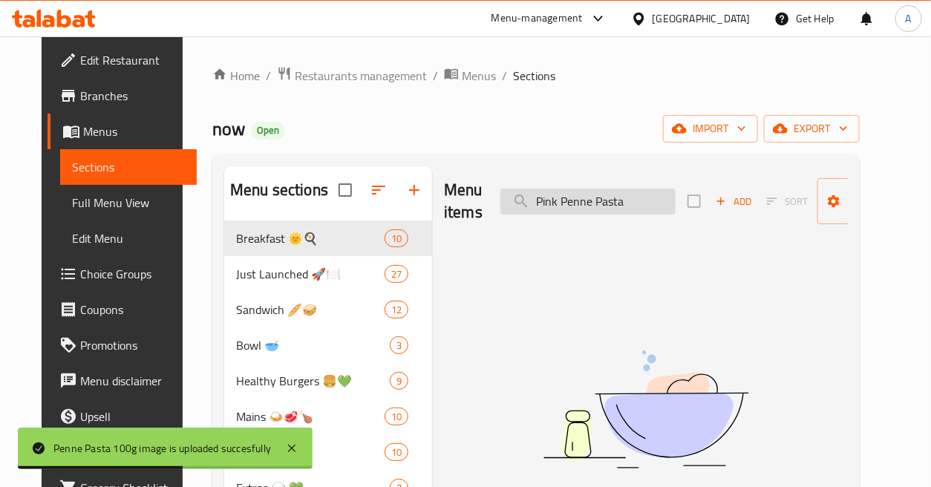
click at [613, 196] on input "Pink Penne Pasta" at bounding box center [588, 202] width 175 height 26
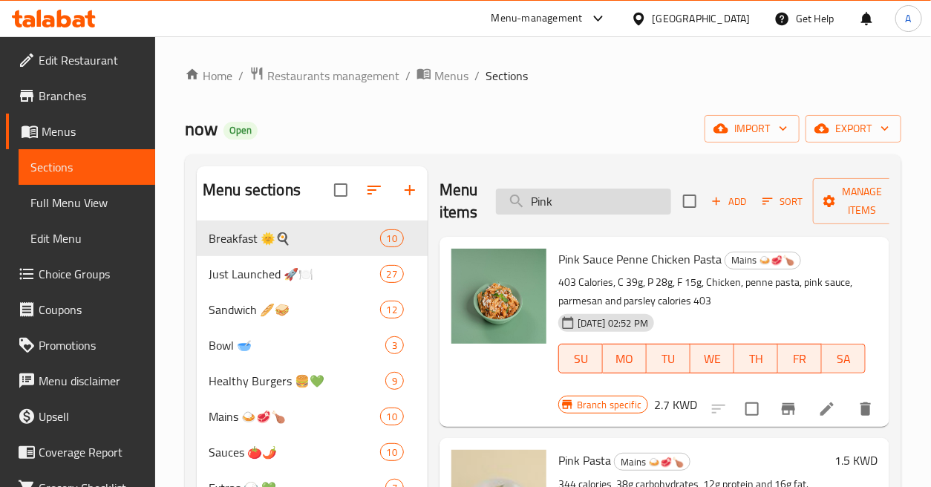
click at [572, 198] on input "Pink" at bounding box center [583, 202] width 175 height 26
paste input "stachio Croissant"
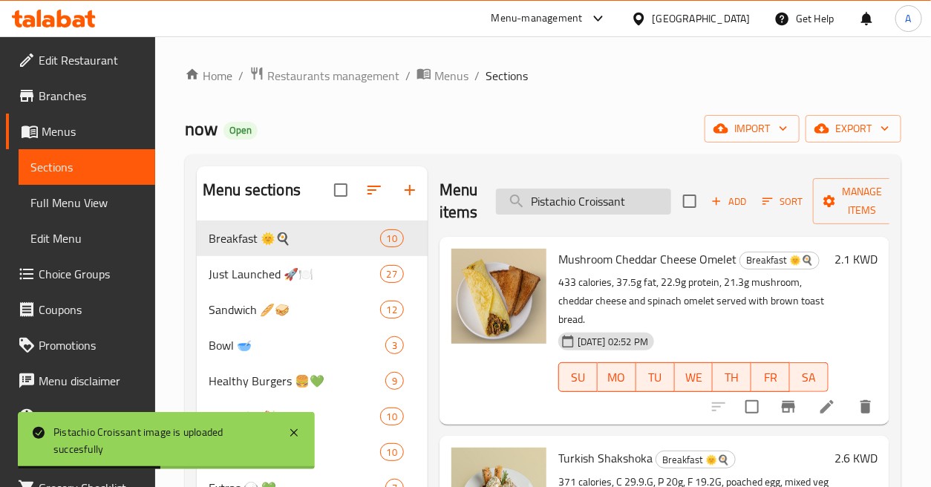
click at [656, 192] on input "Pistachio Croissant" at bounding box center [583, 202] width 175 height 26
paste input "Q8 cola"
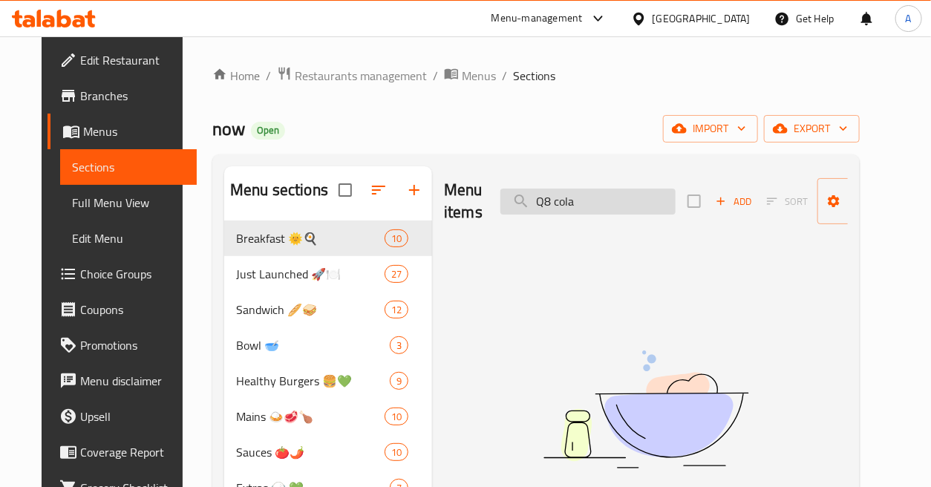
drag, startPoint x: 548, startPoint y: 201, endPoint x: 495, endPoint y: 209, distance: 54.1
click at [501, 209] on input "Q8 cola" at bounding box center [588, 202] width 175 height 26
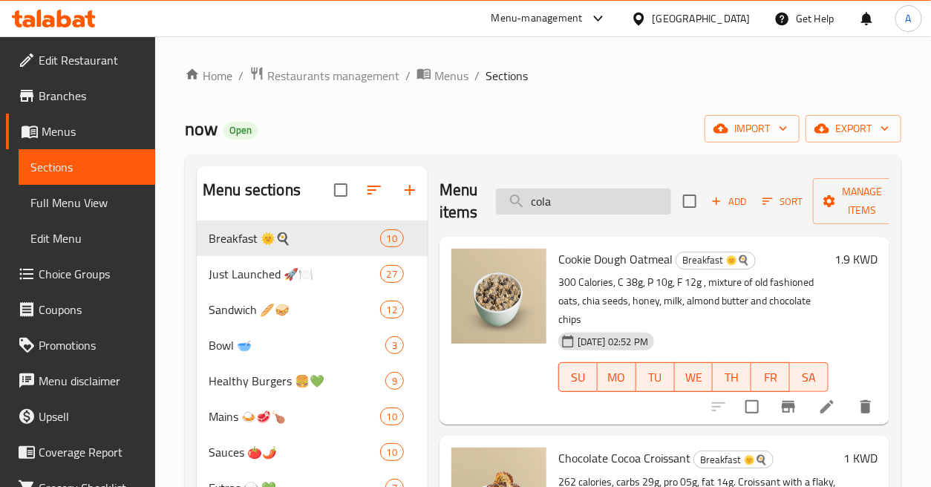
drag, startPoint x: 529, startPoint y: 201, endPoint x: 518, endPoint y: 205, distance: 11.7
click at [518, 205] on input "cola" at bounding box center [583, 202] width 175 height 26
click at [612, 206] on input "Cola" at bounding box center [583, 202] width 175 height 26
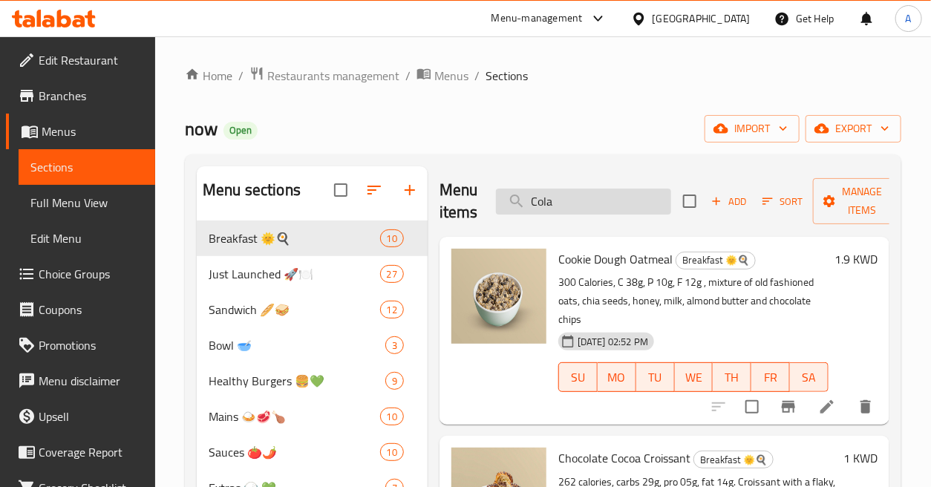
paste input "ranch sauce"
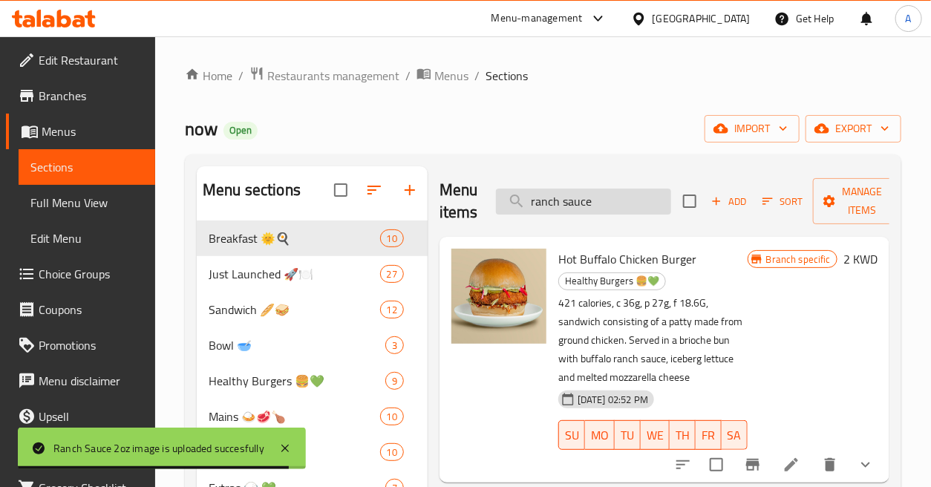
click at [625, 198] on input "ranch sauce" at bounding box center [583, 202] width 175 height 26
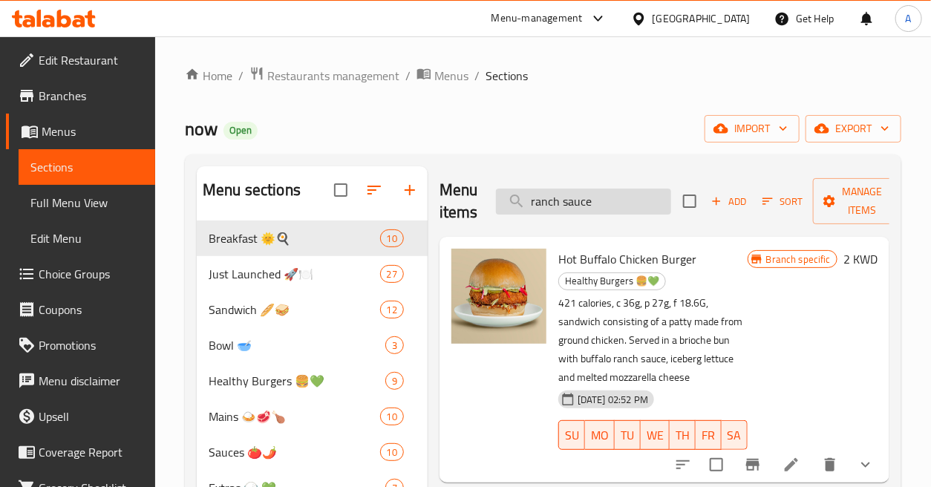
paste input "Ribs Burger"
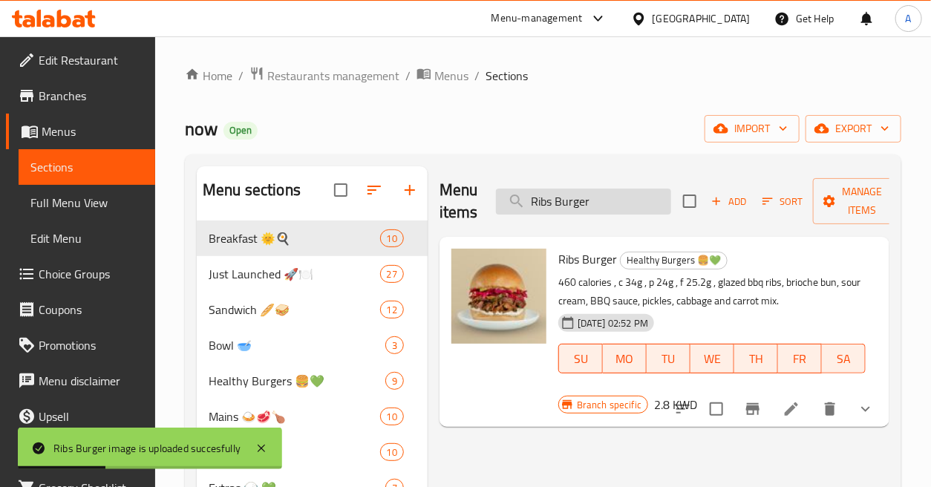
click at [645, 193] on input "Ribs Burger" at bounding box center [583, 202] width 175 height 26
paste input "Santa Fe Salad"
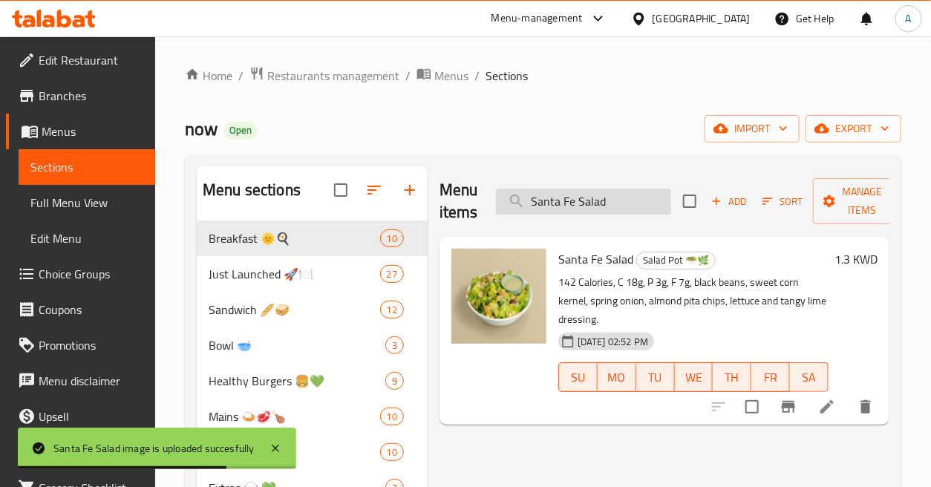
click at [629, 192] on input "Santa Fe Salad" at bounding box center [583, 202] width 175 height 26
paste
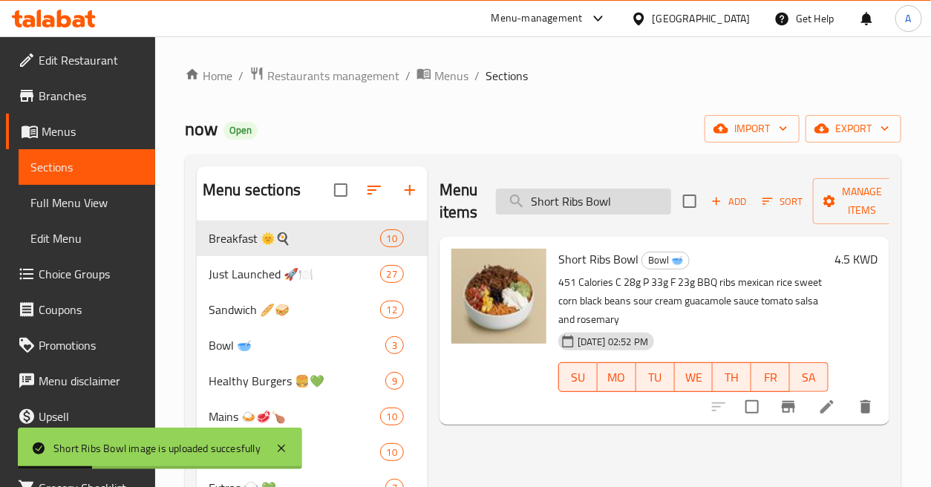
click at [642, 203] on input "Short Ribs Bowl" at bounding box center [583, 202] width 175 height 26
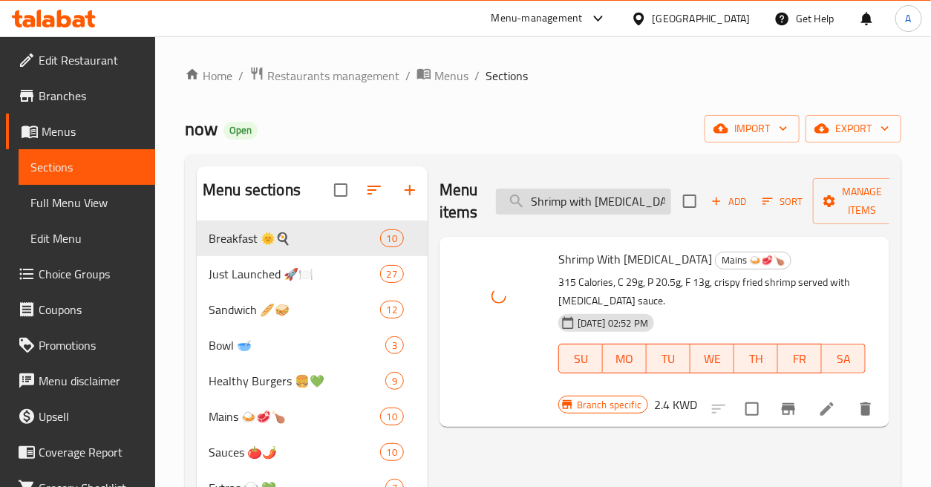
click at [665, 195] on input "Shrimp with Tartar" at bounding box center [583, 202] width 175 height 26
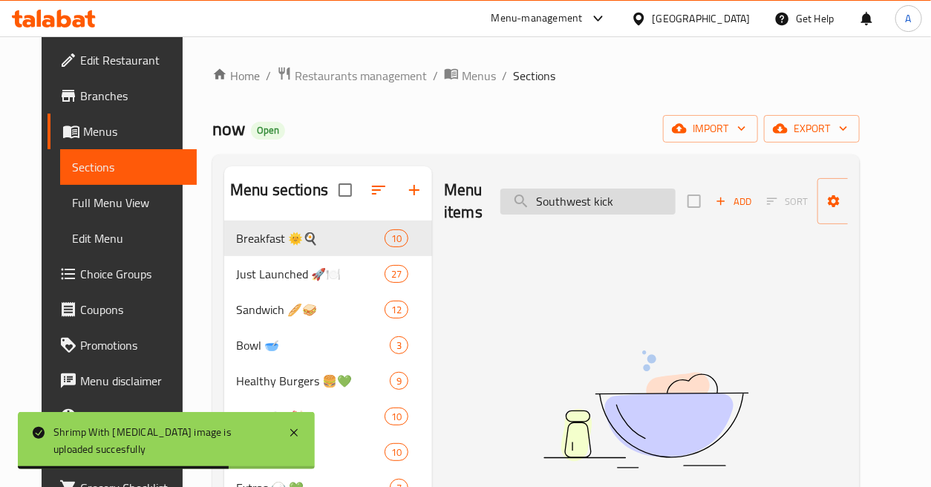
click at [600, 201] on input "Southwest kick" at bounding box center [588, 202] width 175 height 26
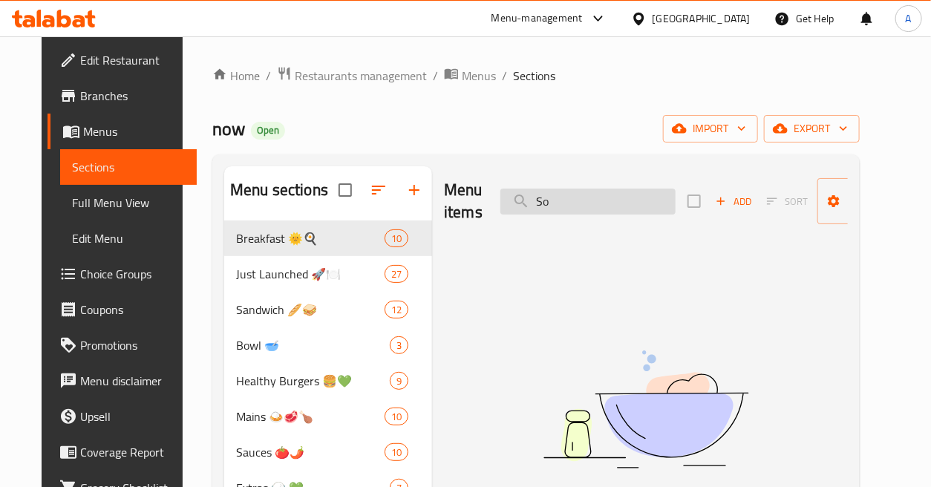
type input "S"
type input "K"
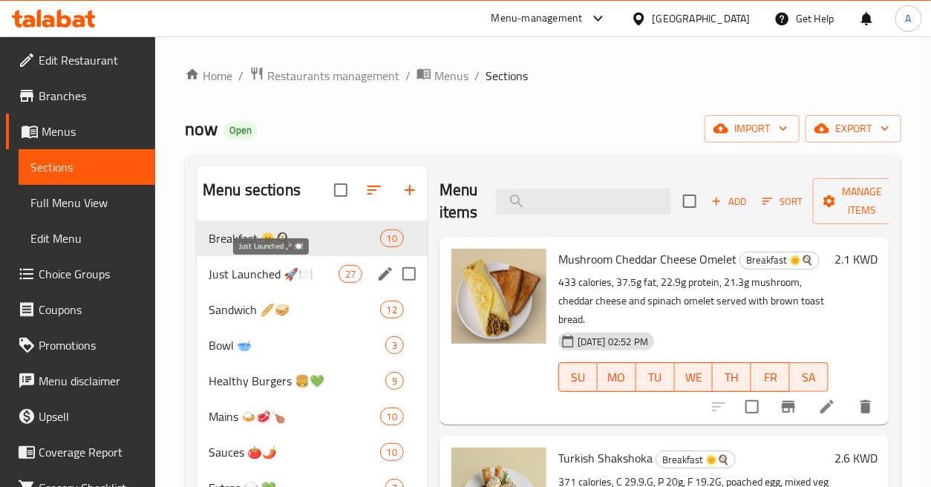
drag, startPoint x: 290, startPoint y: 271, endPoint x: 269, endPoint y: 324, distance: 57.0
click at [290, 270] on span "Just Launched 🚀🍽️" at bounding box center [274, 274] width 130 height 18
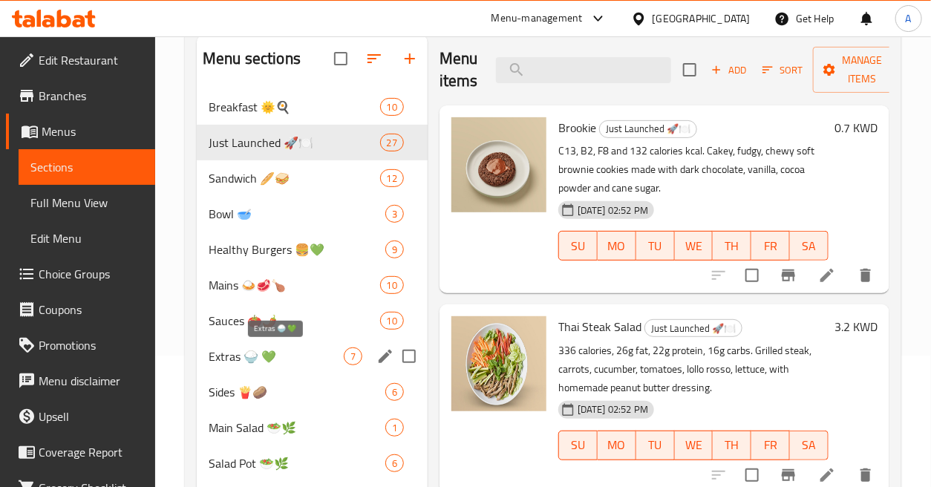
scroll to position [150, 0]
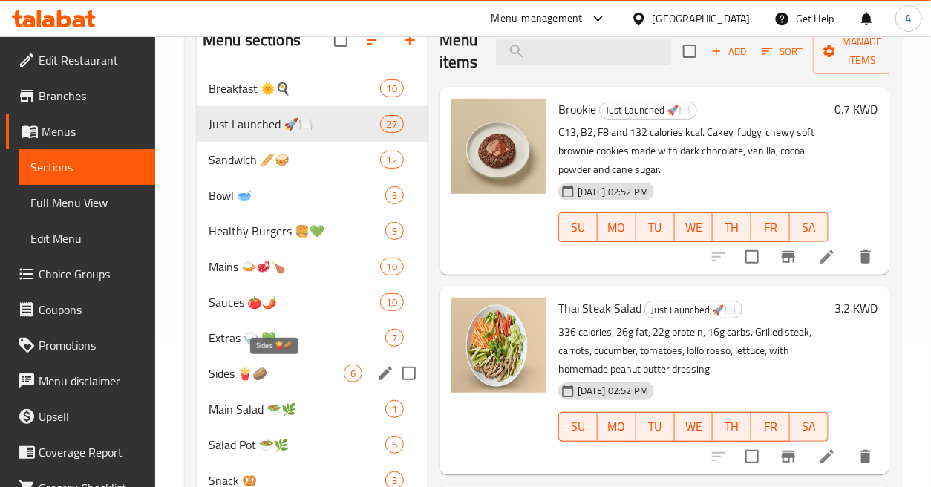
click at [256, 374] on span "Sides 🍟🥔" at bounding box center [276, 374] width 135 height 18
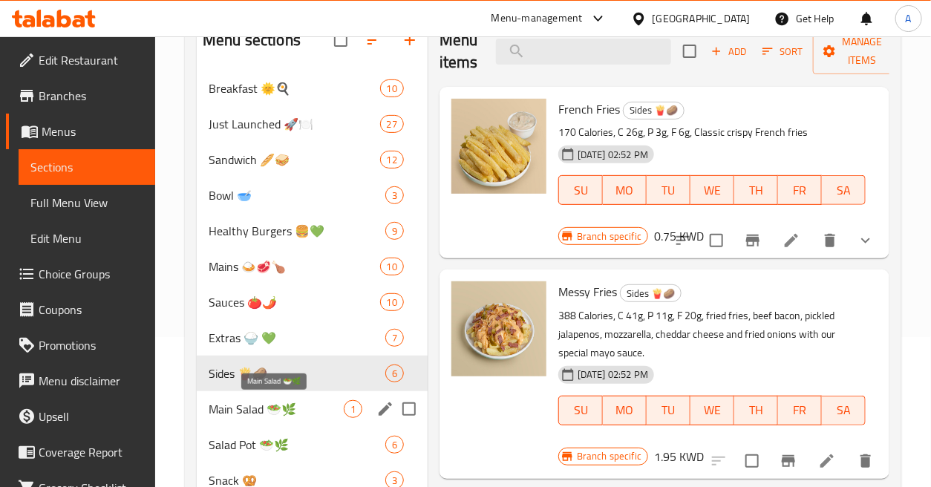
click at [267, 408] on span "Main Salad 🥗🌿" at bounding box center [276, 409] width 135 height 18
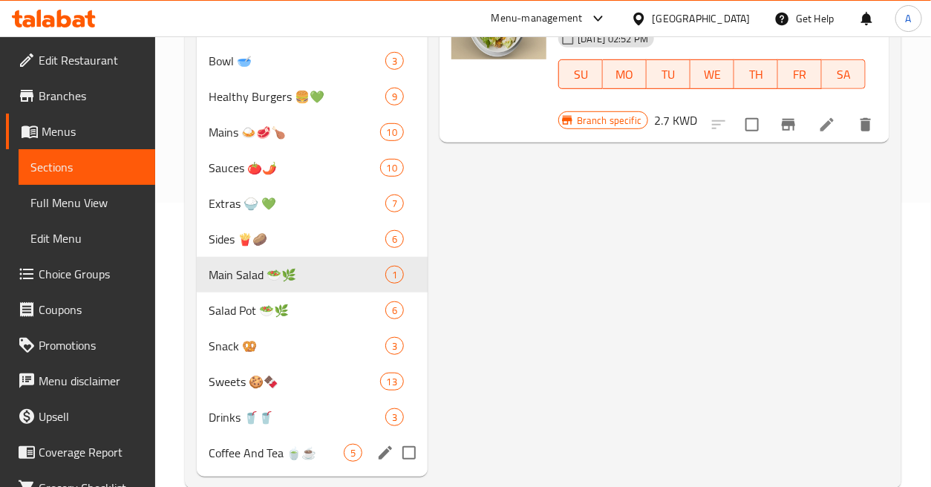
scroll to position [315, 0]
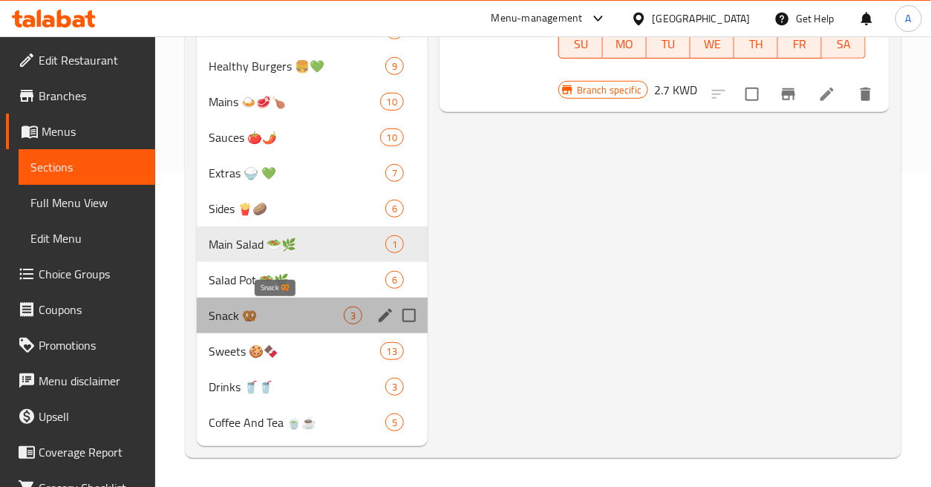
click at [252, 314] on span "Snack 🥨" at bounding box center [276, 316] width 135 height 18
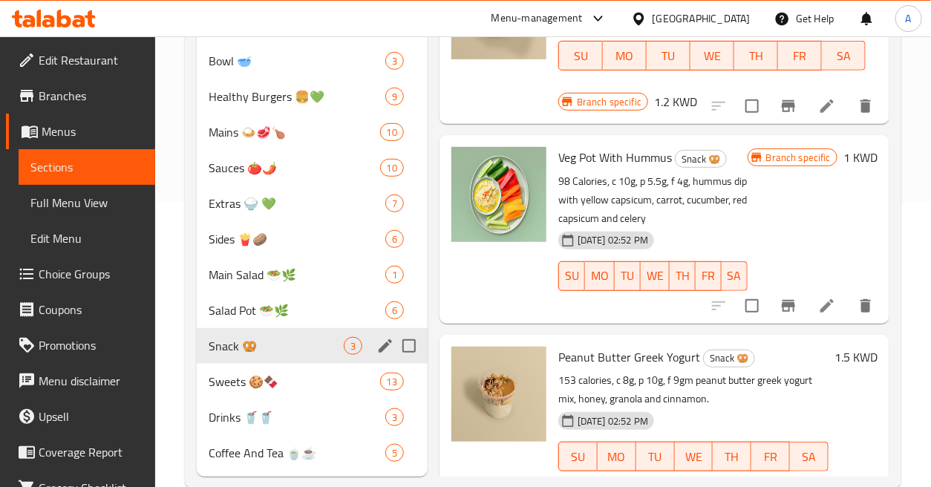
scroll to position [315, 0]
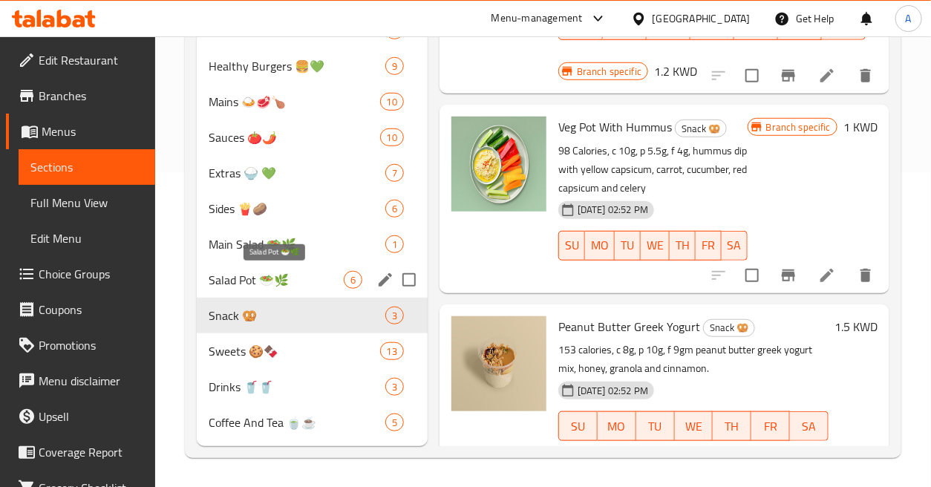
click at [248, 273] on span "Salad Pot 🥗🌿" at bounding box center [276, 280] width 135 height 18
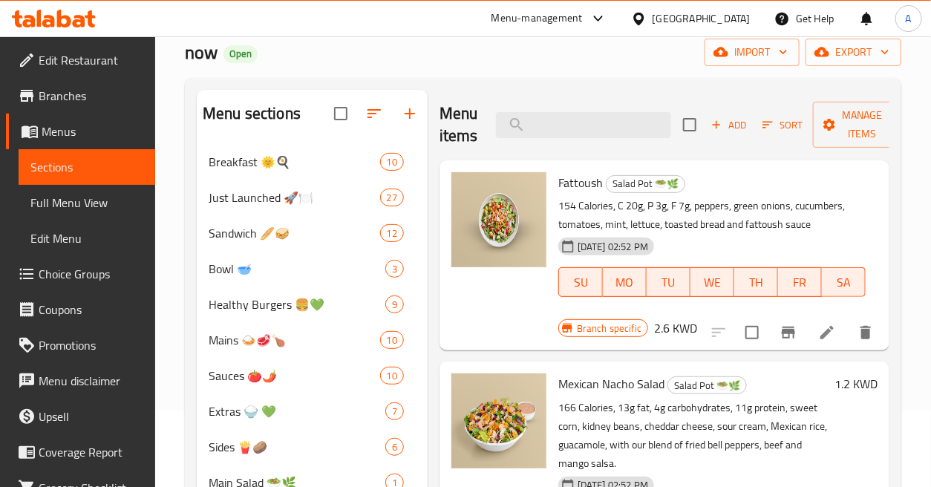
scroll to position [68, 0]
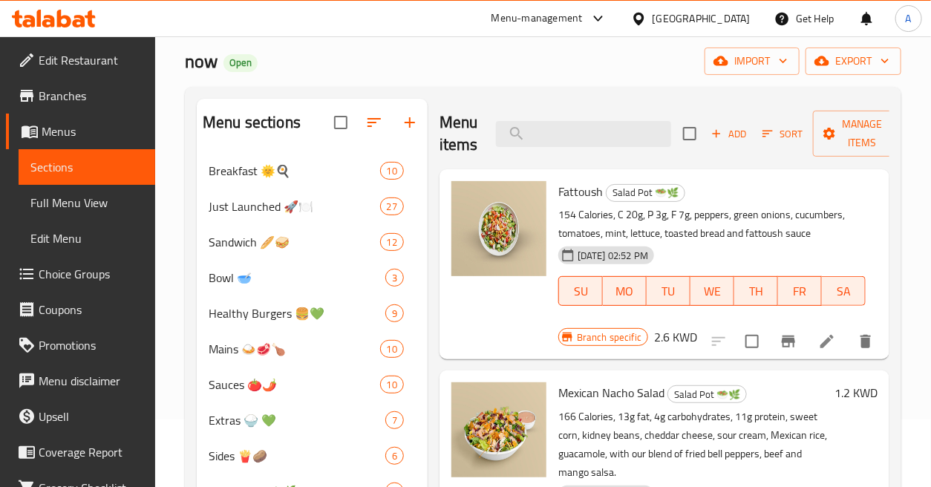
click at [619, 120] on div "Menu items Add Sort Manage items" at bounding box center [665, 134] width 450 height 71
click at [625, 120] on div "Menu items Add Sort Manage items" at bounding box center [665, 134] width 450 height 71
click at [627, 132] on input "search" at bounding box center [583, 134] width 175 height 26
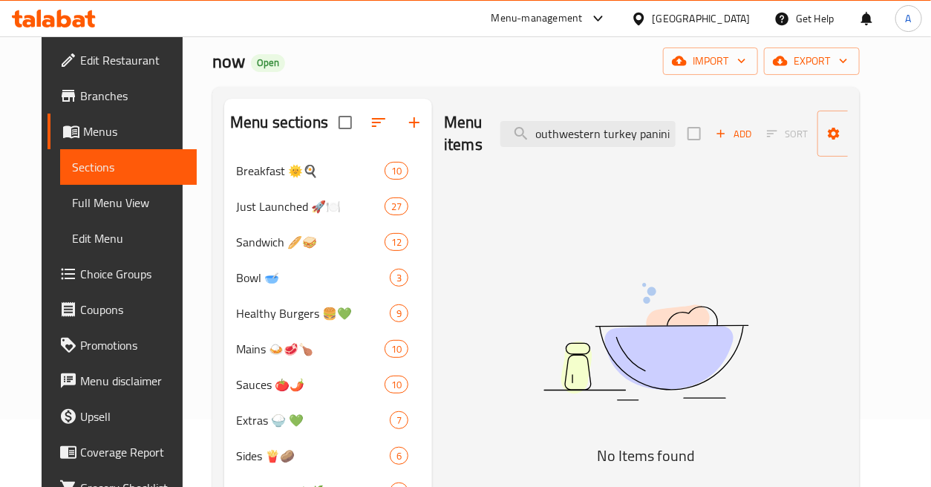
scroll to position [0, 0]
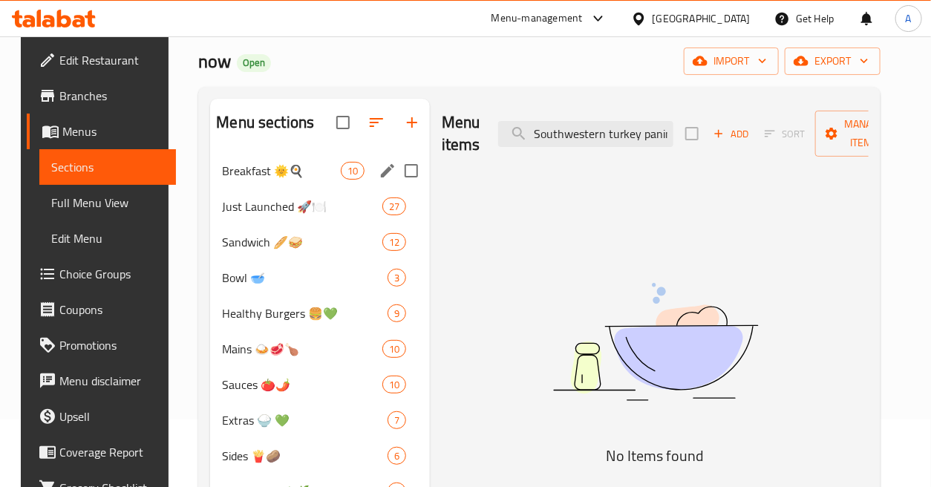
drag, startPoint x: 584, startPoint y: 138, endPoint x: 421, endPoint y: 154, distance: 163.4
click at [421, 154] on div "Menu sections Breakfast 🌞🍳 10 Just Launched 🚀🍽️ 27 Sandwich 🥖🥪 12 Bowl 🥣 3 Heal…" at bounding box center [539, 396] width 659 height 595
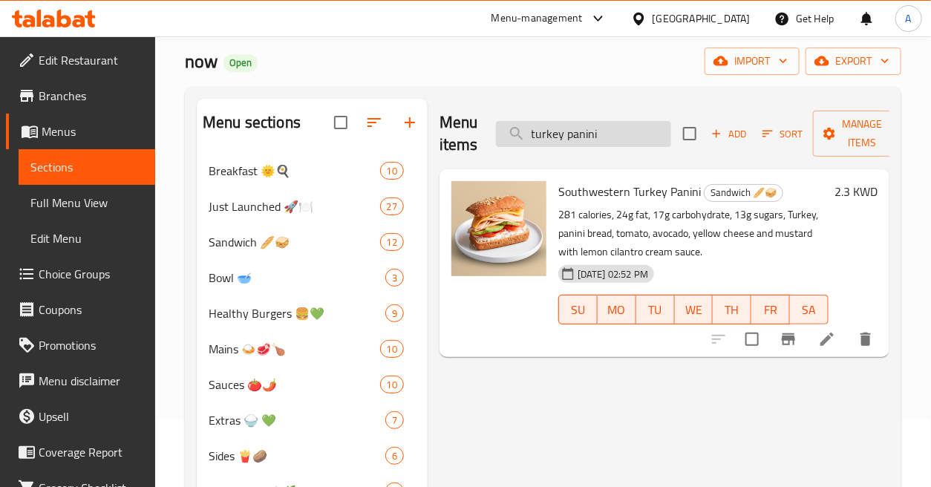
drag, startPoint x: 577, startPoint y: 137, endPoint x: 610, endPoint y: 137, distance: 33.4
click at [610, 137] on input "turkey panini" at bounding box center [583, 134] width 175 height 26
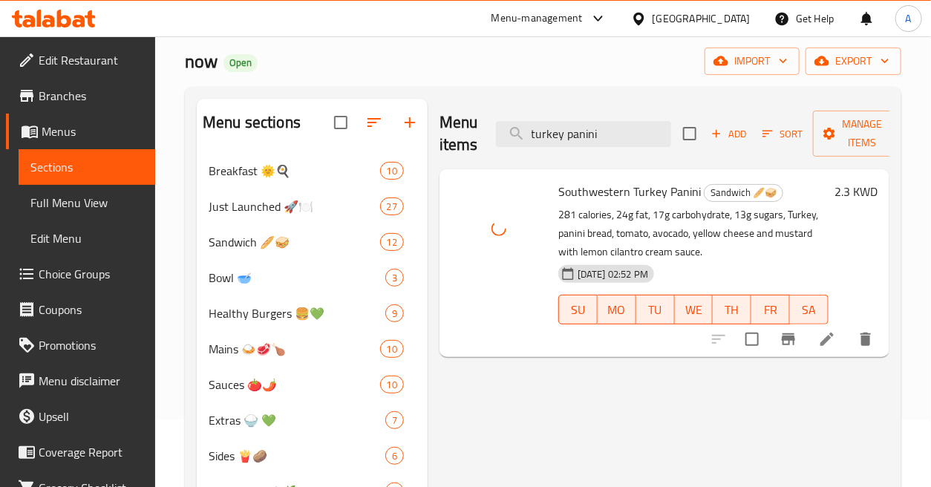
click at [607, 194] on span "Southwestern Turkey Panini" at bounding box center [629, 191] width 143 height 22
copy span "Southwestern"
click at [611, 131] on input "turkey panini" at bounding box center [583, 134] width 175 height 26
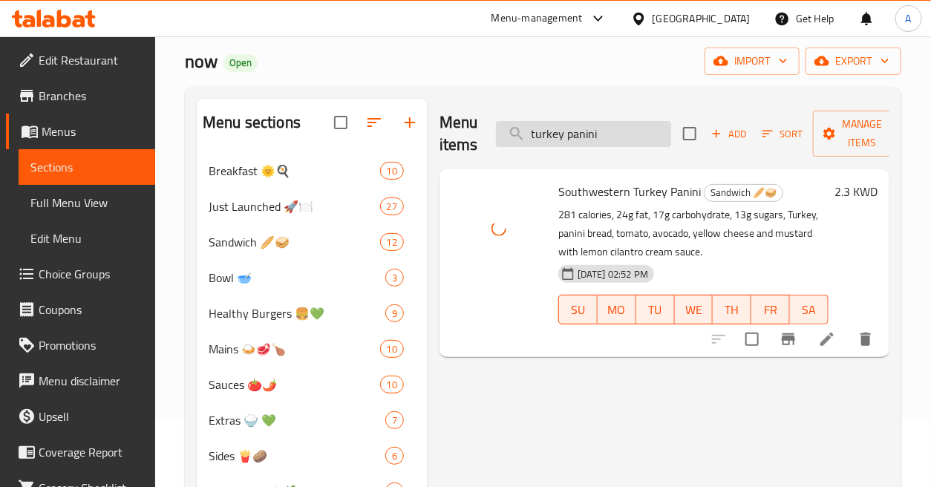
click at [611, 131] on input "turkey panini" at bounding box center [583, 134] width 175 height 26
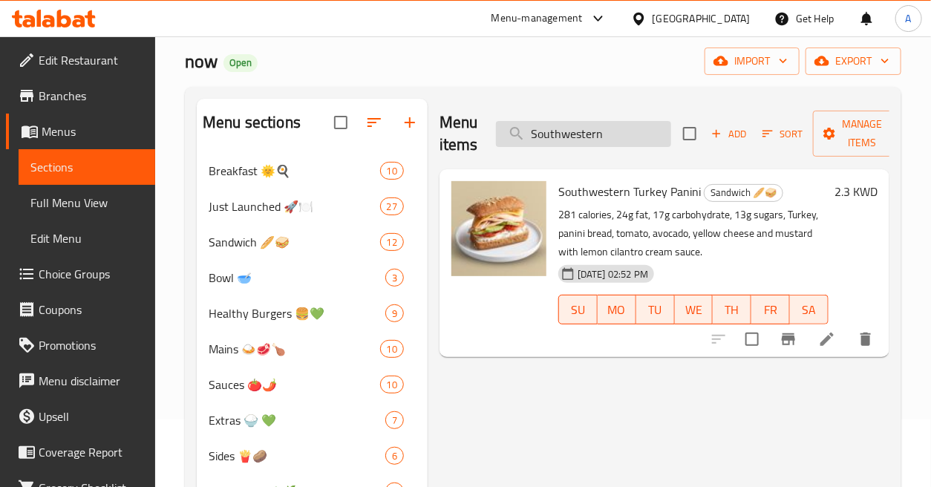
click at [624, 134] on input "Southwestern" at bounding box center [583, 134] width 175 height 26
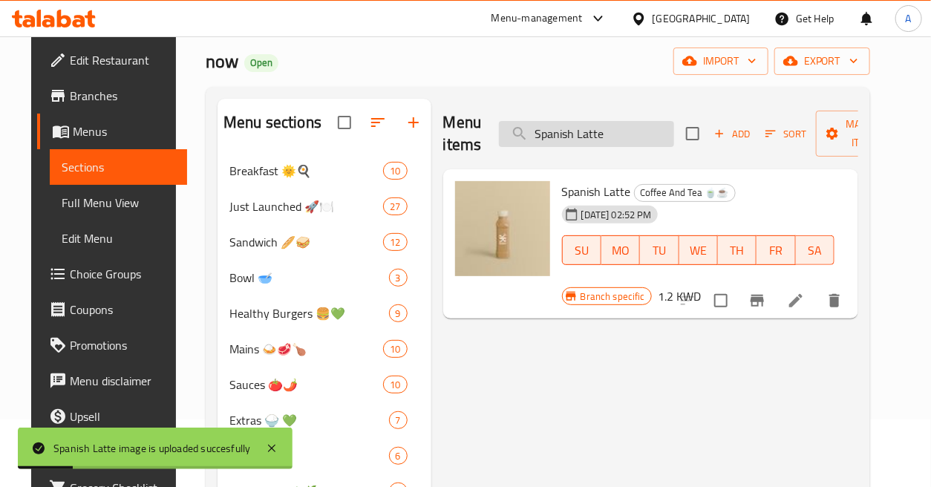
click at [633, 131] on input "Spanish Latte" at bounding box center [586, 134] width 175 height 26
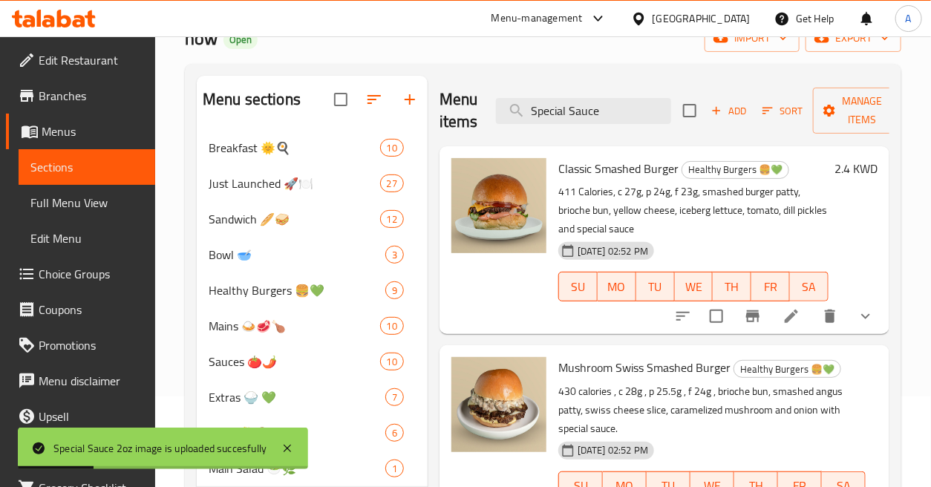
scroll to position [68, 0]
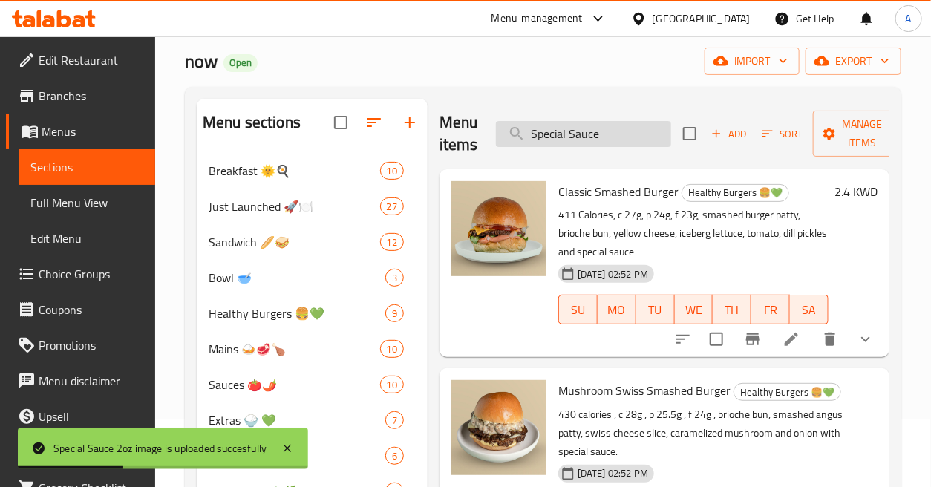
click at [622, 140] on input "Special Sauce" at bounding box center [583, 134] width 175 height 26
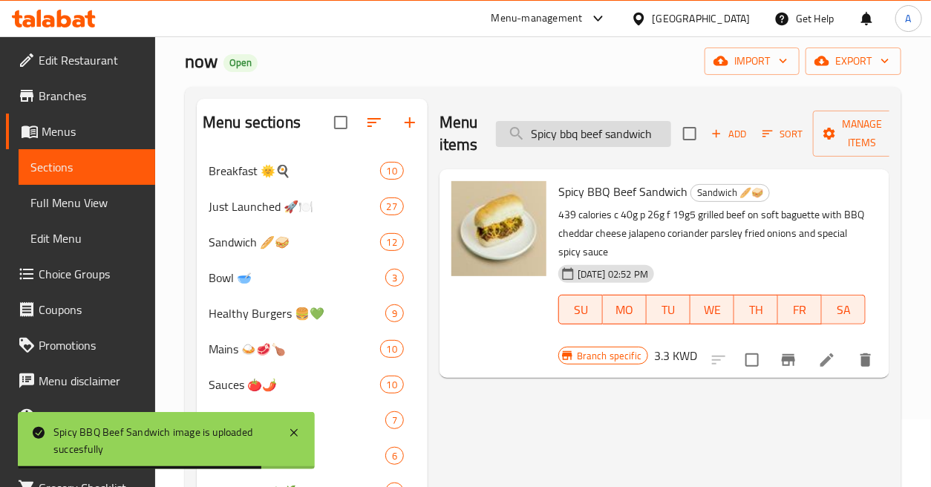
click at [630, 137] on input "Spicy bbq beef sandwich" at bounding box center [583, 134] width 175 height 26
click at [630, 137] on input "Sweet and Sour Chicken" at bounding box center [583, 134] width 175 height 26
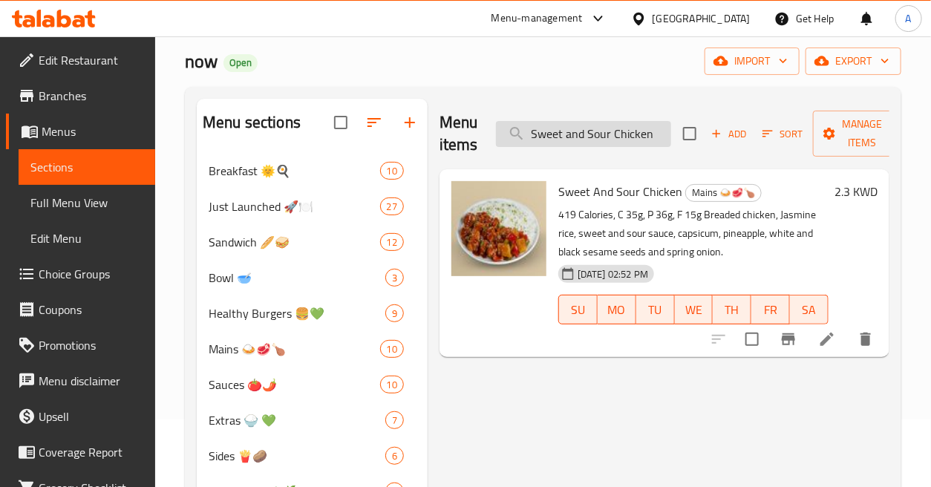
click at [629, 132] on input "Sweet and Sour Chicken" at bounding box center [583, 134] width 175 height 26
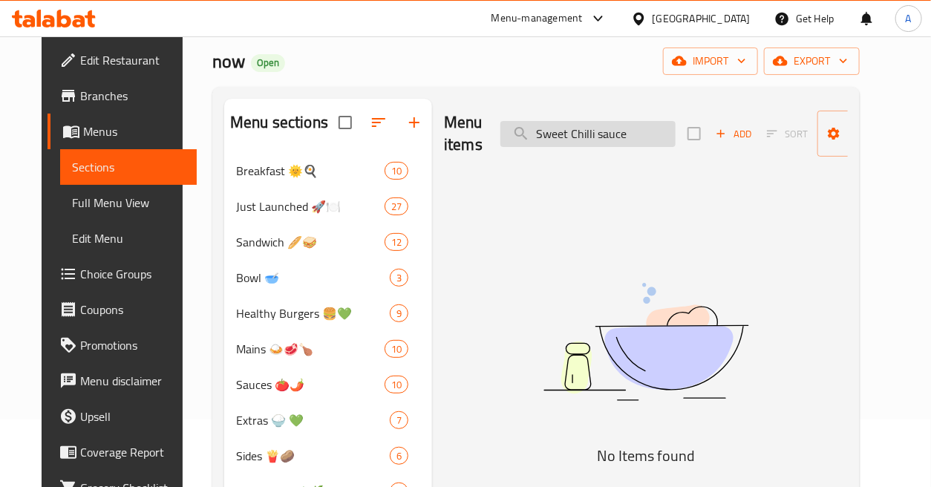
click at [602, 122] on input "Sweet Chilli sauce" at bounding box center [588, 134] width 175 height 26
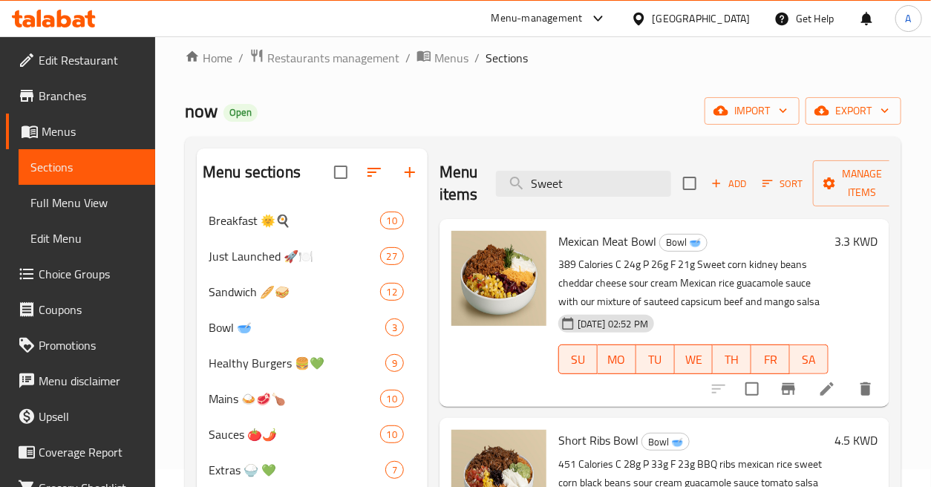
scroll to position [0, 0]
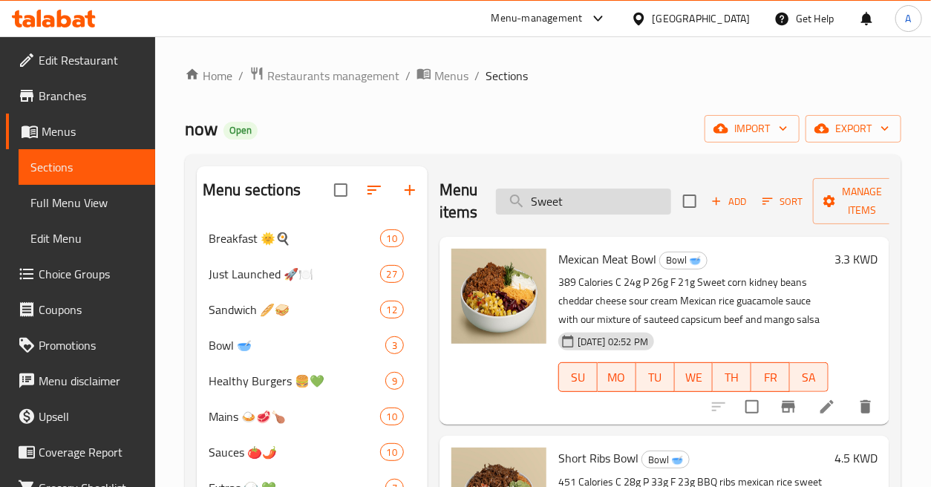
click at [613, 190] on input "Sweet" at bounding box center [583, 202] width 175 height 26
click at [613, 190] on input "Sweet Potato Fries with BBQ Sauc" at bounding box center [583, 202] width 175 height 26
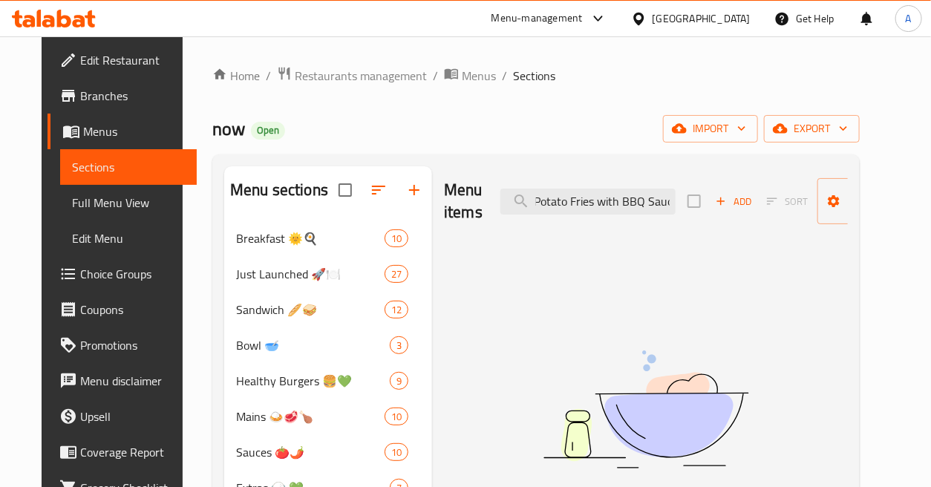
scroll to position [0, 38]
drag, startPoint x: 590, startPoint y: 198, endPoint x: 735, endPoint y: 203, distance: 144.9
click at [735, 203] on div "Menu items Sweet Potato Fries with BBQ Sauc Add Sort Manage items" at bounding box center [646, 201] width 404 height 71
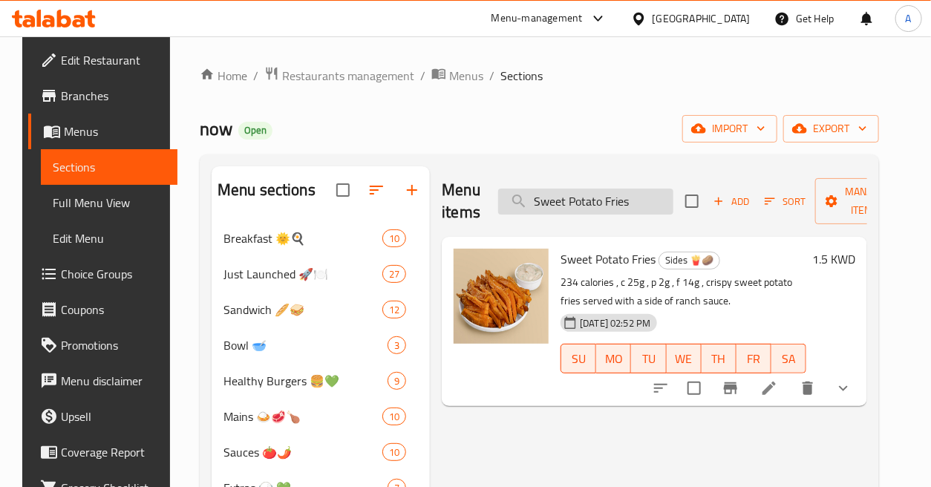
click at [657, 195] on input "Sweet Potato Fries" at bounding box center [585, 202] width 175 height 26
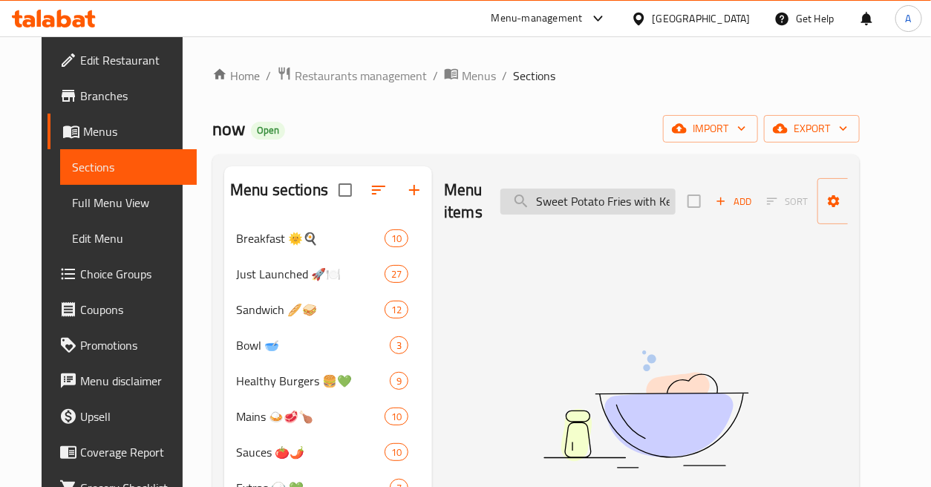
click at [573, 192] on input "Sweet Potato Fries with Ketchup" at bounding box center [588, 202] width 175 height 26
click at [576, 208] on input "Sweet Potato Fries with Ranch" at bounding box center [588, 202] width 175 height 26
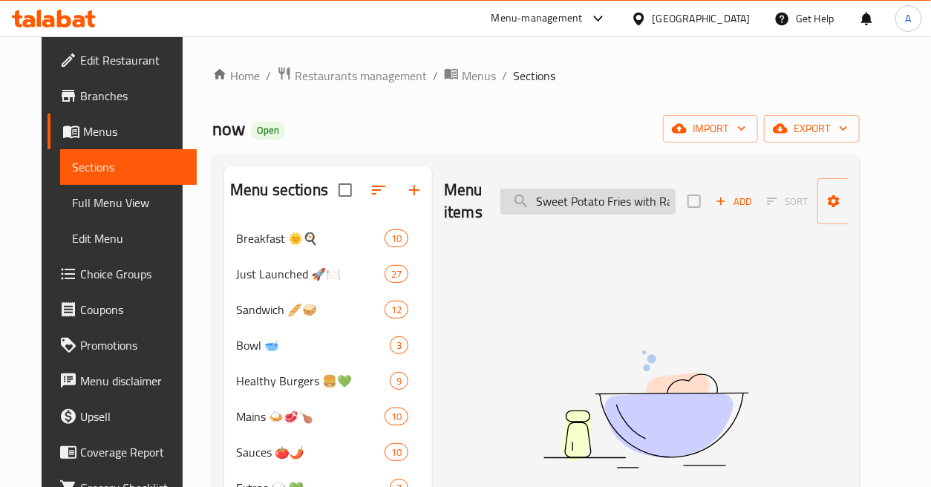
click at [576, 208] on input "Sweet Potato Fries with Ranch" at bounding box center [588, 202] width 175 height 26
click at [582, 205] on input "tahina sauce" at bounding box center [588, 202] width 175 height 26
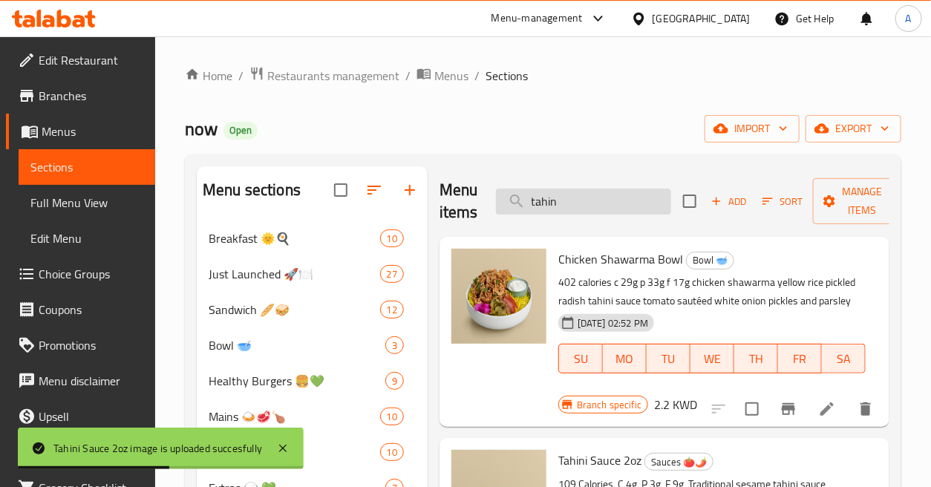
click at [591, 196] on input "tahin" at bounding box center [583, 202] width 175 height 26
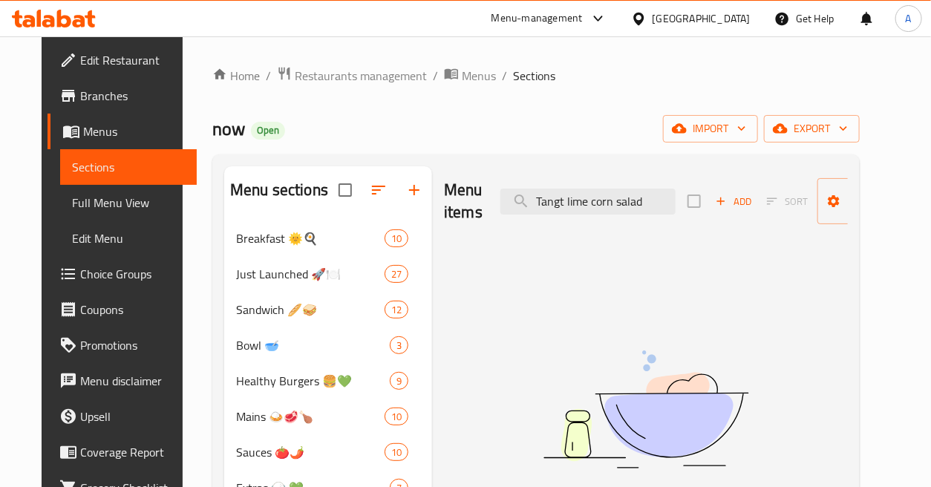
drag, startPoint x: 581, startPoint y: 209, endPoint x: 706, endPoint y: 224, distance: 126.4
click at [706, 224] on div "Menu items Tangt lime corn salad Add Sort Manage items" at bounding box center [646, 201] width 404 height 71
type input "T"
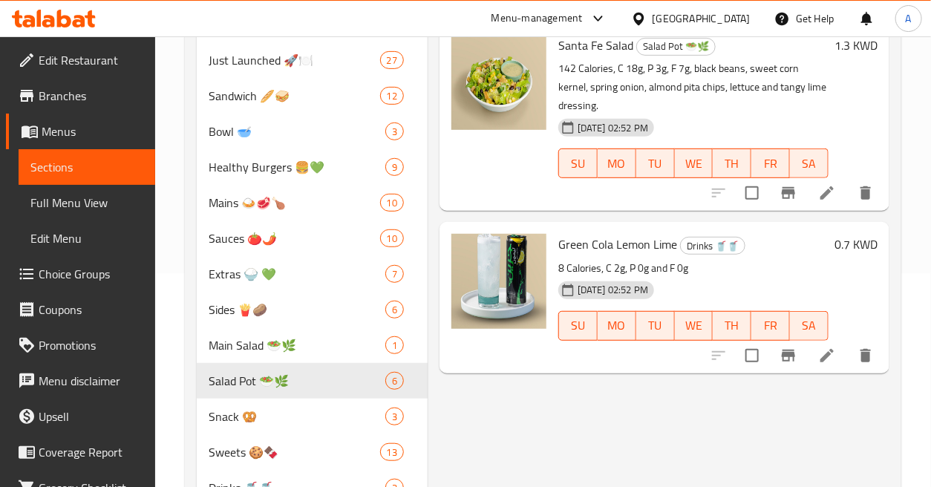
scroll to position [68, 0]
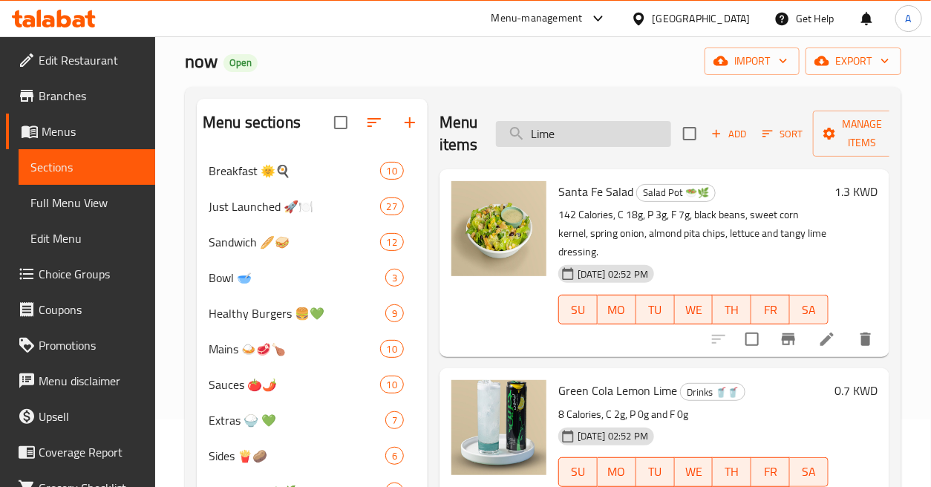
click at [611, 137] on input "Lime" at bounding box center [583, 134] width 175 height 26
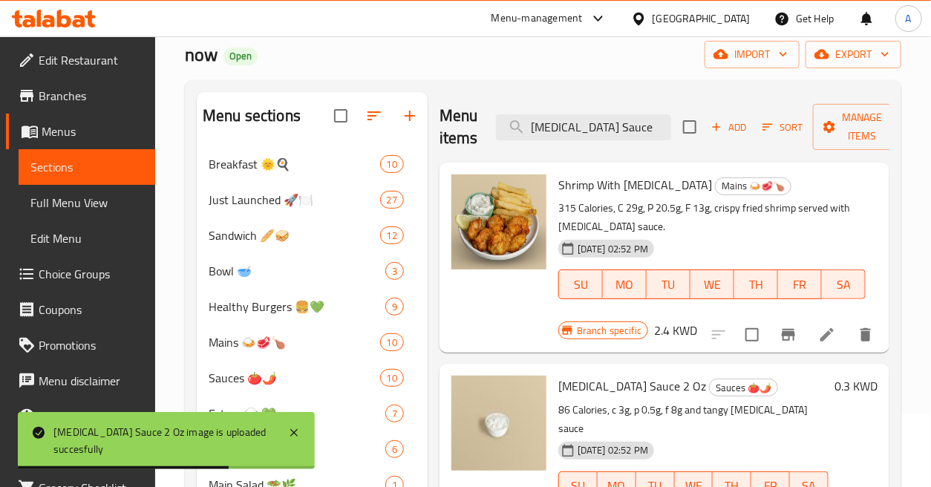
scroll to position [0, 0]
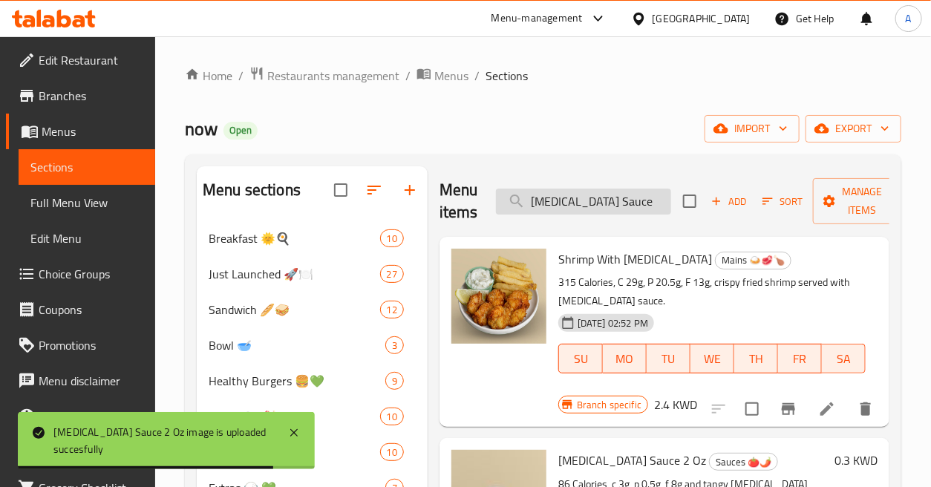
click at [628, 195] on input "Tartar Sauce" at bounding box center [583, 202] width 175 height 26
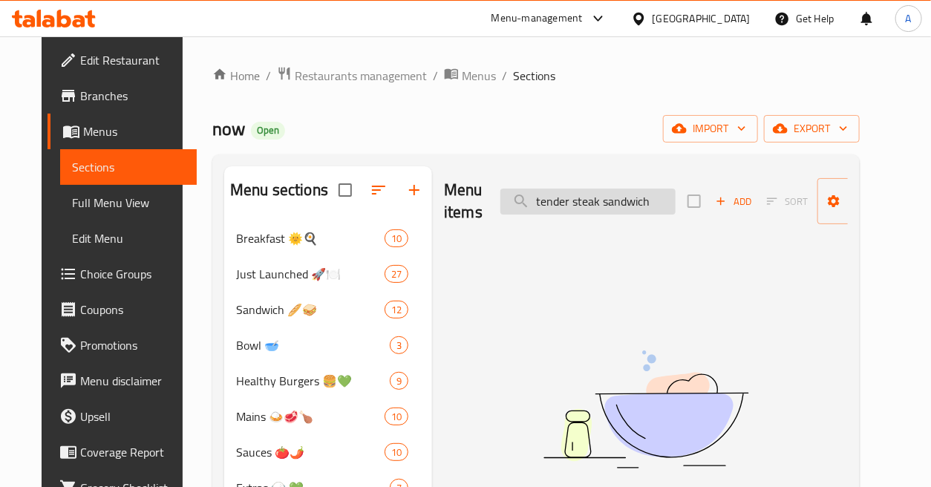
click at [615, 192] on input "tender steak sandwich" at bounding box center [588, 202] width 175 height 26
click at [589, 202] on input "tender steak" at bounding box center [588, 202] width 175 height 26
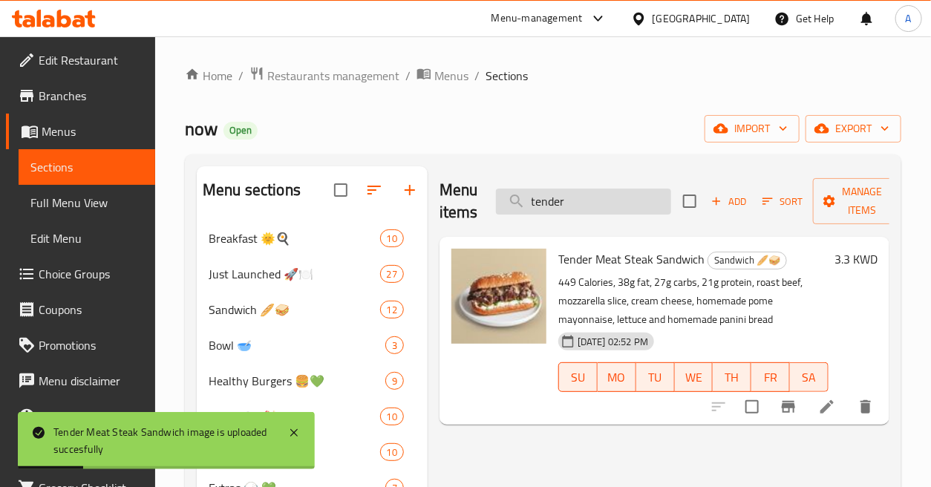
click at [617, 198] on input "tender" at bounding box center [583, 202] width 175 height 26
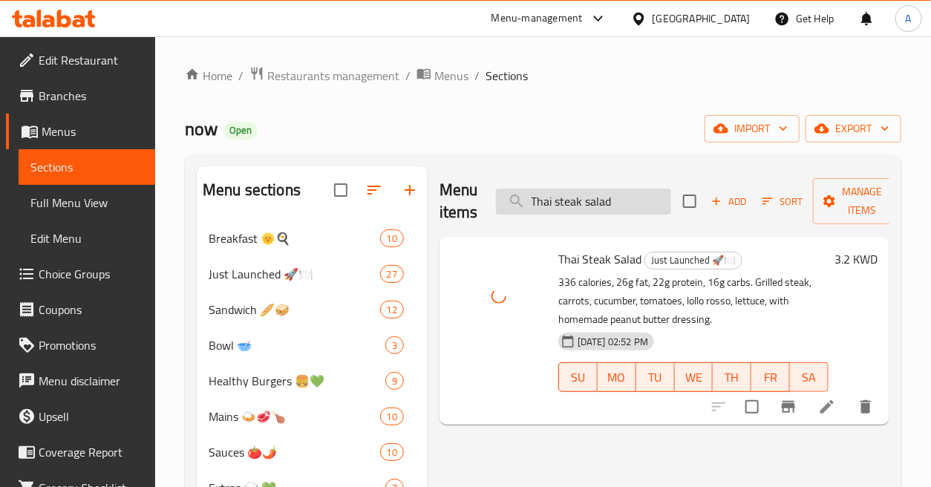
click at [636, 210] on input "Thai steak salad" at bounding box center [583, 202] width 175 height 26
click at [636, 199] on input "Thai steak salad" at bounding box center [583, 202] width 175 height 26
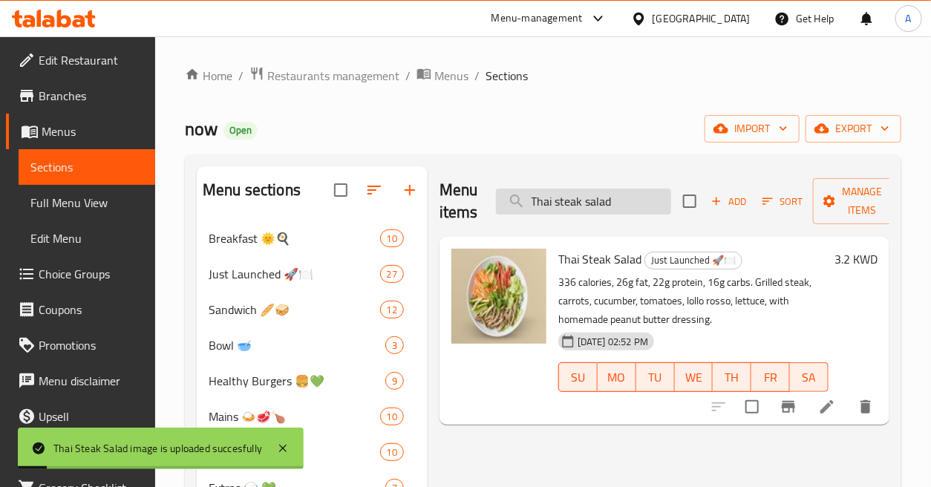
type input "thoum"
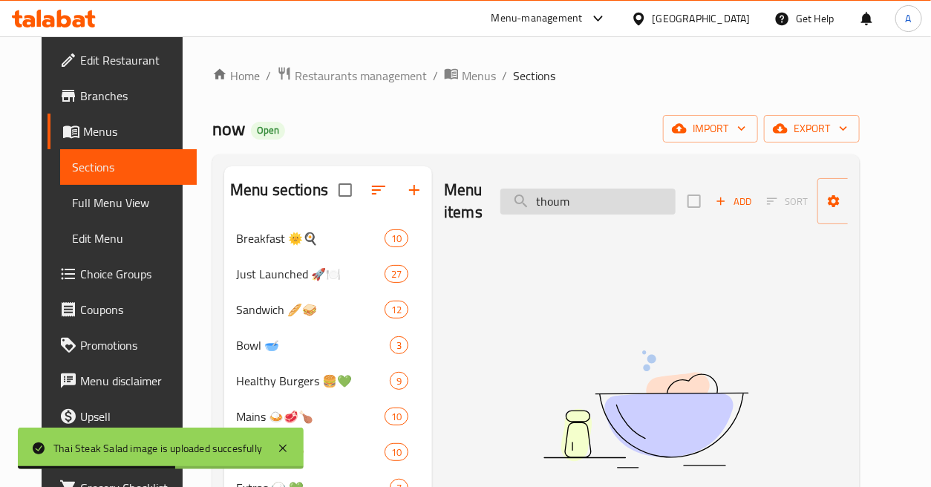
click at [607, 201] on input "thoum" at bounding box center [588, 202] width 175 height 26
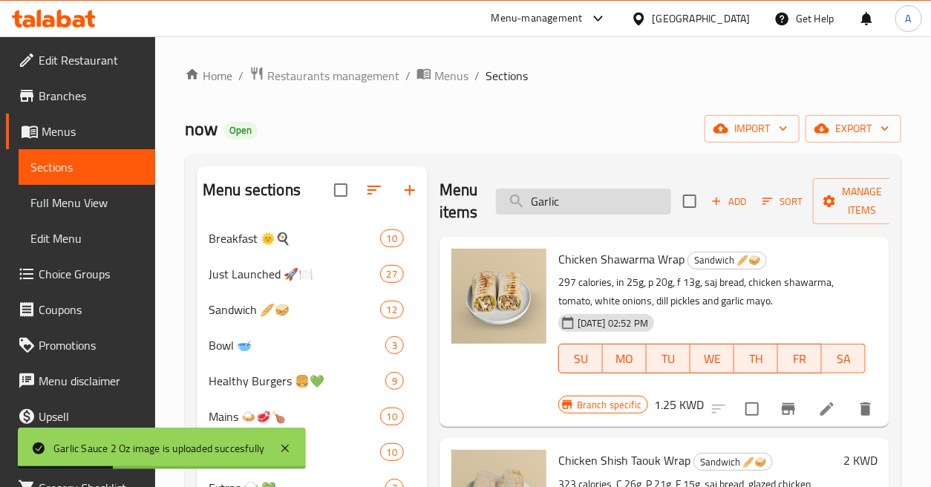
click at [620, 205] on input "Garlic" at bounding box center [583, 202] width 175 height 26
click at [620, 205] on input "Tiramisu" at bounding box center [583, 202] width 175 height 26
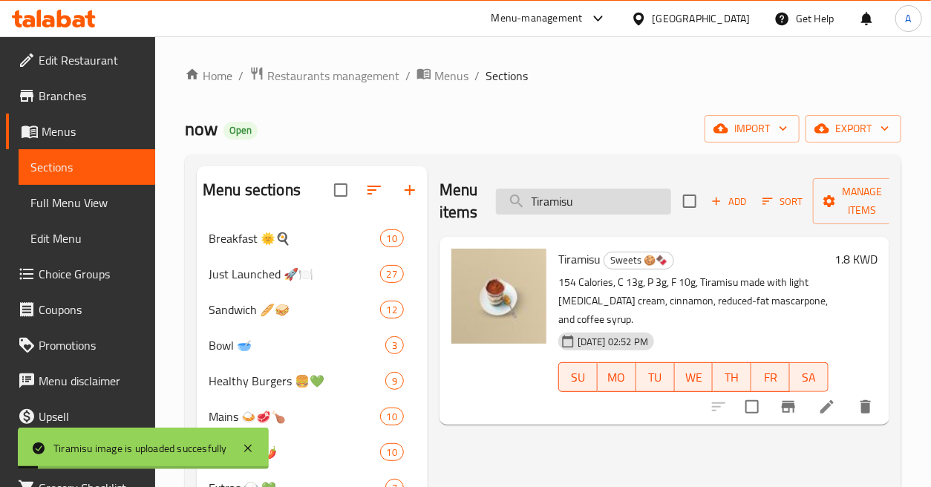
click at [618, 202] on input "Tiramisu" at bounding box center [583, 202] width 175 height 26
click at [618, 202] on input "Turkey & brie sandwich" at bounding box center [583, 202] width 175 height 26
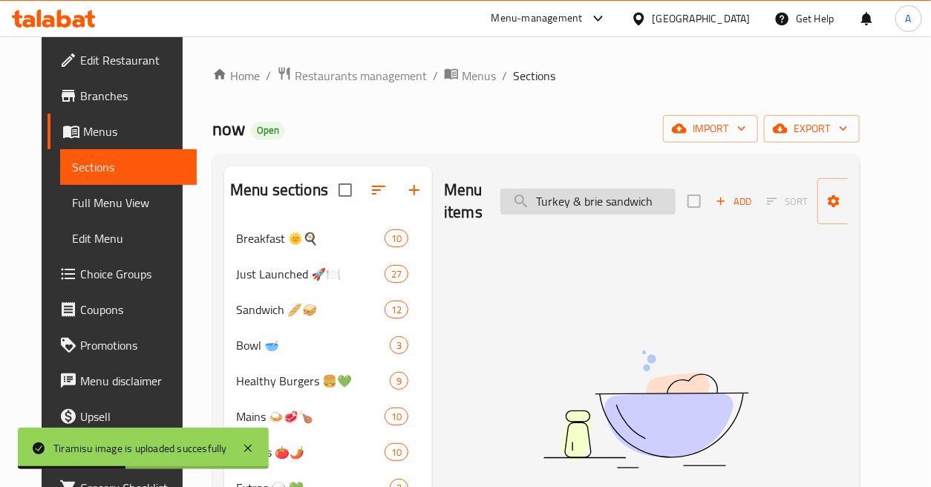
click at [619, 202] on input "Turkey & brie sandwich" at bounding box center [588, 202] width 175 height 26
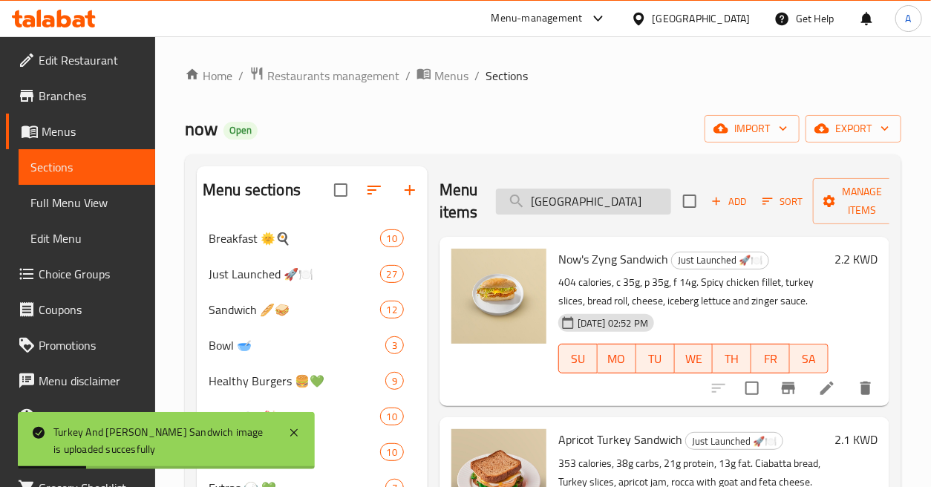
click at [617, 203] on input "Turkey" at bounding box center [583, 202] width 175 height 26
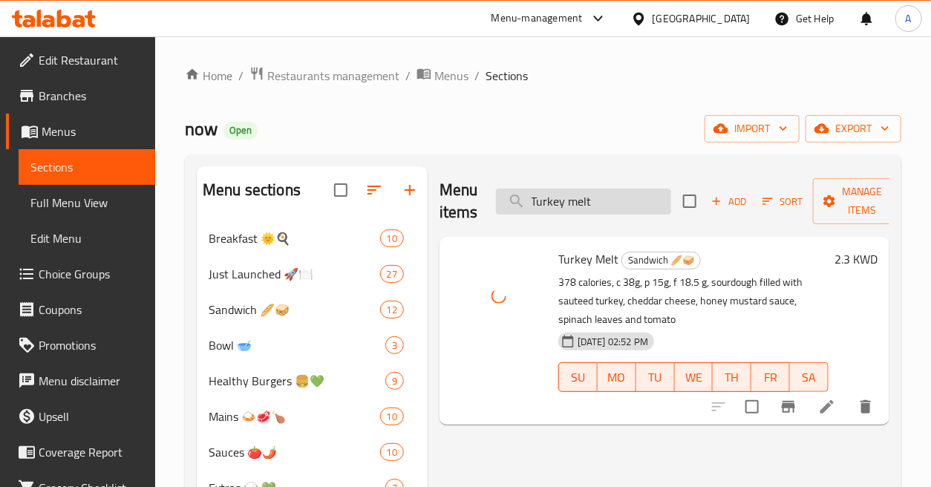
click at [607, 201] on input "Turkey melt" at bounding box center [583, 202] width 175 height 26
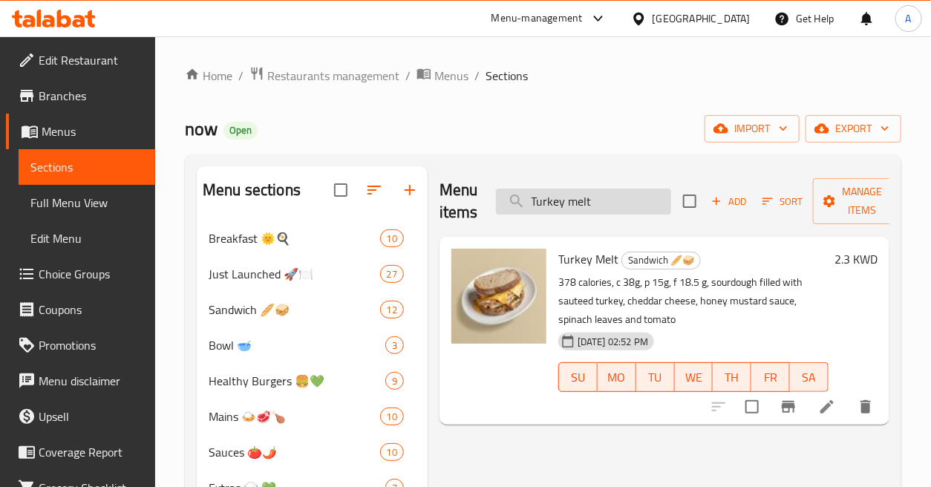
click at [621, 198] on input "Turkey melt" at bounding box center [583, 202] width 175 height 26
click at [621, 198] on input "Turkish Shakshoka" at bounding box center [583, 202] width 175 height 26
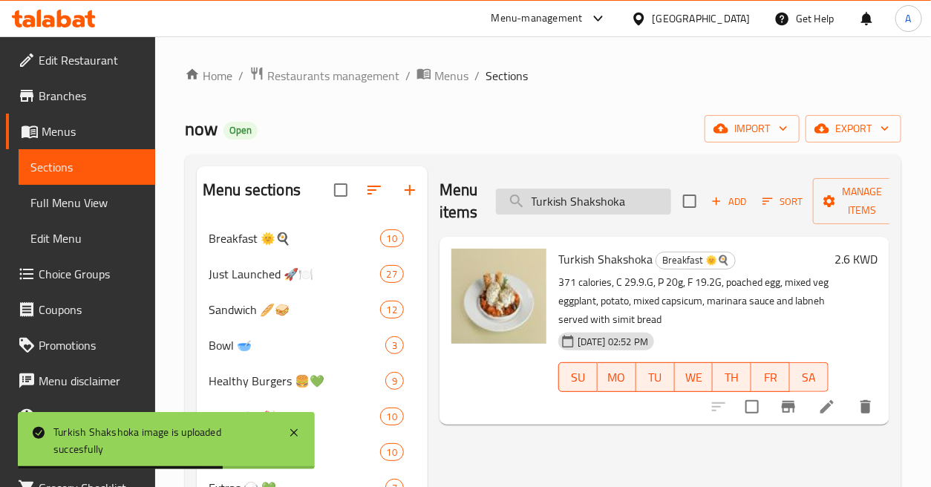
click at [668, 203] on input "Turkish Shakshoka" at bounding box center [583, 202] width 175 height 26
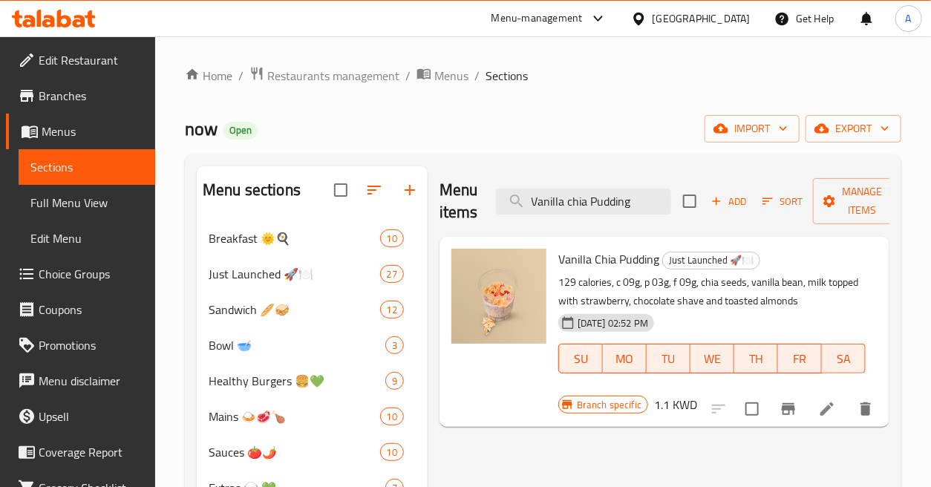
drag, startPoint x: 555, startPoint y: 318, endPoint x: 542, endPoint y: 312, distance: 14.0
click at [539, 313] on div "Vanilla Chia Pudding Just Launched 🚀🍽️ 129 calories, c 09g, p 03g, f 09g, chia …" at bounding box center [665, 332] width 438 height 178
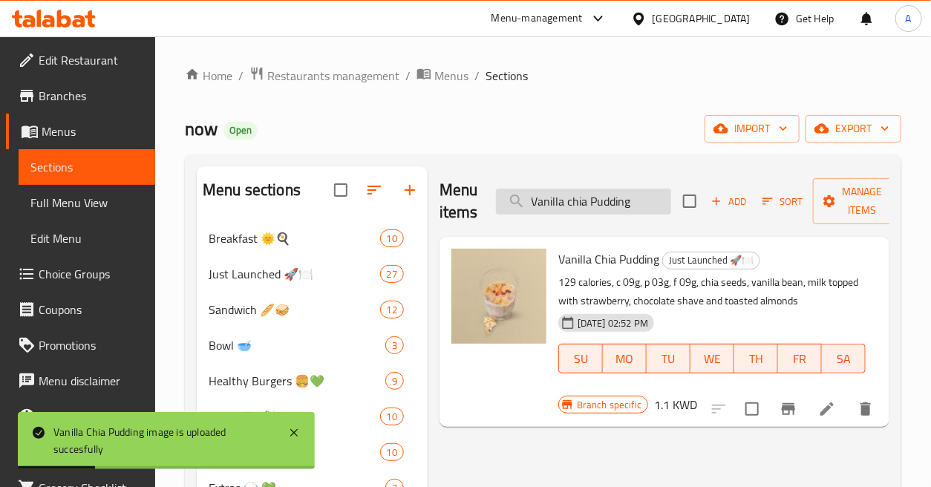
click at [593, 205] on input "Vanilla chia Pudding" at bounding box center [583, 202] width 175 height 26
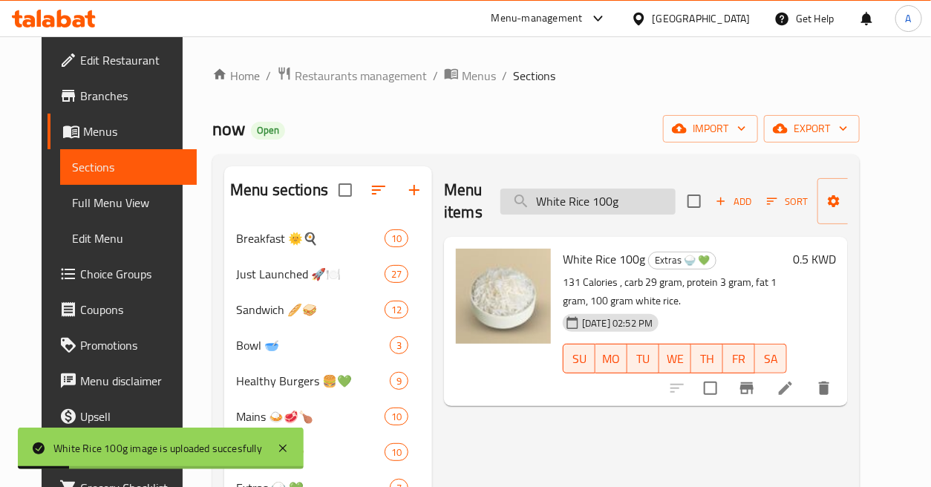
click at [636, 209] on input "White Rice 100g" at bounding box center [588, 202] width 175 height 26
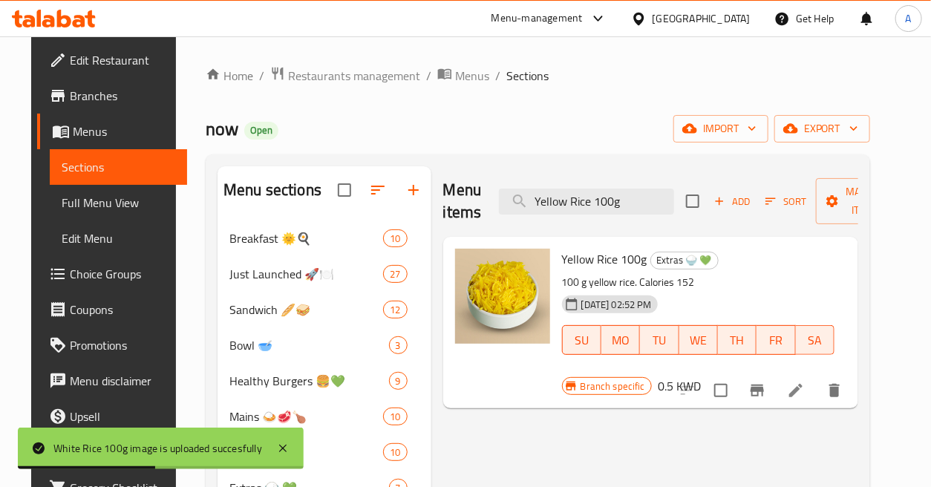
type input "Yellow Rice 100g"
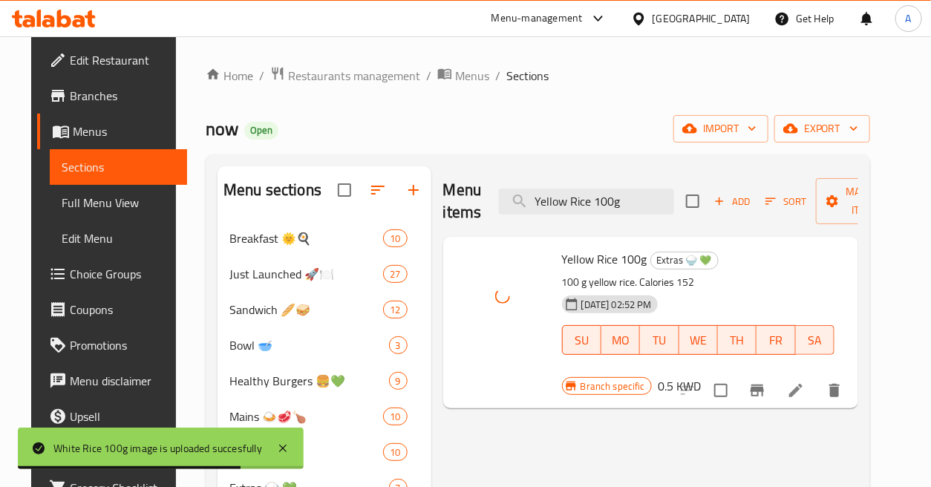
click at [521, 424] on div "Menu items Yellow Rice 100g Add Sort Manage items Yellow Rice 100g Extras 🍚 💚 1…" at bounding box center [644, 463] width 427 height 595
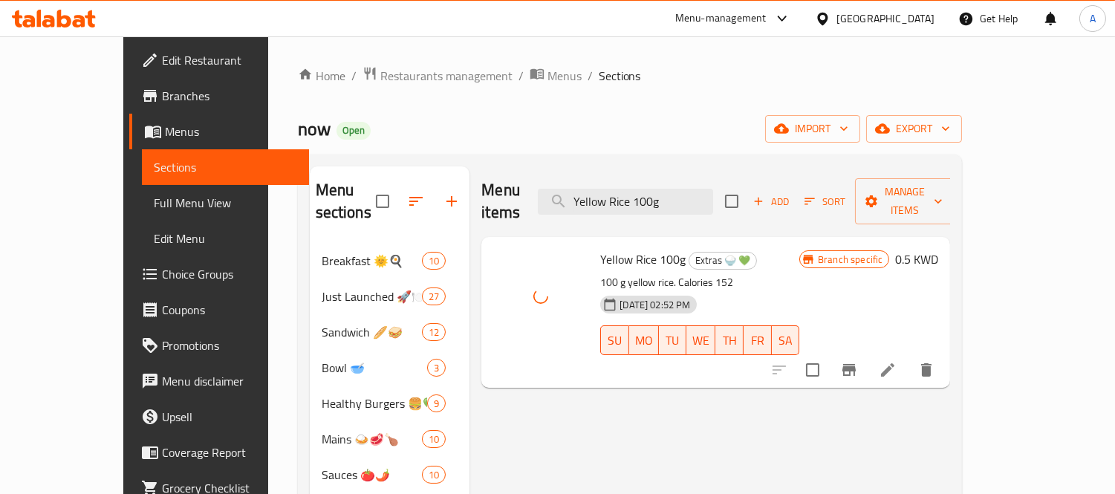
click at [154, 205] on span "Full Menu View" at bounding box center [226, 203] width 144 height 18
